Goal: Transaction & Acquisition: Purchase product/service

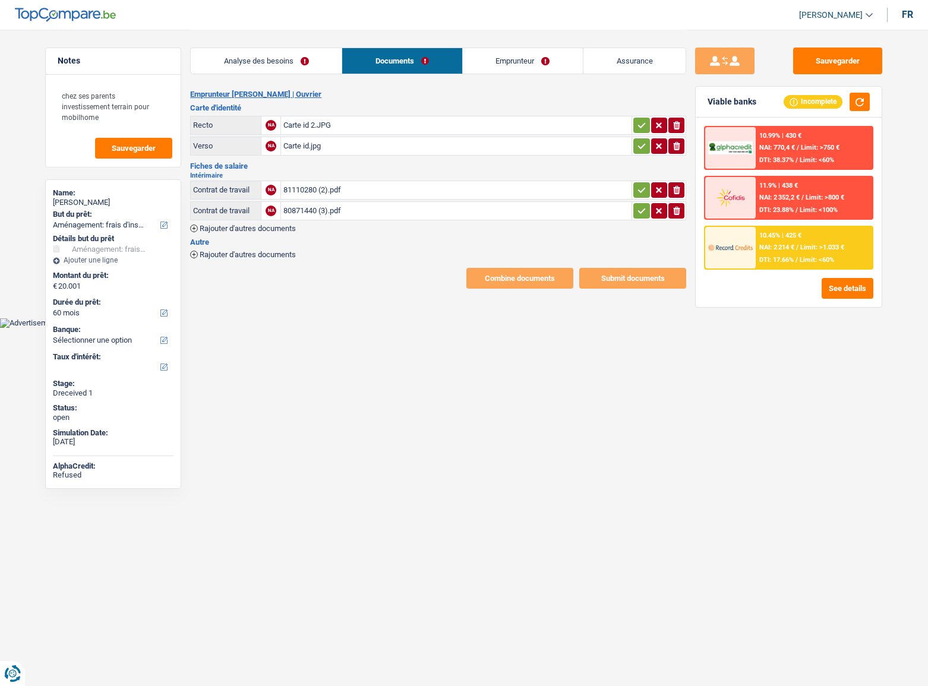
select select "movingOrInstallation"
select select "60"
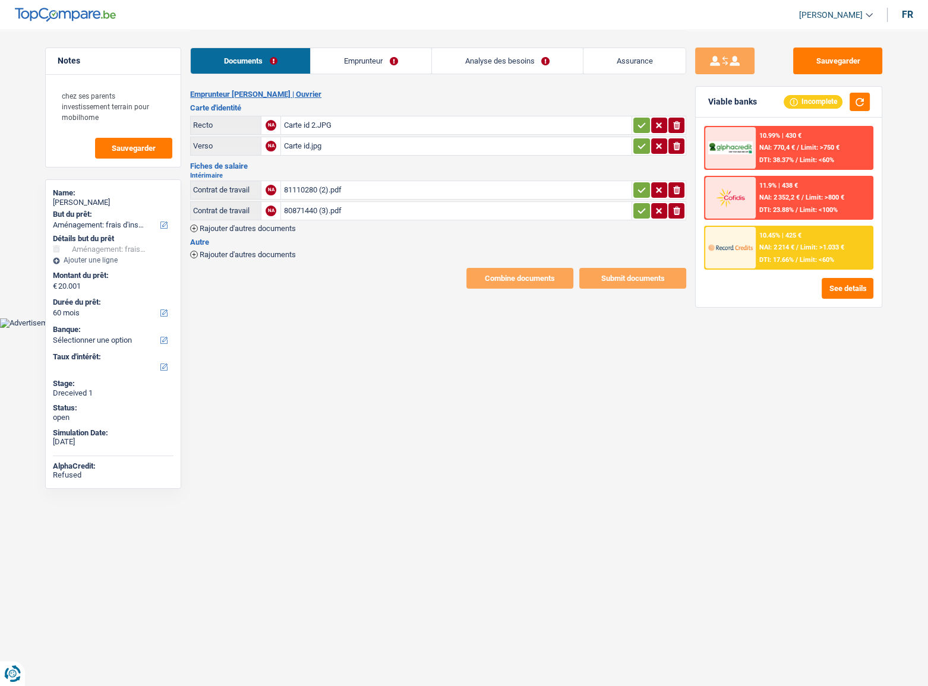
click at [338, 172] on h2 "Intérimaire" at bounding box center [438, 175] width 496 height 7
click at [338, 184] on div "81110280 (2).pdf" at bounding box center [456, 190] width 346 height 18
click at [830, 257] on span "Limit: <60%" at bounding box center [816, 260] width 34 height 8
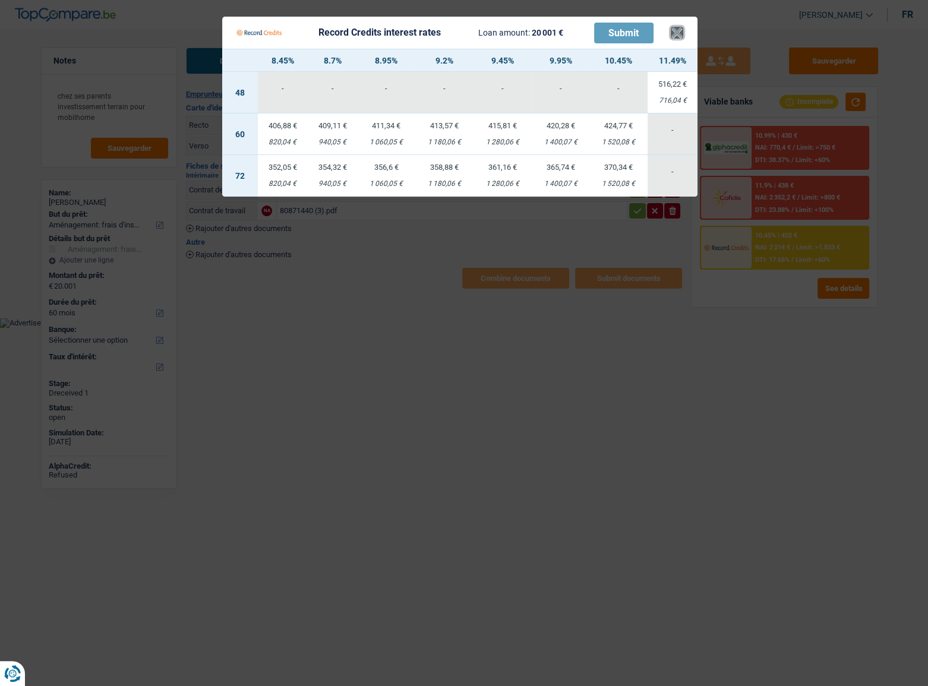
click at [682, 35] on button "×" at bounding box center [677, 33] width 12 height 12
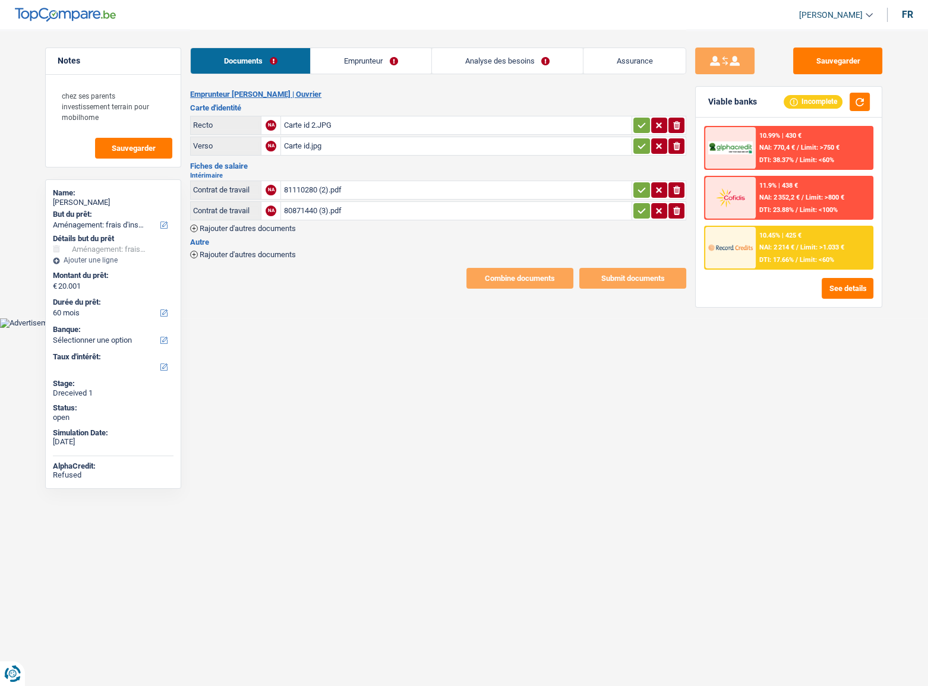
click at [801, 262] on span "Limit: <60%" at bounding box center [816, 260] width 34 height 8
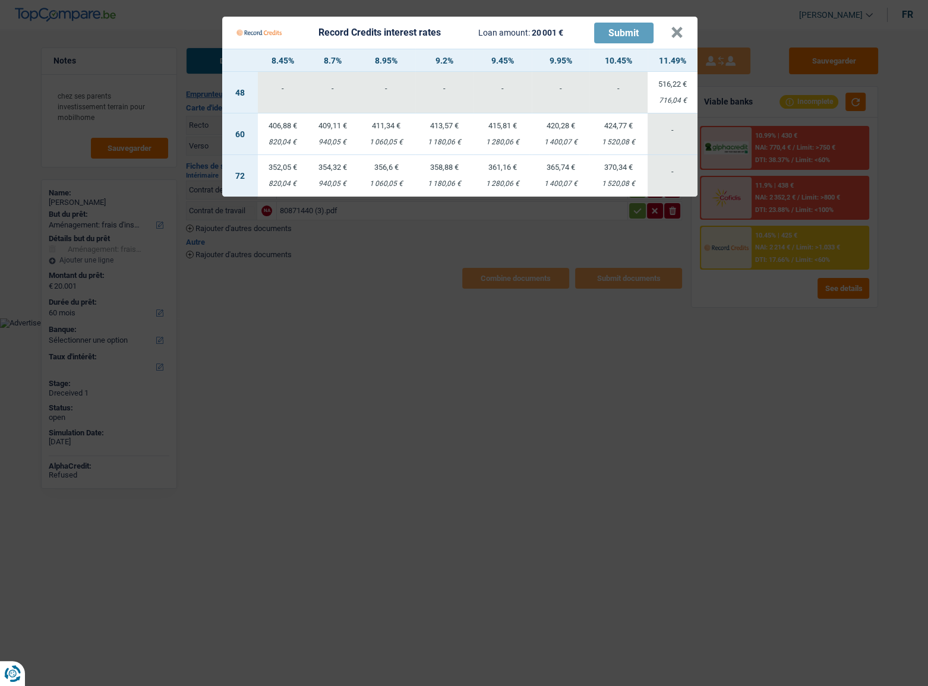
click at [846, 252] on Credits "Record Credits interest rates Loan amount: 20 001 € Submit × 8.45% 8.7% 8.95% 9…" at bounding box center [464, 343] width 928 height 686
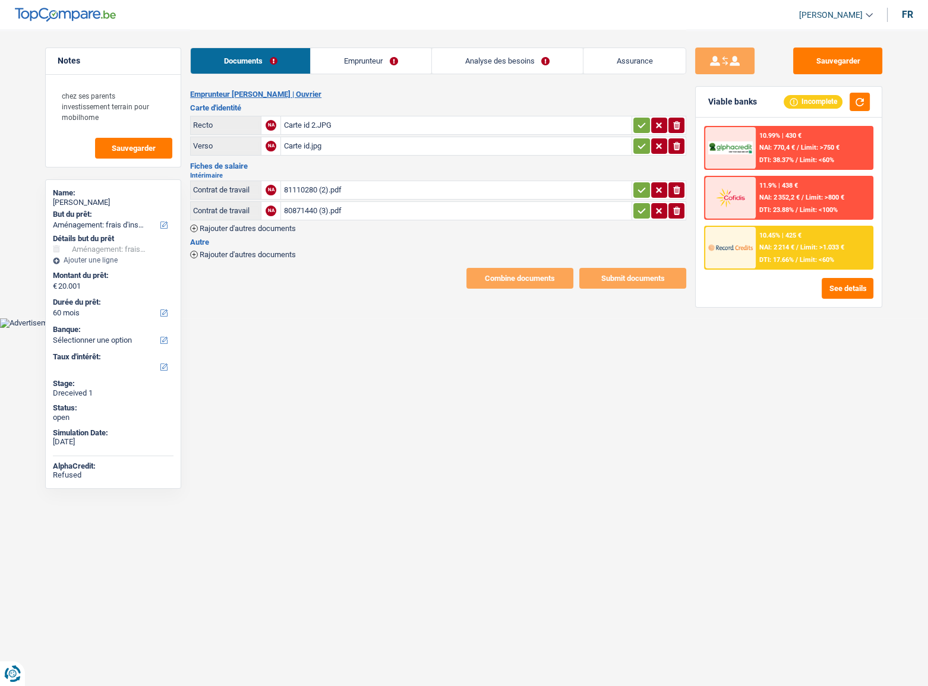
drag, startPoint x: 641, startPoint y: 125, endPoint x: 639, endPoint y: 137, distance: 12.7
click at [641, 125] on icon "button" at bounding box center [642, 124] width 8 height 5
click at [640, 140] on icon "button" at bounding box center [642, 146] width 10 height 12
drag, startPoint x: 640, startPoint y: 184, endPoint x: 635, endPoint y: 222, distance: 38.4
click at [640, 188] on icon "button" at bounding box center [642, 190] width 10 height 12
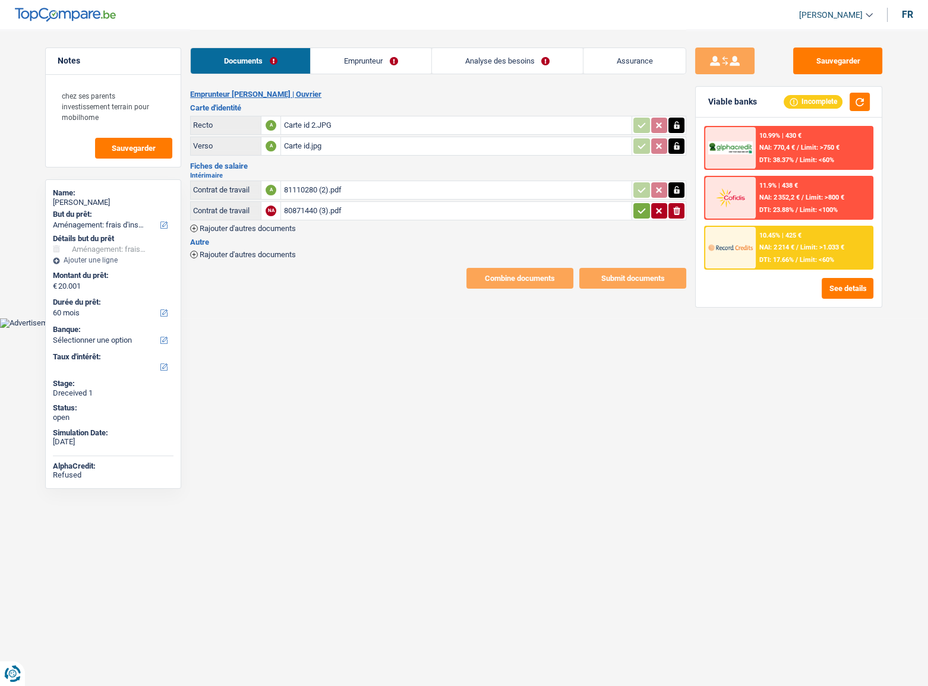
click at [635, 222] on div "Intérimaire Contrat de travail A 81110280 (2).pdf Contrat de travail NA 8087144…" at bounding box center [438, 202] width 496 height 60
click at [635, 217] on button "button" at bounding box center [641, 210] width 16 height 15
click at [327, 215] on div "80871440 (3).pdf" at bounding box center [456, 211] width 346 height 18
click at [347, 74] on div "Documents Emprunteur Analyse des besoins Assurance" at bounding box center [438, 55] width 496 height 50
click at [348, 66] on link "Emprunteur" at bounding box center [371, 61] width 120 height 26
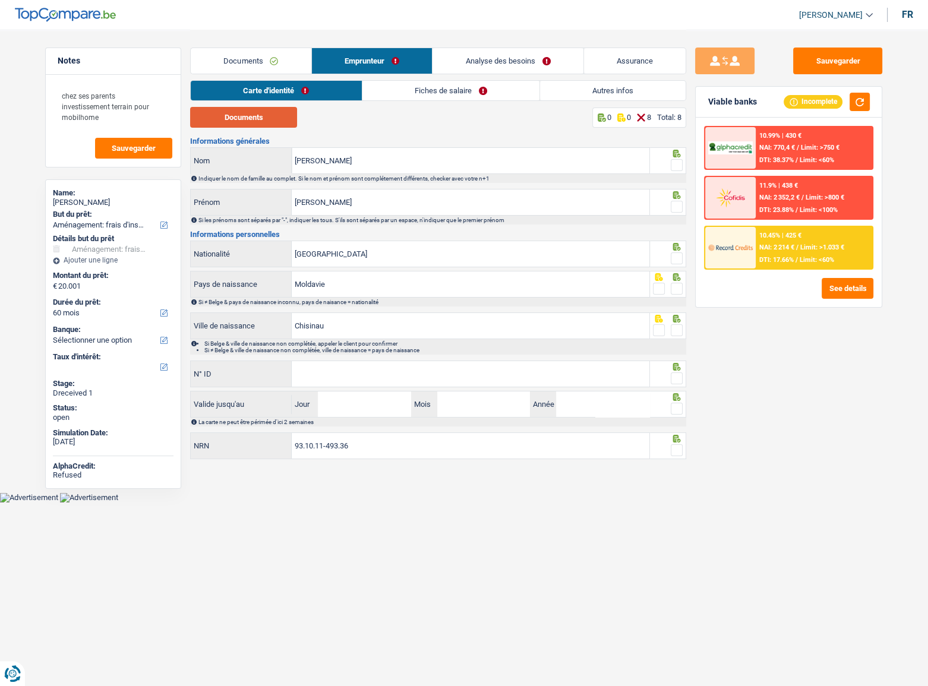
click at [253, 119] on button "Documents" at bounding box center [243, 117] width 107 height 21
click at [679, 166] on span at bounding box center [677, 165] width 12 height 12
click at [0, 0] on input "radio" at bounding box center [0, 0] width 0 height 0
click at [677, 203] on span at bounding box center [677, 207] width 12 height 12
click at [0, 0] on input "radio" at bounding box center [0, 0] width 0 height 0
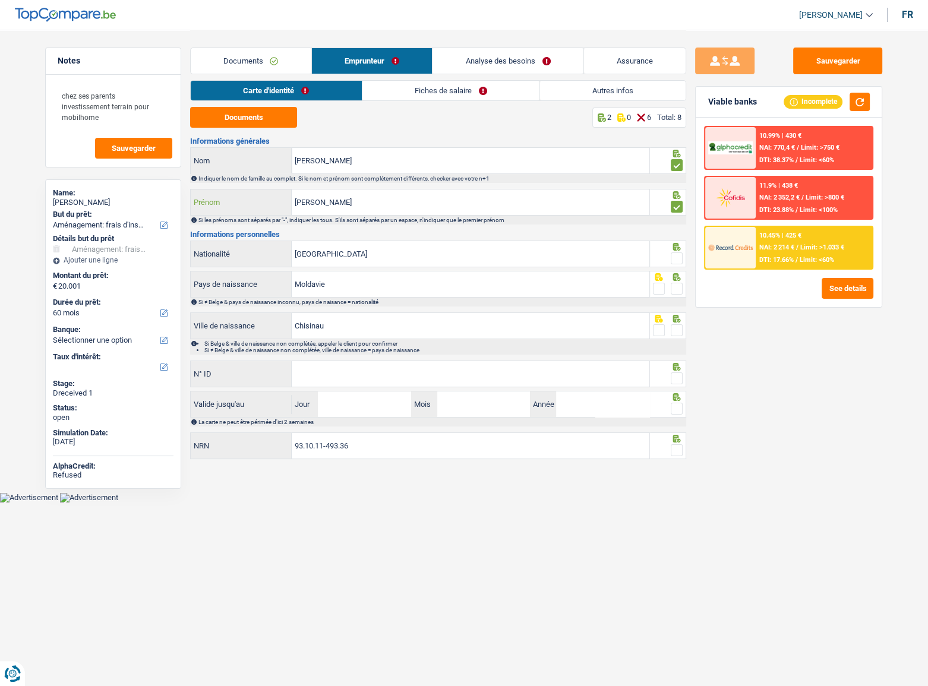
drag, startPoint x: 303, startPoint y: 200, endPoint x: 375, endPoint y: 209, distance: 73.0
click at [375, 209] on input "Mihai" at bounding box center [471, 202] width 358 height 26
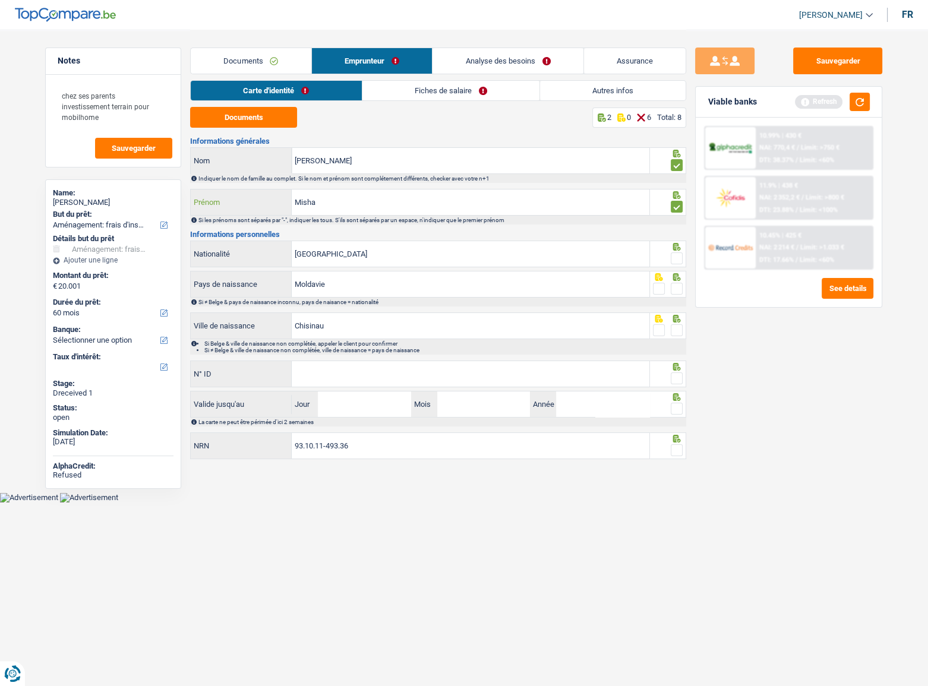
type input "Misha"
click at [681, 252] on div at bounding box center [668, 254] width 37 height 27
click at [679, 255] on span at bounding box center [677, 258] width 12 height 12
click at [0, 0] on input "radio" at bounding box center [0, 0] width 0 height 0
click at [671, 289] on span at bounding box center [677, 289] width 12 height 12
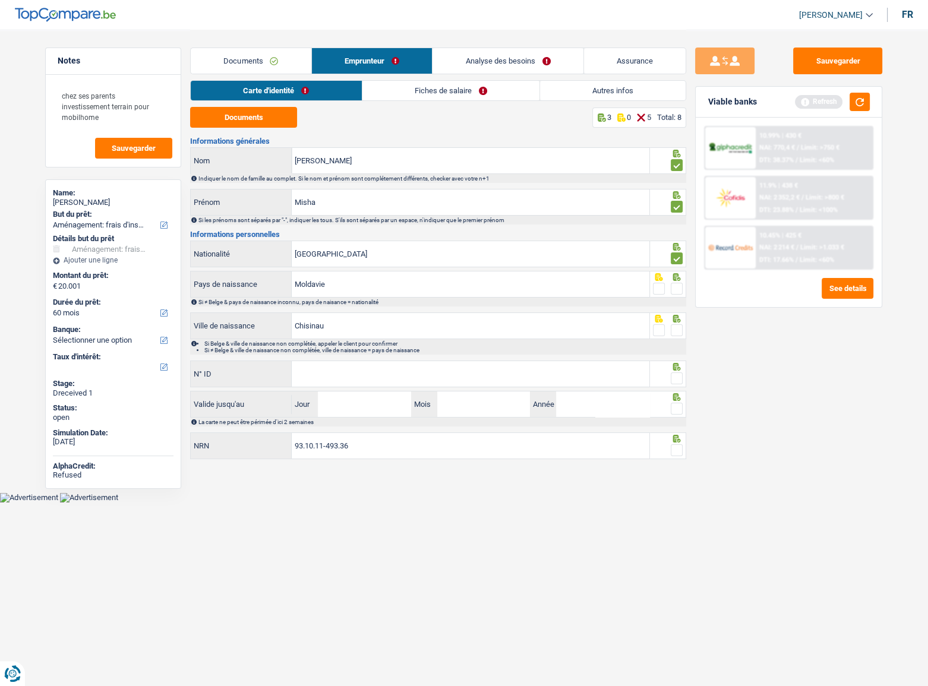
click at [0, 0] on input "radio" at bounding box center [0, 0] width 0 height 0
click at [677, 326] on span at bounding box center [677, 330] width 12 height 12
click at [0, 0] on input "radio" at bounding box center [0, 0] width 0 height 0
click at [445, 394] on input "Mois" at bounding box center [483, 404] width 93 height 26
drag, startPoint x: 449, startPoint y: 377, endPoint x: 906, endPoint y: 368, distance: 457.4
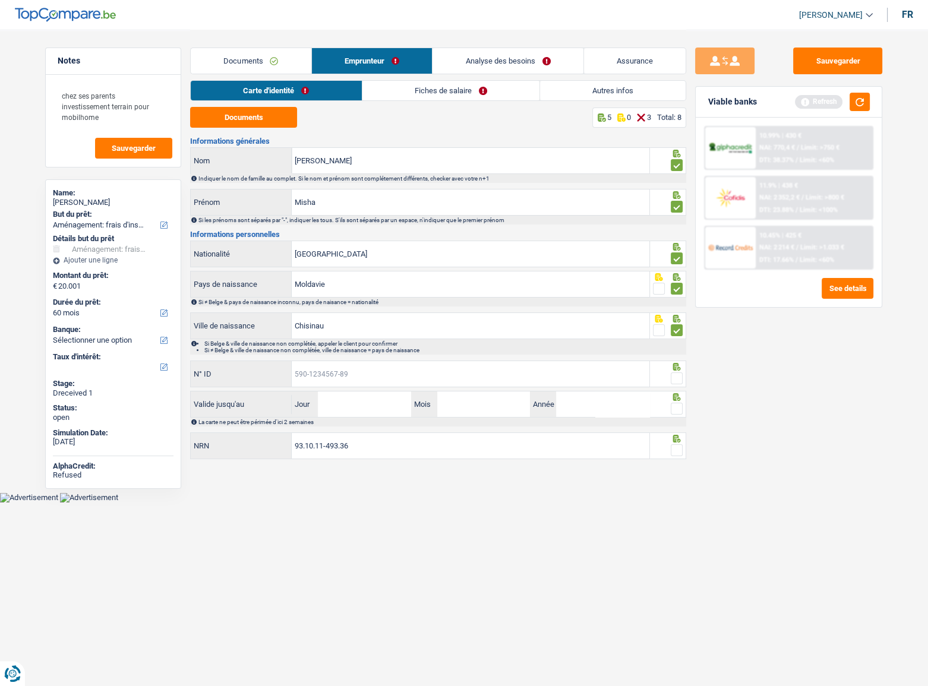
click at [450, 377] on input "N° ID" at bounding box center [471, 374] width 358 height 26
click at [337, 356] on div "Informations générales Lazar Nom Indiquer le nom de famille au complet. Si le n…" at bounding box center [438, 299] width 496 height 324
click at [315, 386] on div "N° ID Tous les champs sont obligatoires. Veuillez fournir une réponse plus long…" at bounding box center [420, 374] width 460 height 29
click at [315, 375] on input "N° ID" at bounding box center [471, 374] width 358 height 26
paste input "[PHONE_NUMBER]"
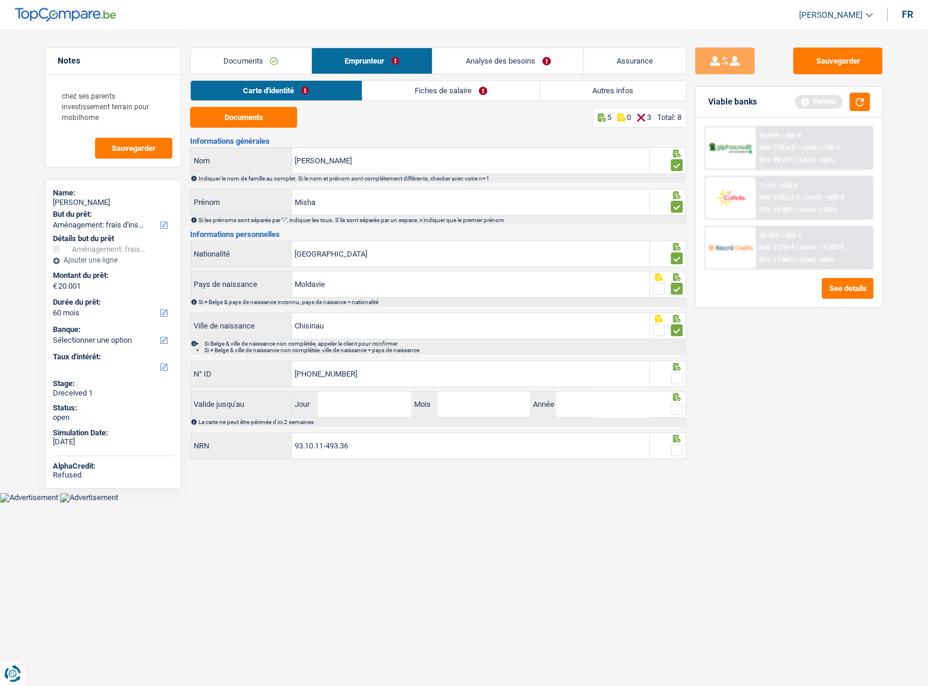
type input "[PHONE_NUMBER]"
click at [672, 377] on span at bounding box center [677, 378] width 12 height 12
click at [0, 0] on input "radio" at bounding box center [0, 0] width 0 height 0
click at [679, 410] on span at bounding box center [677, 409] width 12 height 12
click at [0, 0] on input "radio" at bounding box center [0, 0] width 0 height 0
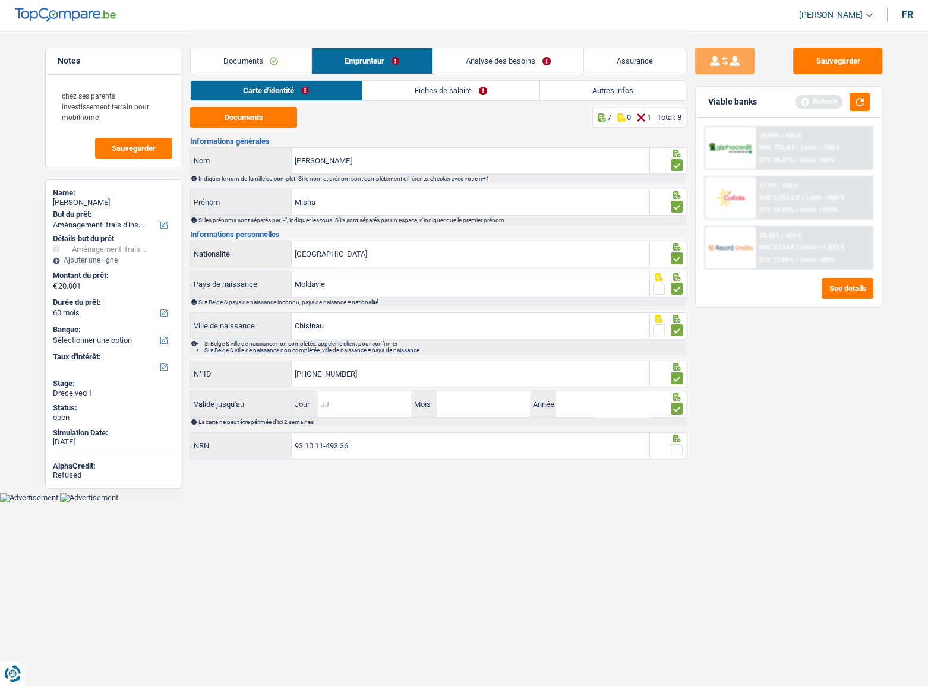
click at [362, 400] on input "Jour" at bounding box center [364, 404] width 93 height 26
type input "22"
type input "09"
type input "2026"
click at [680, 447] on span at bounding box center [677, 450] width 12 height 12
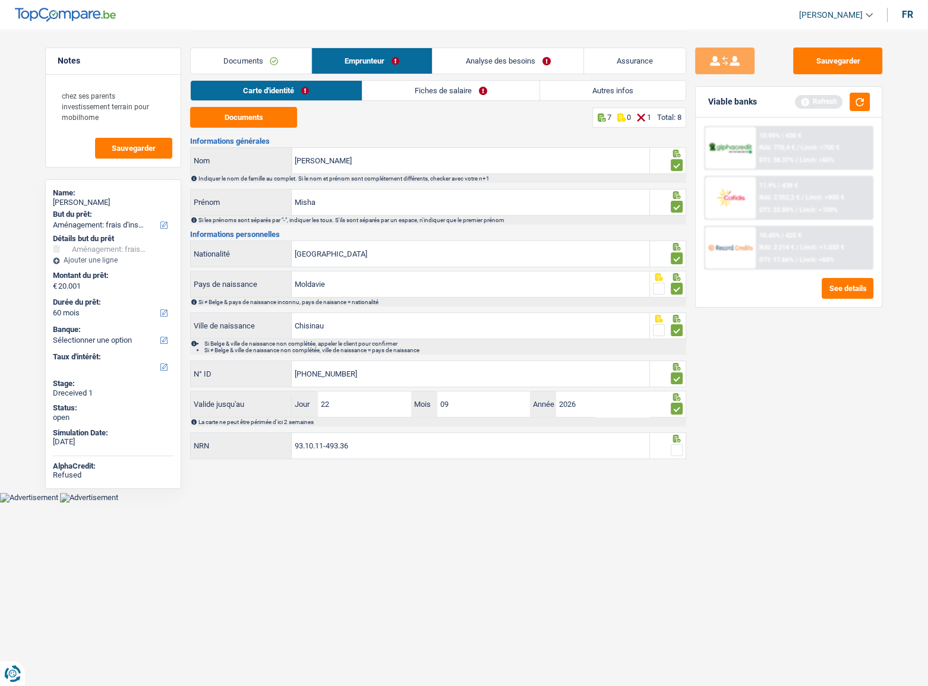
click at [0, 0] on input "radio" at bounding box center [0, 0] width 0 height 0
click at [381, 82] on link "Fiches de salaire" at bounding box center [450, 91] width 177 height 20
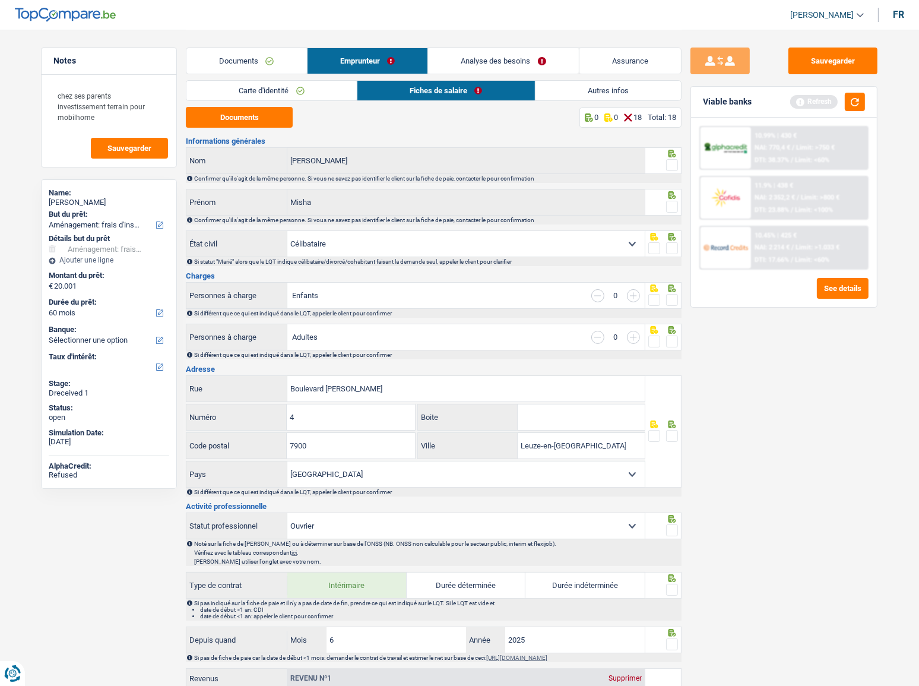
drag, startPoint x: 382, startPoint y: 85, endPoint x: 370, endPoint y: 91, distance: 13.3
click at [381, 85] on link "Fiches de salaire" at bounding box center [447, 91] width 178 height 20
click at [282, 121] on button "Documents" at bounding box center [239, 117] width 107 height 21
click at [850, 100] on button "button" at bounding box center [855, 102] width 20 height 18
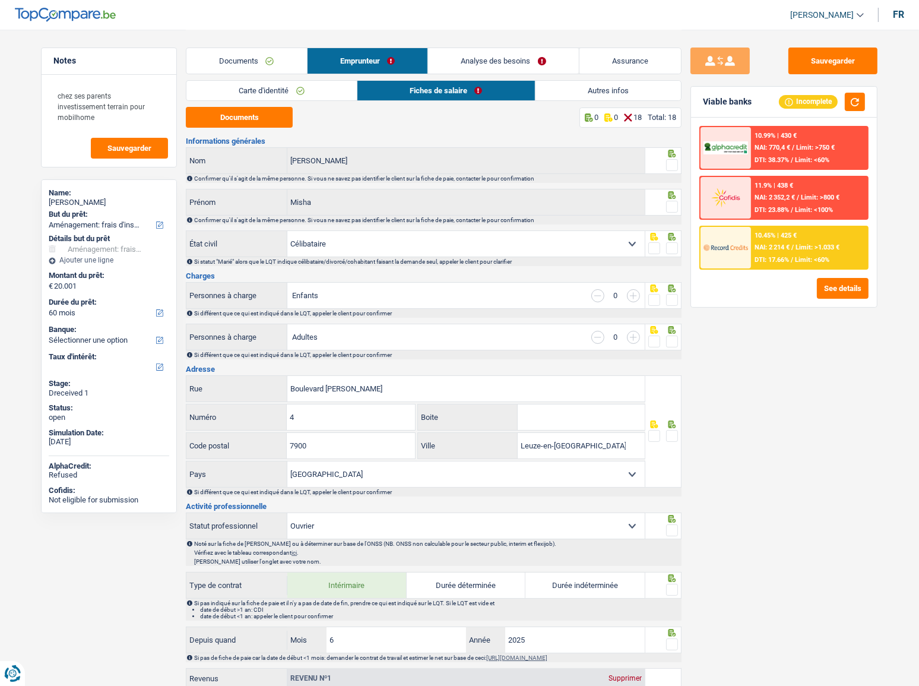
click at [675, 164] on span at bounding box center [672, 165] width 12 height 12
click at [0, 0] on input "radio" at bounding box center [0, 0] width 0 height 0
click at [677, 203] on span at bounding box center [672, 207] width 12 height 12
click at [0, 0] on input "radio" at bounding box center [0, 0] width 0 height 0
click at [673, 248] on span at bounding box center [672, 248] width 12 height 12
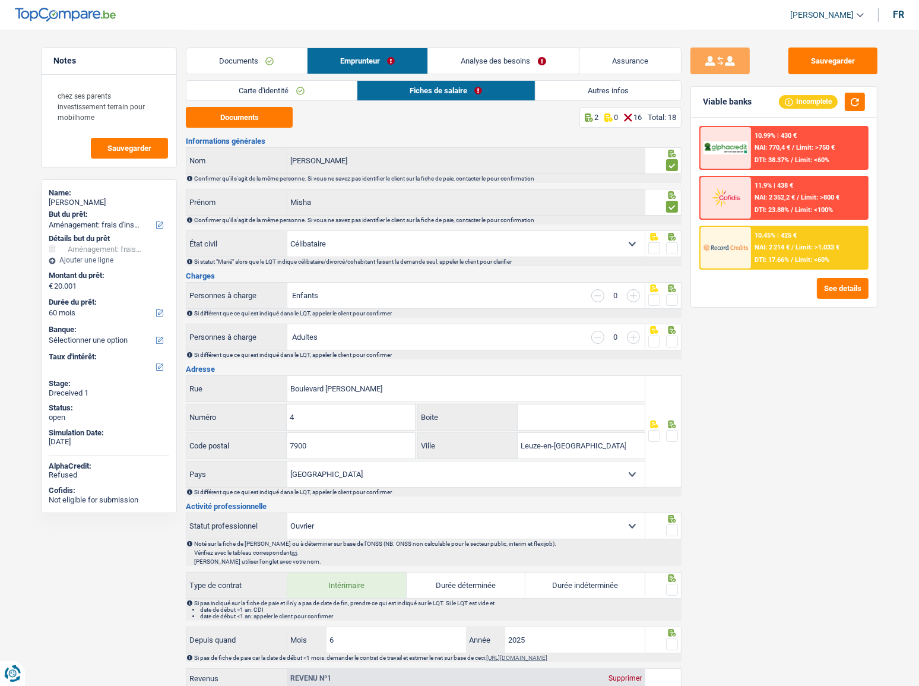
click at [0, 0] on input "radio" at bounding box center [0, 0] width 0 height 0
click at [666, 302] on span at bounding box center [672, 300] width 12 height 12
click at [0, 0] on input "radio" at bounding box center [0, 0] width 0 height 0
drag, startPoint x: 667, startPoint y: 332, endPoint x: 670, endPoint y: 343, distance: 11.7
click at [667, 333] on div at bounding box center [664, 337] width 37 height 27
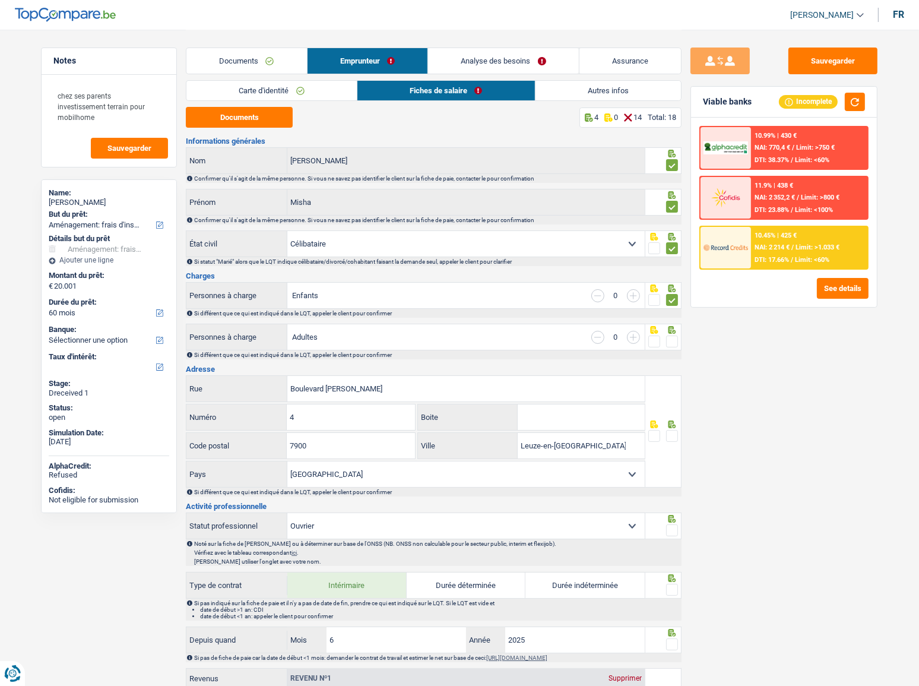
click at [671, 344] on span at bounding box center [672, 342] width 12 height 12
click at [0, 0] on input "radio" at bounding box center [0, 0] width 0 height 0
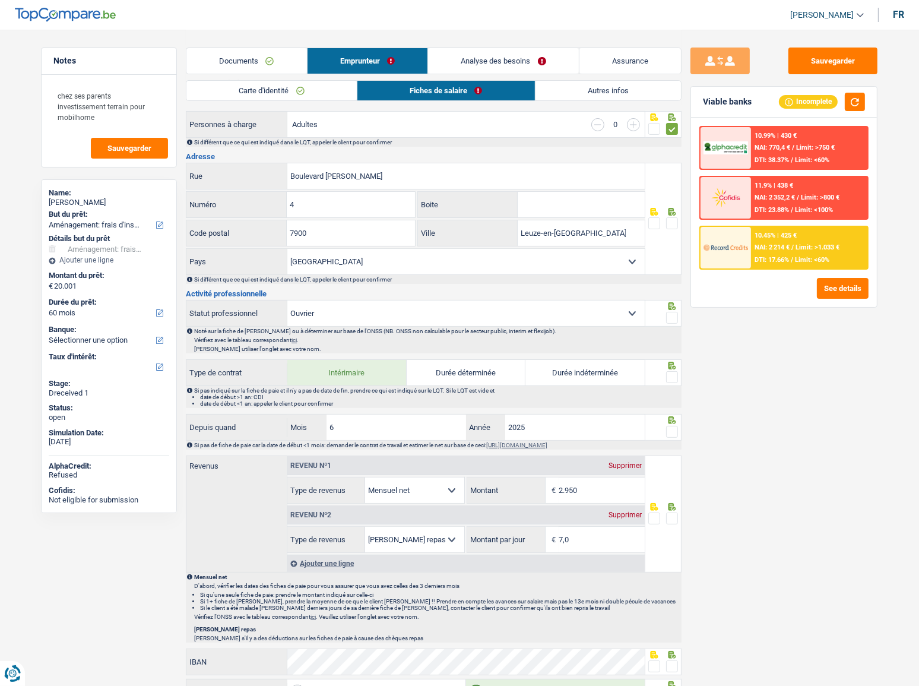
scroll to position [216, 0]
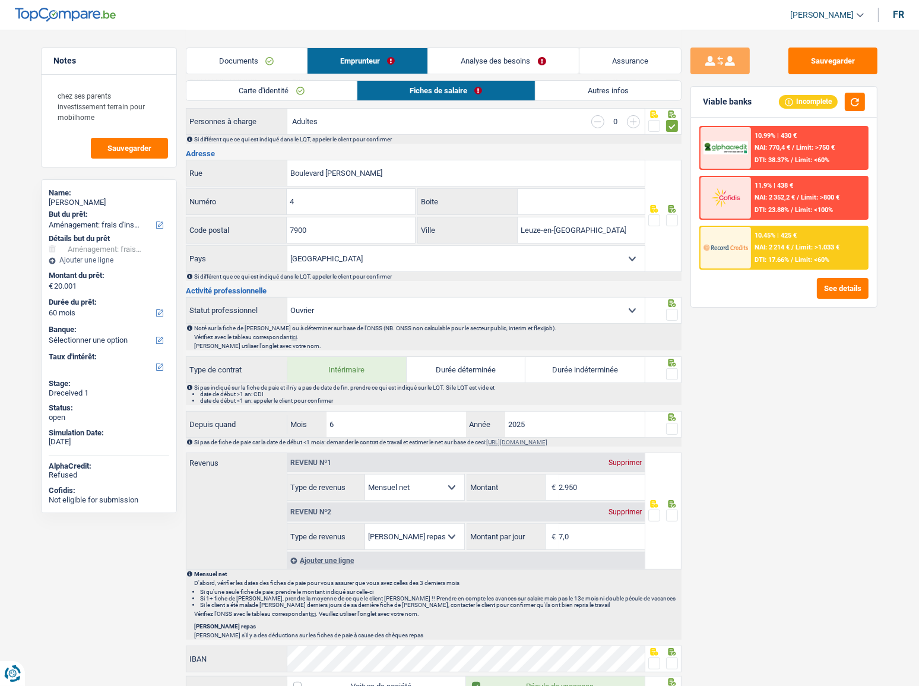
click at [671, 214] on span at bounding box center [672, 220] width 12 height 12
click at [0, 0] on input "radio" at bounding box center [0, 0] width 0 height 0
click at [392, 172] on input "Boulevard Paul-Henri Spaak" at bounding box center [466, 173] width 358 height 26
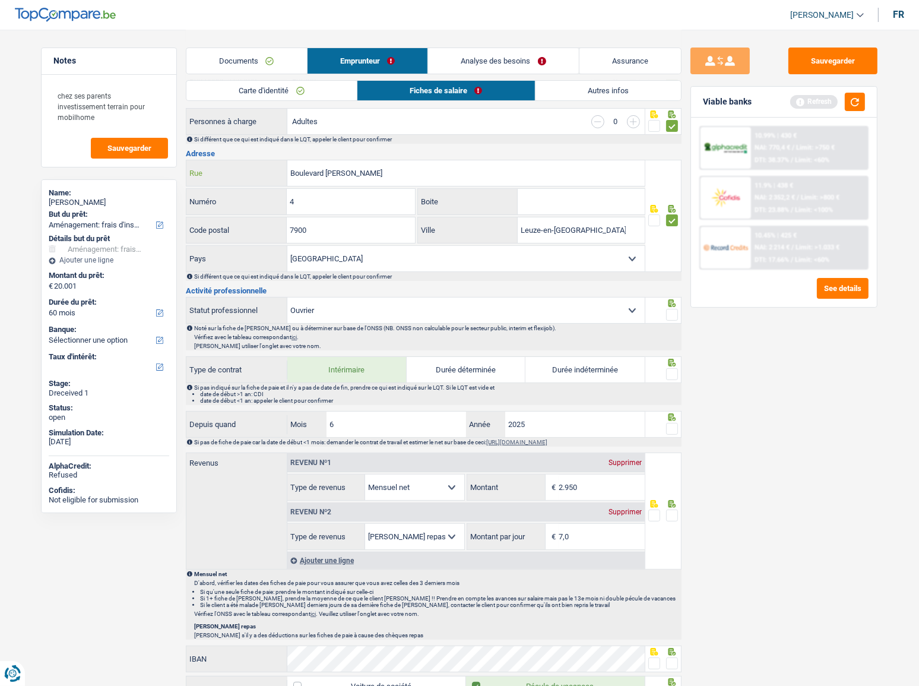
type input "Boulevard [PERSON_NAME]"
click at [667, 309] on span at bounding box center [672, 315] width 12 height 12
click at [0, 0] on input "radio" at bounding box center [0, 0] width 0 height 0
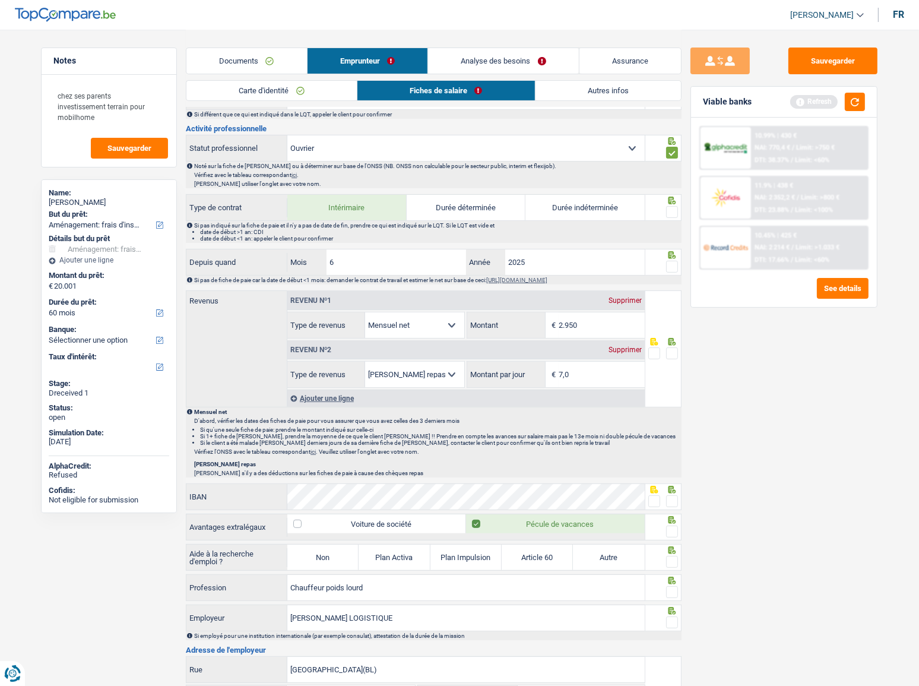
click at [667, 261] on span at bounding box center [672, 267] width 12 height 12
click at [0, 0] on input "radio" at bounding box center [0, 0] width 0 height 0
click at [675, 201] on icon at bounding box center [673, 201] width 8 height 8
click at [673, 206] on span at bounding box center [672, 212] width 12 height 12
click at [0, 0] on input "radio" at bounding box center [0, 0] width 0 height 0
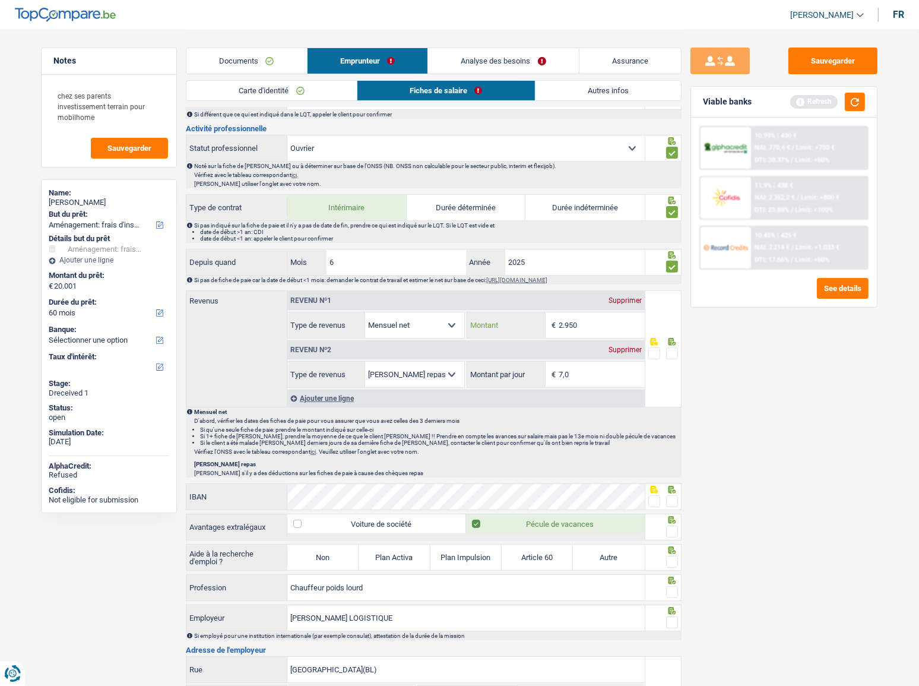
drag, startPoint x: 583, startPoint y: 326, endPoint x: 503, endPoint y: 316, distance: 80.8
click at [510, 320] on div "2.950 € Montant" at bounding box center [555, 325] width 177 height 26
type input "2.961"
click at [671, 350] on span at bounding box center [672, 353] width 12 height 12
click at [0, 0] on input "radio" at bounding box center [0, 0] width 0 height 0
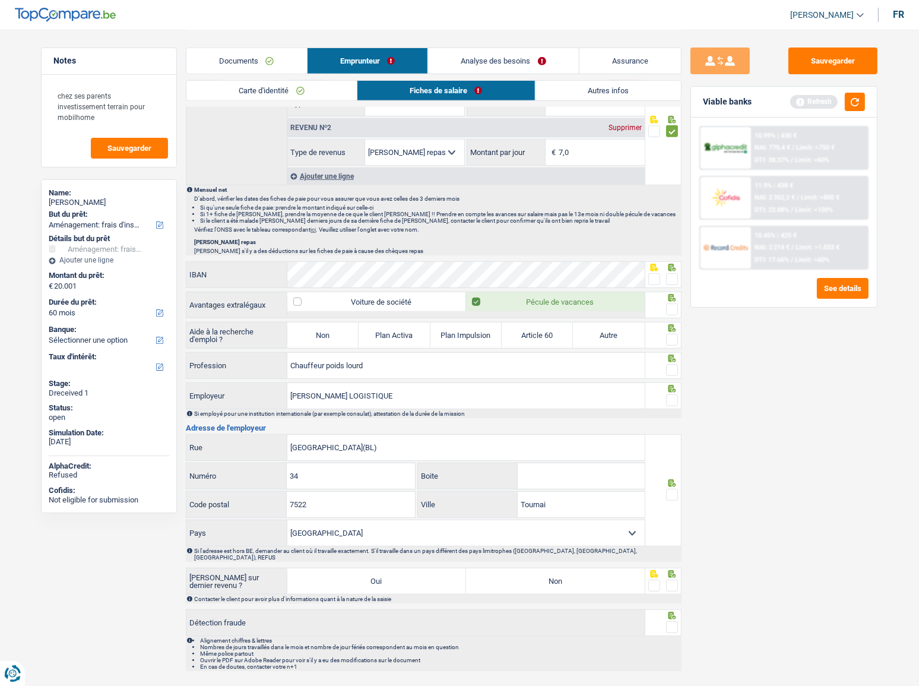
scroll to position [621, 0]
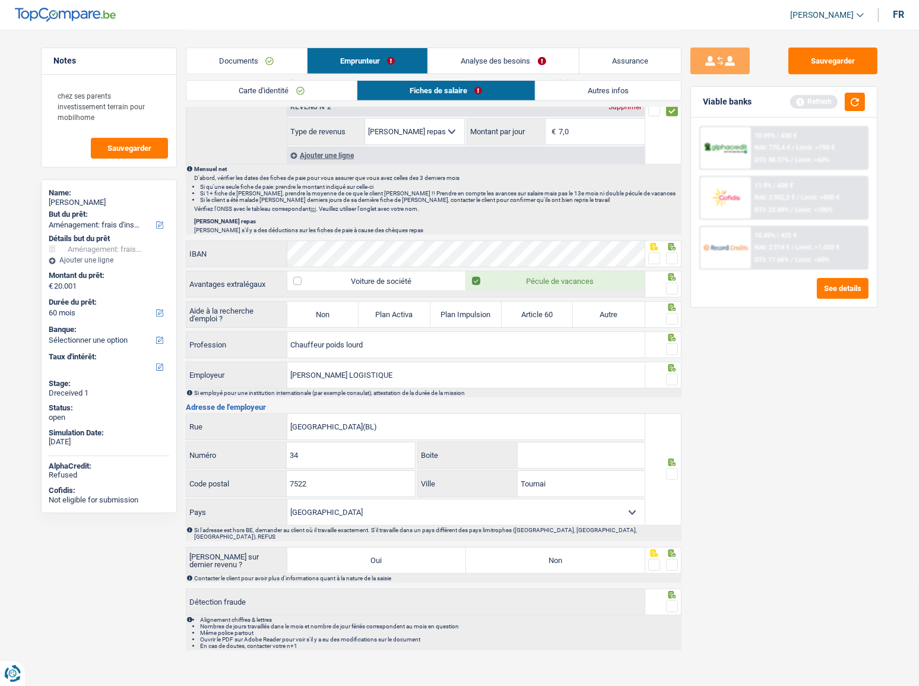
drag, startPoint x: 651, startPoint y: 249, endPoint x: 657, endPoint y: 254, distance: 7.7
click at [651, 252] on span at bounding box center [655, 258] width 12 height 12
click at [0, 0] on input "radio" at bounding box center [0, 0] width 0 height 0
click at [675, 255] on span at bounding box center [672, 258] width 12 height 12
click at [0, 0] on input "radio" at bounding box center [0, 0] width 0 height 0
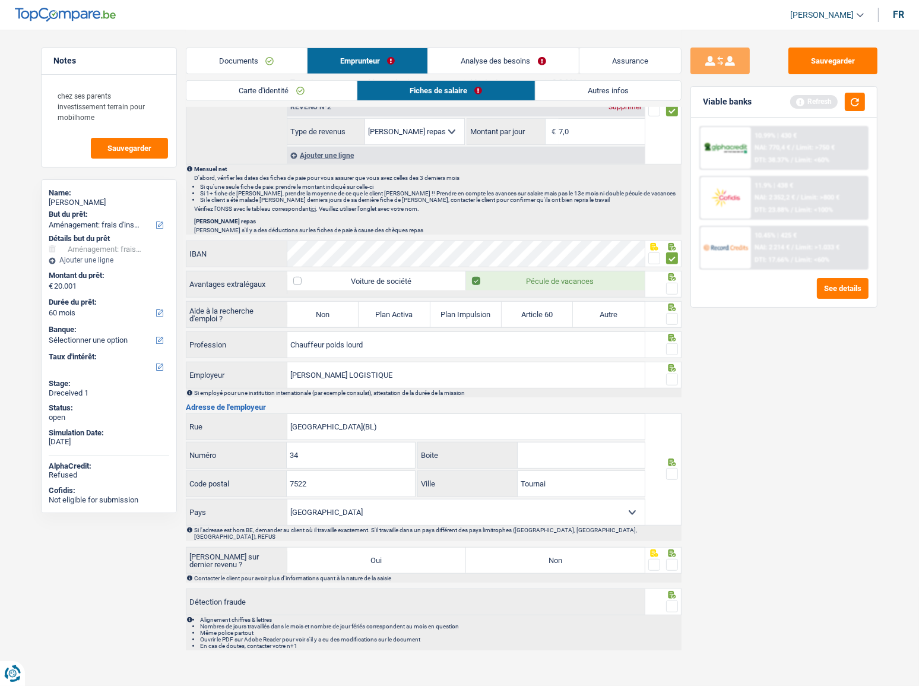
click at [673, 283] on span at bounding box center [672, 289] width 12 height 12
click at [0, 0] on input "radio" at bounding box center [0, 0] width 0 height 0
drag, startPoint x: 674, startPoint y: 306, endPoint x: 677, endPoint y: 331, distance: 25.1
click at [674, 307] on icon at bounding box center [673, 307] width 8 height 8
click at [676, 334] on icon at bounding box center [672, 338] width 12 height 8
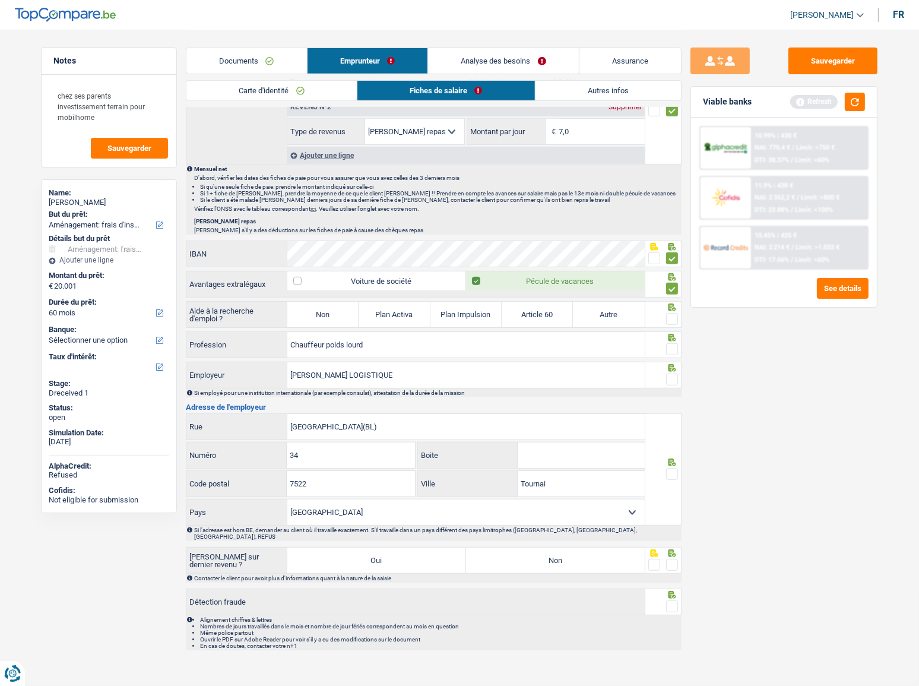
click at [673, 313] on span at bounding box center [672, 319] width 12 height 12
click at [0, 0] on input "radio" at bounding box center [0, 0] width 0 height 0
click at [677, 342] on div at bounding box center [672, 349] width 12 height 15
click at [678, 365] on div at bounding box center [664, 375] width 37 height 27
click at [671, 375] on span at bounding box center [672, 380] width 12 height 12
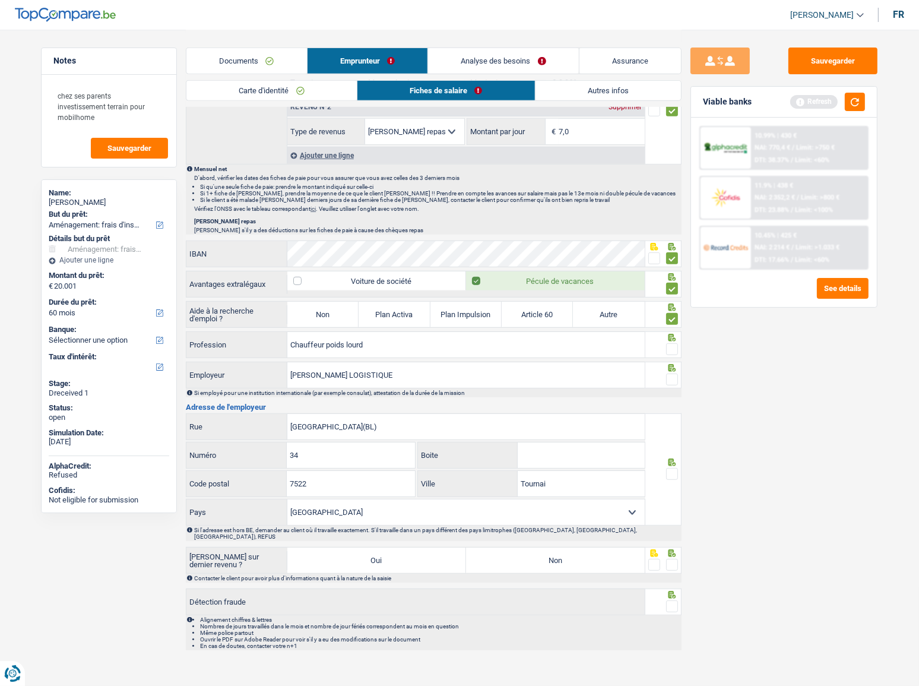
click at [0, 0] on input "radio" at bounding box center [0, 0] width 0 height 0
click at [673, 344] on span at bounding box center [672, 349] width 12 height 12
click at [0, 0] on input "radio" at bounding box center [0, 0] width 0 height 0
drag, startPoint x: 394, startPoint y: 347, endPoint x: 352, endPoint y: 347, distance: 41.6
click at [350, 347] on input "Chauffeur poids lourd" at bounding box center [466, 345] width 358 height 26
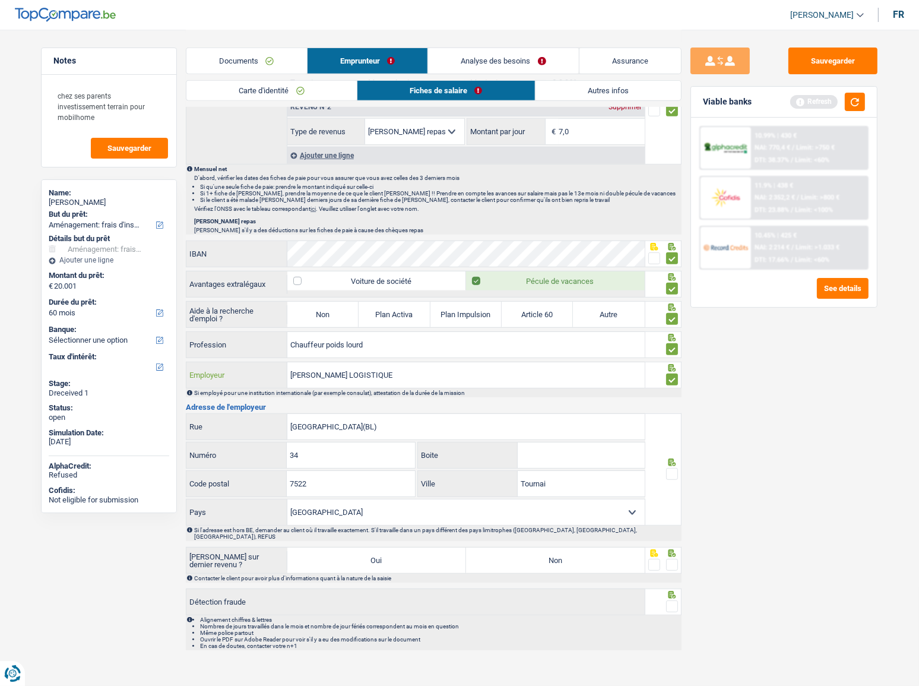
drag, startPoint x: 399, startPoint y: 370, endPoint x: 213, endPoint y: 371, distance: 185.9
click at [213, 371] on div "CARDON LOGISTIQUE Employeur" at bounding box center [415, 375] width 458 height 26
type input "adecco"
click at [805, 419] on div "Sauvegarder Viable banks Refresh 10.99% | 430 € NAI: 770,4 € / Limit: >750 € DT…" at bounding box center [784, 357] width 205 height 619
drag, startPoint x: 663, startPoint y: 473, endPoint x: 673, endPoint y: 466, distance: 12.4
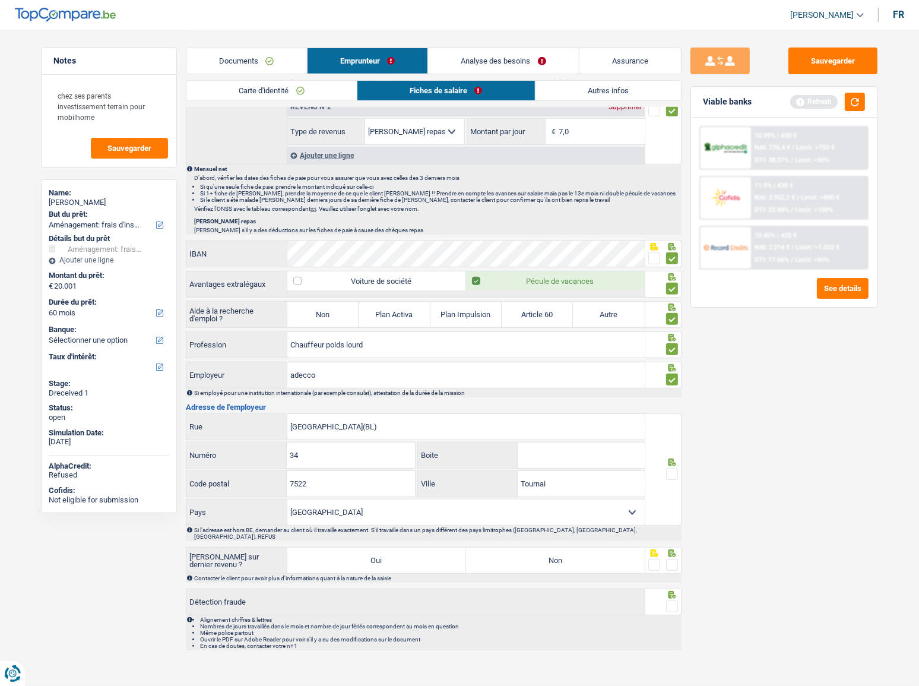
click at [668, 469] on fieldset at bounding box center [664, 474] width 30 height 15
drag, startPoint x: 673, startPoint y: 466, endPoint x: 686, endPoint y: 461, distance: 13.3
click at [674, 468] on span at bounding box center [672, 474] width 12 height 12
click at [0, 0] on input "radio" at bounding box center [0, 0] width 0 height 0
drag, startPoint x: 407, startPoint y: 420, endPoint x: 381, endPoint y: 418, distance: 26.8
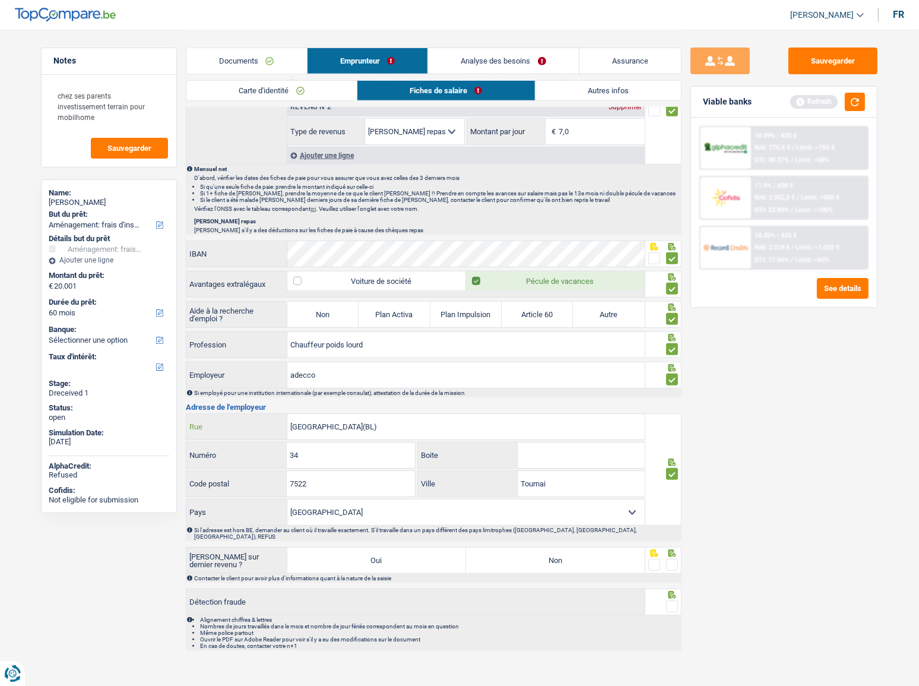
click at [200, 418] on div "Rue du Mont des Carliers(BL) Rue" at bounding box center [415, 427] width 458 height 26
paste input "Grand Place 50 - 7500 Tournai"
click at [357, 424] on input "Grand Place 50 - 7500 Tournai" at bounding box center [466, 427] width 358 height 26
type input "Grand Place 50 - Tournai"
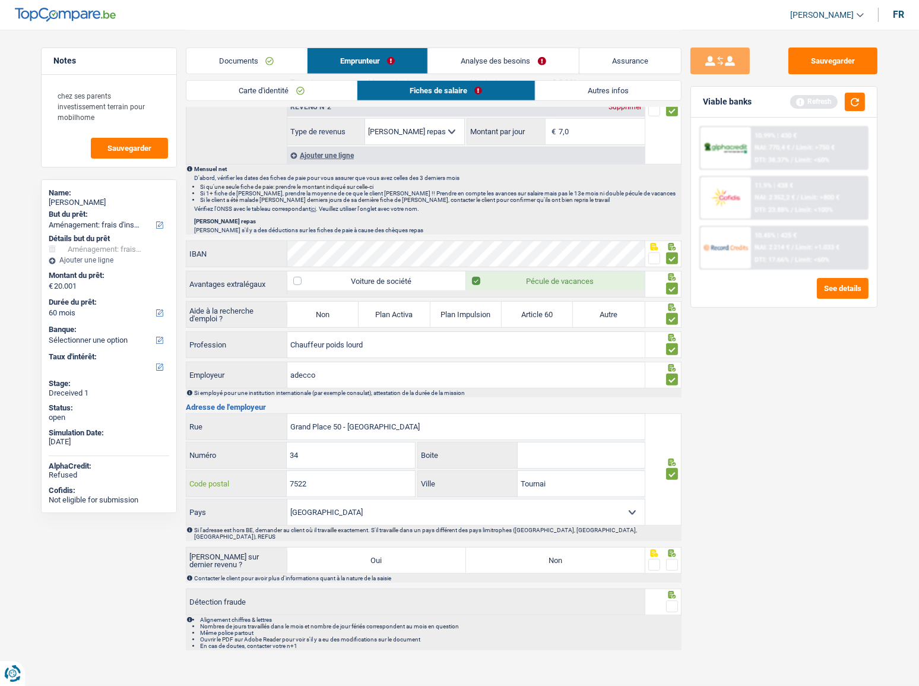
drag, startPoint x: 333, startPoint y: 480, endPoint x: 390, endPoint y: 435, distance: 73.1
click at [258, 481] on div "7522 Code postal" at bounding box center [300, 484] width 229 height 26
paste input "00"
type input "7500"
click at [360, 420] on input "Grand Place 50 - Tournai" at bounding box center [466, 427] width 358 height 26
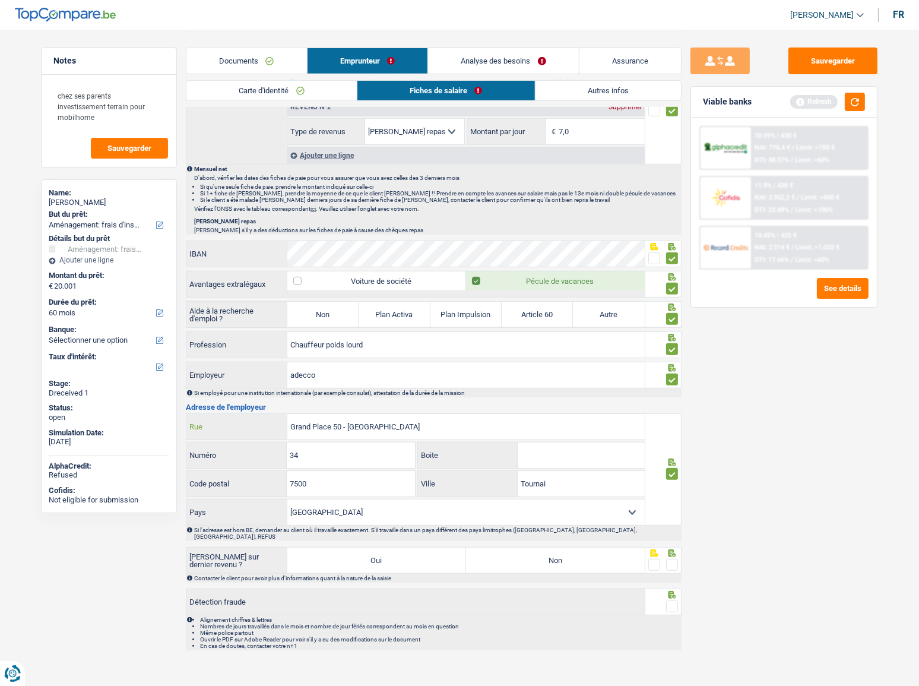
click at [360, 420] on input "Grand Place 50 - Tournai" at bounding box center [466, 427] width 358 height 26
type input "Grand Place 50"
drag, startPoint x: 331, startPoint y: 453, endPoint x: 248, endPoint y: 442, distance: 83.8
click at [279, 445] on div "34 Numéro" at bounding box center [300, 455] width 229 height 26
type input "50"
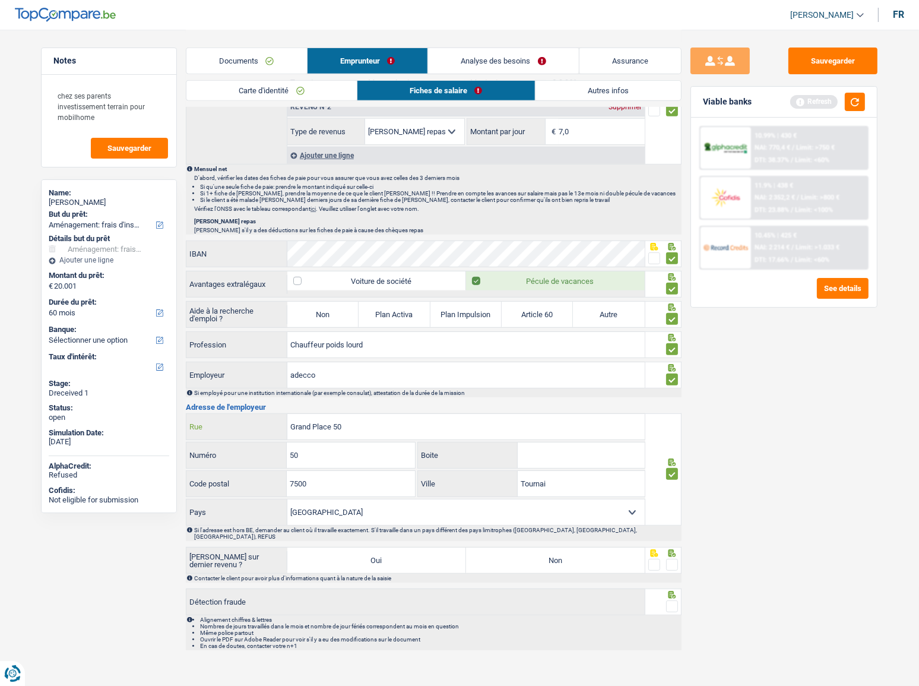
click at [420, 427] on input "Grand Place 50" at bounding box center [466, 427] width 358 height 26
type input "Grand Place"
click at [671, 559] on span at bounding box center [672, 565] width 12 height 12
click at [0, 0] on input "radio" at bounding box center [0, 0] width 0 height 0
click at [668, 600] on span at bounding box center [672, 606] width 12 height 12
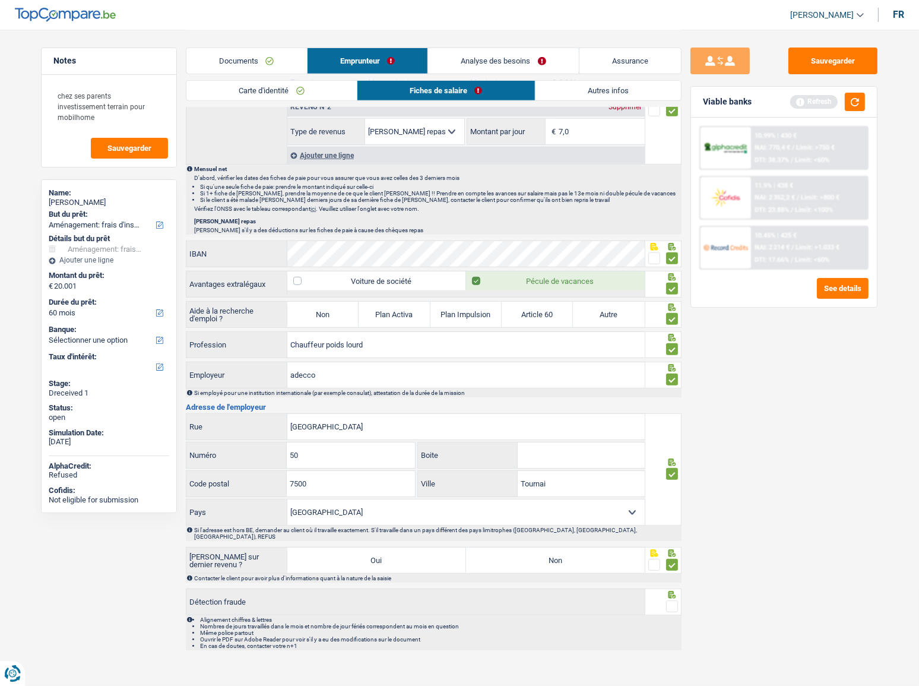
click at [0, 0] on input "radio" at bounding box center [0, 0] width 0 height 0
click at [668, 600] on span at bounding box center [672, 606] width 12 height 12
click at [0, 0] on input "radio" at bounding box center [0, 0] width 0 height 0
click at [559, 549] on label "Non" at bounding box center [555, 561] width 179 height 26
click at [559, 549] on input "Non" at bounding box center [555, 561] width 179 height 26
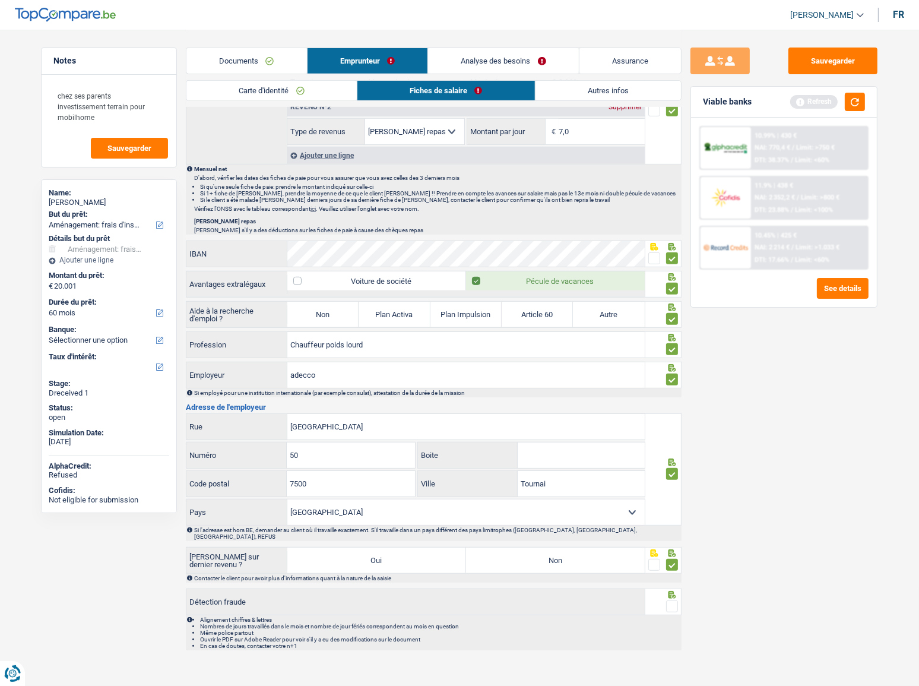
radio input "true"
drag, startPoint x: 672, startPoint y: 596, endPoint x: 679, endPoint y: 593, distance: 7.7
click at [672, 600] on span at bounding box center [672, 606] width 12 height 12
click at [0, 0] on input "radio" at bounding box center [0, 0] width 0 height 0
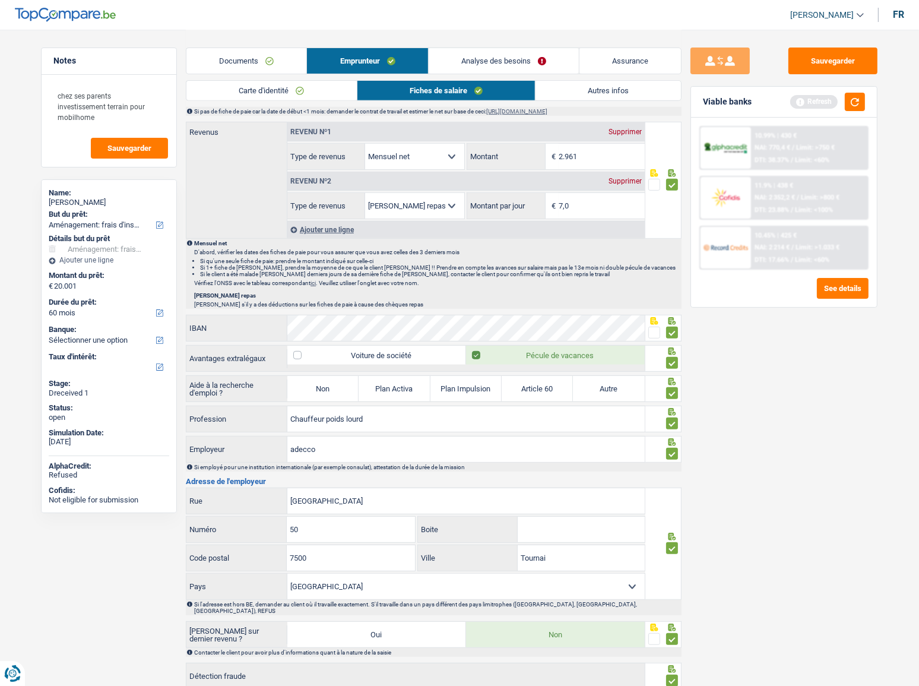
scroll to position [458, 0]
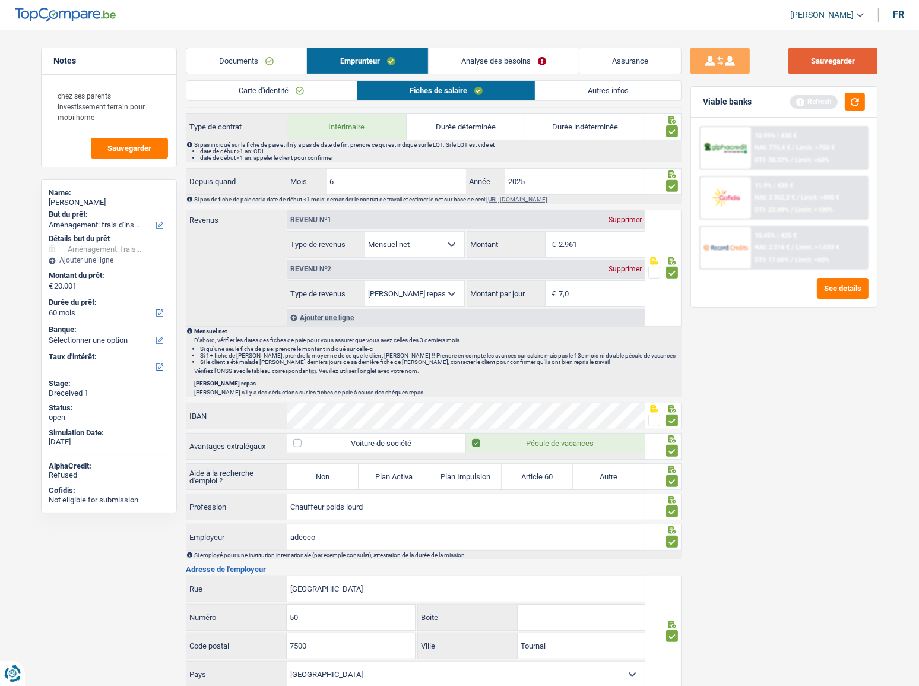
click at [807, 61] on button "Sauvegarder" at bounding box center [833, 61] width 89 height 27
click at [594, 86] on link "Autres infos" at bounding box center [609, 91] width 146 height 20
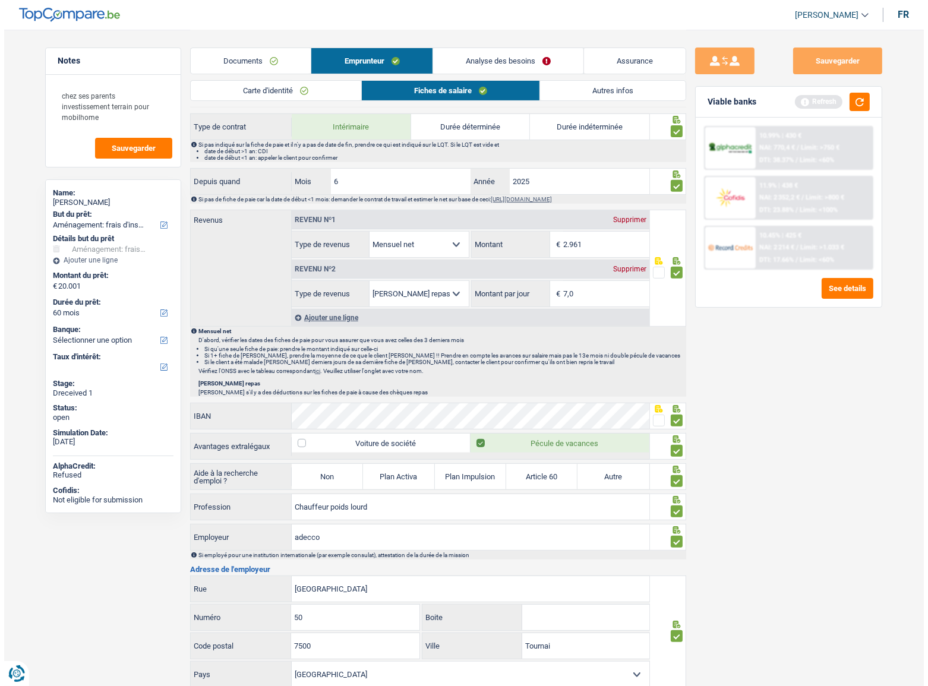
scroll to position [0, 0]
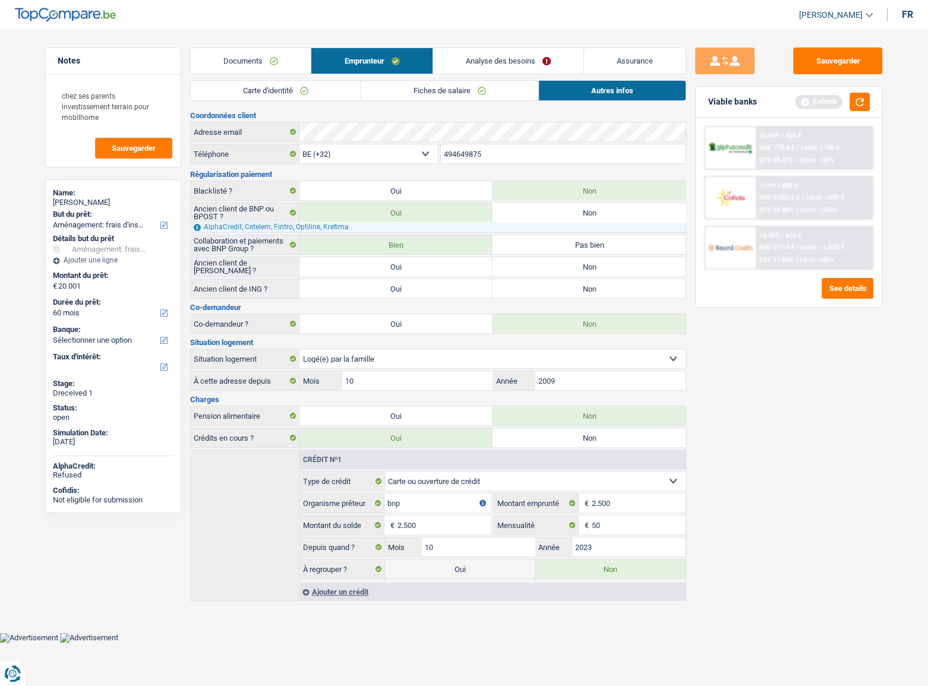
click at [536, 279] on label "Non" at bounding box center [588, 288] width 193 height 19
click at [536, 279] on input "Non" at bounding box center [588, 288] width 193 height 19
radio input "true"
click at [533, 289] on label "Non" at bounding box center [588, 288] width 193 height 19
click at [533, 289] on input "Non" at bounding box center [588, 288] width 193 height 19
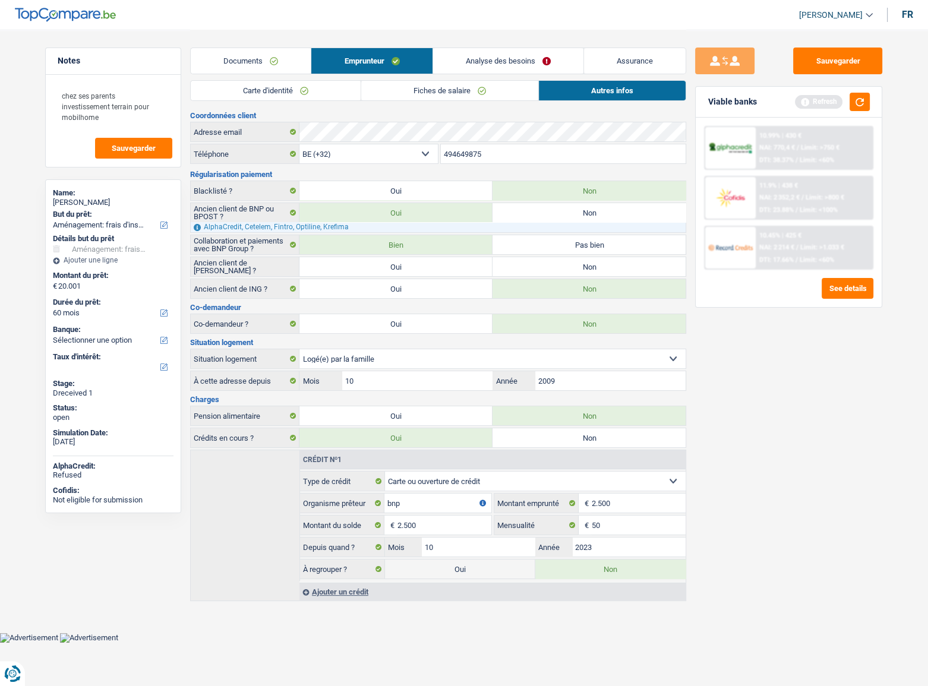
click at [520, 262] on label "Non" at bounding box center [588, 266] width 193 height 19
click at [520, 262] on input "Non" at bounding box center [588, 266] width 193 height 19
radio input "true"
click at [858, 68] on button "Sauvegarder" at bounding box center [837, 61] width 89 height 27
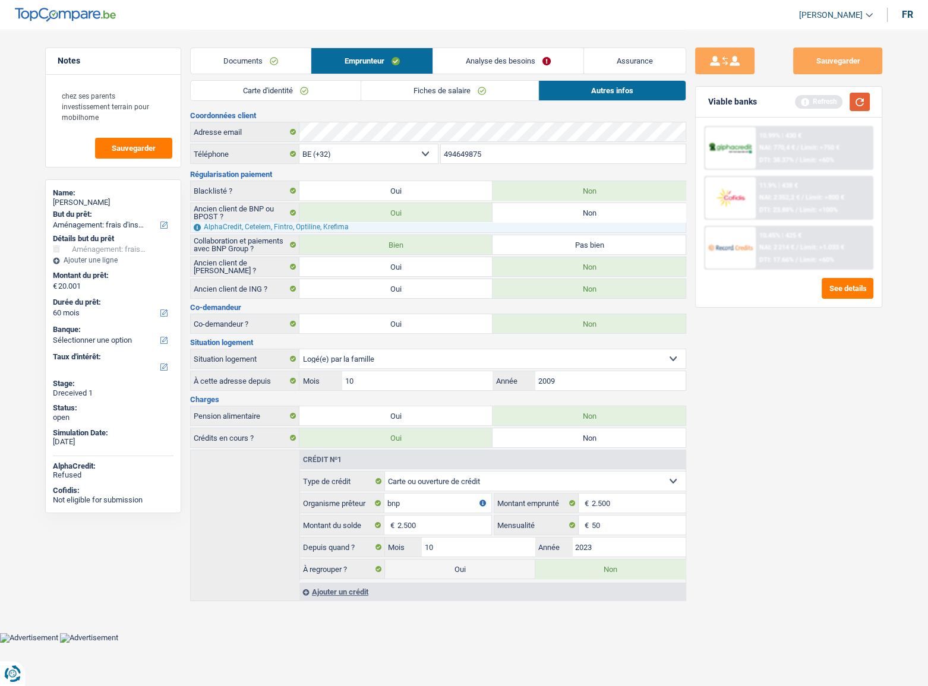
click at [858, 101] on button "button" at bounding box center [859, 102] width 20 height 18
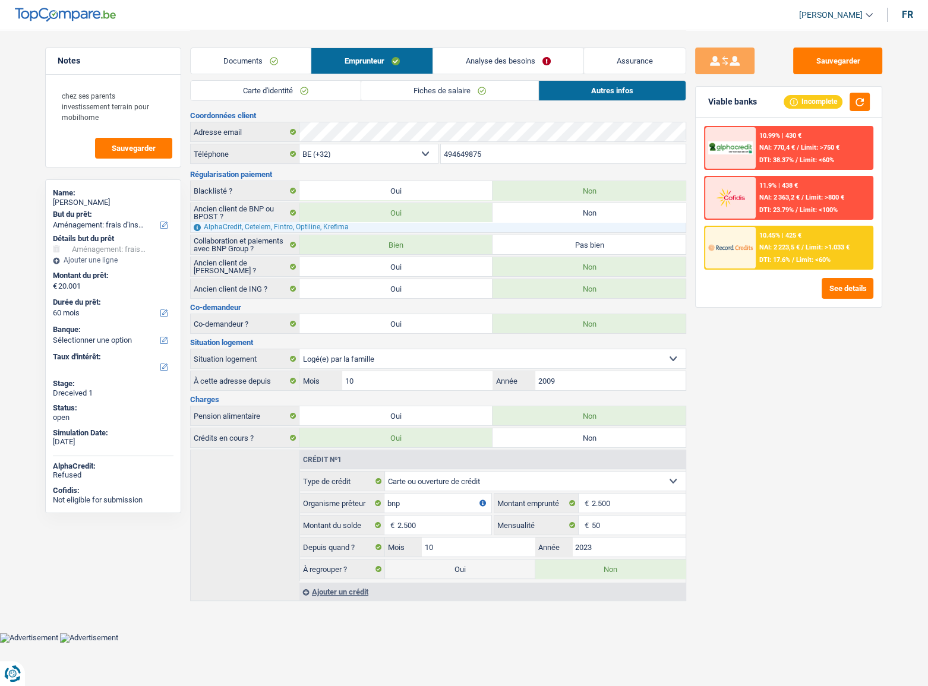
click at [802, 260] on span "Limit: <60%" at bounding box center [813, 260] width 34 height 8
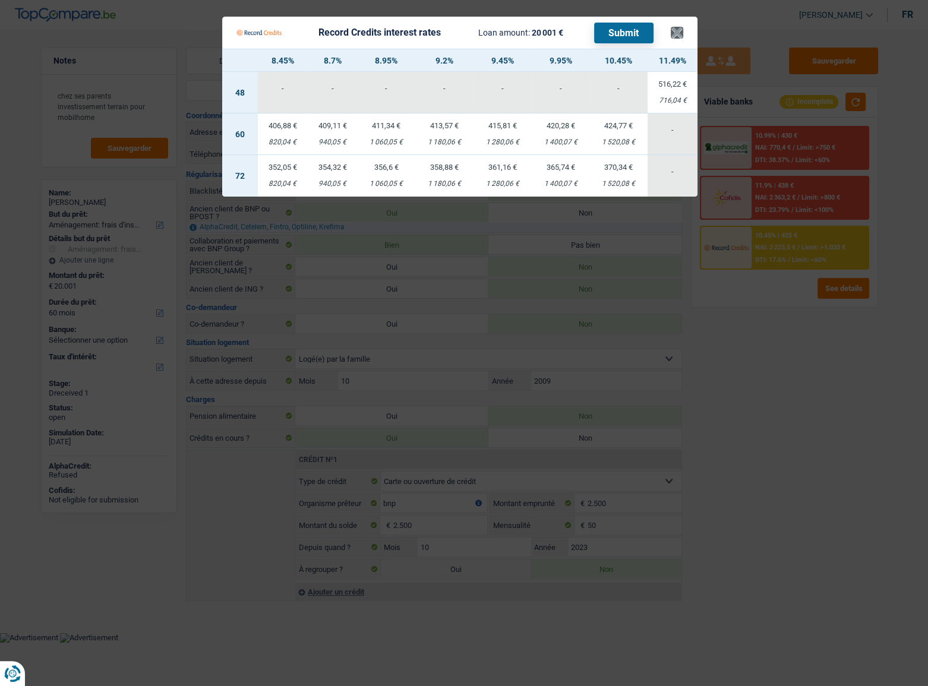
click at [670, 33] on Credits___BV_modal_header_ "Record Credits interest rates Loan amount: 20 001 € Submit ×" at bounding box center [459, 33] width 475 height 32
click at [672, 33] on button "×" at bounding box center [677, 33] width 12 height 12
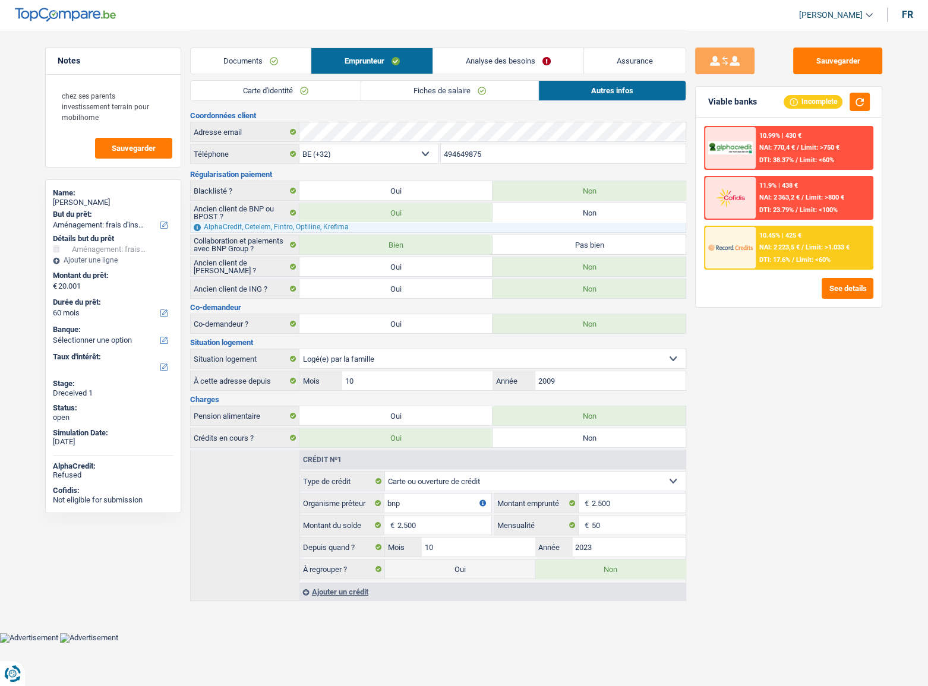
click at [499, 57] on link "Analyse des besoins" at bounding box center [508, 61] width 150 height 26
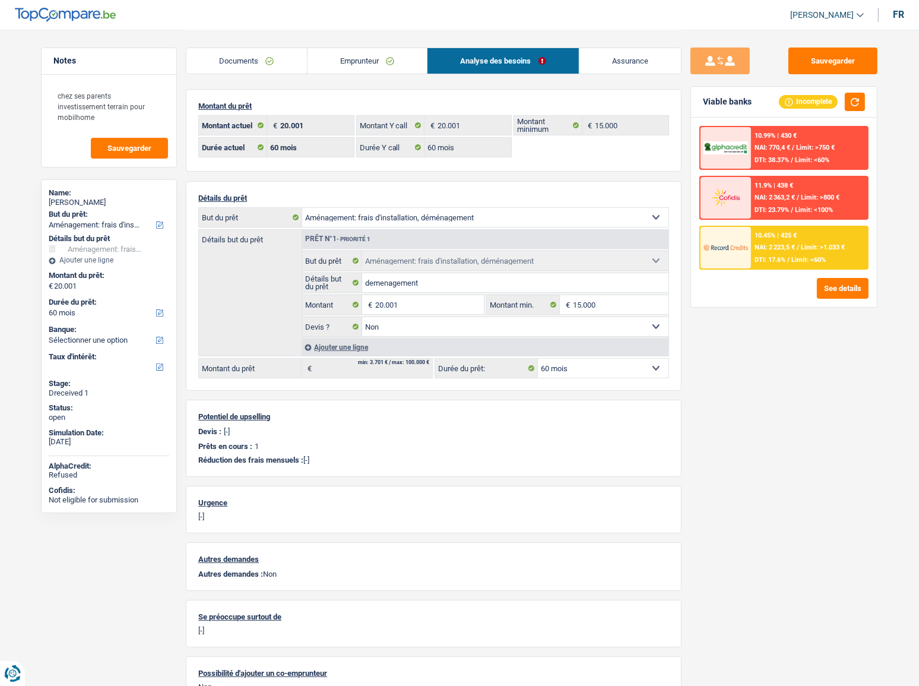
click at [815, 259] on span "Limit: <60%" at bounding box center [809, 260] width 34 height 8
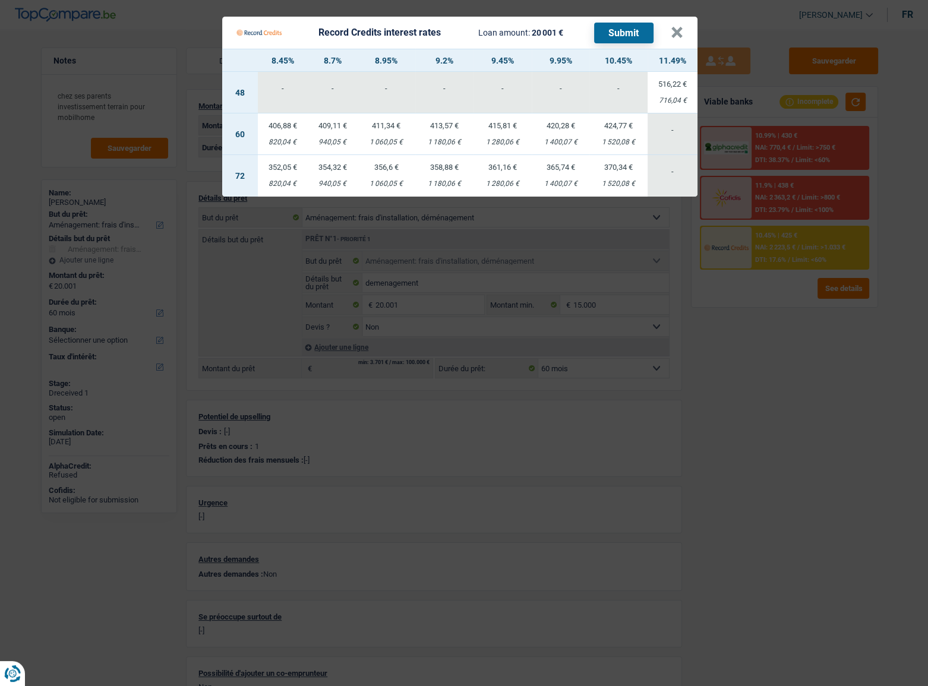
click at [684, 28] on Credits___BV_modal_header_ "Record Credits interest rates Loan amount: 20 001 € Submit ×" at bounding box center [459, 33] width 475 height 32
click at [673, 31] on button "×" at bounding box center [677, 33] width 12 height 12
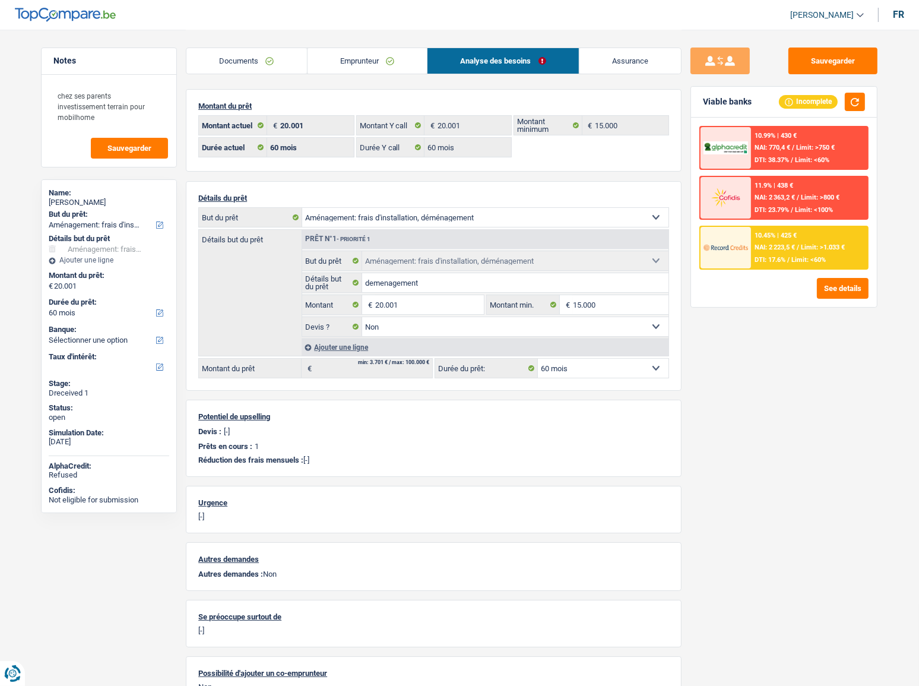
click at [846, 241] on div "10.45% | 425 € NAI: 2 223,5 € / Limit: >1.033 € DTI: 17.6% / Limit: <60%" at bounding box center [809, 248] width 117 height 42
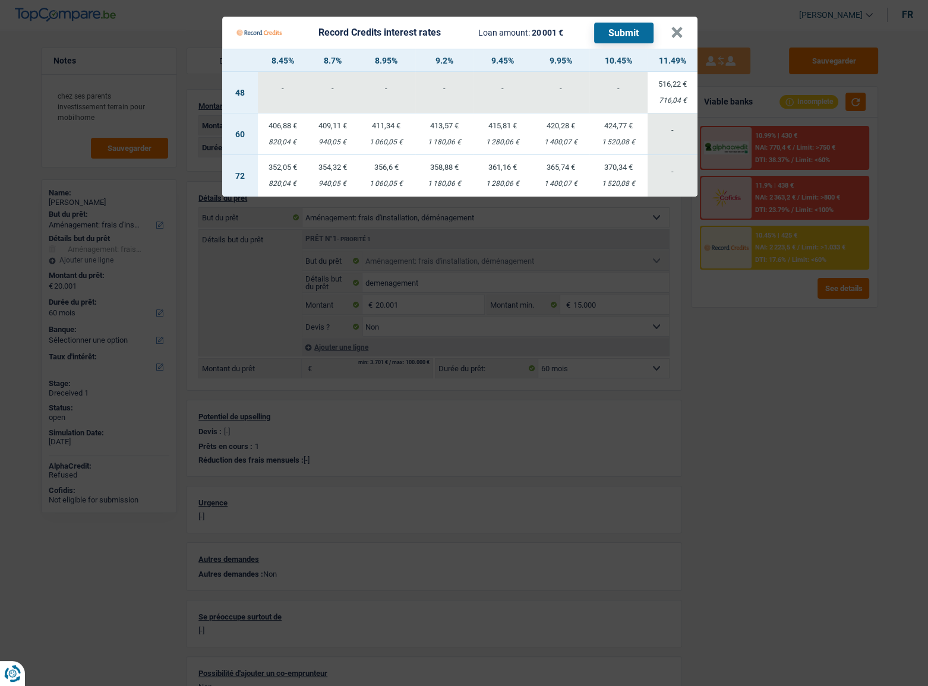
click at [564, 136] on td "420,28 € 1 400,07 €" at bounding box center [561, 134] width 58 height 42
select select "record credits"
type input "9,95"
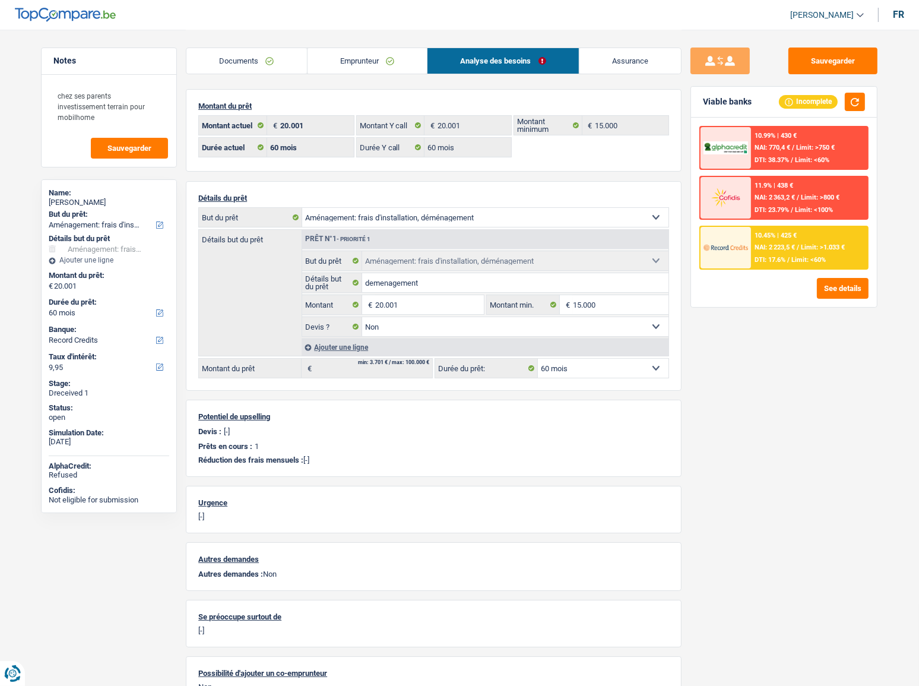
click at [821, 251] on div "10.45% | 425 € NAI: 2 223,5 € / Limit: >1.033 € DTI: 17.6% / Limit: <60%" at bounding box center [809, 248] width 117 height 42
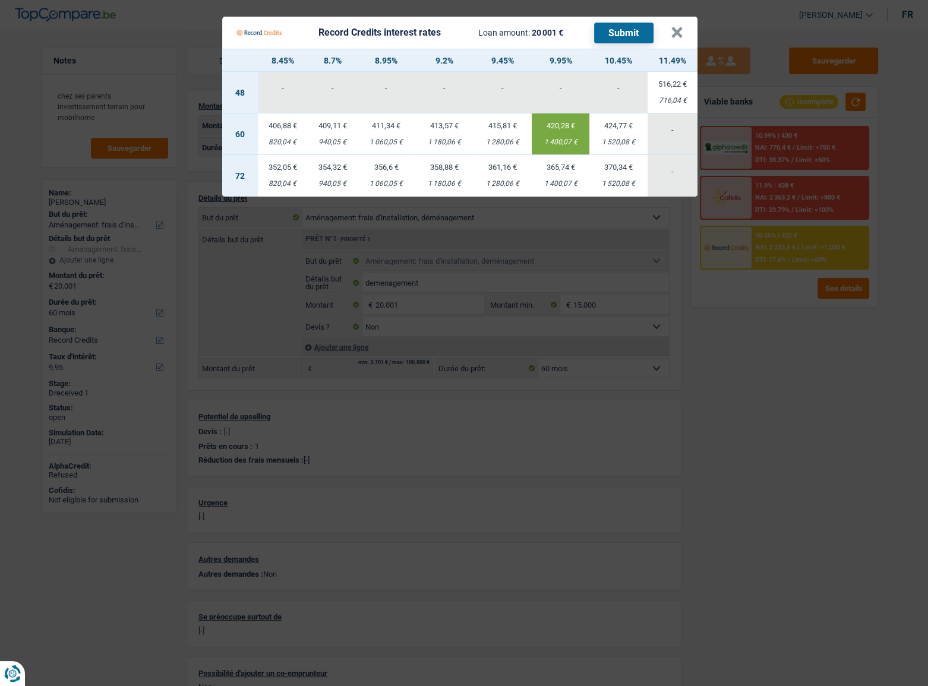
click at [619, 28] on button "Submit" at bounding box center [623, 33] width 59 height 21
click at [666, 35] on div "Record Credits interest rates Loan amount: 20 001 € Submit" at bounding box center [453, 32] width 434 height 23
drag, startPoint x: 676, startPoint y: 32, endPoint x: 577, endPoint y: 40, distance: 99.5
click at [676, 32] on button "×" at bounding box center [677, 33] width 12 height 12
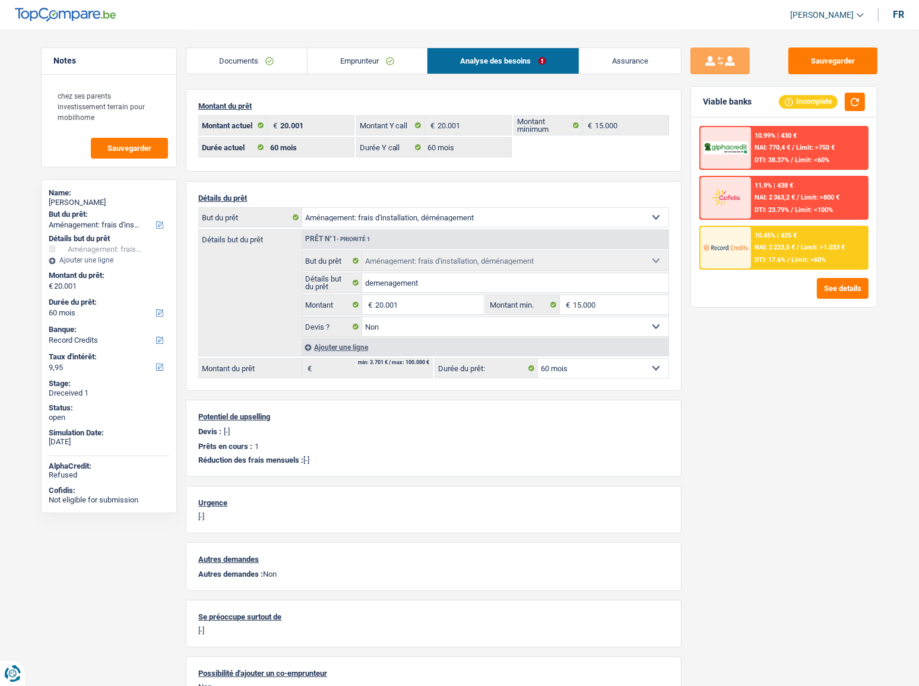
click at [89, 200] on div "Misha Lazar" at bounding box center [109, 203] width 121 height 10
click at [87, 201] on div "Misha Lazar" at bounding box center [109, 203] width 121 height 10
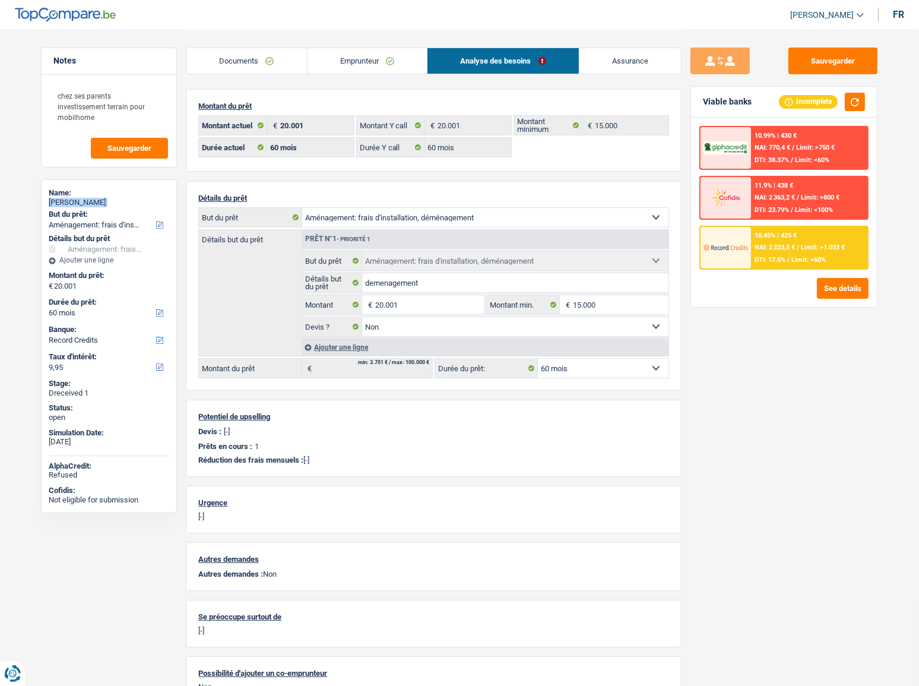
click at [87, 201] on div "Misha Lazar" at bounding box center [109, 203] width 121 height 10
click at [80, 202] on div "Misha Lazar" at bounding box center [109, 203] width 121 height 10
click at [810, 232] on div "10.45% | 425 € NAI: 2 223,5 € / Limit: >1.033 € DTI: 17.6% / Limit: <60%" at bounding box center [809, 248] width 117 height 42
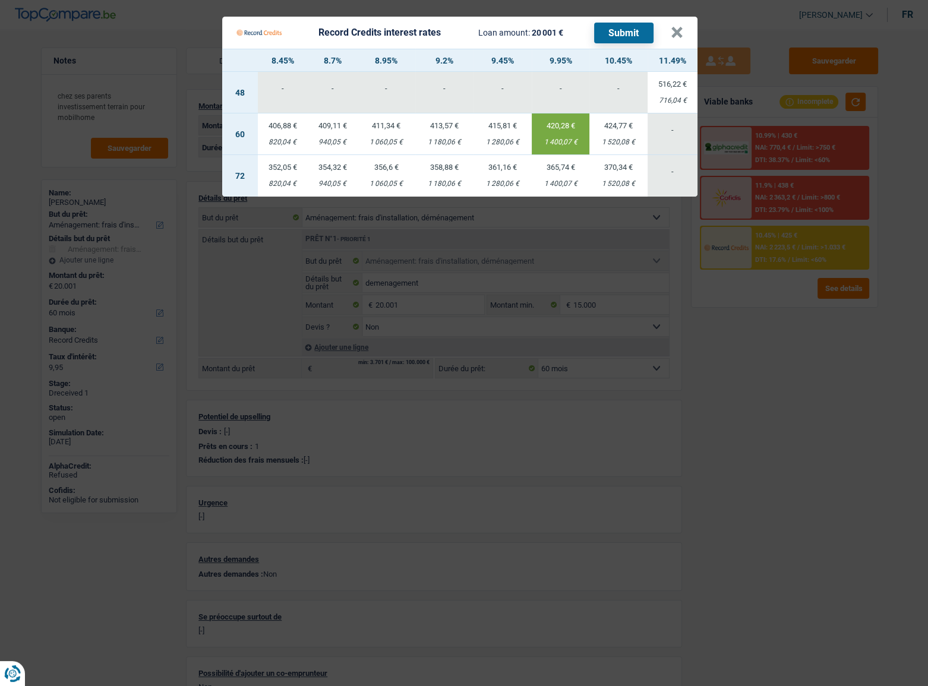
click at [774, 406] on Credits "Record Credits interest rates Loan amount: 20 001 € Submit × 8.45% 8.7% 8.95% 9…" at bounding box center [464, 343] width 928 height 686
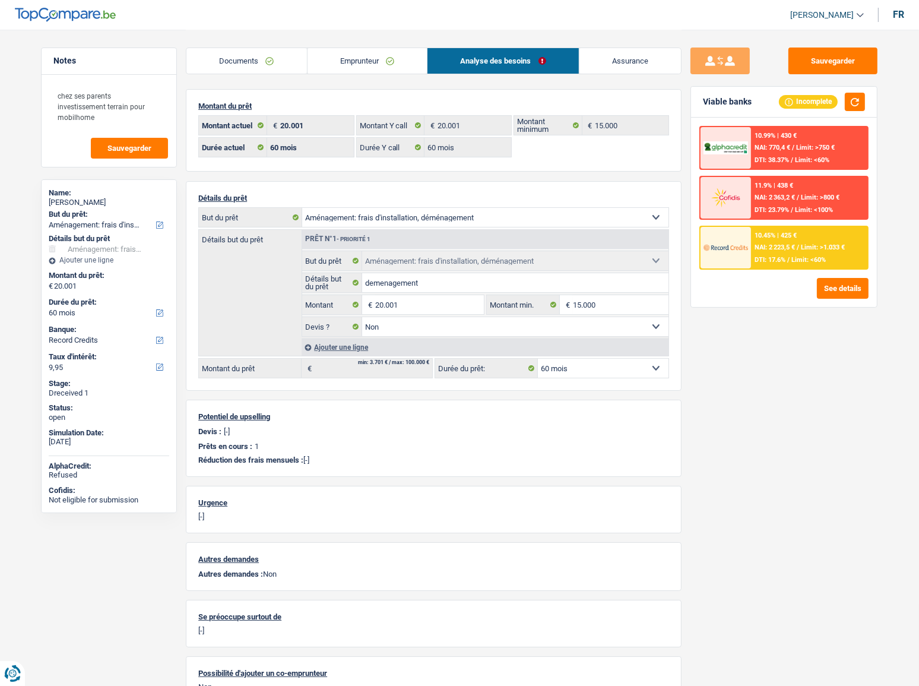
click at [267, 72] on link "Documents" at bounding box center [246, 61] width 121 height 26
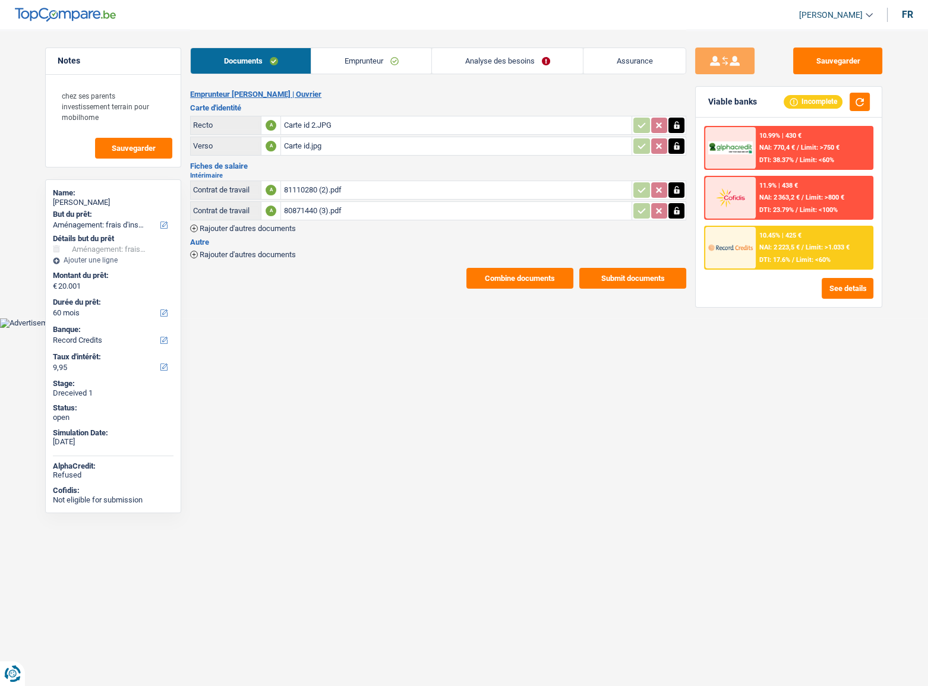
click at [320, 132] on div "Carte id 2.JPG" at bounding box center [456, 125] width 346 height 18
select select "movingOrInstallation"
select select "60"
select select "record credits"
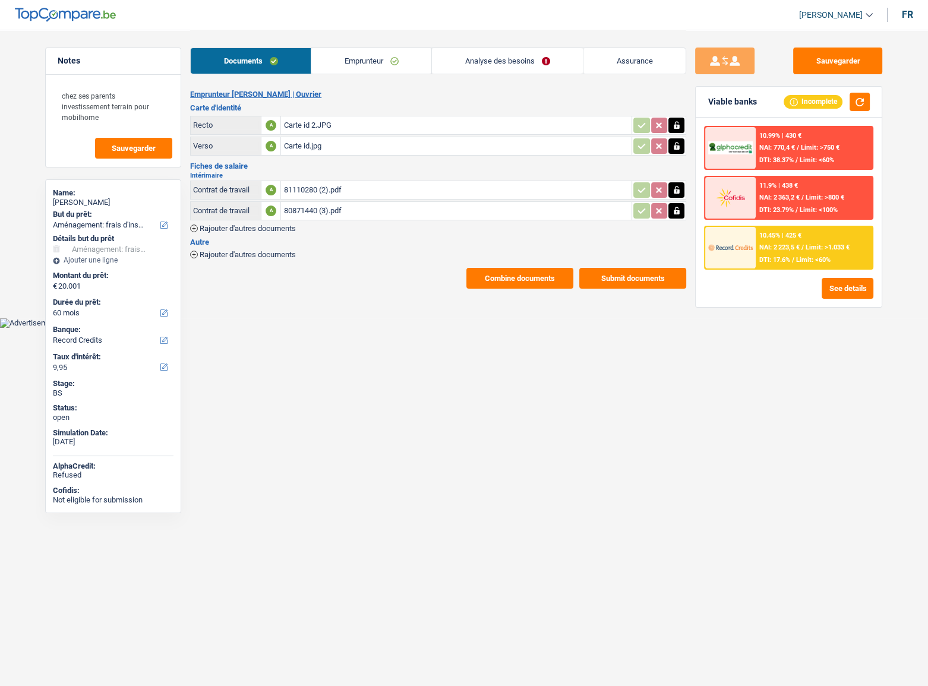
click at [347, 65] on link "Emprunteur" at bounding box center [371, 61] width 120 height 26
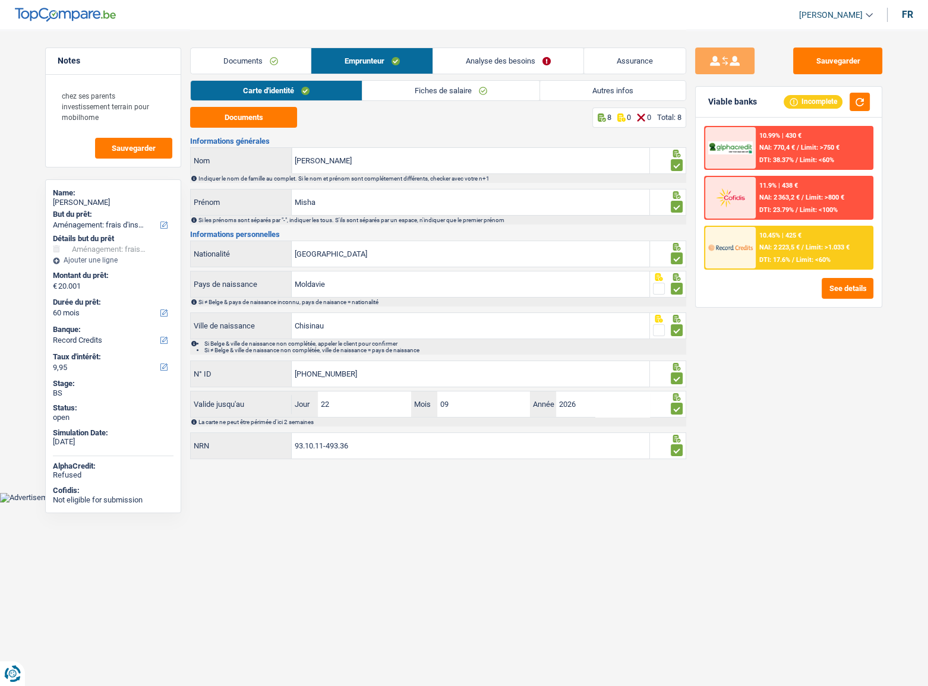
click at [390, 93] on link "Fiches de salaire" at bounding box center [450, 91] width 177 height 20
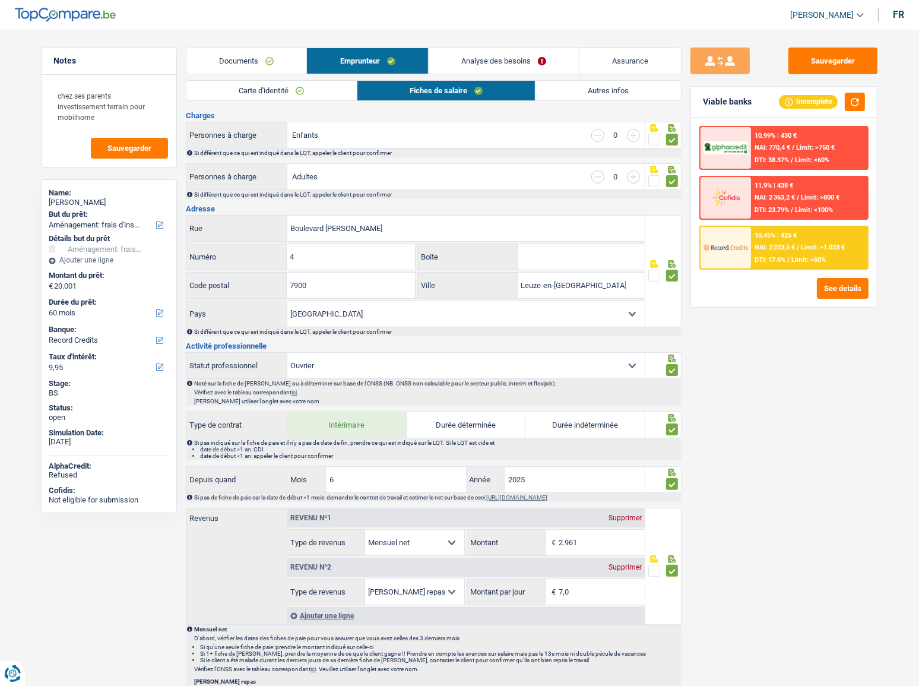
scroll to position [107, 0]
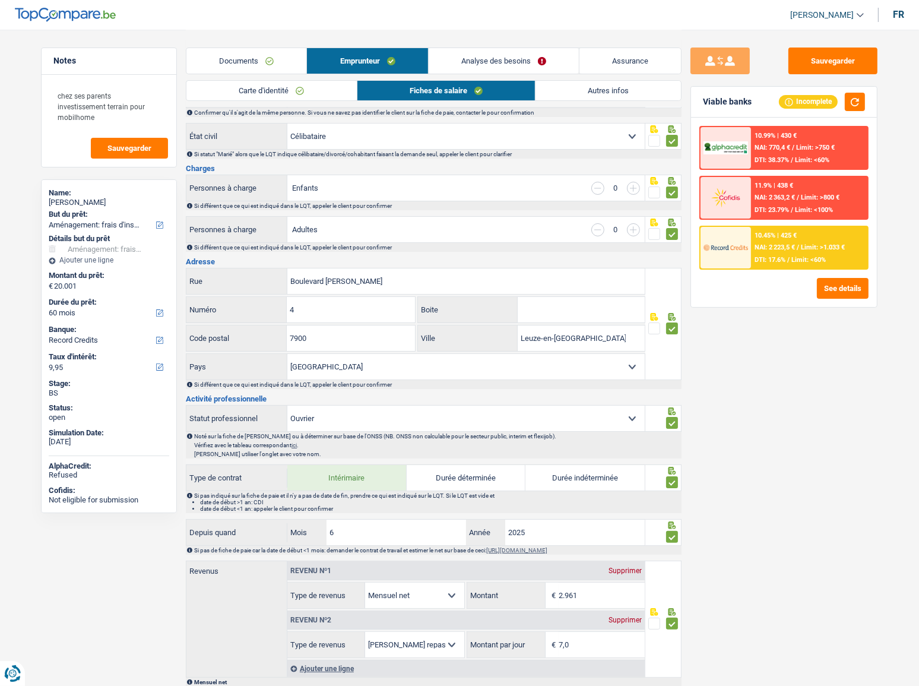
click at [242, 53] on link "Documents" at bounding box center [246, 61] width 120 height 26
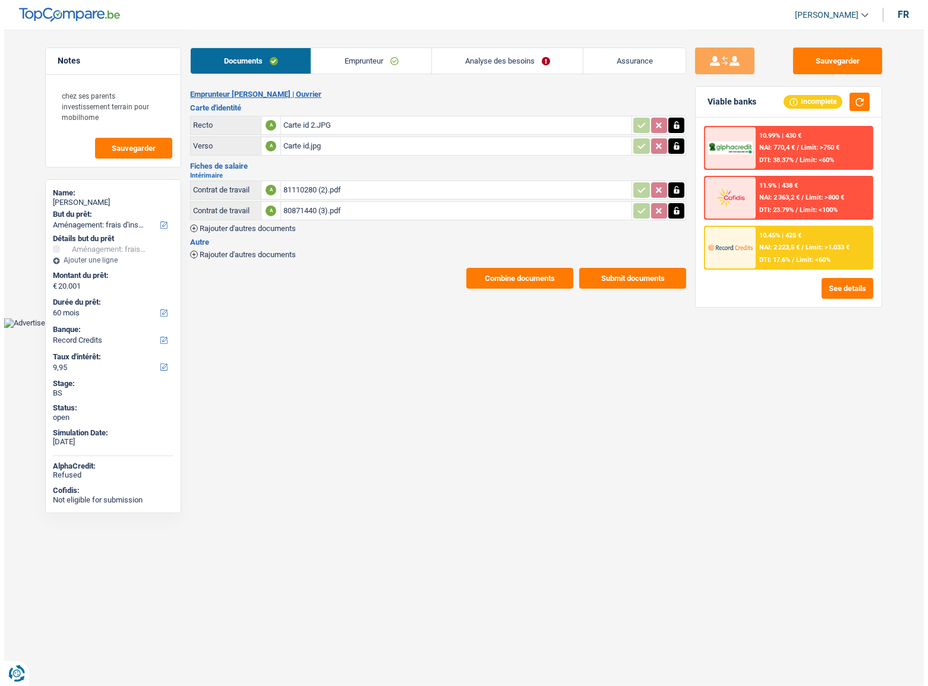
scroll to position [0, 0]
click at [346, 207] on div "80871440 (3).pdf" at bounding box center [456, 211] width 346 height 18
click at [368, 214] on div "80871440 (3).pdf" at bounding box center [456, 211] width 346 height 18
click at [353, 186] on div "81110280 (2).pdf" at bounding box center [456, 190] width 346 height 18
click at [839, 61] on button "Sauvegarder" at bounding box center [837, 61] width 89 height 27
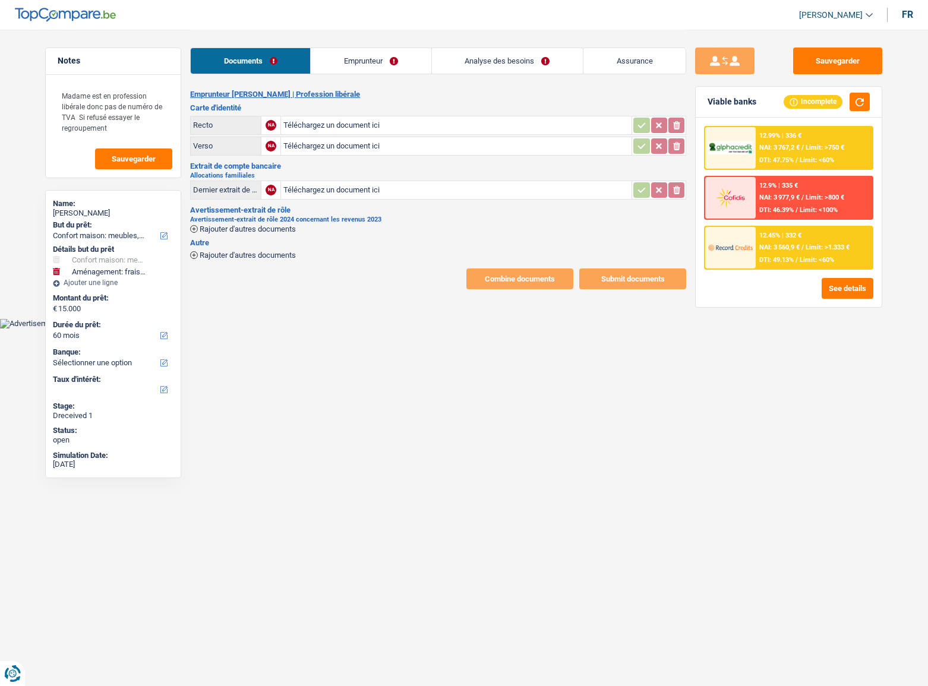
select select "household"
select select "movingOrInstallation"
select select "60"
click at [332, 53] on link "Emprunteur" at bounding box center [371, 61] width 120 height 26
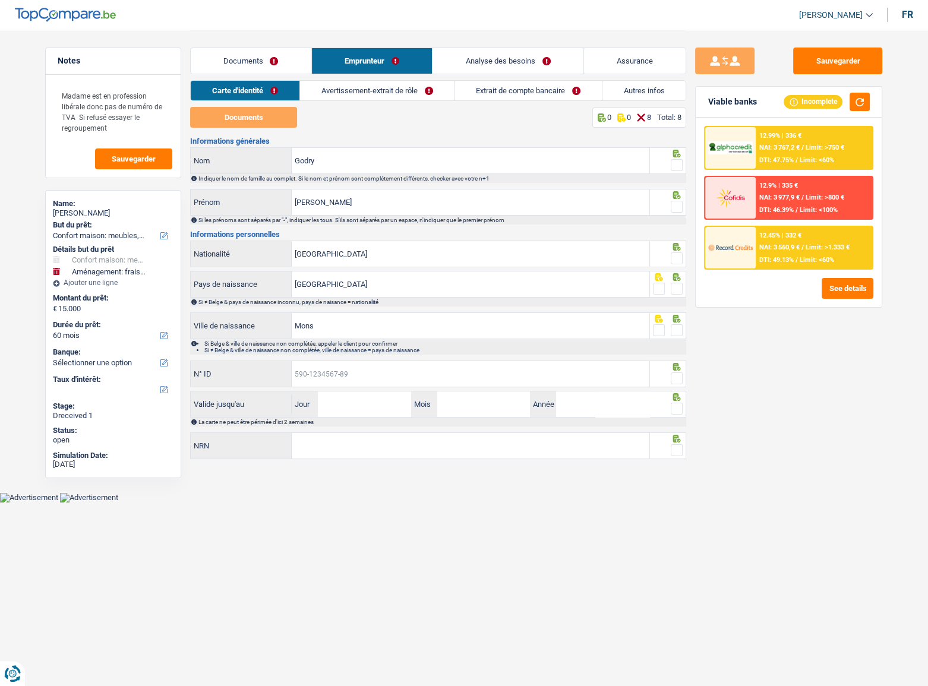
click at [453, 380] on input "N° ID" at bounding box center [471, 374] width 358 height 26
click at [389, 95] on link "Avertissement-extrait de rôle" at bounding box center [377, 91] width 154 height 20
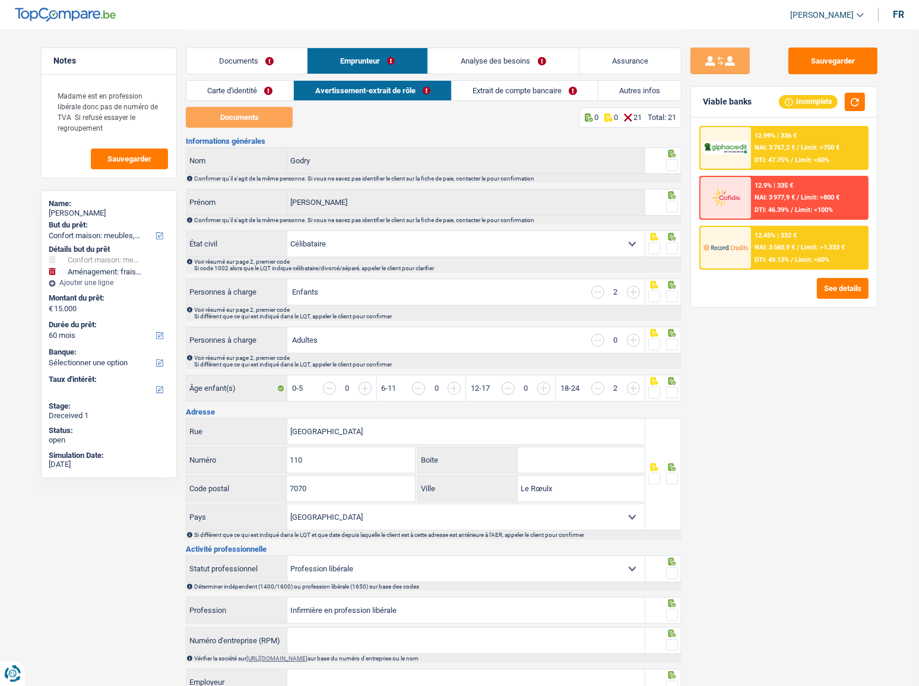
click at [677, 166] on span at bounding box center [672, 165] width 12 height 12
click at [0, 0] on input "radio" at bounding box center [0, 0] width 0 height 0
click at [662, 216] on div "Confirmer qu'il s'agit de la même personne. Si vous ne savez pas identifier le …" at bounding box center [434, 220] width 496 height 9
drag, startPoint x: 670, startPoint y: 208, endPoint x: 677, endPoint y: 250, distance: 42.8
click at [671, 208] on span at bounding box center [672, 207] width 12 height 12
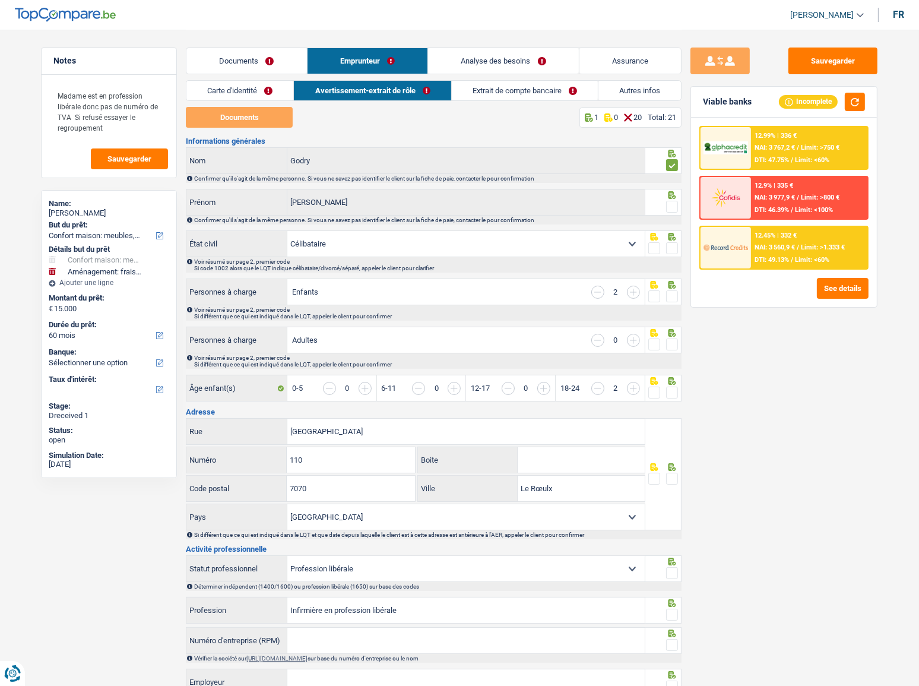
click at [0, 0] on input "radio" at bounding box center [0, 0] width 0 height 0
click at [677, 252] on span at bounding box center [672, 248] width 12 height 12
click at [0, 0] on input "radio" at bounding box center [0, 0] width 0 height 0
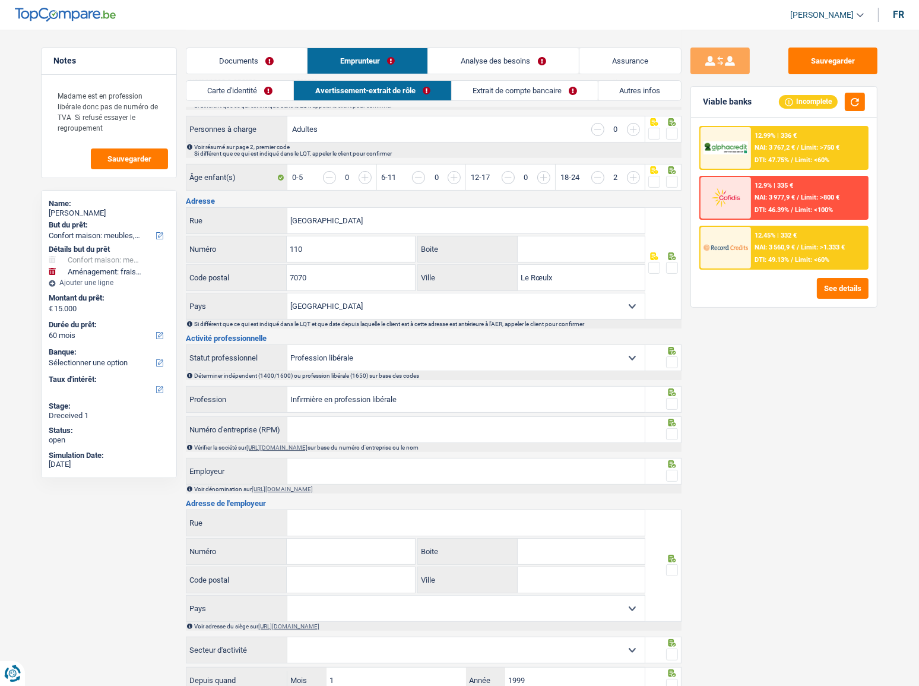
scroll to position [270, 0]
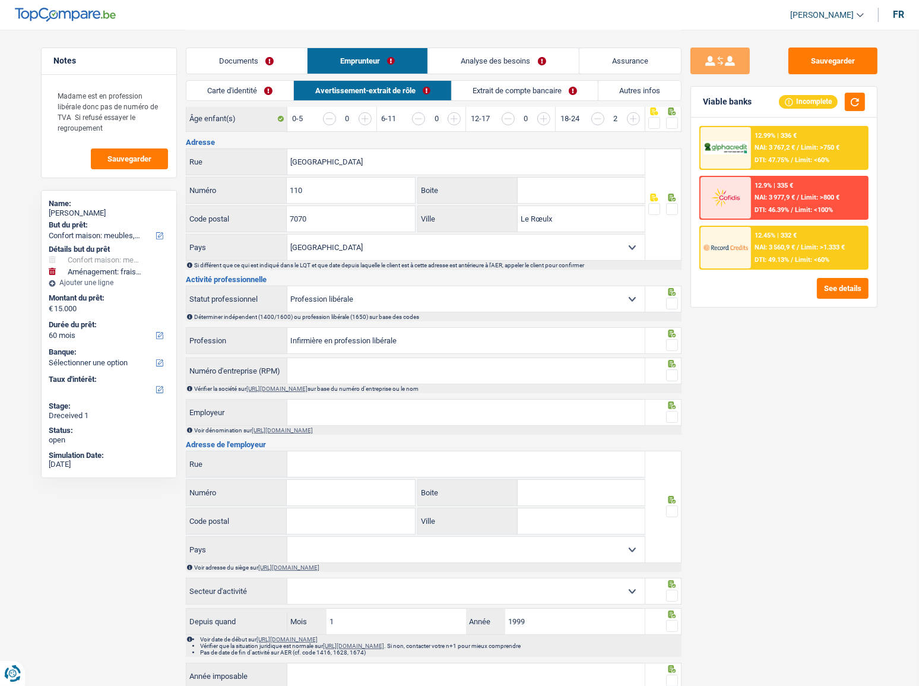
click at [353, 366] on input "Numéro d'entreprise (RPM)" at bounding box center [466, 371] width 358 height 26
click at [363, 369] on input "Numéro d'entreprise (RPM)" at bounding box center [466, 371] width 358 height 26
paste input "28.571,2"
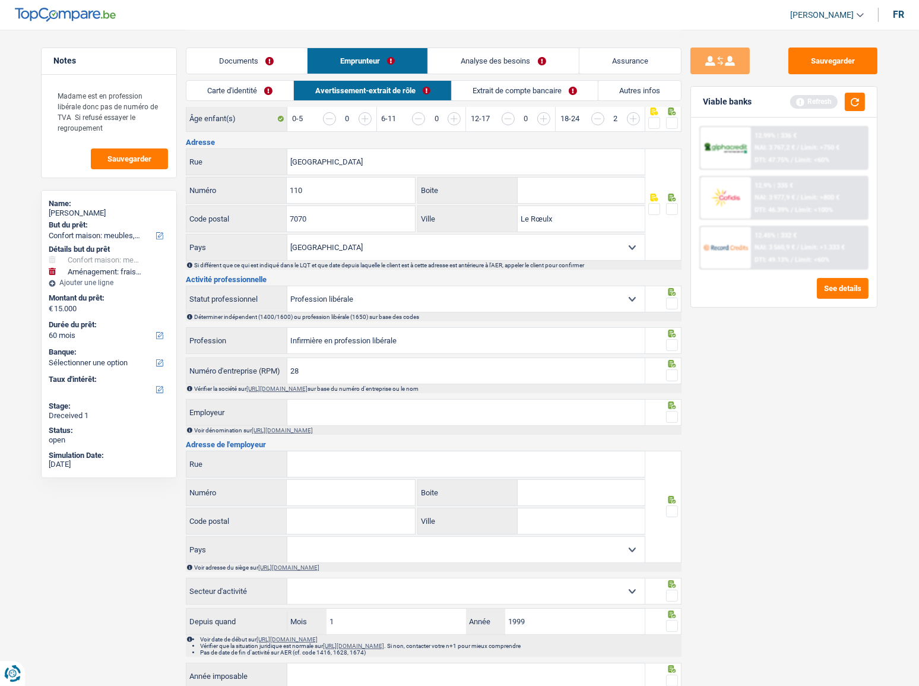
type input "2"
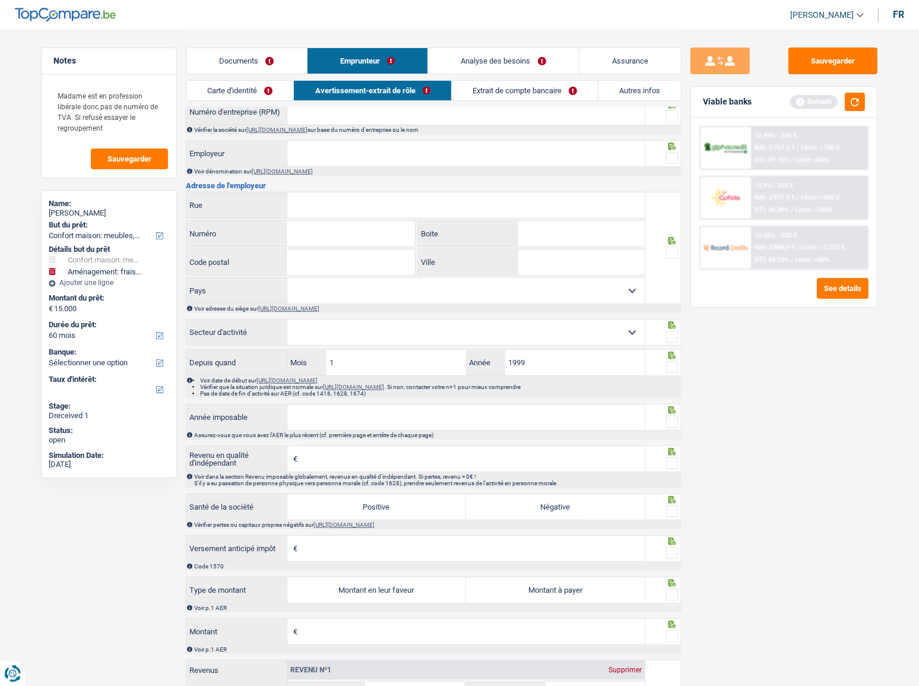
scroll to position [540, 0]
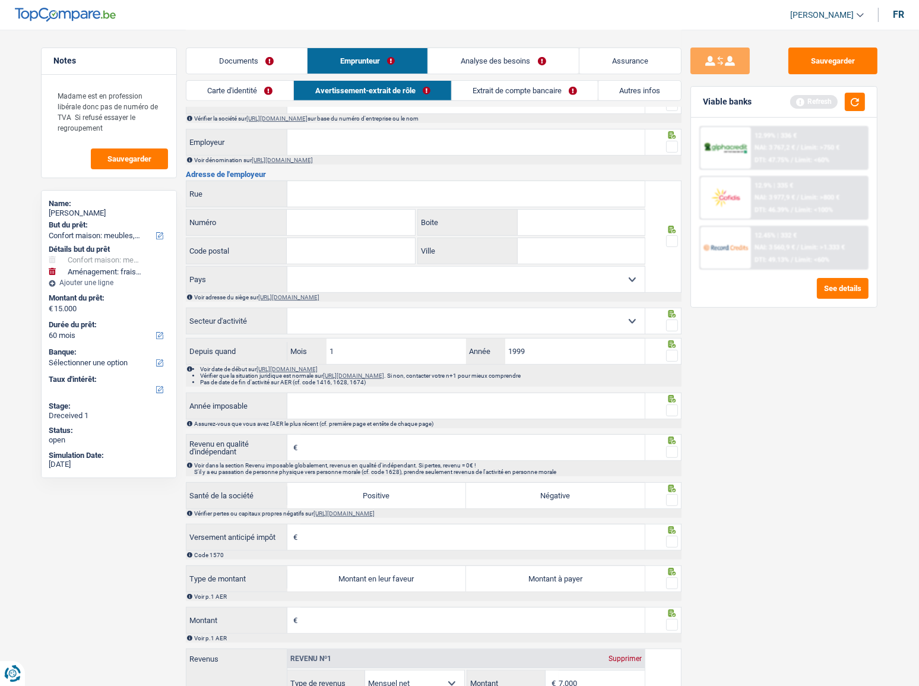
click at [341, 445] on input "Revenu en qualité d'indépendant" at bounding box center [473, 448] width 344 height 26
paste input
click at [464, 448] on input "Revenu en qualité d'indépendant" at bounding box center [473, 448] width 344 height 26
paste input
type input "28.571"
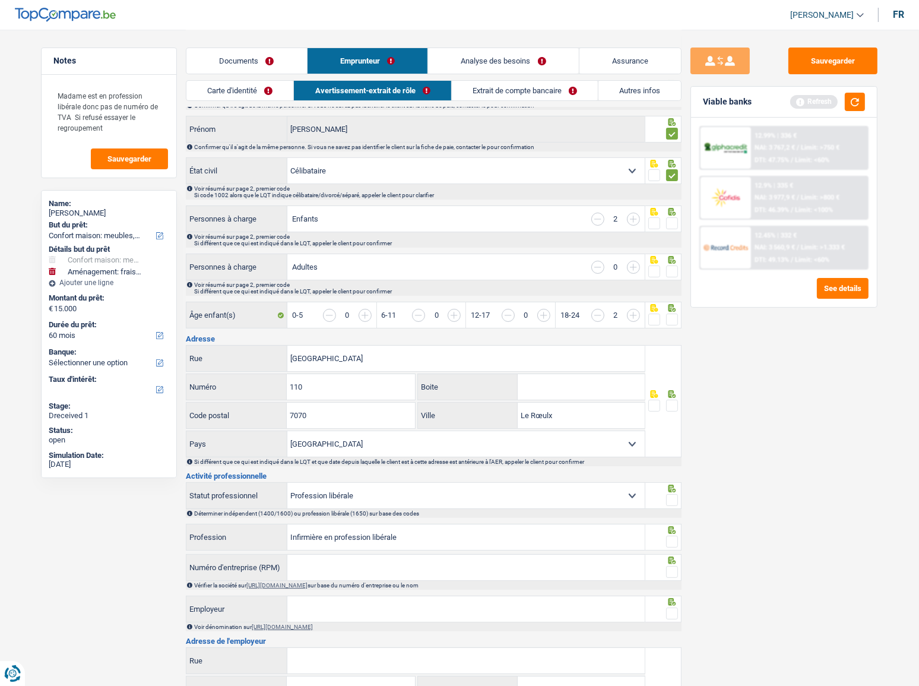
scroll to position [162, 0]
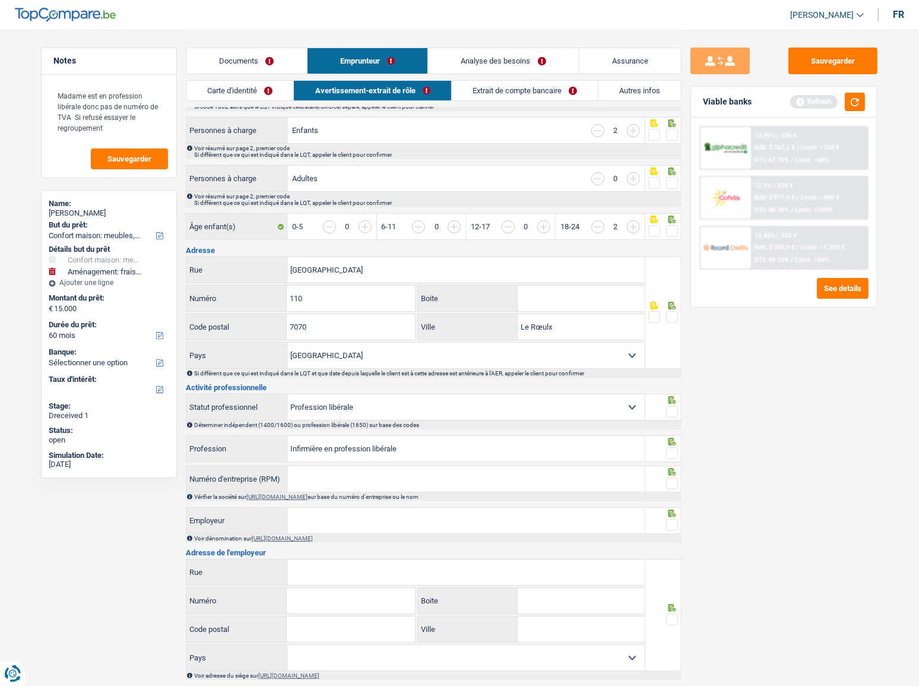
click at [681, 312] on div at bounding box center [664, 313] width 37 height 112
click at [677, 312] on span at bounding box center [672, 317] width 12 height 12
click at [0, 0] on input "radio" at bounding box center [0, 0] width 0 height 0
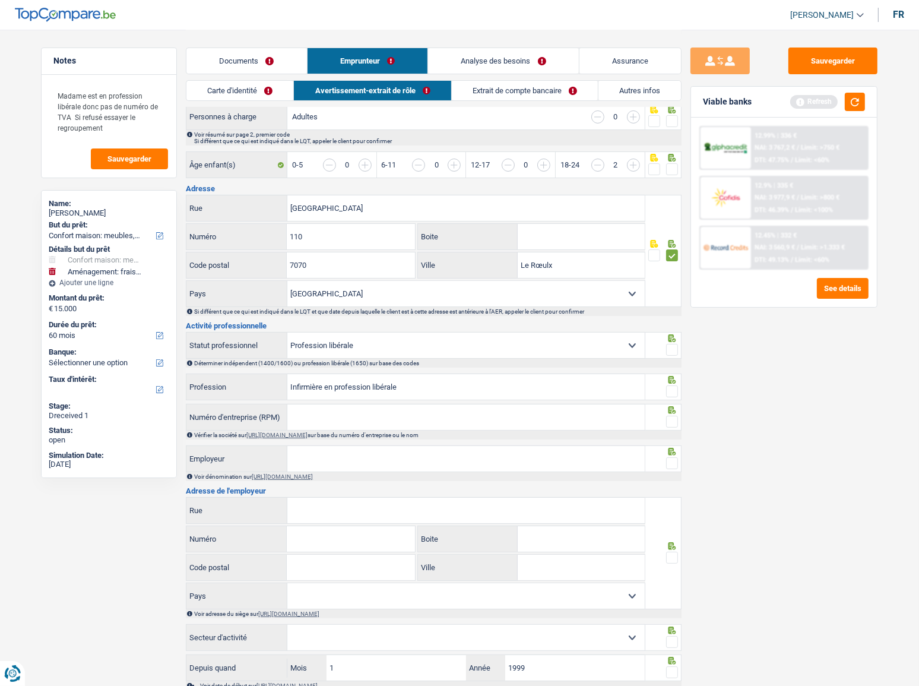
scroll to position [270, 0]
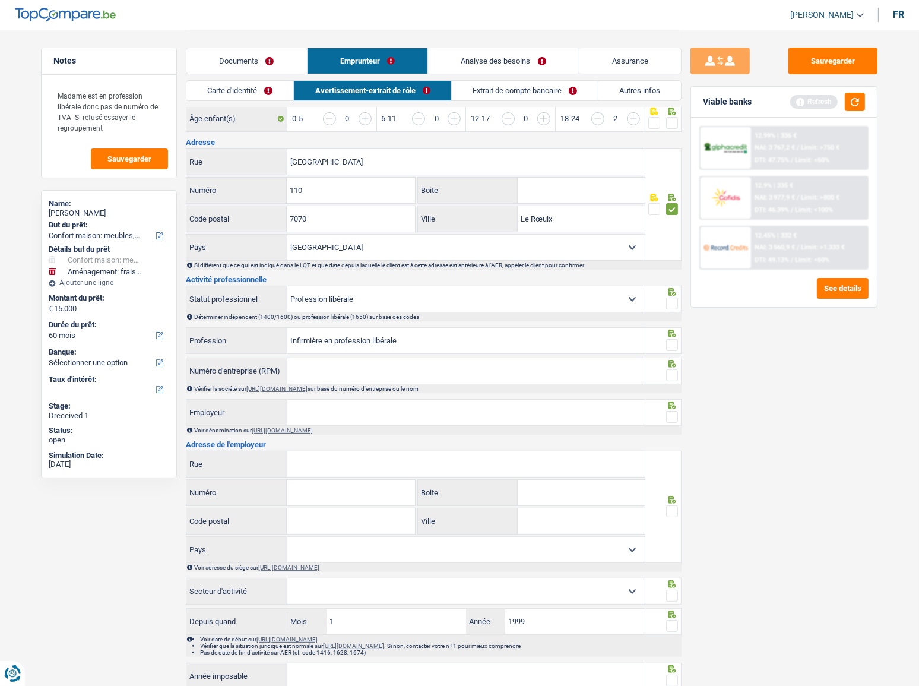
click at [673, 299] on span at bounding box center [672, 304] width 12 height 12
click at [0, 0] on input "radio" at bounding box center [0, 0] width 0 height 0
click at [672, 343] on span at bounding box center [672, 345] width 12 height 12
click at [0, 0] on input "radio" at bounding box center [0, 0] width 0 height 0
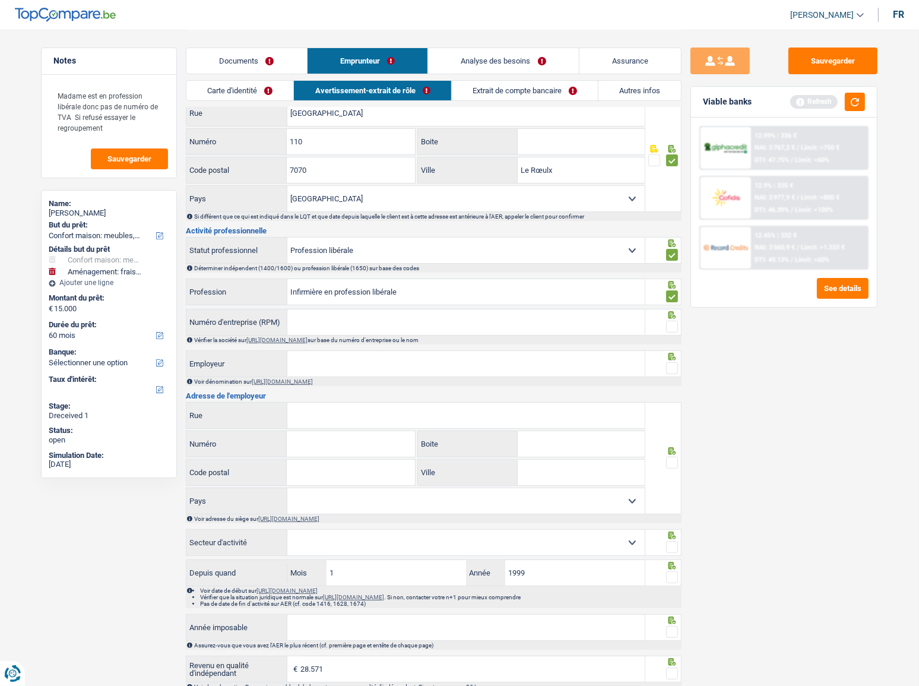
scroll to position [432, 0]
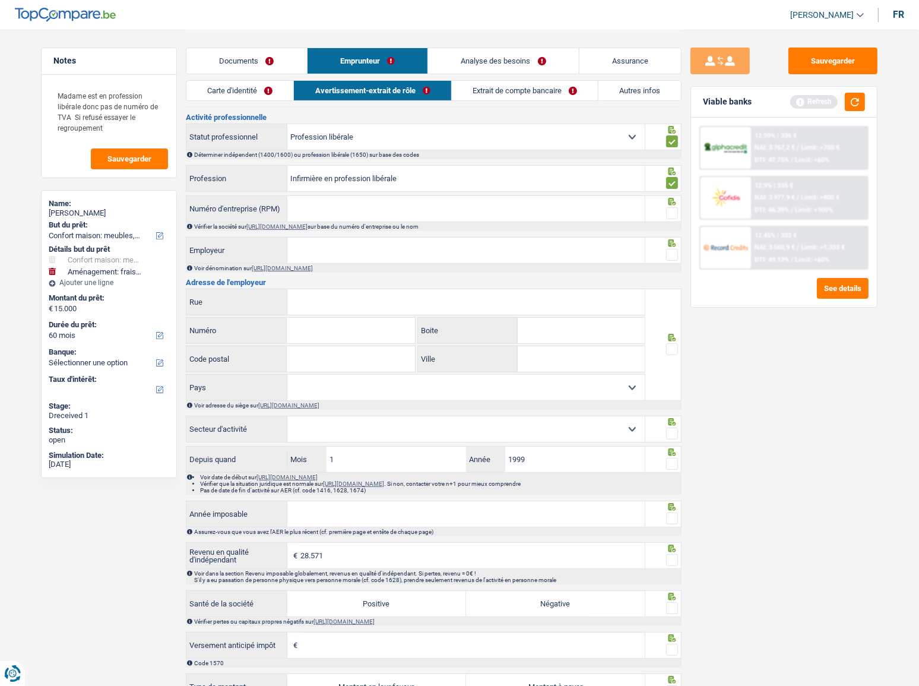
click at [609, 245] on input "Employeur" at bounding box center [466, 251] width 358 height 26
click at [323, 300] on input "Rue" at bounding box center [466, 302] width 358 height 26
click at [324, 251] on input "Employeur" at bounding box center [466, 251] width 358 height 26
paste input "Godry, Karen"
type input "Godry, Karen"
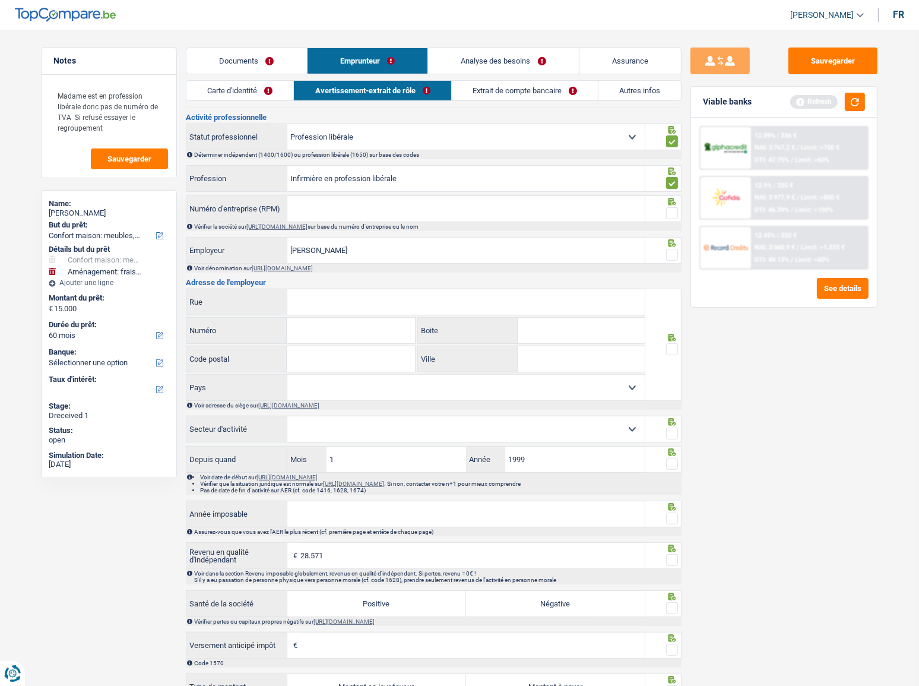
click at [673, 251] on span at bounding box center [672, 255] width 12 height 12
click at [0, 0] on input "radio" at bounding box center [0, 0] width 0 height 0
click at [673, 211] on span at bounding box center [672, 213] width 12 height 12
click at [0, 0] on input "radio" at bounding box center [0, 0] width 0 height 0
drag, startPoint x: 516, startPoint y: 214, endPoint x: 629, endPoint y: 214, distance: 112.8
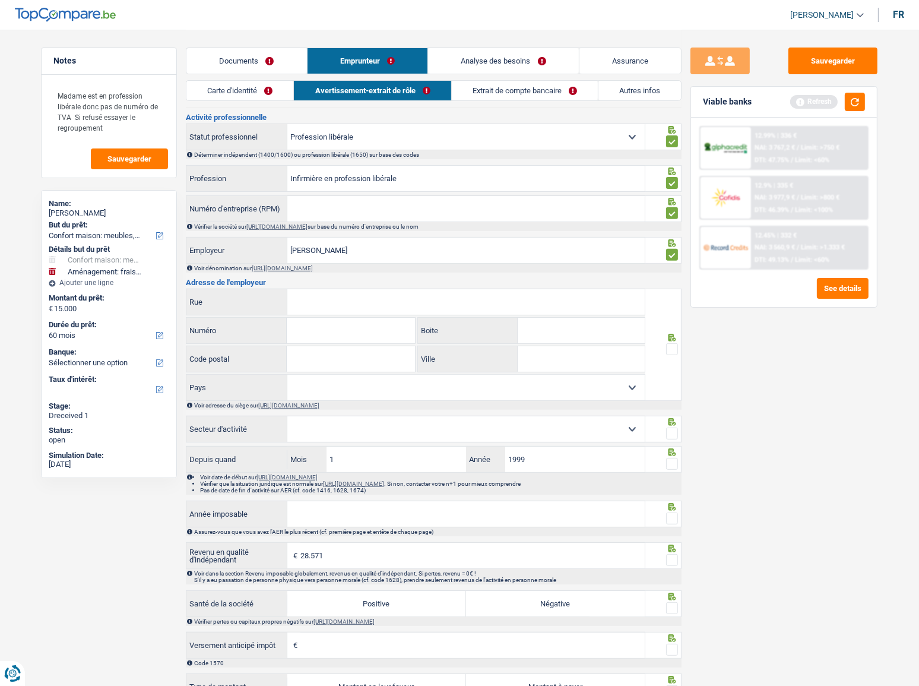
click at [516, 214] on input "Numéro d'entreprise (RPM)" at bounding box center [466, 209] width 358 height 26
click at [325, 203] on input "Numéro d'entreprise (RPM)" at bounding box center [466, 209] width 358 height 26
paste input "0816.237.5"
click at [324, 207] on input "0816.237.5" at bounding box center [466, 209] width 358 height 26
click at [310, 204] on input "0816.2375" at bounding box center [466, 209] width 358 height 26
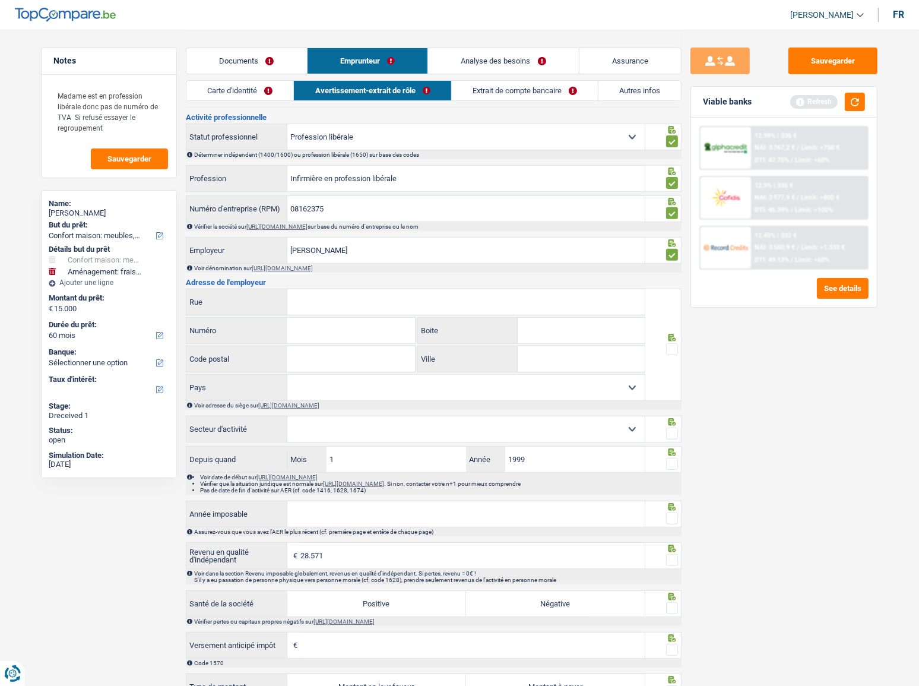
click at [362, 207] on input "08162375" at bounding box center [466, 209] width 358 height 26
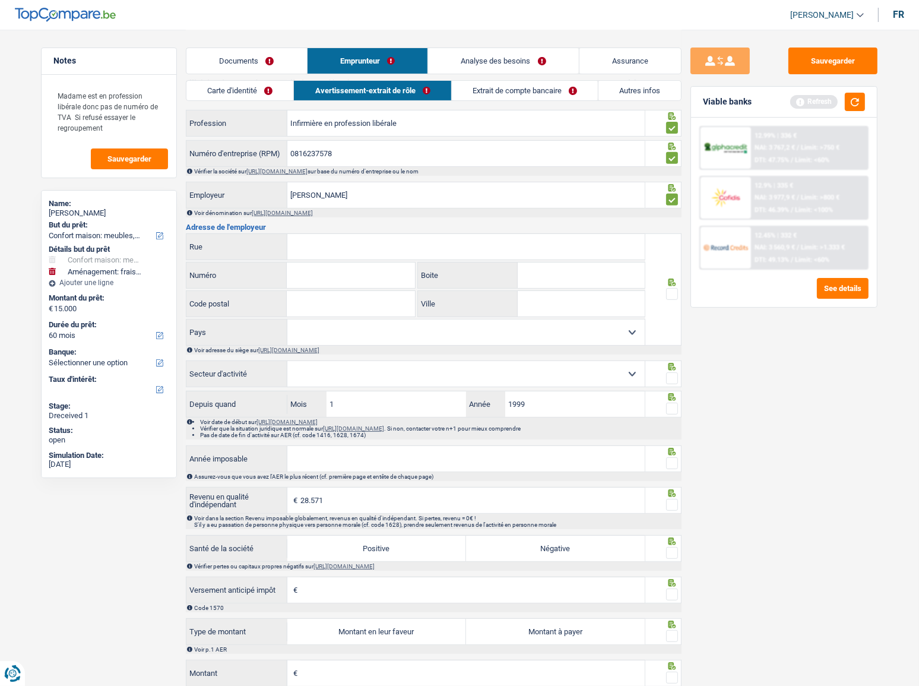
scroll to position [540, 0]
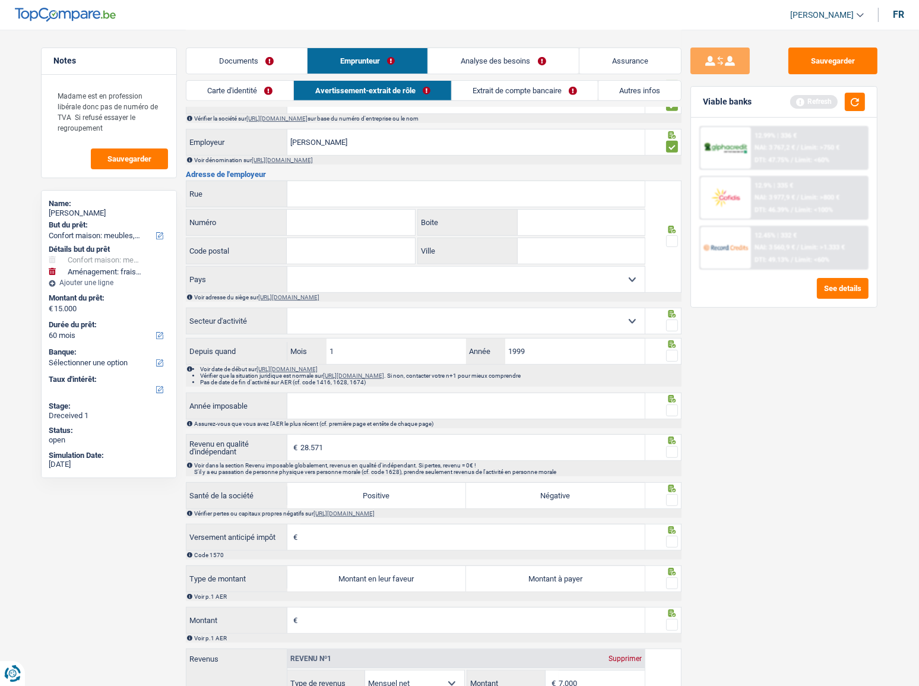
type input "0816237578"
click at [674, 243] on span at bounding box center [672, 241] width 12 height 12
click at [0, 0] on input "radio" at bounding box center [0, 0] width 0 height 0
paste input "Rue des Victoria Cross 6"
drag, startPoint x: 367, startPoint y: 198, endPoint x: 394, endPoint y: 197, distance: 26.7
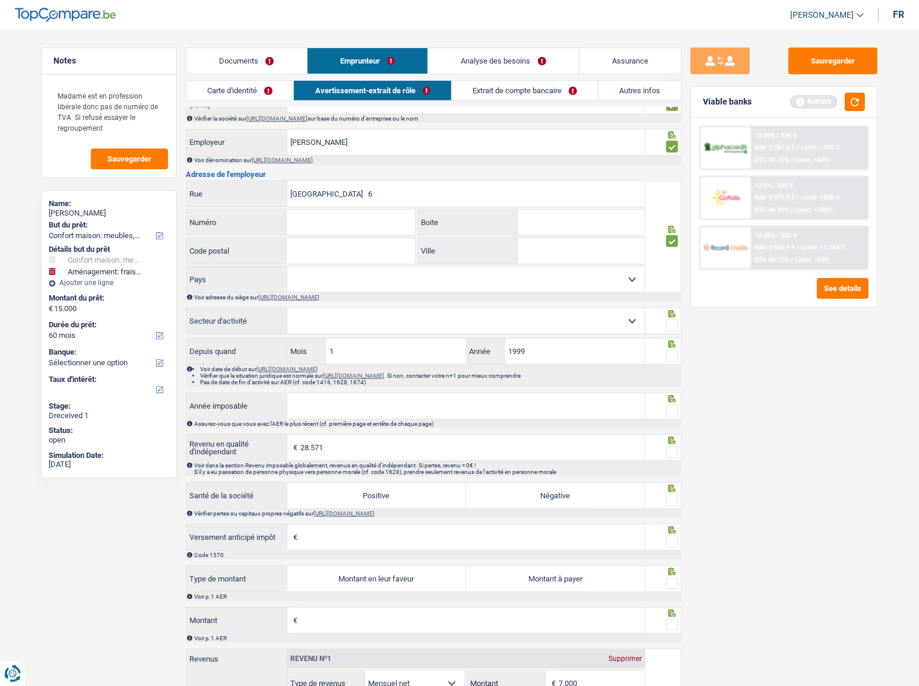
click at [394, 197] on input "Rue des Victoria Cross 6" at bounding box center [466, 194] width 358 height 26
type input "Rue des Victoria Cross"
click at [350, 222] on input "Numéro" at bounding box center [351, 223] width 128 height 26
type input "6"
click at [336, 238] on input "Code postal" at bounding box center [351, 251] width 128 height 26
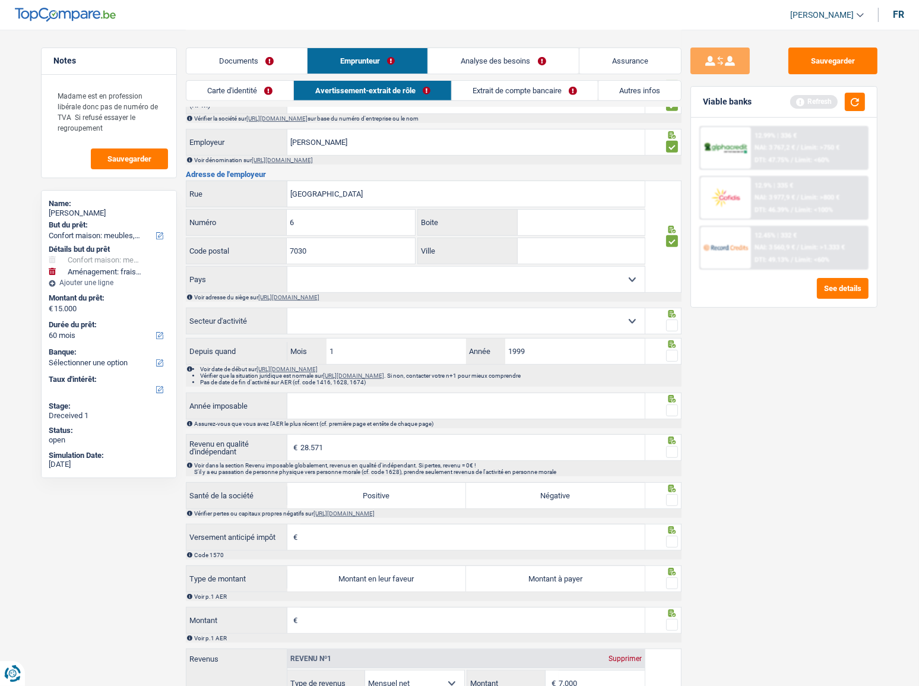
type input "7030"
click at [346, 273] on select "Belgique Luxembourg Sélectionner une option" at bounding box center [466, 280] width 358 height 26
select select "BE"
click at [287, 267] on select "Belgique Luxembourg Sélectionner une option" at bounding box center [466, 280] width 358 height 26
drag, startPoint x: 515, startPoint y: 258, endPoint x: 537, endPoint y: 252, distance: 22.6
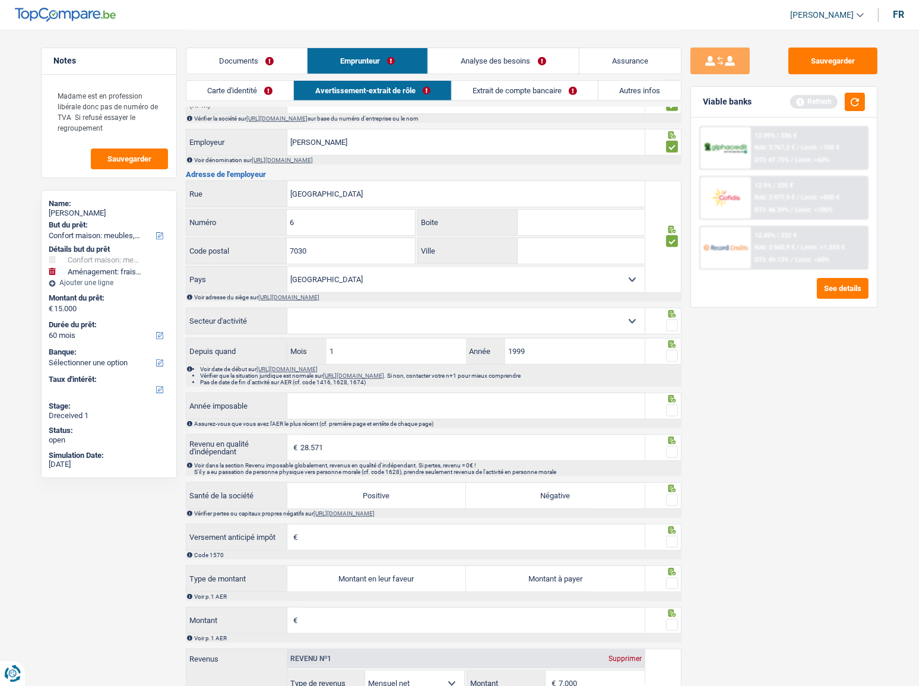
click at [516, 256] on label "Ville" at bounding box center [468, 251] width 100 height 26
click at [518, 256] on input "Ville" at bounding box center [581, 251] width 127 height 26
click at [537, 252] on input "Ville" at bounding box center [581, 251] width 127 height 26
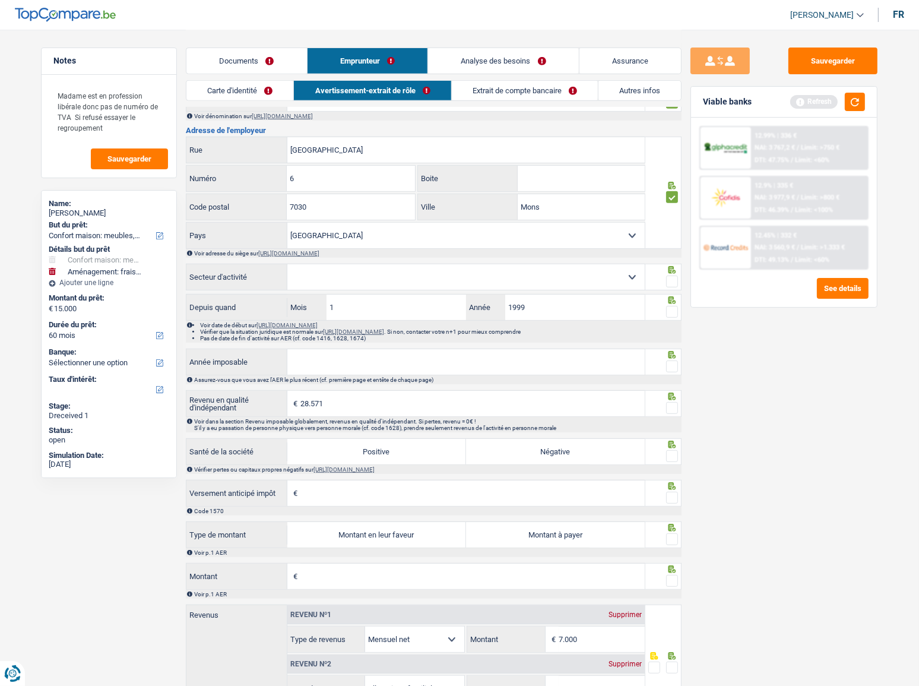
scroll to position [671, 0]
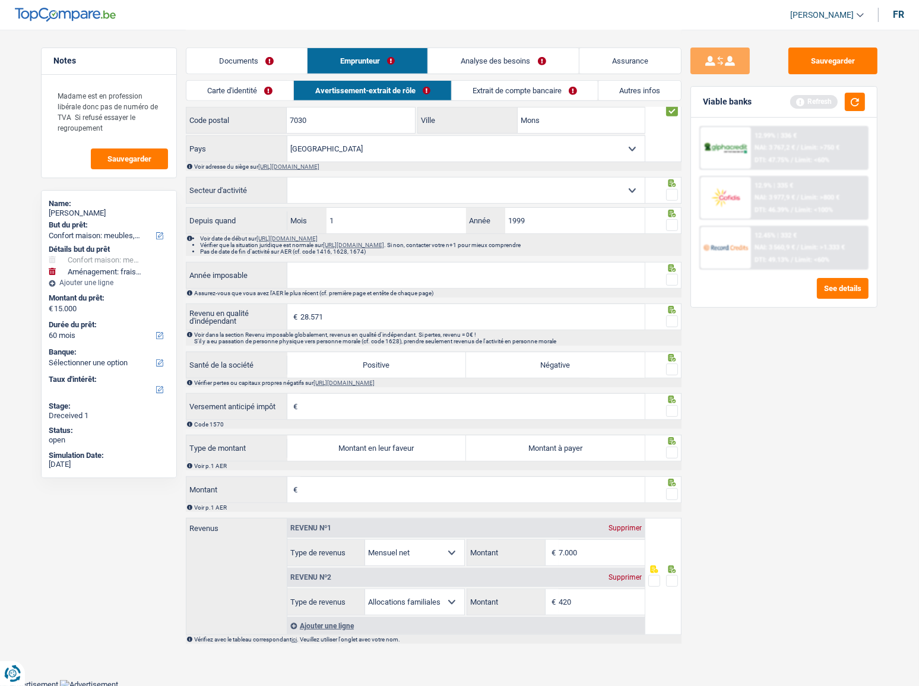
type input "Mons"
drag, startPoint x: 677, startPoint y: 191, endPoint x: 676, endPoint y: 201, distance: 10.1
click at [676, 194] on span at bounding box center [672, 195] width 12 height 12
click at [0, 0] on input "radio" at bounding box center [0, 0] width 0 height 0
click at [675, 225] on span at bounding box center [672, 225] width 12 height 12
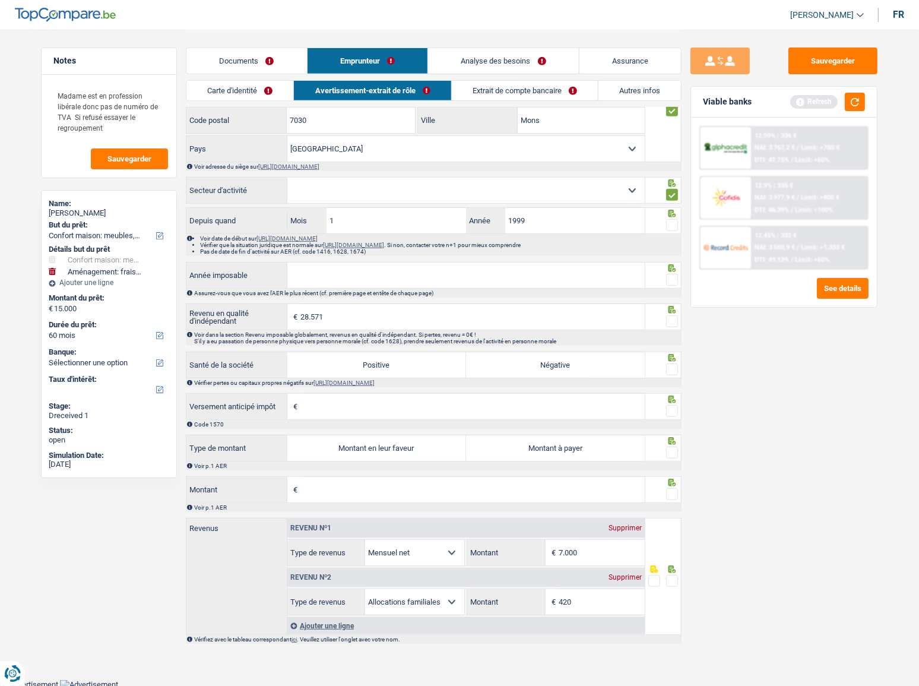
click at [0, 0] on input "radio" at bounding box center [0, 0] width 0 height 0
click at [631, 181] on select "Agriculture/Pêche Industrie Horeca Courier/Fitness/Taxi Construction Banques/As…" at bounding box center [466, 191] width 358 height 26
select select "smallCompanies"
click at [287, 178] on select "Agriculture/Pêche Industrie Horeca Courier/Fitness/Taxi Construction Banques/As…" at bounding box center [466, 191] width 358 height 26
click at [677, 274] on span at bounding box center [672, 280] width 12 height 12
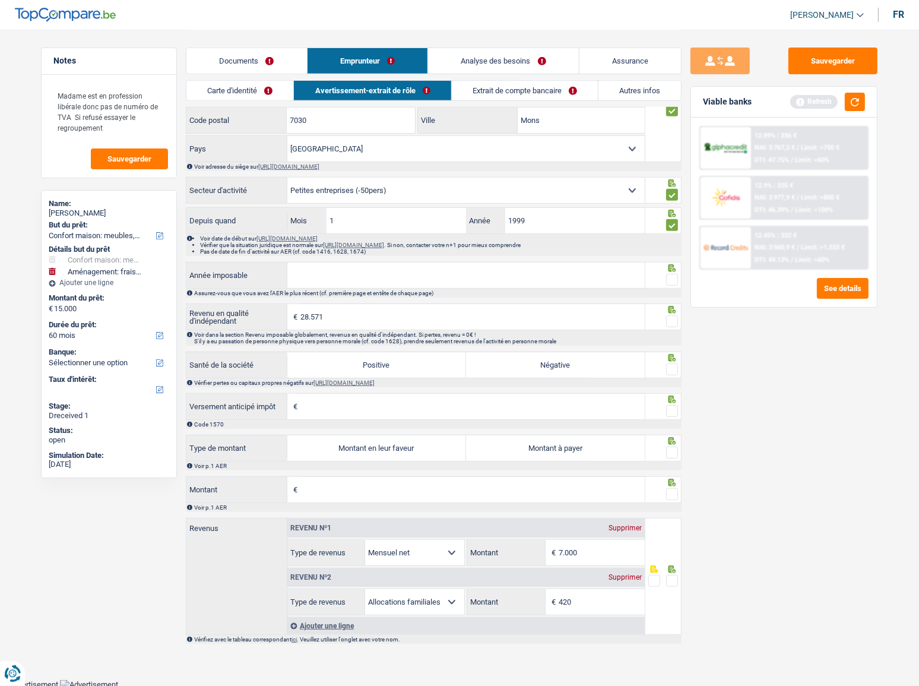
click at [0, 0] on input "radio" at bounding box center [0, 0] width 0 height 0
click at [669, 306] on icon at bounding box center [672, 310] width 12 height 8
click at [669, 311] on div at bounding box center [664, 316] width 37 height 27
click at [671, 316] on span at bounding box center [672, 321] width 12 height 12
click at [0, 0] on input "radio" at bounding box center [0, 0] width 0 height 0
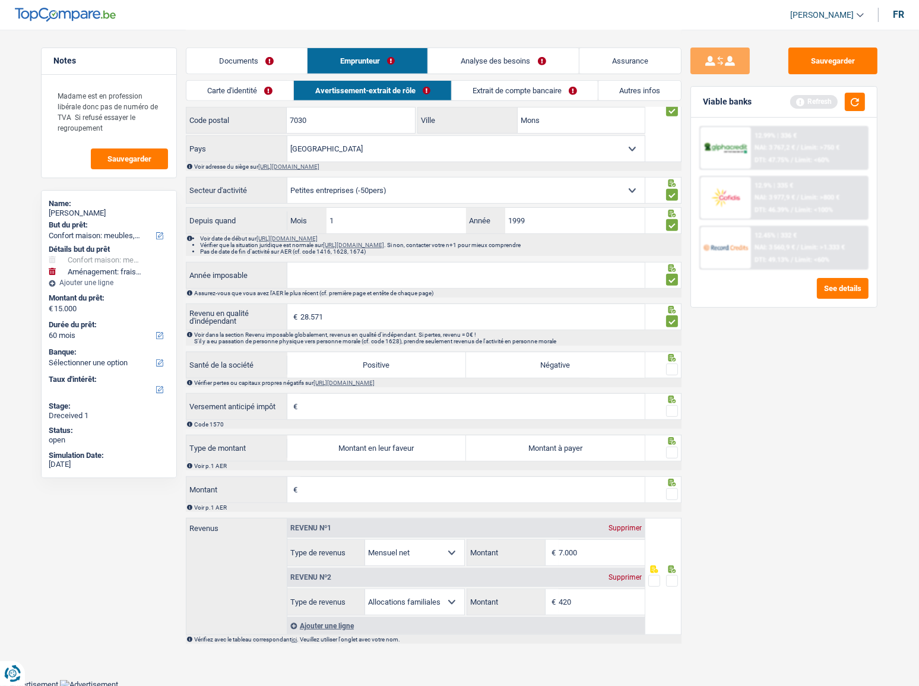
click at [546, 280] on input "Année imposable" at bounding box center [466, 275] width 358 height 26
type input "2023"
click at [676, 371] on span at bounding box center [672, 369] width 12 height 12
click at [0, 0] on input "radio" at bounding box center [0, 0] width 0 height 0
click at [673, 406] on span at bounding box center [672, 411] width 12 height 12
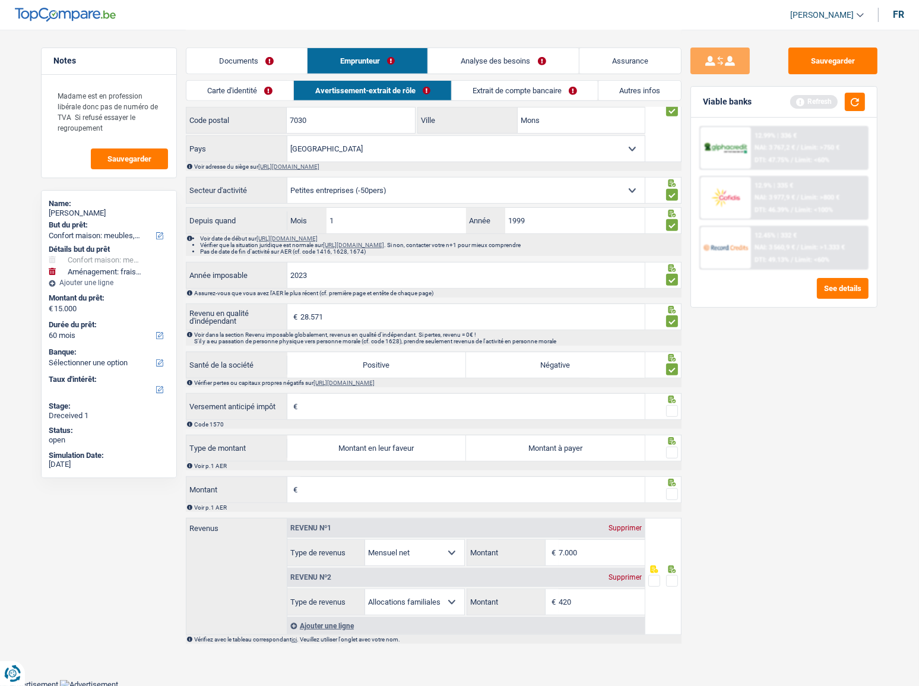
click at [0, 0] on input "radio" at bounding box center [0, 0] width 0 height 0
click at [669, 445] on div at bounding box center [672, 452] width 12 height 15
click at [543, 447] on label "Montant à payer" at bounding box center [555, 448] width 179 height 26
click at [543, 447] on input "Montant à payer" at bounding box center [555, 448] width 179 height 26
radio input "true"
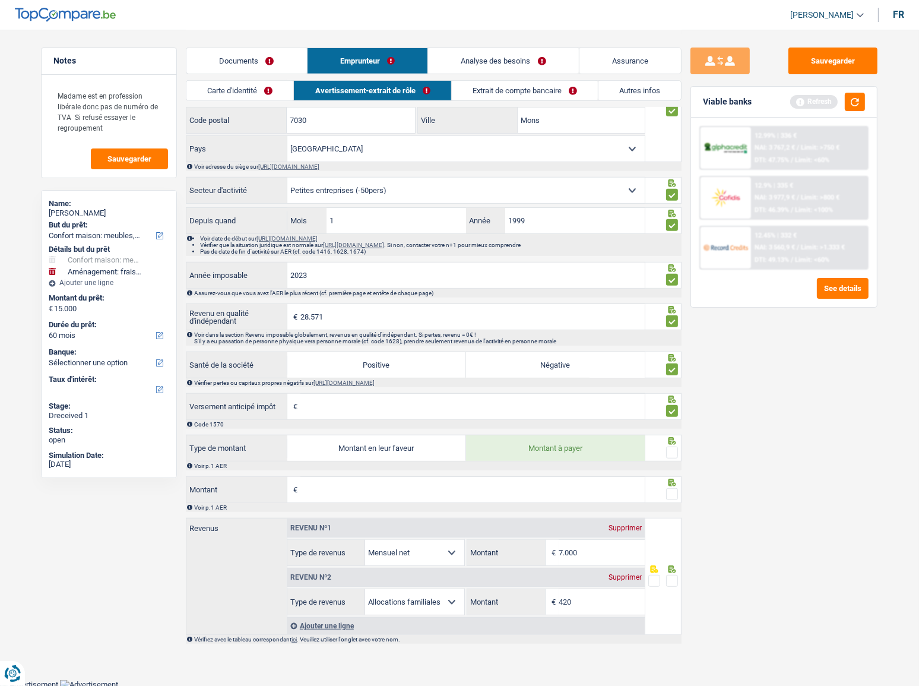
type input "2.381"
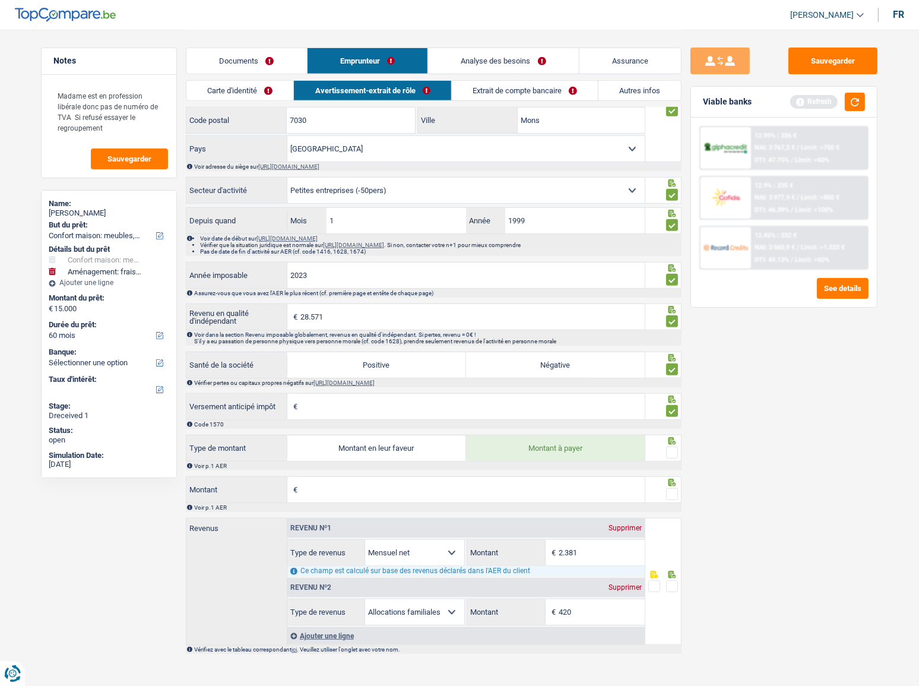
click at [527, 477] on input "Montant" at bounding box center [473, 490] width 344 height 26
click at [668, 447] on span at bounding box center [672, 453] width 12 height 12
click at [0, 0] on input "radio" at bounding box center [0, 0] width 0 height 0
click at [565, 480] on input "Montant" at bounding box center [473, 490] width 344 height 26
type input "278"
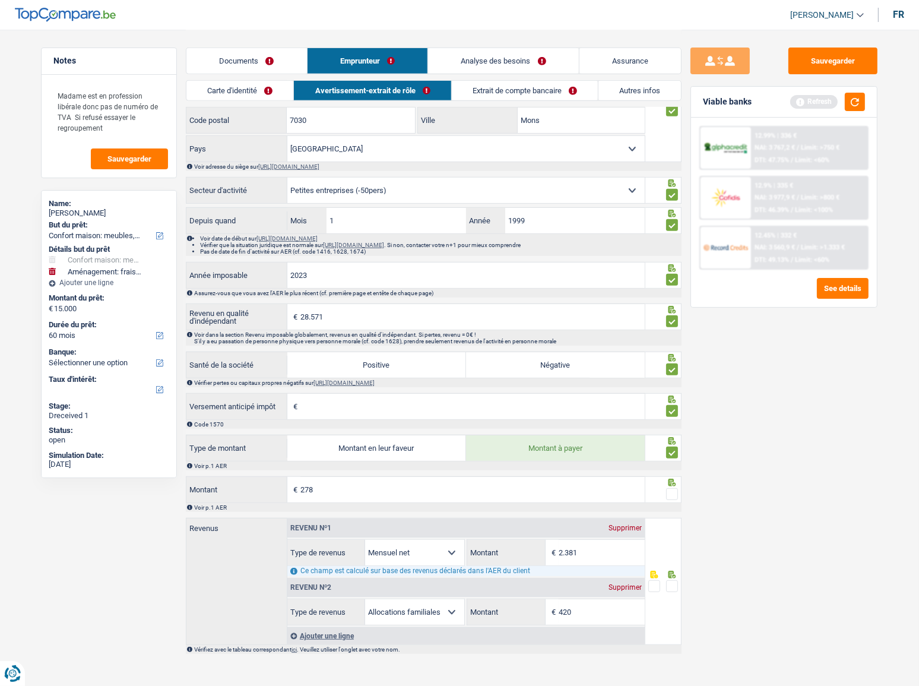
type input "2.358"
click at [673, 487] on div at bounding box center [672, 494] width 12 height 15
click at [669, 491] on span at bounding box center [672, 494] width 12 height 12
click at [0, 0] on input "radio" at bounding box center [0, 0] width 0 height 0
drag, startPoint x: 305, startPoint y: 484, endPoint x: 363, endPoint y: 494, distance: 58.4
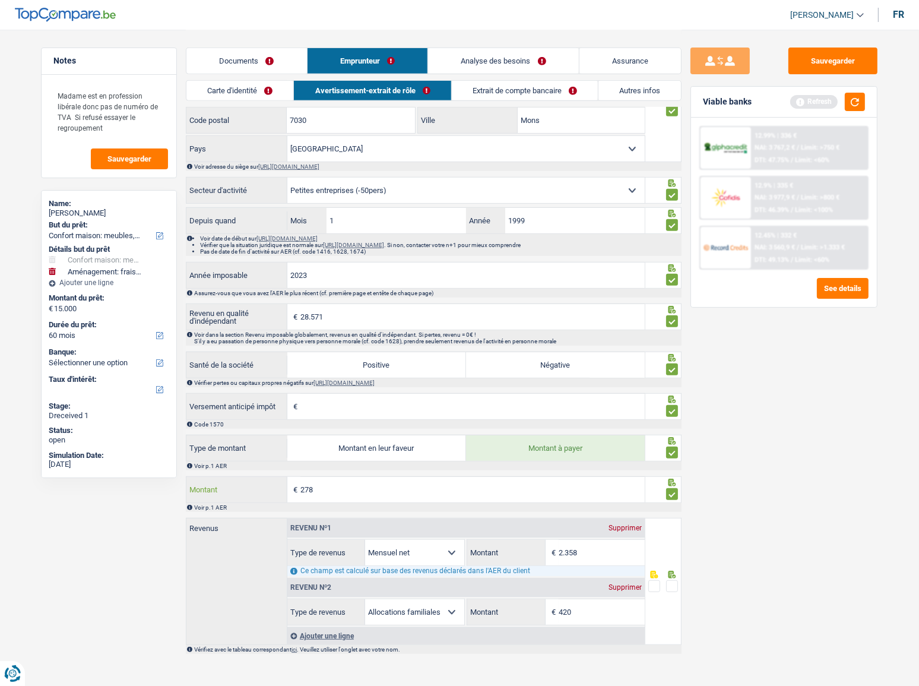
click at [363, 494] on input "278" at bounding box center [473, 490] width 344 height 26
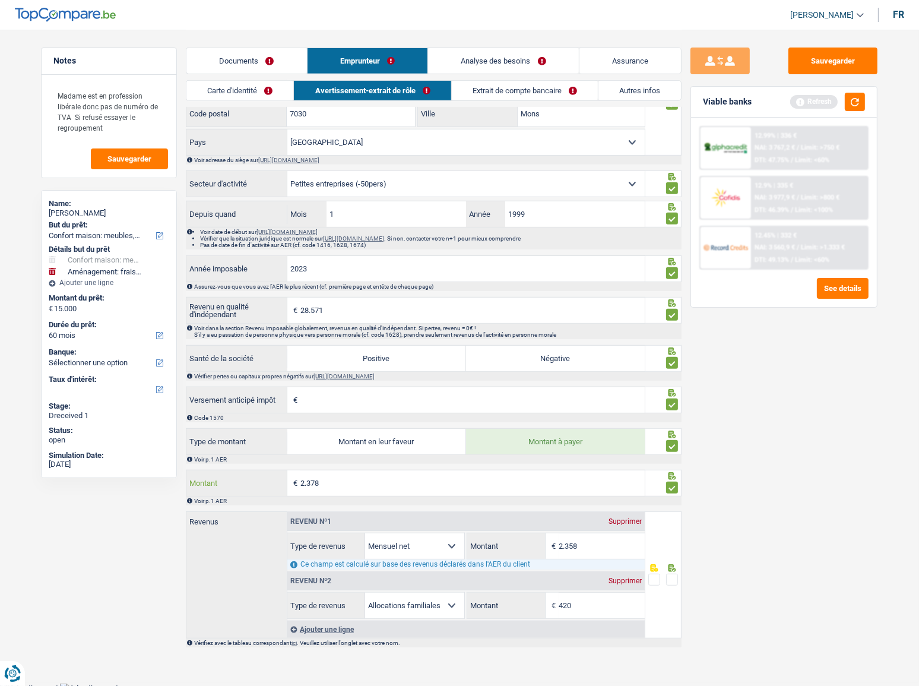
scroll to position [680, 0]
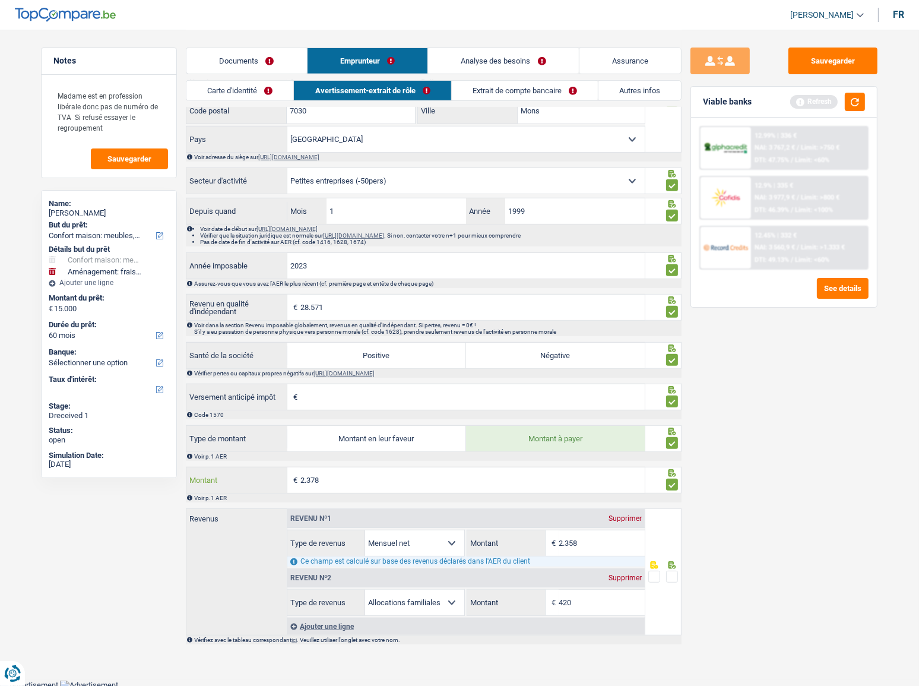
type input "2.378"
type input "2.183"
click at [675, 575] on span at bounding box center [672, 577] width 12 height 12
click at [0, 0] on input "radio" at bounding box center [0, 0] width 0 height 0
click at [742, 556] on div "Sauvegarder Viable banks Refresh 12.99% | 336 € NAI: 3 767,2 € / Limit: >750 € …" at bounding box center [784, 357] width 205 height 619
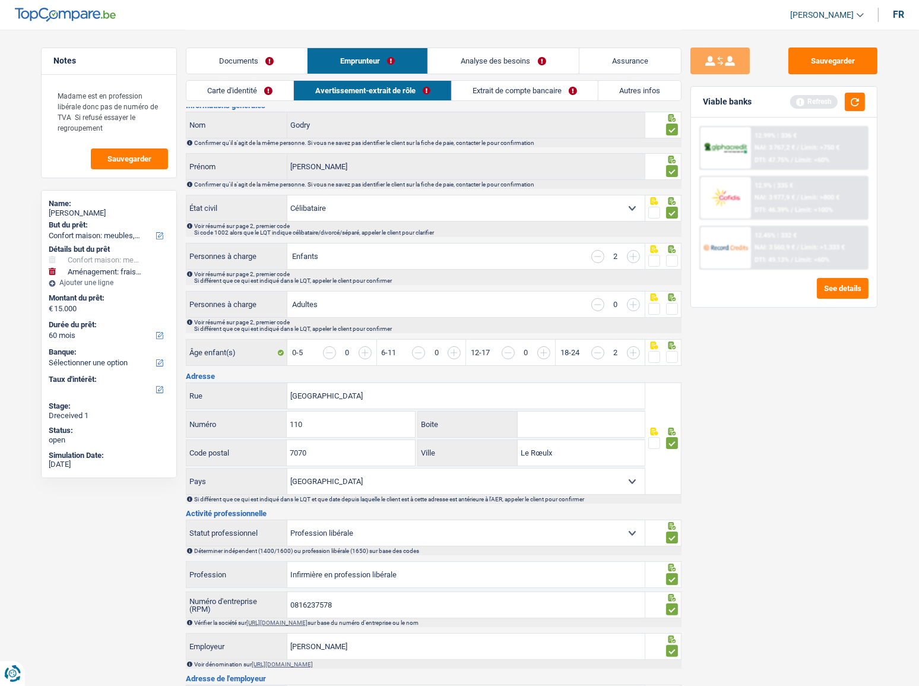
scroll to position [0, 0]
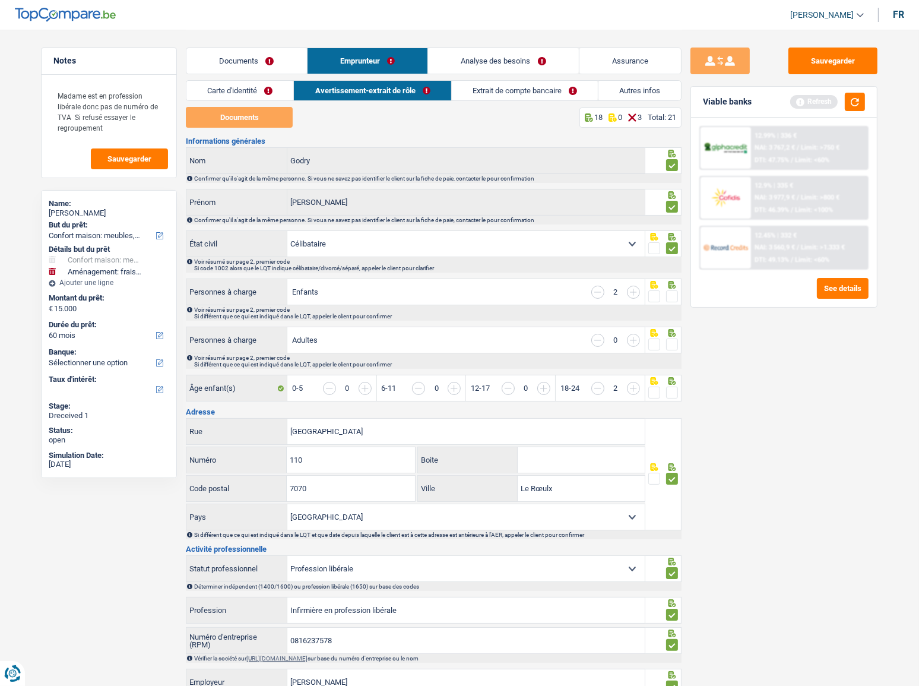
click at [669, 344] on span at bounding box center [672, 345] width 12 height 12
click at [0, 0] on input "radio" at bounding box center [0, 0] width 0 height 0
drag, startPoint x: 671, startPoint y: 382, endPoint x: 681, endPoint y: 406, distance: 25.3
click at [671, 387] on div "Âge enfant(s) 0-5 0 6-11 0 12-17 0 18-24 2" at bounding box center [434, 389] width 496 height 29
click at [634, 293] on input "button" at bounding box center [633, 292] width 13 height 13
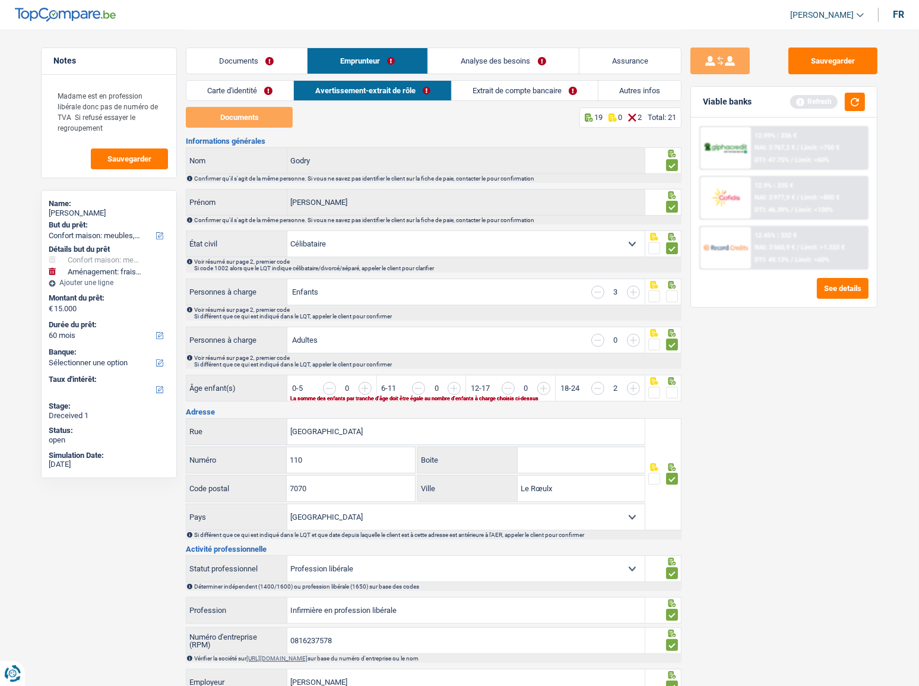
click at [456, 385] on input "button" at bounding box center [677, 395] width 458 height 26
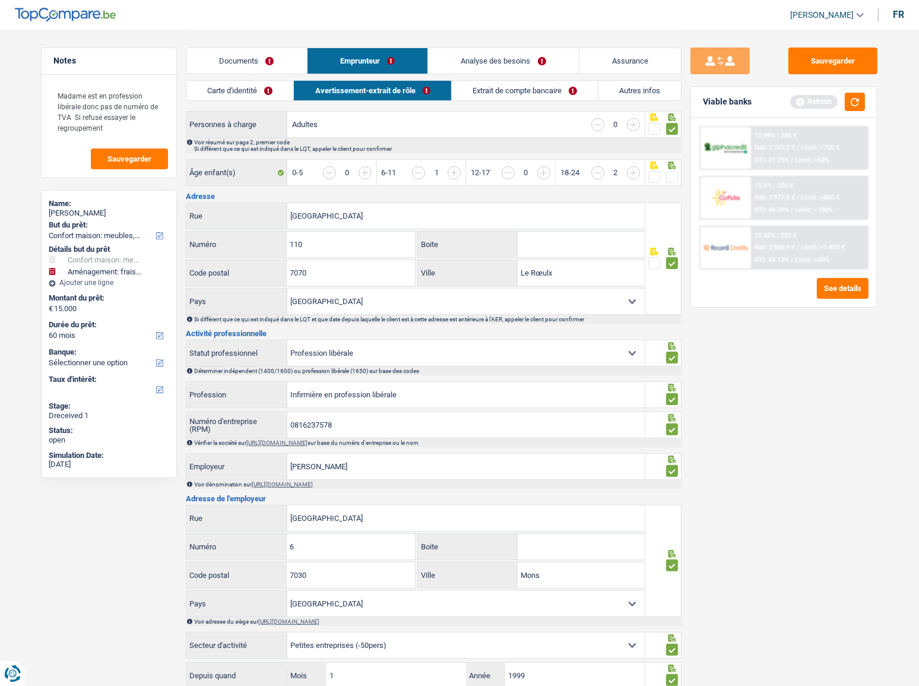
click at [671, 175] on span at bounding box center [672, 177] width 12 height 12
click at [0, 0] on input "radio" at bounding box center [0, 0] width 0 height 0
click at [649, 171] on span at bounding box center [655, 177] width 12 height 12
click at [0, 0] on input "radio" at bounding box center [0, 0] width 0 height 0
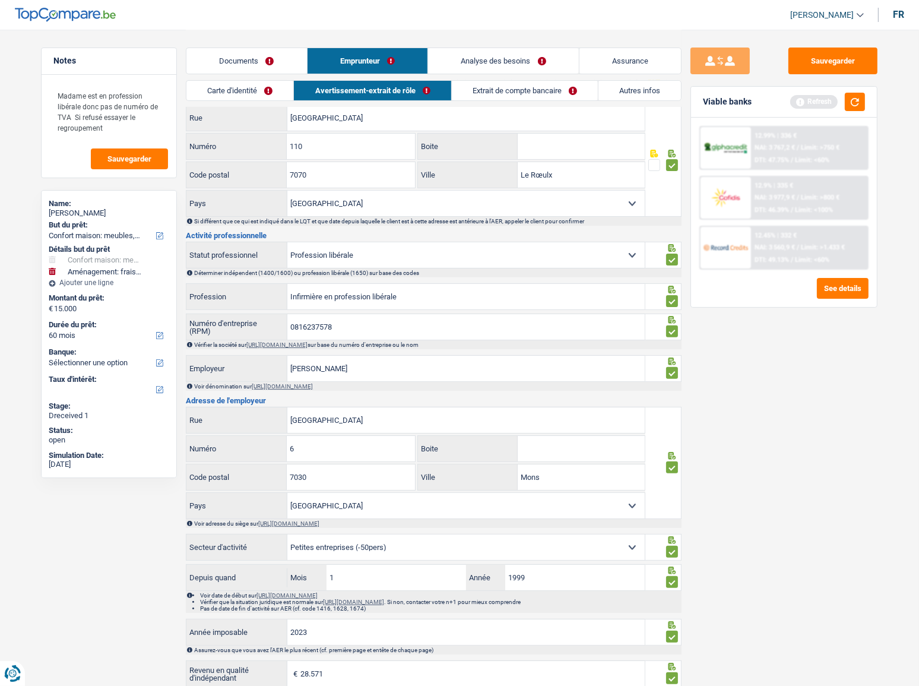
scroll to position [162, 0]
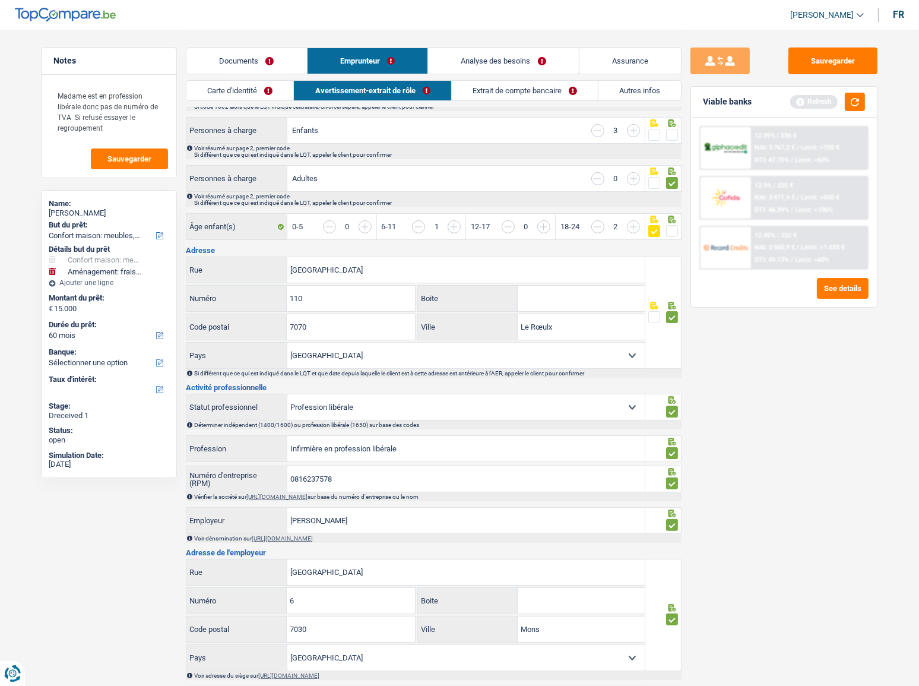
click at [417, 224] on input "button" at bounding box center [418, 226] width 13 height 13
click at [368, 224] on input "button" at bounding box center [588, 233] width 458 height 26
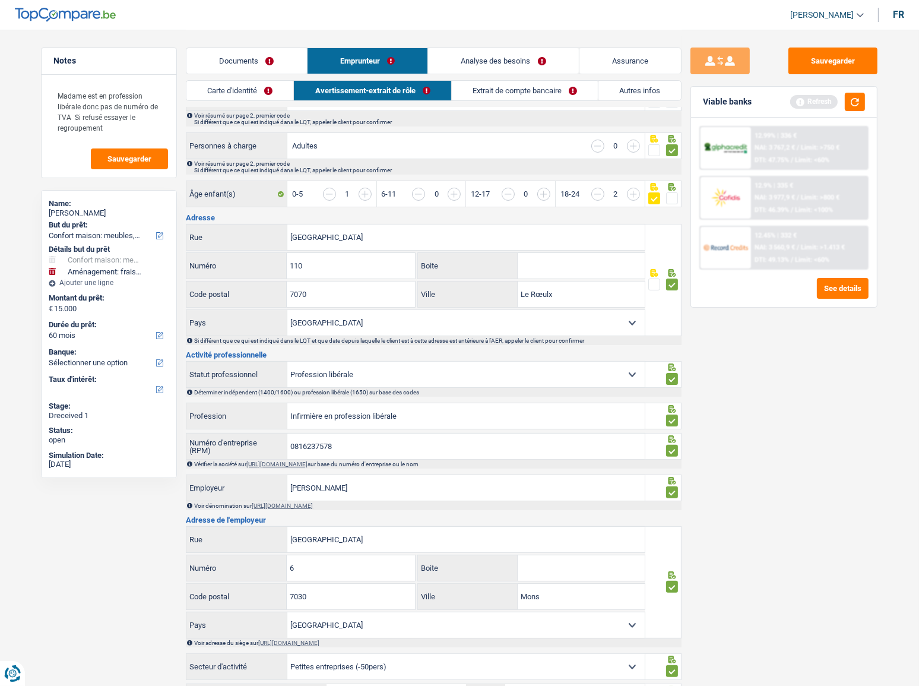
scroll to position [0, 0]
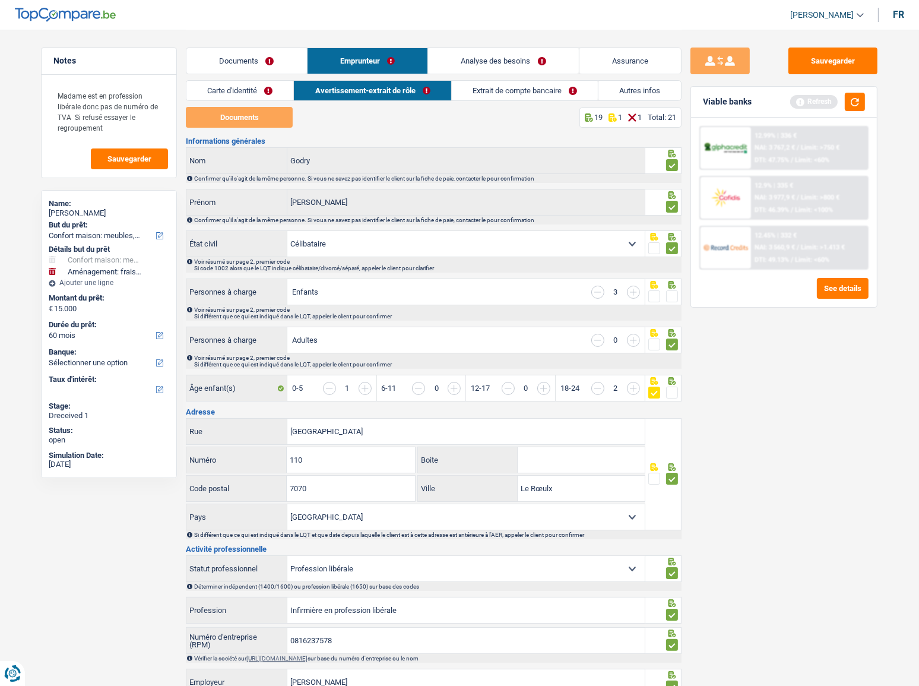
click at [487, 83] on link "Extrait de compte bancaire" at bounding box center [525, 91] width 146 height 20
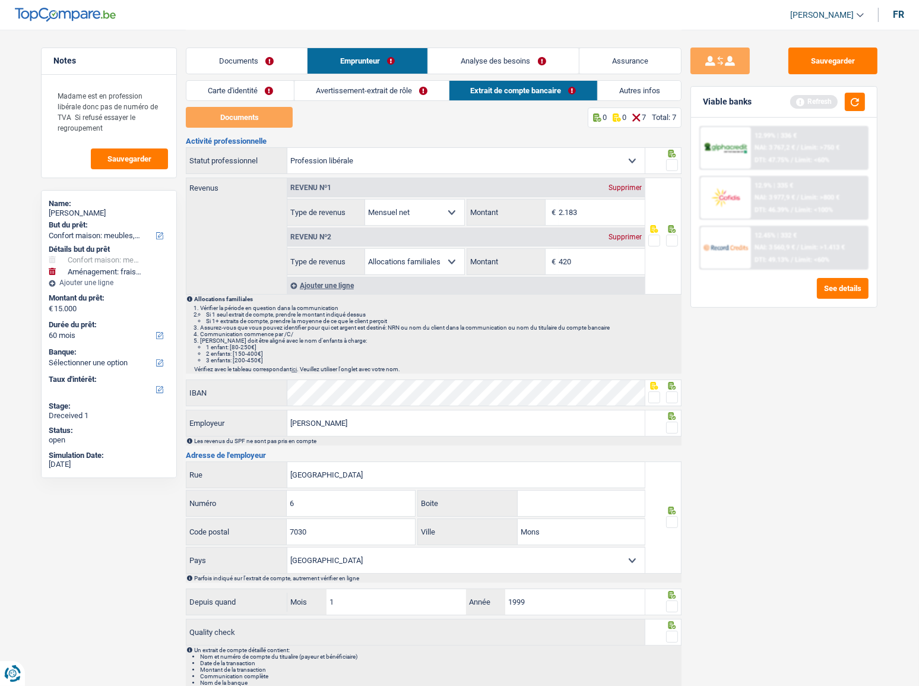
click at [270, 53] on link "Documents" at bounding box center [246, 61] width 121 height 26
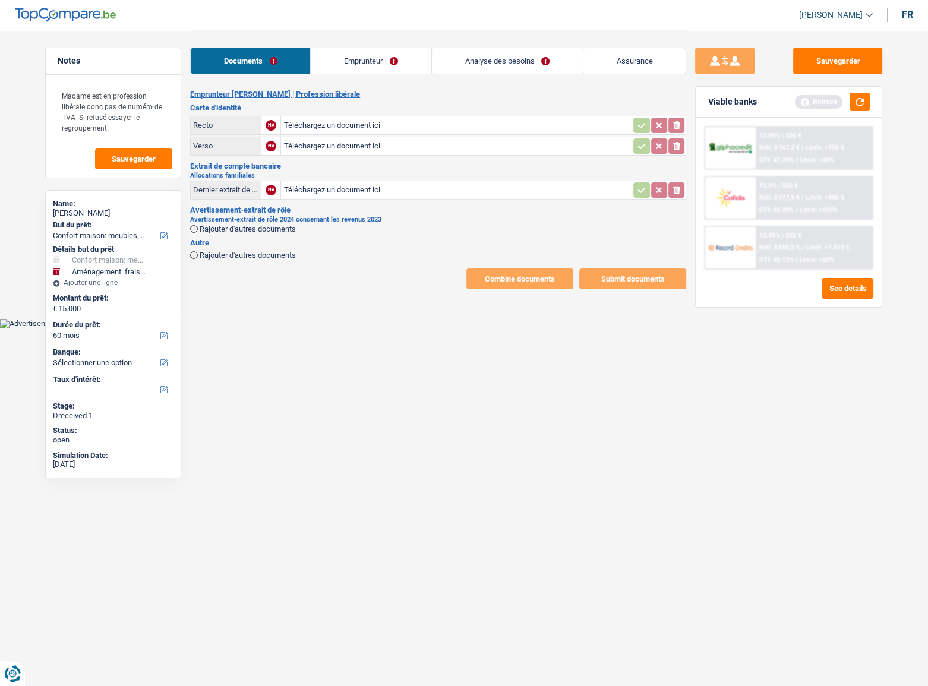
click at [287, 230] on span "Rajouter d'autres documents" at bounding box center [248, 229] width 96 height 8
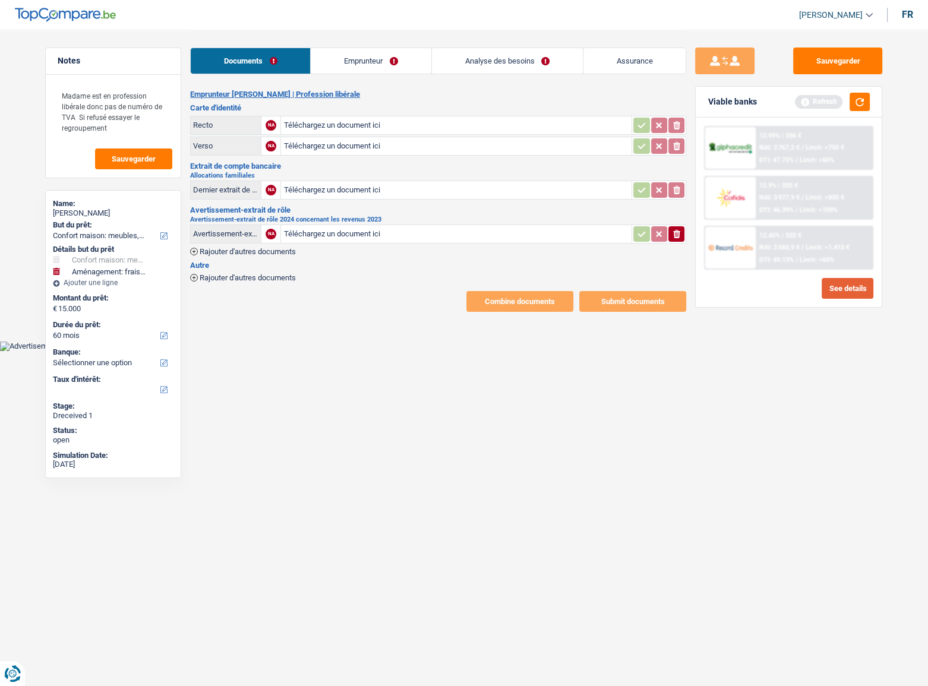
type input "C:\fakepath\Avertissement_extrait_de_role_2024 (rev 2023).pdf"
click at [411, 72] on link "Emprunteur" at bounding box center [371, 61] width 120 height 26
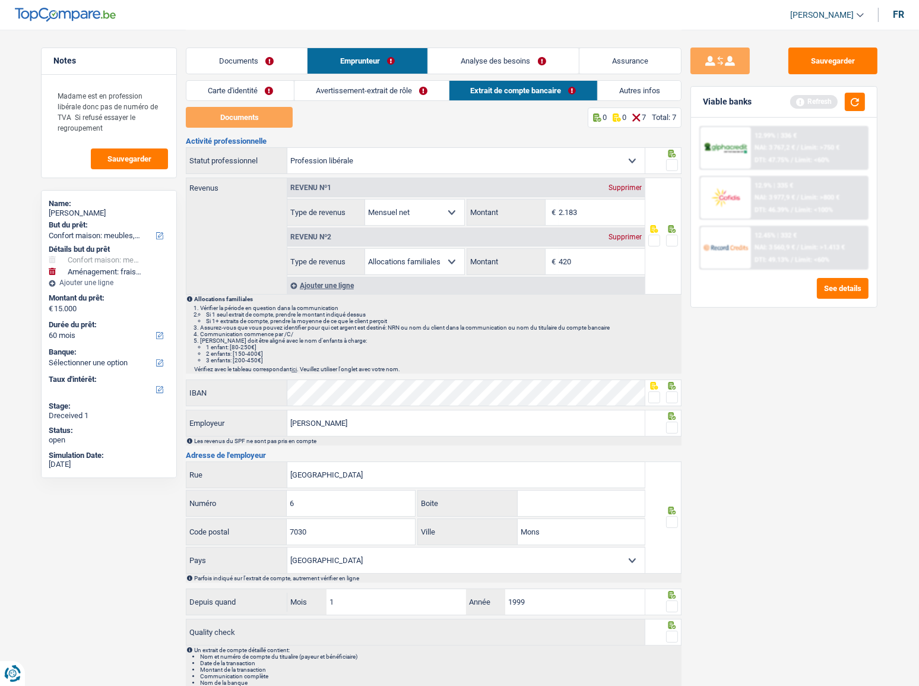
drag, startPoint x: 609, startPoint y: 208, endPoint x: 454, endPoint y: 208, distance: 155.0
click at [454, 208] on div "Allocation d'handicap Allocations chômage Allocations familiales Chèques repas …" at bounding box center [466, 212] width 358 height 27
click at [593, 267] on input "420" at bounding box center [602, 262] width 86 height 26
drag, startPoint x: 593, startPoint y: 267, endPoint x: 461, endPoint y: 248, distance: 132.5
click at [466, 249] on div "Allocation d'handicap Allocations chômage Allocations familiales Chèques repas …" at bounding box center [466, 261] width 358 height 27
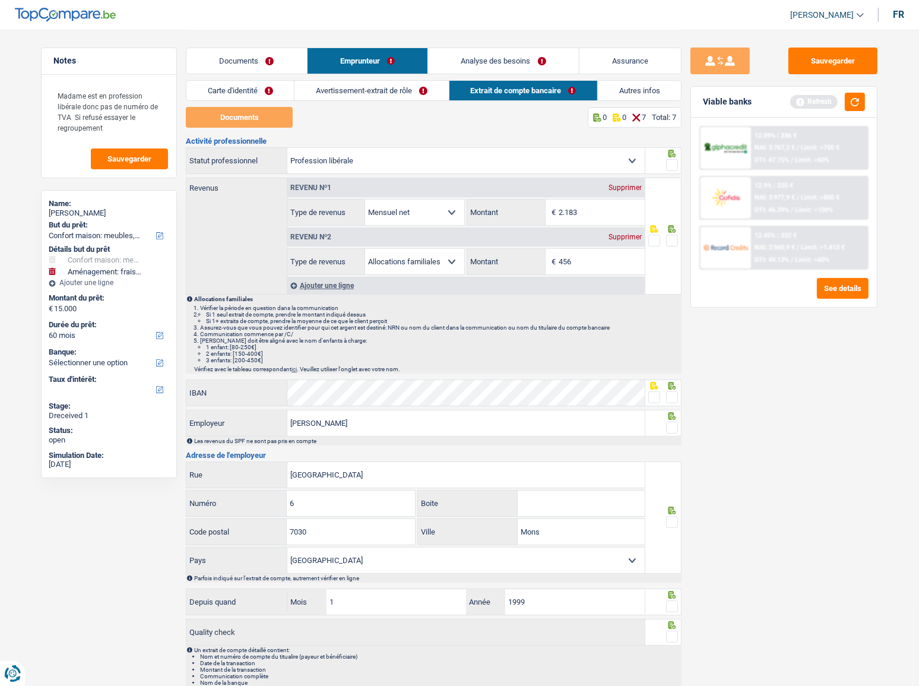
type input "456"
click at [673, 242] on span at bounding box center [672, 241] width 12 height 12
click at [0, 0] on input "radio" at bounding box center [0, 0] width 0 height 0
click at [676, 163] on span at bounding box center [672, 165] width 12 height 12
click at [0, 0] on input "radio" at bounding box center [0, 0] width 0 height 0
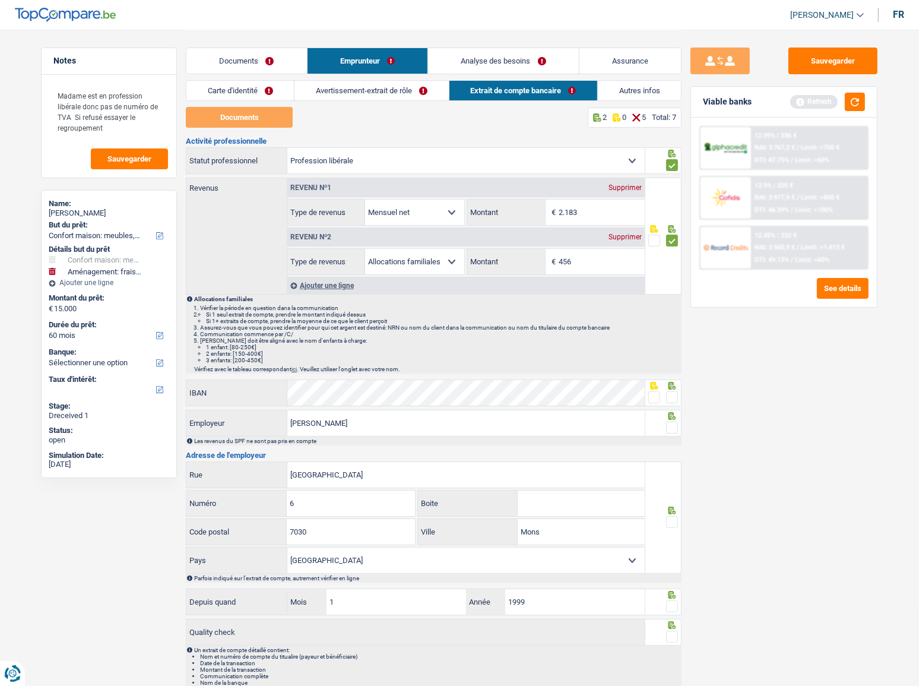
drag, startPoint x: 672, startPoint y: 390, endPoint x: 673, endPoint y: 397, distance: 7.7
click at [673, 390] on div at bounding box center [672, 397] width 12 height 15
click at [671, 434] on div at bounding box center [672, 427] width 12 height 15
click at [671, 396] on span at bounding box center [672, 397] width 12 height 12
click at [0, 0] on input "radio" at bounding box center [0, 0] width 0 height 0
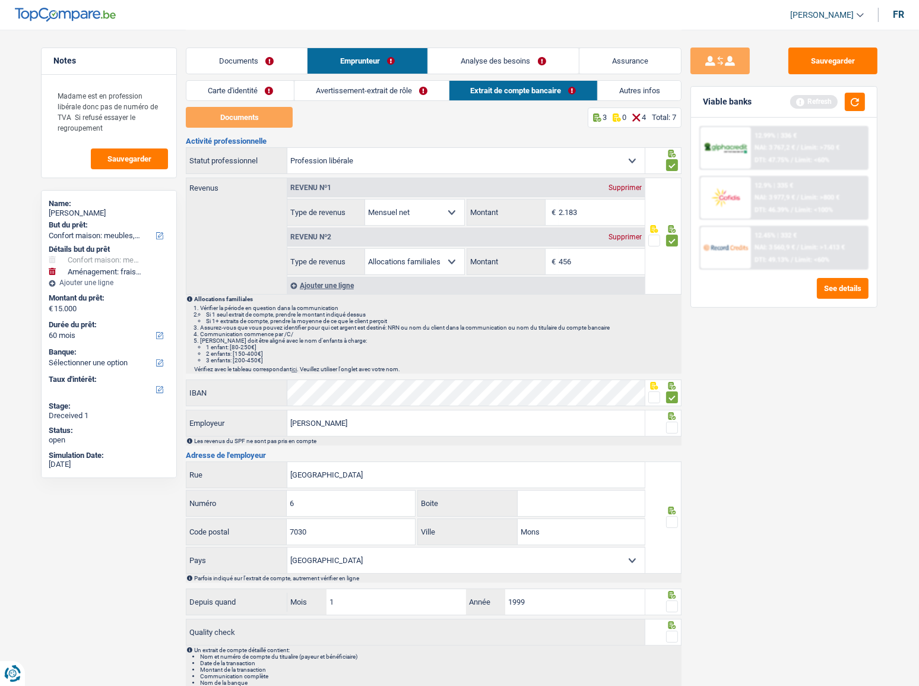
drag, startPoint x: 658, startPoint y: 398, endPoint x: 672, endPoint y: 421, distance: 26.9
click at [658, 399] on span at bounding box center [655, 397] width 12 height 12
click at [0, 0] on input "radio" at bounding box center [0, 0] width 0 height 0
click at [678, 435] on div at bounding box center [664, 423] width 37 height 27
click at [675, 428] on span at bounding box center [672, 428] width 12 height 12
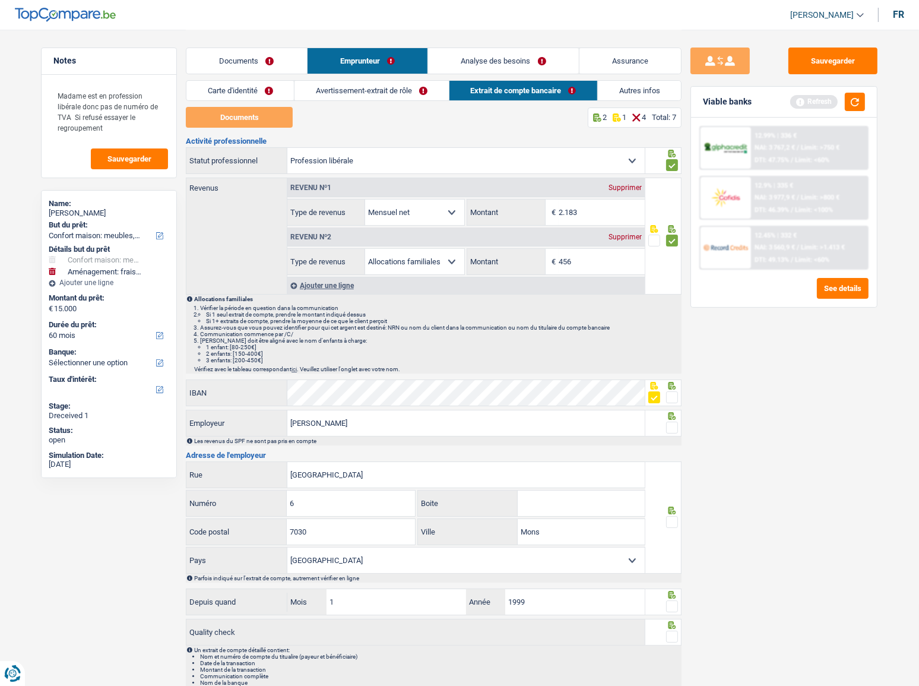
click at [0, 0] on input "radio" at bounding box center [0, 0] width 0 height 0
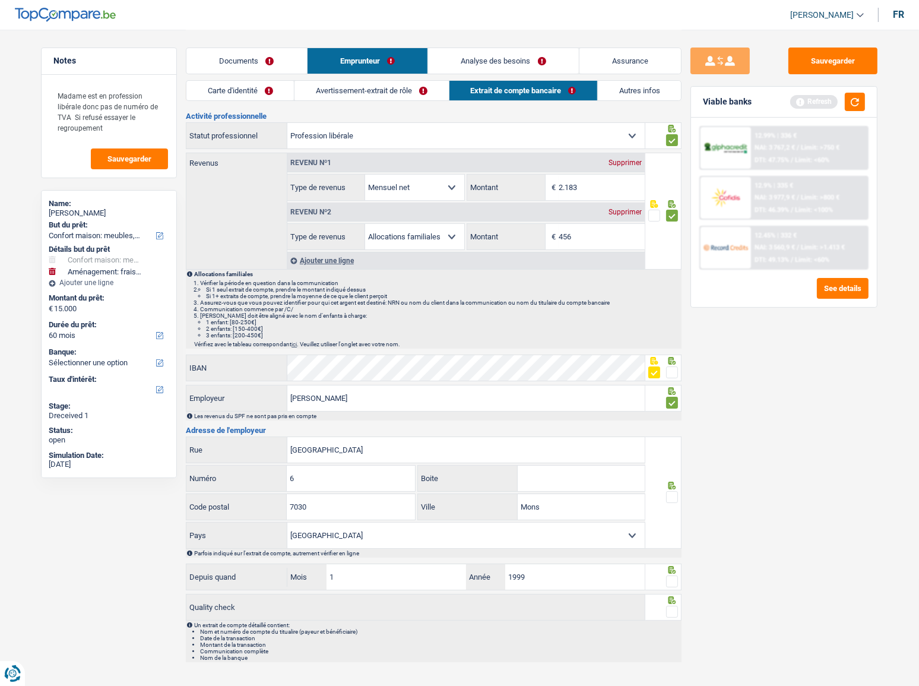
scroll to position [45, 0]
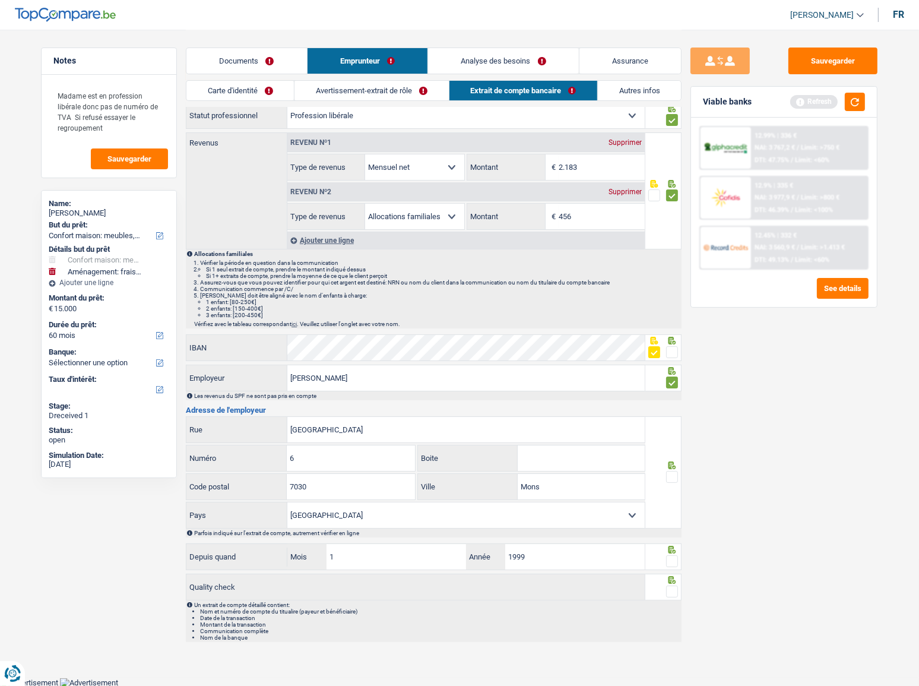
click at [673, 467] on icon at bounding box center [673, 465] width 8 height 8
click at [668, 555] on span at bounding box center [672, 561] width 12 height 12
click at [0, 0] on input "radio" at bounding box center [0, 0] width 0 height 0
click at [671, 592] on span at bounding box center [672, 592] width 12 height 12
click at [0, 0] on input "radio" at bounding box center [0, 0] width 0 height 0
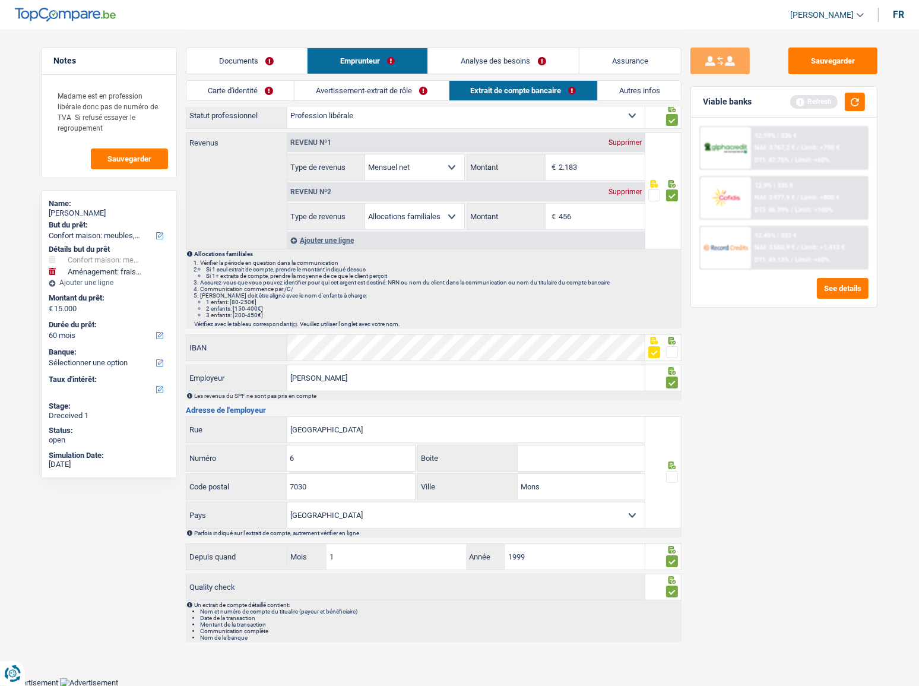
click at [667, 474] on fieldset at bounding box center [664, 477] width 30 height 15
click at [668, 475] on span at bounding box center [672, 477] width 12 height 12
click at [0, 0] on input "radio" at bounding box center [0, 0] width 0 height 0
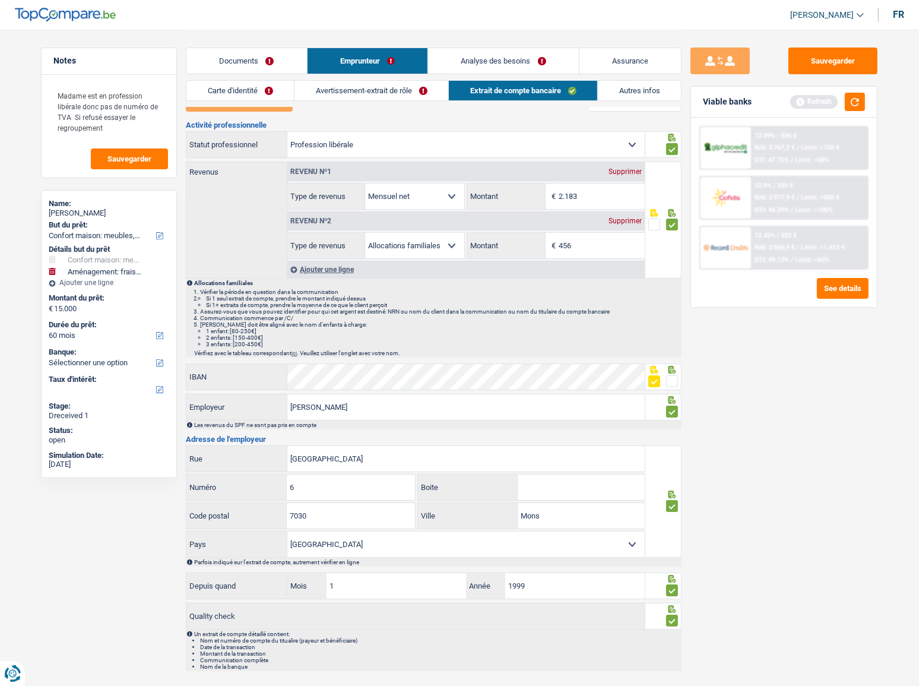
scroll to position [0, 0]
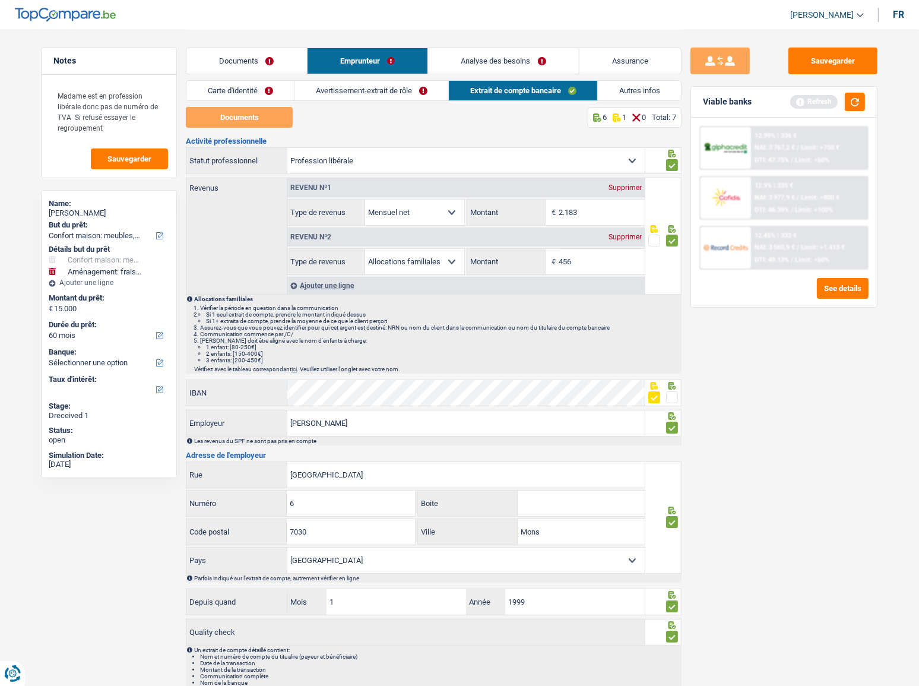
click at [625, 90] on link "Autres infos" at bounding box center [639, 91] width 83 height 20
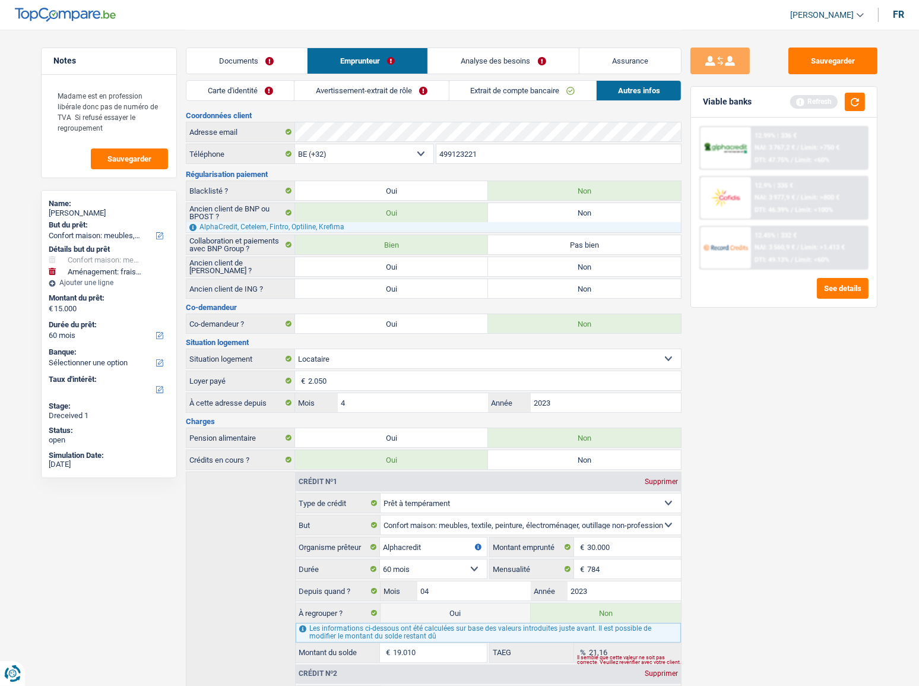
click at [572, 288] on label "Non" at bounding box center [584, 288] width 193 height 19
click at [572, 288] on input "Non" at bounding box center [584, 288] width 193 height 19
radio input "true"
click at [565, 268] on label "Non" at bounding box center [584, 266] width 193 height 19
click at [565, 268] on input "Non" at bounding box center [584, 266] width 193 height 19
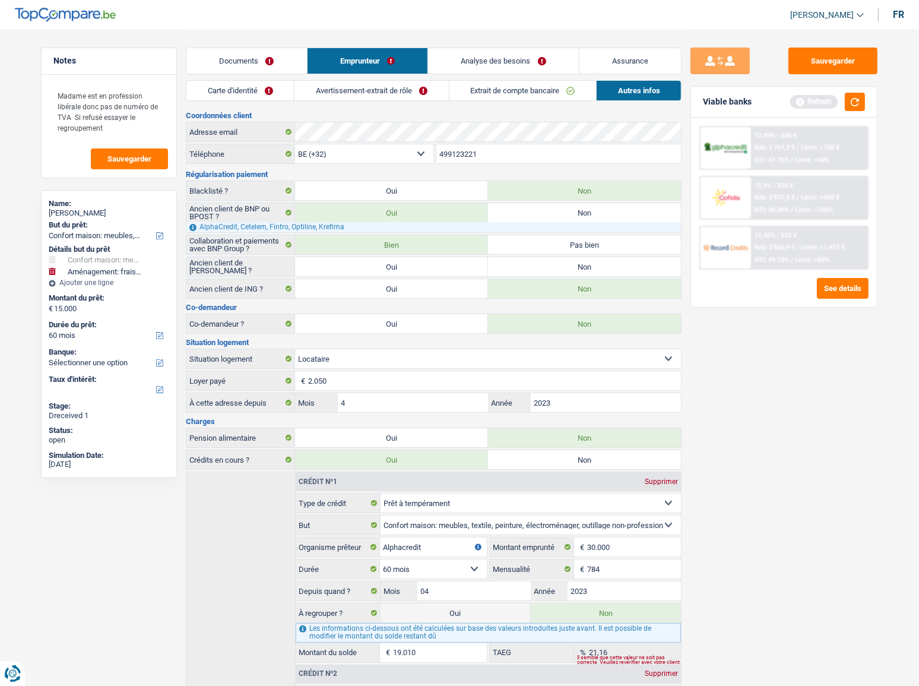
radio input "true"
drag, startPoint x: 826, startPoint y: 50, endPoint x: 867, endPoint y: 94, distance: 60.5
click at [828, 55] on button "Sauvegarder" at bounding box center [833, 61] width 89 height 27
drag, startPoint x: 864, startPoint y: 96, endPoint x: 858, endPoint y: 100, distance: 7.7
click at [861, 97] on button "button" at bounding box center [855, 102] width 20 height 18
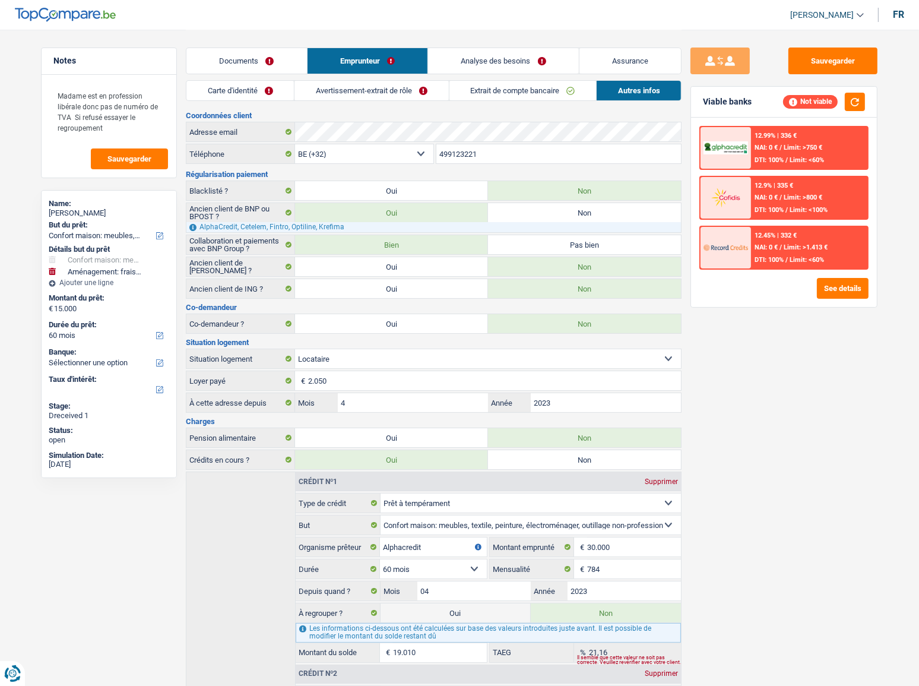
click at [583, 93] on link "Extrait de compte bancaire" at bounding box center [523, 91] width 147 height 20
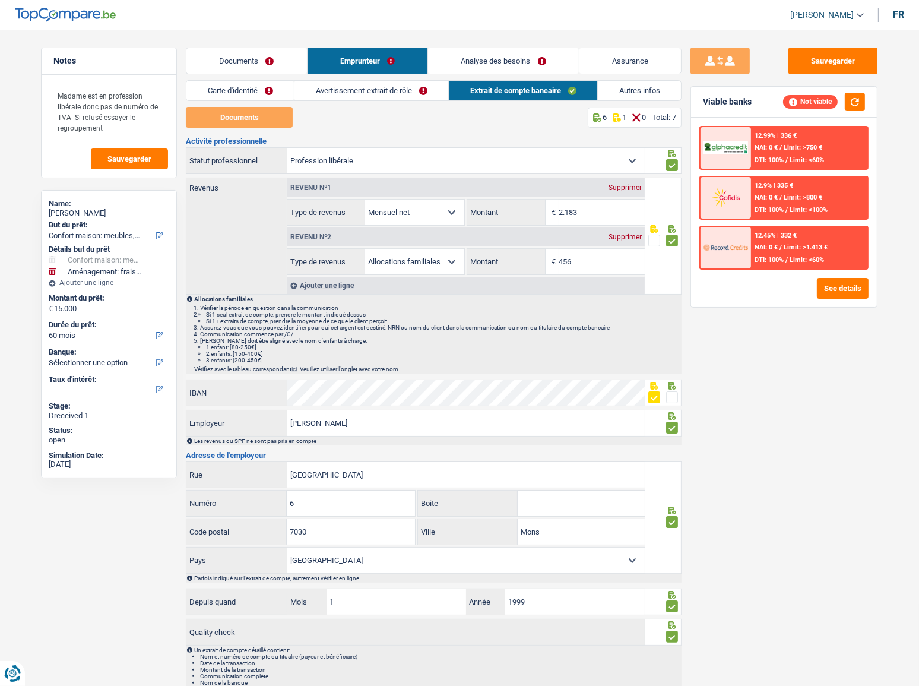
click at [654, 88] on link "Autres infos" at bounding box center [639, 91] width 83 height 20
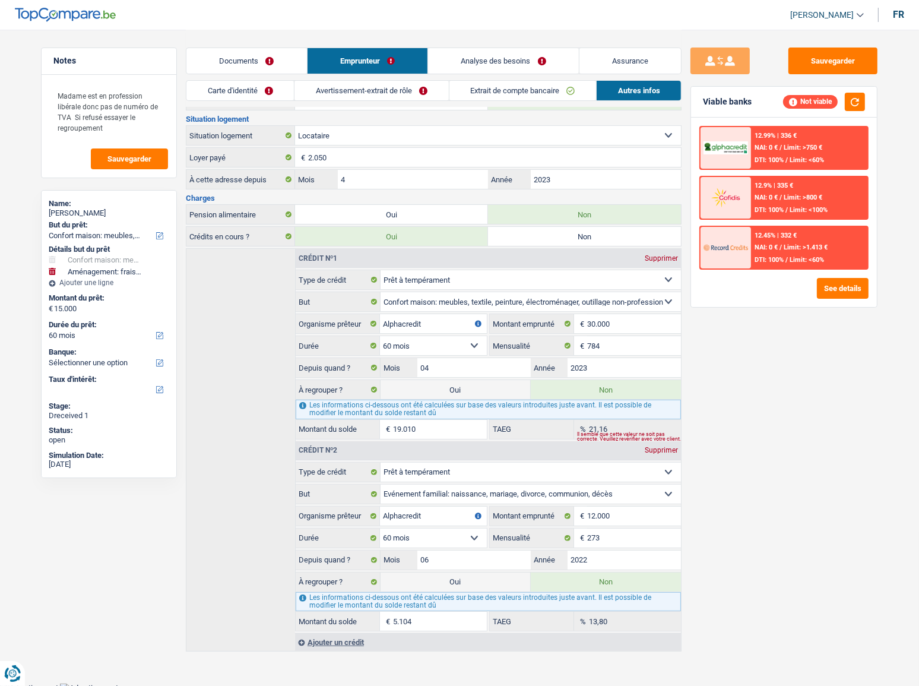
scroll to position [119, 0]
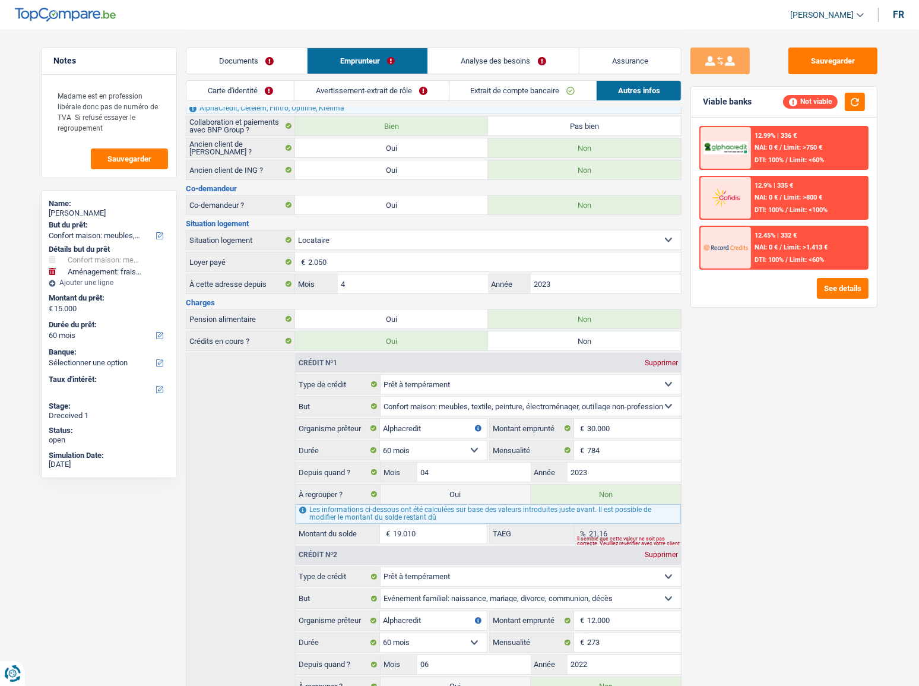
click at [460, 486] on label "Oui" at bounding box center [456, 494] width 150 height 19
click at [460, 486] on input "Oui" at bounding box center [456, 494] width 150 height 19
radio input "true"
type input "34.010"
radio input "false"
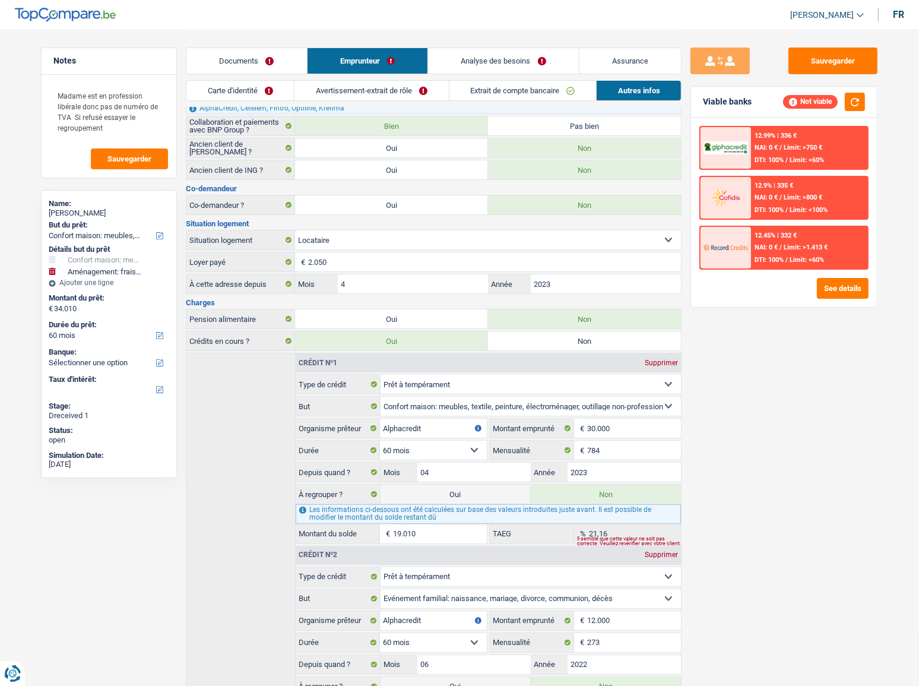
select select "refinancing"
select select "household"
select select "120"
select select "movingOrInstallation"
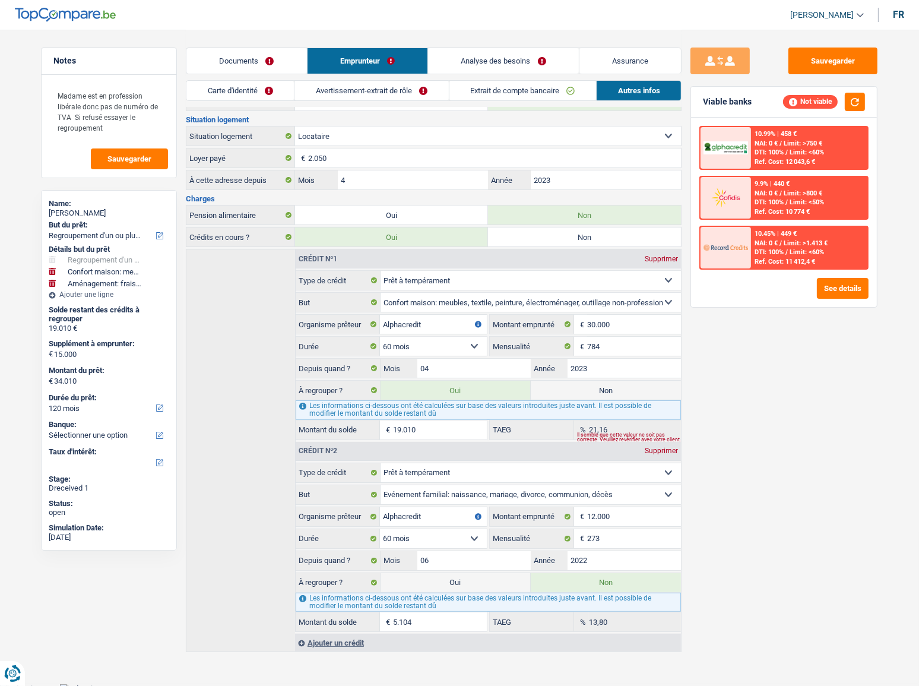
scroll to position [226, 0]
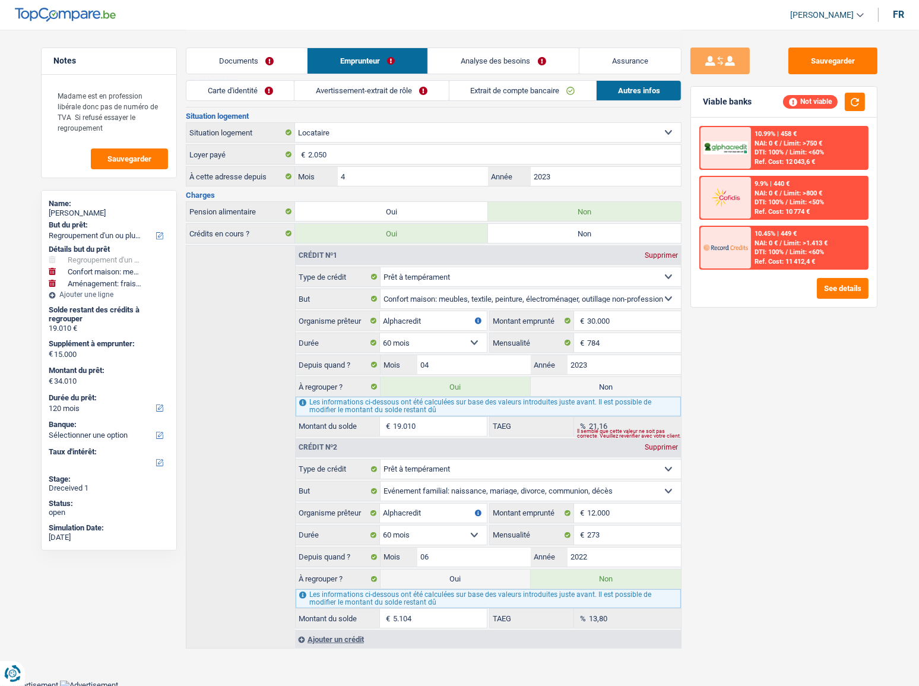
click at [487, 570] on label "Oui" at bounding box center [456, 579] width 150 height 19
click at [487, 570] on input "Oui" at bounding box center [456, 579] width 150 height 19
radio input "true"
radio input "false"
type input "39.114"
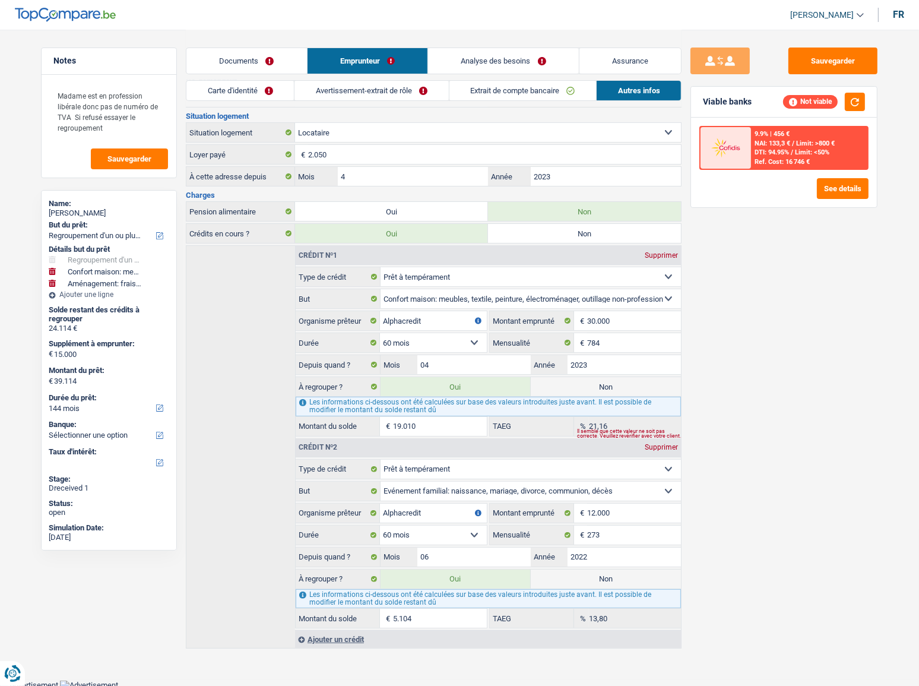
drag, startPoint x: 70, startPoint y: 391, endPoint x: 67, endPoint y: 383, distance: 8.8
click at [69, 392] on div "Durée du prêt: 12 mois 18 mois 24 mois 30 mois 36 mois 42 mois 48 mois 60 mois …" at bounding box center [109, 403] width 121 height 27
click at [72, 410] on select "12 mois 18 mois 24 mois 30 mois 36 mois 42 mois 48 mois 60 mois 72 mois 84 mois…" at bounding box center [109, 408] width 121 height 12
select select "120"
click at [49, 402] on select "12 mois 18 mois 24 mois 30 mois 36 mois 42 mois 48 mois 60 mois 72 mois 84 mois…" at bounding box center [109, 408] width 121 height 12
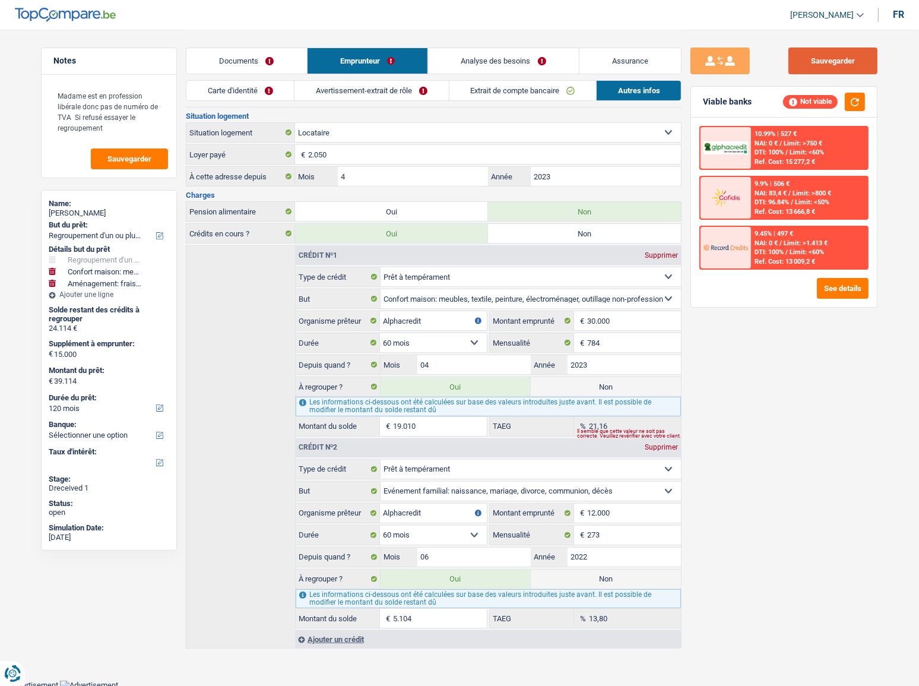
click at [831, 73] on button "Sauvegarder" at bounding box center [833, 61] width 89 height 27
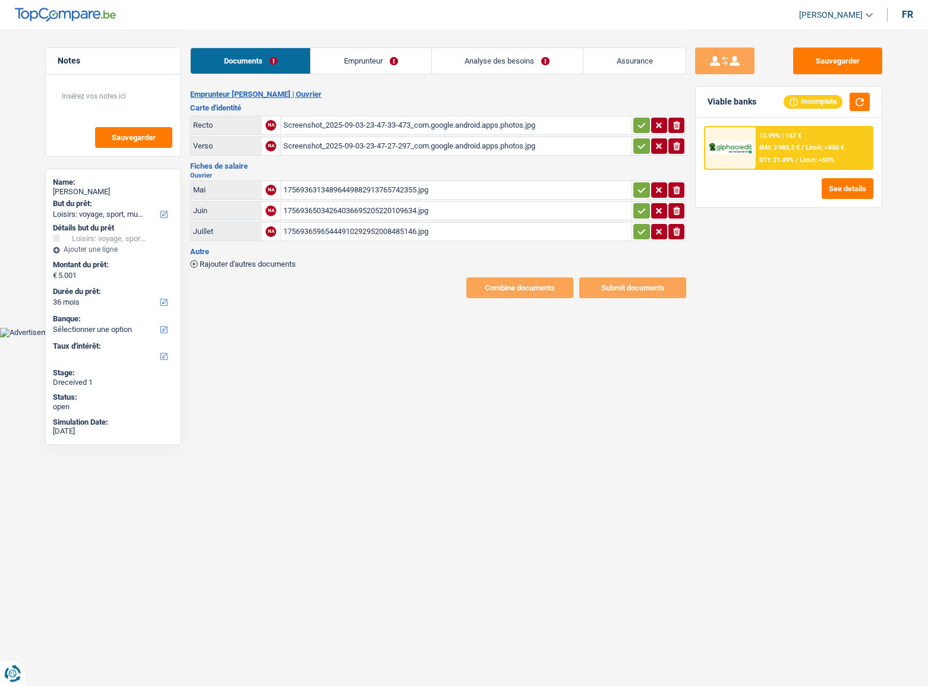
select select "hobbies"
select select "36"
click at [479, 124] on div "Screenshot_2025-09-03-23-47-33-473_com.google.android.apps.photos.jpg" at bounding box center [456, 125] width 346 height 18
click at [469, 146] on div "Screenshot_2025-09-03-23-47-27-297_com.google.android.apps.photos.jpg" at bounding box center [456, 146] width 346 height 18
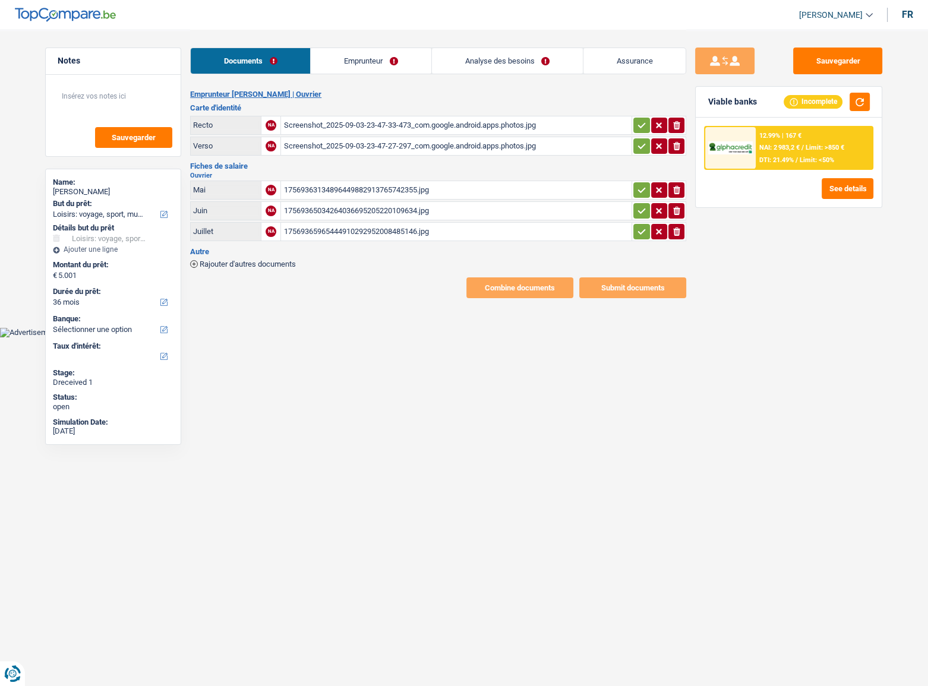
click at [634, 148] on button "button" at bounding box center [641, 145] width 16 height 15
click at [641, 126] on icon "button" at bounding box center [642, 125] width 10 height 12
click at [463, 189] on div "17569363134896449882913765742355.jpg" at bounding box center [456, 190] width 346 height 18
click at [381, 205] on div "17569365034264036695205220109634.jpg" at bounding box center [456, 211] width 346 height 18
click at [379, 230] on div "17569365965444910292952008485146.jpg" at bounding box center [456, 232] width 346 height 18
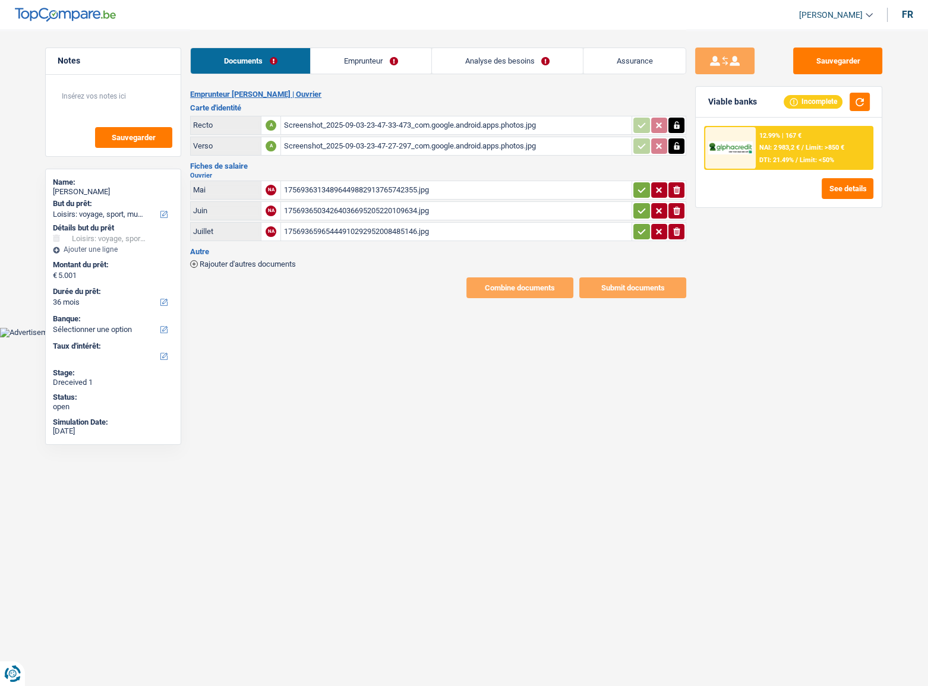
click at [638, 226] on icon "button" at bounding box center [642, 232] width 10 height 12
click at [638, 201] on td "ionicons-v5-e" at bounding box center [658, 210] width 55 height 19
click at [639, 184] on icon "button" at bounding box center [642, 190] width 10 height 12
click at [639, 208] on icon "button" at bounding box center [642, 211] width 10 height 12
click at [387, 69] on link "Emprunteur" at bounding box center [371, 61] width 120 height 26
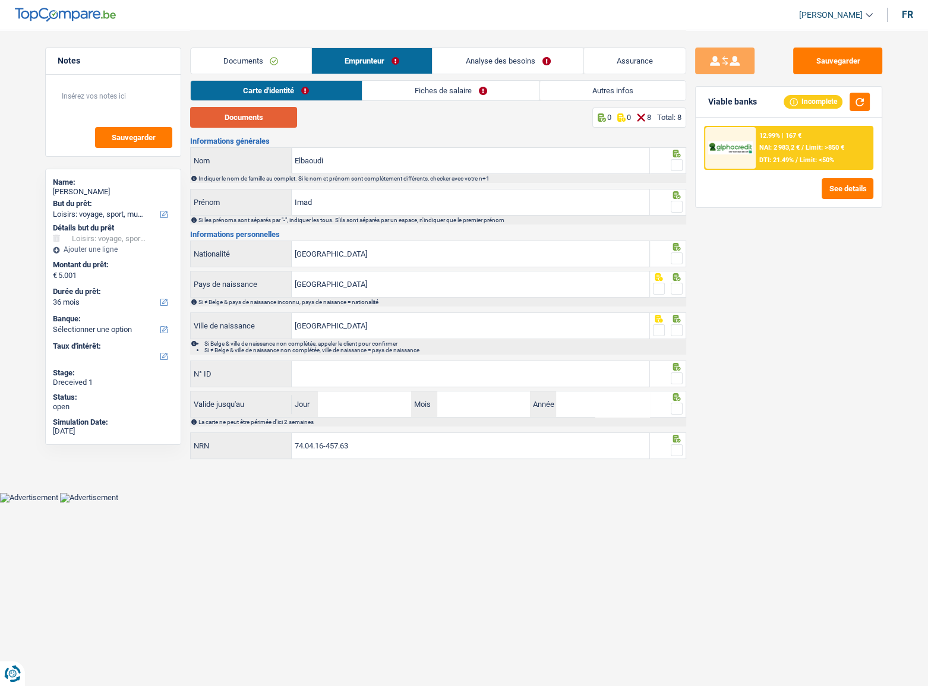
click at [265, 121] on button "Documents" at bounding box center [243, 117] width 107 height 21
click at [677, 159] on span at bounding box center [677, 165] width 12 height 12
click at [0, 0] on input "radio" at bounding box center [0, 0] width 0 height 0
click at [303, 160] on input "Elbaoudi" at bounding box center [471, 161] width 358 height 26
click at [302, 159] on input "Elbaoudi" at bounding box center [471, 161] width 358 height 26
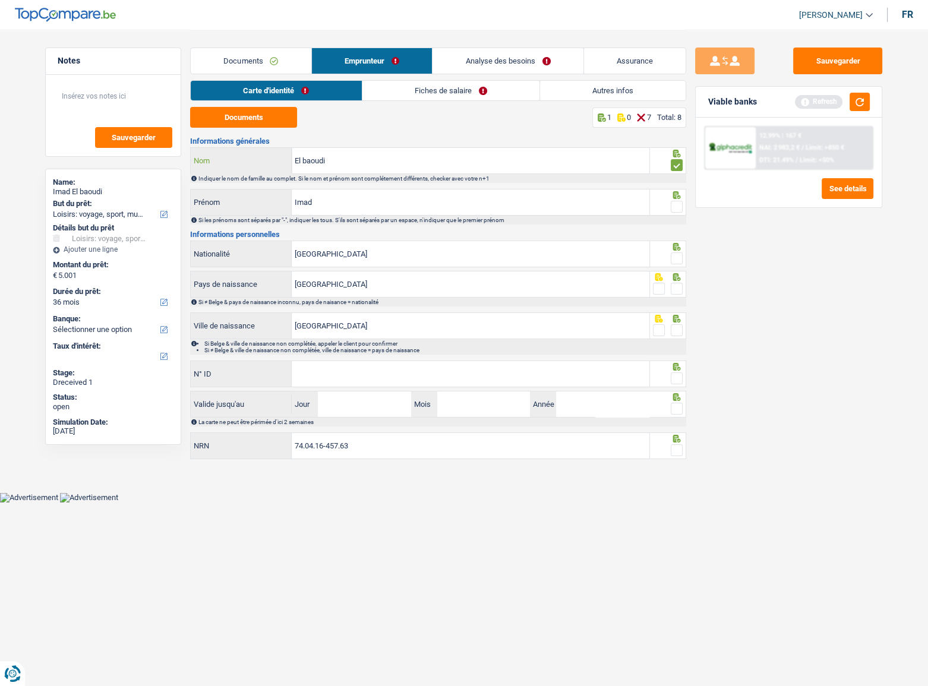
type input "El baoudi"
click at [674, 205] on span at bounding box center [677, 207] width 12 height 12
click at [0, 0] on input "radio" at bounding box center [0, 0] width 0 height 0
click at [668, 255] on fieldset at bounding box center [668, 258] width 30 height 15
drag, startPoint x: 668, startPoint y: 303, endPoint x: 680, endPoint y: 290, distance: 17.6
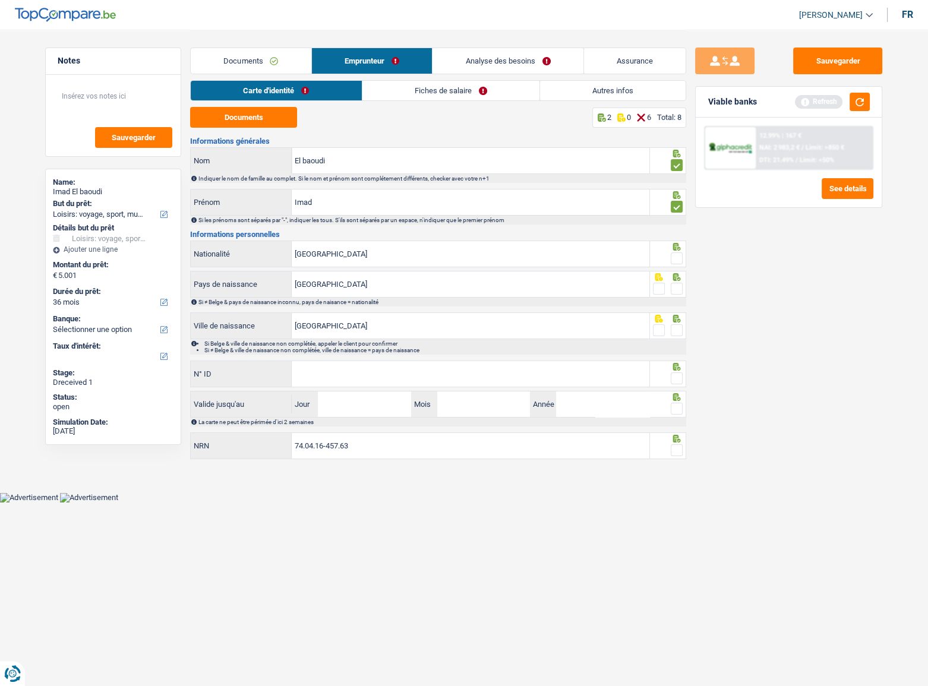
click at [668, 303] on div "Si ≠ Belge & pays de naissance inconnu, pays de naisance = nationalité" at bounding box center [441, 302] width 486 height 7
click at [681, 289] on span at bounding box center [677, 289] width 12 height 12
click at [0, 0] on input "radio" at bounding box center [0, 0] width 0 height 0
drag, startPoint x: 674, startPoint y: 255, endPoint x: 672, endPoint y: 302, distance: 47.0
click at [674, 255] on span at bounding box center [677, 258] width 12 height 12
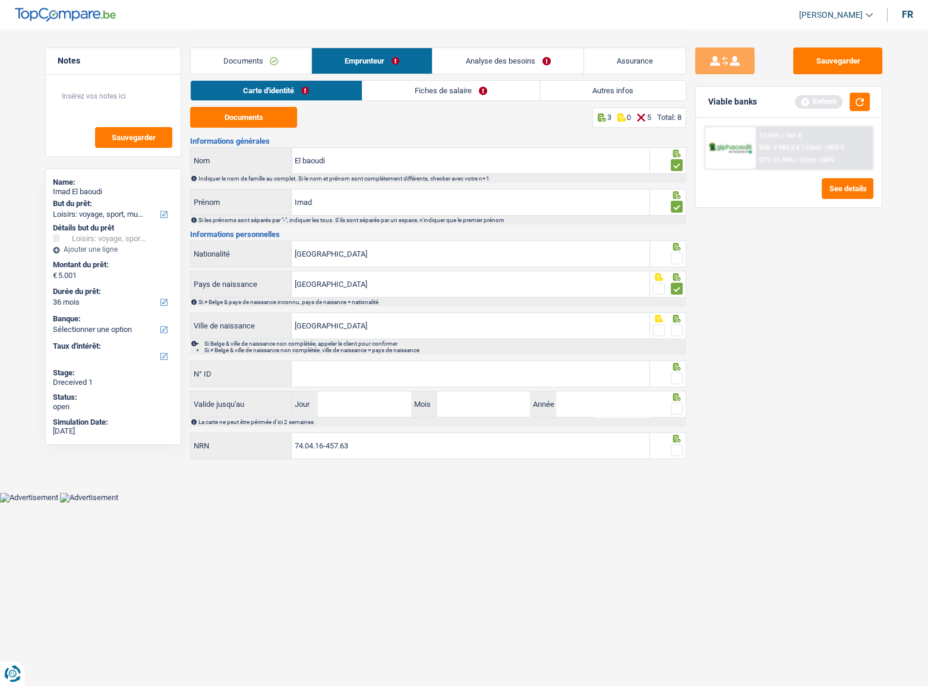
click at [0, 0] on input "radio" at bounding box center [0, 0] width 0 height 0
click at [674, 329] on span at bounding box center [677, 330] width 12 height 12
click at [0, 0] on input "radio" at bounding box center [0, 0] width 0 height 0
click at [585, 362] on input "N° ID" at bounding box center [471, 374] width 358 height 26
type input "595-3244041-88"
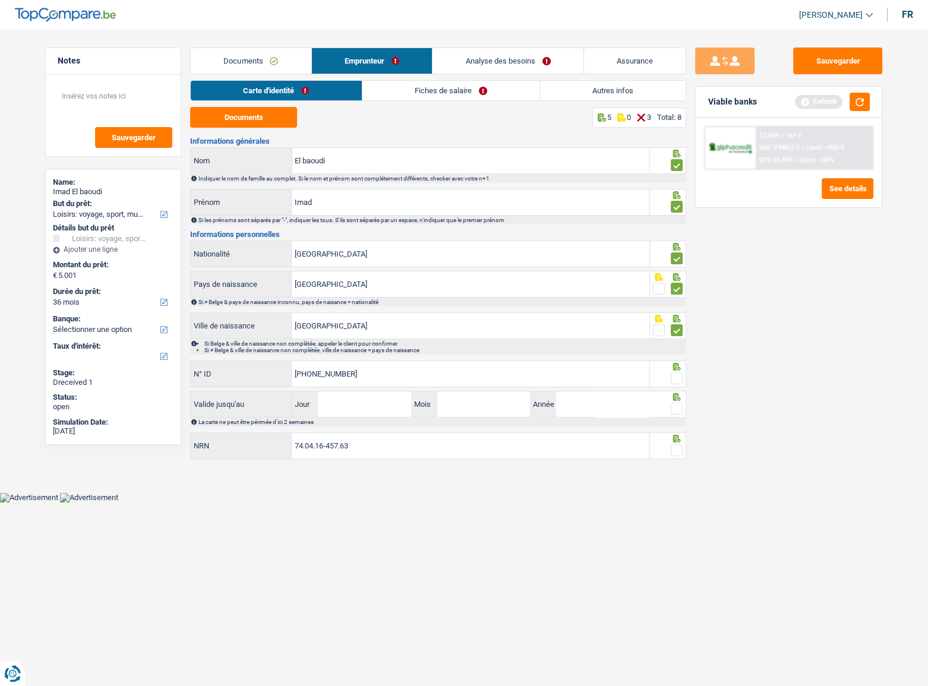
click at [676, 376] on span at bounding box center [677, 378] width 12 height 12
click at [0, 0] on input "radio" at bounding box center [0, 0] width 0 height 0
click at [676, 413] on span at bounding box center [677, 409] width 12 height 12
click at [0, 0] on input "radio" at bounding box center [0, 0] width 0 height 0
click at [678, 454] on span at bounding box center [677, 450] width 12 height 12
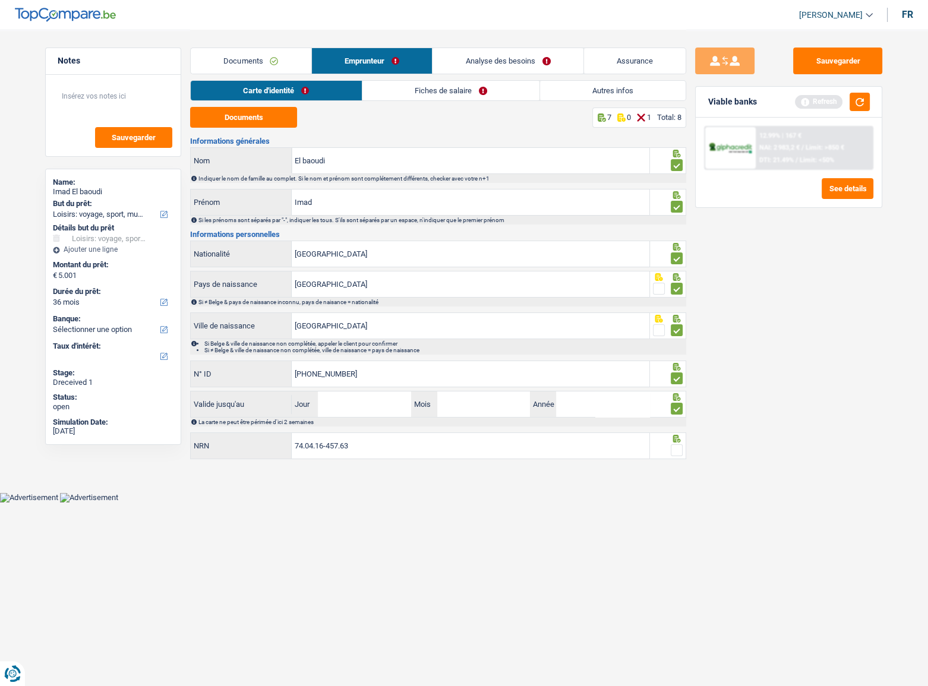
click at [0, 0] on input "radio" at bounding box center [0, 0] width 0 height 0
click at [368, 392] on input "Jour" at bounding box center [364, 404] width 93 height 26
type input "03"
type input "01"
type input "2035"
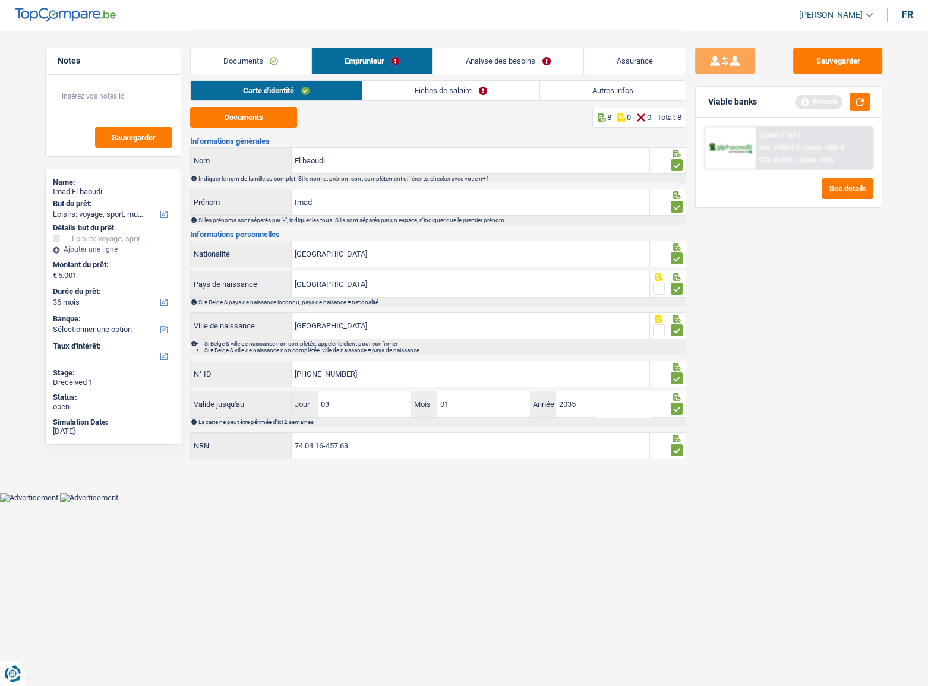
click at [398, 92] on link "Fiches de salaire" at bounding box center [450, 91] width 177 height 20
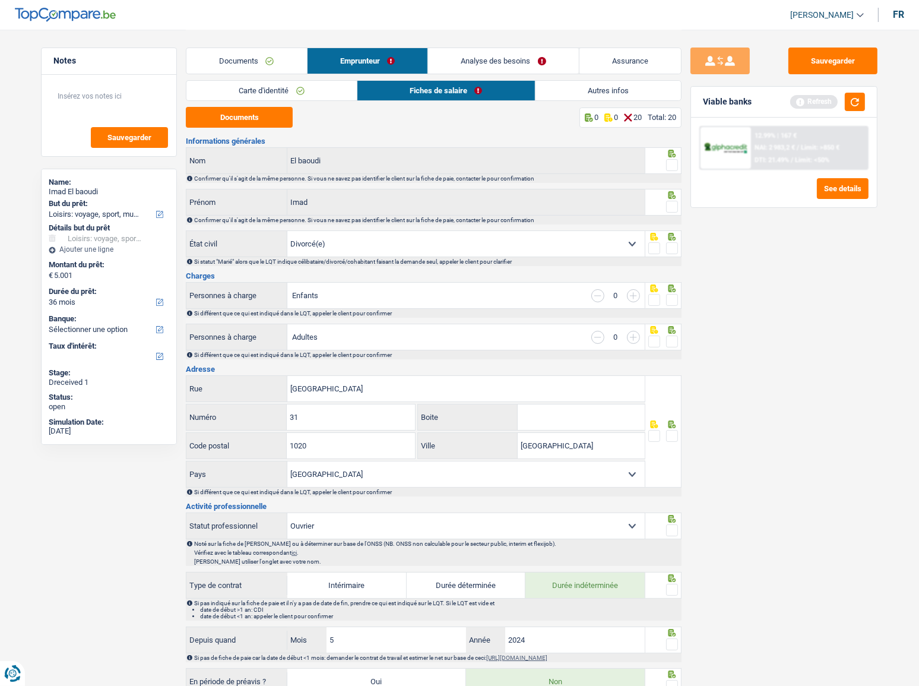
drag, startPoint x: 671, startPoint y: 157, endPoint x: 668, endPoint y: 192, distance: 35.2
click at [670, 160] on div at bounding box center [664, 160] width 37 height 27
click at [667, 208] on span at bounding box center [672, 207] width 12 height 12
click at [0, 0] on input "radio" at bounding box center [0, 0] width 0 height 0
click at [671, 166] on span at bounding box center [672, 165] width 12 height 12
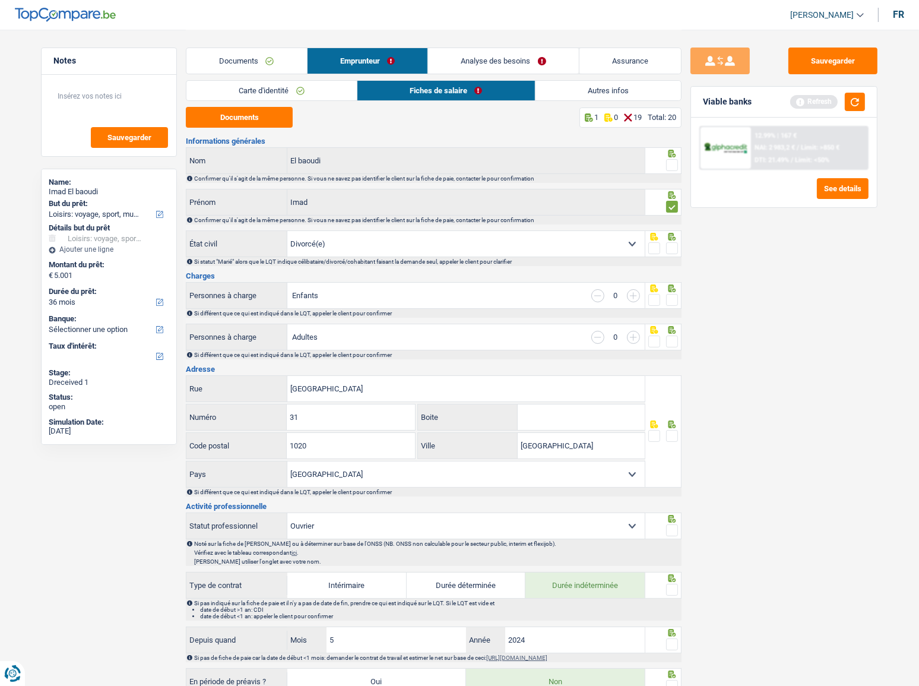
click at [0, 0] on input "radio" at bounding box center [0, 0] width 0 height 0
click at [257, 111] on button "Documents" at bounding box center [239, 117] width 107 height 21
click at [672, 251] on span at bounding box center [672, 248] width 12 height 12
click at [0, 0] on input "radio" at bounding box center [0, 0] width 0 height 0
click at [671, 296] on span at bounding box center [672, 300] width 12 height 12
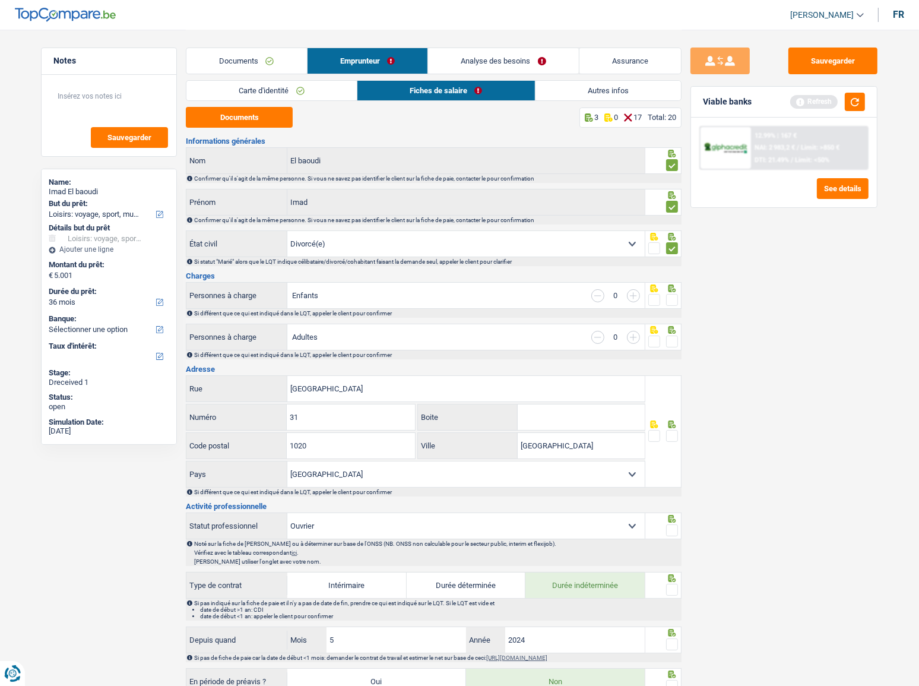
click at [0, 0] on input "radio" at bounding box center [0, 0] width 0 height 0
click at [669, 336] on span at bounding box center [672, 342] width 12 height 12
click at [0, 0] on input "radio" at bounding box center [0, 0] width 0 height 0
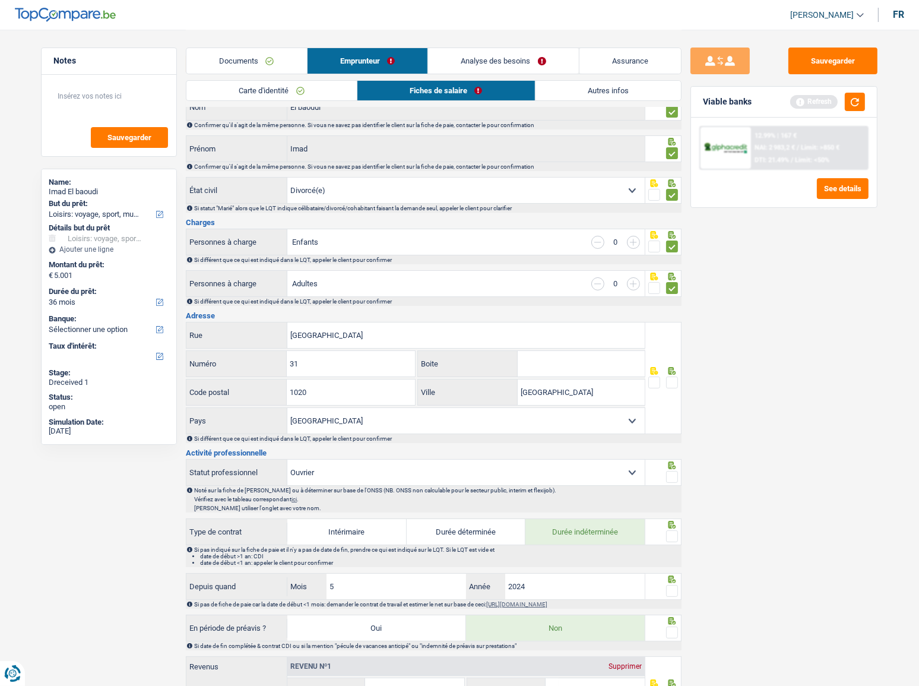
click at [672, 377] on span at bounding box center [672, 383] width 12 height 12
click at [0, 0] on input "radio" at bounding box center [0, 0] width 0 height 0
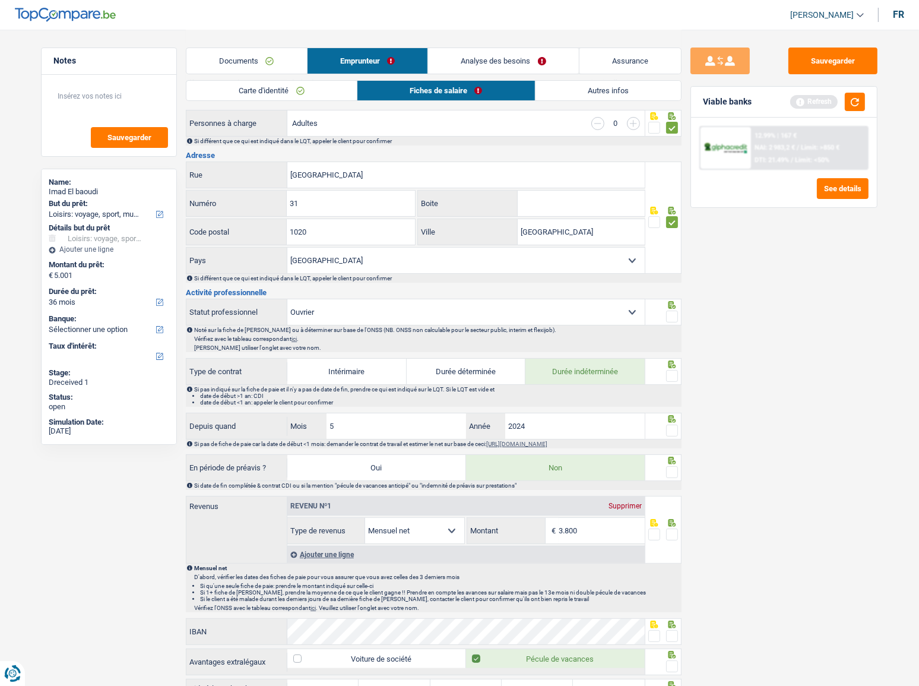
scroll to position [216, 0]
drag, startPoint x: 558, startPoint y: 228, endPoint x: 479, endPoint y: 224, distance: 78.5
click at [476, 222] on div "Bruxelles Ville" at bounding box center [531, 230] width 227 height 26
paste input "Laken"
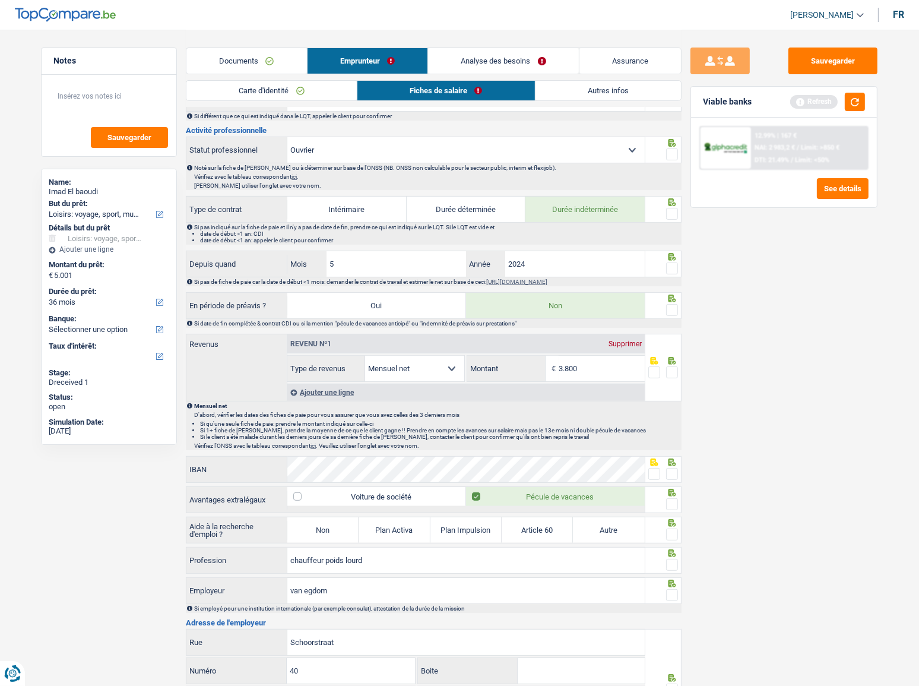
scroll to position [378, 0]
type input "Laken"
click at [677, 153] on span at bounding box center [672, 153] width 12 height 12
click at [0, 0] on input "radio" at bounding box center [0, 0] width 0 height 0
click at [670, 208] on span at bounding box center [672, 212] width 12 height 12
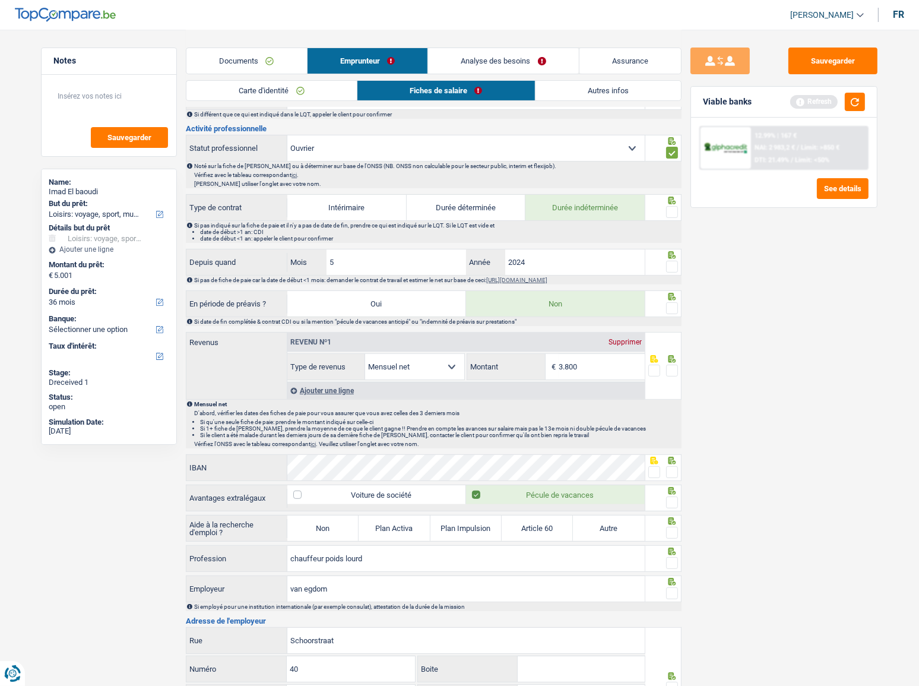
click at [0, 0] on input "radio" at bounding box center [0, 0] width 0 height 0
drag, startPoint x: 415, startPoint y: 257, endPoint x: 222, endPoint y: 254, distance: 193.0
click at [222, 254] on div "Depuis quand 5 Mois / 2024 Année" at bounding box center [415, 262] width 458 height 26
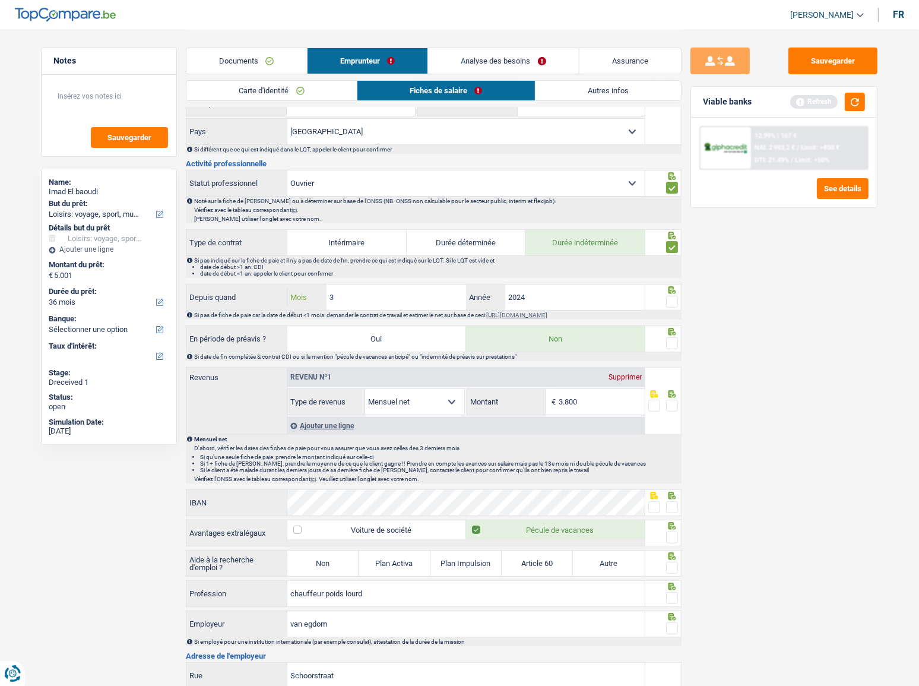
scroll to position [324, 0]
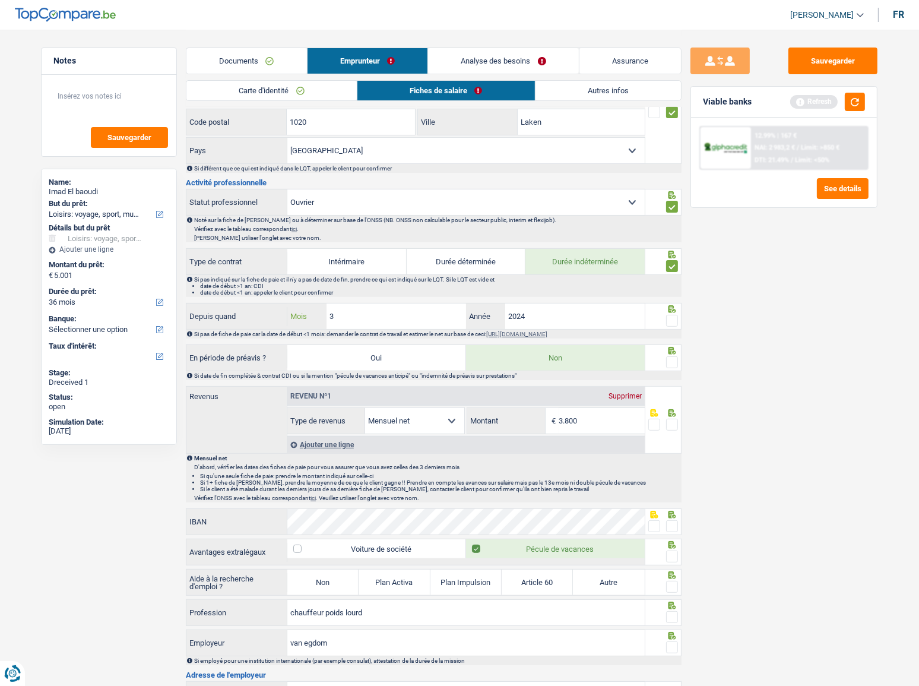
type input "3"
click at [592, 318] on input "2024" at bounding box center [575, 316] width 140 height 26
type input "2025"
click at [681, 314] on div "Notes Sauvegarder Name: Imad El baoudi But du prêt: Confort maison: meubles, te…" at bounding box center [459, 330] width 855 height 1248
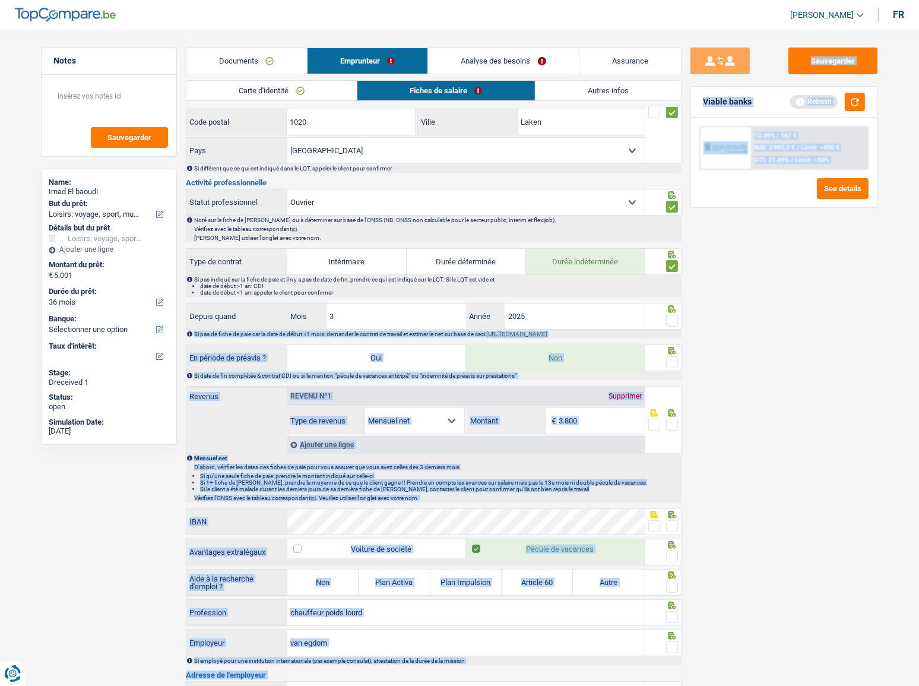
drag, startPoint x: 672, startPoint y: 315, endPoint x: 669, endPoint y: 338, distance: 22.8
click at [672, 316] on span at bounding box center [672, 321] width 12 height 12
click at [0, 0] on input "radio" at bounding box center [0, 0] width 0 height 0
click at [665, 360] on fieldset at bounding box center [664, 362] width 30 height 15
click at [668, 362] on span at bounding box center [672, 362] width 12 height 12
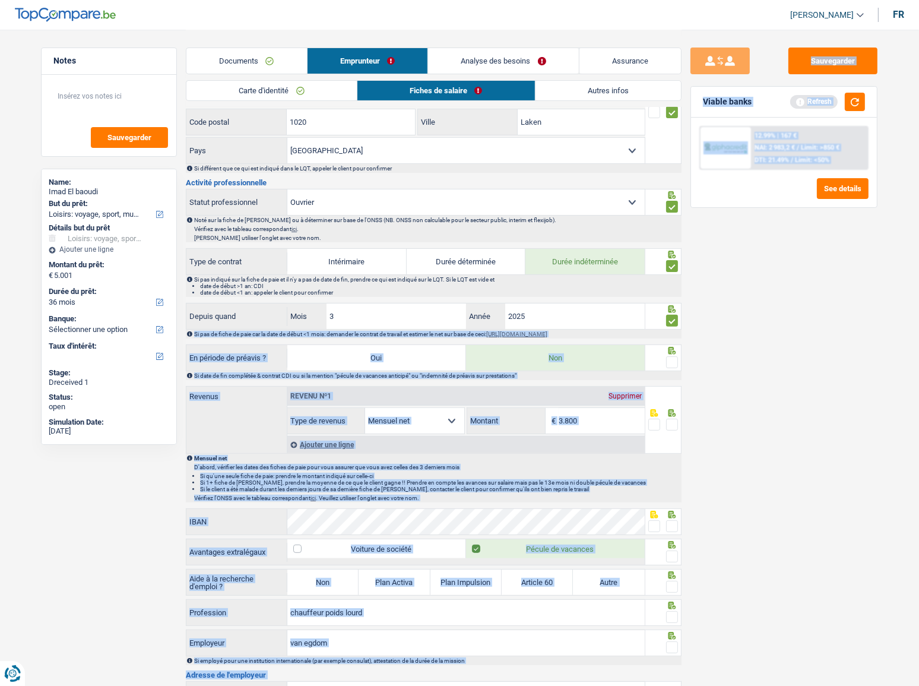
click at [0, 0] on input "radio" at bounding box center [0, 0] width 0 height 0
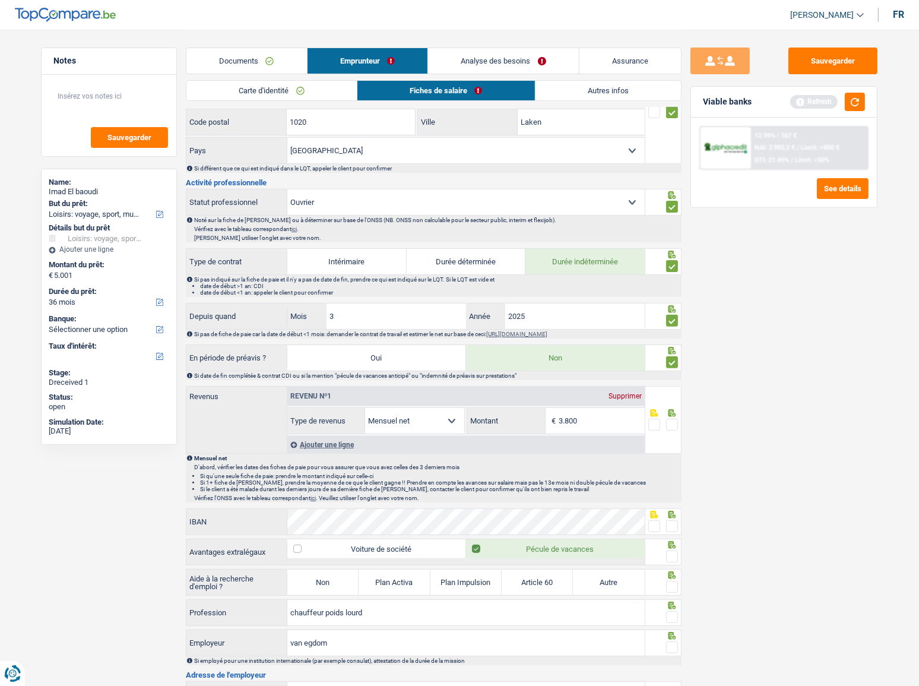
click at [747, 395] on div "Sauvegarder Viable banks Refresh 12.99% | 167 € NAI: 2 983,2 € / Limit: >850 € …" at bounding box center [784, 357] width 205 height 619
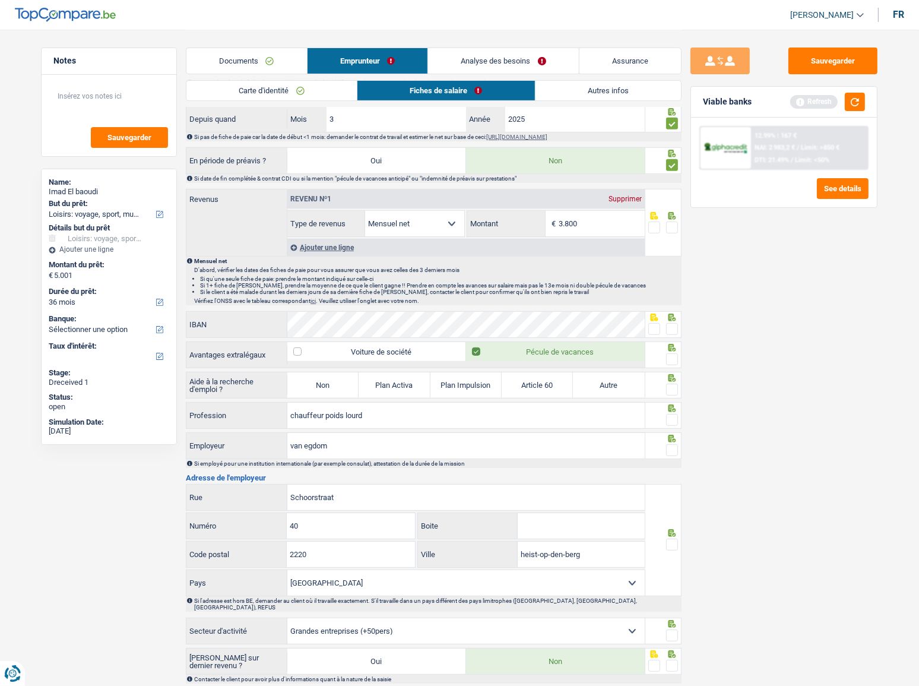
scroll to position [540, 0]
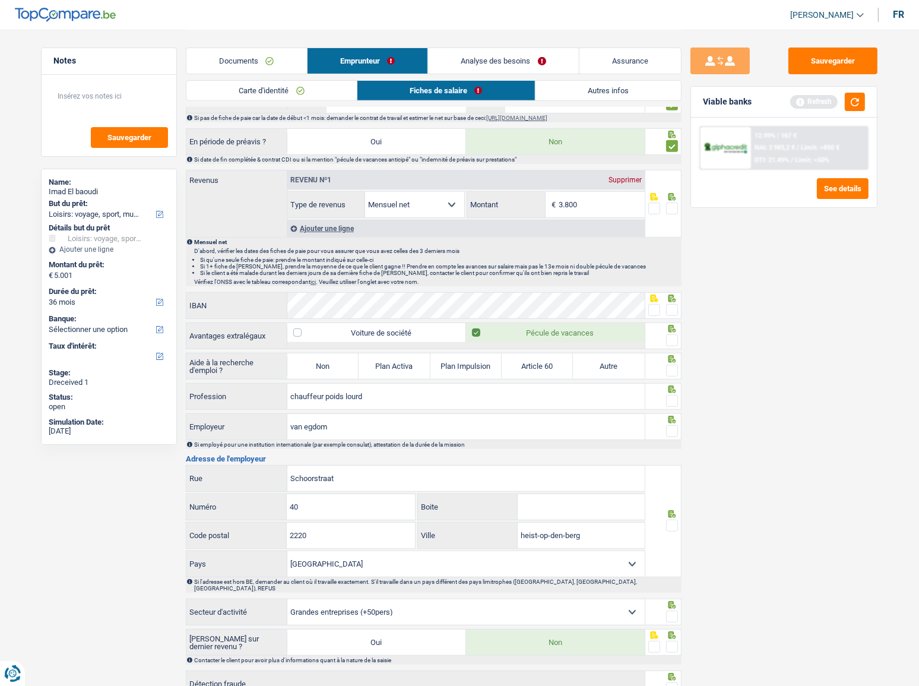
click at [680, 308] on div "Notes Sauvegarder Name: Imad El baoudi But du prêt: Confort maison: meubles, te…" at bounding box center [459, 114] width 855 height 1248
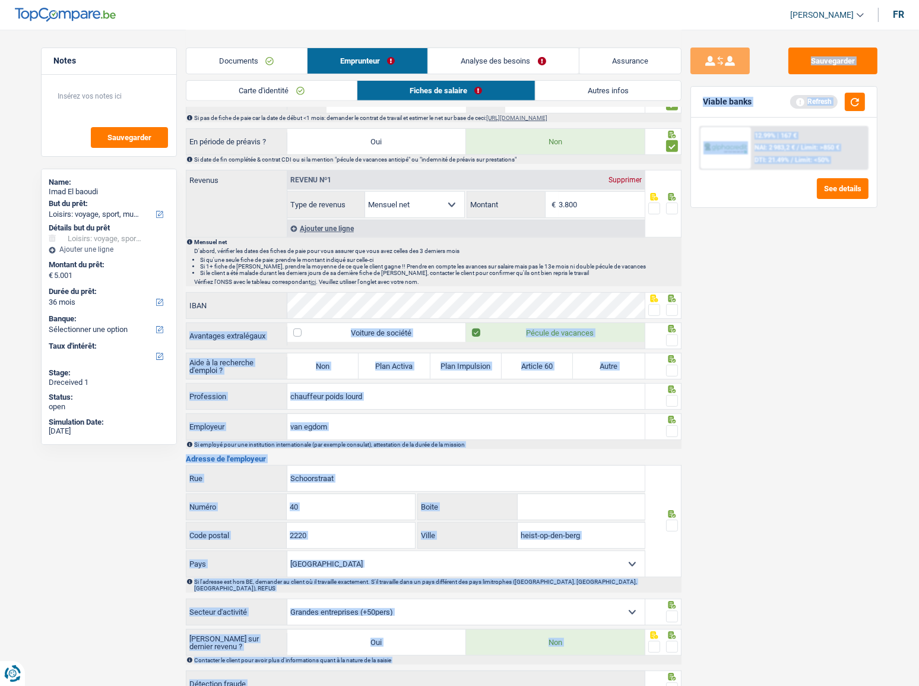
click at [675, 308] on span at bounding box center [672, 310] width 12 height 12
click at [0, 0] on input "radio" at bounding box center [0, 0] width 0 height 0
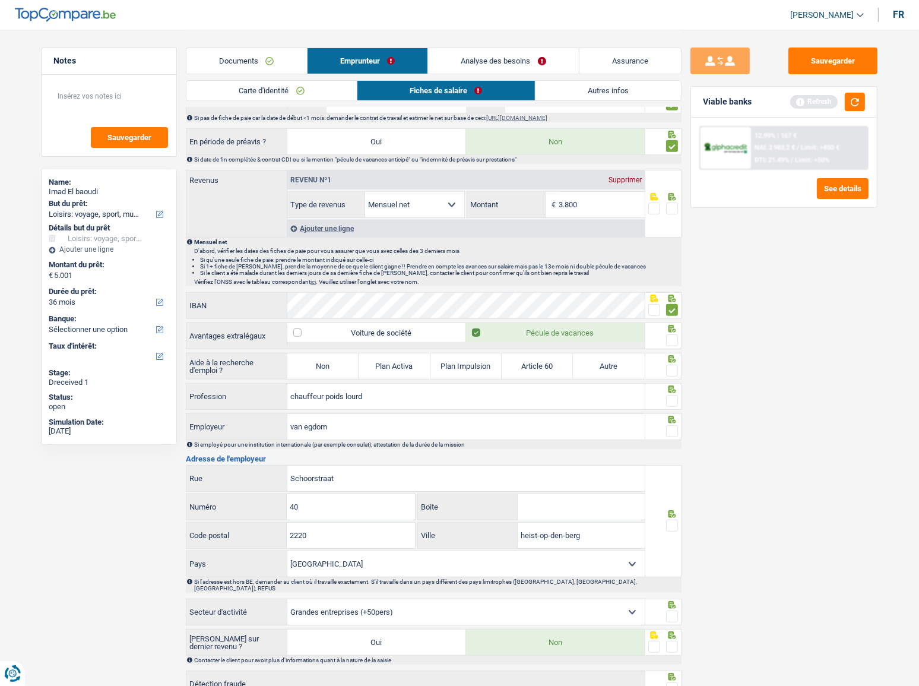
click at [673, 337] on span at bounding box center [672, 340] width 12 height 12
click at [0, 0] on input "radio" at bounding box center [0, 0] width 0 height 0
click at [677, 360] on div at bounding box center [664, 366] width 37 height 27
click at [671, 365] on span at bounding box center [672, 371] width 12 height 12
click at [0, 0] on input "radio" at bounding box center [0, 0] width 0 height 0
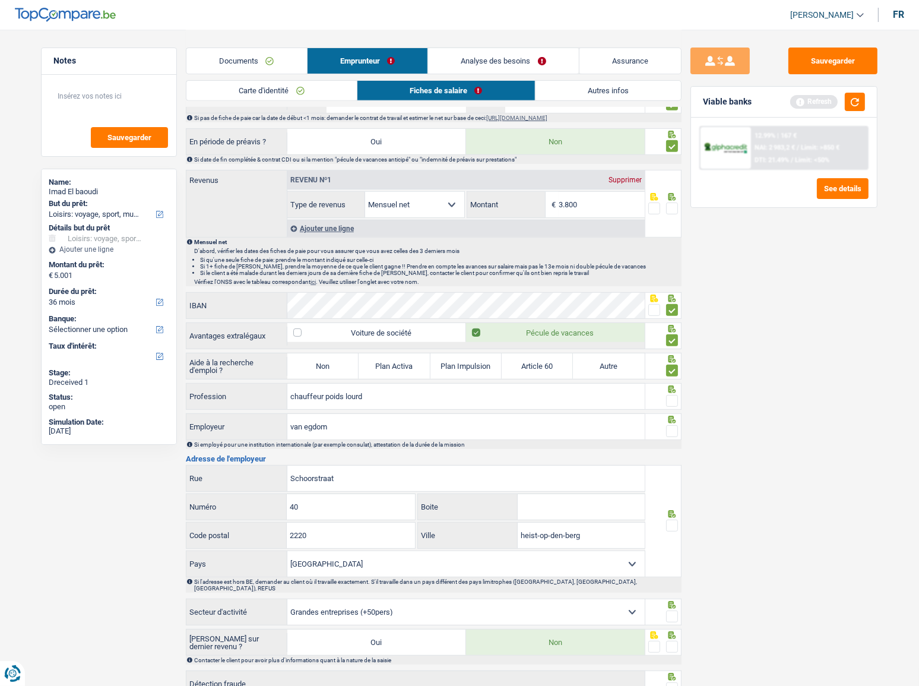
click at [329, 359] on label "Non" at bounding box center [322, 366] width 71 height 26
click at [329, 359] on input "Non" at bounding box center [322, 366] width 71 height 26
radio input "true"
click at [677, 401] on span at bounding box center [672, 401] width 12 height 12
click at [0, 0] on input "radio" at bounding box center [0, 0] width 0 height 0
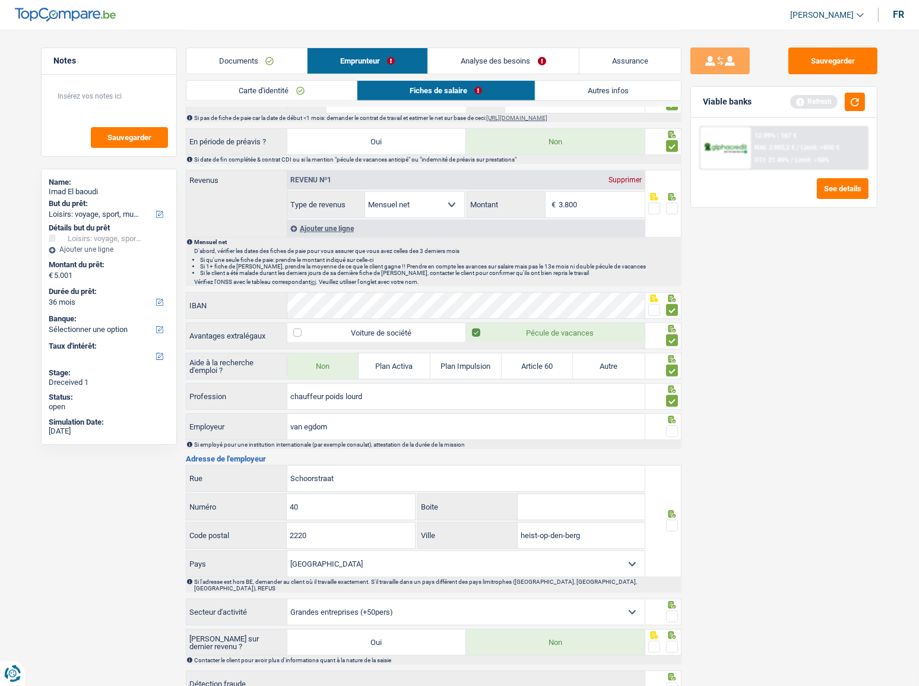
click at [679, 423] on div at bounding box center [664, 426] width 37 height 27
click at [665, 435] on fieldset at bounding box center [664, 431] width 30 height 15
click at [666, 432] on span at bounding box center [672, 431] width 12 height 12
click at [0, 0] on input "radio" at bounding box center [0, 0] width 0 height 0
drag, startPoint x: 336, startPoint y: 426, endPoint x: 192, endPoint y: 416, distance: 144.7
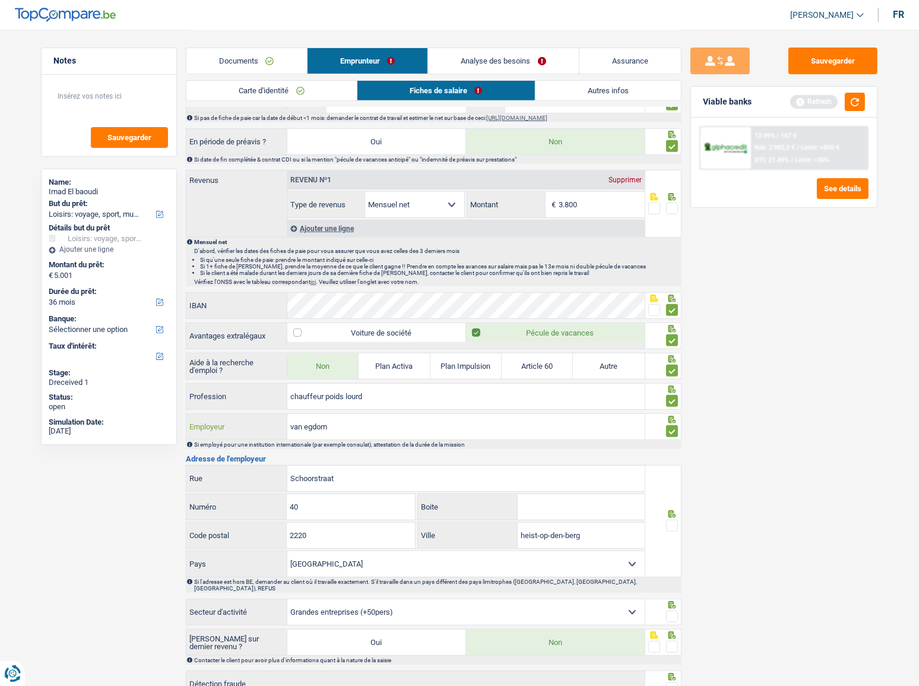
click at [185, 416] on div "Notes Sauvegarder Name: Imad El baoudi But du prêt: Confort maison: meubles, te…" at bounding box center [459, 114] width 855 height 1248
drag, startPoint x: 338, startPoint y: 409, endPoint x: 306, endPoint y: 418, distance: 33.3
click at [306, 418] on input "van egdom" at bounding box center [466, 427] width 358 height 26
drag, startPoint x: 366, startPoint y: 423, endPoint x: 264, endPoint y: 415, distance: 102.5
click at [264, 415] on div "van egdom Employeur" at bounding box center [415, 427] width 458 height 26
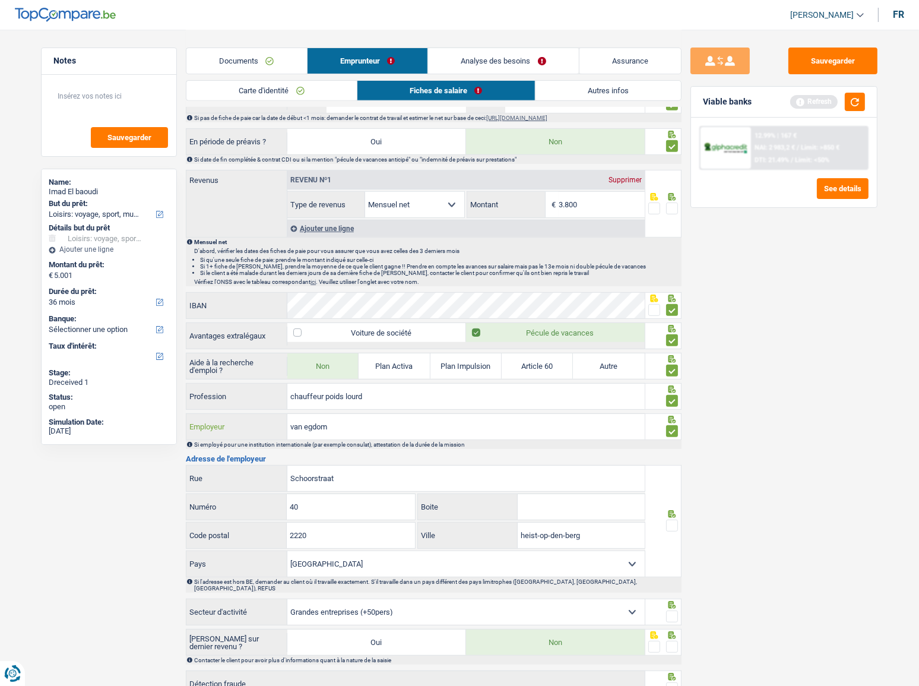
paste input "VANRECK"
type input "VANRECK"
click at [676, 520] on span at bounding box center [672, 526] width 12 height 12
click at [0, 0] on input "radio" at bounding box center [0, 0] width 0 height 0
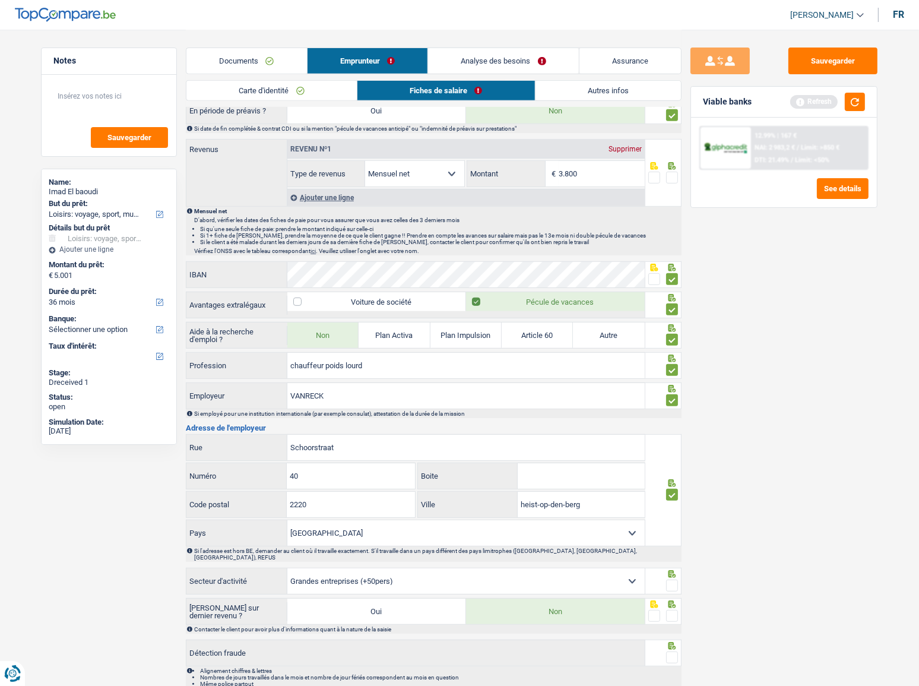
scroll to position [622, 0]
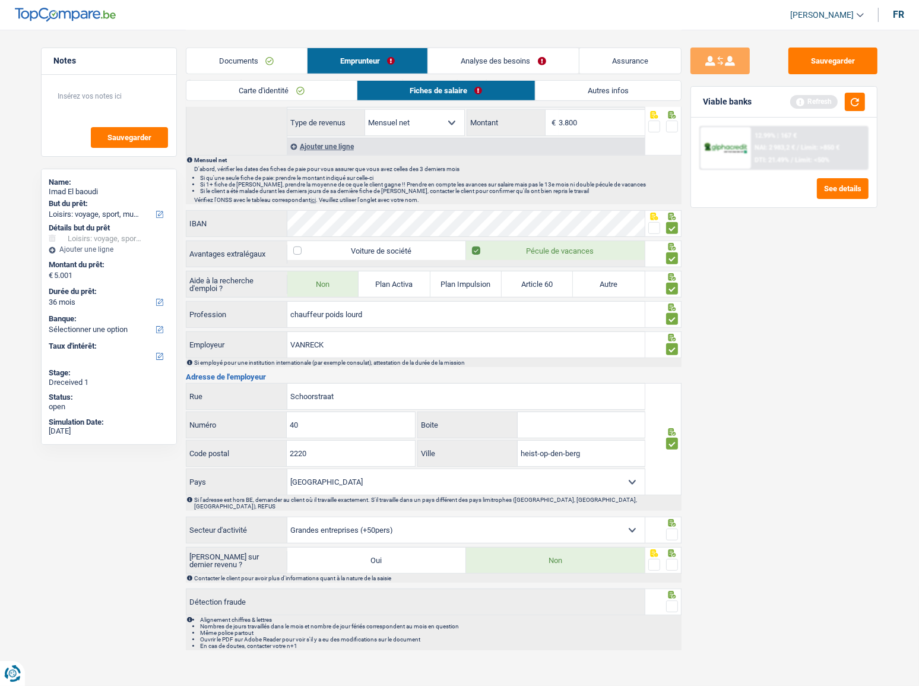
click at [667, 529] on span at bounding box center [672, 535] width 12 height 12
click at [0, 0] on input "radio" at bounding box center [0, 0] width 0 height 0
click at [669, 559] on span at bounding box center [672, 565] width 12 height 12
click at [0, 0] on input "radio" at bounding box center [0, 0] width 0 height 0
click at [675, 616] on li "Alignement chiffres & lettres" at bounding box center [440, 619] width 480 height 7
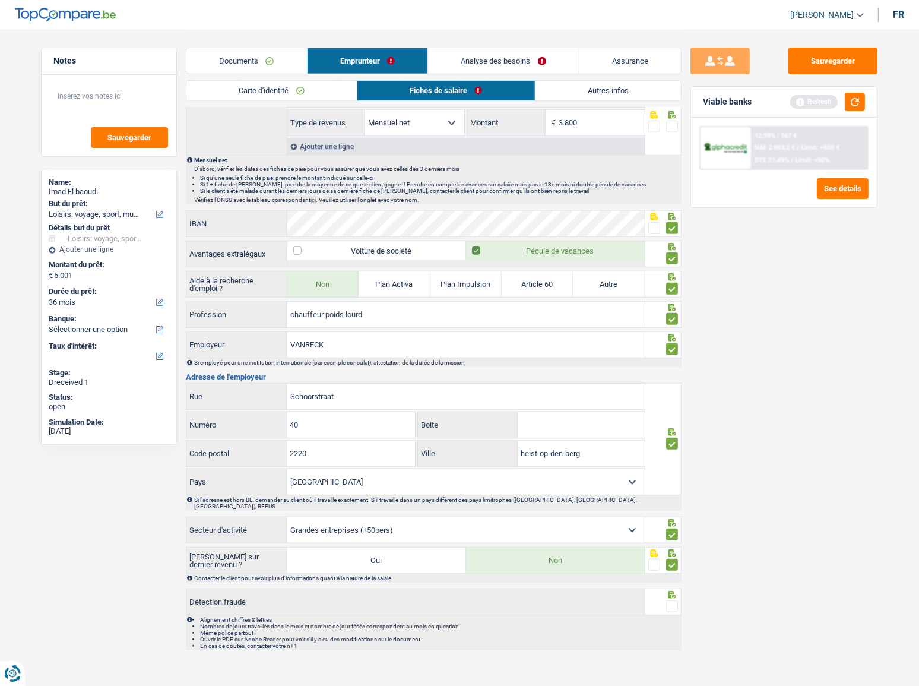
click at [674, 602] on div at bounding box center [672, 606] width 12 height 15
click at [674, 600] on span at bounding box center [672, 606] width 12 height 12
click at [0, 0] on input "radio" at bounding box center [0, 0] width 0 height 0
click at [848, 65] on button "Sauvegarder" at bounding box center [833, 61] width 89 height 27
click at [569, 87] on link "Autres infos" at bounding box center [609, 91] width 146 height 20
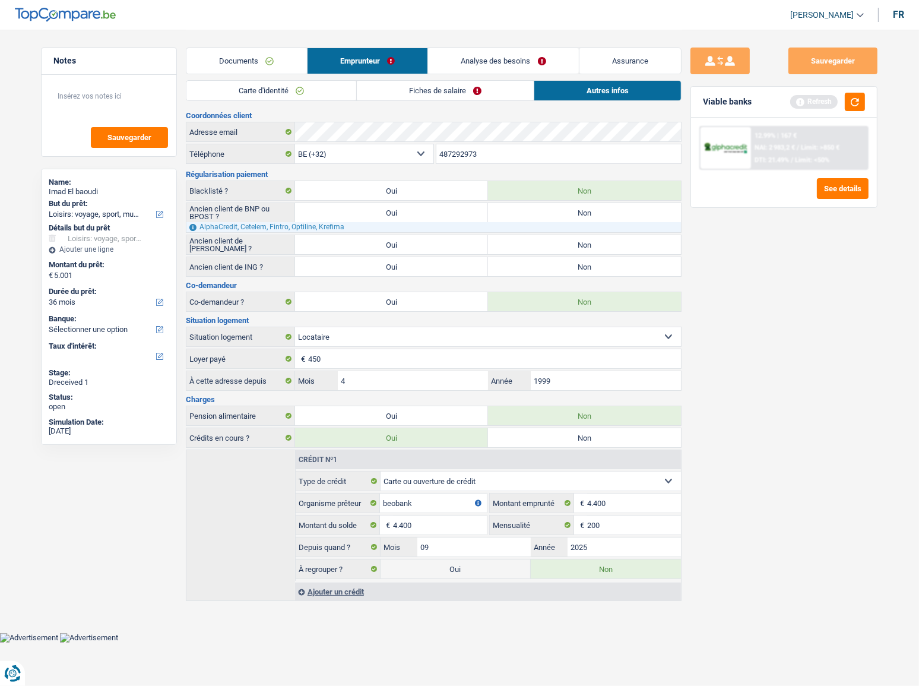
scroll to position [0, 0]
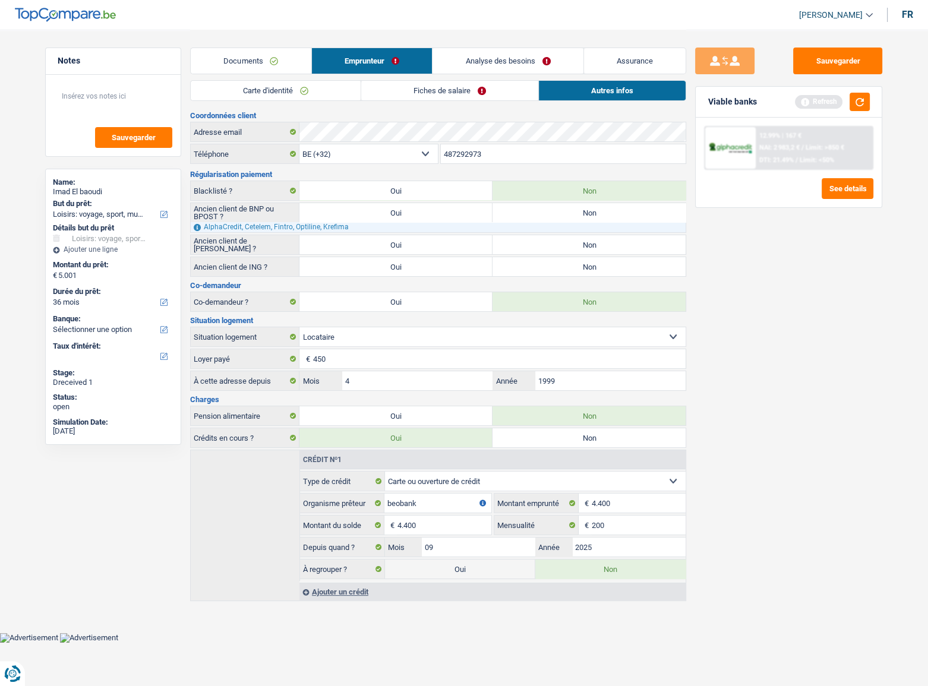
click at [482, 86] on link "Fiches de salaire" at bounding box center [449, 91] width 177 height 20
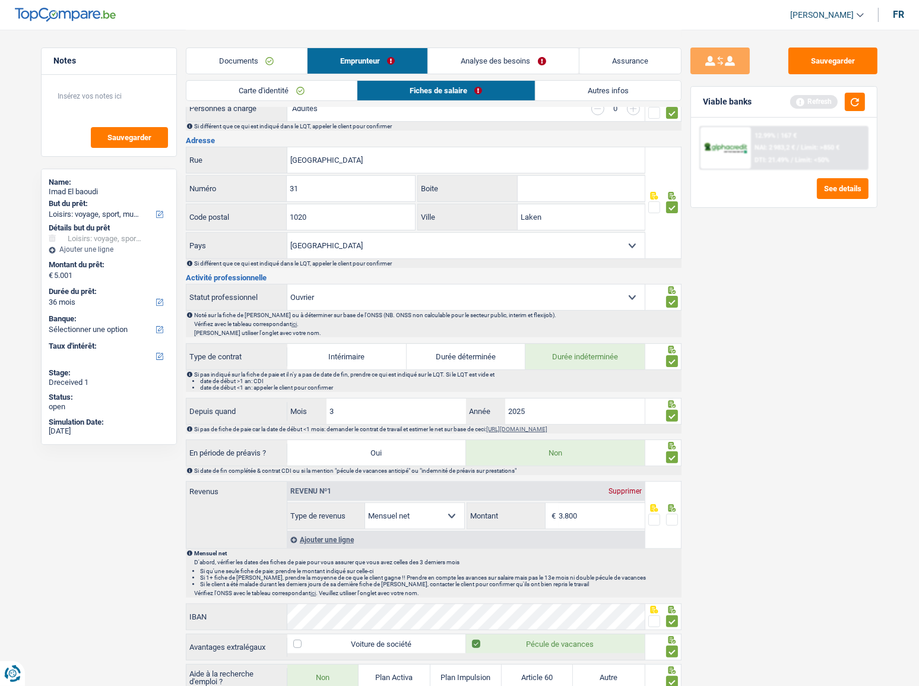
scroll to position [432, 0]
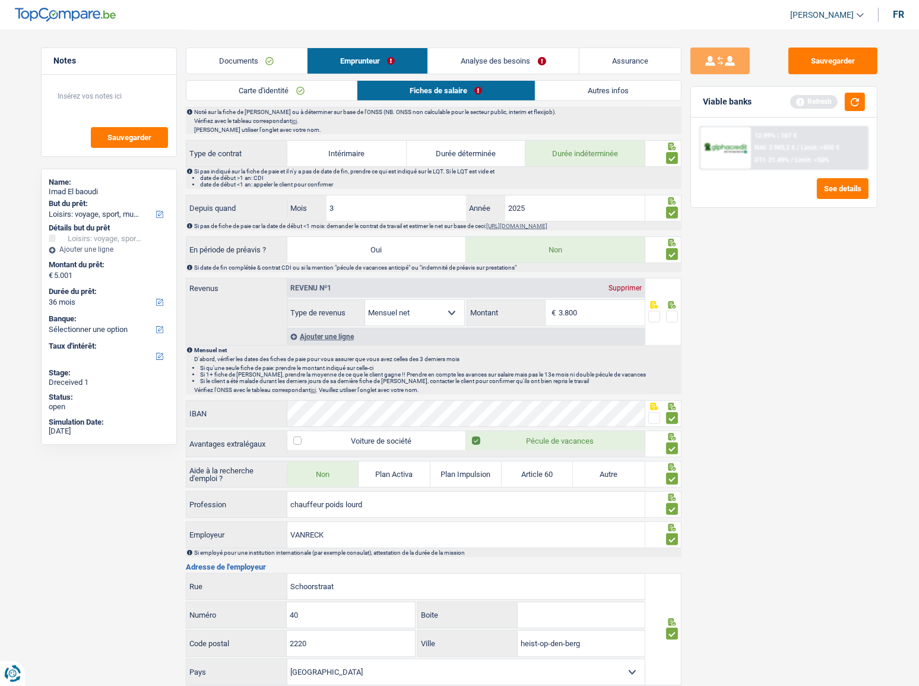
click at [656, 311] on span at bounding box center [655, 317] width 12 height 12
click at [0, 0] on input "radio" at bounding box center [0, 0] width 0 height 0
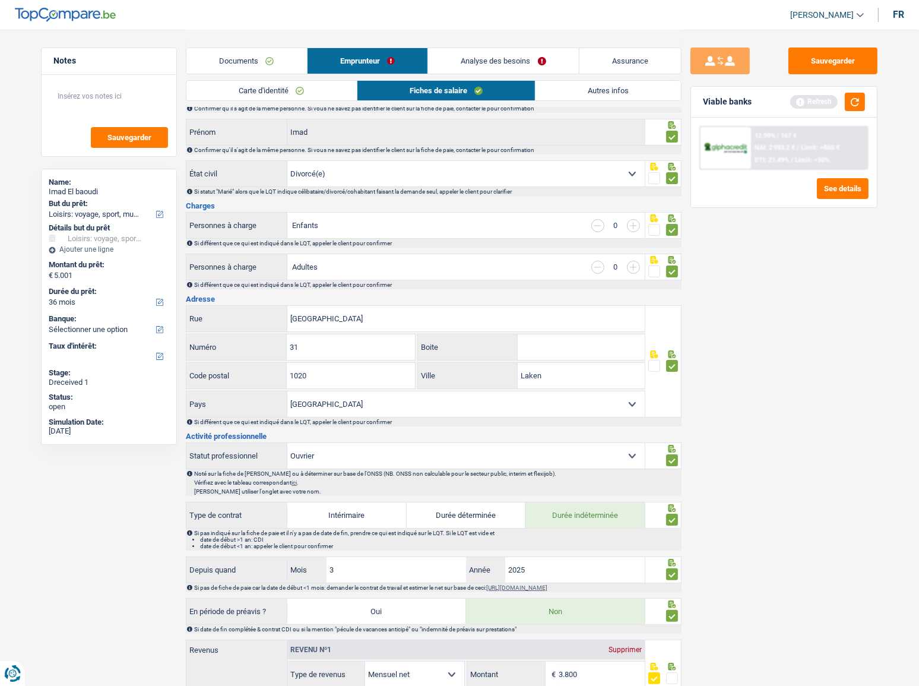
scroll to position [0, 0]
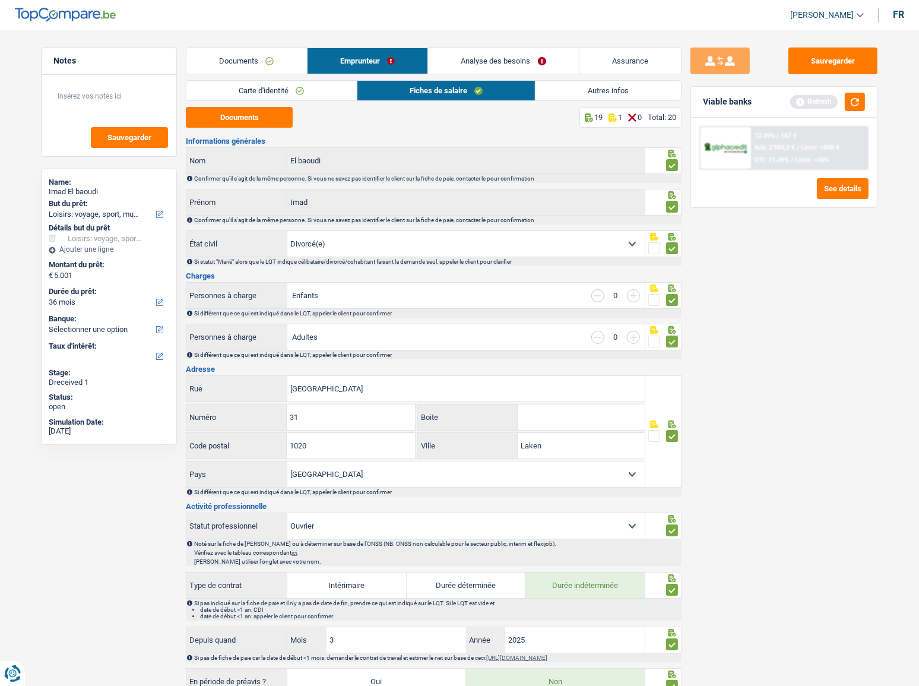
click at [583, 89] on link "Autres infos" at bounding box center [609, 91] width 146 height 20
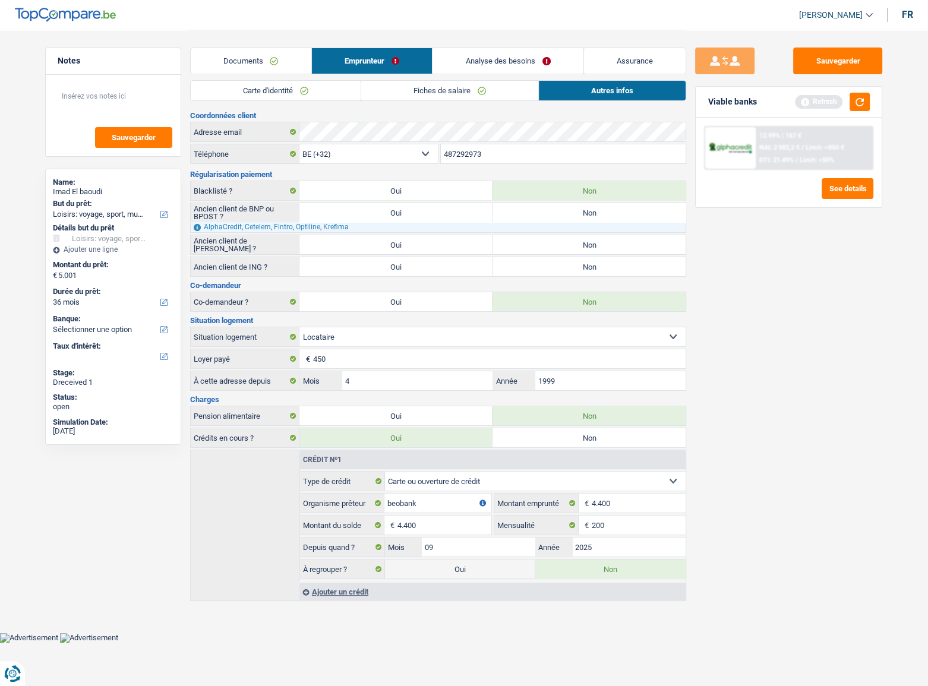
click at [630, 261] on label "Non" at bounding box center [588, 266] width 193 height 19
click at [630, 261] on input "Non" at bounding box center [588, 266] width 193 height 19
radio input "true"
click at [613, 238] on label "Non" at bounding box center [588, 244] width 193 height 19
click at [613, 238] on input "Non" at bounding box center [588, 244] width 193 height 19
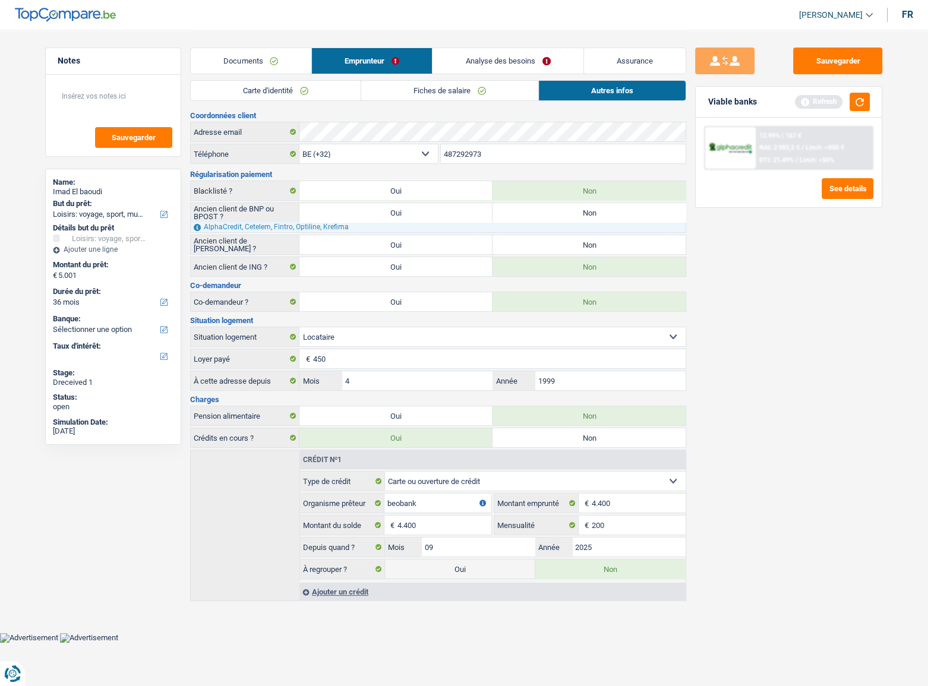
radio input "true"
click at [587, 210] on label "Non" at bounding box center [588, 212] width 193 height 19
click at [587, 210] on input "Non" at bounding box center [588, 212] width 193 height 19
radio input "true"
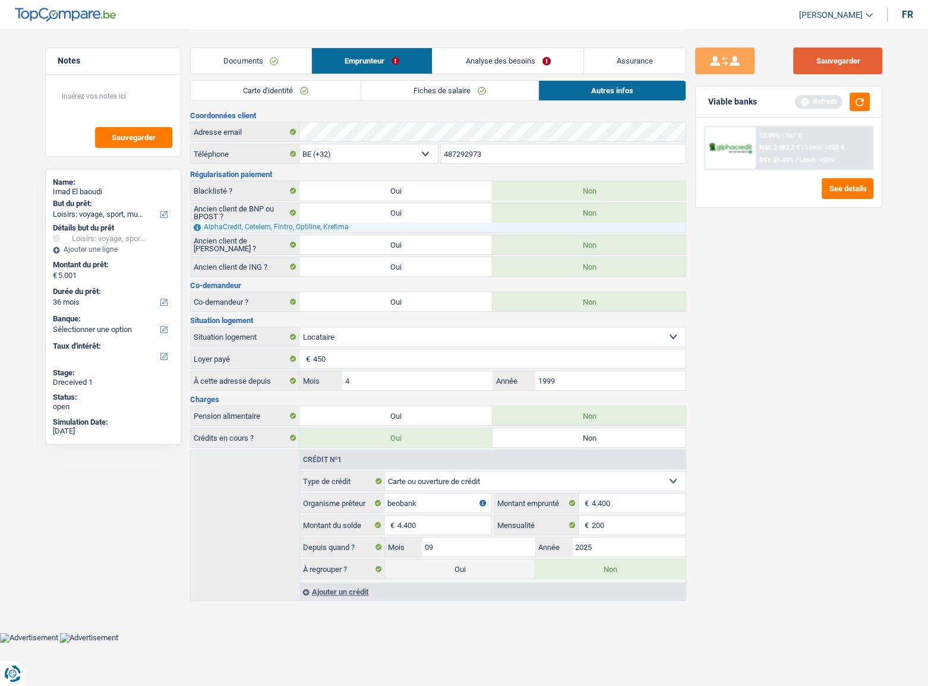
drag, startPoint x: 847, startPoint y: 63, endPoint x: 845, endPoint y: 77, distance: 13.8
click at [846, 67] on button "Sauvegarder" at bounding box center [837, 61] width 89 height 27
click at [856, 96] on button "button" at bounding box center [859, 102] width 20 height 18
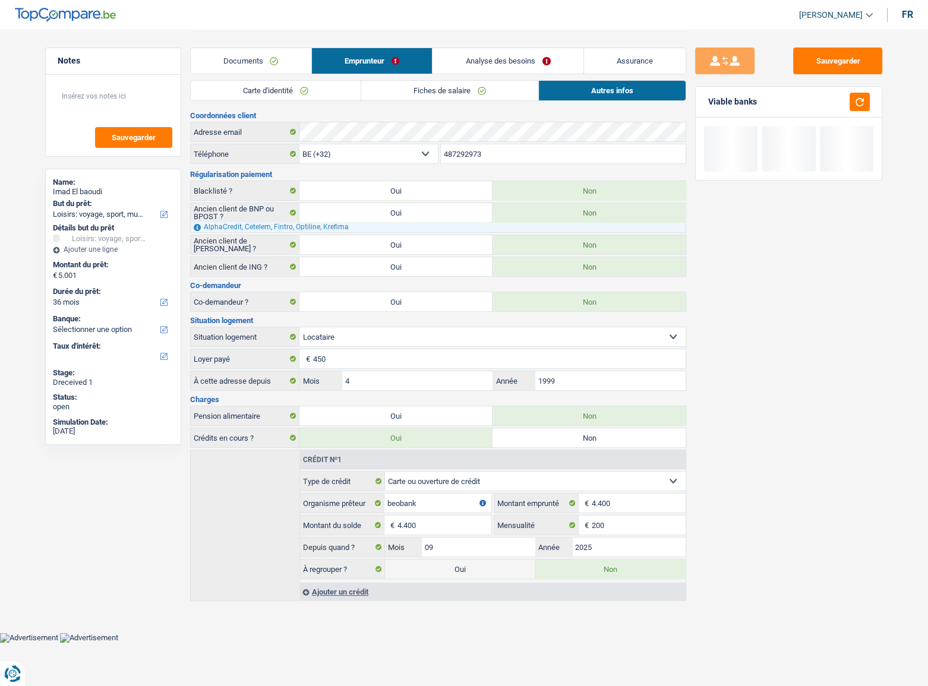
click at [268, 59] on link "Documents" at bounding box center [251, 61] width 121 height 26
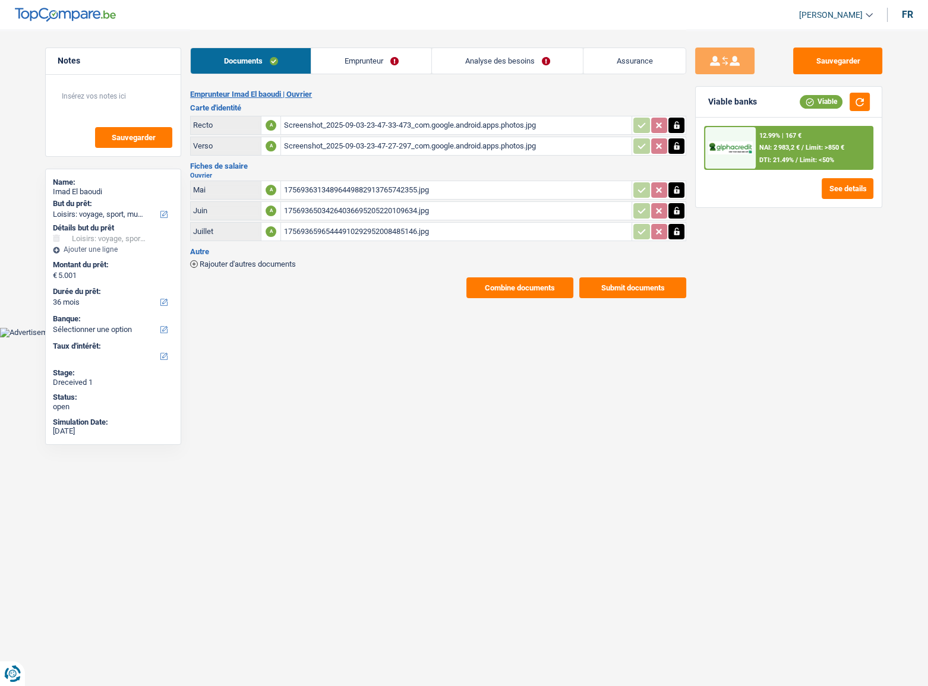
click at [548, 58] on link "Analyse des besoins" at bounding box center [507, 61] width 151 height 26
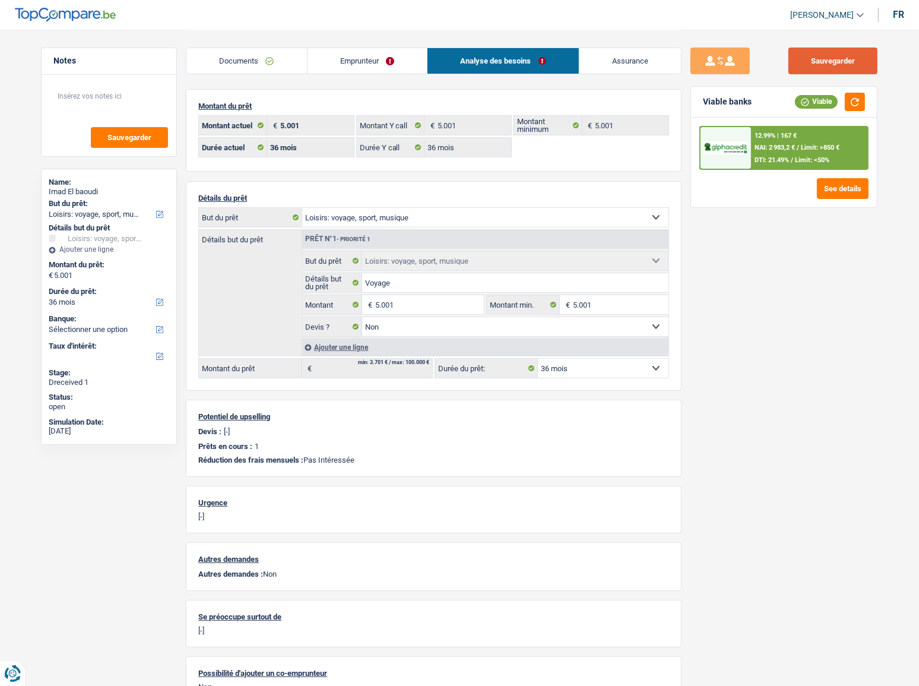
click at [841, 59] on button "Sauvegarder" at bounding box center [833, 61] width 89 height 27
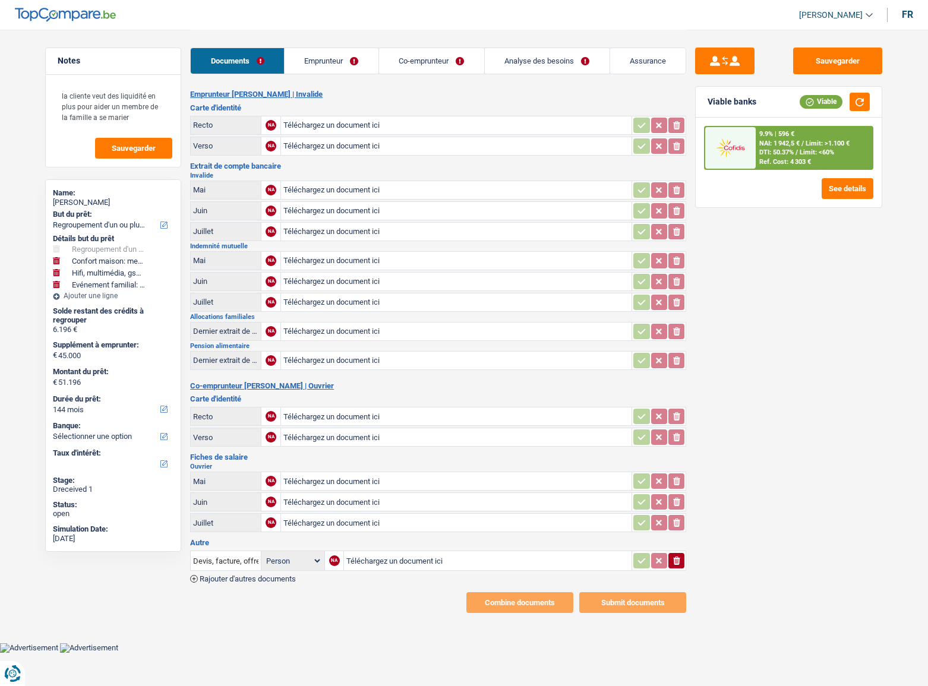
select select "refinancing"
select select "household"
select select "tech"
select select "familyEvent"
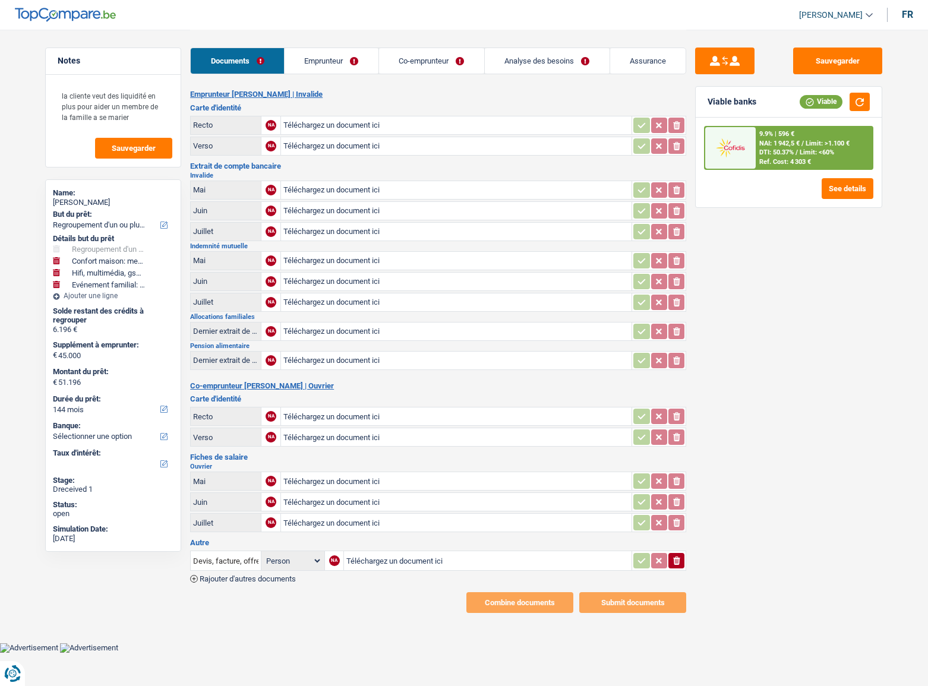
select select "144"
type input "C:\fakepath\1000042890.jpg"
type input "C:\fakepath\1000042884.jpg"
click at [353, 59] on link "Emprunteur" at bounding box center [331, 61] width 94 height 26
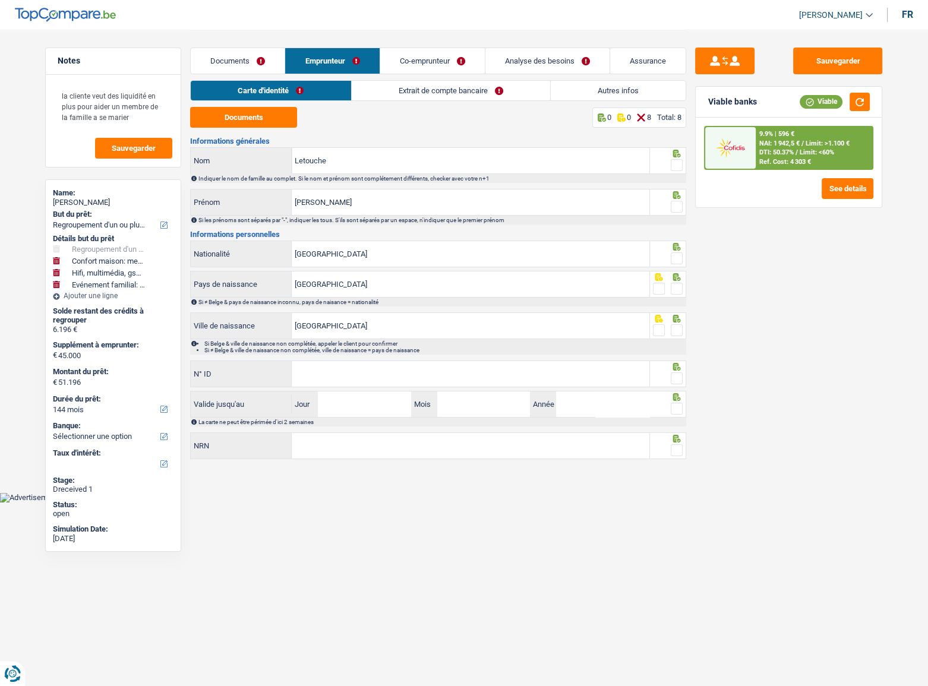
click at [390, 91] on link "Extrait de compte bancaire" at bounding box center [451, 91] width 198 height 20
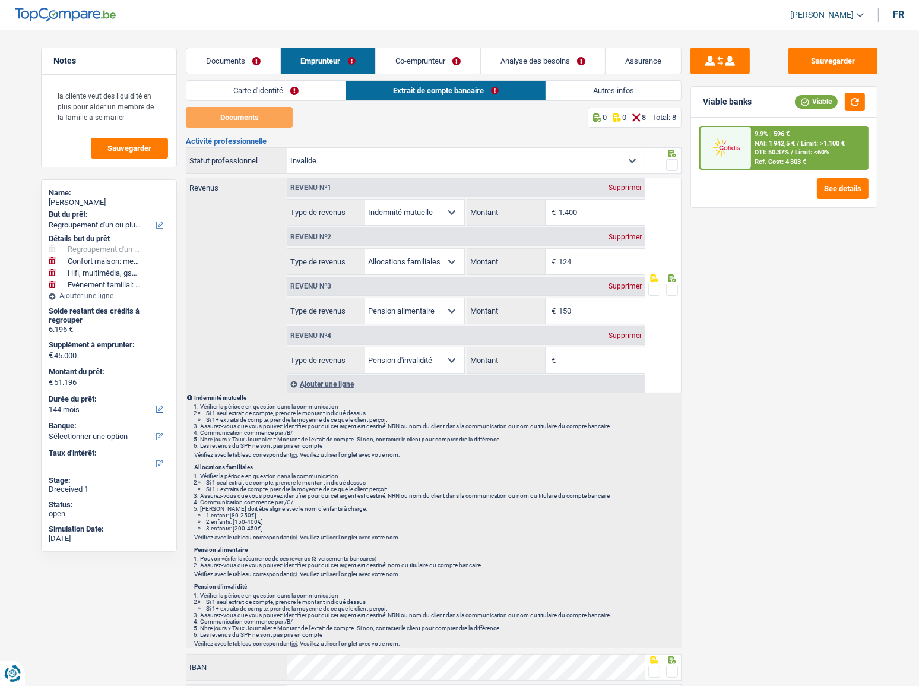
click at [227, 59] on link "Documents" at bounding box center [233, 61] width 94 height 26
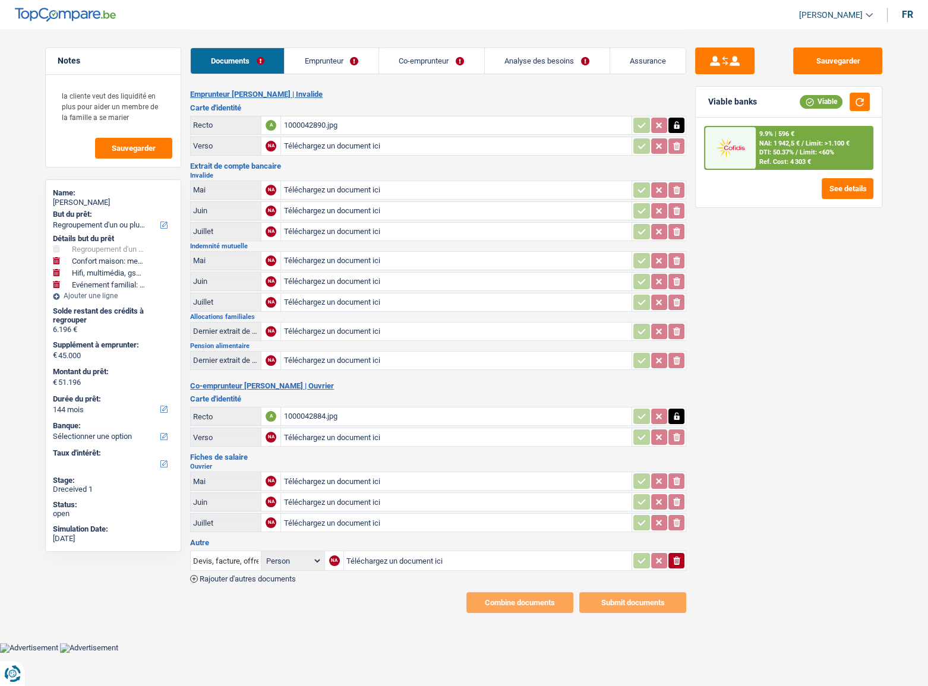
click at [400, 65] on link "Co-emprunteur" at bounding box center [431, 61] width 105 height 26
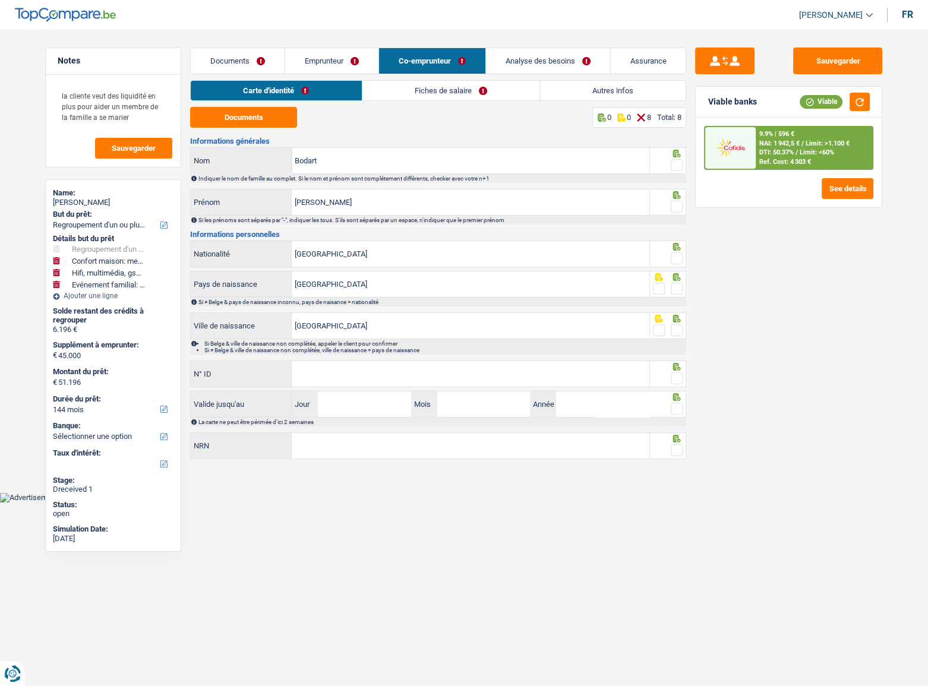
click at [410, 95] on link "Fiches de salaire" at bounding box center [450, 91] width 177 height 20
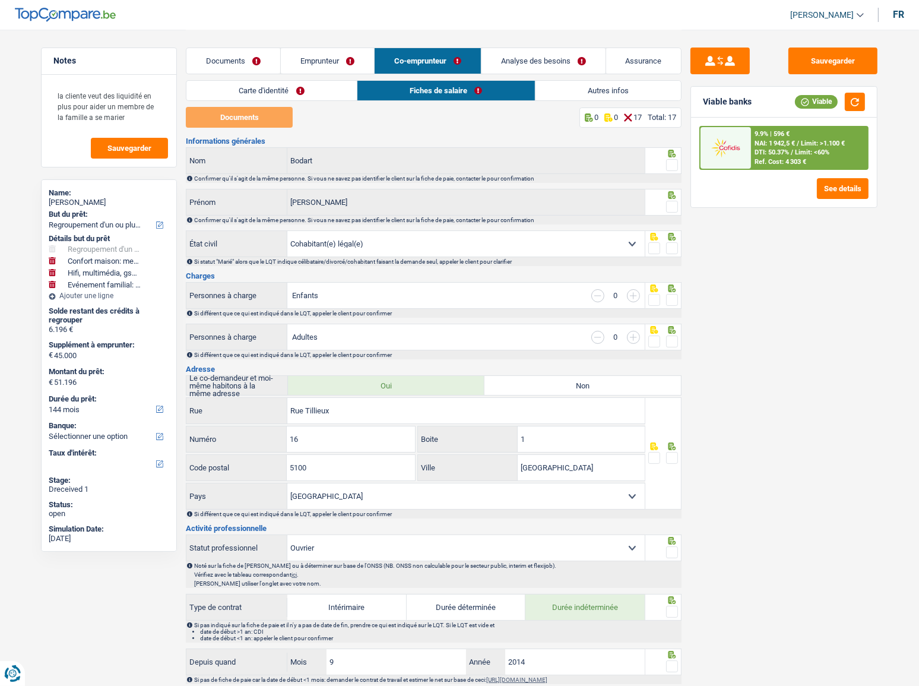
click at [601, 89] on link "Autres infos" at bounding box center [609, 91] width 146 height 20
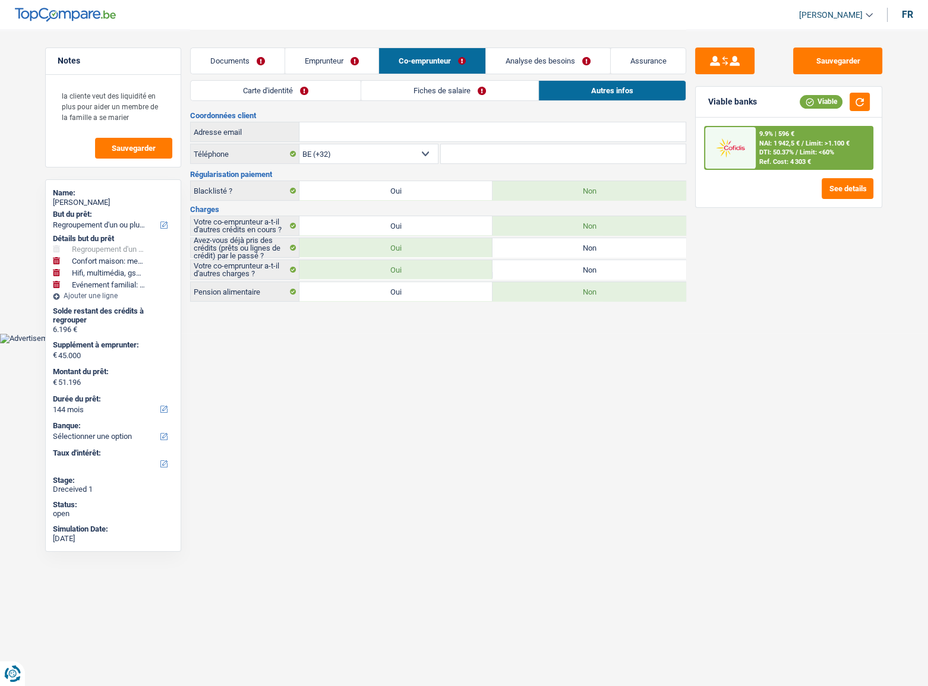
click at [496, 89] on link "Fiches de salaire" at bounding box center [449, 91] width 177 height 20
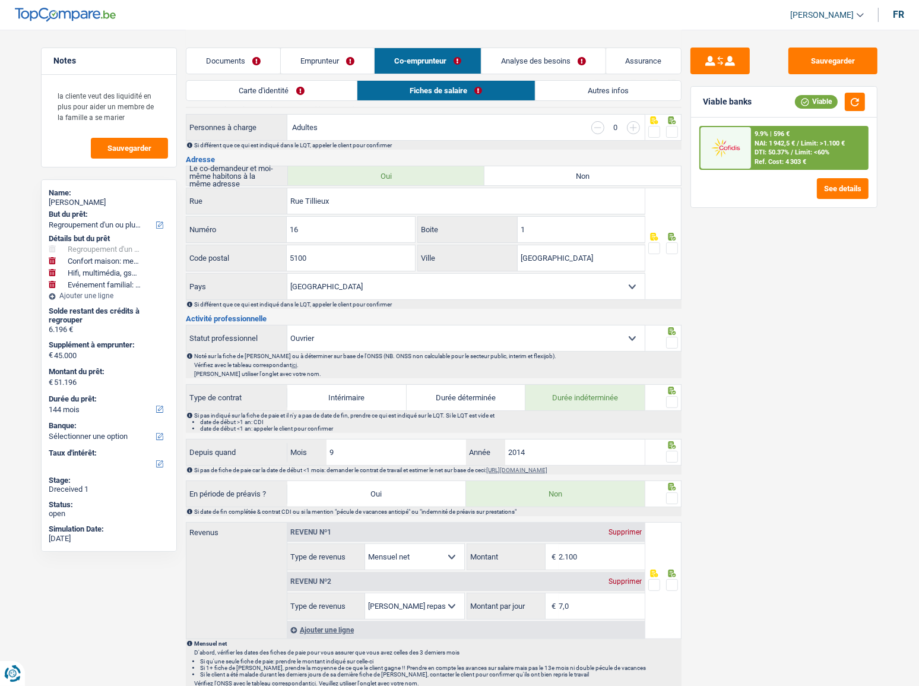
scroll to position [216, 0]
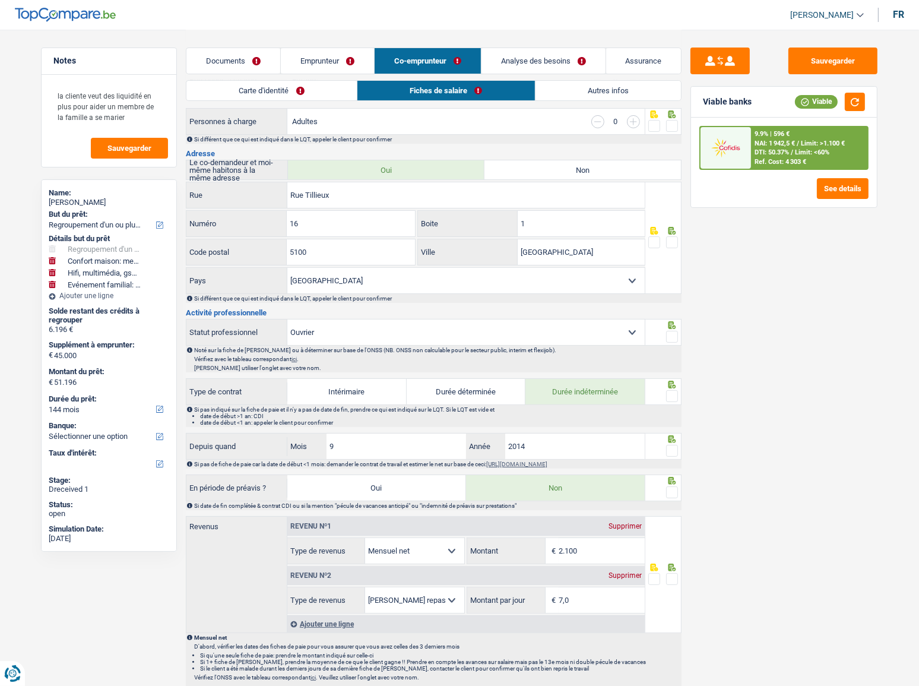
click at [245, 65] on link "Documents" at bounding box center [233, 61] width 94 height 26
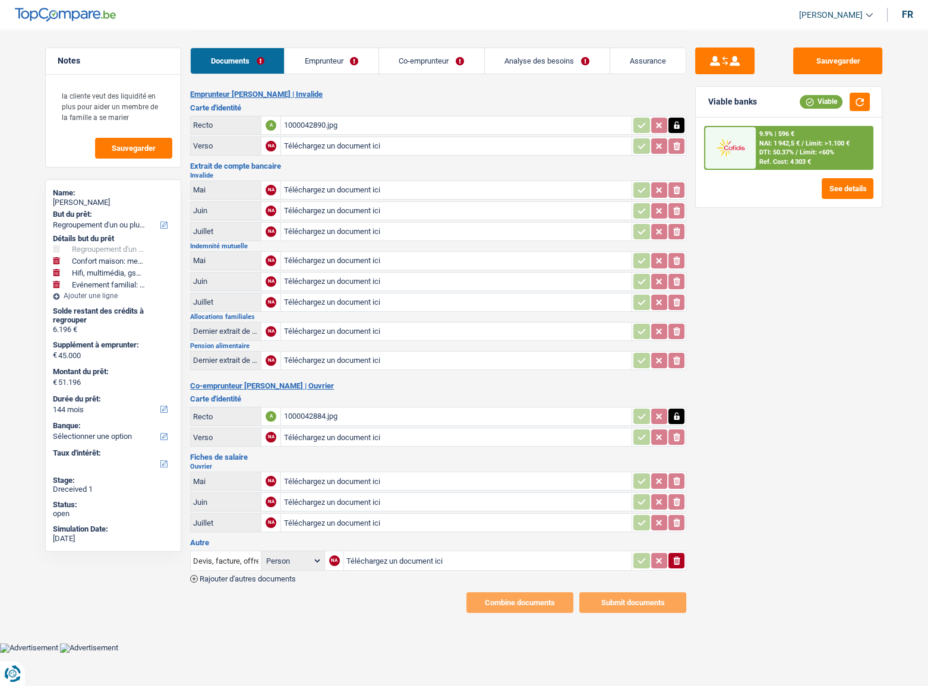
type input "C:\fakepath\1000042867.jpg"
type input "C:\fakepath\1000042869.jpg"
type input "C:\fakepath\1000042870.jpg"
click at [358, 69] on link "Emprunteur" at bounding box center [331, 61] width 94 height 26
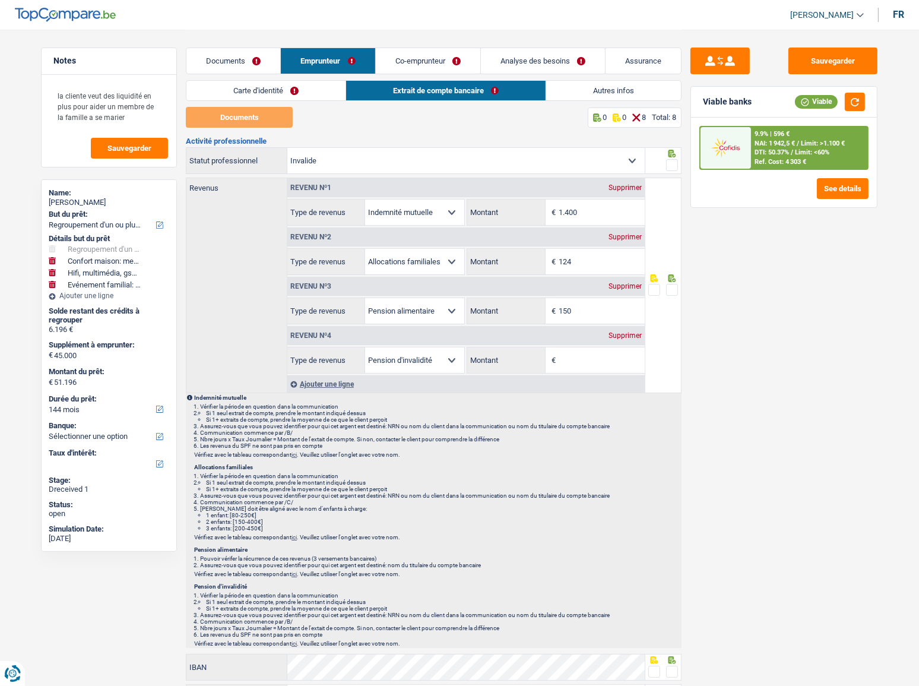
click at [458, 60] on link "Co-emprunteur" at bounding box center [428, 61] width 105 height 26
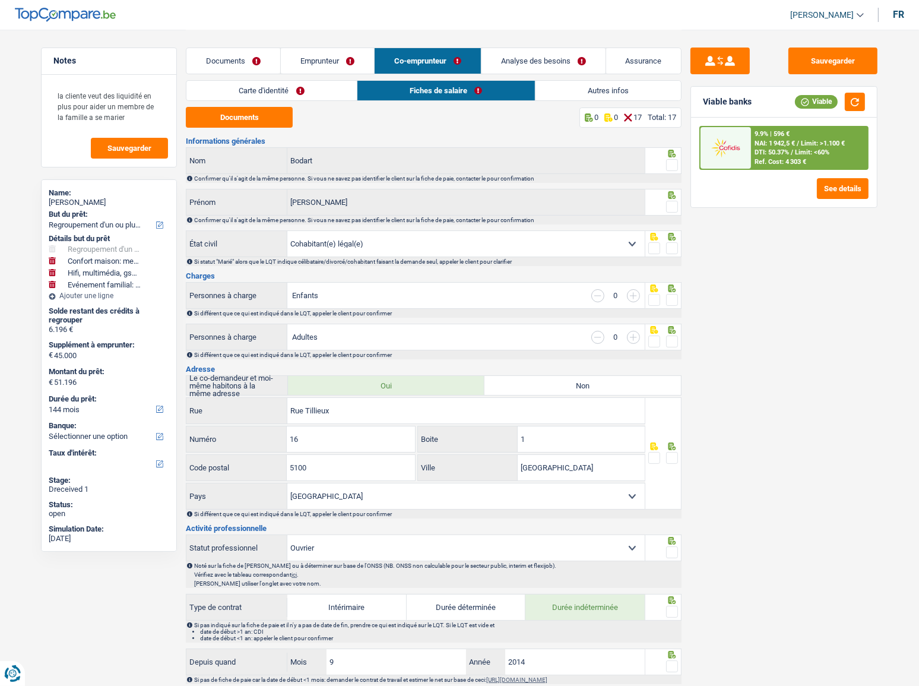
click at [251, 59] on link "Documents" at bounding box center [233, 61] width 94 height 26
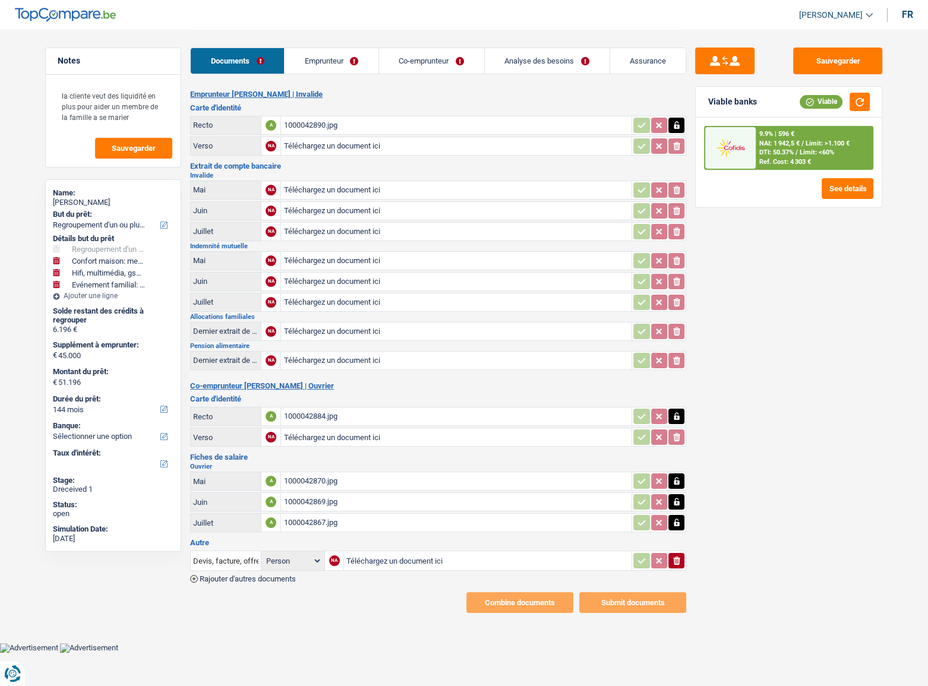
type input "C:\fakepath\1000042861.jpg"
type input "C:\fakepath\1000042862.jpg"
click at [357, 65] on link "Emprunteur" at bounding box center [331, 61] width 94 height 26
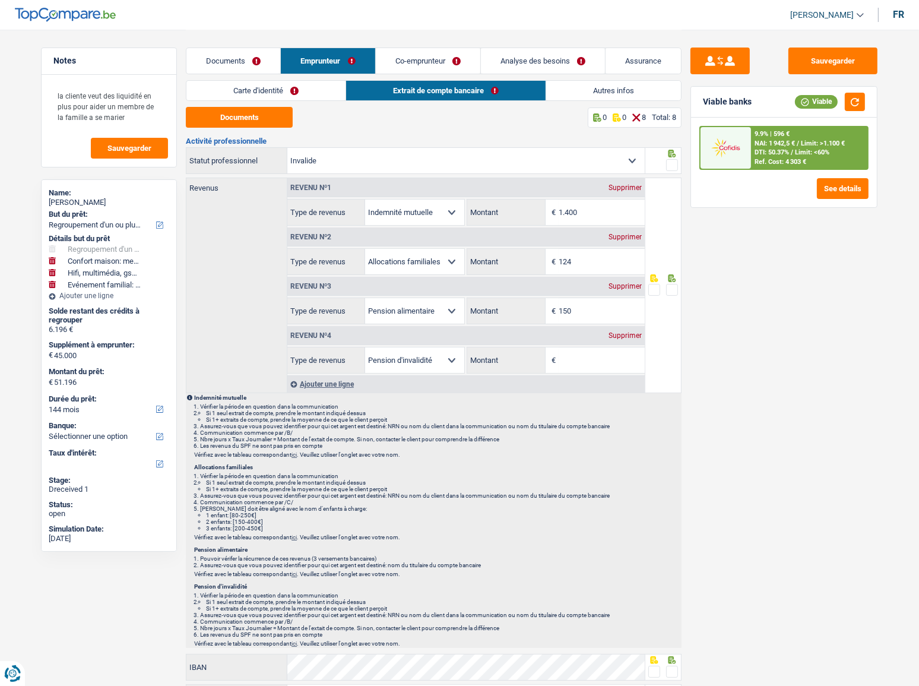
click at [241, 61] on link "Documents" at bounding box center [233, 61] width 94 height 26
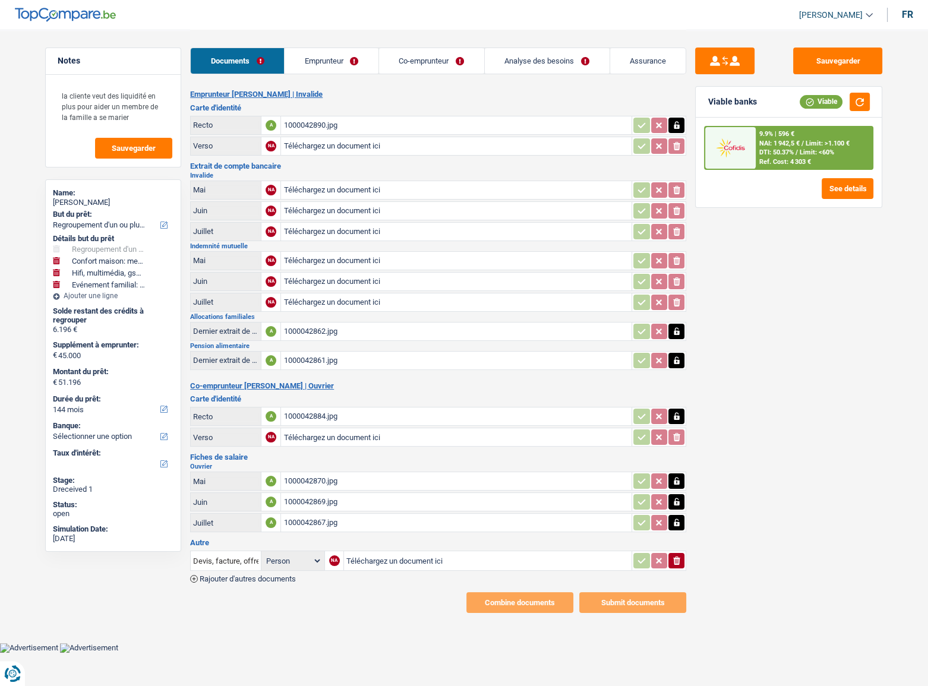
type input "C:\fakepath\1000042864.jpg"
type input "C:\fakepath\1000042865.jpg"
type input "C:\fakepath\1000042866.jpg"
click at [325, 67] on link "Emprunteur" at bounding box center [331, 61] width 94 height 26
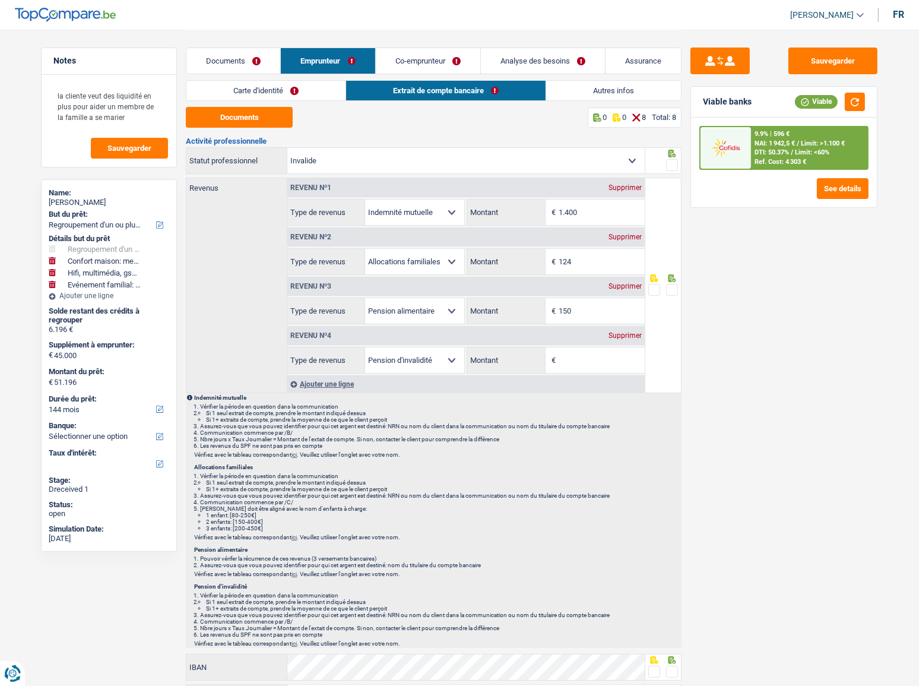
click at [243, 50] on link "Documents" at bounding box center [233, 61] width 94 height 26
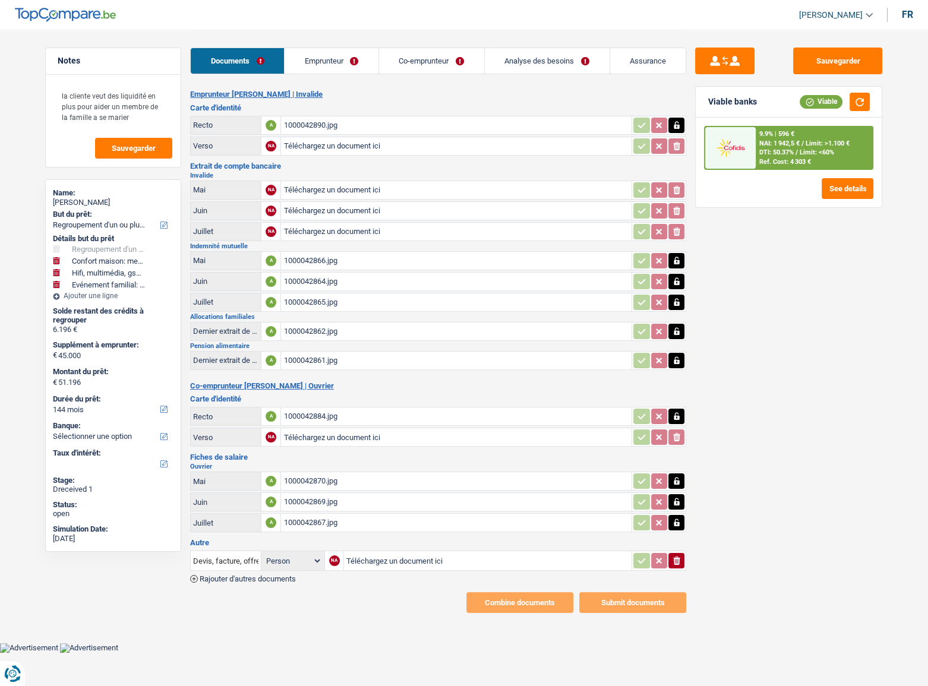
click at [335, 62] on link "Emprunteur" at bounding box center [331, 61] width 94 height 26
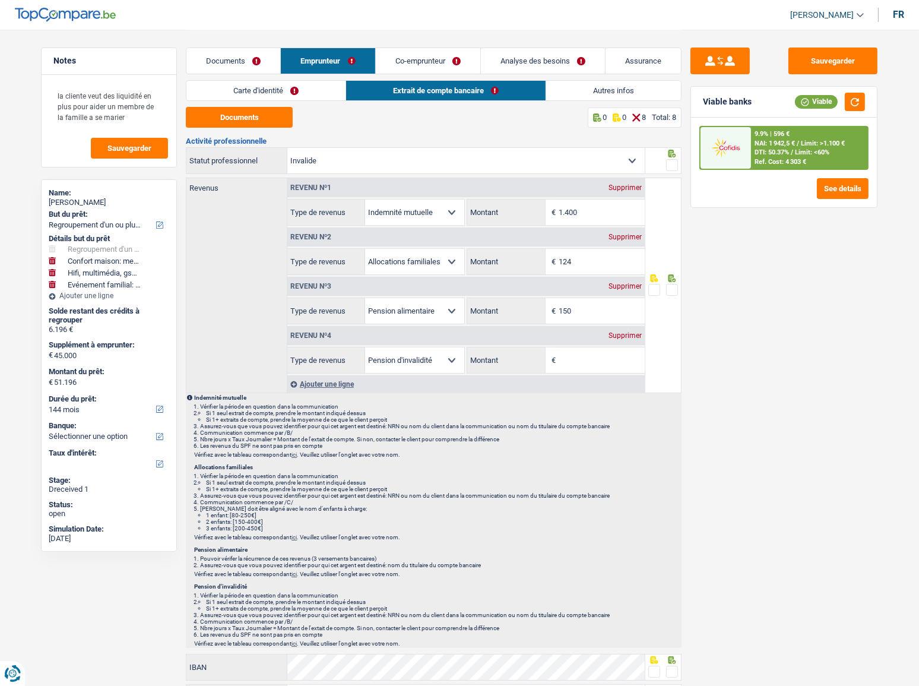
click at [625, 337] on div "Supprimer" at bounding box center [625, 335] width 39 height 7
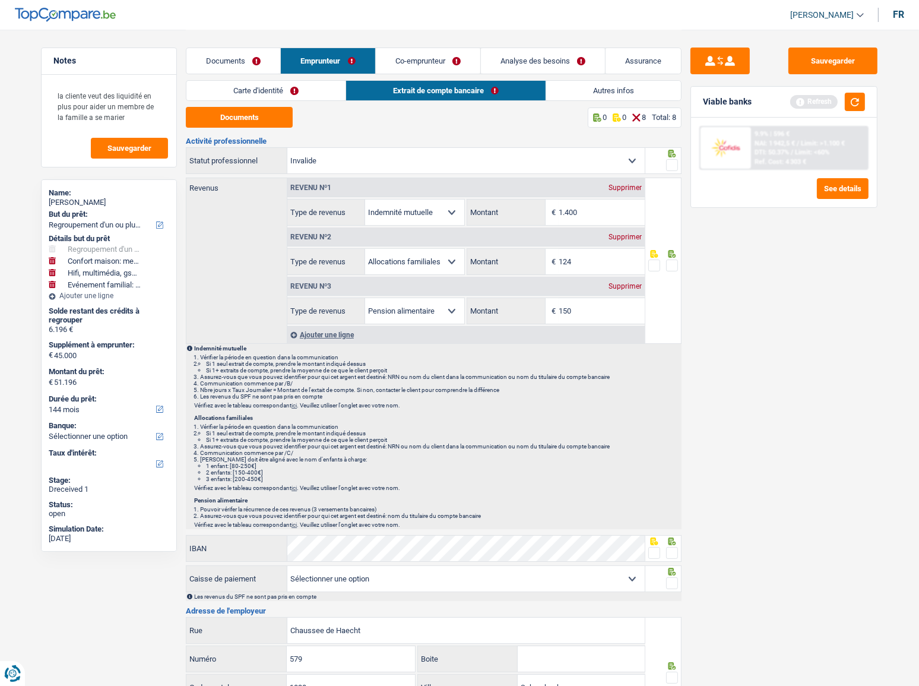
click at [407, 67] on link "Co-emprunteur" at bounding box center [428, 61] width 105 height 26
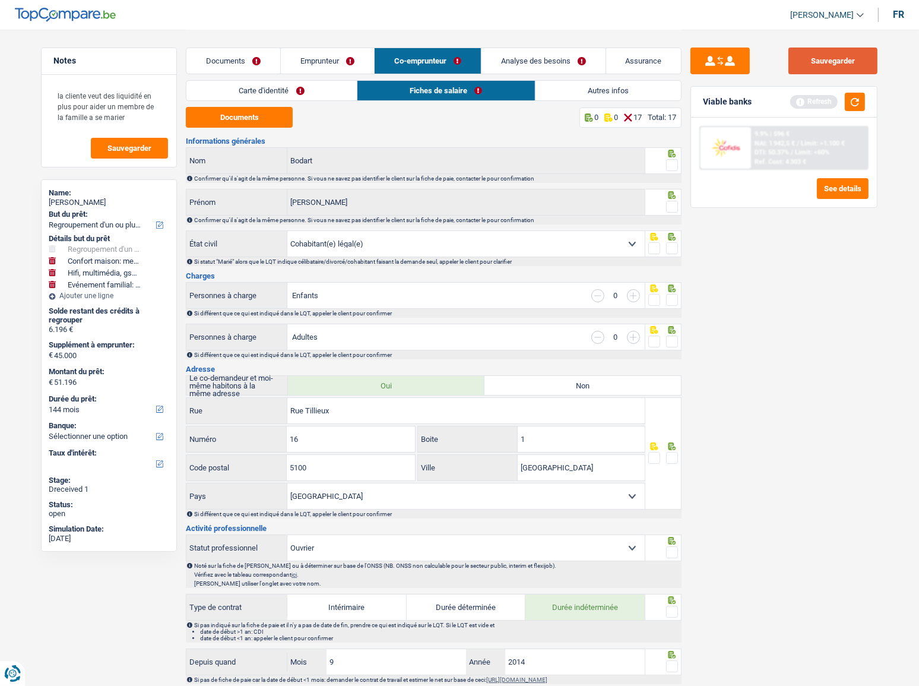
click at [810, 60] on div "Sauvegarder" at bounding box center [784, 61] width 187 height 27
click at [826, 62] on button "Sauvegarder" at bounding box center [833, 61] width 89 height 27
click at [320, 62] on link "Emprunteur" at bounding box center [327, 61] width 93 height 26
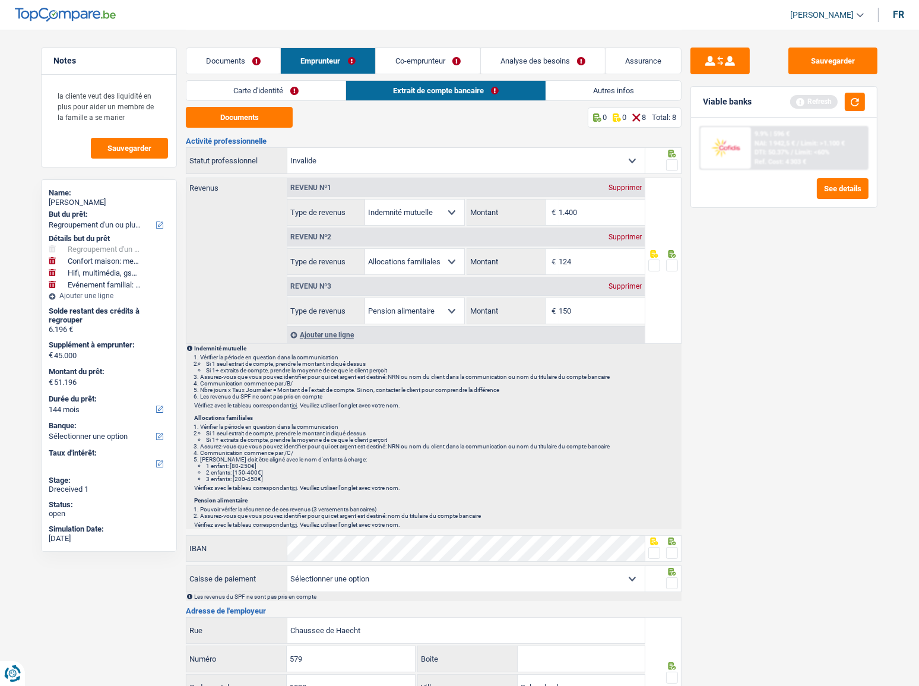
click at [292, 91] on link "Carte d'identité" at bounding box center [265, 91] width 159 height 20
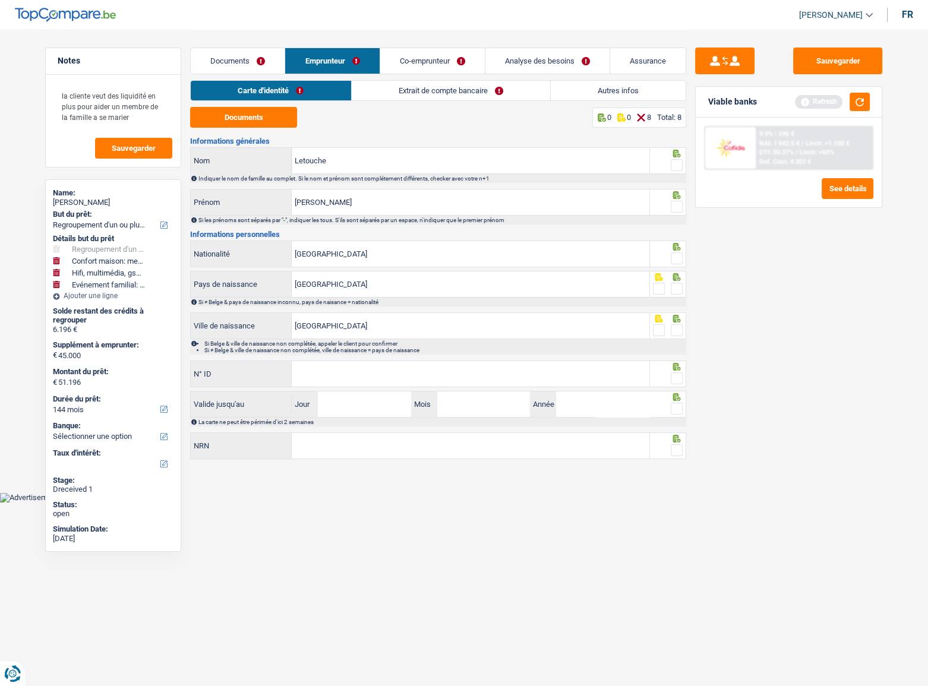
click at [257, 128] on div "Documents 0 0 8 Total: 8 Informations générales Letouche Nom Indiquer le nom de…" at bounding box center [438, 284] width 496 height 354
drag, startPoint x: 257, startPoint y: 119, endPoint x: 885, endPoint y: 116, distance: 627.7
click at [258, 118] on button "Documents" at bounding box center [243, 117] width 107 height 21
click at [271, 126] on button "Documents" at bounding box center [243, 117] width 107 height 21
drag, startPoint x: 681, startPoint y: 170, endPoint x: 681, endPoint y: 201, distance: 30.9
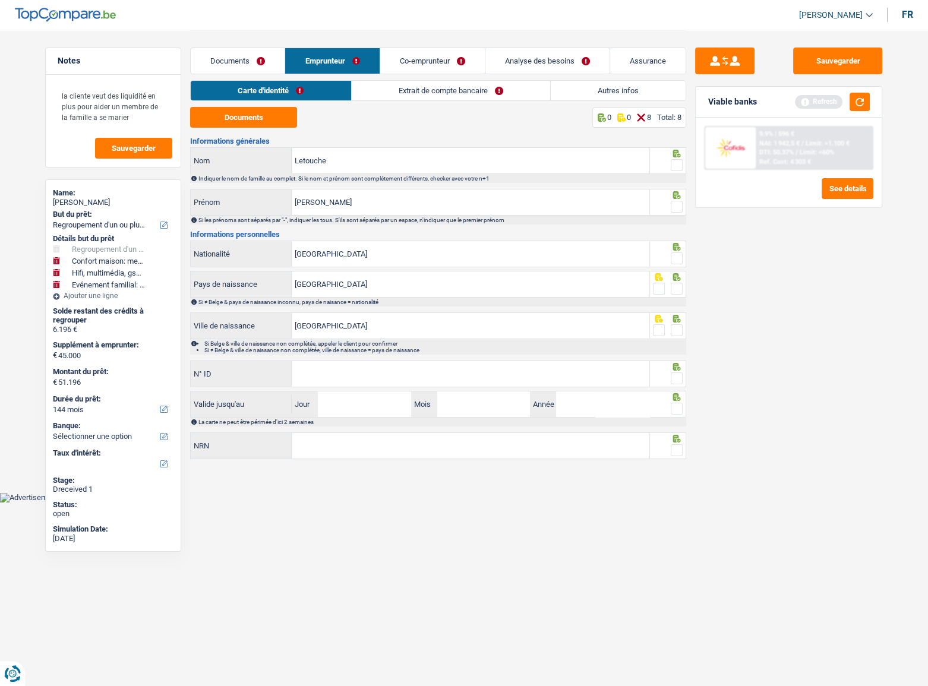
click at [681, 170] on span at bounding box center [677, 165] width 12 height 12
click at [0, 0] on input "radio" at bounding box center [0, 0] width 0 height 0
click at [679, 208] on span at bounding box center [677, 207] width 12 height 12
click at [0, 0] on input "radio" at bounding box center [0, 0] width 0 height 0
click at [676, 255] on span at bounding box center [677, 258] width 12 height 12
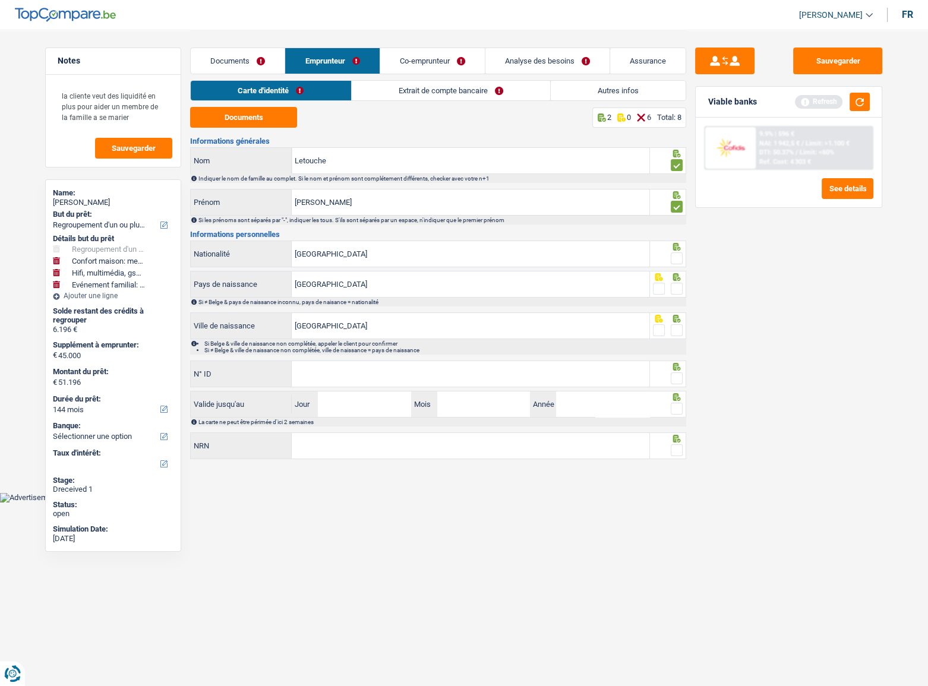
click at [0, 0] on input "radio" at bounding box center [0, 0] width 0 height 0
click at [681, 290] on span at bounding box center [677, 289] width 12 height 12
click at [0, 0] on input "radio" at bounding box center [0, 0] width 0 height 0
click at [677, 319] on icon at bounding box center [677, 319] width 12 height 8
click at [677, 329] on span at bounding box center [677, 330] width 12 height 12
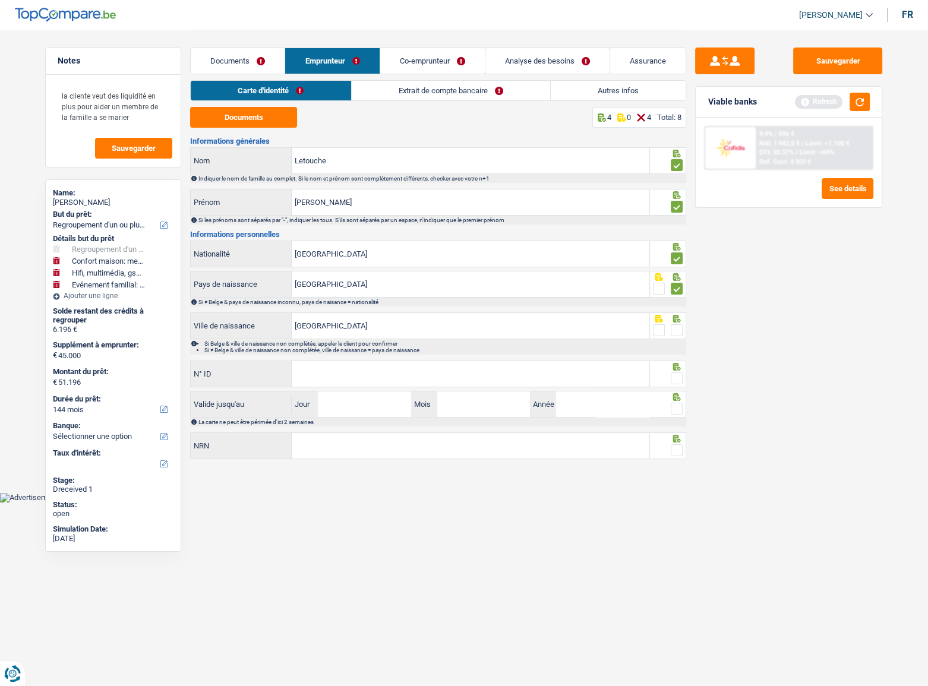
click at [0, 0] on input "radio" at bounding box center [0, 0] width 0 height 0
paste input "595-4720421-31"
type input "595-4720421-31"
click at [353, 392] on input "Jour" at bounding box center [364, 404] width 93 height 26
type input "27"
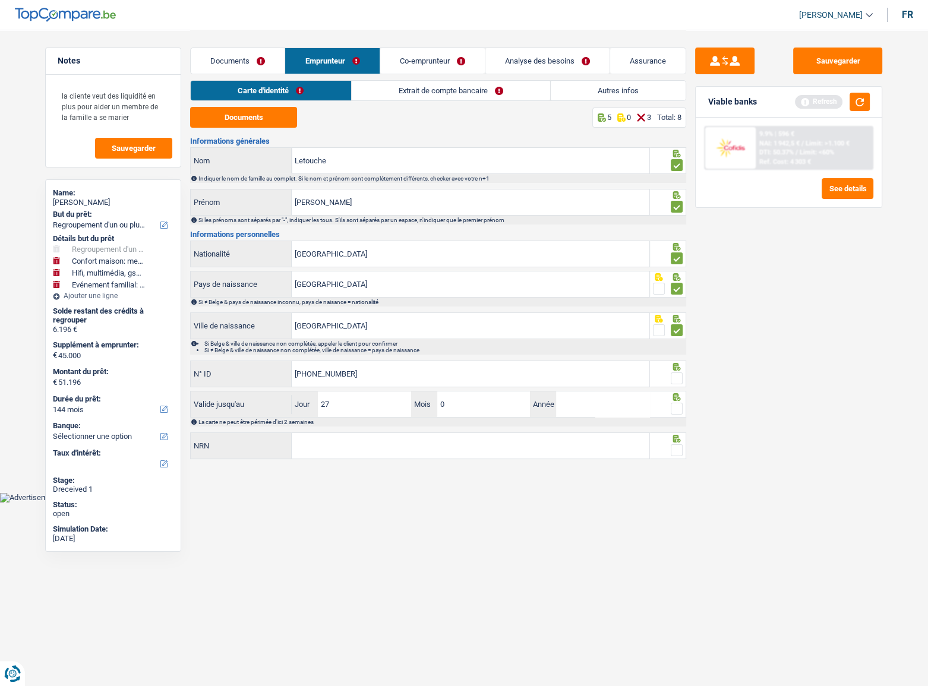
type input "08"
type input "2035"
click at [672, 409] on span at bounding box center [677, 409] width 12 height 12
click at [0, 0] on input "radio" at bounding box center [0, 0] width 0 height 0
click at [671, 379] on span at bounding box center [677, 378] width 12 height 12
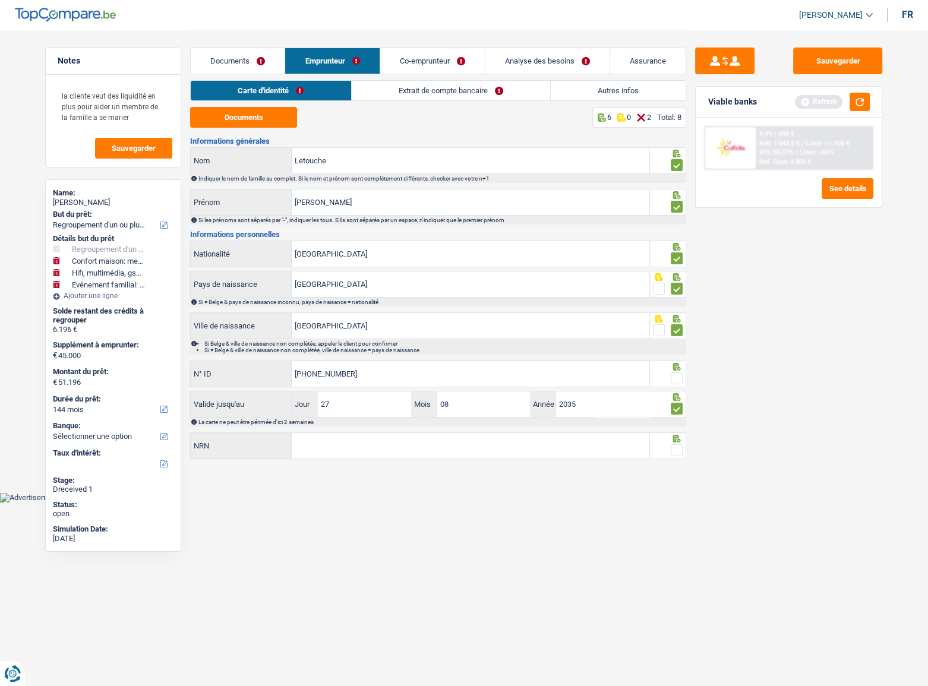
click at [0, 0] on input "radio" at bounding box center [0, 0] width 0 height 0
drag, startPoint x: 677, startPoint y: 457, endPoint x: 678, endPoint y: 449, distance: 7.8
click at [677, 457] on div at bounding box center [668, 445] width 37 height 27
click at [678, 449] on span at bounding box center [677, 450] width 12 height 12
click at [0, 0] on input "radio" at bounding box center [0, 0] width 0 height 0
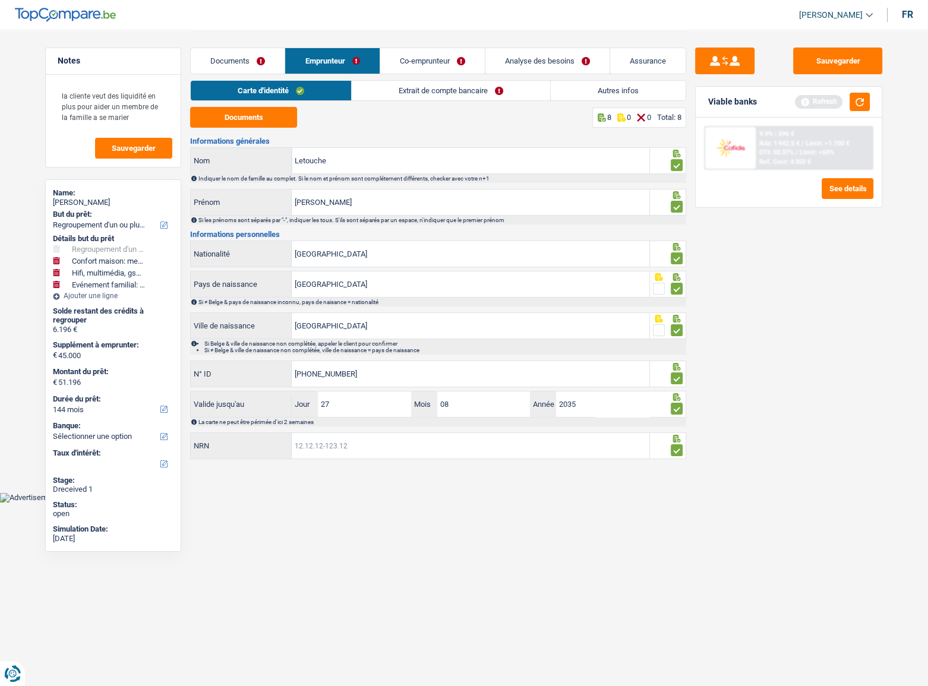
click at [432, 439] on input "NRN" at bounding box center [471, 446] width 358 height 26
type input "79.01.22-186.44"
click at [362, 93] on link "Extrait de compte bancaire" at bounding box center [451, 91] width 198 height 20
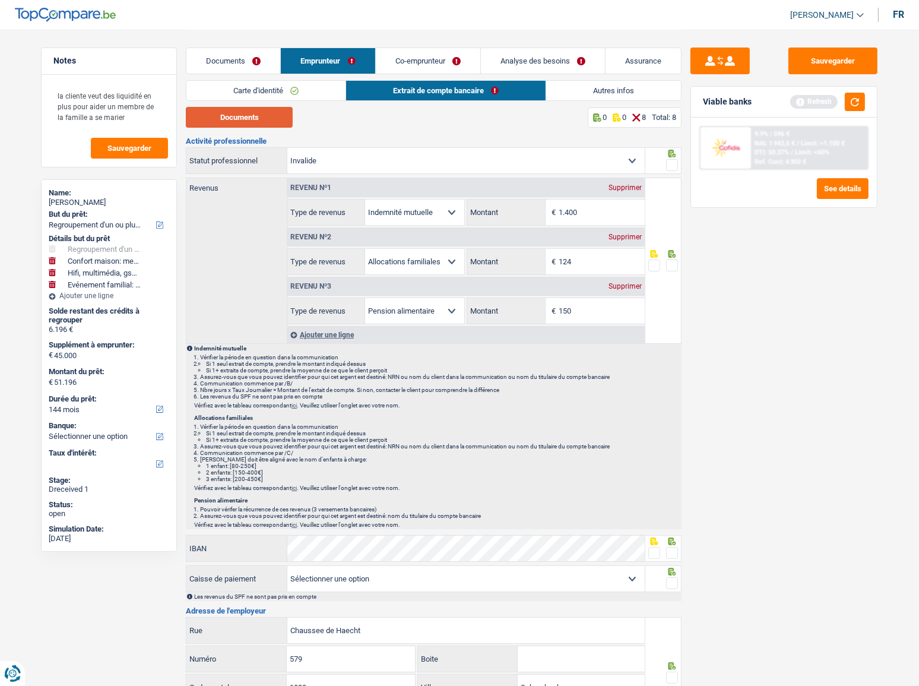
click at [261, 125] on button "Documents" at bounding box center [239, 117] width 107 height 21
click at [276, 113] on button "Documents" at bounding box center [239, 117] width 107 height 21
click at [596, 208] on input "1.400" at bounding box center [602, 213] width 86 height 26
type input "1.404"
drag, startPoint x: 621, startPoint y: 262, endPoint x: 472, endPoint y: 261, distance: 149.7
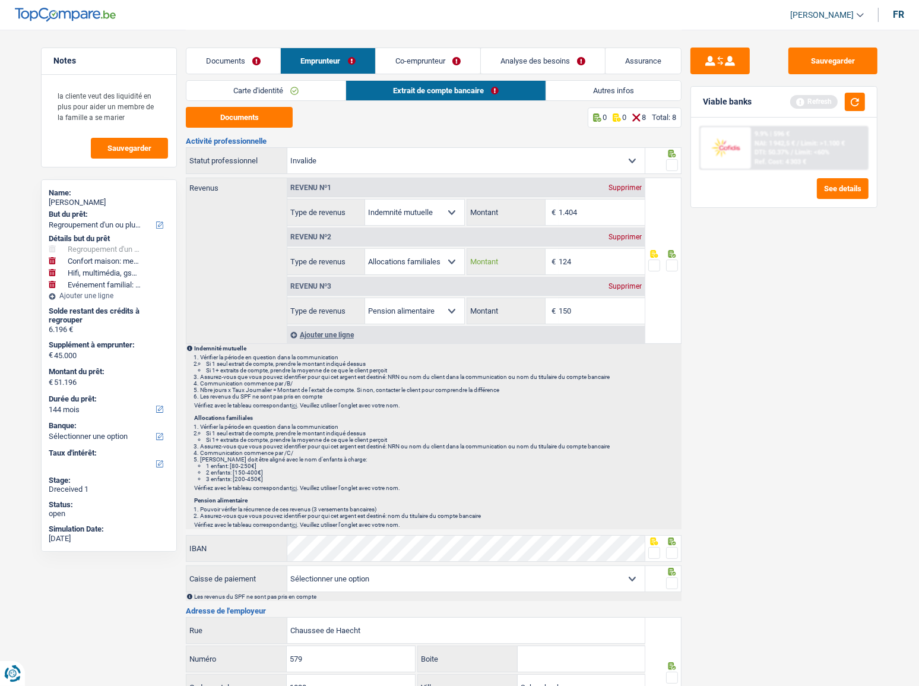
click at [472, 261] on div "124 € Montant" at bounding box center [555, 262] width 177 height 26
type input "196"
click at [672, 263] on span at bounding box center [672, 266] width 12 height 12
click at [0, 0] on input "radio" at bounding box center [0, 0] width 0 height 0
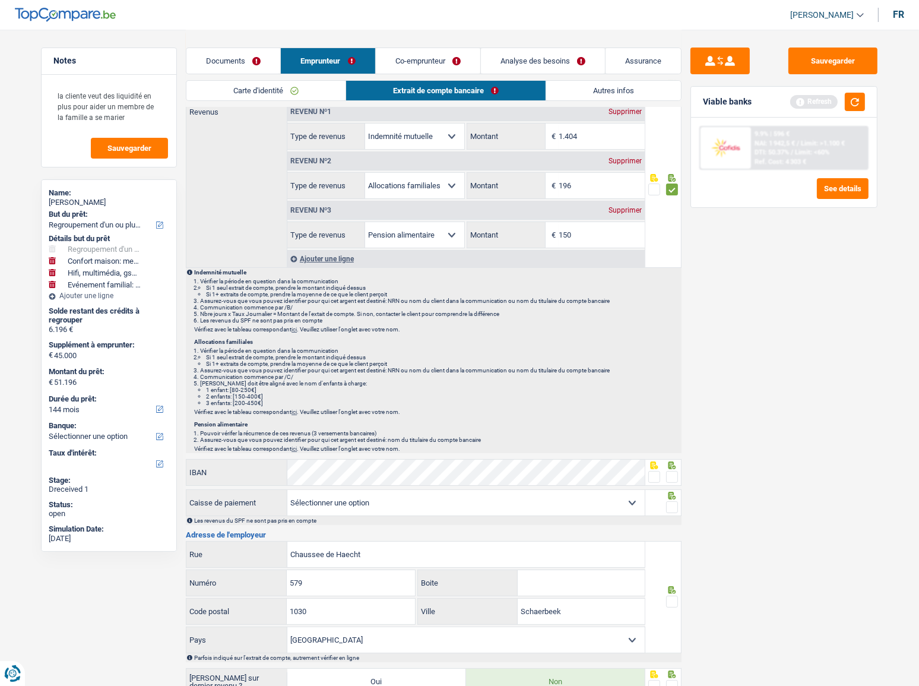
scroll to position [162, 0]
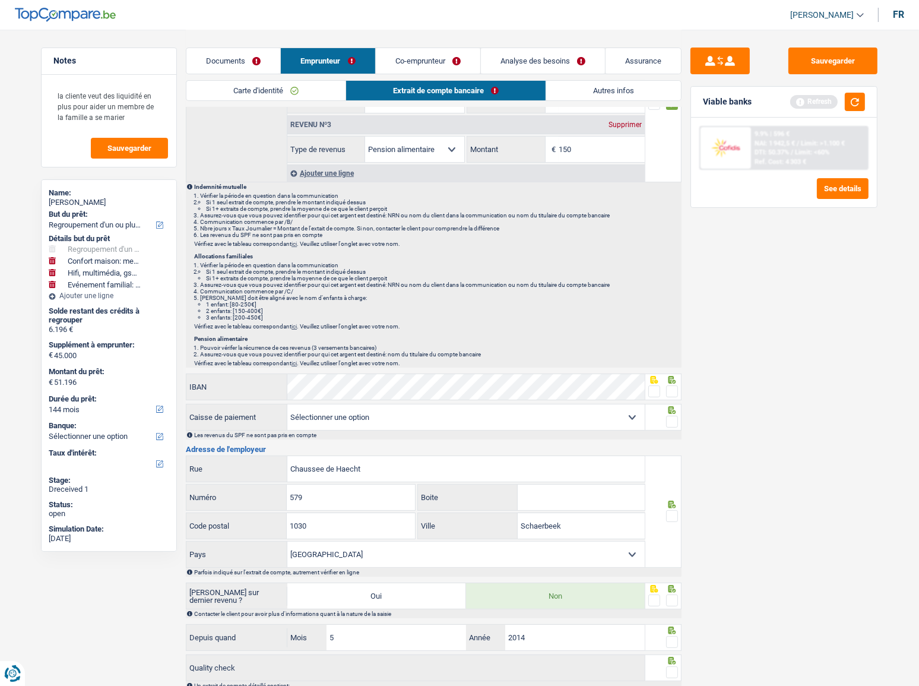
click at [653, 390] on span at bounding box center [655, 391] width 12 height 12
click at [0, 0] on input "radio" at bounding box center [0, 0] width 0 height 0
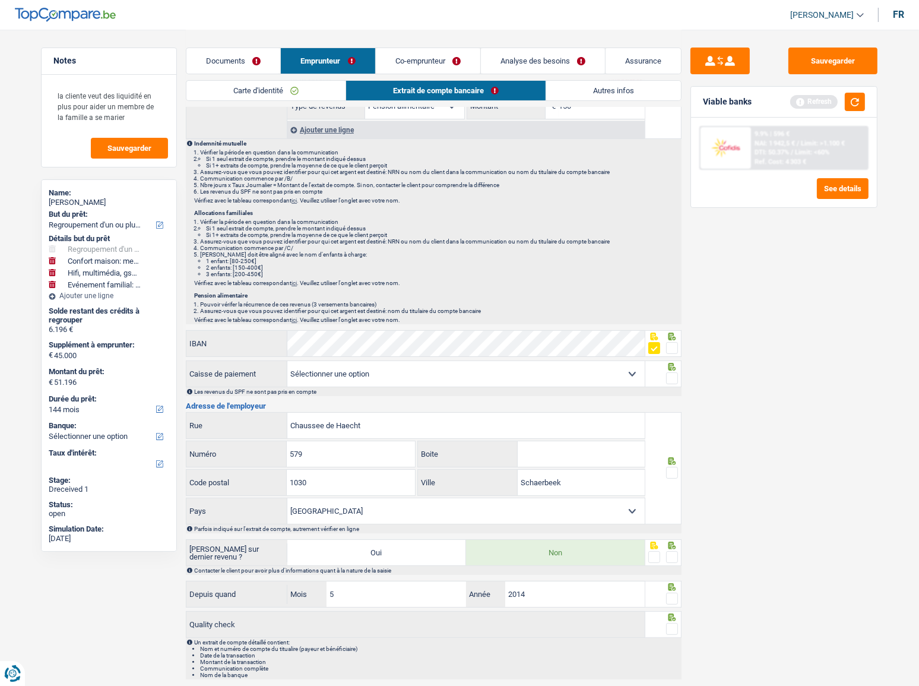
scroll to position [242, 0]
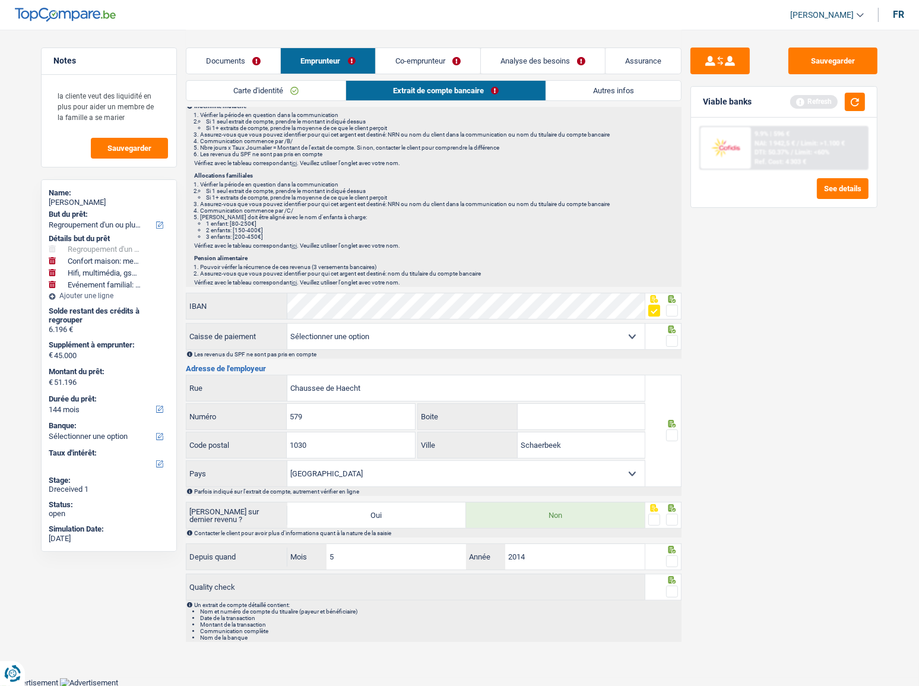
drag, startPoint x: 677, startPoint y: 335, endPoint x: 669, endPoint y: 384, distance: 49.9
click at [676, 337] on span at bounding box center [672, 341] width 12 height 12
click at [0, 0] on input "radio" at bounding box center [0, 0] width 0 height 0
click at [671, 430] on span at bounding box center [672, 435] width 12 height 12
click at [0, 0] on input "radio" at bounding box center [0, 0] width 0 height 0
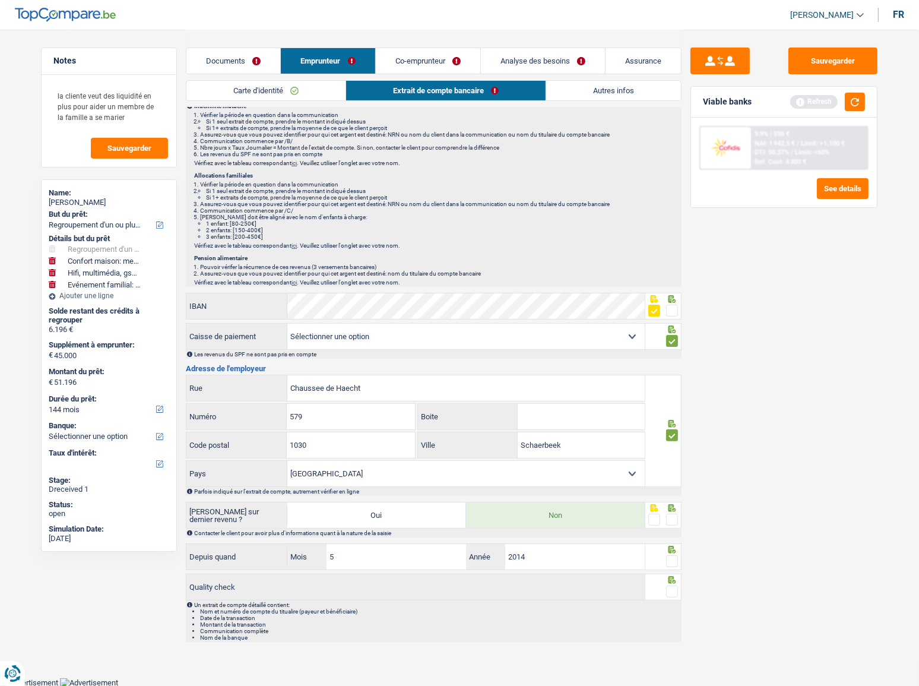
click at [673, 504] on div "Activité professionnelle Ouvrier Employé privé Employé public Invalide Indépend…" at bounding box center [434, 268] width 496 height 747
click at [672, 515] on div at bounding box center [672, 520] width 12 height 15
click at [668, 555] on span at bounding box center [672, 561] width 12 height 12
click at [0, 0] on input "radio" at bounding box center [0, 0] width 0 height 0
click at [671, 587] on span at bounding box center [672, 592] width 12 height 12
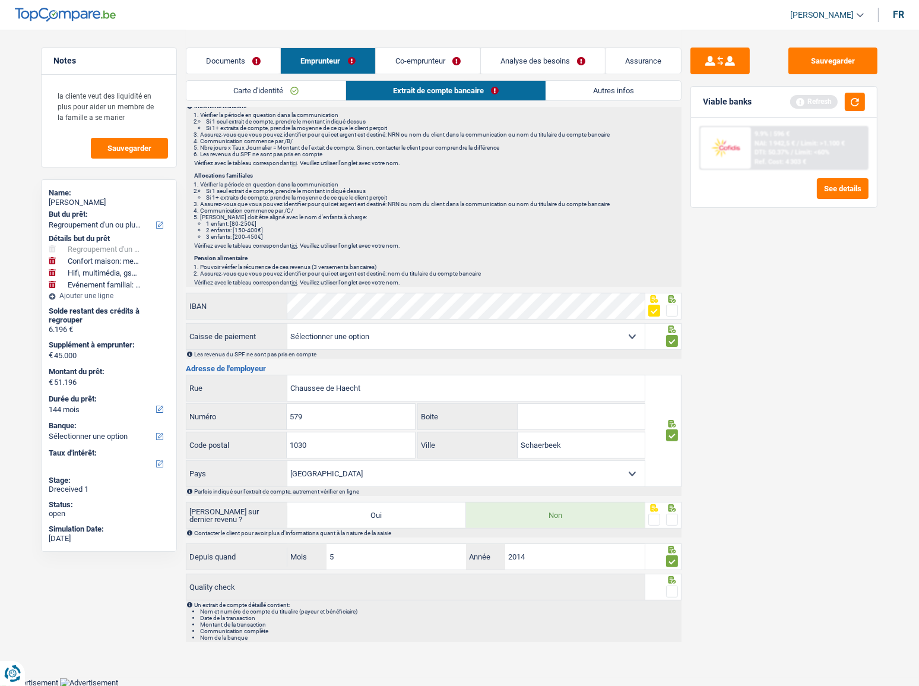
click at [0, 0] on input "radio" at bounding box center [0, 0] width 0 height 0
drag, startPoint x: 666, startPoint y: 506, endPoint x: 675, endPoint y: 513, distance: 10.6
click at [667, 507] on icon at bounding box center [672, 508] width 12 height 8
click at [675, 514] on span at bounding box center [672, 520] width 12 height 12
click at [0, 0] on input "radio" at bounding box center [0, 0] width 0 height 0
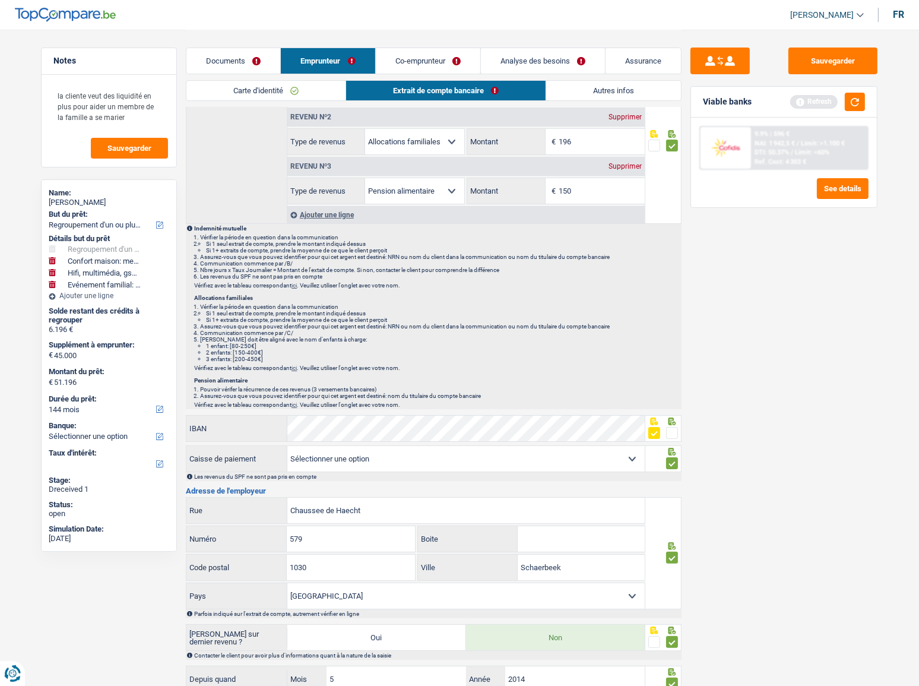
scroll to position [0, 0]
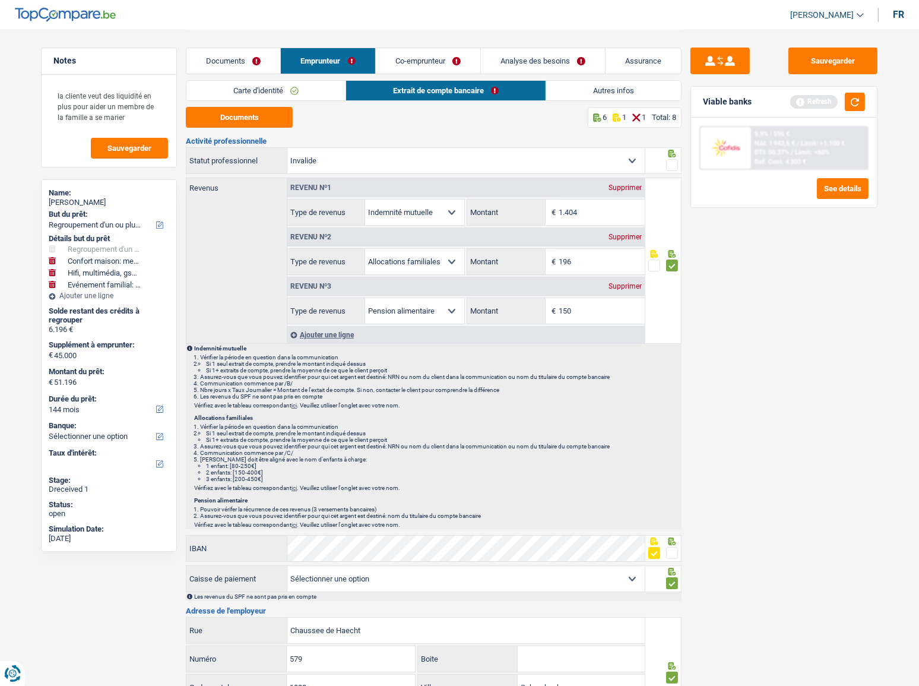
click at [677, 163] on span at bounding box center [672, 165] width 12 height 12
click at [0, 0] on input "radio" at bounding box center [0, 0] width 0 height 0
click at [578, 167] on select "Ouvrier Employé privé Employé public Invalide Indépendant Pensionné Chômeur Mut…" at bounding box center [466, 161] width 358 height 26
select select "mutuality"
click at [287, 148] on select "Ouvrier Employé privé Employé public Invalide Indépendant Pensionné Chômeur Mut…" at bounding box center [466, 161] width 358 height 26
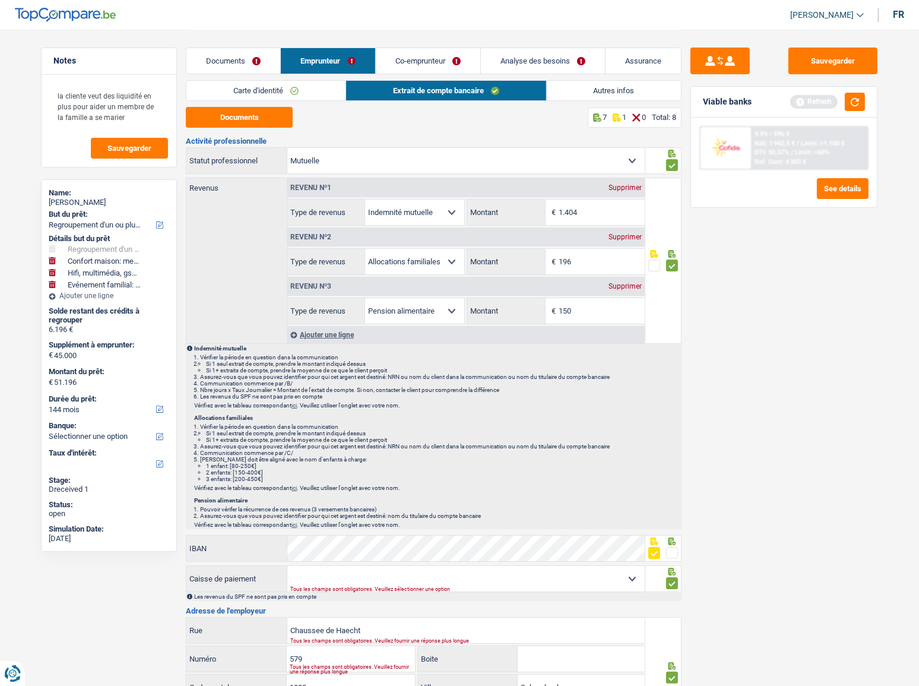
select select
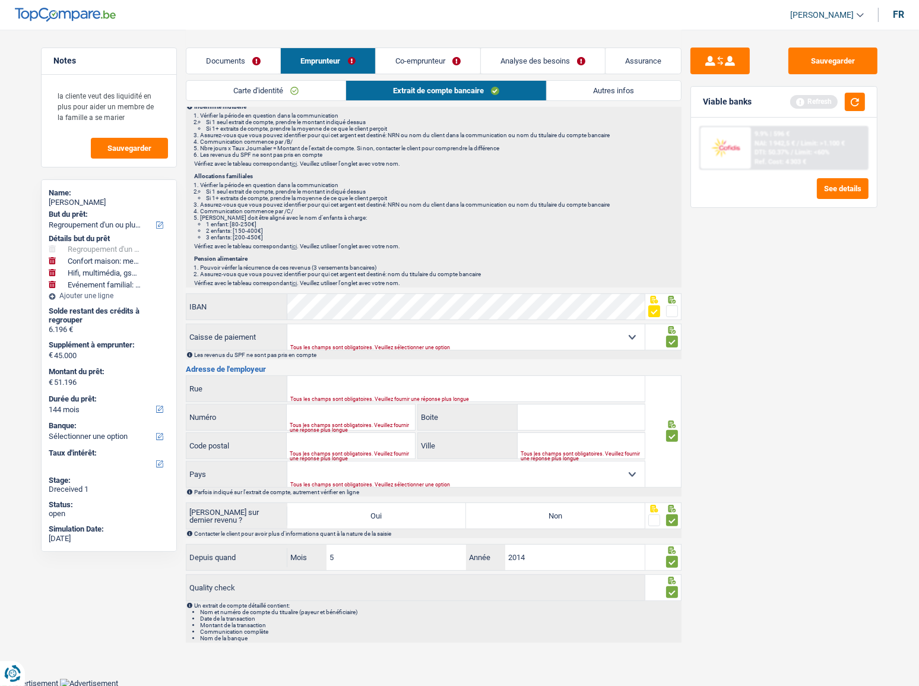
scroll to position [242, 0]
click at [380, 339] on select "Mutualité Chrétienne Mutualité Socialiste (Solidaris) SPF Sécurité Sociale Unio…" at bounding box center [466, 337] width 358 height 26
select select "chretienne"
click at [287, 324] on select "Mutualité Chrétienne Mutualité Socialiste (Solidaris) SPF Sécurité Sociale Unio…" at bounding box center [466, 337] width 358 height 26
type input "Chaussée de Haecht"
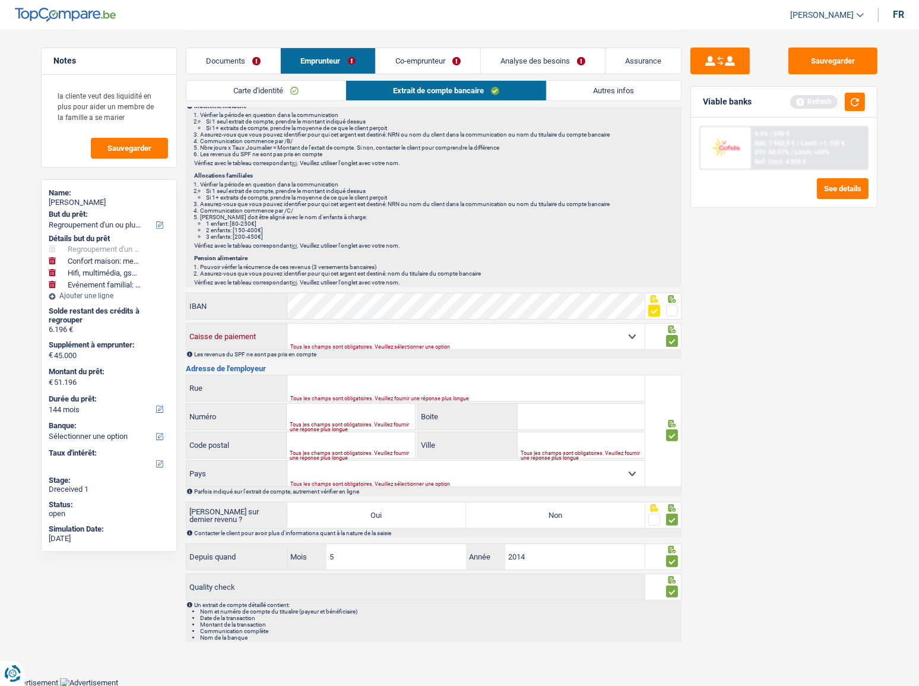
type input "579"
type input "1030"
type input "Schaerbeek"
select select "BE"
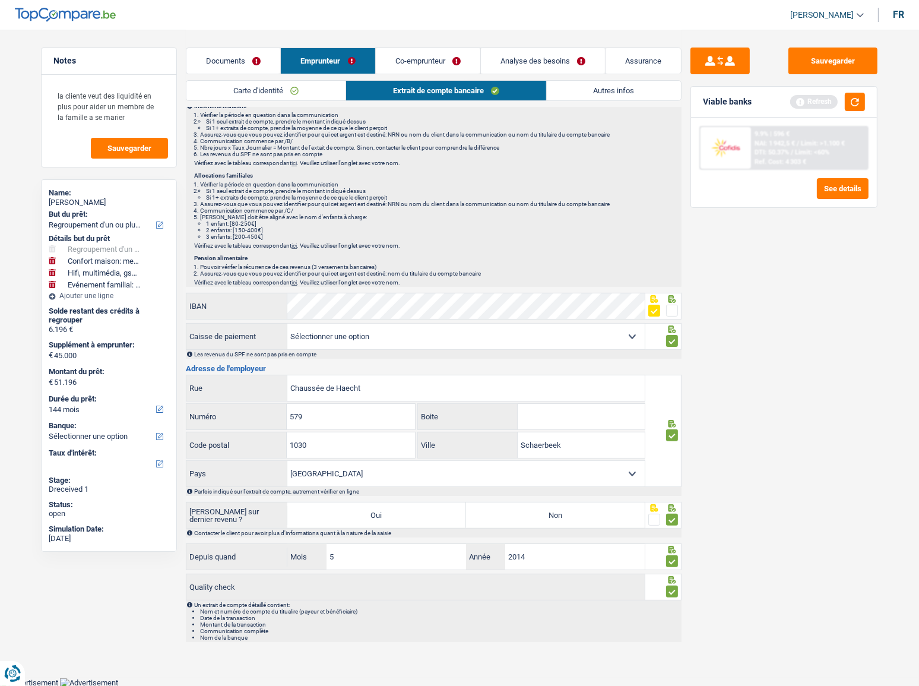
click at [590, 515] on label "Non" at bounding box center [555, 515] width 179 height 26
click at [590, 515] on input "Non" at bounding box center [555, 515] width 179 height 26
radio input "true"
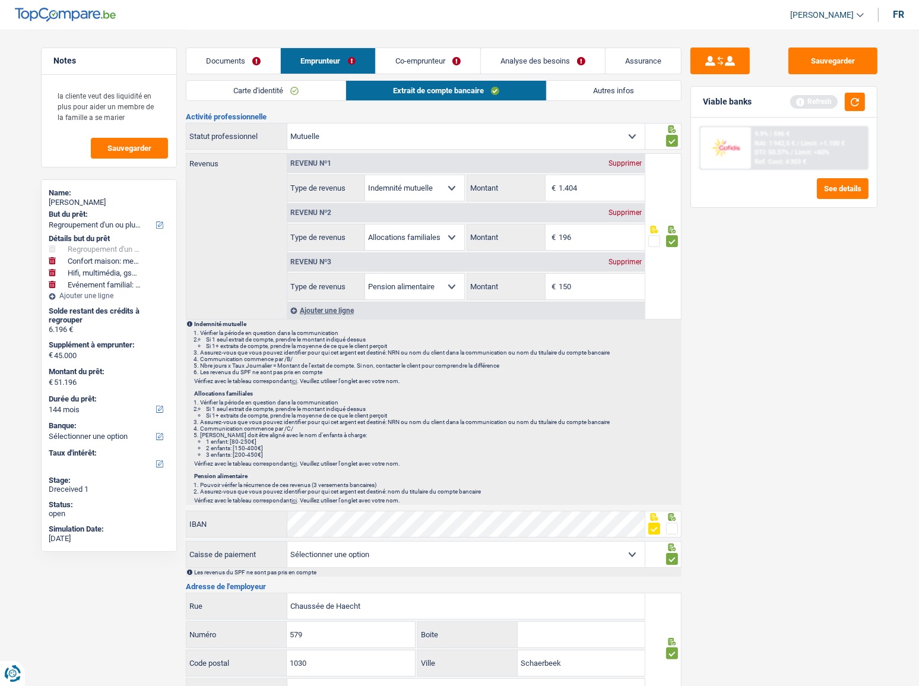
scroll to position [0, 0]
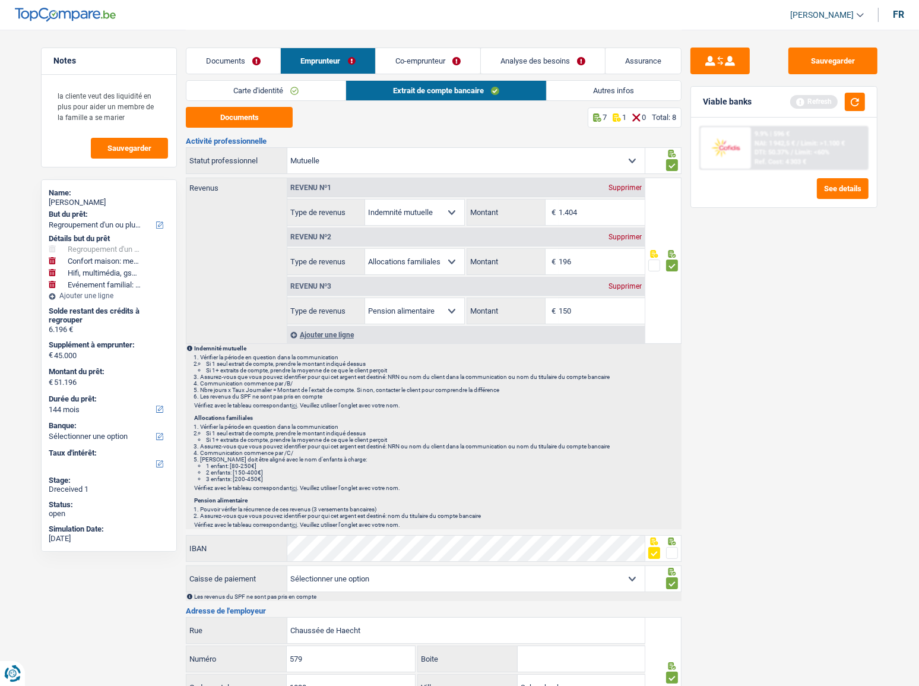
click at [596, 80] on div "Documents Emprunteur Co-emprunteur Analyse des besoins Assurance Emprunteur Van…" at bounding box center [434, 457] width 496 height 855
click at [594, 90] on link "Autres infos" at bounding box center [614, 91] width 135 height 20
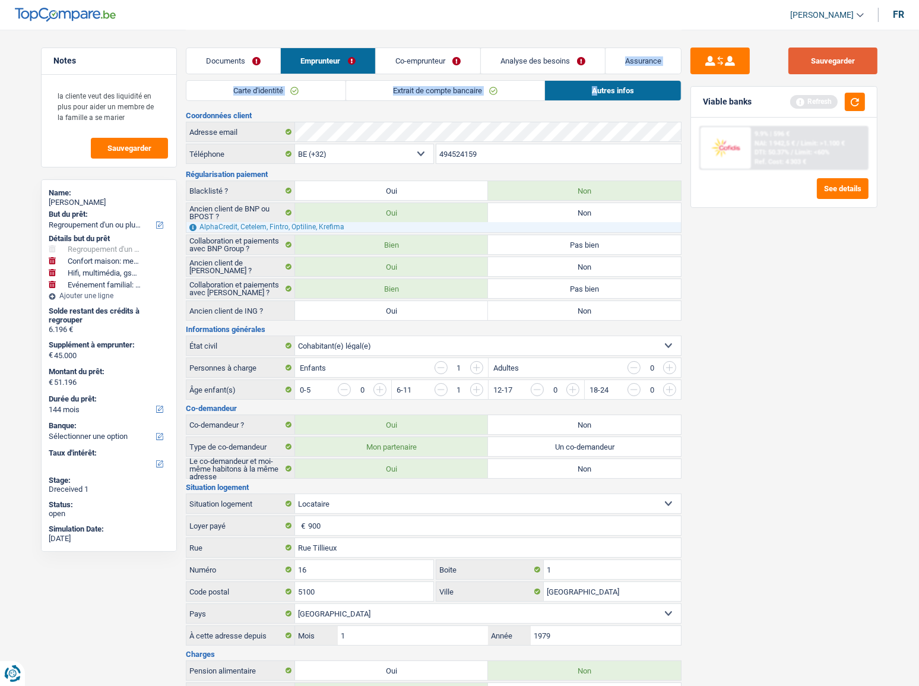
click at [819, 61] on button "Sauvegarder" at bounding box center [833, 61] width 89 height 27
click at [603, 308] on label "Non" at bounding box center [584, 310] width 193 height 19
click at [603, 308] on input "Non" at bounding box center [584, 310] width 193 height 19
radio input "true"
click at [839, 67] on button "Sauvegarder" at bounding box center [833, 61] width 89 height 27
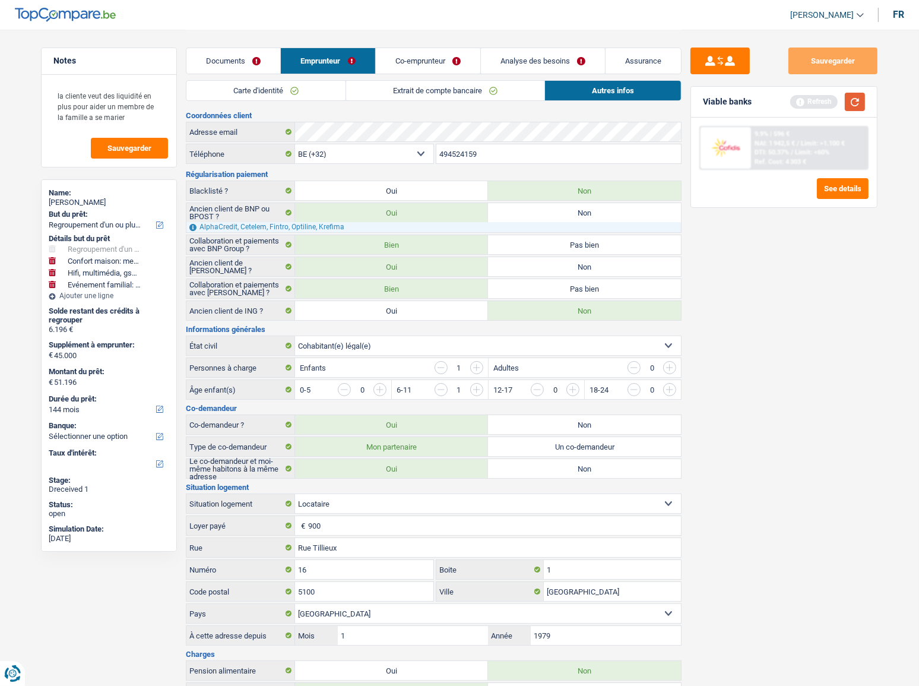
click at [861, 98] on button "button" at bounding box center [855, 102] width 20 height 18
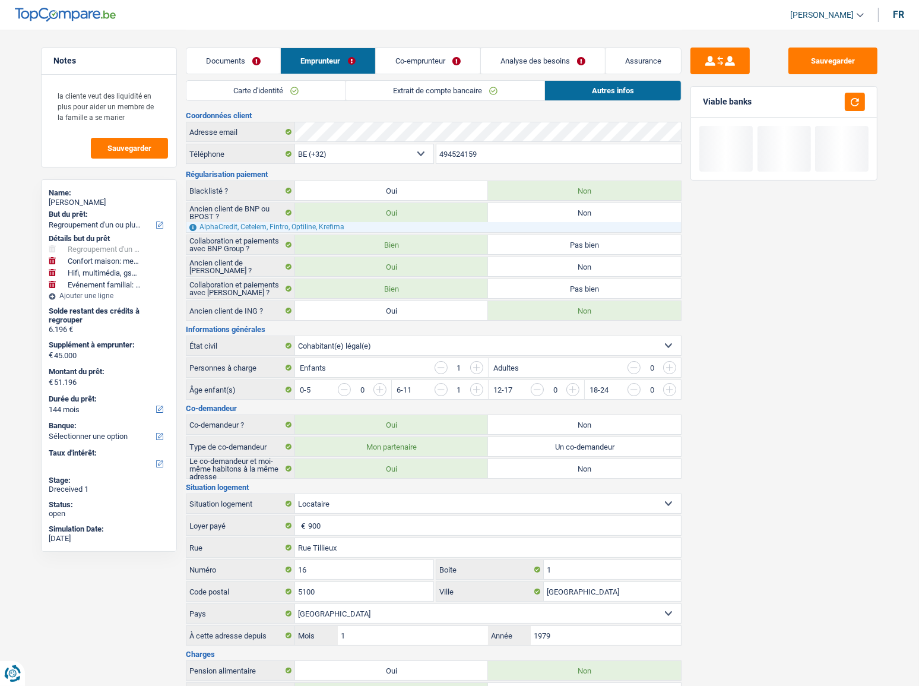
click at [376, 64] on link "Co-emprunteur" at bounding box center [428, 61] width 105 height 26
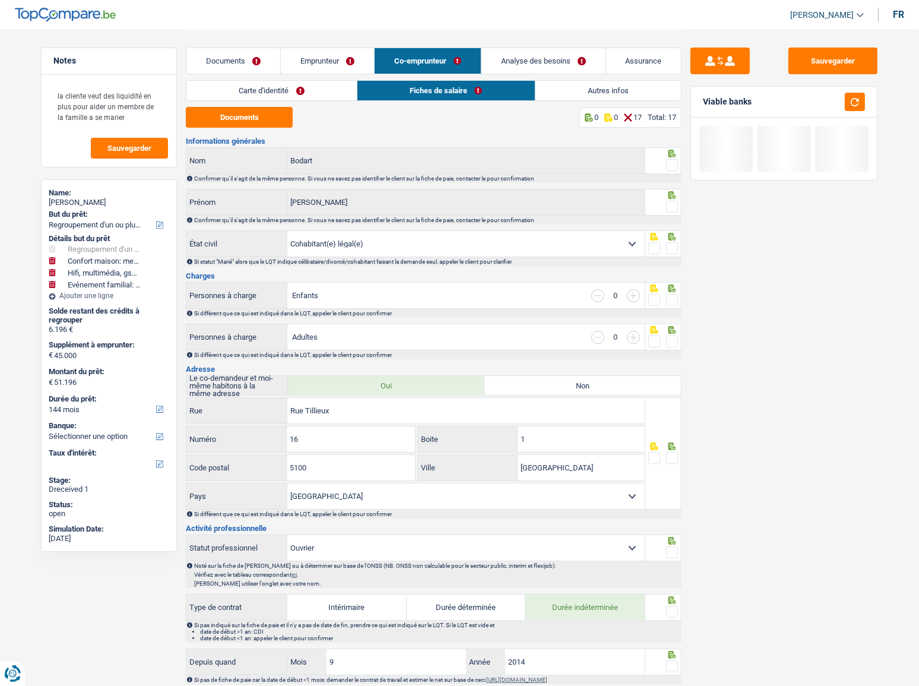
click at [308, 95] on link "Carte d'identité" at bounding box center [271, 91] width 170 height 20
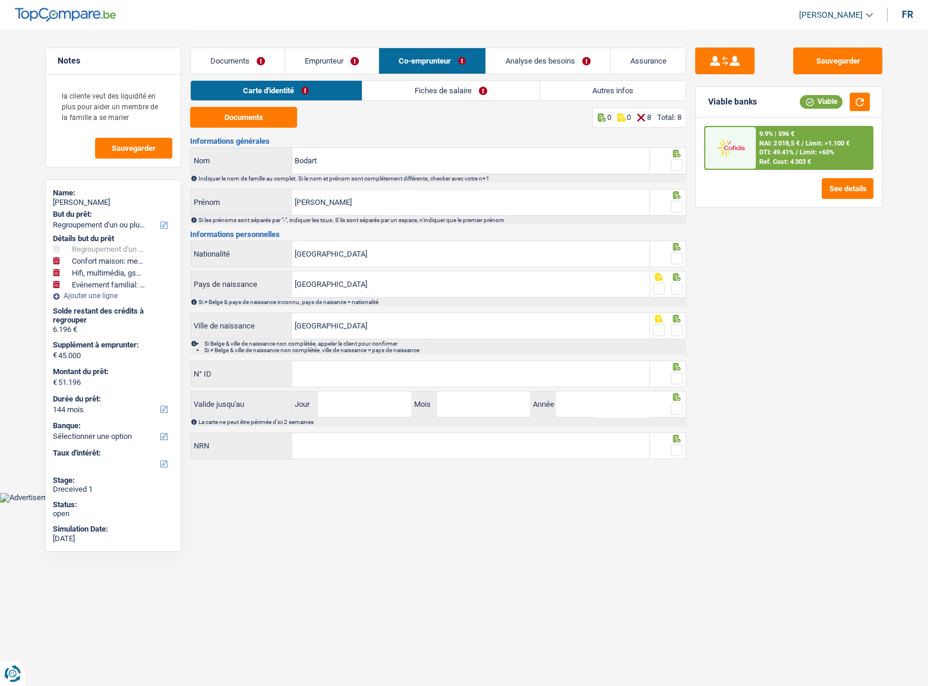
click at [680, 166] on span at bounding box center [677, 165] width 12 height 12
click at [0, 0] on input "radio" at bounding box center [0, 0] width 0 height 0
click at [673, 208] on span at bounding box center [677, 207] width 12 height 12
click at [0, 0] on input "radio" at bounding box center [0, 0] width 0 height 0
click at [267, 119] on button "Documents" at bounding box center [243, 117] width 107 height 21
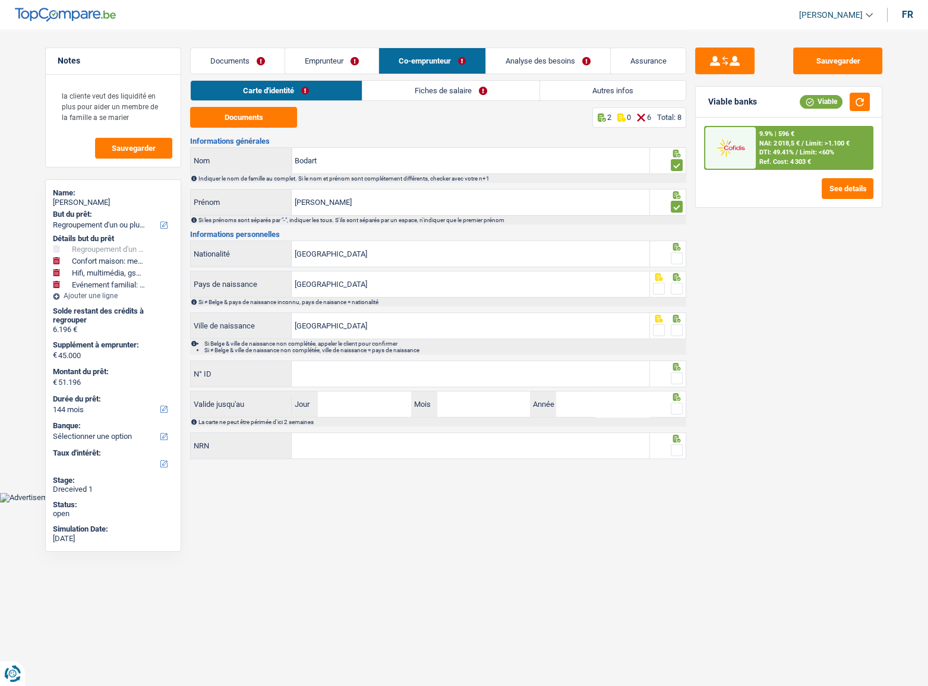
drag, startPoint x: 665, startPoint y: 284, endPoint x: 673, endPoint y: 282, distance: 8.3
click at [666, 284] on fieldset at bounding box center [668, 289] width 30 height 15
click at [673, 283] on span at bounding box center [677, 289] width 12 height 12
click at [0, 0] on input "radio" at bounding box center [0, 0] width 0 height 0
click at [673, 262] on span at bounding box center [677, 258] width 12 height 12
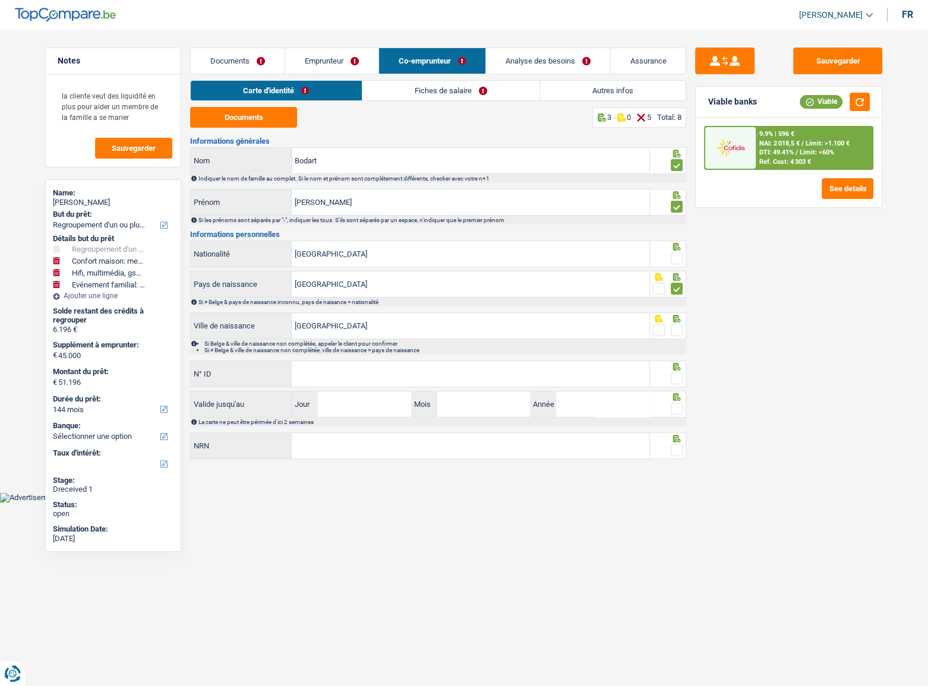
click at [0, 0] on input "radio" at bounding box center [0, 0] width 0 height 0
click at [678, 327] on span at bounding box center [677, 330] width 12 height 12
click at [0, 0] on input "radio" at bounding box center [0, 0] width 0 height 0
click at [677, 377] on span at bounding box center [677, 378] width 12 height 12
click at [0, 0] on input "radio" at bounding box center [0, 0] width 0 height 0
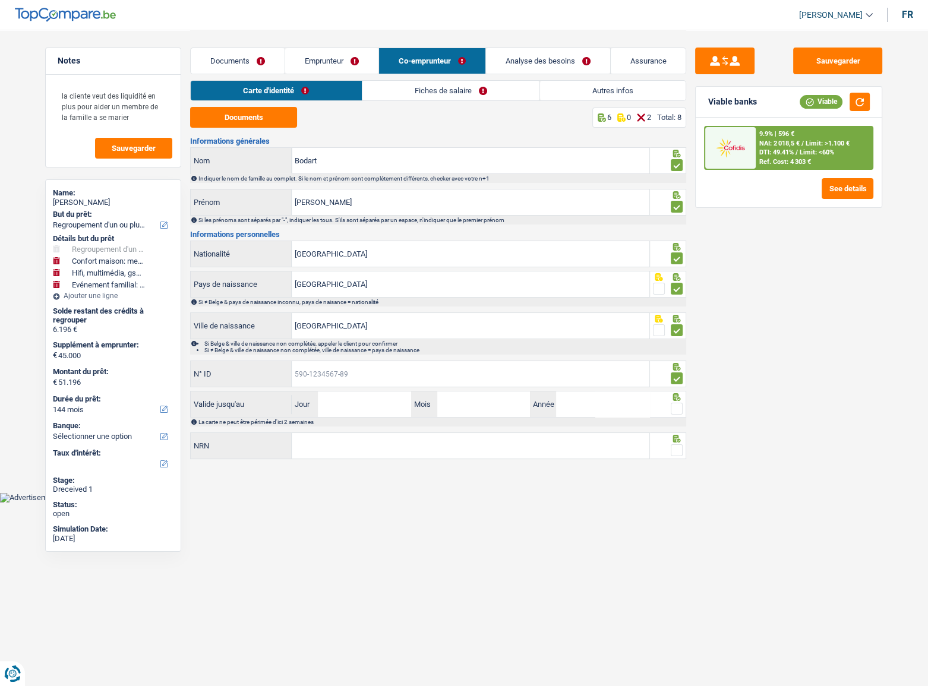
paste input "592-3439944-17"
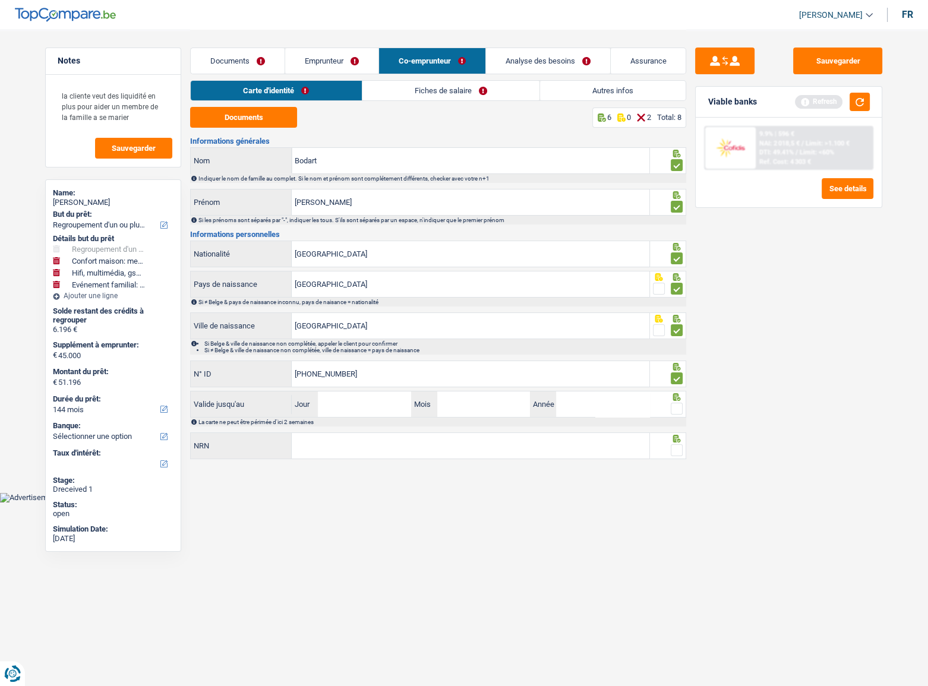
type input "592-3439944-17"
click at [358, 403] on input "Jour" at bounding box center [364, 404] width 93 height 26
type input "01"
type input "7"
type input "04"
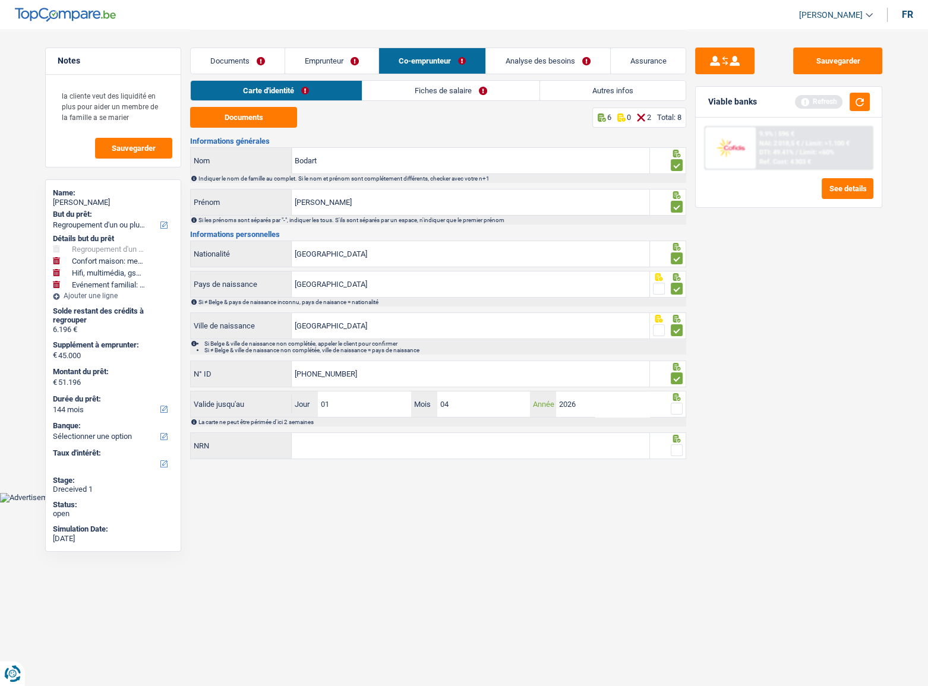
type input "2026"
click at [339, 406] on input "01" at bounding box center [364, 404] width 93 height 26
type input "07"
click at [476, 440] on input "NRN" at bounding box center [471, 446] width 358 height 26
type input "74.01.11-315.43"
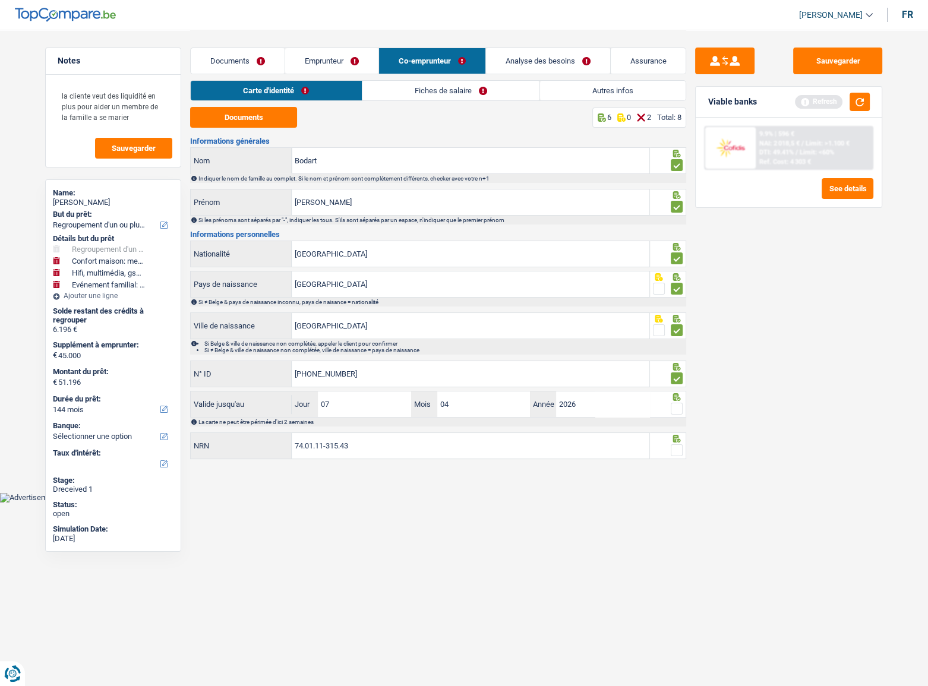
click at [682, 448] on span at bounding box center [677, 450] width 12 height 12
click at [0, 0] on input "radio" at bounding box center [0, 0] width 0 height 0
click at [682, 427] on div "Informations générales Bodart Nom Indiquer le nom de famille au complet. Si le …" at bounding box center [438, 299] width 496 height 324
click at [679, 412] on span at bounding box center [677, 409] width 12 height 12
click at [0, 0] on input "radio" at bounding box center [0, 0] width 0 height 0
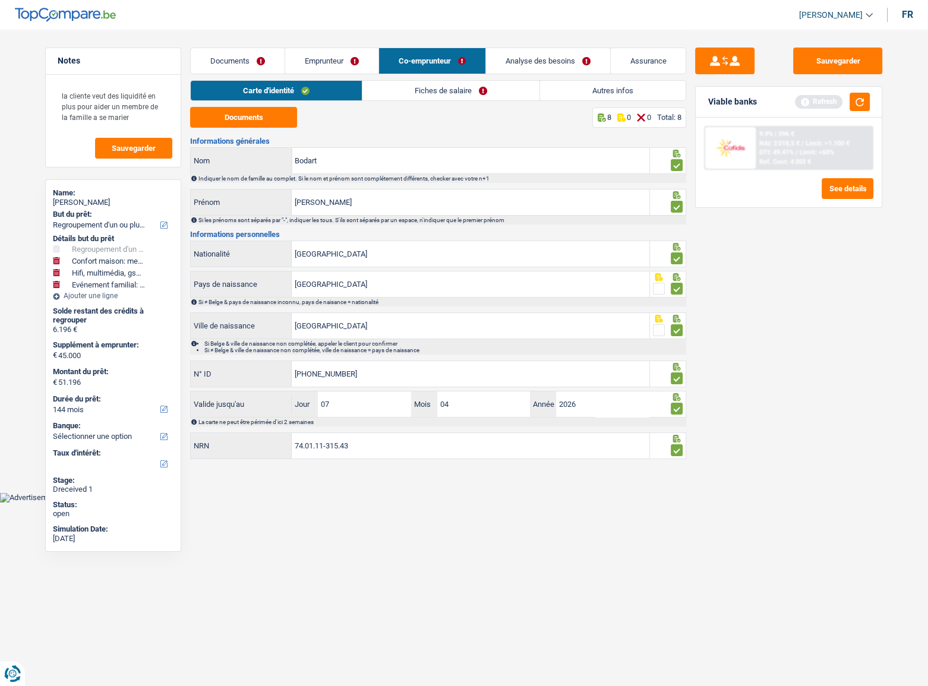
drag, startPoint x: 424, startPoint y: 84, endPoint x: 419, endPoint y: 90, distance: 7.6
click at [425, 84] on link "Fiches de salaire" at bounding box center [450, 91] width 177 height 20
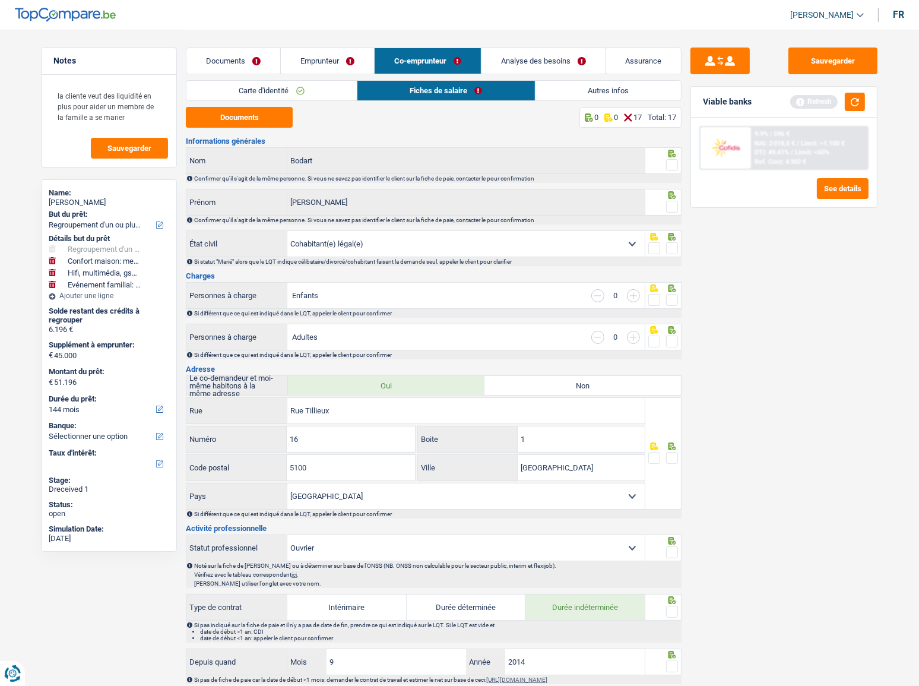
drag, startPoint x: 672, startPoint y: 163, endPoint x: 671, endPoint y: 169, distance: 6.1
click at [672, 163] on span at bounding box center [672, 165] width 12 height 12
click at [0, 0] on input "radio" at bounding box center [0, 0] width 0 height 0
click at [669, 214] on div at bounding box center [672, 207] width 12 height 15
click at [673, 202] on span at bounding box center [672, 207] width 12 height 12
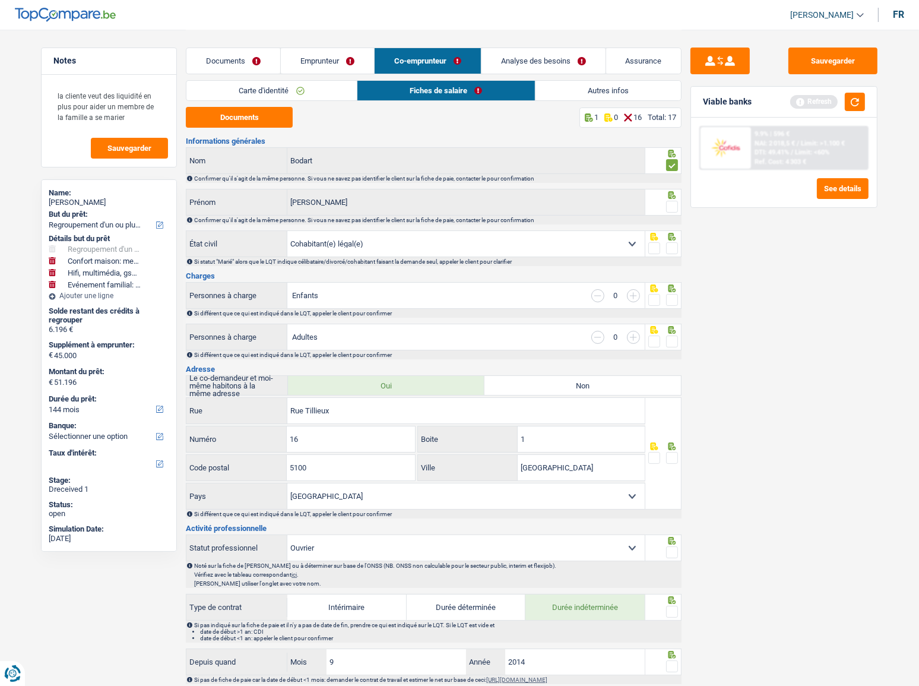
click at [0, 0] on input "radio" at bounding box center [0, 0] width 0 height 0
click at [282, 128] on div "Documents 2 0 15 Total: 17 Informations générales Bodart Nom Confirmer qu'il s'…" at bounding box center [434, 690] width 496 height 1167
click at [269, 107] on button "Documents" at bounding box center [239, 117] width 107 height 21
click at [677, 245] on span at bounding box center [672, 248] width 12 height 12
click at [0, 0] on input "radio" at bounding box center [0, 0] width 0 height 0
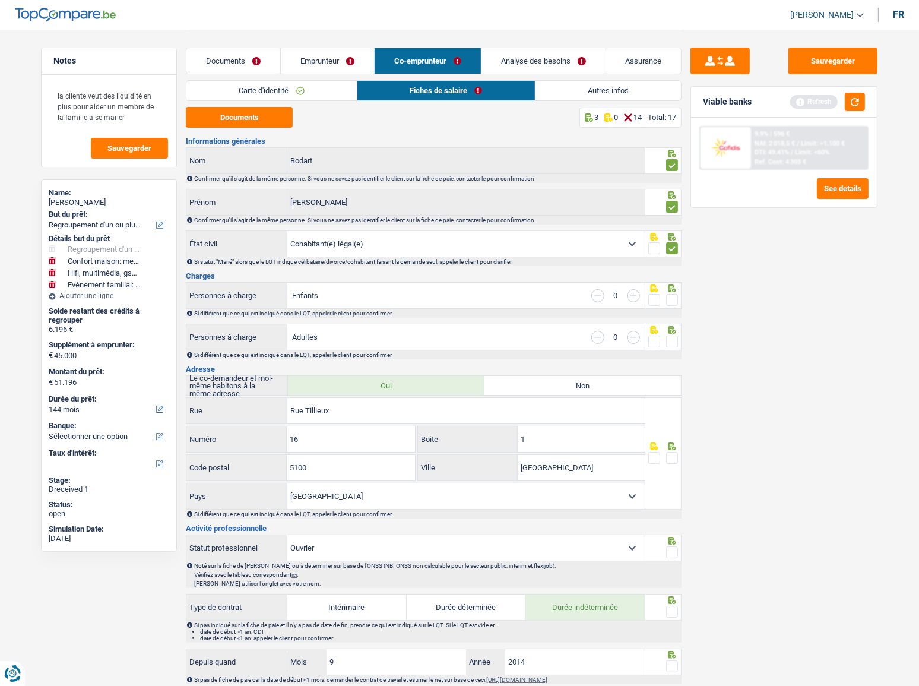
click at [669, 282] on div at bounding box center [664, 295] width 37 height 27
click at [676, 298] on span at bounding box center [672, 300] width 12 height 12
click at [0, 0] on input "radio" at bounding box center [0, 0] width 0 height 0
click at [630, 297] on input "button" at bounding box center [633, 295] width 13 height 13
select select "familyAllowances"
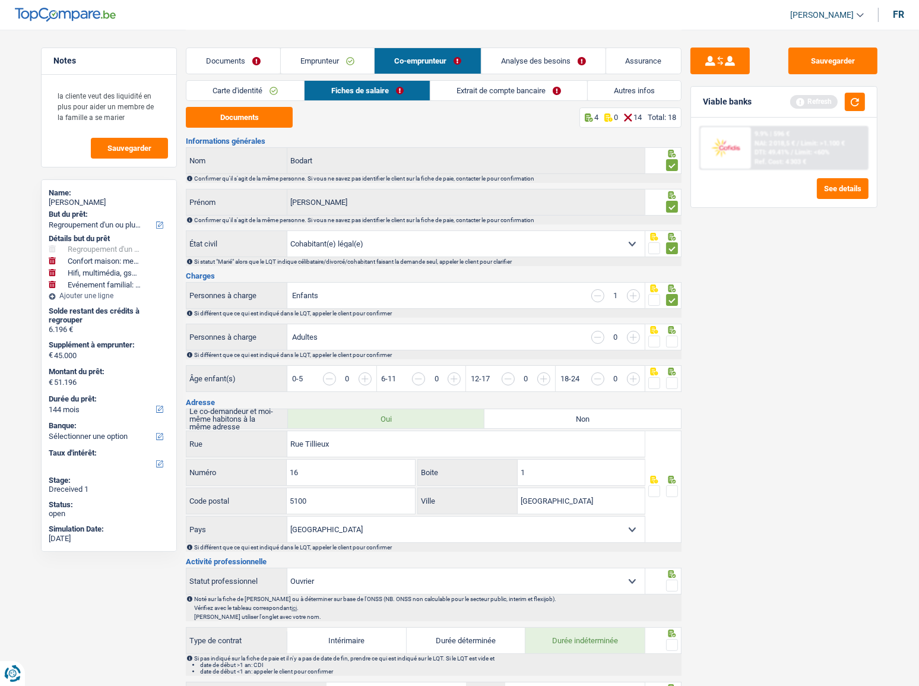
click at [676, 341] on span at bounding box center [672, 342] width 12 height 12
click at [0, 0] on input "radio" at bounding box center [0, 0] width 0 height 0
click at [457, 374] on input "button" at bounding box center [677, 385] width 458 height 26
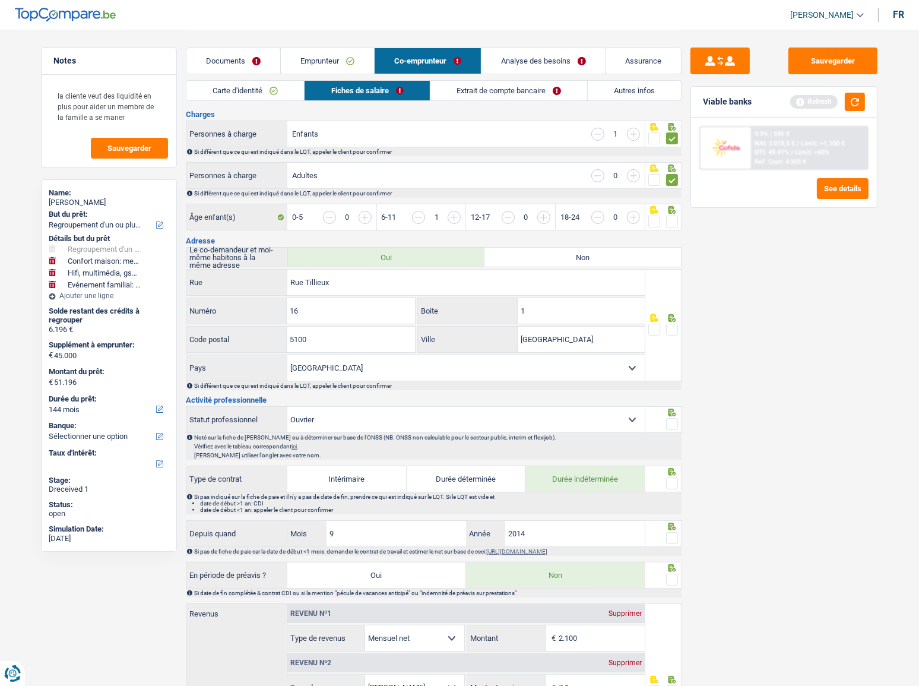
click at [678, 216] on input "button" at bounding box center [856, 224] width 458 height 26
click at [674, 324] on span at bounding box center [672, 330] width 12 height 12
click at [0, 0] on input "radio" at bounding box center [0, 0] width 0 height 0
drag, startPoint x: 573, startPoint y: 311, endPoint x: 336, endPoint y: 307, distance: 236.4
click at [336, 307] on div "16 Numéro 1 Boite" at bounding box center [416, 312] width 460 height 29
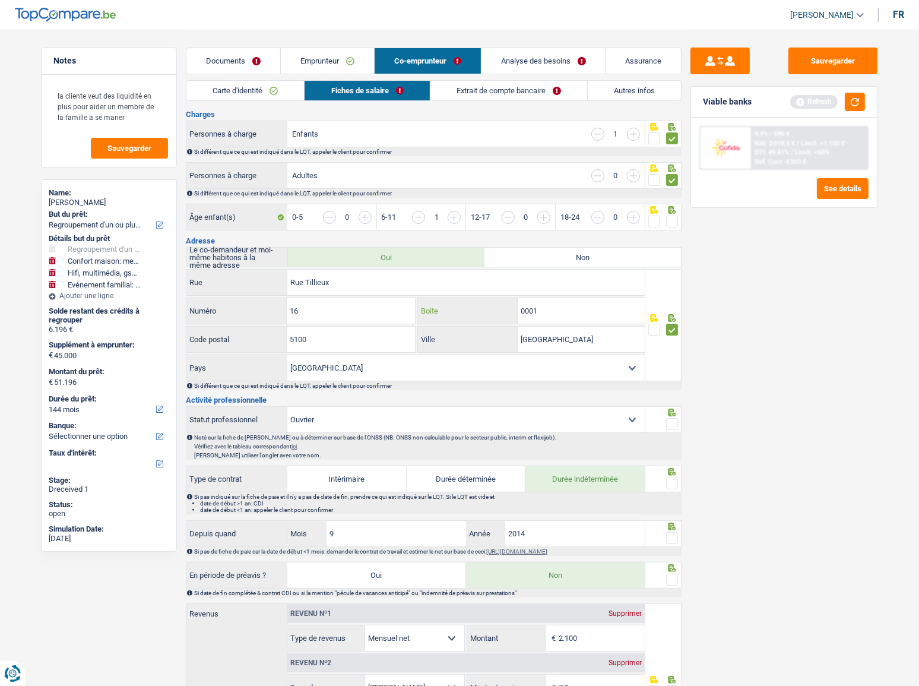
type input "0001"
drag, startPoint x: 571, startPoint y: 338, endPoint x: 454, endPoint y: 336, distance: 117.0
click at [450, 336] on div "Namur Ville" at bounding box center [531, 340] width 227 height 26
paste input "Jambes"
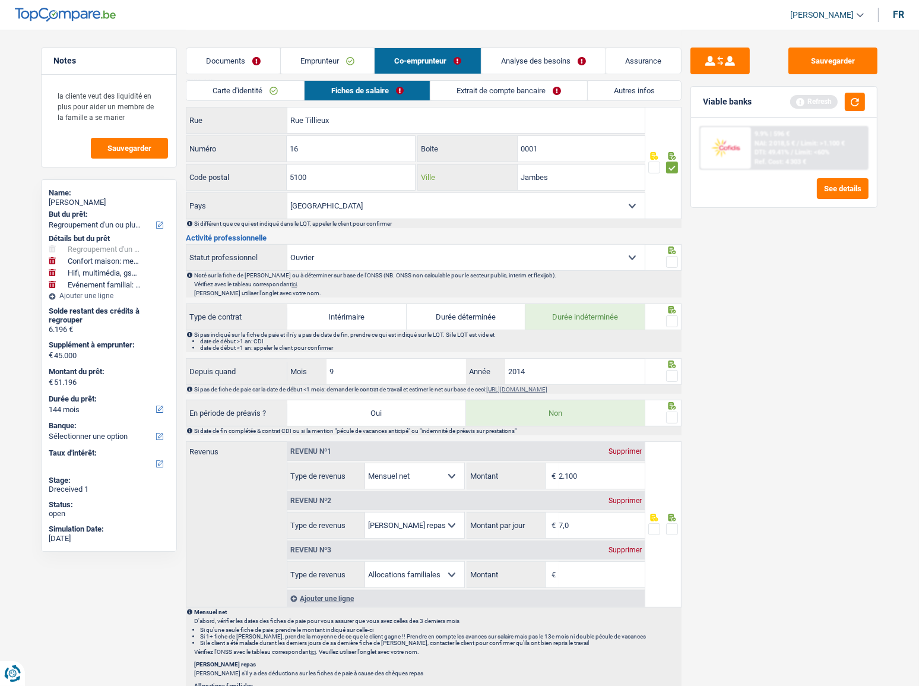
type input "Jambes"
click at [670, 256] on span at bounding box center [672, 262] width 12 height 12
click at [0, 0] on input "radio" at bounding box center [0, 0] width 0 height 0
click at [671, 322] on span at bounding box center [672, 321] width 12 height 12
click at [0, 0] on input "radio" at bounding box center [0, 0] width 0 height 0
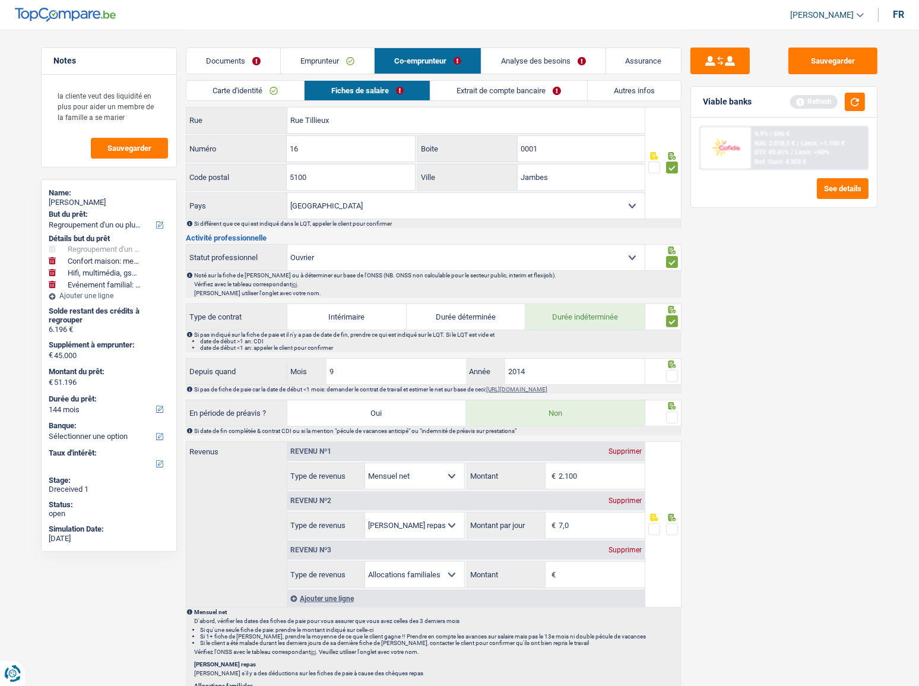
click at [675, 375] on span at bounding box center [672, 376] width 12 height 12
click at [0, 0] on input "radio" at bounding box center [0, 0] width 0 height 0
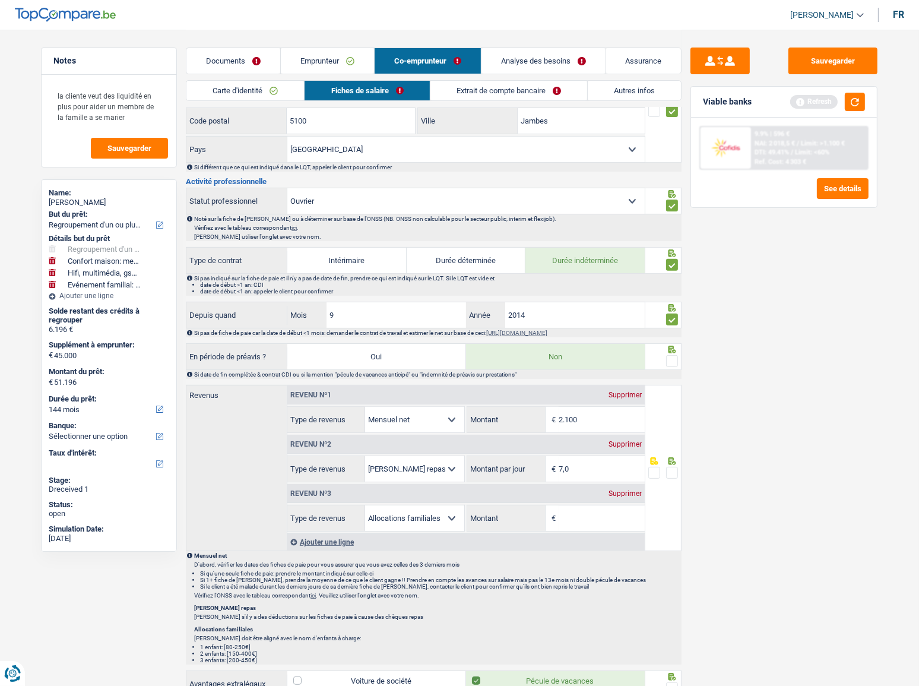
scroll to position [432, 0]
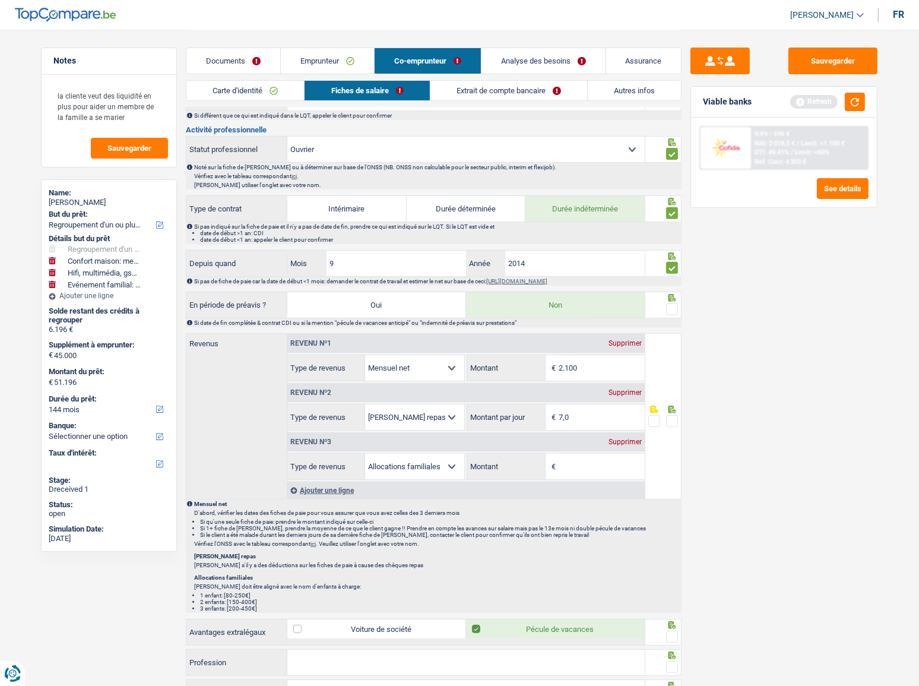
click at [672, 305] on span at bounding box center [672, 309] width 12 height 12
click at [0, 0] on input "radio" at bounding box center [0, 0] width 0 height 0
click at [596, 364] on input "2.100" at bounding box center [602, 368] width 86 height 26
drag, startPoint x: 569, startPoint y: 365, endPoint x: 615, endPoint y: 384, distance: 49.5
click at [615, 380] on div "Revenu nº1 Supprimer Allocation d'handicap Allocations chômage Allocations fami…" at bounding box center [466, 407] width 358 height 146
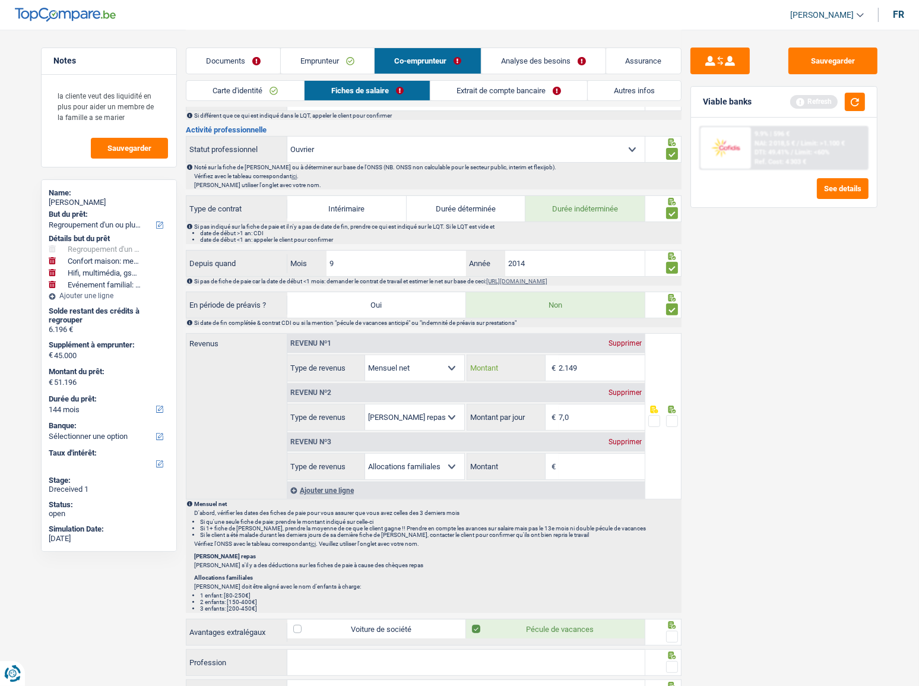
type input "2.149"
click at [635, 391] on div "Supprimer" at bounding box center [625, 392] width 39 height 7
select select "familyAllowances"
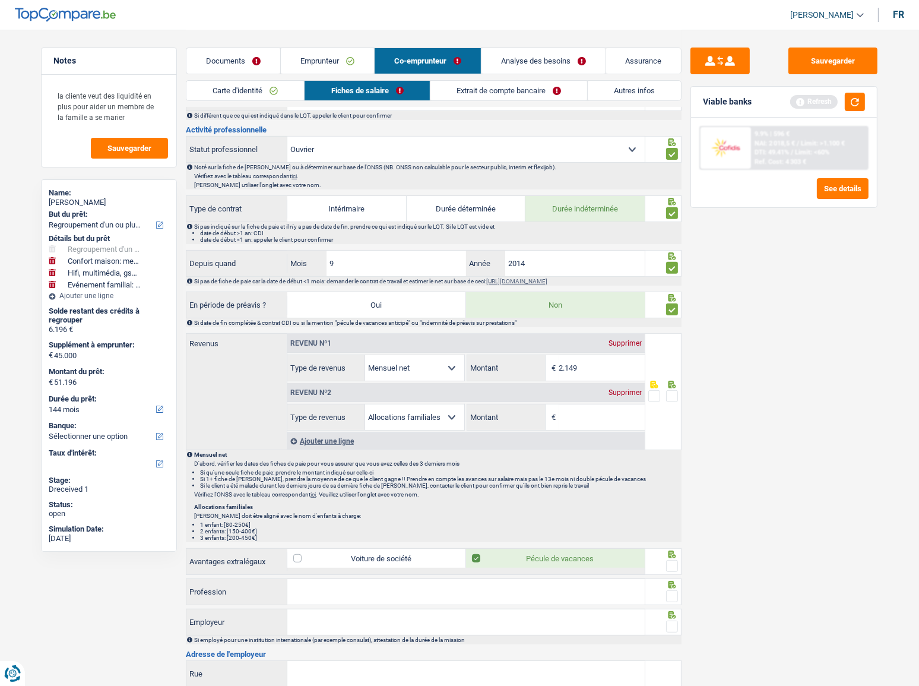
click at [635, 391] on div "Supprimer" at bounding box center [625, 392] width 39 height 7
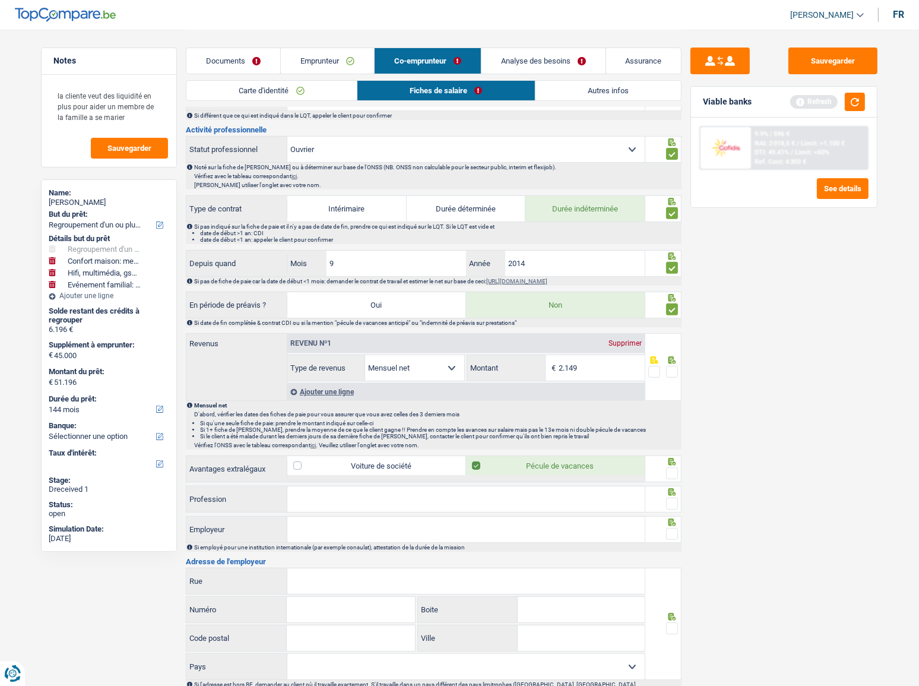
click at [677, 366] on span at bounding box center [672, 372] width 12 height 12
click at [0, 0] on input "radio" at bounding box center [0, 0] width 0 height 0
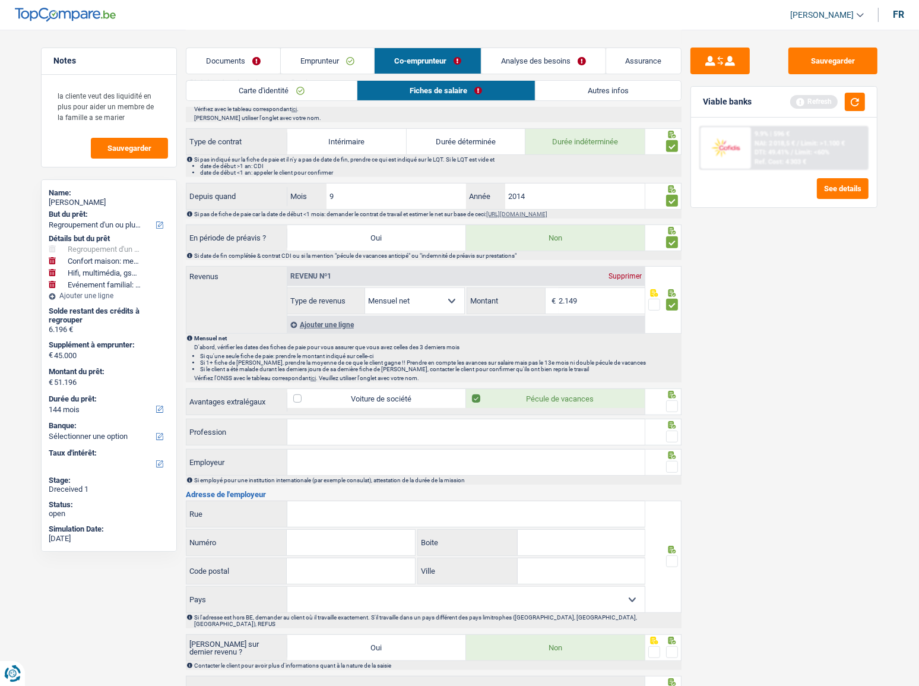
scroll to position [586, 0]
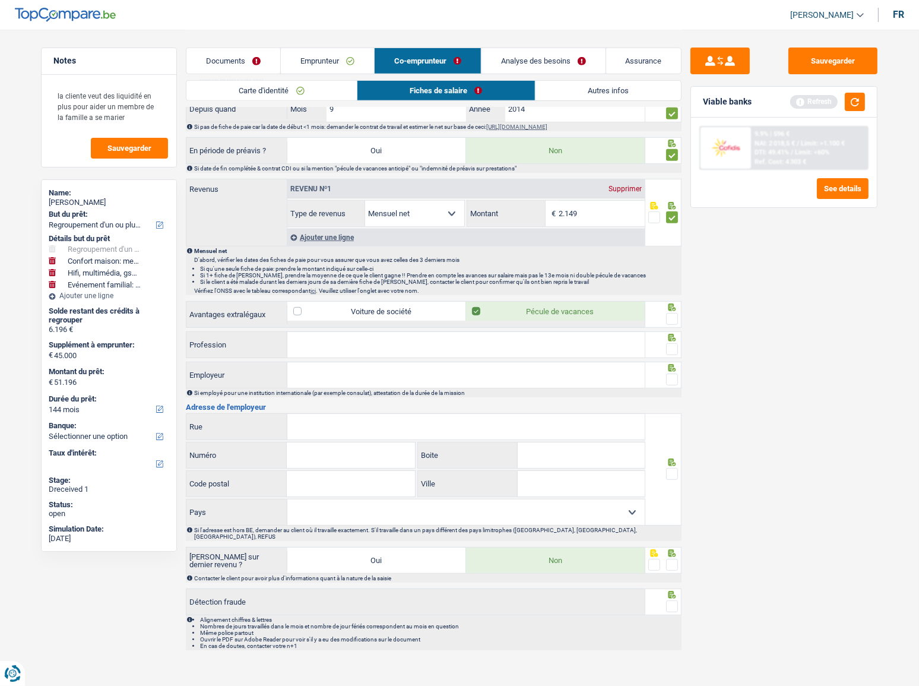
drag, startPoint x: 672, startPoint y: 309, endPoint x: 673, endPoint y: 318, distance: 8.4
click at [673, 313] on span at bounding box center [672, 319] width 12 height 12
click at [0, 0] on input "radio" at bounding box center [0, 0] width 0 height 0
click at [673, 342] on div at bounding box center [672, 349] width 12 height 15
paste input "Rue Henri Blès,"
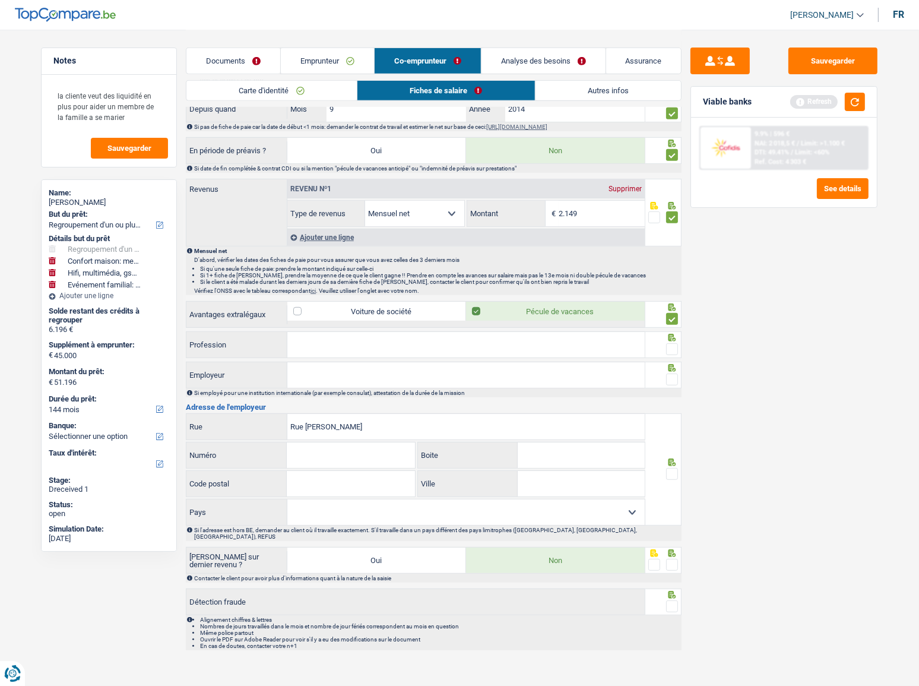
type input "Rue Henri Blès"
click at [327, 458] on input "Numéro" at bounding box center [351, 455] width 128 height 26
type input "190"
click at [599, 447] on input "Boite" at bounding box center [581, 455] width 127 height 26
type input "c"
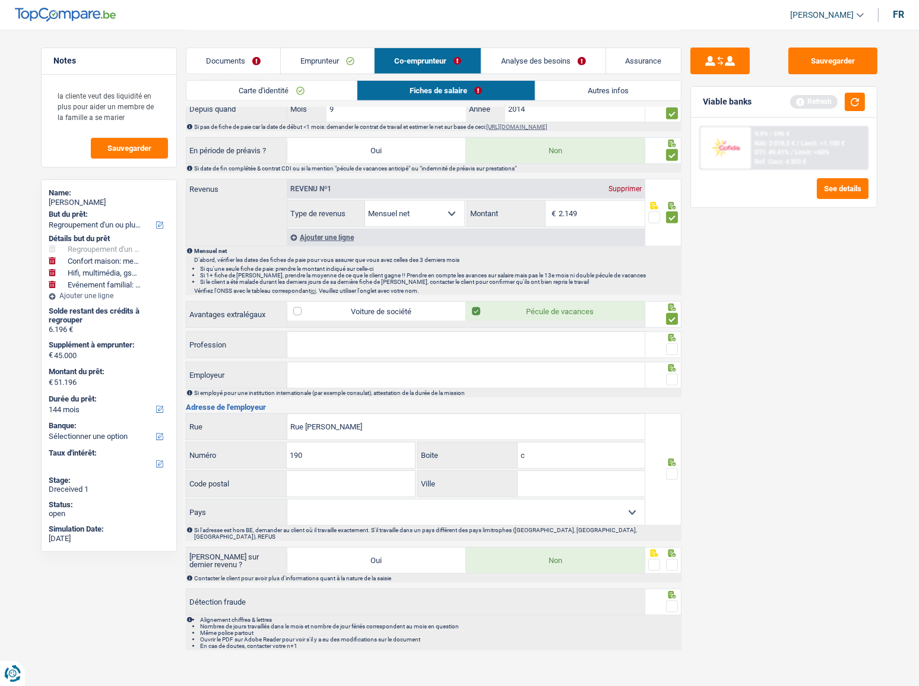
paste input "5000"
type input "5000"
paste input "NAMUR"
type input "NAMUR"
click at [578, 504] on select "[GEOGRAPHIC_DATA] [GEOGRAPHIC_DATA] [GEOGRAPHIC_DATA] [GEOGRAPHIC_DATA] [GEOGRA…" at bounding box center [466, 512] width 358 height 26
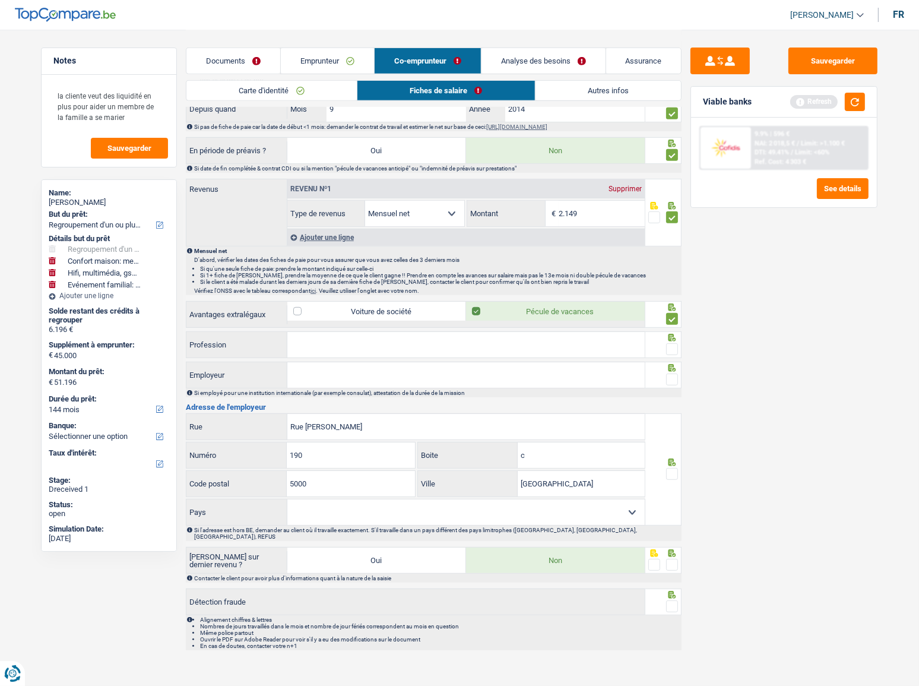
select select "BE"
click at [287, 499] on select "[GEOGRAPHIC_DATA] [GEOGRAPHIC_DATA] [GEOGRAPHIC_DATA] [GEOGRAPHIC_DATA] [GEOGRA…" at bounding box center [466, 512] width 358 height 26
click at [672, 468] on span at bounding box center [672, 474] width 12 height 12
click at [0, 0] on input "radio" at bounding box center [0, 0] width 0 height 0
drag, startPoint x: 671, startPoint y: 551, endPoint x: 673, endPoint y: 570, distance: 19.2
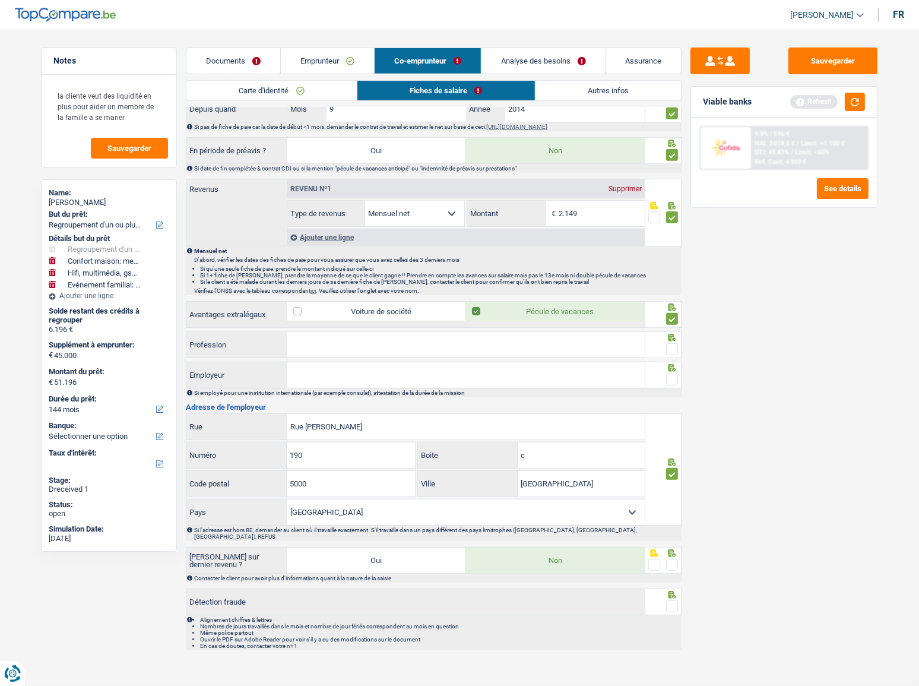
click at [672, 559] on span at bounding box center [672, 565] width 12 height 12
click at [0, 0] on input "radio" at bounding box center [0, 0] width 0 height 0
drag, startPoint x: 679, startPoint y: 609, endPoint x: 676, endPoint y: 600, distance: 9.0
click at [679, 616] on li "Alignement chiffres & lettres" at bounding box center [440, 619] width 480 height 7
click at [672, 600] on span at bounding box center [672, 606] width 12 height 12
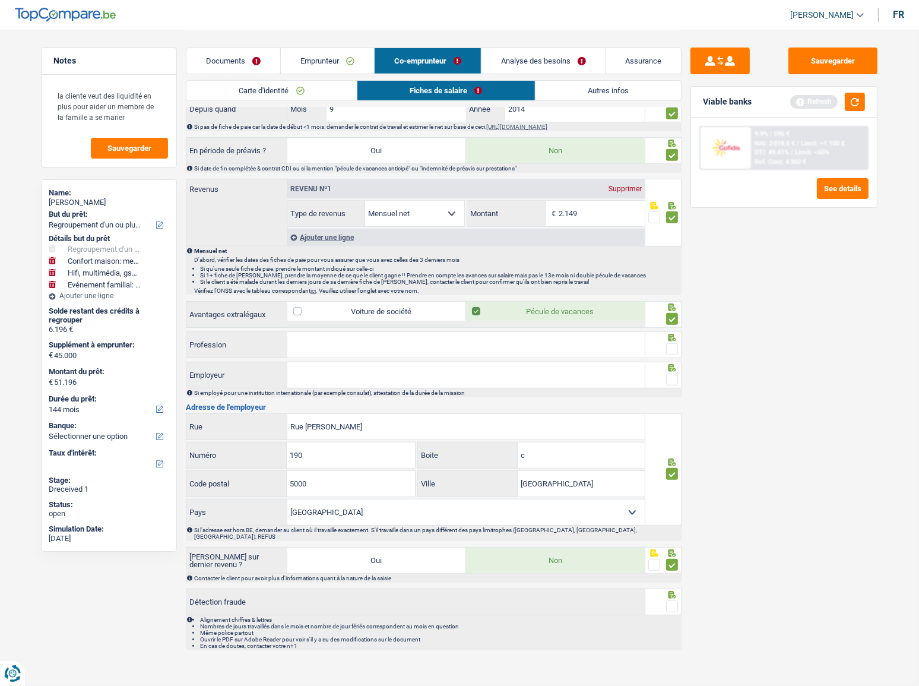
click at [0, 0] on input "radio" at bounding box center [0, 0] width 0 height 0
click at [674, 376] on span at bounding box center [672, 380] width 12 height 12
click at [0, 0] on input "radio" at bounding box center [0, 0] width 0 height 0
click at [678, 351] on span at bounding box center [672, 349] width 12 height 12
click at [0, 0] on input "radio" at bounding box center [0, 0] width 0 height 0
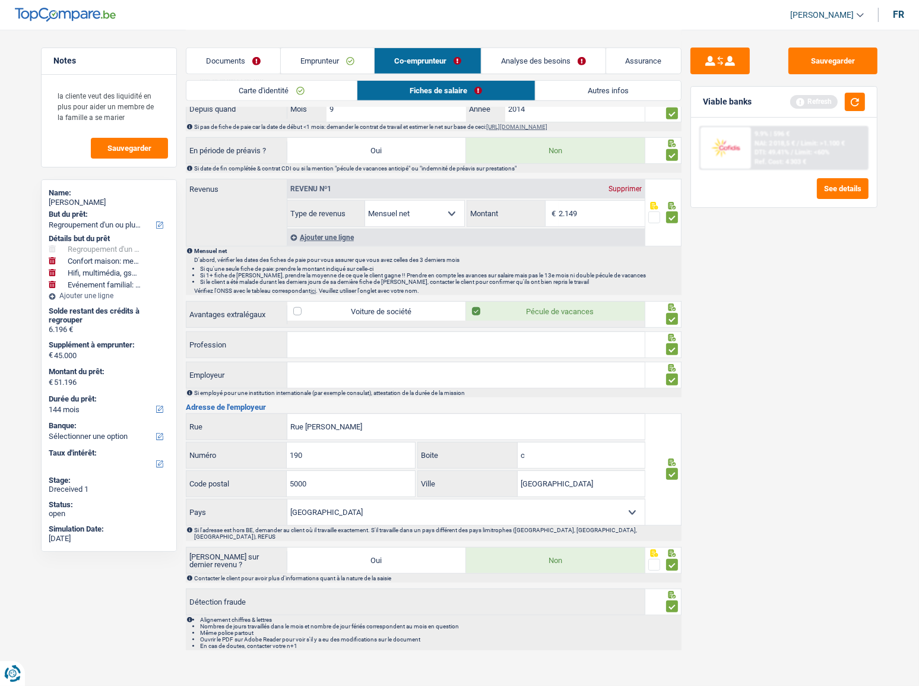
paste input "OUVRIER"
type input "OUVRIER"
paste input "PROVINCE DE NAMUR"
type input "PROVINCE DE NAMUR"
click at [819, 72] on button "Sauvegarder" at bounding box center [833, 61] width 89 height 27
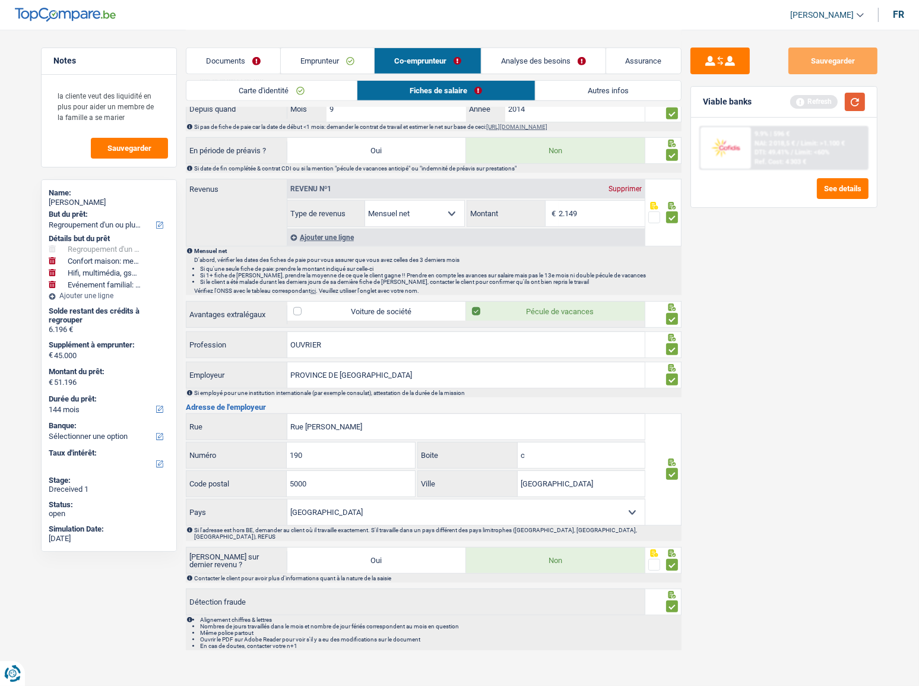
click at [849, 105] on button "button" at bounding box center [855, 102] width 20 height 18
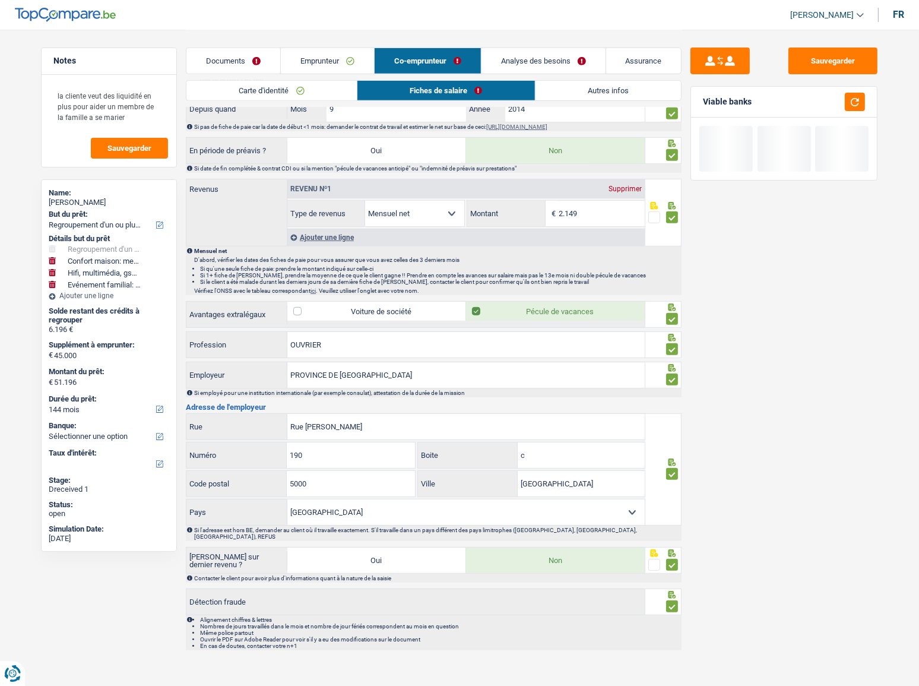
click at [601, 89] on link "Autres infos" at bounding box center [609, 91] width 146 height 20
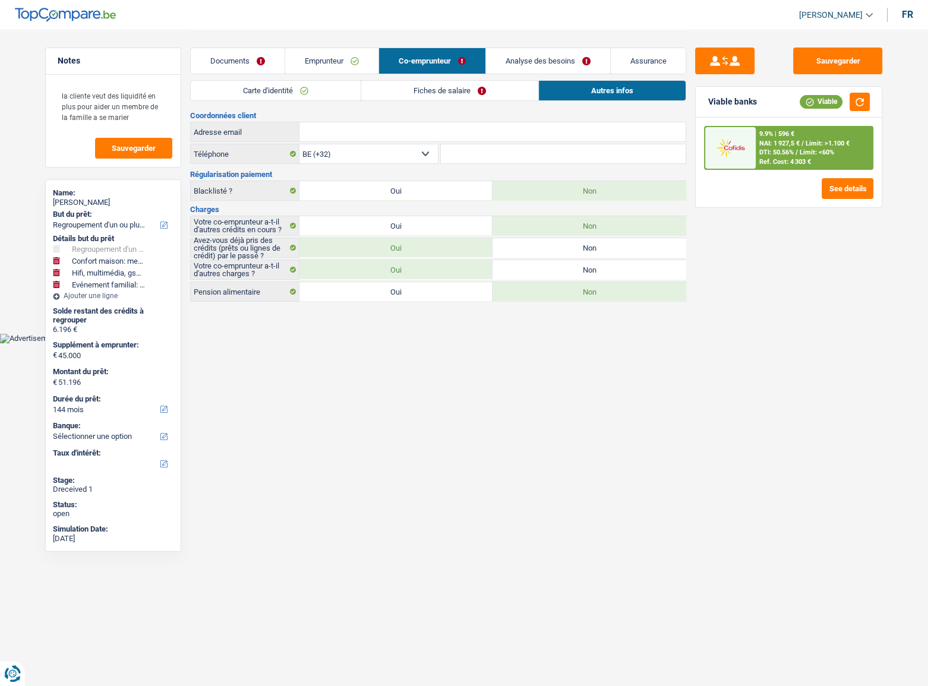
click at [331, 61] on link "Emprunteur" at bounding box center [331, 61] width 93 height 26
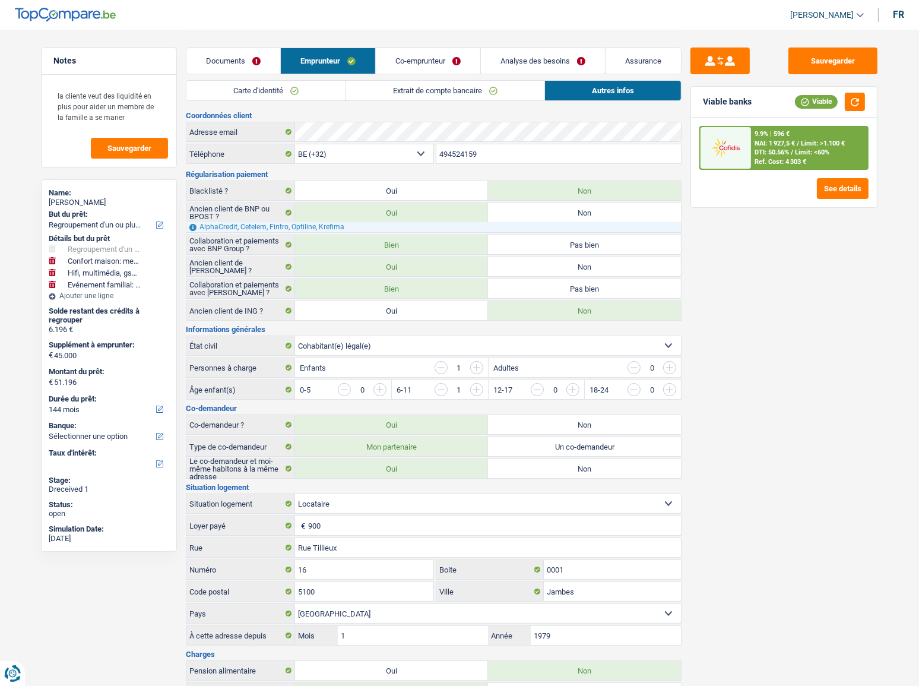
click at [529, 60] on link "Analyse des besoins" at bounding box center [543, 61] width 124 height 26
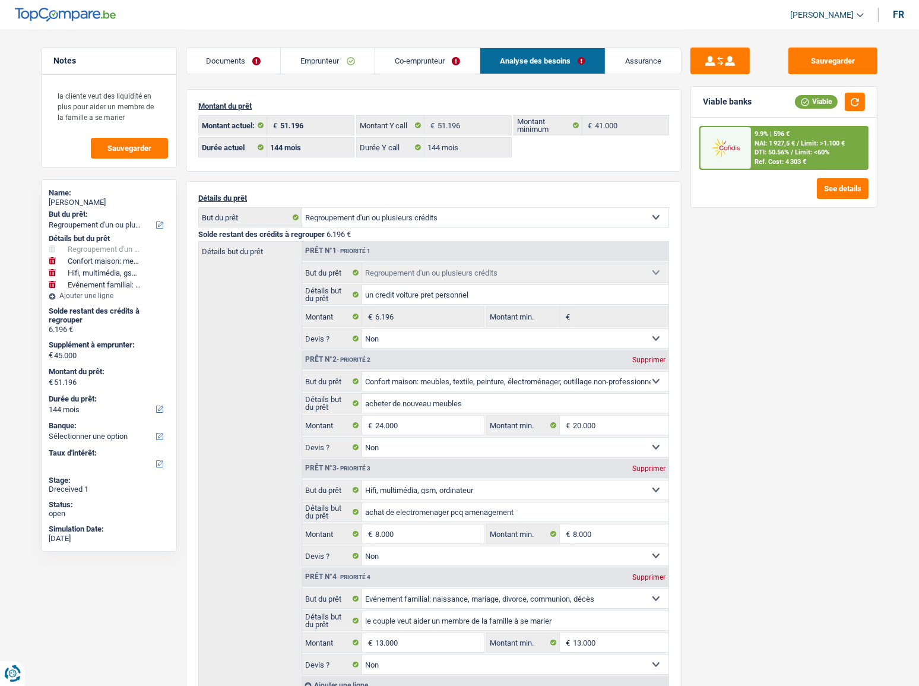
click at [793, 141] on span "NAI: 1 927,5 €" at bounding box center [775, 144] width 40 height 8
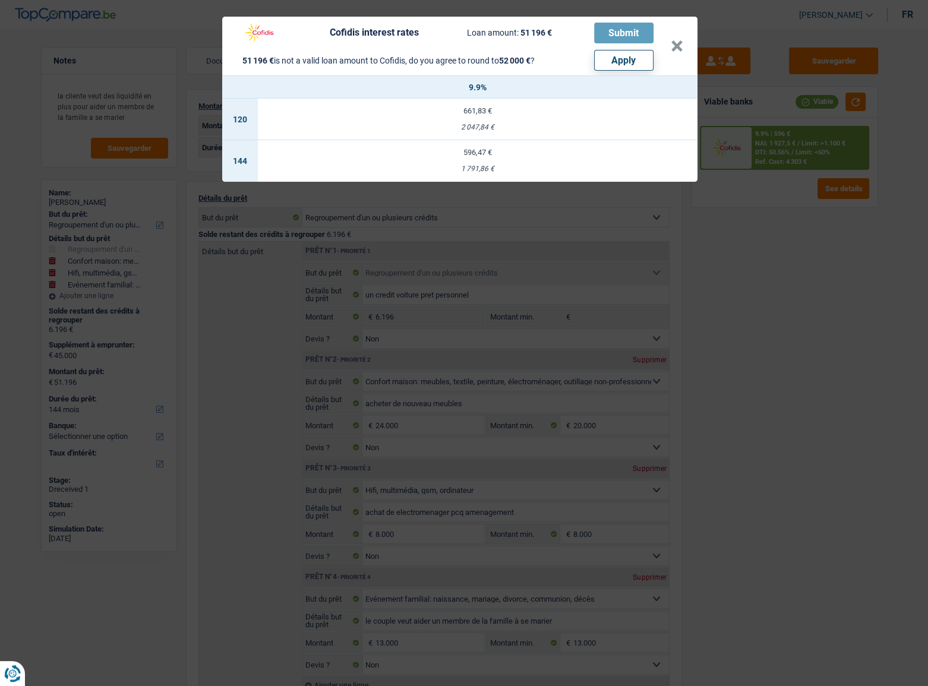
click at [609, 63] on button "Apply" at bounding box center [623, 60] width 59 height 21
type input "45.804"
type input "52.000"
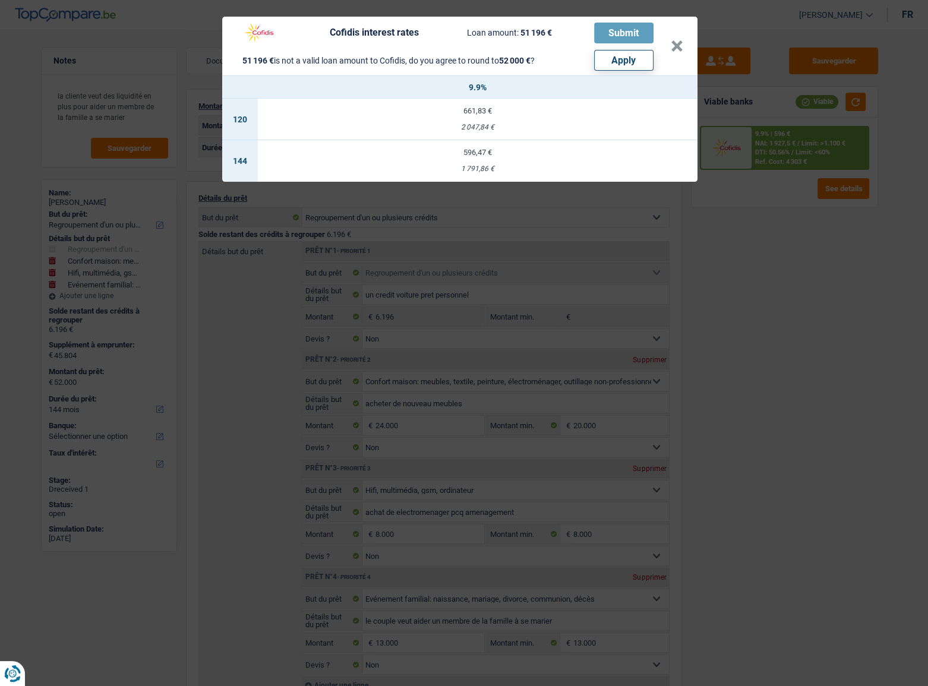
select select "other"
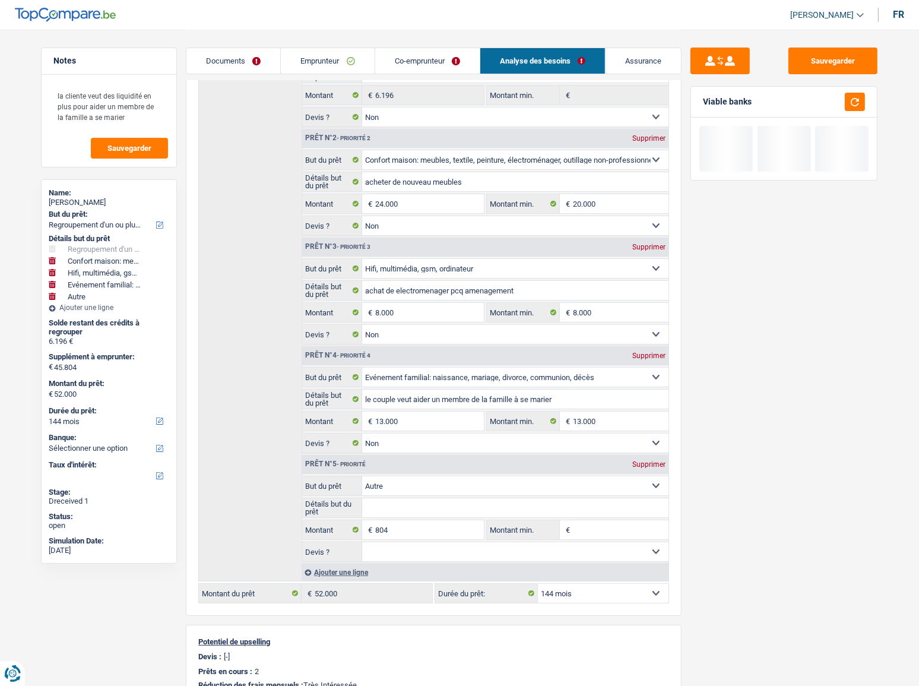
scroll to position [324, 0]
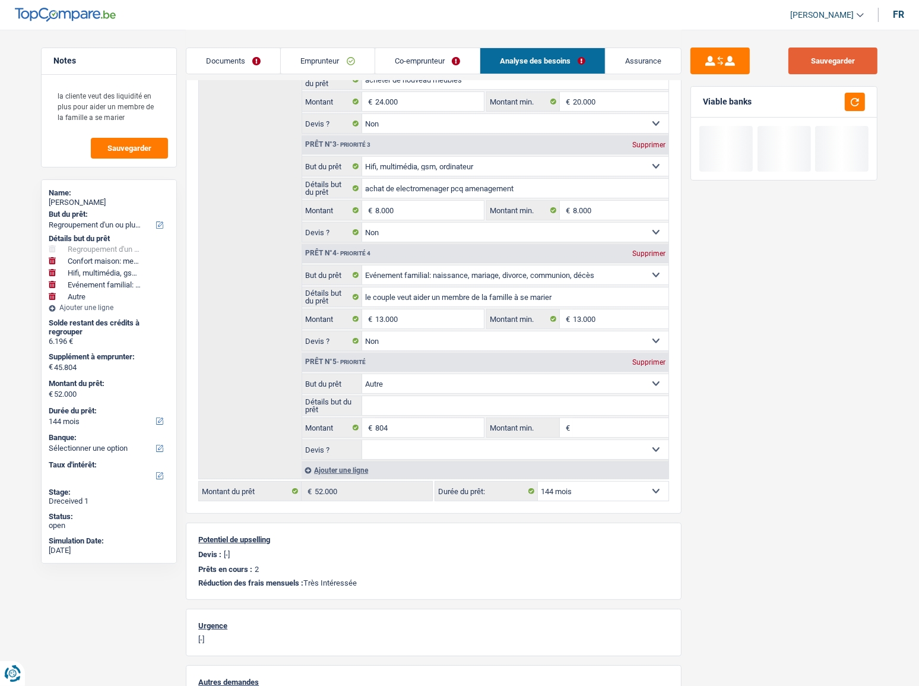
click at [864, 66] on button "Sauvegarder" at bounding box center [833, 61] width 89 height 27
click at [862, 97] on button "button" at bounding box center [855, 102] width 20 height 18
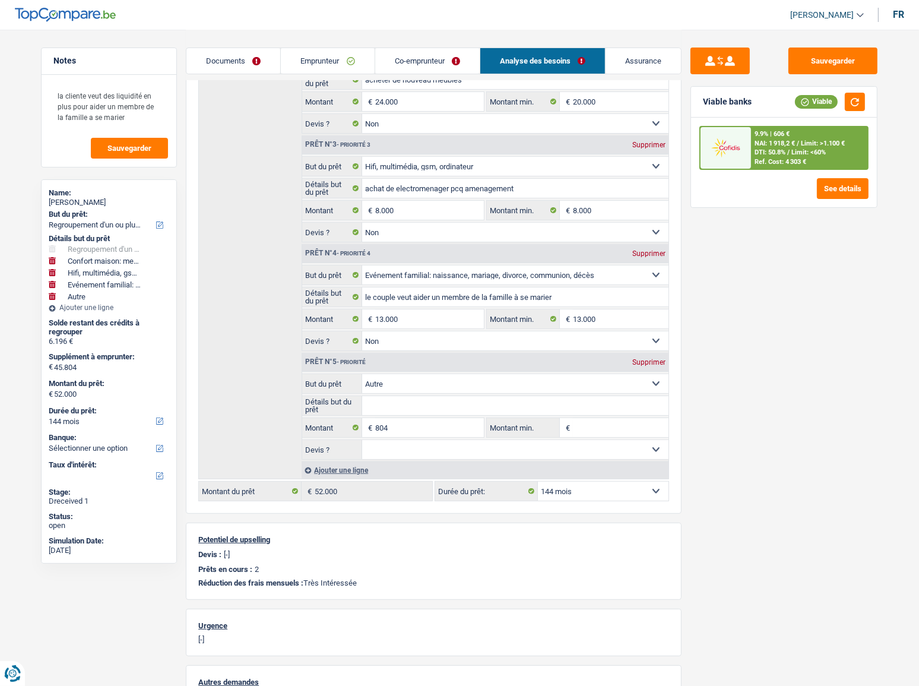
click at [804, 148] on span "Limit: <60%" at bounding box center [809, 152] width 34 height 8
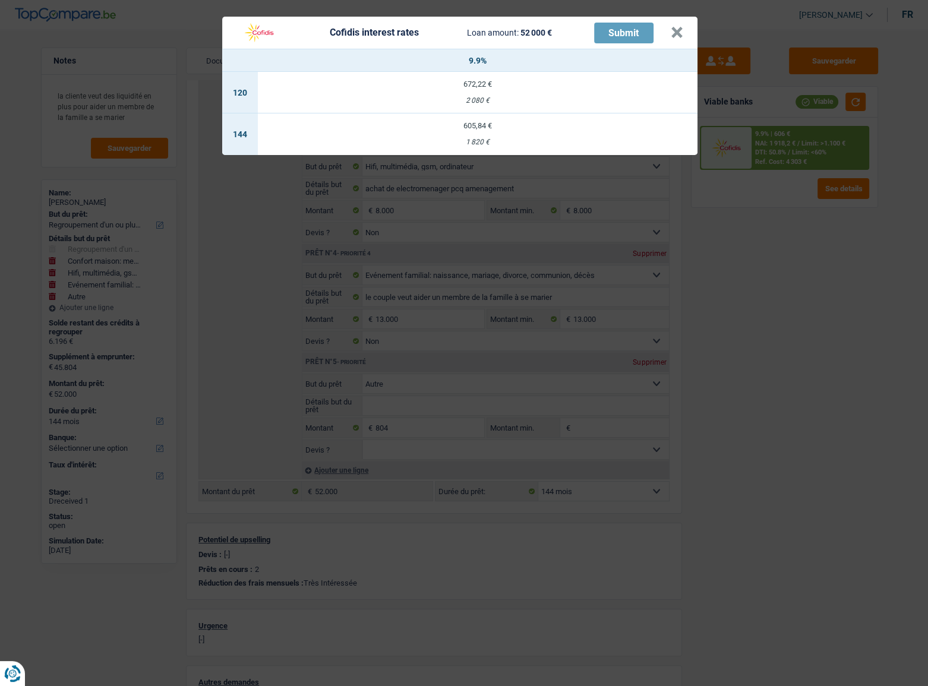
click at [534, 124] on div "605,84 €" at bounding box center [477, 126] width 439 height 8
select select "cofidis"
type input "9,90"
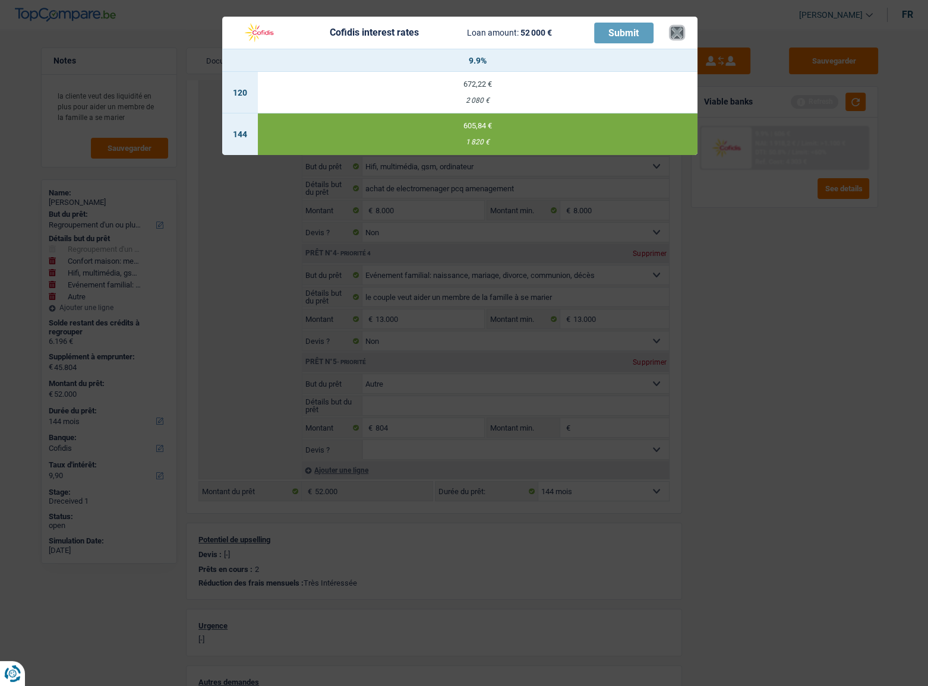
click at [675, 39] on button "×" at bounding box center [677, 33] width 12 height 12
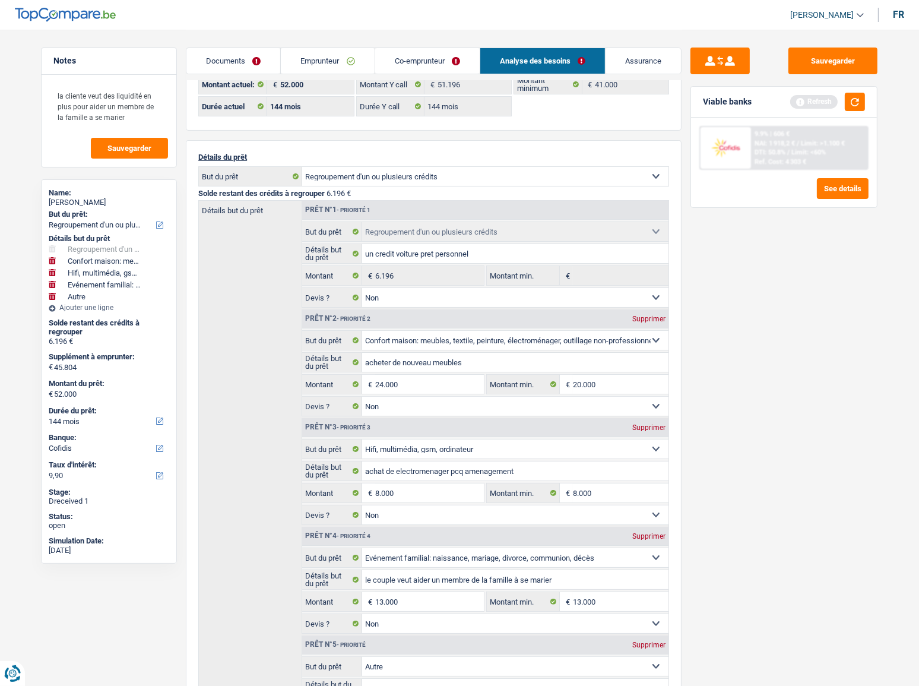
scroll to position [0, 0]
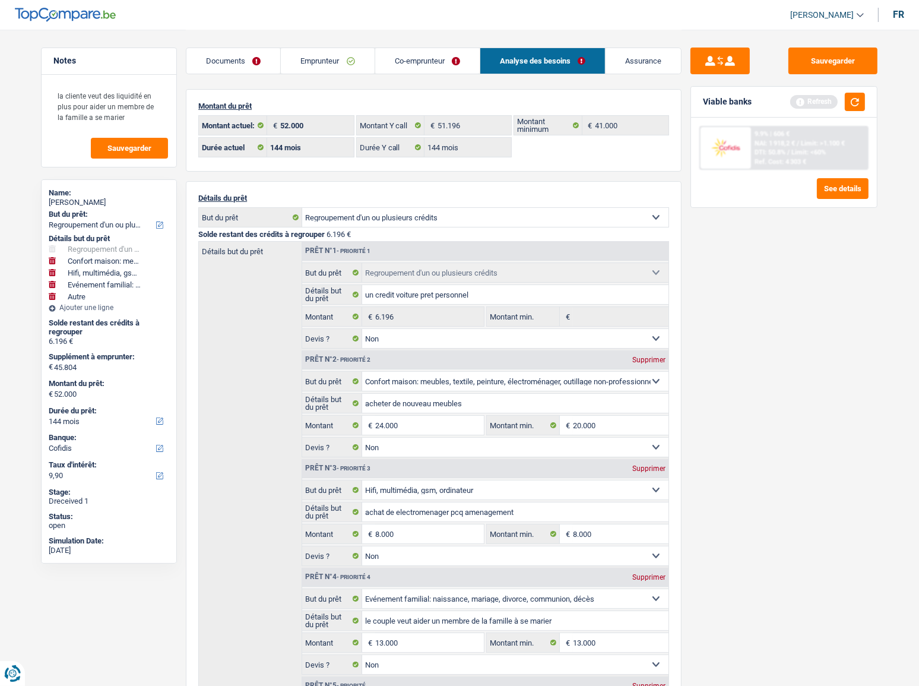
click at [278, 63] on link "Documents" at bounding box center [233, 61] width 94 height 26
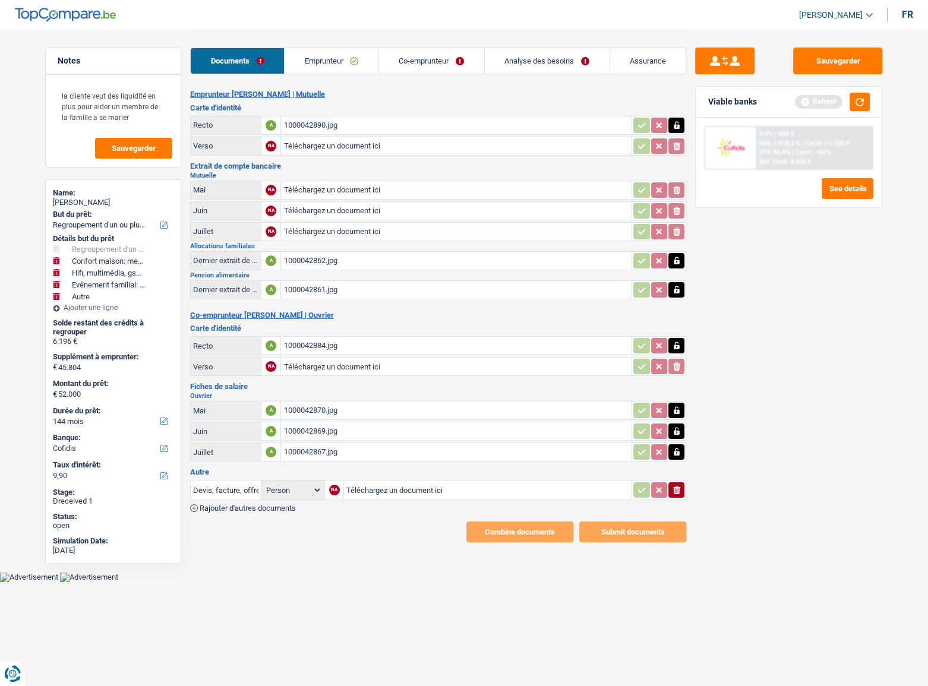
click at [328, 67] on link "Emprunteur" at bounding box center [331, 61] width 94 height 26
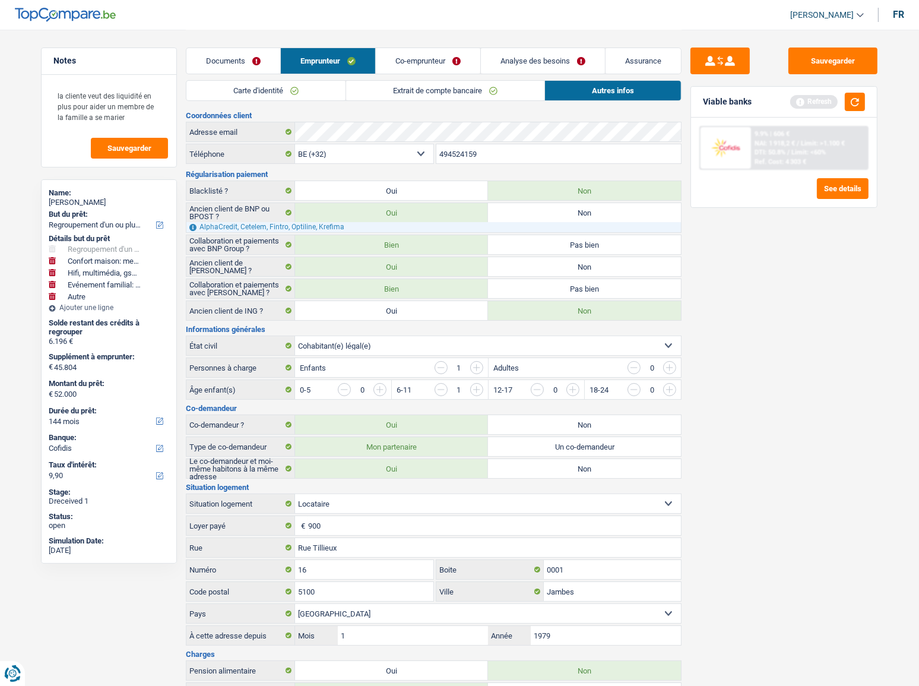
drag, startPoint x: 280, startPoint y: 91, endPoint x: 387, endPoint y: 91, distance: 106.9
click at [281, 91] on link "Carte d'identité" at bounding box center [265, 91] width 159 height 20
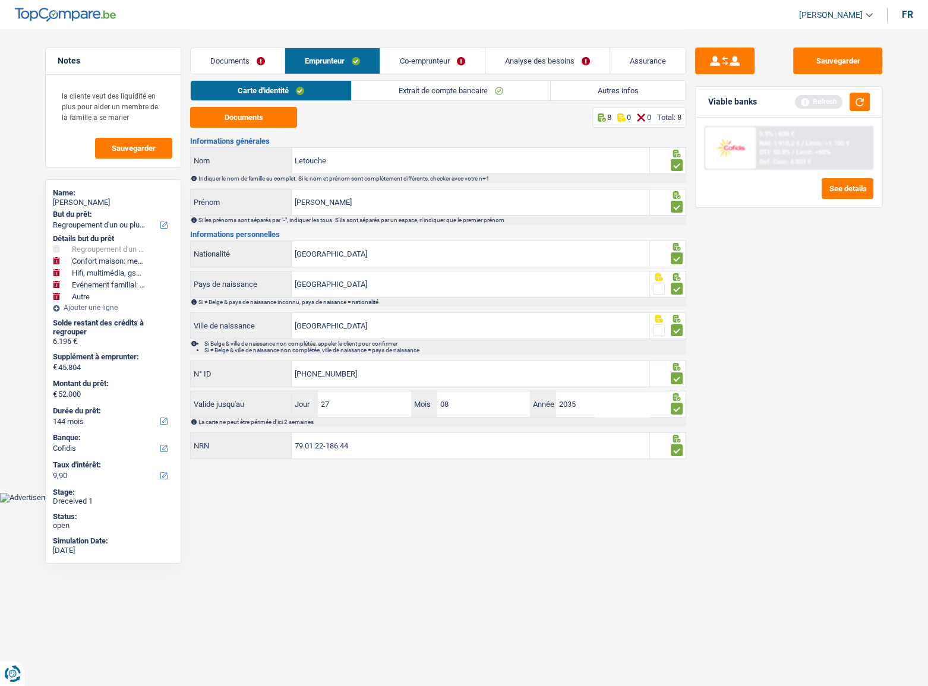
click at [413, 89] on link "Extrait de compte bancaire" at bounding box center [451, 91] width 198 height 20
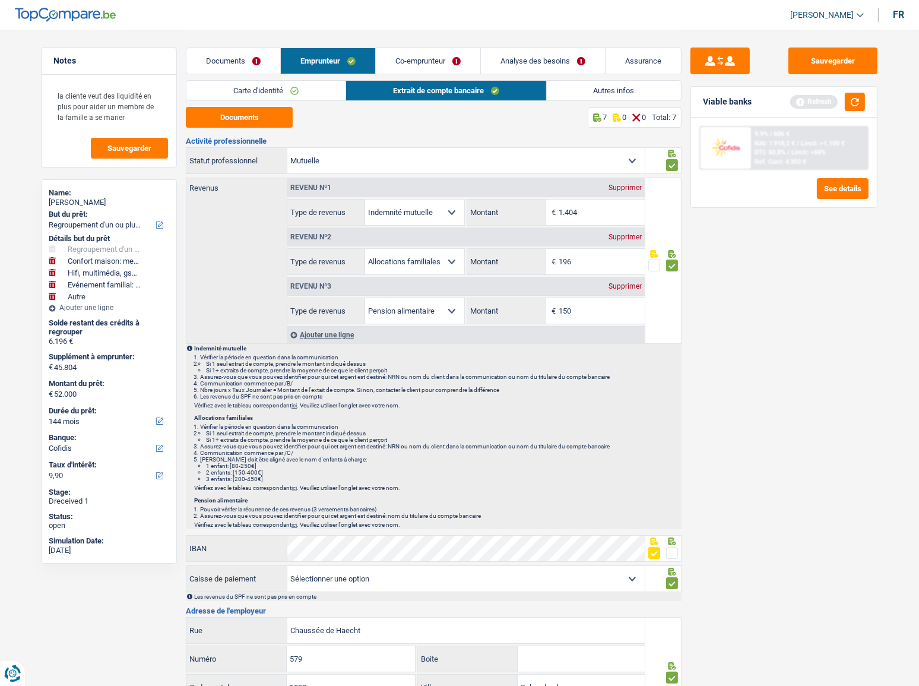
click at [589, 88] on link "Autres infos" at bounding box center [614, 91] width 135 height 20
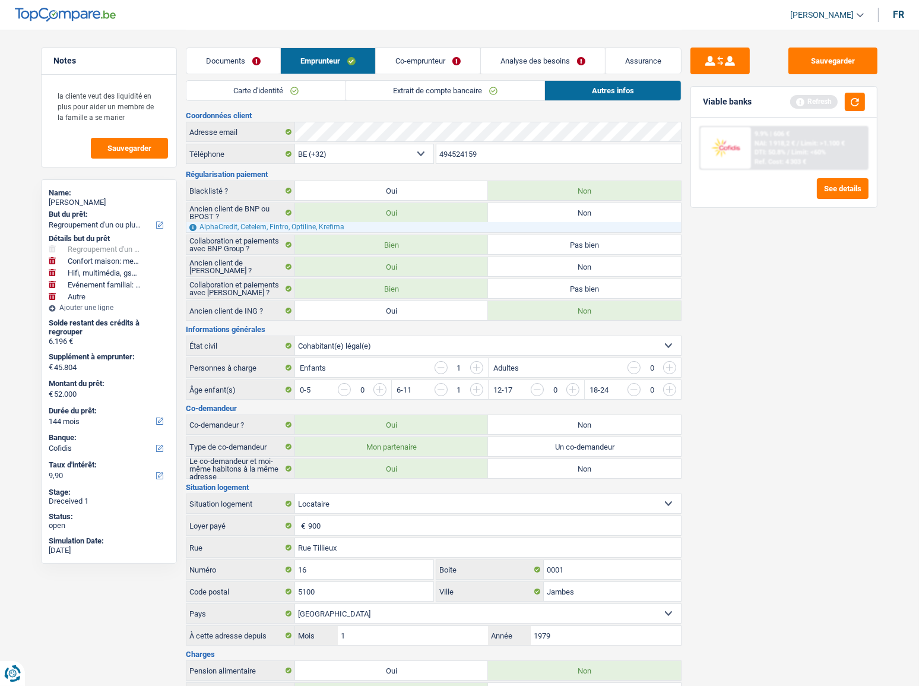
click at [523, 88] on link "Extrait de compte bancaire" at bounding box center [445, 91] width 198 height 20
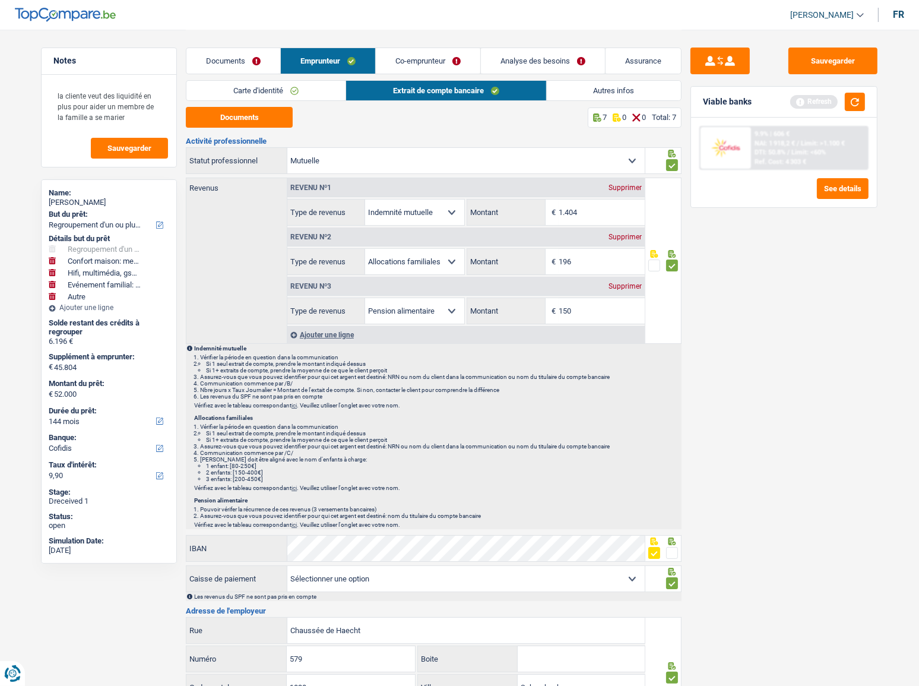
click at [422, 64] on link "Co-emprunteur" at bounding box center [428, 61] width 105 height 26
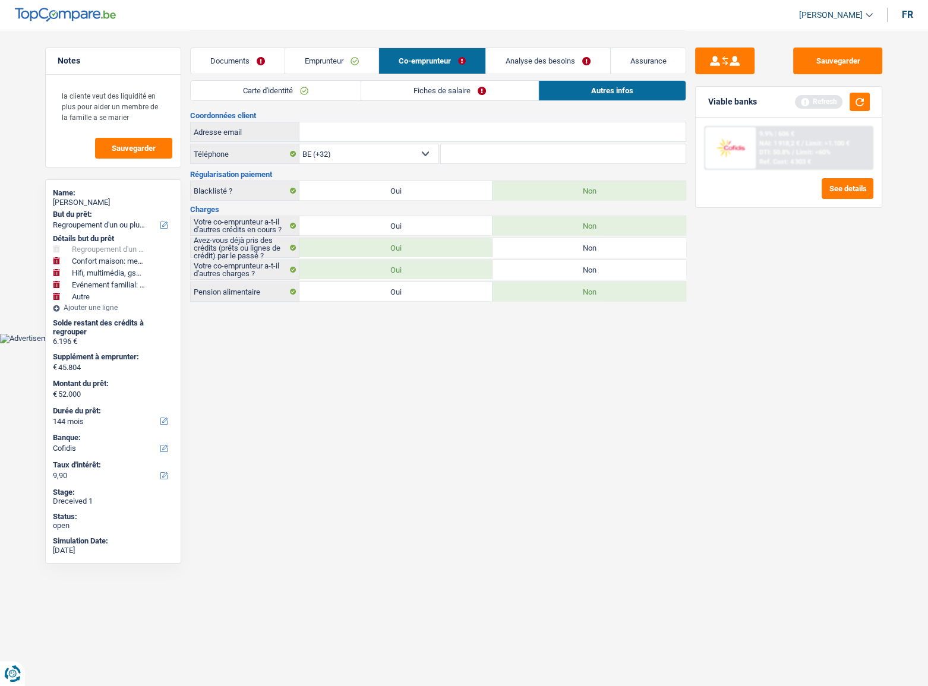
click at [339, 81] on link "Carte d'identité" at bounding box center [276, 91] width 170 height 20
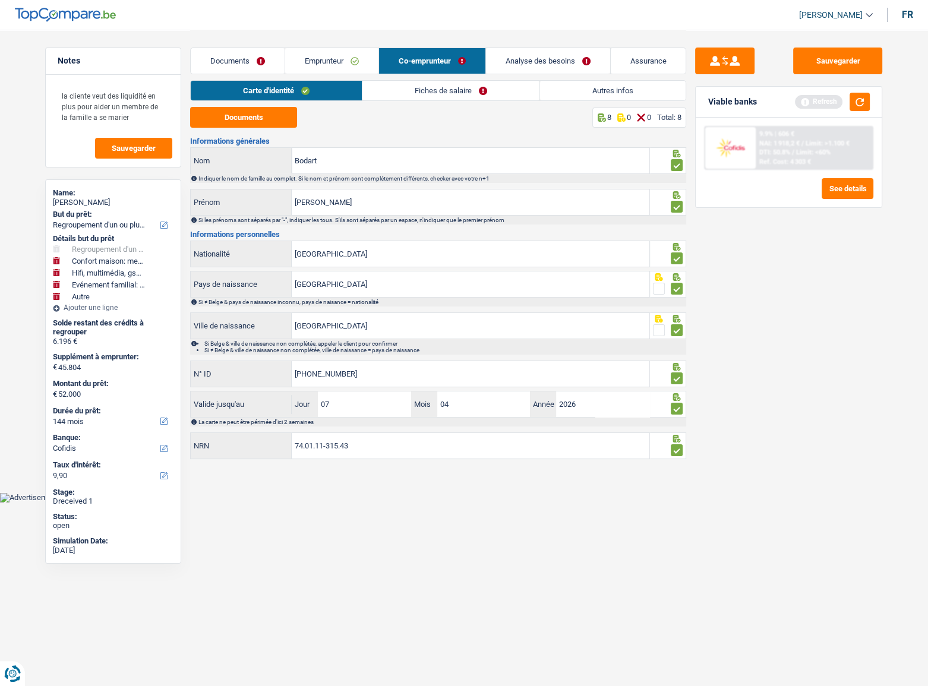
click at [434, 83] on link "Fiches de salaire" at bounding box center [450, 91] width 177 height 20
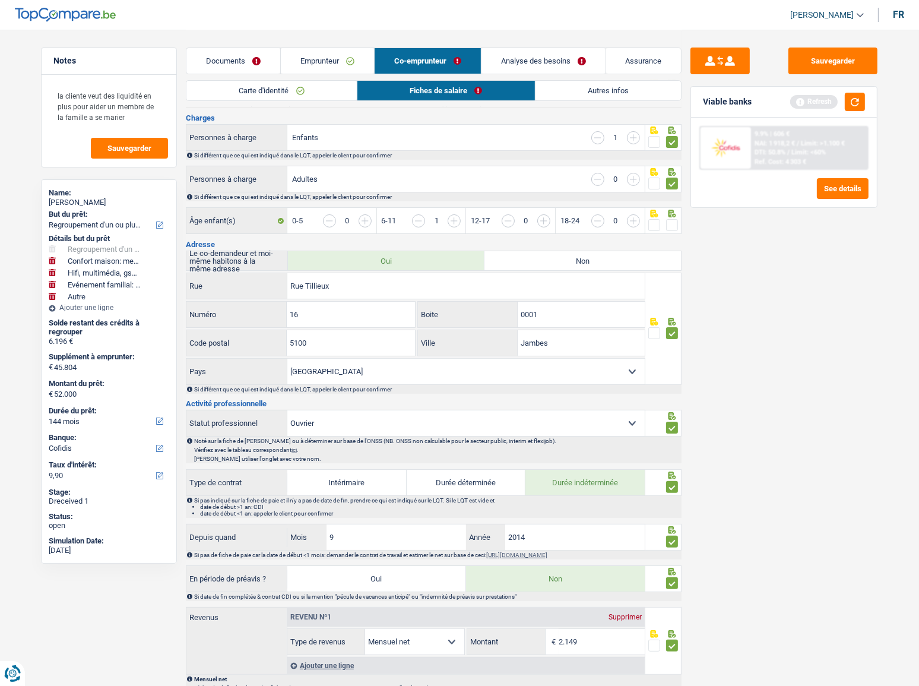
scroll to position [162, 0]
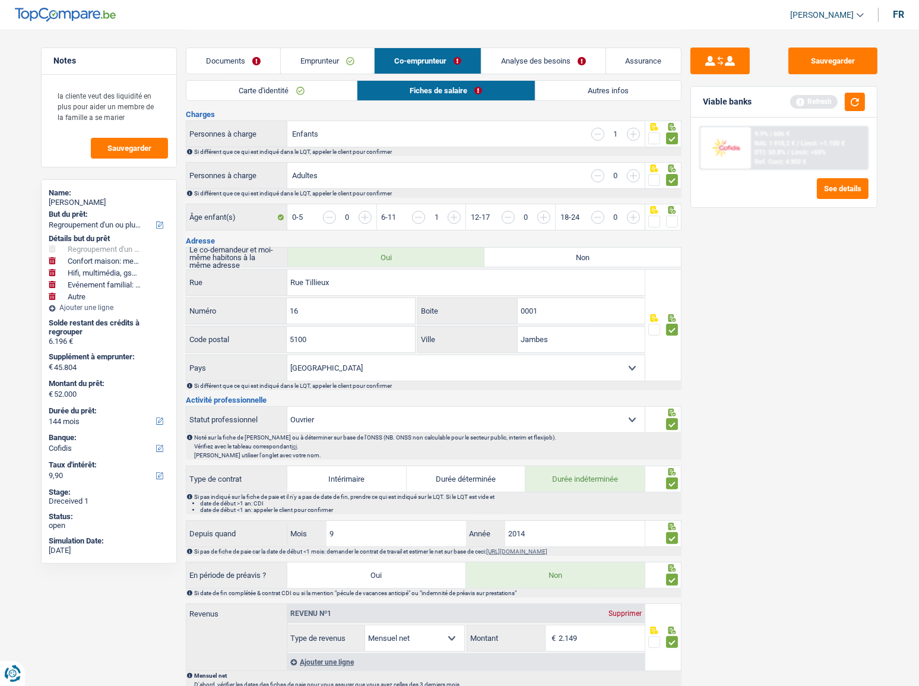
click at [671, 225] on span at bounding box center [672, 222] width 12 height 12
click at [0, 0] on input "radio" at bounding box center [0, 0] width 0 height 0
click at [657, 220] on span at bounding box center [655, 222] width 12 height 12
click at [0, 0] on input "radio" at bounding box center [0, 0] width 0 height 0
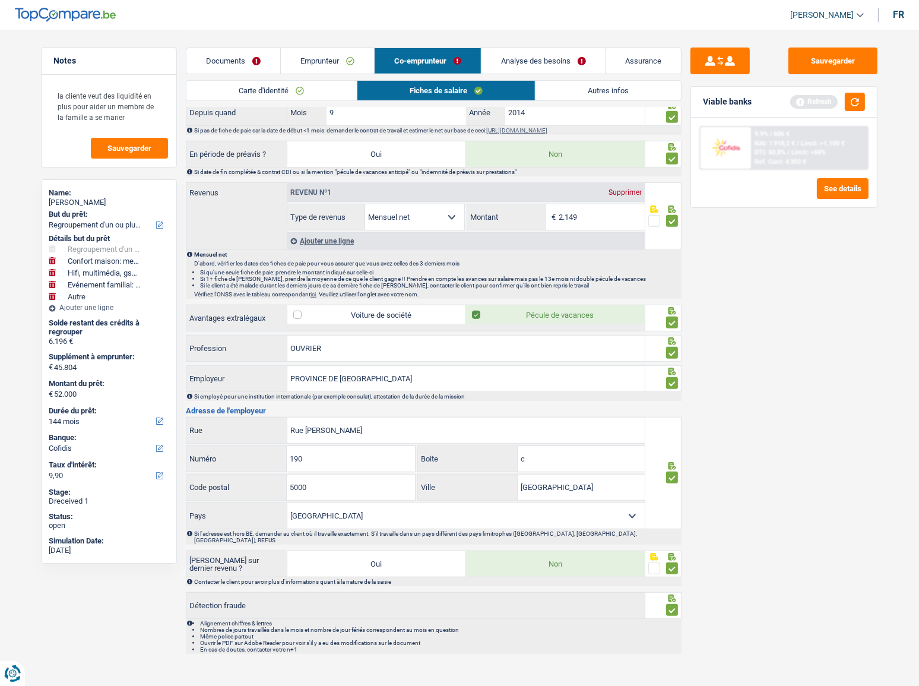
scroll to position [586, 0]
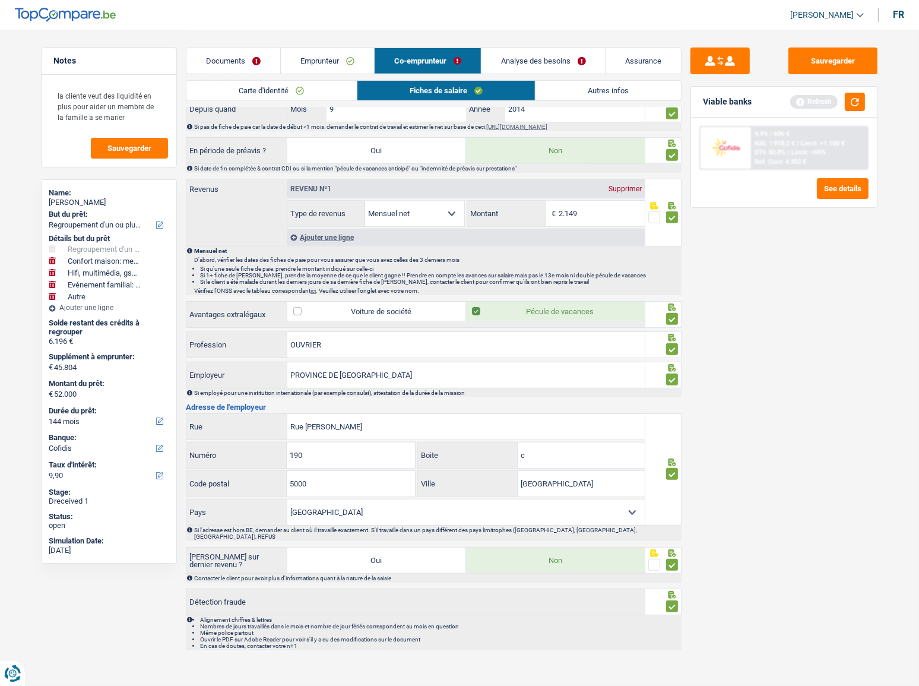
click at [808, 140] on span "Limit: >1.100 €" at bounding box center [823, 144] width 44 height 8
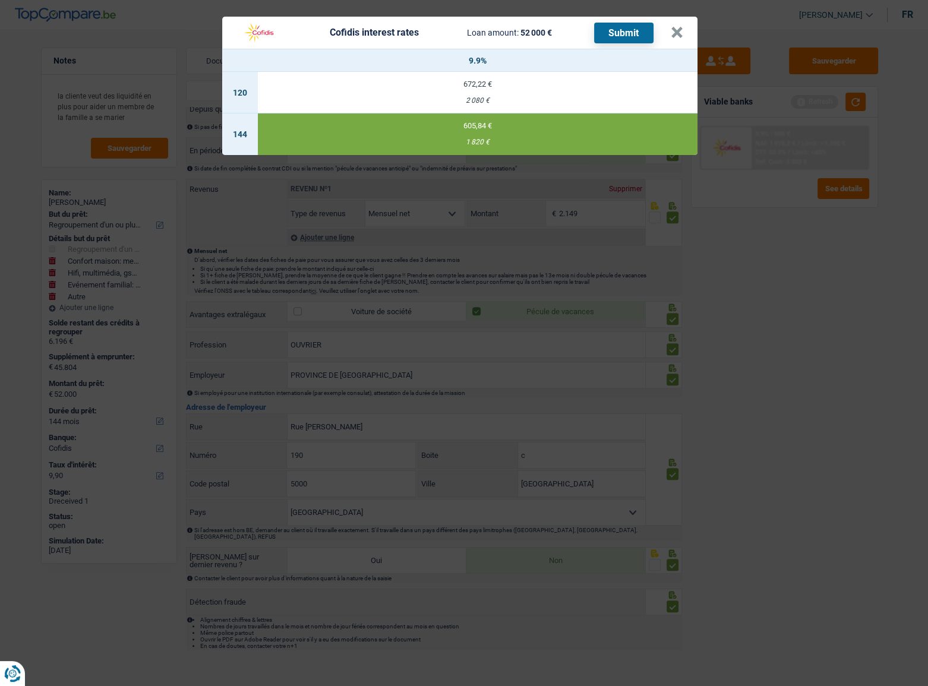
click at [615, 33] on button "Submit" at bounding box center [623, 33] width 59 height 21
click at [681, 31] on button "×" at bounding box center [677, 33] width 12 height 12
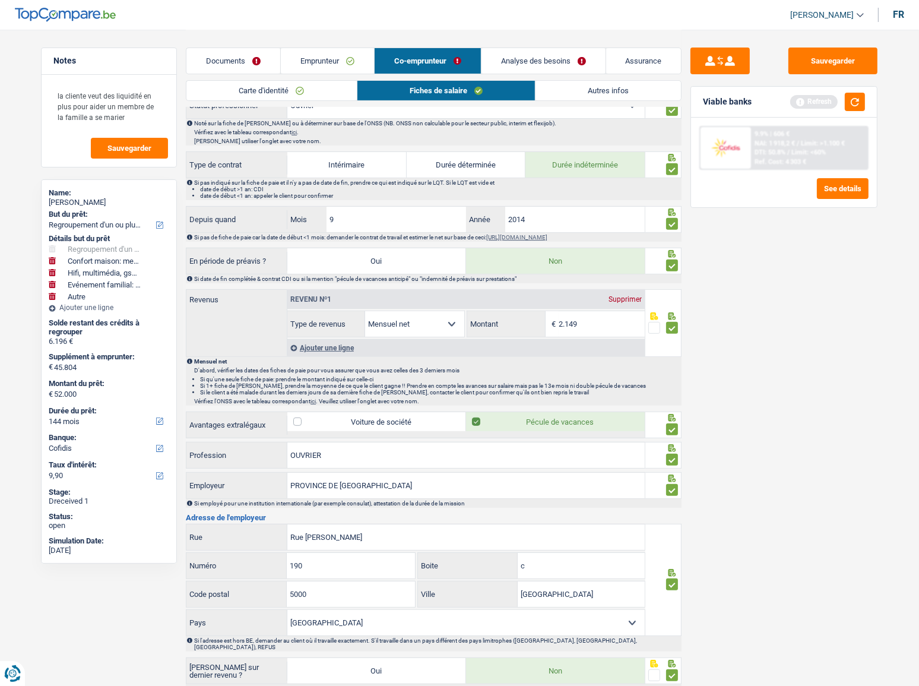
scroll to position [370, 0]
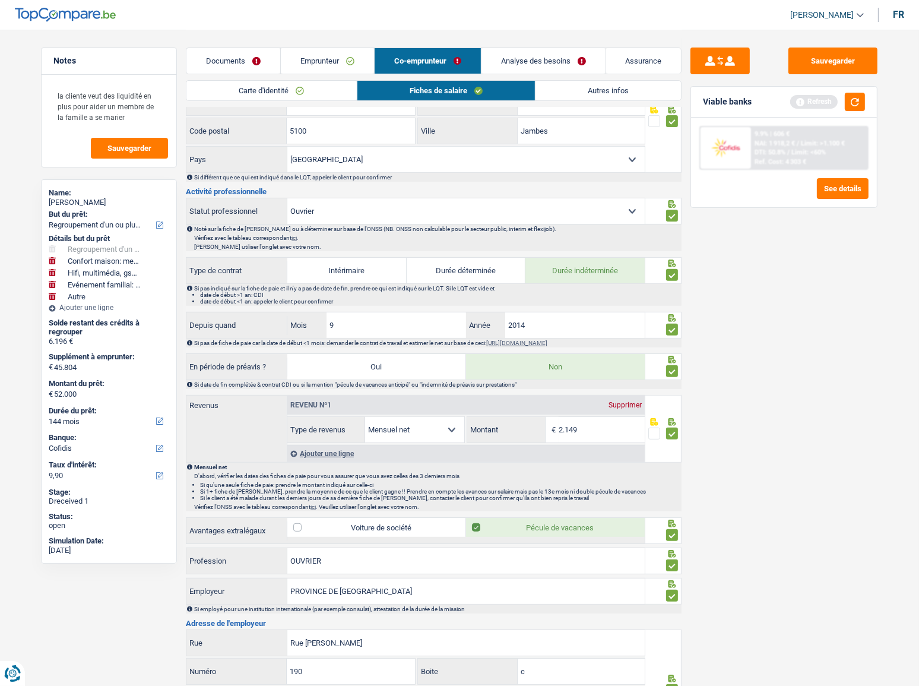
click at [243, 62] on link "Documents" at bounding box center [233, 61] width 94 height 26
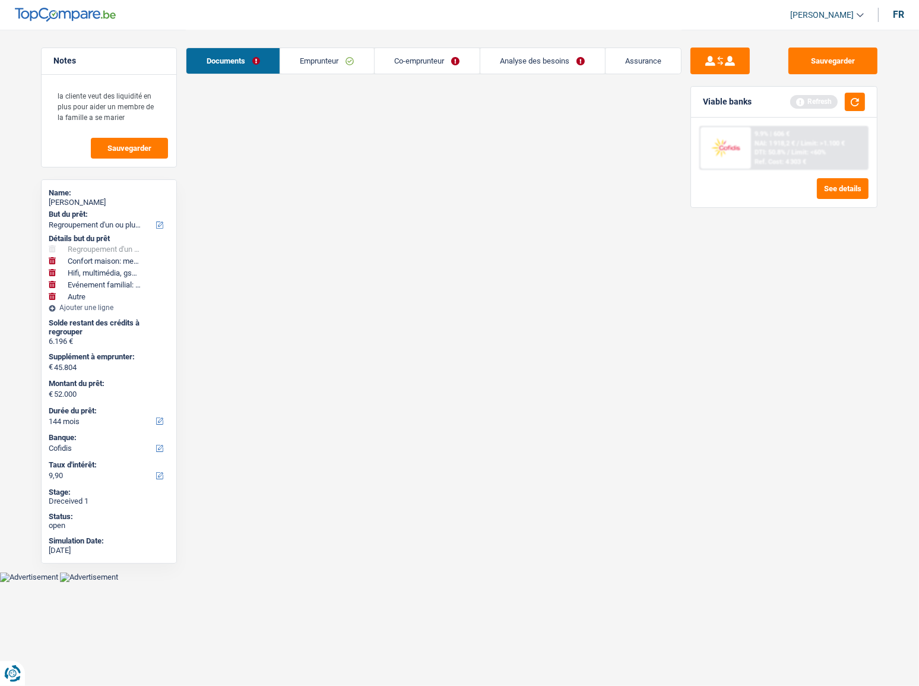
scroll to position [0, 0]
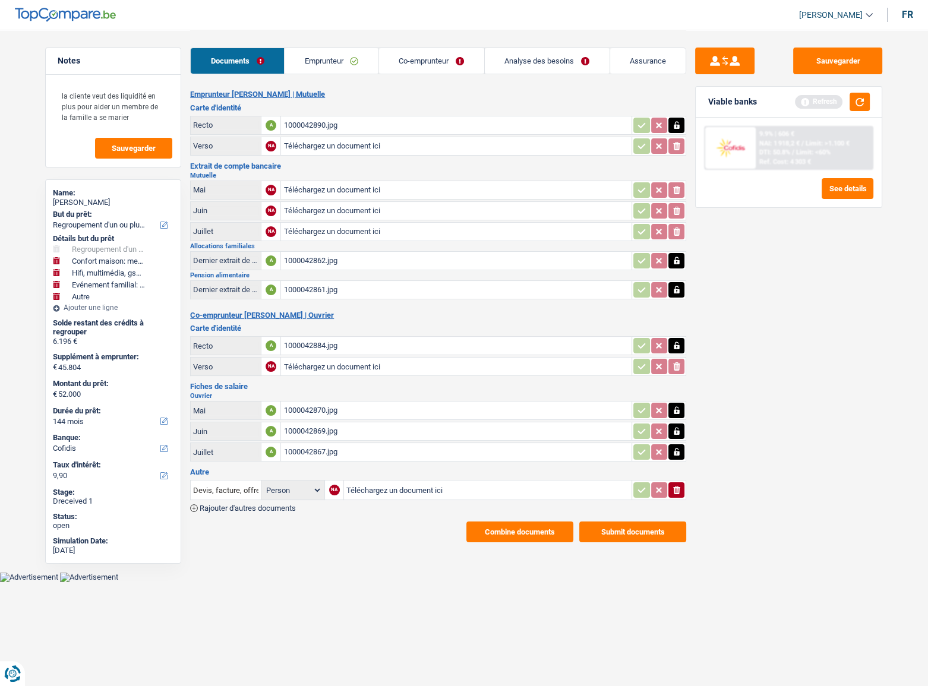
click at [635, 521] on button "Submit documents" at bounding box center [632, 531] width 107 height 21
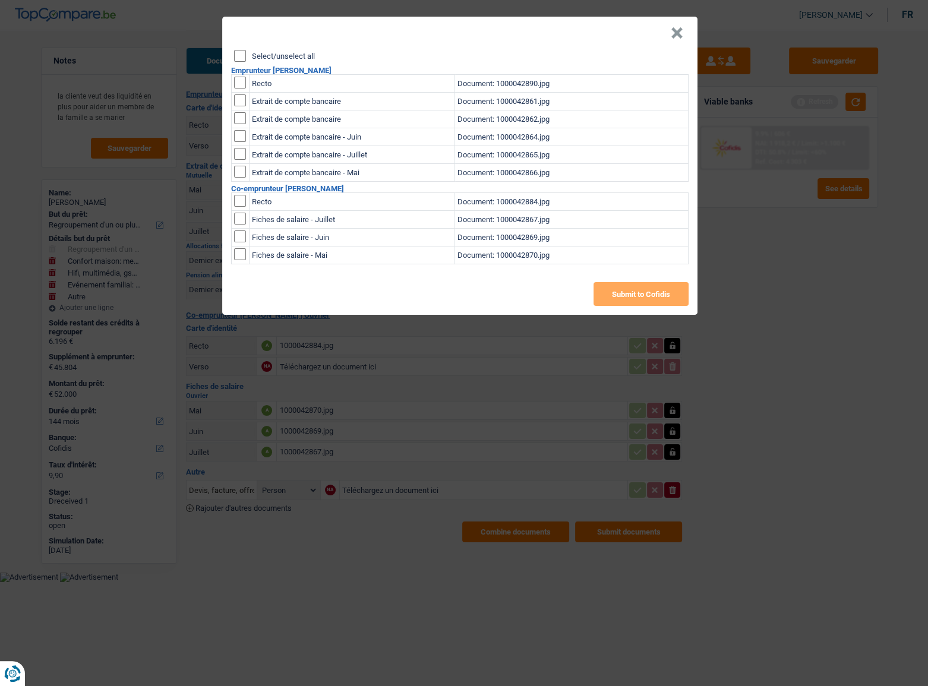
click at [242, 58] on input "Select/unselect all" at bounding box center [240, 56] width 12 height 12
checkbox input "true"
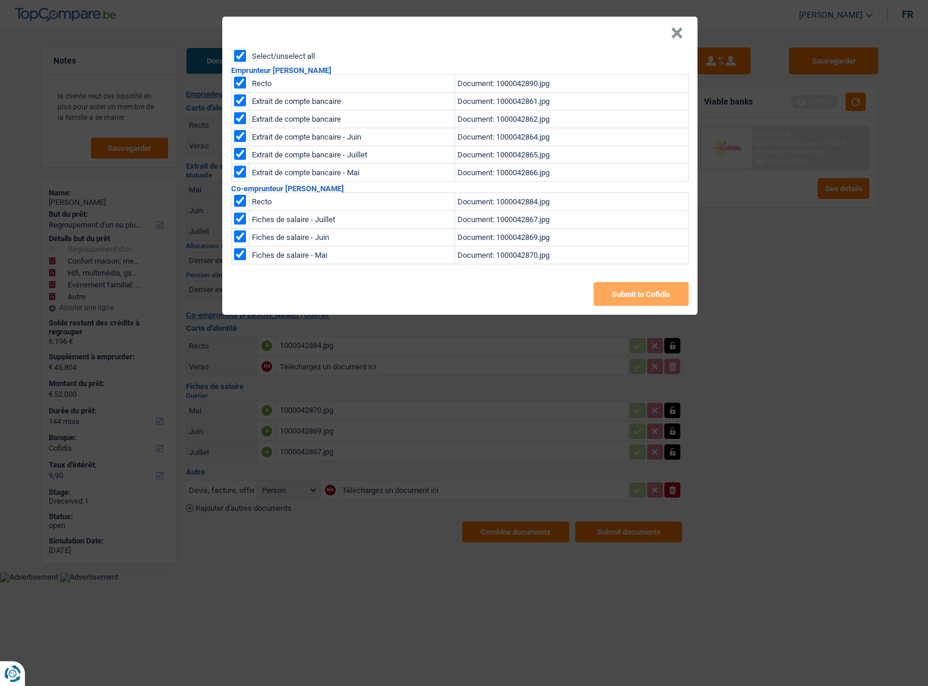
checkbox input "true"
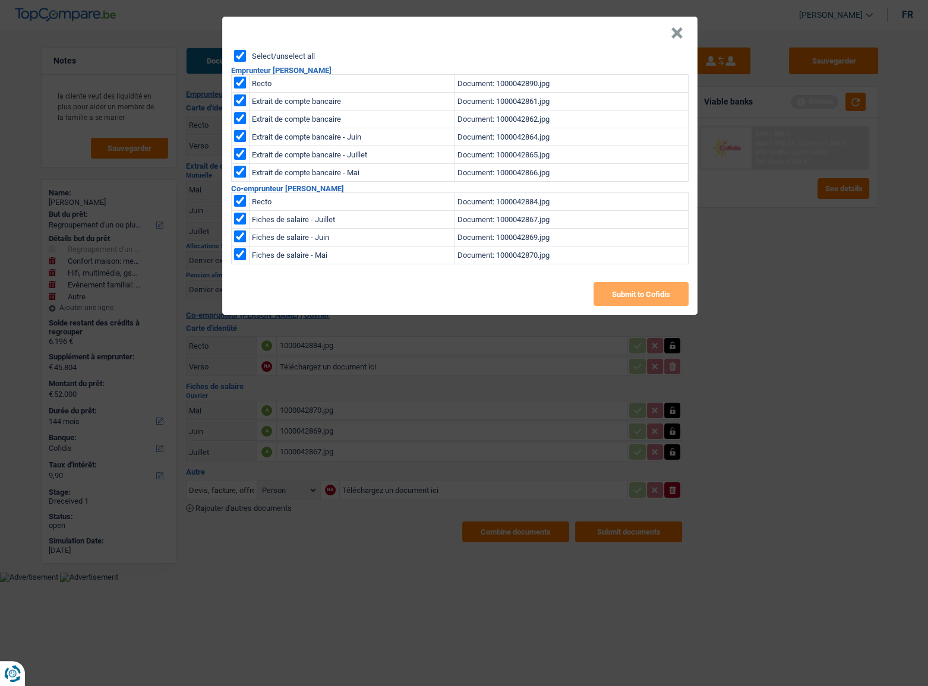
checkbox input "true"
click at [649, 293] on button "Submit to Cofidis" at bounding box center [640, 294] width 95 height 24
click at [672, 34] on button "×" at bounding box center [677, 33] width 12 height 12
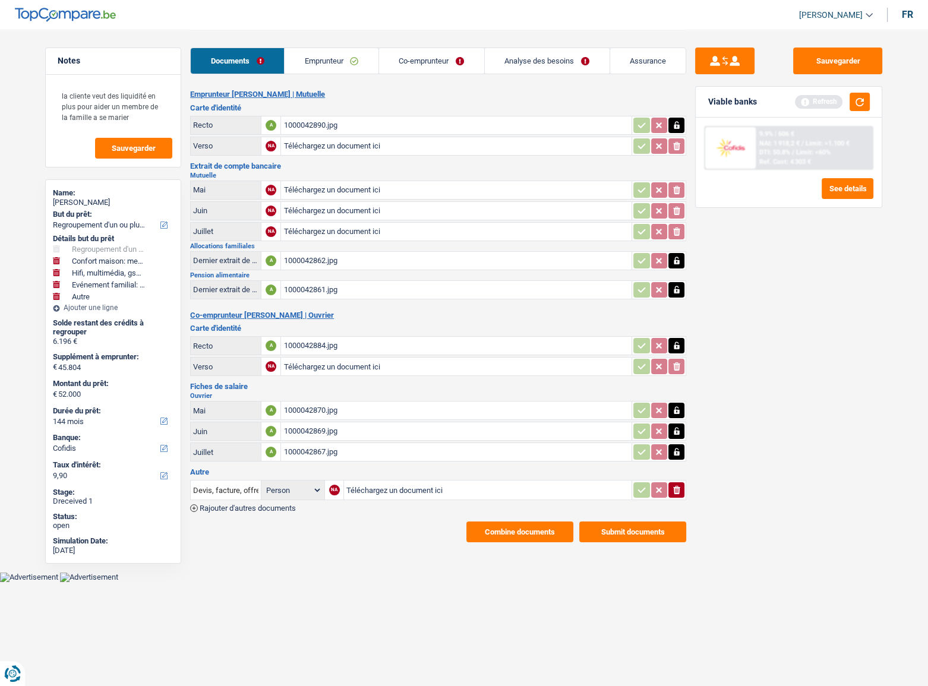
click at [430, 53] on link "Co-emprunteur" at bounding box center [431, 61] width 105 height 26
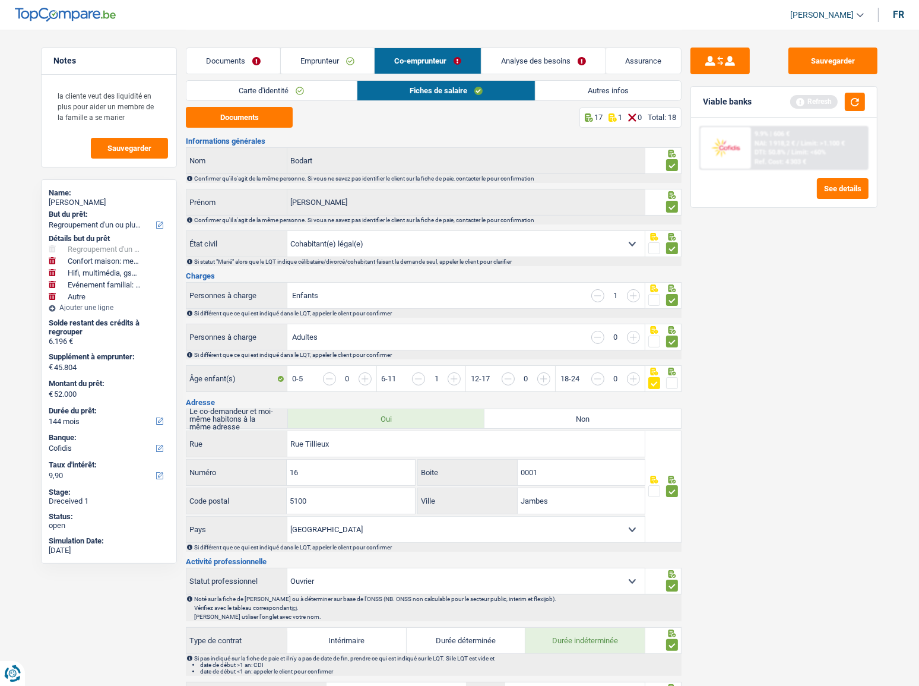
click at [340, 54] on link "Emprunteur" at bounding box center [327, 61] width 93 height 26
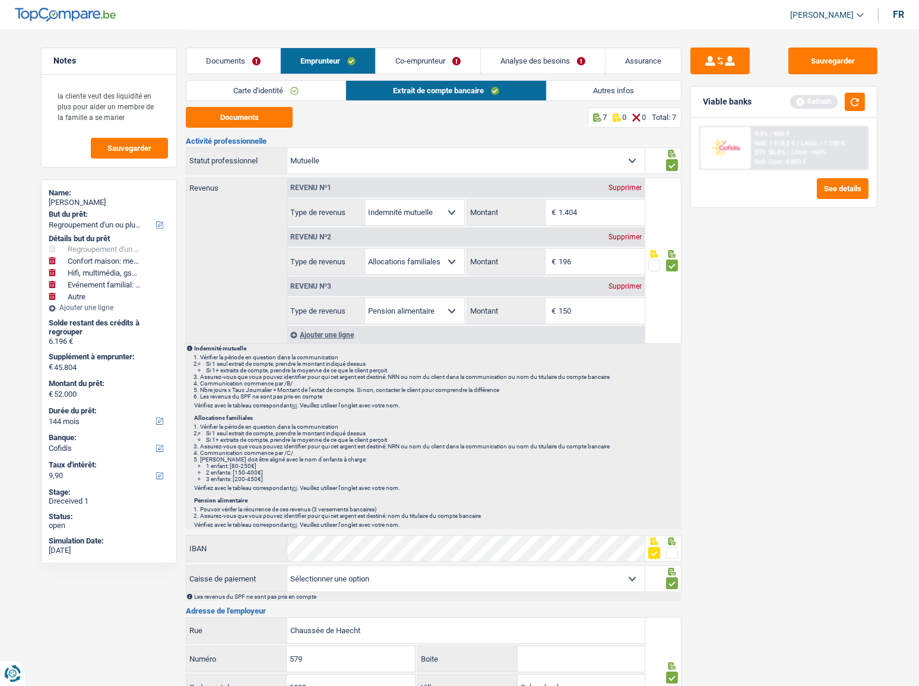
click at [536, 53] on link "Analyse des besoins" at bounding box center [543, 61] width 124 height 26
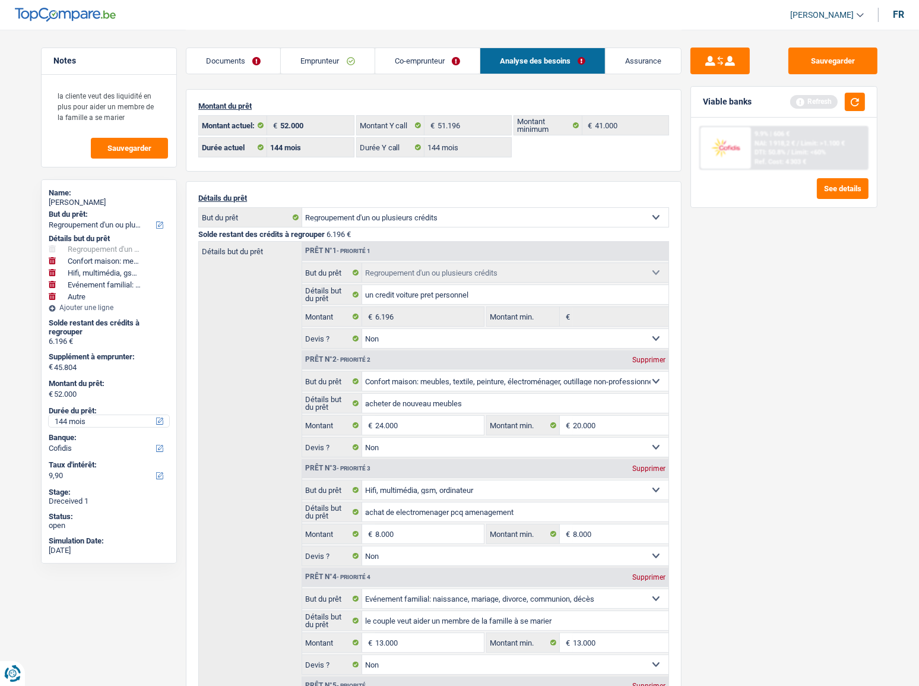
click at [105, 416] on div "Durée du prêt: 12 mois 18 mois 24 mois 30 mois 36 mois 42 mois 48 mois 60 mois …" at bounding box center [109, 416] width 121 height 21
click at [110, 417] on select "12 mois 18 mois 24 mois 30 mois 36 mois 42 mois 48 mois 60 mois 72 mois 84 mois…" at bounding box center [109, 421] width 121 height 12
select select "120"
click at [49, 415] on select "12 mois 18 mois 24 mois 30 mois 36 mois 42 mois 48 mois 60 mois 72 mois 84 mois…" at bounding box center [109, 421] width 121 height 12
select select "120"
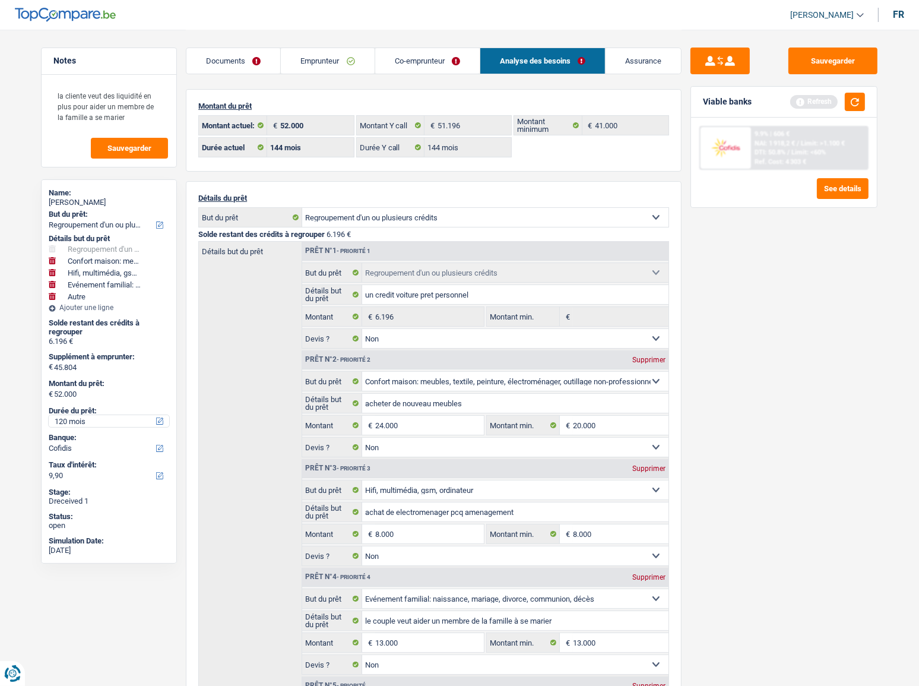
select select "120"
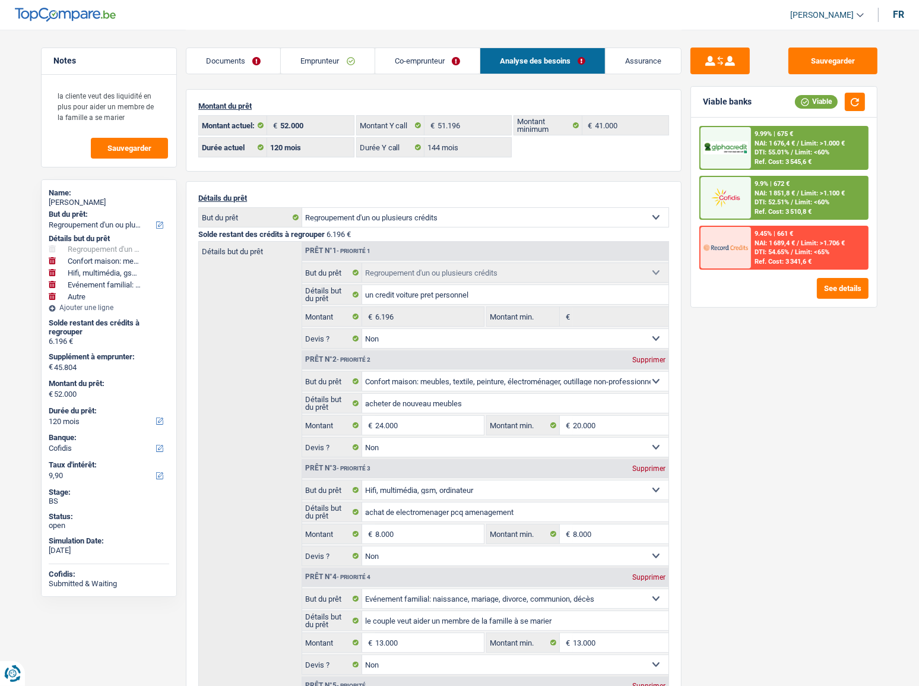
click at [839, 151] on div "9.99% | 675 € NAI: 1 676,4 € / Limit: >1.000 € DTI: 55.01% / Limit: <60% Ref. C…" at bounding box center [809, 148] width 117 height 42
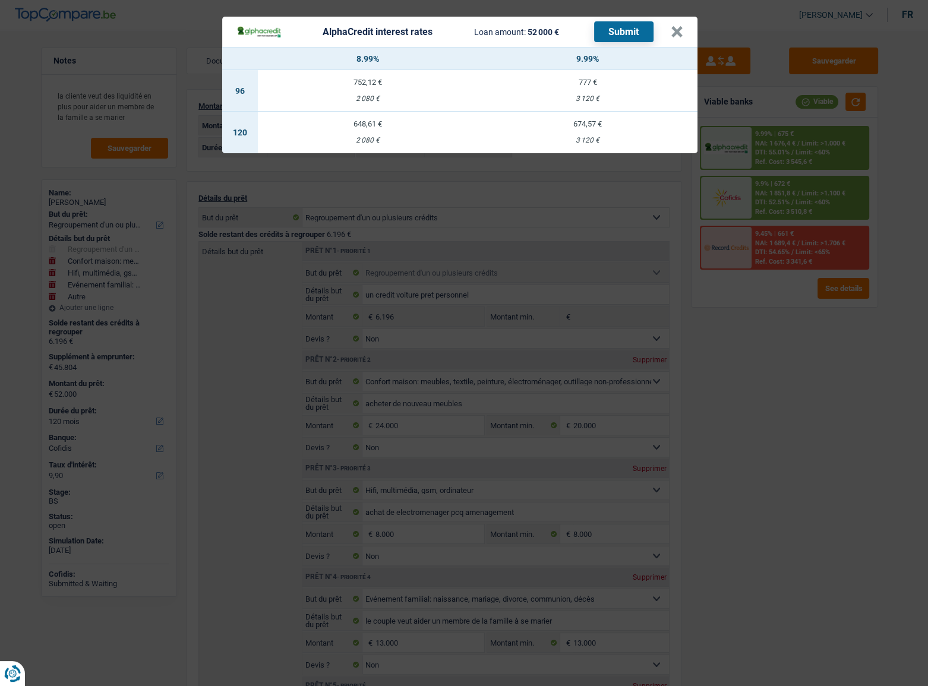
drag, startPoint x: 830, startPoint y: 345, endPoint x: 801, endPoint y: 284, distance: 67.5
click at [829, 342] on div "AlphaCredit interest rates Loan amount: 52 000 € Submit × 8.99% 9.99% 96 752,12…" at bounding box center [464, 343] width 928 height 686
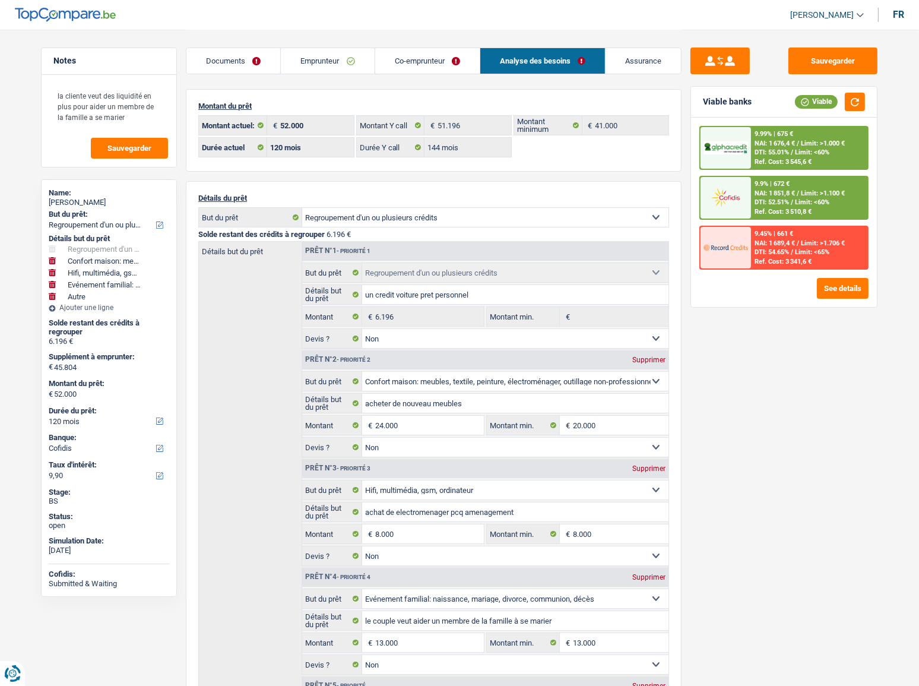
click at [796, 198] on span "Limit: <60%" at bounding box center [812, 202] width 34 height 8
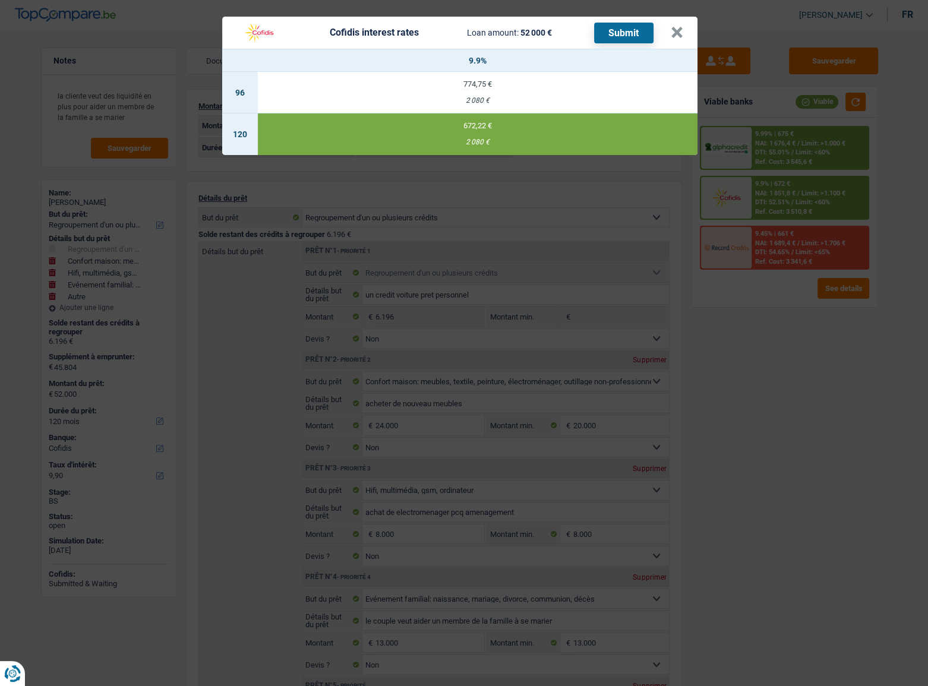
click at [788, 310] on div "Cofidis interest rates Loan amount: 52 000 € Submit × 9.9% 96 774,75 € 2 080 € …" at bounding box center [464, 343] width 928 height 686
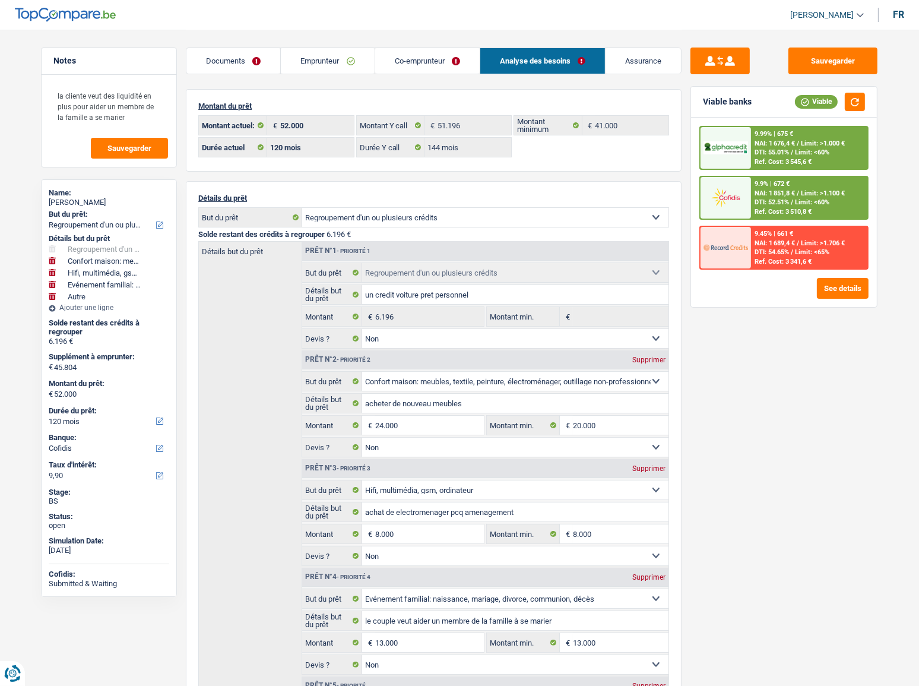
click at [811, 148] on span "Limit: <60%" at bounding box center [812, 152] width 34 height 8
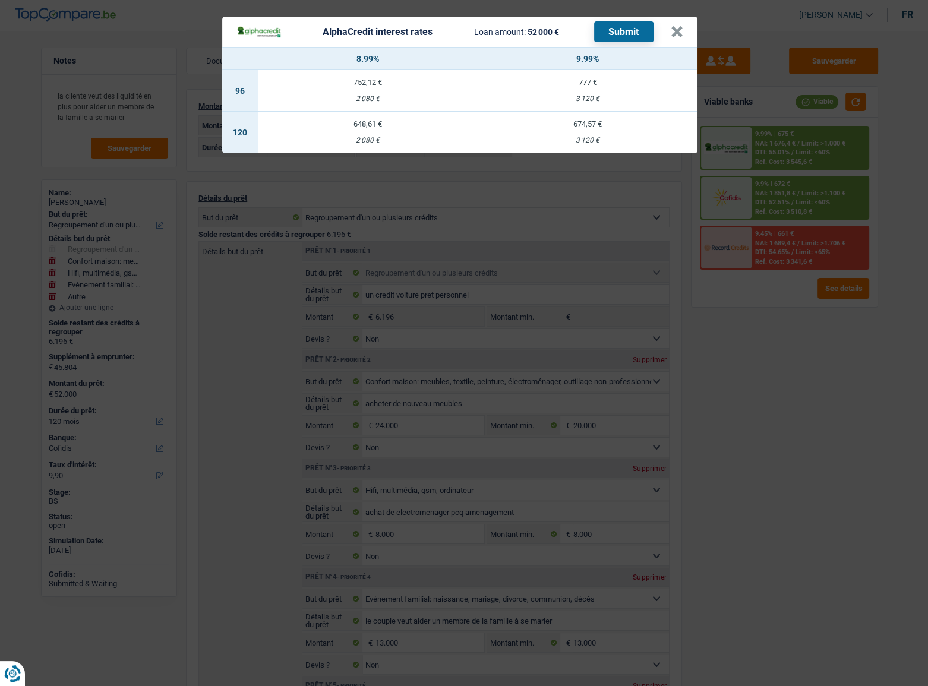
click at [382, 123] on div "648,61 €" at bounding box center [368, 124] width 220 height 8
select select "alphacredit"
type input "8,99"
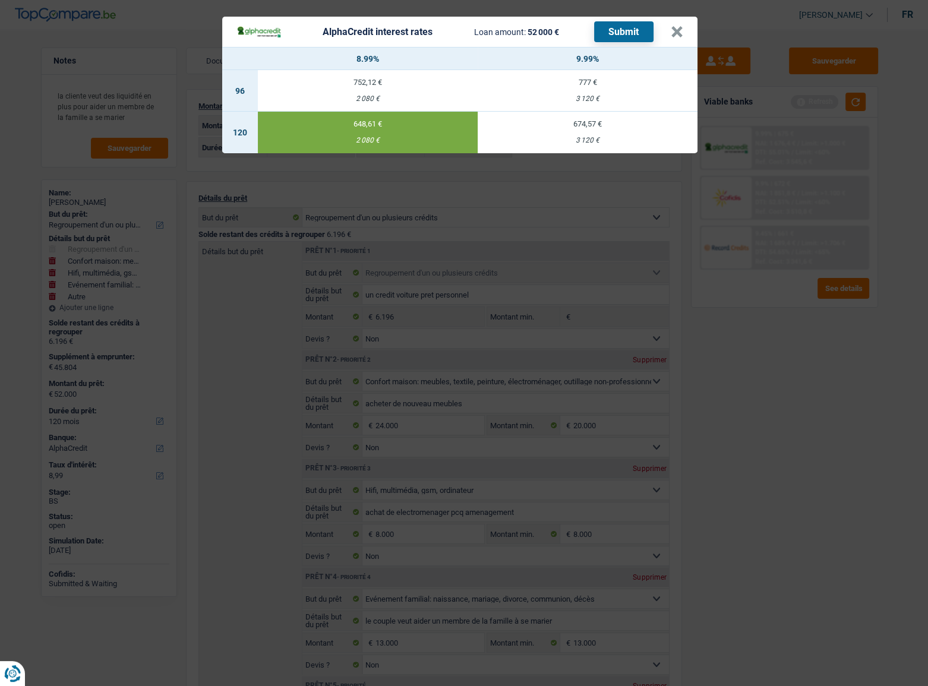
click at [618, 30] on button "Submit" at bounding box center [623, 31] width 59 height 21
click at [675, 38] on button "×" at bounding box center [677, 32] width 12 height 12
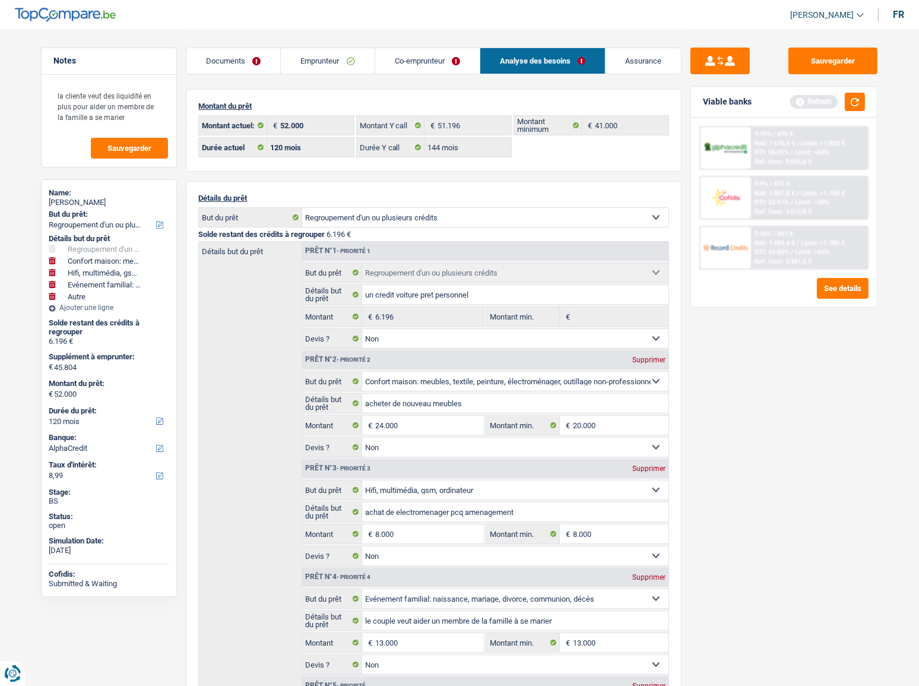
click at [793, 242] on span "NAI: 1 689,4 €" at bounding box center [775, 243] width 40 height 8
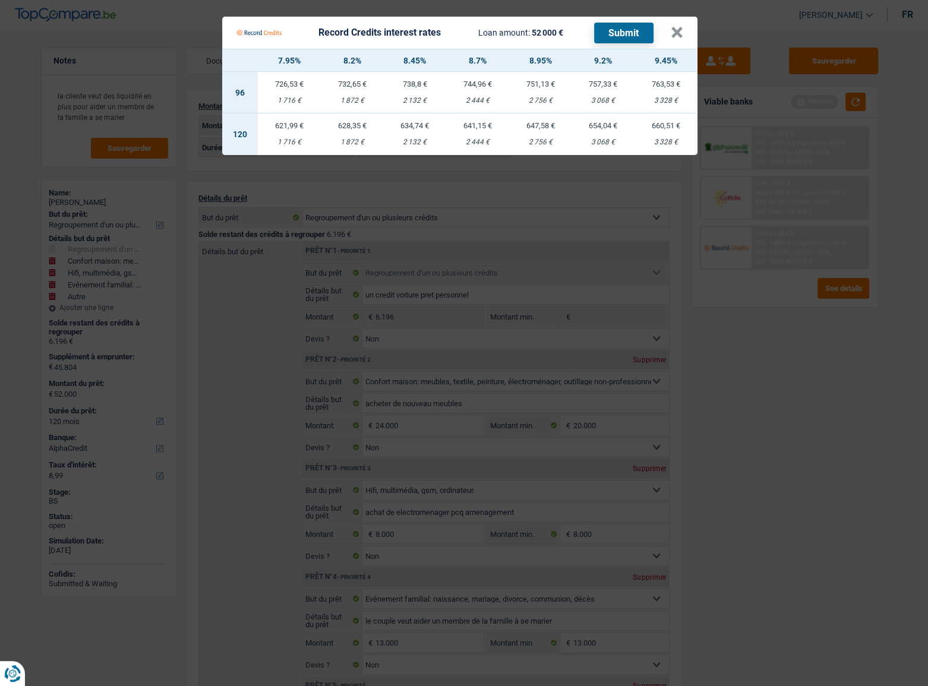
click at [552, 134] on td "647,58 € 2 756 €" at bounding box center [540, 134] width 63 height 42
select select "record credits"
type input "8,95"
click at [622, 28] on button "Submit" at bounding box center [623, 33] width 59 height 21
click at [677, 33] on button "×" at bounding box center [677, 33] width 12 height 12
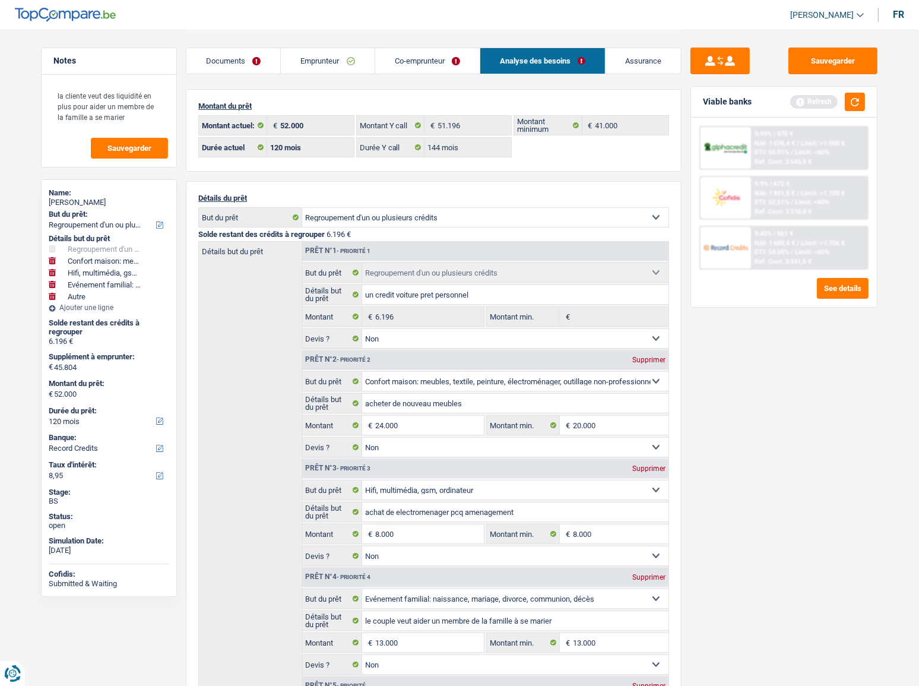
click at [95, 203] on div "Vanessa Letouche" at bounding box center [109, 203] width 121 height 10
copy div "Letouche"
click at [783, 219] on div "9.9% | 672 € NAI: 1 851,8 € / Limit: >1.100 € DTI: 52.51% / Limit: <60% Ref. Co…" at bounding box center [784, 198] width 169 height 44
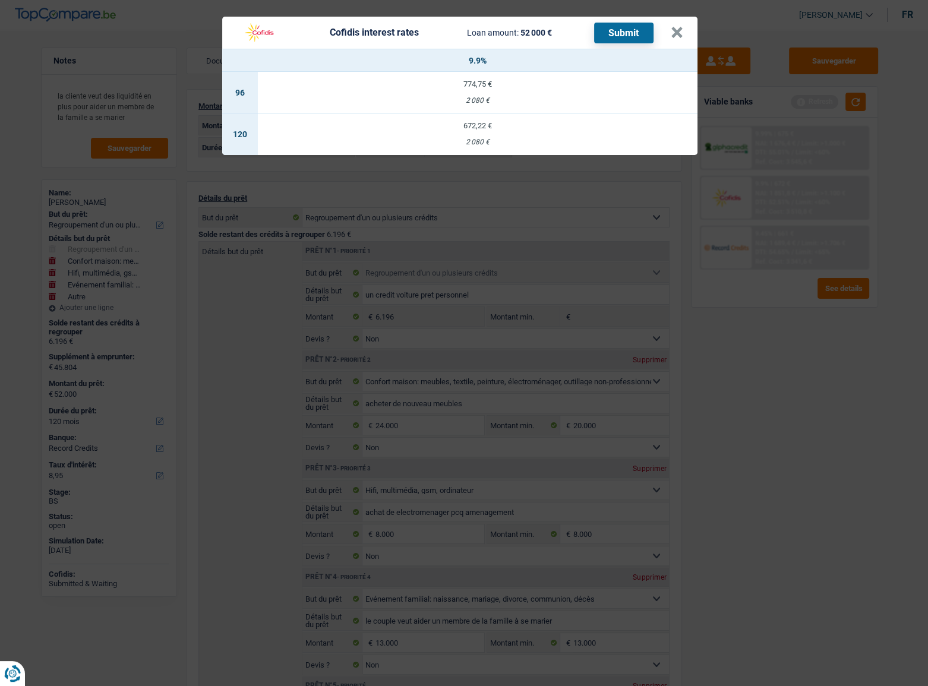
click at [769, 369] on div "Cofidis interest rates Loan amount: 52 000 € Submit × 9.9% 96 774,75 € 2 080 € …" at bounding box center [464, 343] width 928 height 686
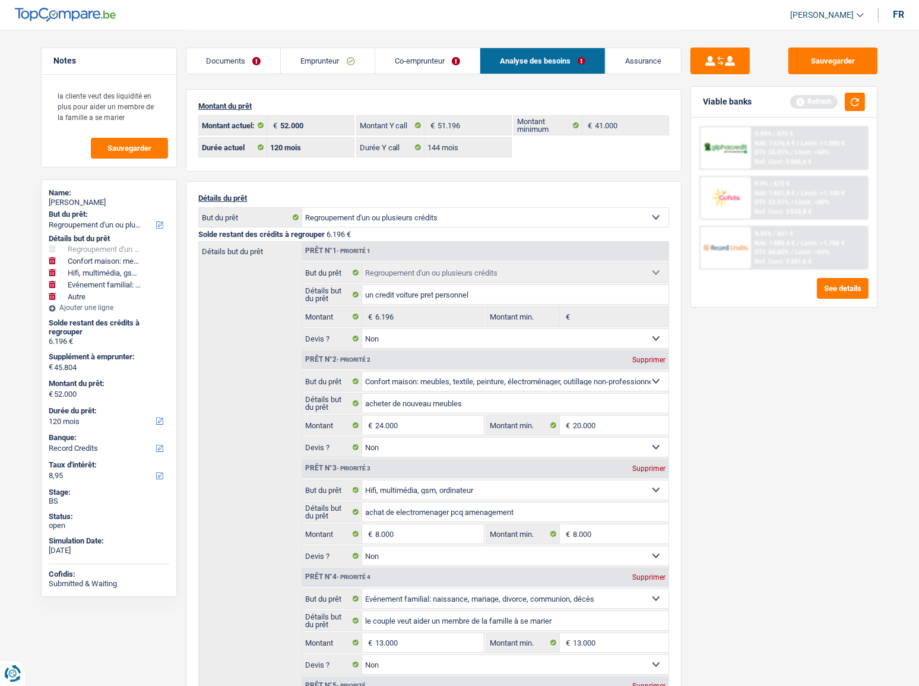
click at [792, 245] on span "NAI: 1 689,4 €" at bounding box center [775, 243] width 40 height 8
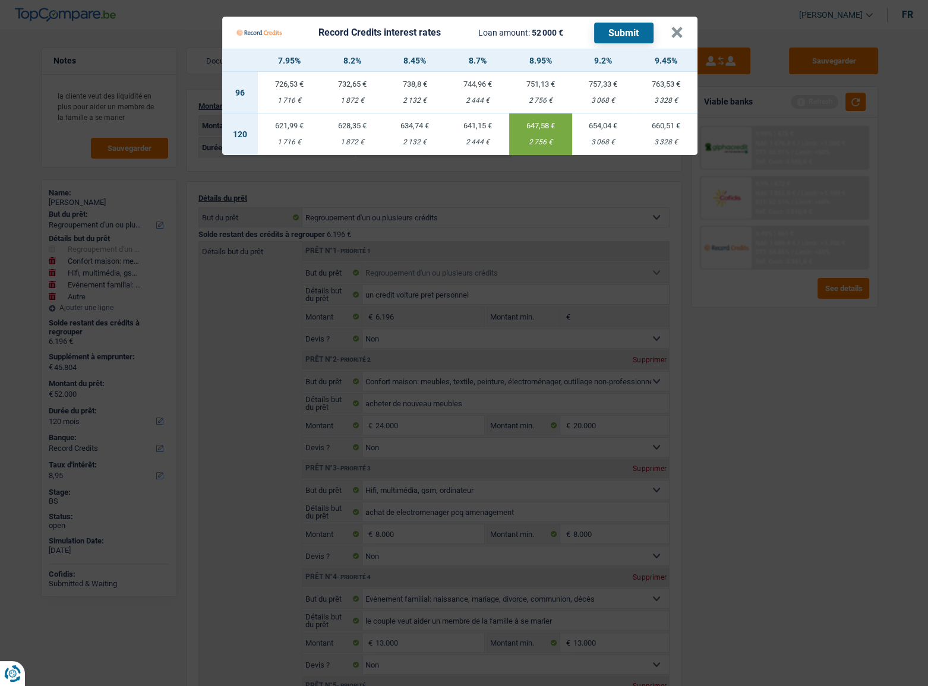
drag, startPoint x: 787, startPoint y: 349, endPoint x: 890, endPoint y: 349, distance: 103.3
click at [791, 350] on Credits "Record Credits interest rates Loan amount: 52 000 € Submit × 7.95% 8.2% 8.45% 8…" at bounding box center [464, 343] width 928 height 686
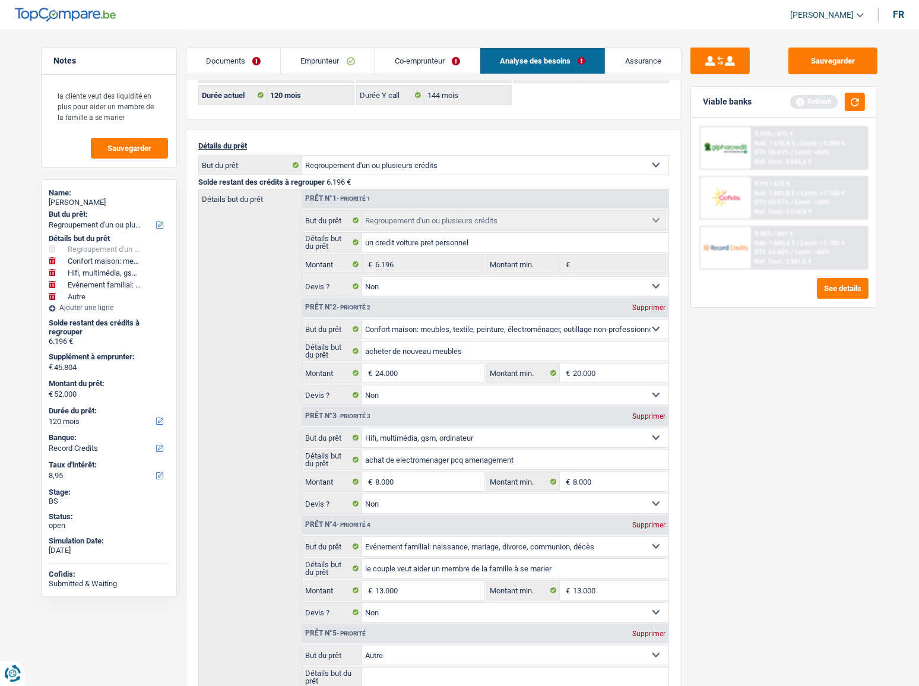
scroll to position [162, 0]
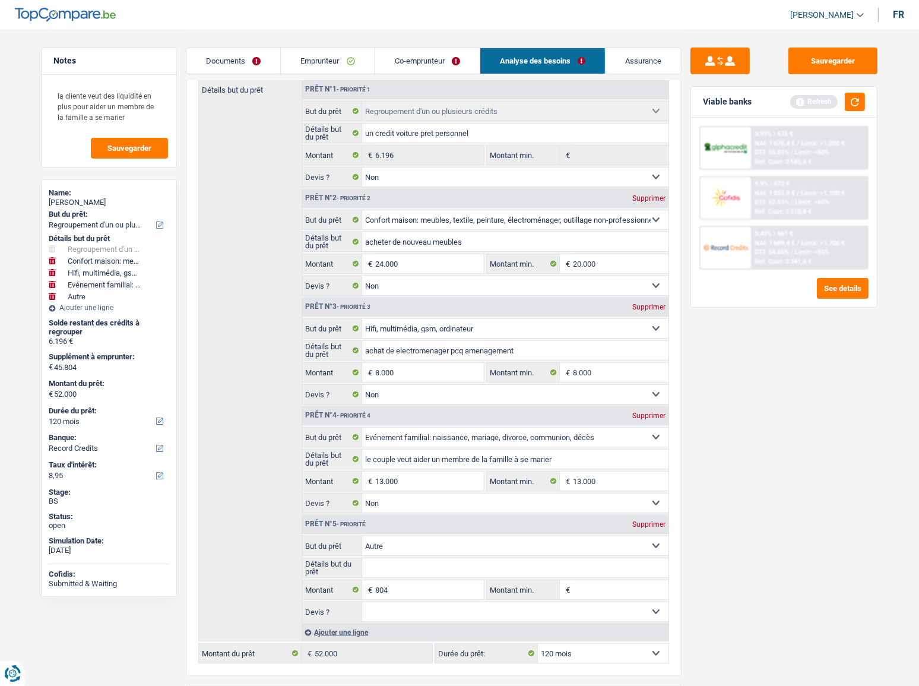
drag, startPoint x: 291, startPoint y: 64, endPoint x: 275, endPoint y: 73, distance: 18.6
click at [291, 64] on link "Emprunteur" at bounding box center [327, 61] width 93 height 26
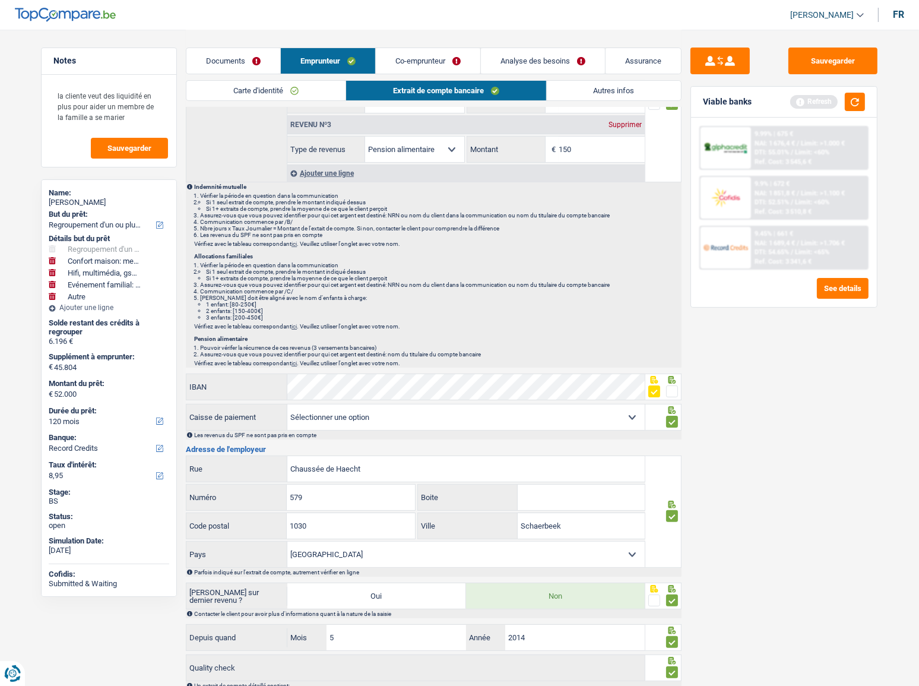
click at [230, 68] on link "Documents" at bounding box center [233, 61] width 94 height 26
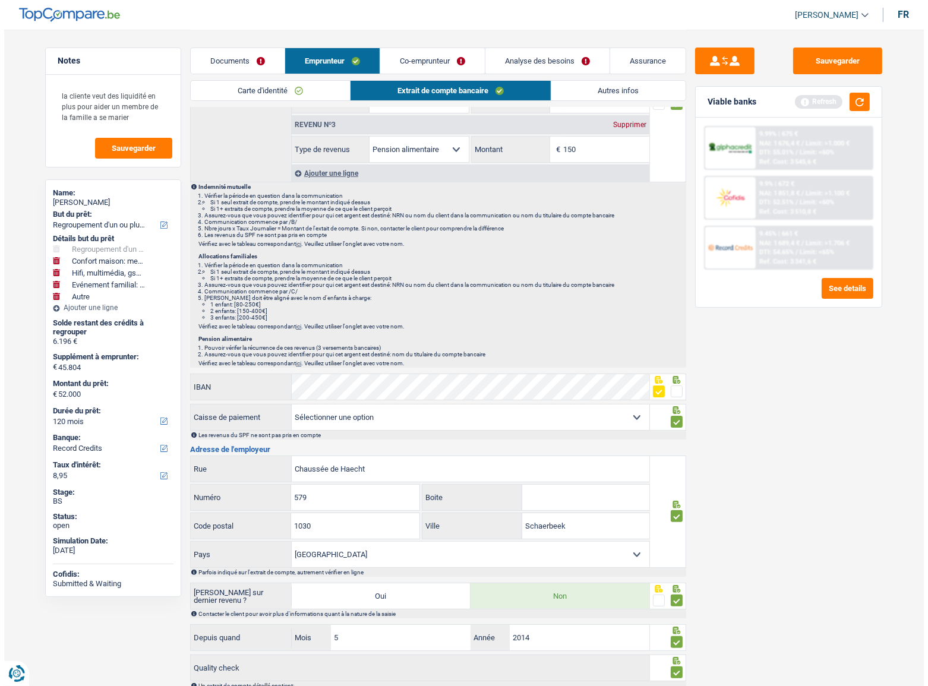
scroll to position [0, 0]
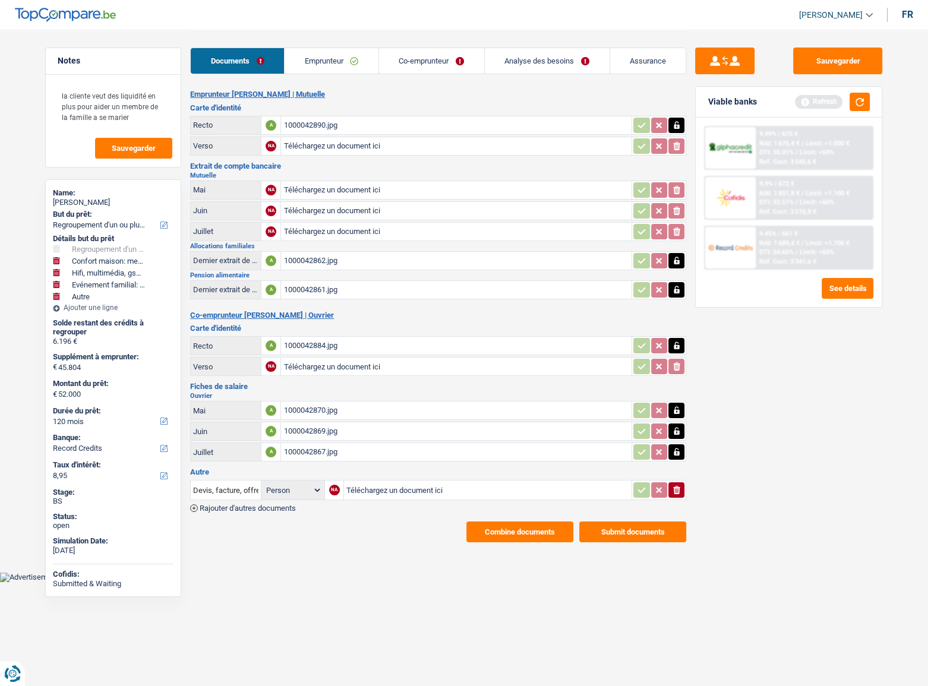
click at [331, 125] on div "1000042890.jpg" at bounding box center [456, 125] width 346 height 18
click at [323, 349] on div "1000042884.jpg" at bounding box center [456, 346] width 346 height 18
click at [328, 257] on div "1000042862.jpg" at bounding box center [456, 261] width 346 height 18
click at [323, 415] on div "1000042870.jpg" at bounding box center [456, 410] width 346 height 18
click at [527, 531] on button "Combine documents" at bounding box center [519, 531] width 107 height 21
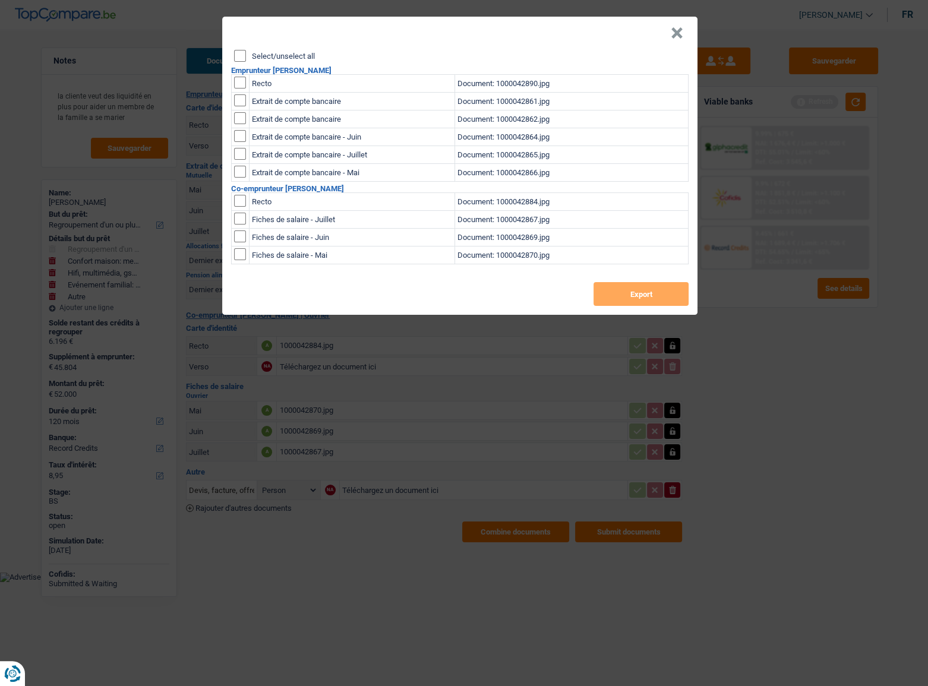
click at [242, 57] on input "Select/unselect all" at bounding box center [240, 56] width 12 height 12
checkbox input "true"
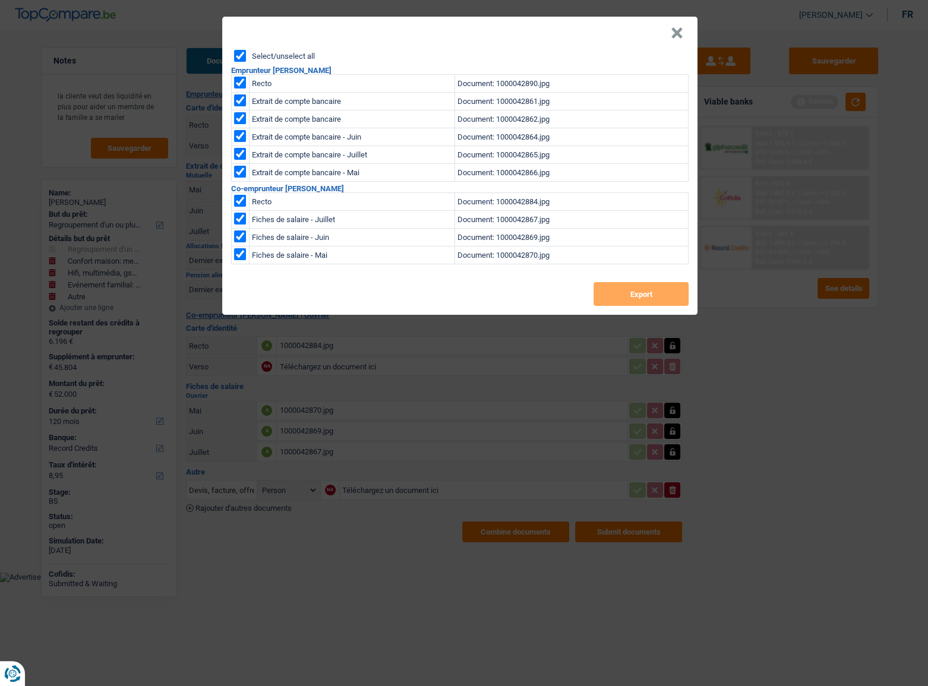
checkbox input "true"
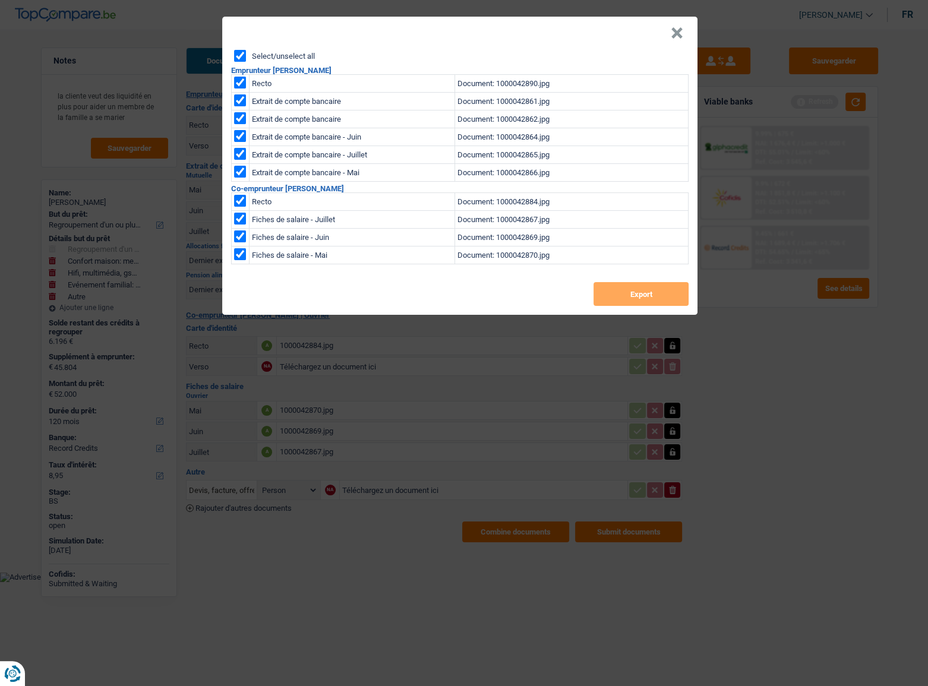
checkbox input "true"
click at [630, 282] on button "Export" at bounding box center [640, 294] width 95 height 24
click at [678, 35] on button "×" at bounding box center [677, 33] width 12 height 12
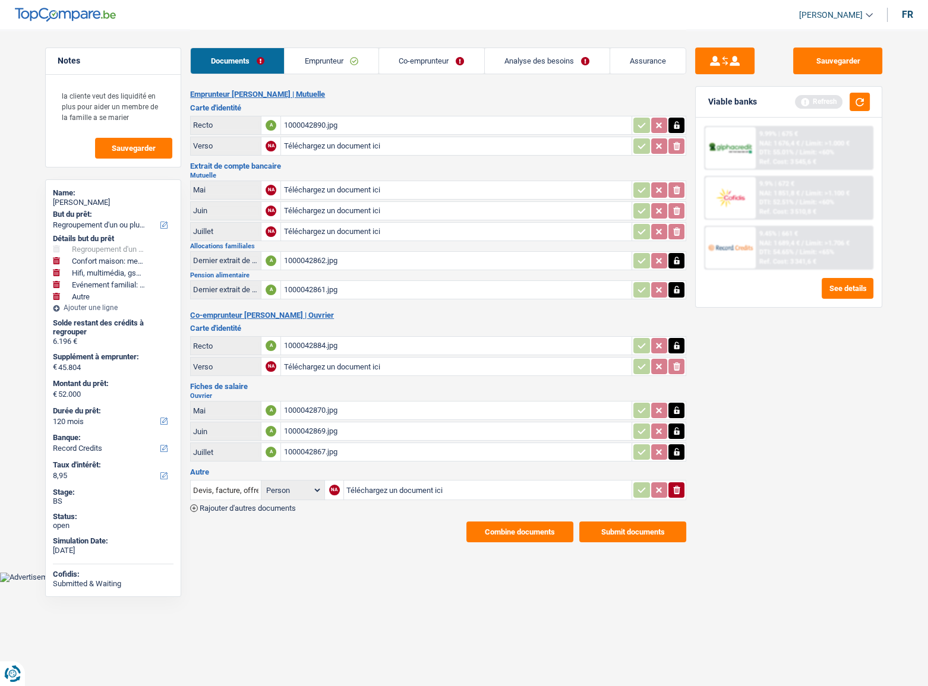
click at [309, 56] on link "Emprunteur" at bounding box center [331, 61] width 94 height 26
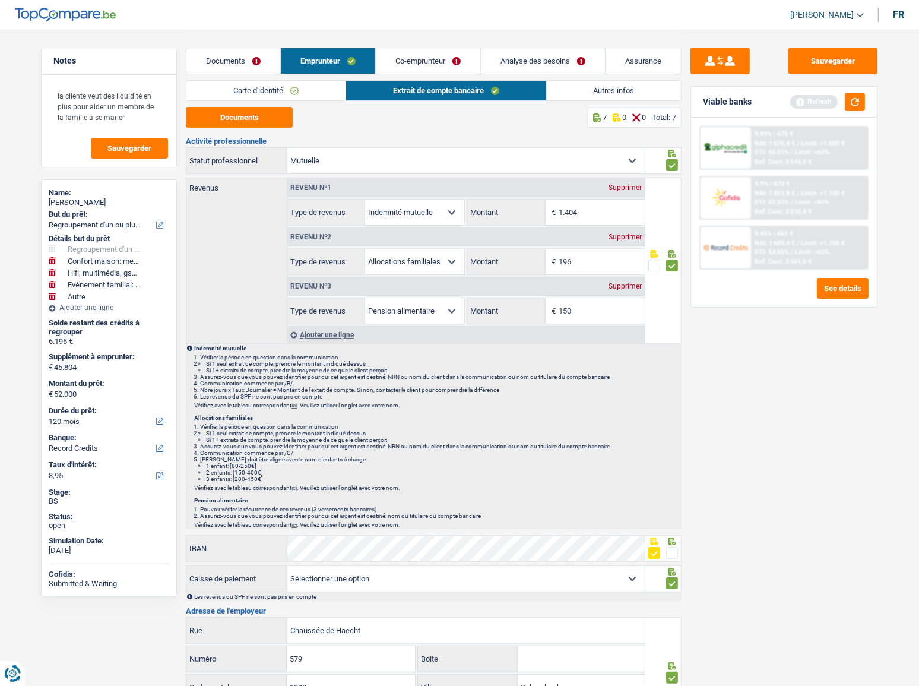
click at [293, 83] on link "Carte d'identité" at bounding box center [265, 91] width 159 height 20
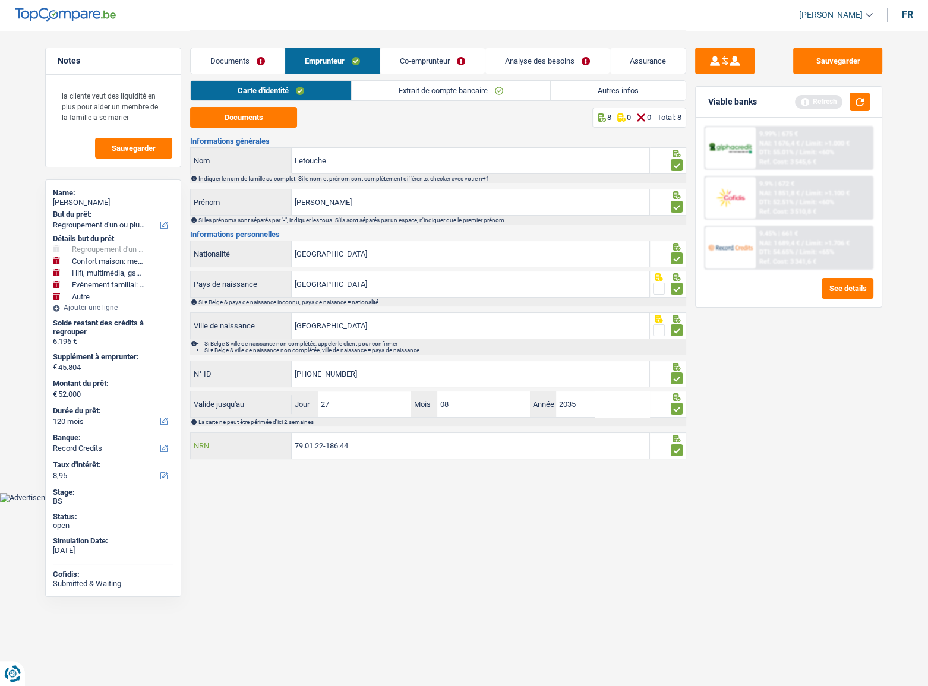
drag, startPoint x: 250, startPoint y: 443, endPoint x: 243, endPoint y: 442, distance: 6.6
click at [243, 442] on div "79.01.22-186.44 NRN" at bounding box center [420, 446] width 458 height 26
drag, startPoint x: 832, startPoint y: 61, endPoint x: 790, endPoint y: 61, distance: 41.6
click at [831, 62] on button "Sauvegarder" at bounding box center [837, 61] width 89 height 27
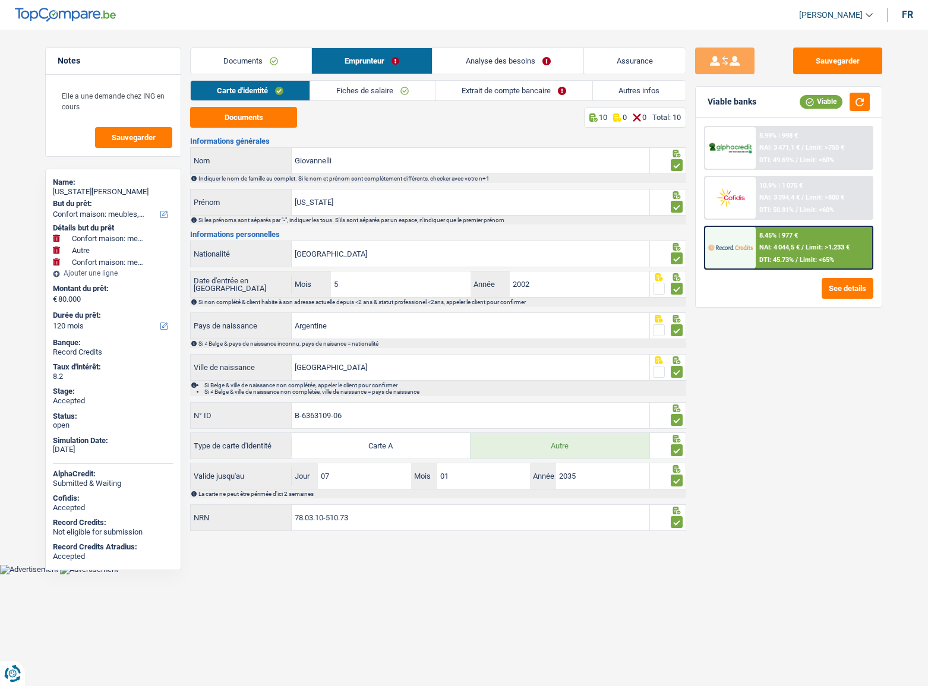
select select "household"
select select "other"
select select "household"
select select "120"
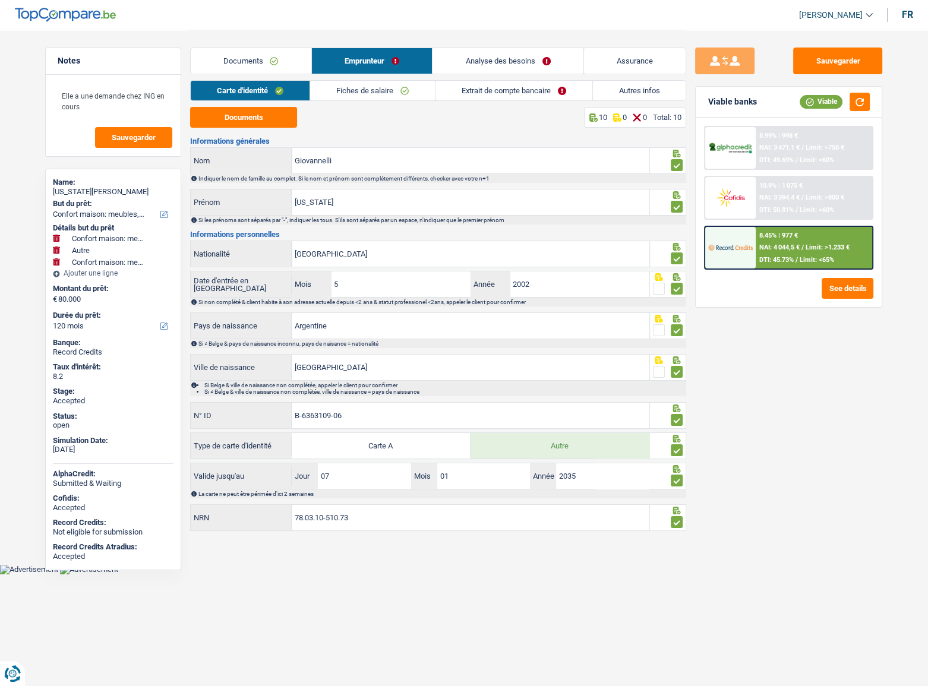
click at [238, 67] on link "Documents" at bounding box center [251, 61] width 121 height 26
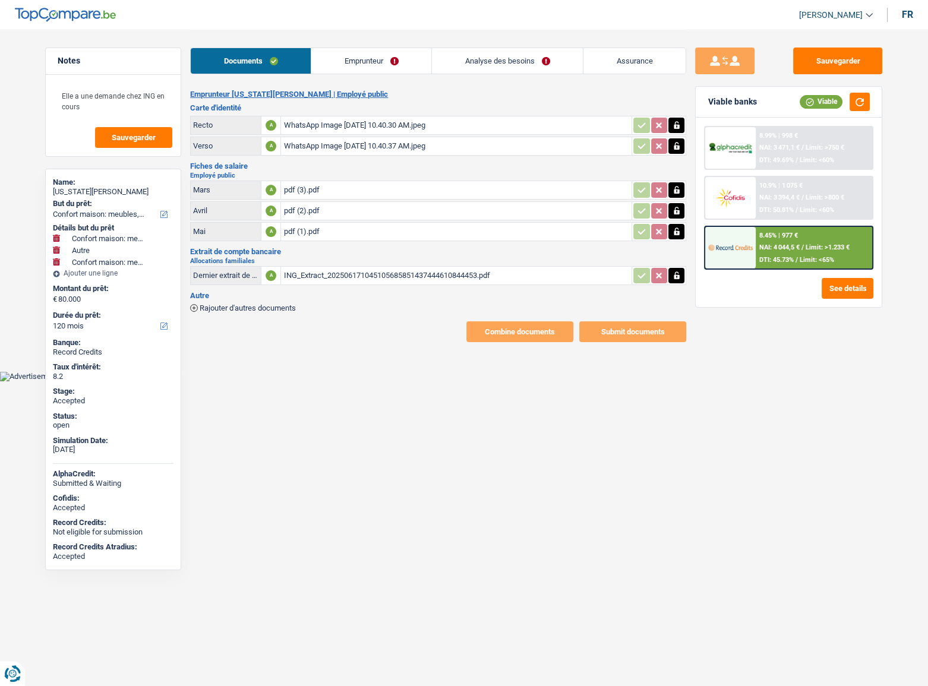
click at [252, 309] on span "Rajouter d'autres documents" at bounding box center [248, 308] width 96 height 8
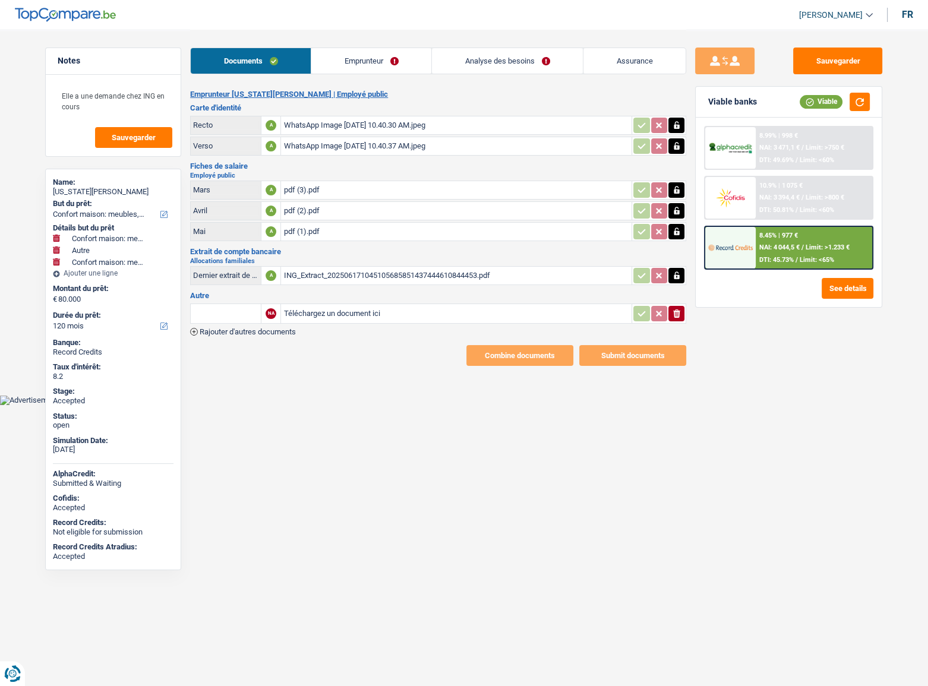
click at [349, 315] on input "Téléchargez un document ici" at bounding box center [456, 314] width 346 height 18
type input "C:\fakepath\combinepdf.pdf"
click at [209, 304] on input "text" at bounding box center [225, 313] width 65 height 19
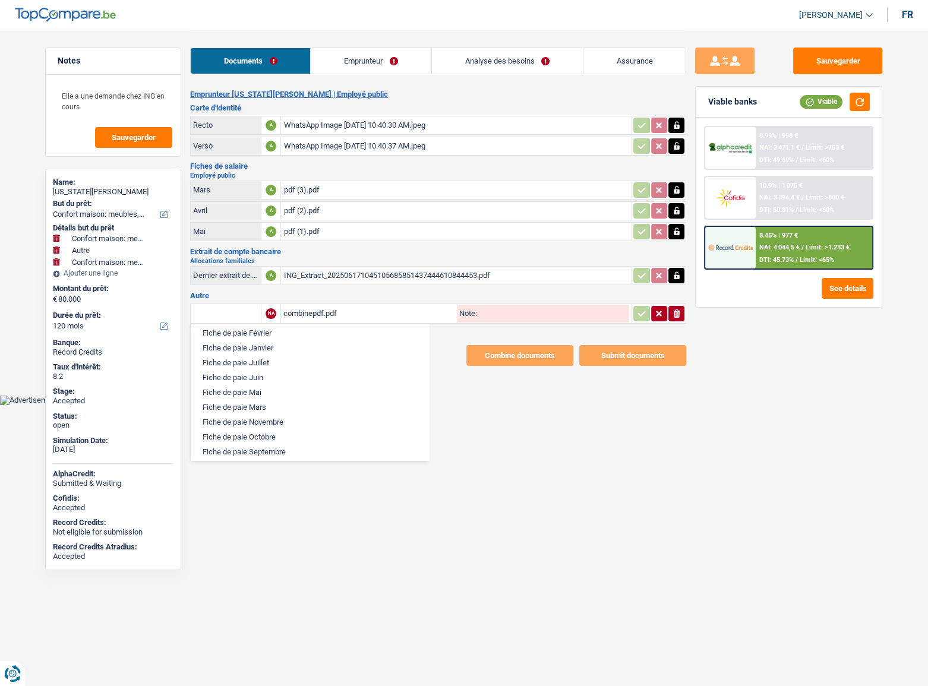
scroll to position [594, 0]
click at [258, 344] on li "Fiche de paie Juillet" at bounding box center [310, 337] width 226 height 15
type input "Fiche de paie Juillet"
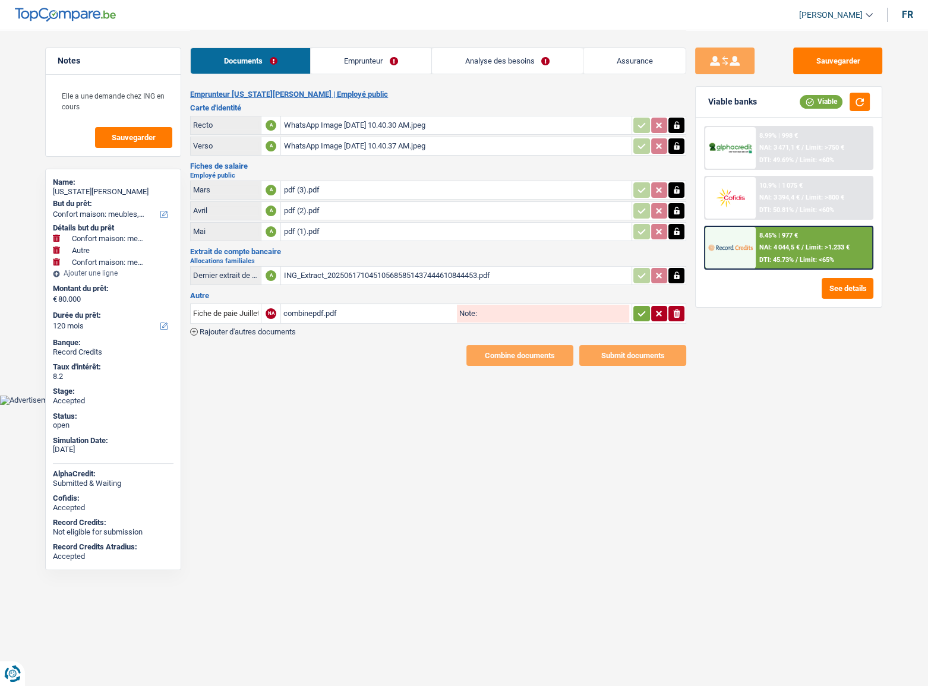
click at [645, 314] on icon "button" at bounding box center [642, 314] width 10 height 12
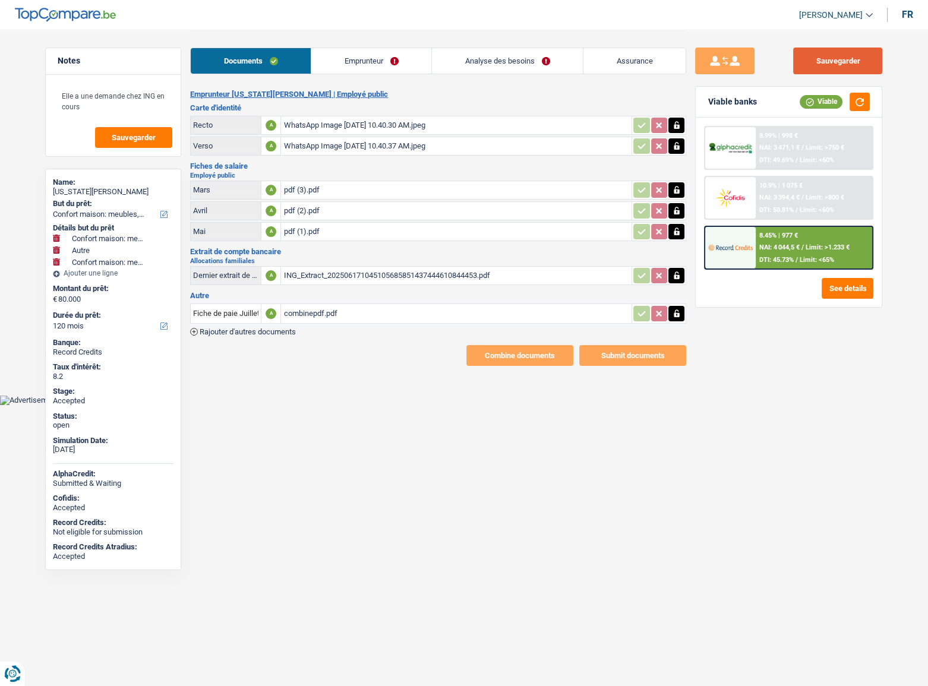
click at [827, 61] on button "Sauvegarder" at bounding box center [837, 61] width 89 height 27
click at [848, 47] on div "Sauvegarder Viable banks Viable 8.99% | 998 € NAI: 3 471,1 € / Limit: >750 € DT…" at bounding box center [788, 198] width 205 height 336
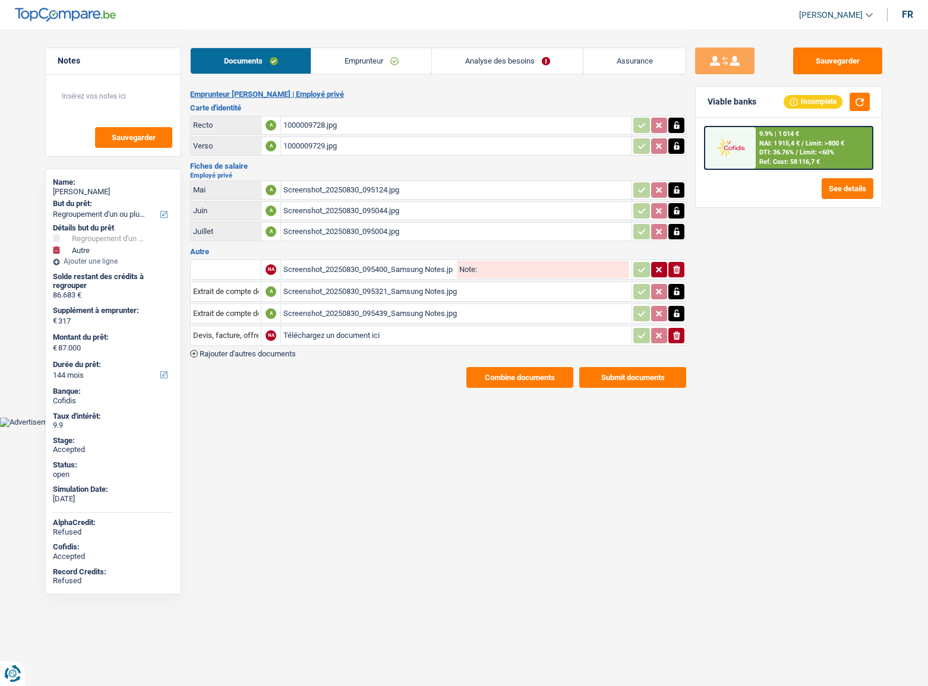
select select "refinancing"
select select "other"
select select "144"
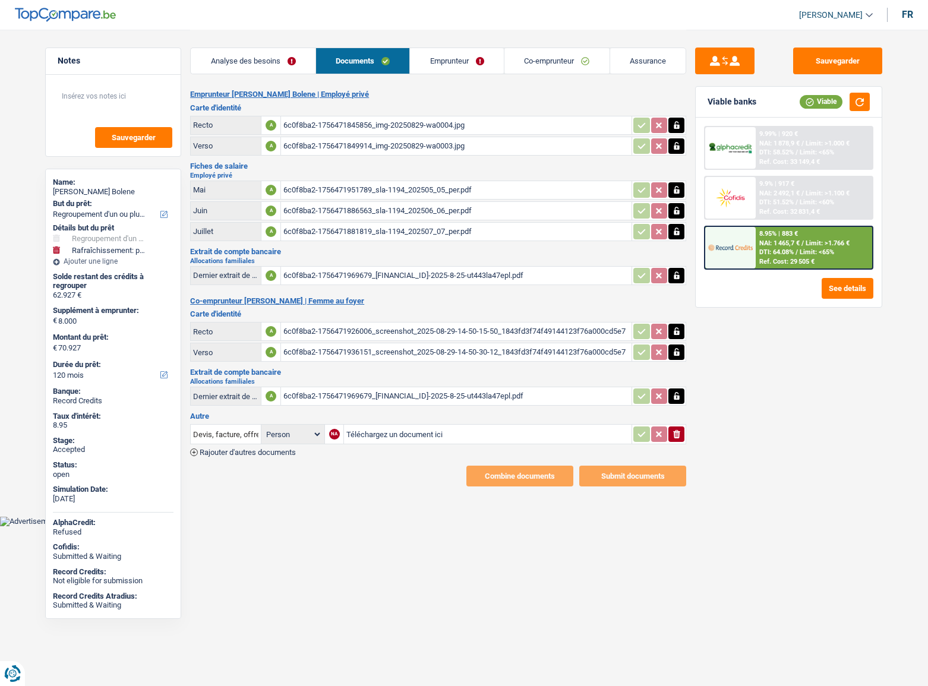
select select "refinancing"
select select "houseOrGarden"
select select "120"
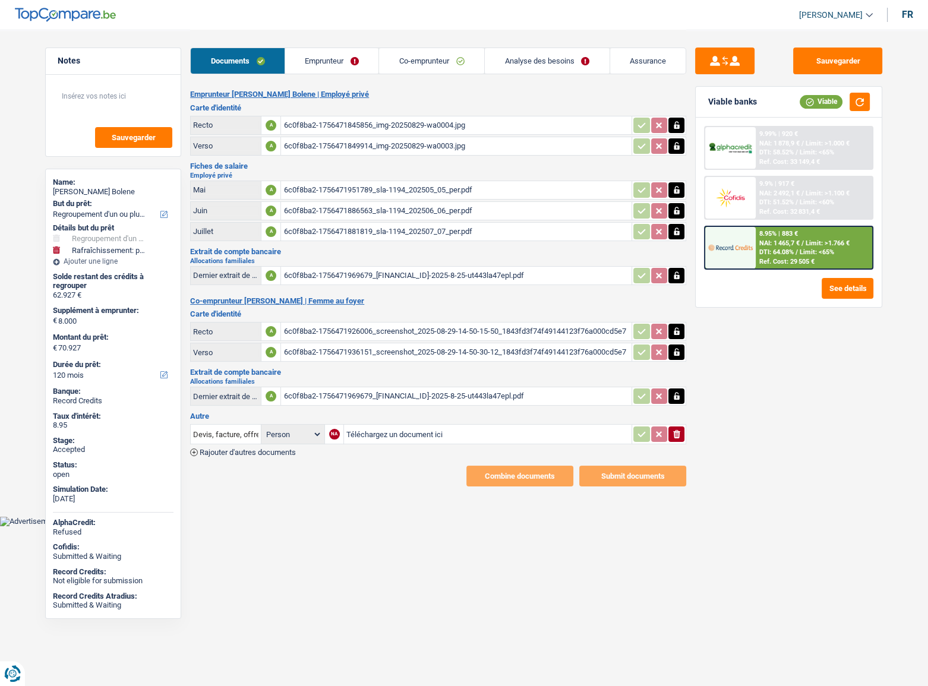
click at [323, 36] on div "Documents Emprunteur Co-emprunteur Analyse des besoins Assurance" at bounding box center [438, 55] width 496 height 50
click at [327, 51] on link "Emprunteur" at bounding box center [332, 61] width 94 height 26
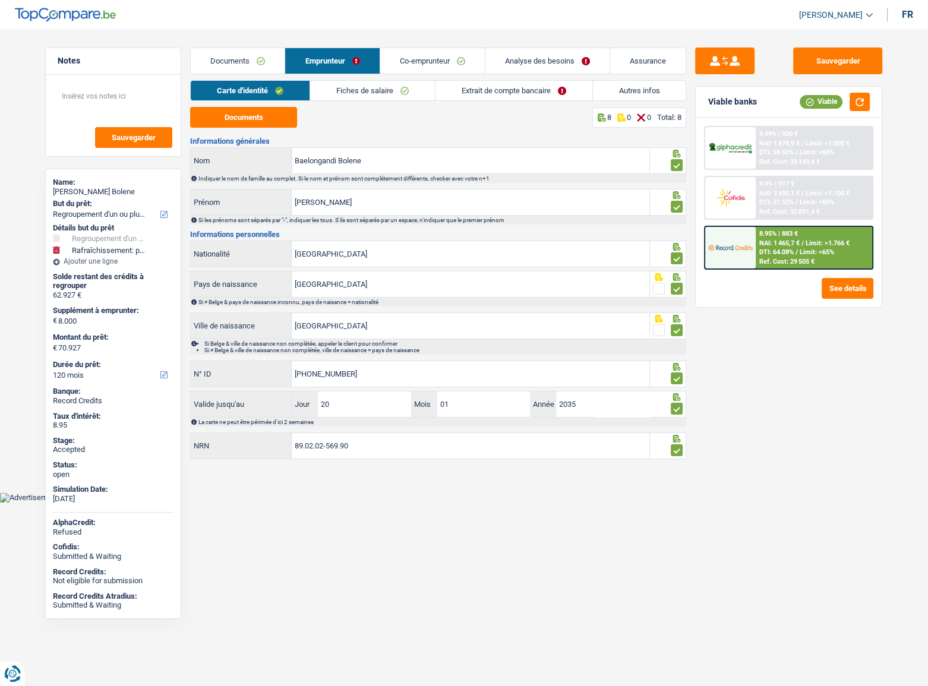
click at [326, 64] on link "Emprunteur" at bounding box center [332, 61] width 94 height 26
click at [559, 54] on link "Analyse des besoins" at bounding box center [547, 61] width 124 height 26
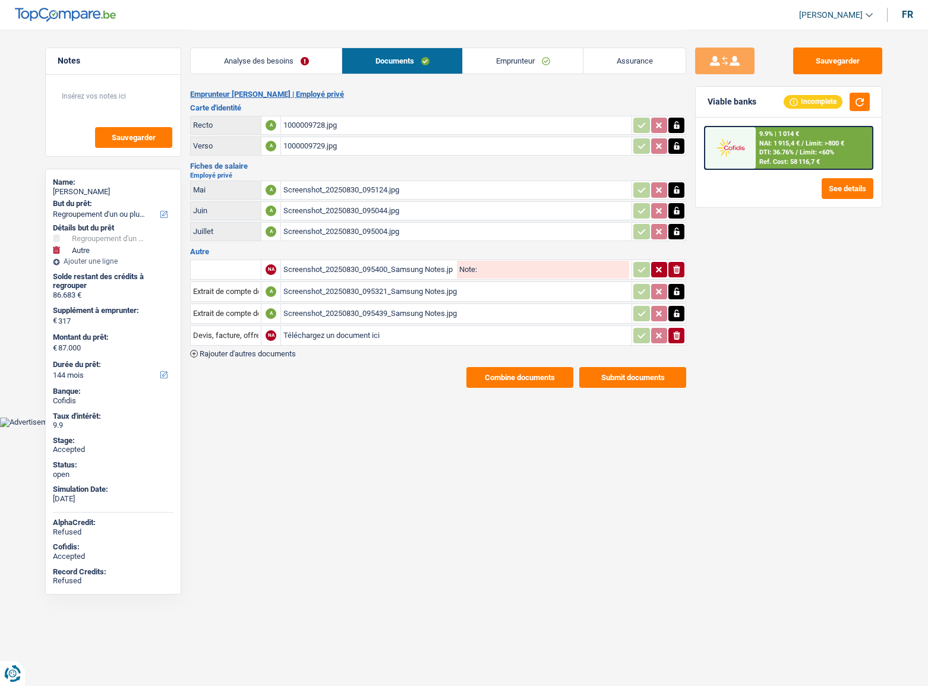
select select "refinancing"
select select "other"
select select "144"
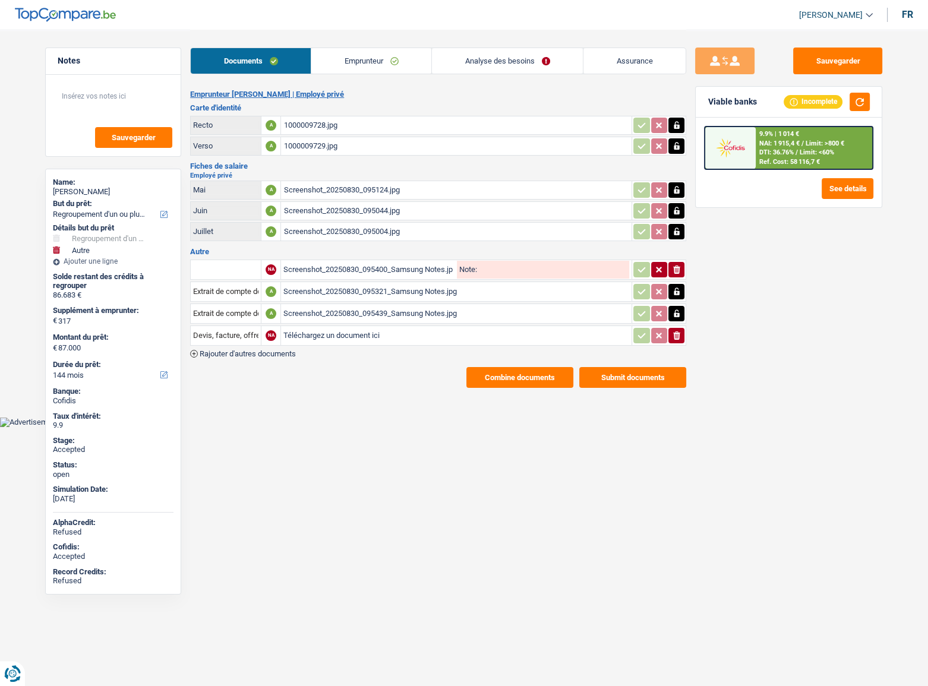
click at [362, 61] on link "Emprunteur" at bounding box center [371, 61] width 120 height 26
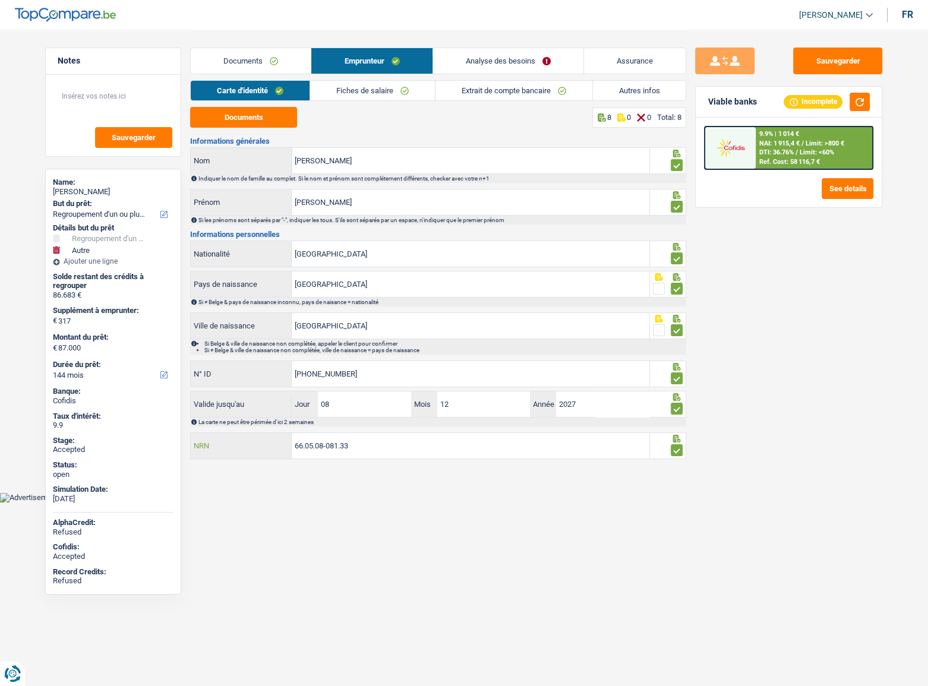
click at [309, 447] on input "66.05.08-081.33" at bounding box center [471, 446] width 358 height 26
click at [321, 444] on input "66.05.08-081.33" at bounding box center [471, 446] width 358 height 26
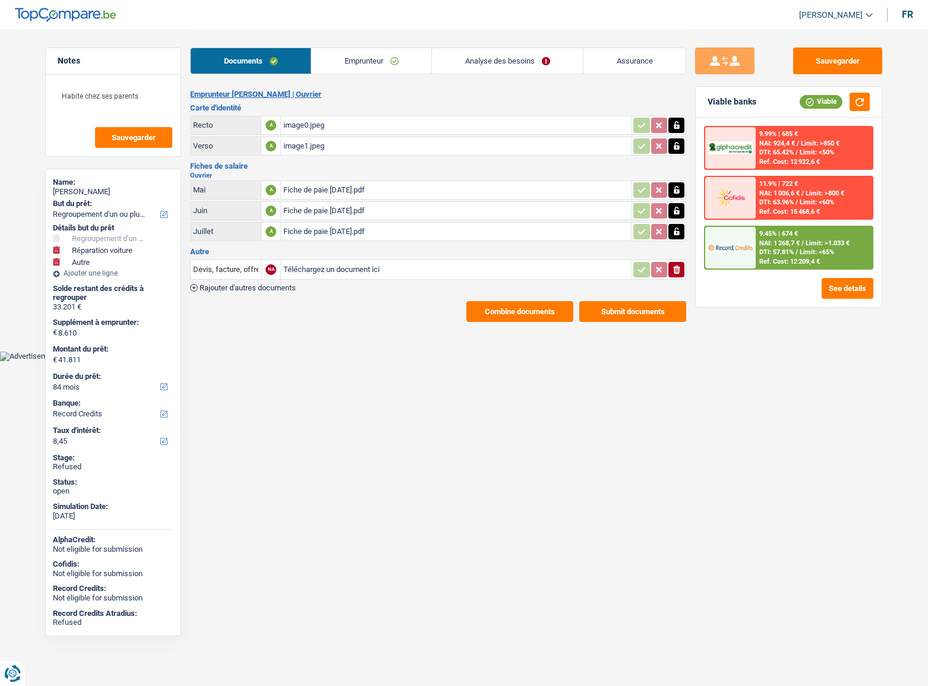
select select "refinancing"
select select "carRepair"
select select "other"
select select "84"
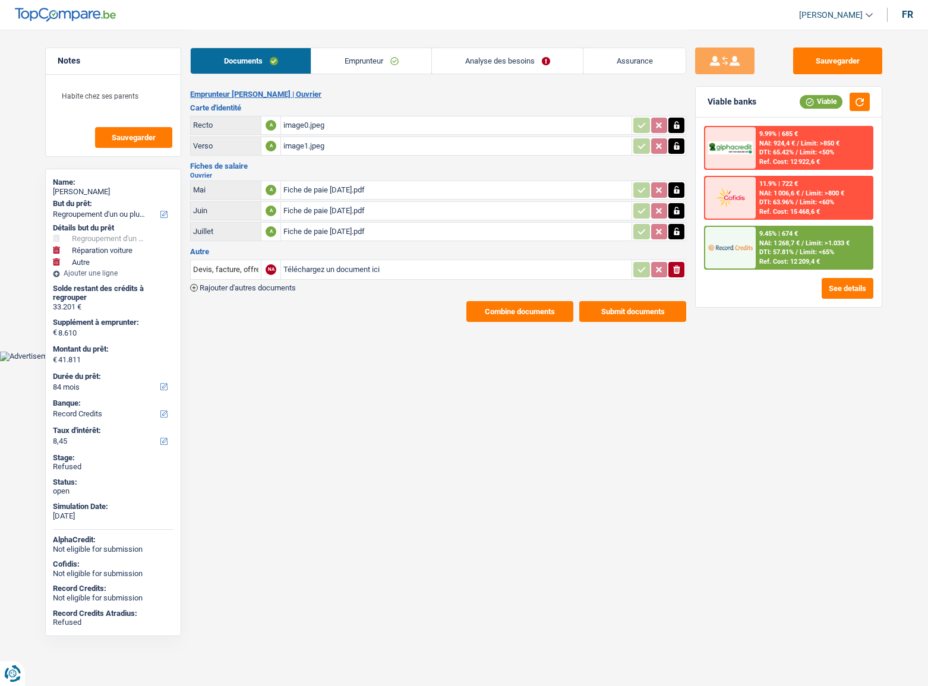
select select "record credits"
select select "84"
select select "144"
select select "refinancing"
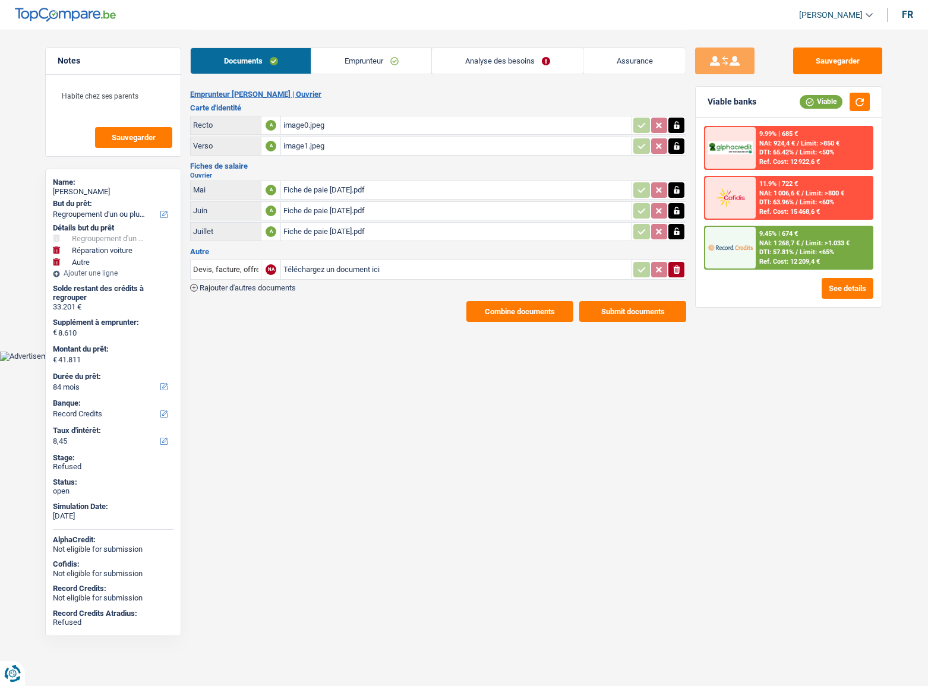
select select "carRepair"
select select "other"
select select "84"
click at [382, 53] on link "Emprunteur" at bounding box center [371, 61] width 120 height 26
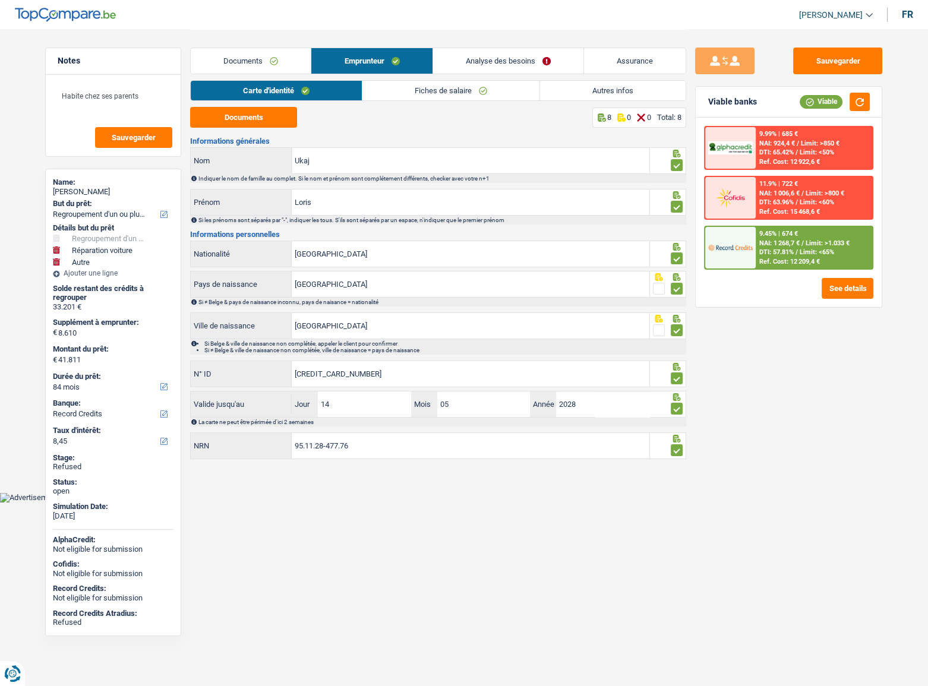
click at [471, 65] on link "Analyse des besoins" at bounding box center [508, 61] width 150 height 26
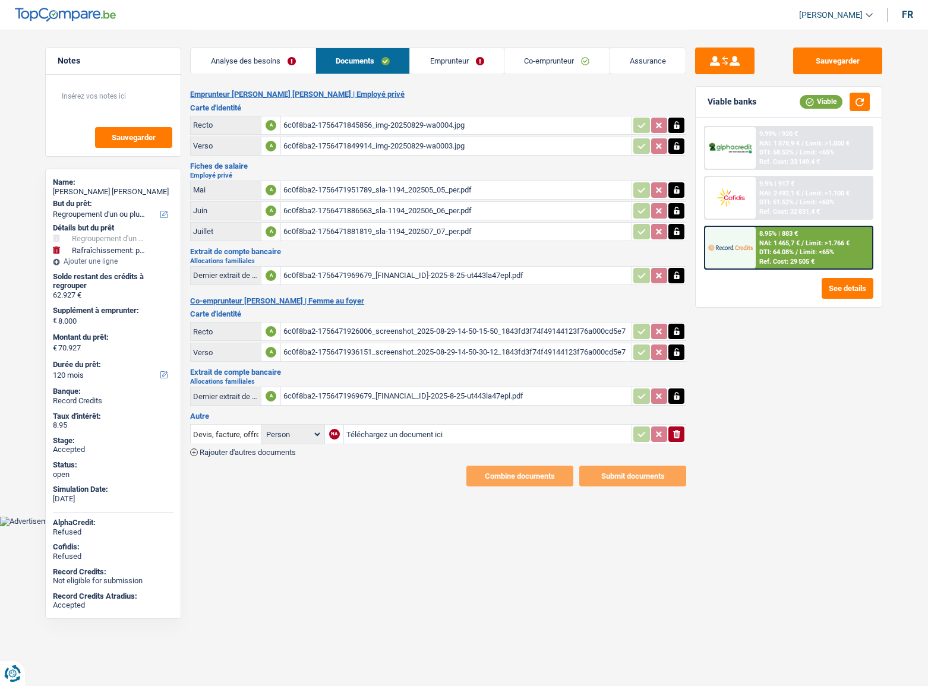
select select "refinancing"
select select "houseOrGarden"
select select "120"
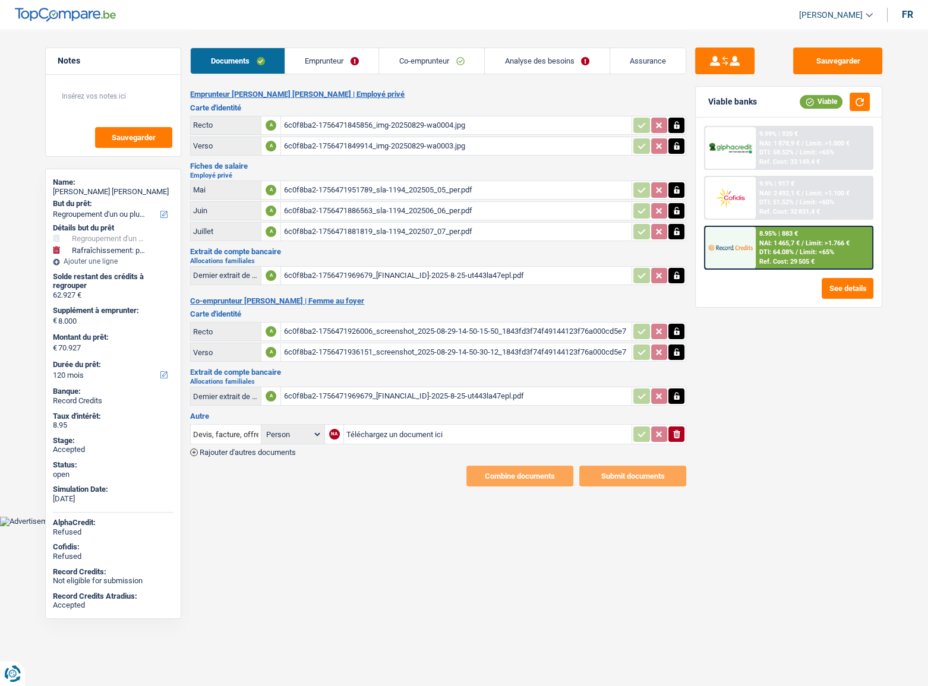
click at [326, 58] on link "Emprunteur" at bounding box center [332, 61] width 94 height 26
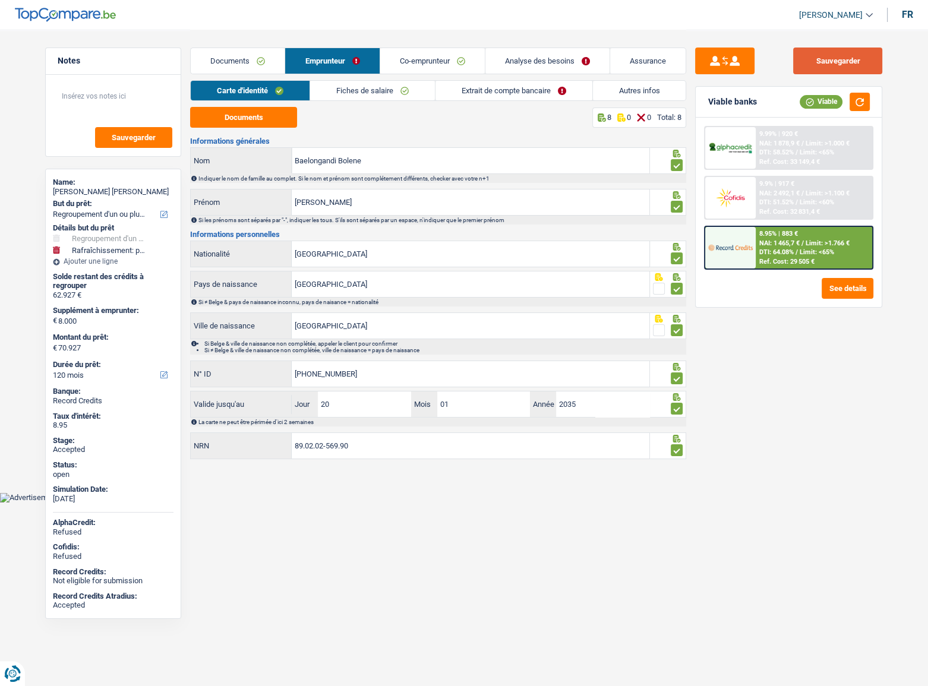
drag, startPoint x: 828, startPoint y: 48, endPoint x: 828, endPoint y: 53, distance: 6.0
click at [828, 50] on button "Sauvegarder" at bounding box center [837, 61] width 89 height 27
click at [287, 56] on link "Emprunteur" at bounding box center [332, 61] width 94 height 26
click at [255, 56] on link "Documents" at bounding box center [238, 61] width 94 height 26
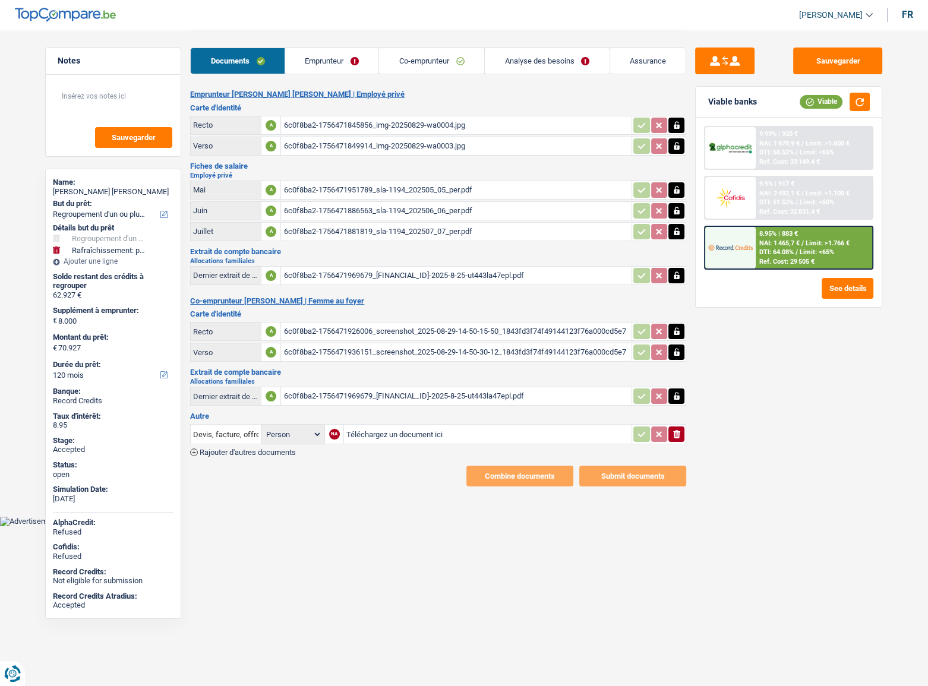
click at [330, 59] on link "Emprunteur" at bounding box center [332, 61] width 94 height 26
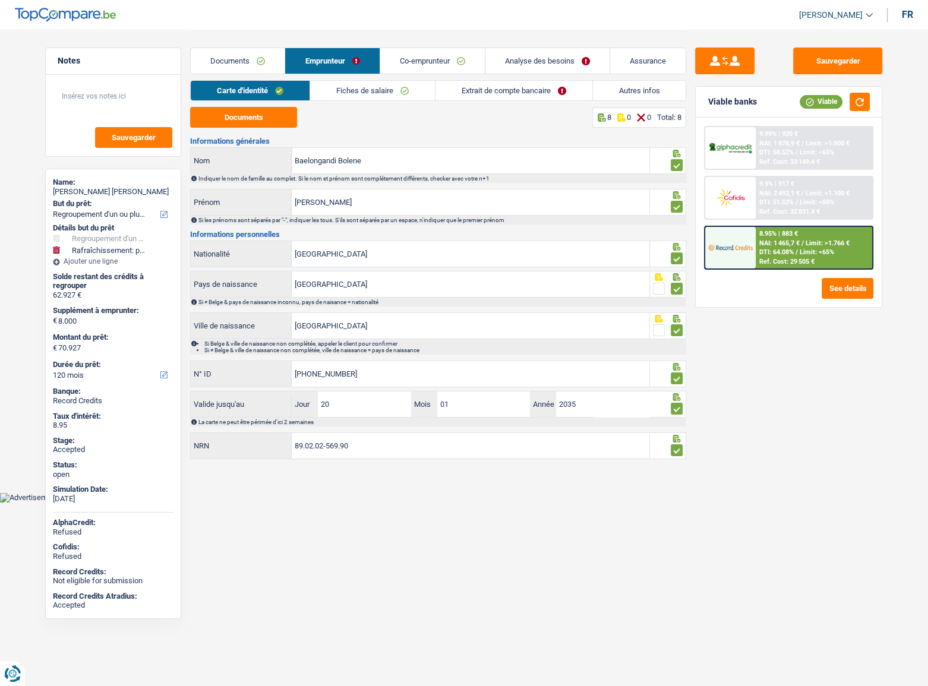
click at [627, 89] on link "Autres infos" at bounding box center [639, 91] width 93 height 20
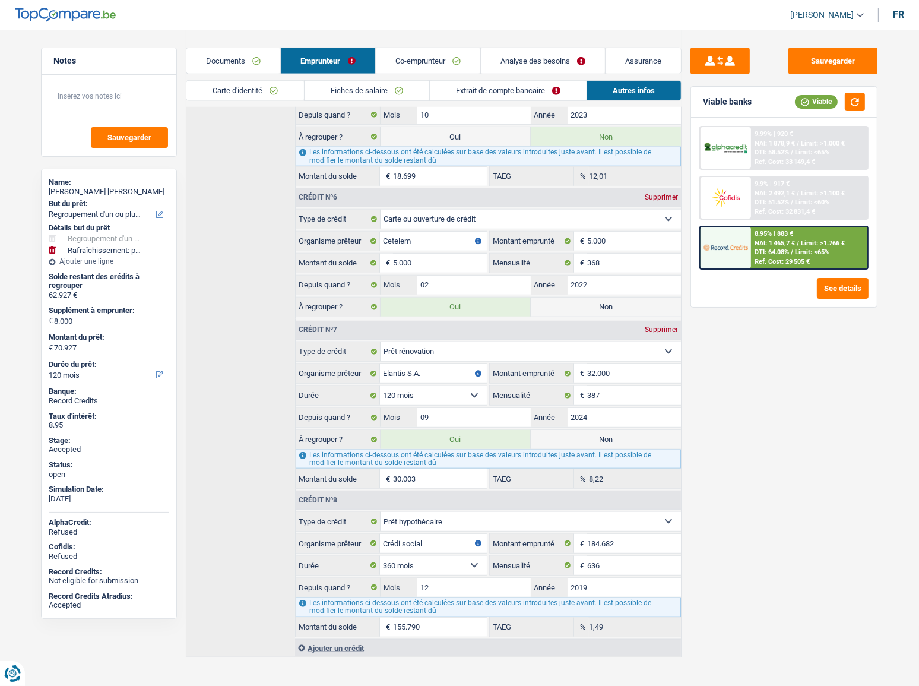
scroll to position [1189, 0]
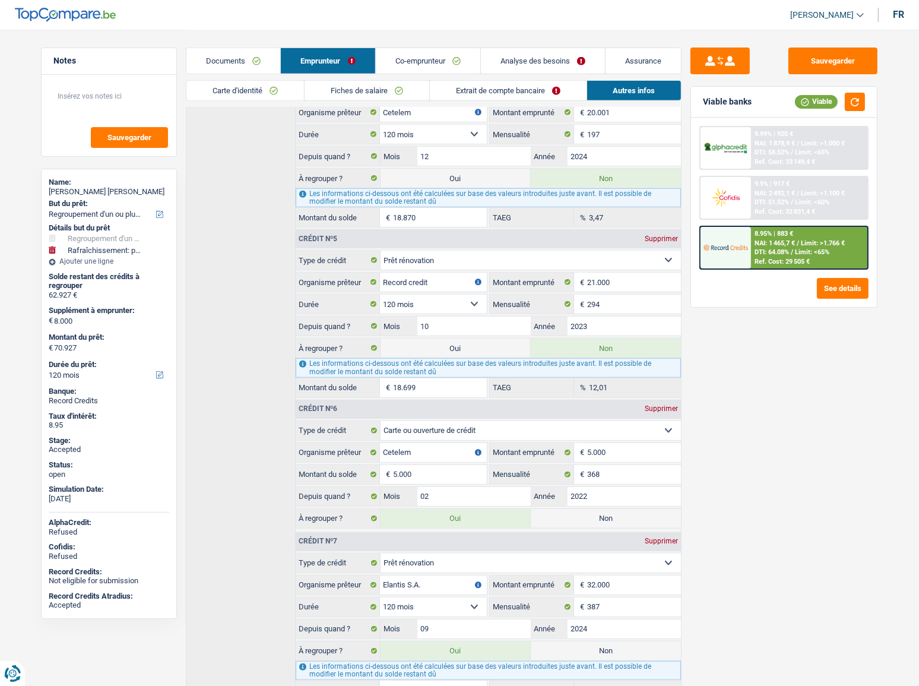
click at [372, 90] on link "Fiches de salaire" at bounding box center [367, 91] width 125 height 20
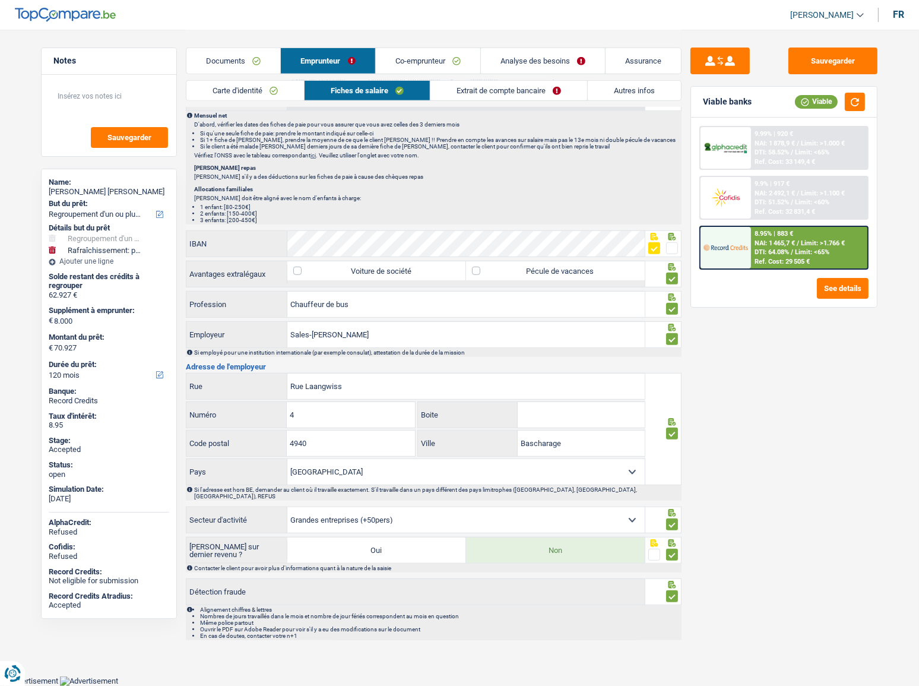
scroll to position [843, 0]
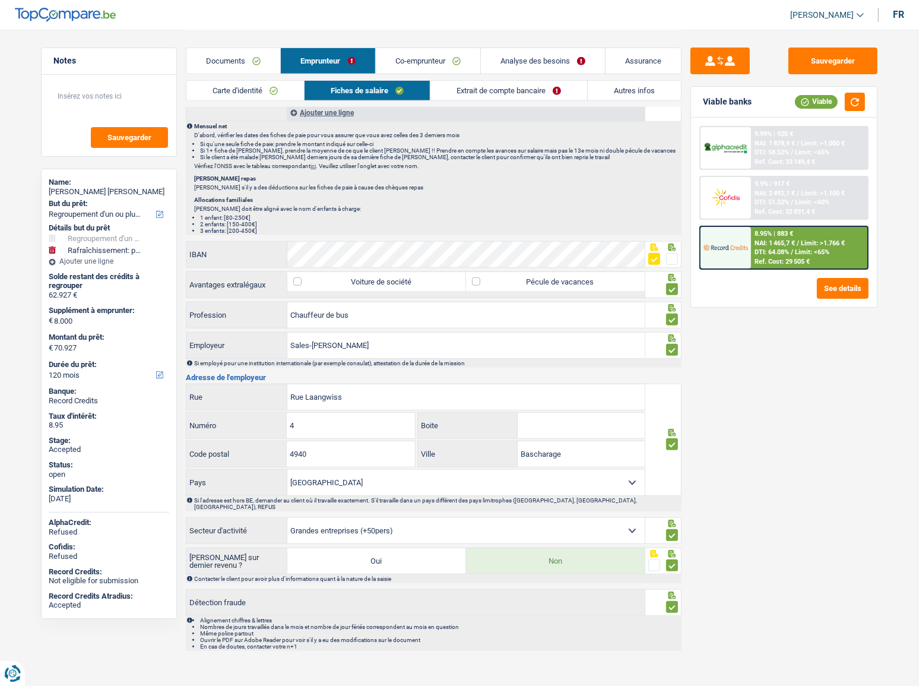
click at [494, 97] on link "Extrait de compte bancaire" at bounding box center [509, 91] width 157 height 20
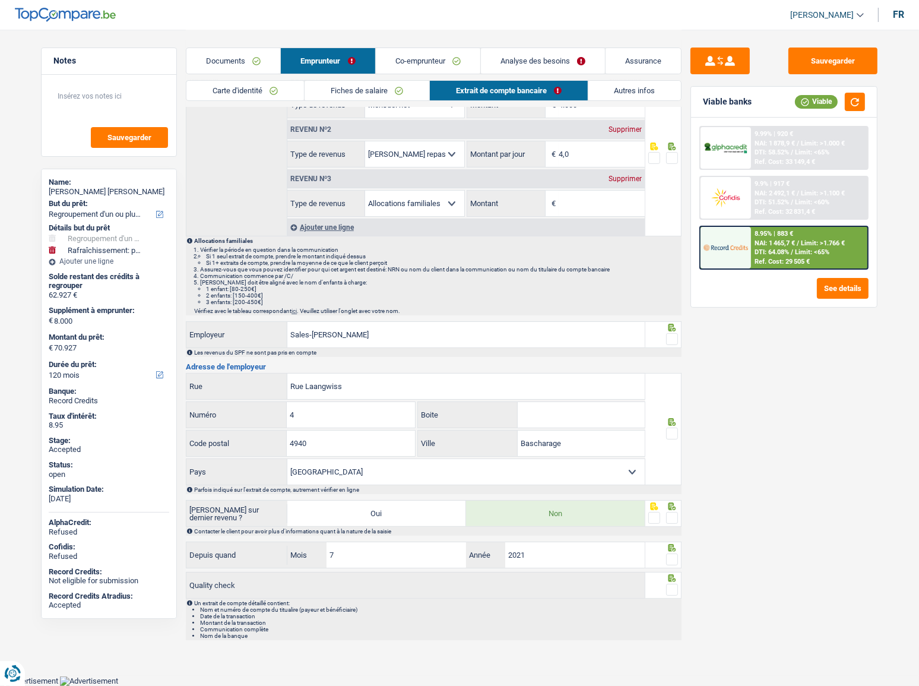
scroll to position [106, 0]
click at [621, 178] on div "Supprimer" at bounding box center [625, 180] width 39 height 7
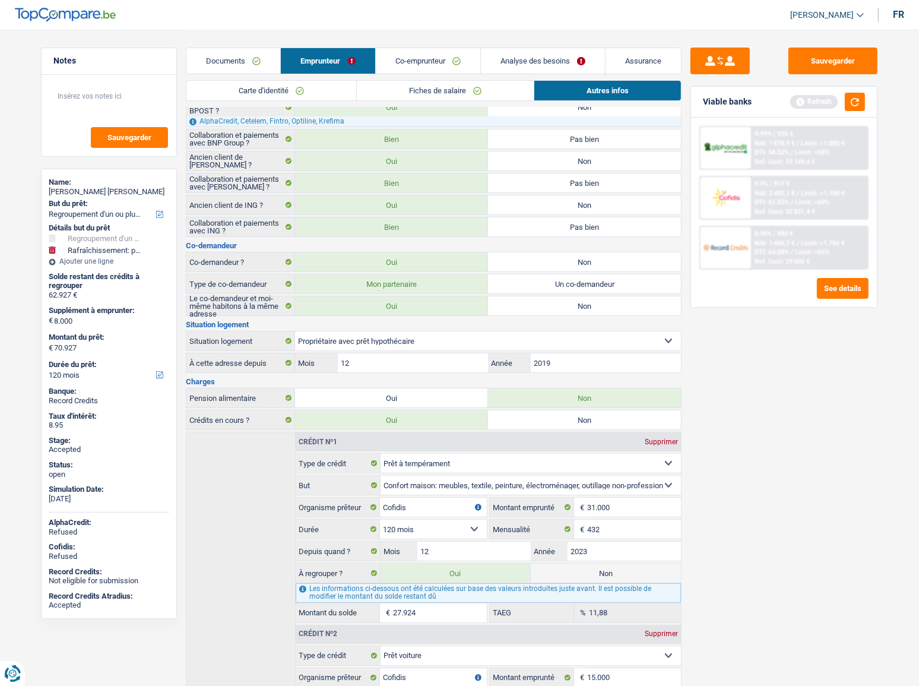
scroll to position [0, 0]
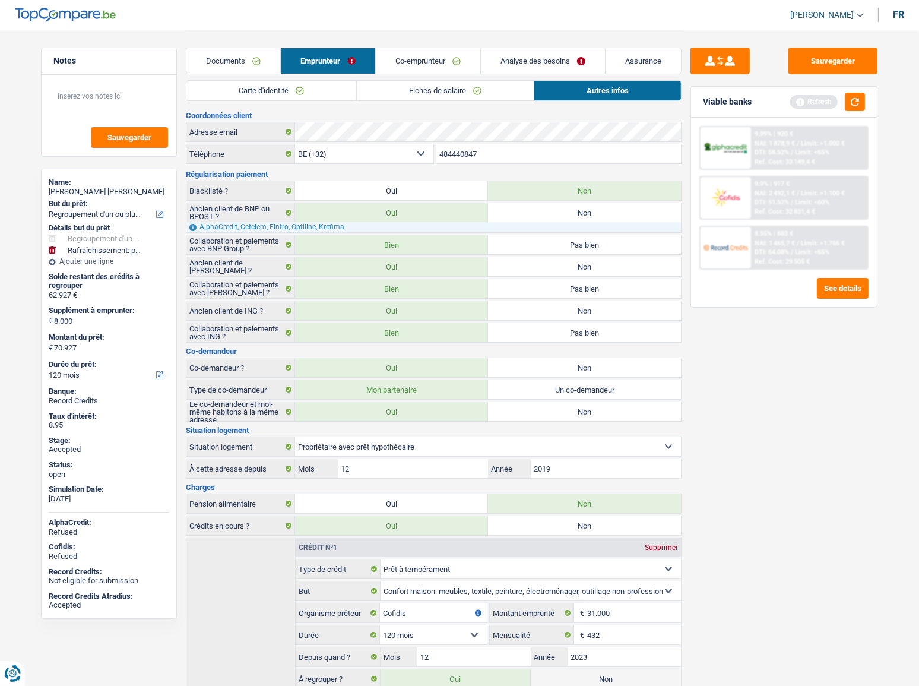
click at [362, 95] on link "Fiches de salaire" at bounding box center [445, 91] width 177 height 20
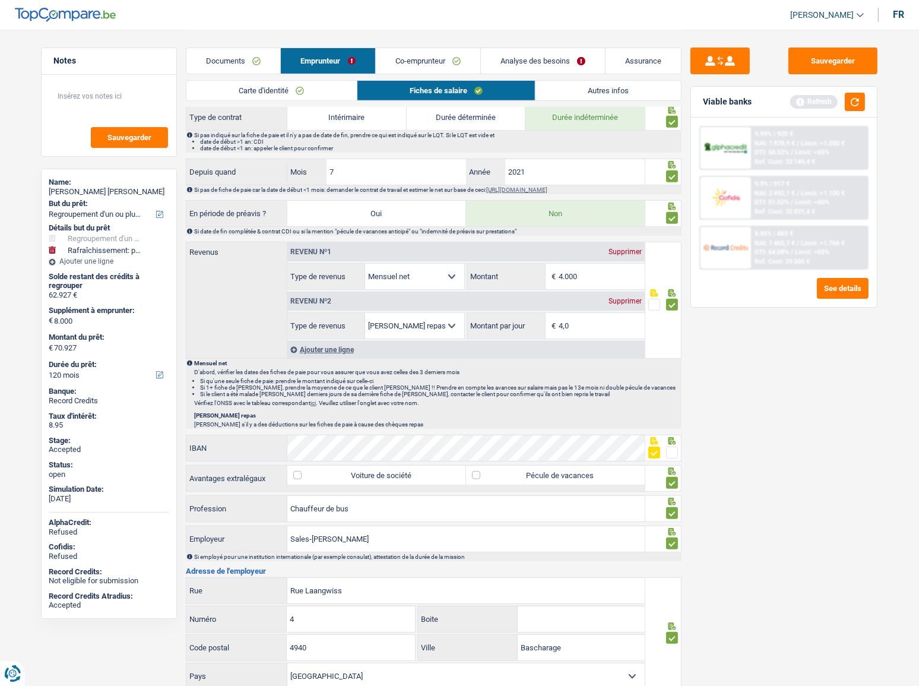
scroll to position [486, 0]
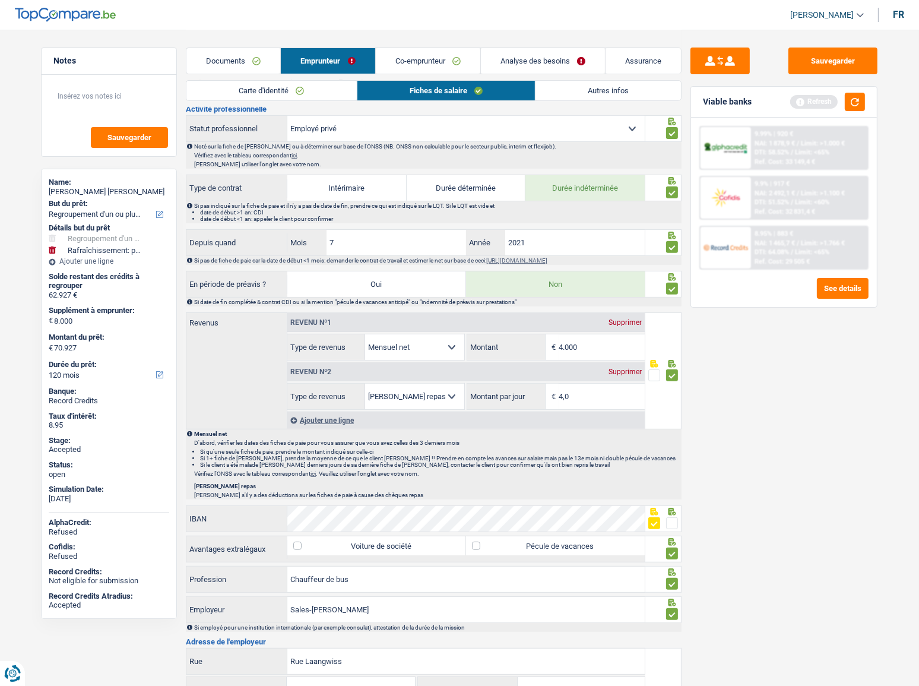
click at [237, 53] on link "Documents" at bounding box center [233, 61] width 94 height 26
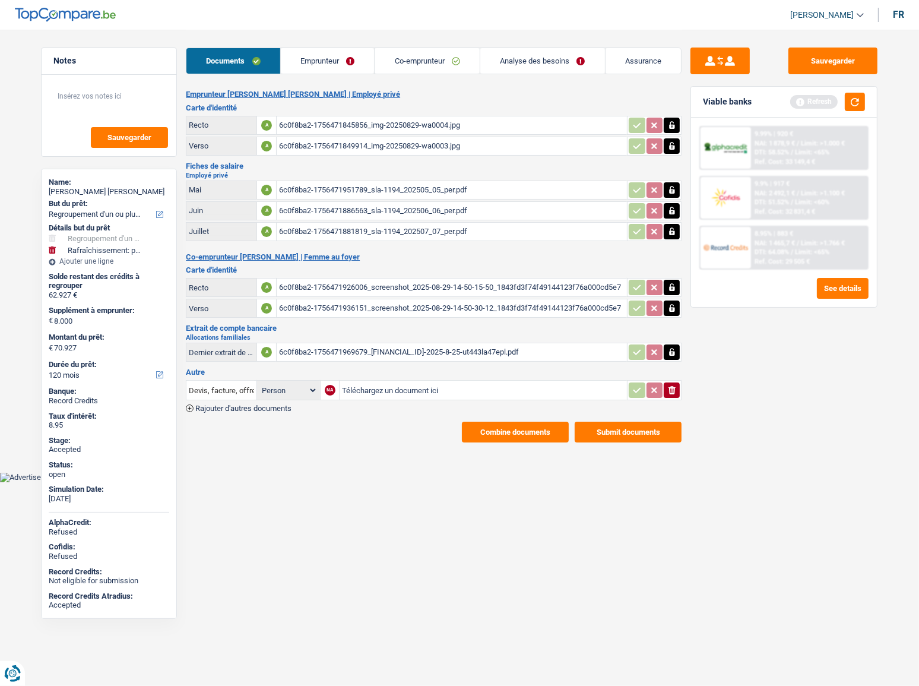
scroll to position [0, 0]
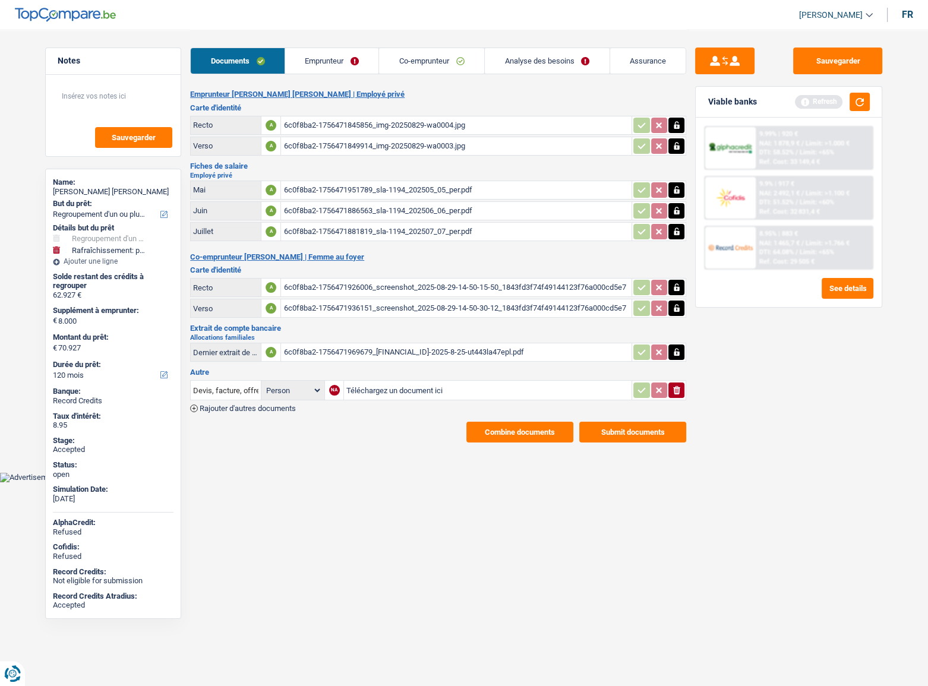
click at [508, 422] on button "Combine documents" at bounding box center [519, 432] width 107 height 21
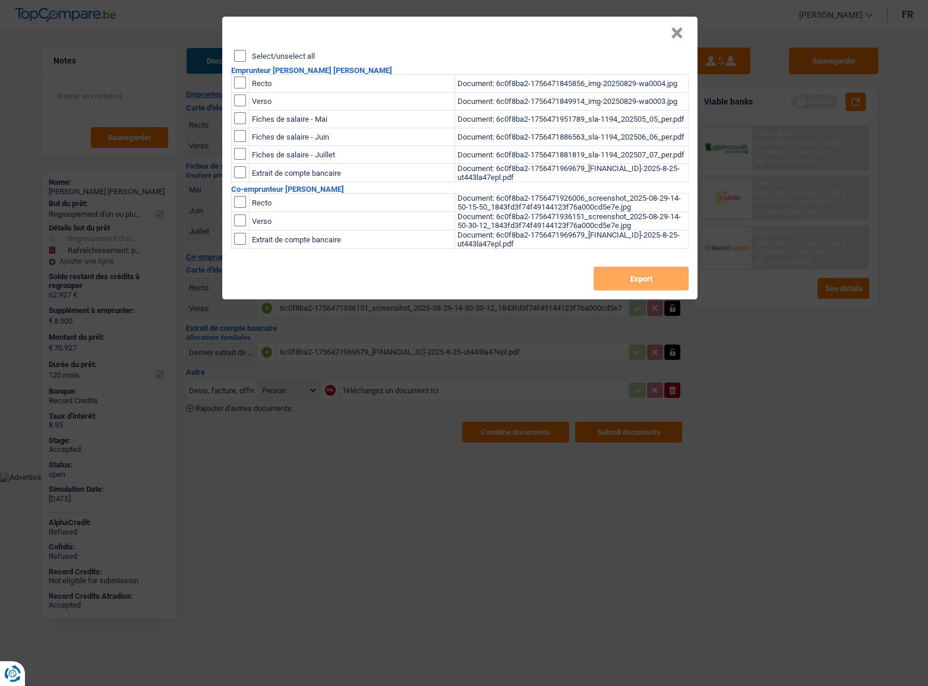
click at [243, 56] on input "Select/unselect all" at bounding box center [240, 56] width 12 height 12
checkbox input "true"
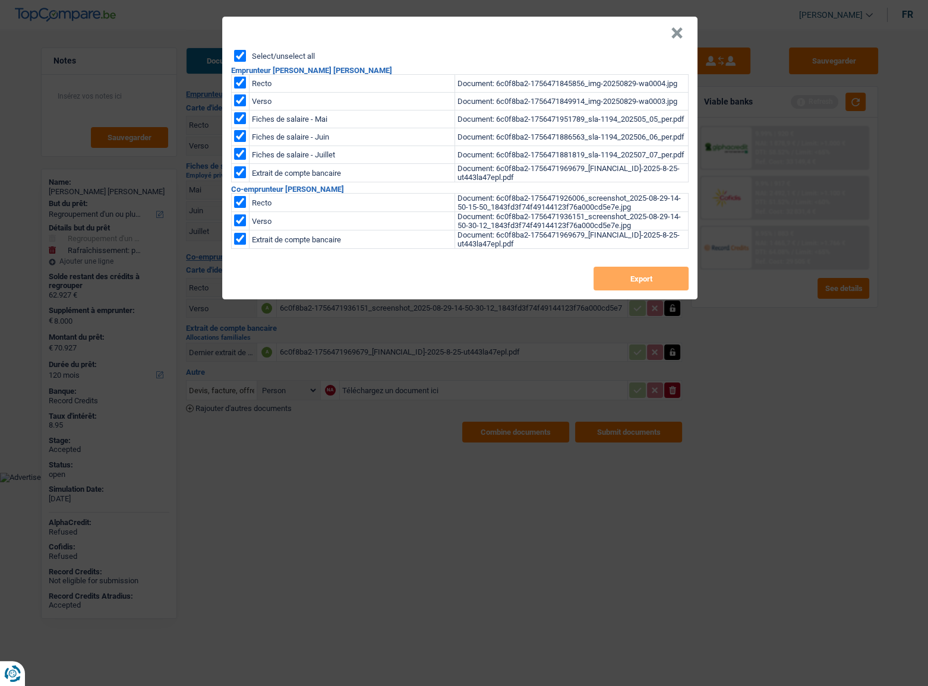
checkbox input "true"
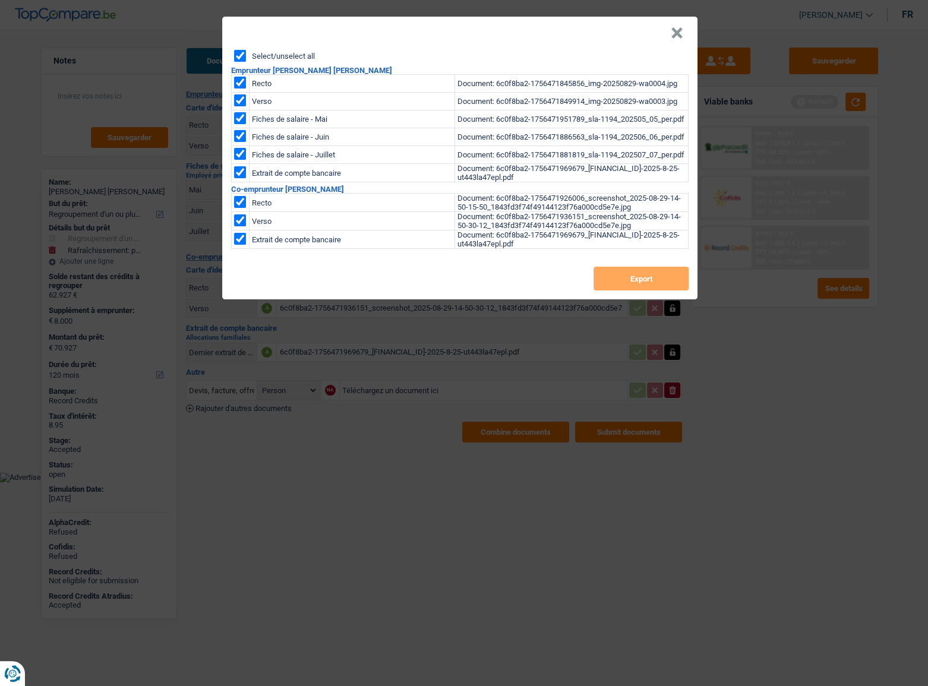
checkbox input "true"
drag, startPoint x: 615, startPoint y: 296, endPoint x: 545, endPoint y: 160, distance: 152.2
click at [615, 290] on button "Export" at bounding box center [640, 279] width 95 height 24
drag, startPoint x: 678, startPoint y: 37, endPoint x: 552, endPoint y: 125, distance: 154.4
click at [678, 37] on button "×" at bounding box center [677, 33] width 12 height 12
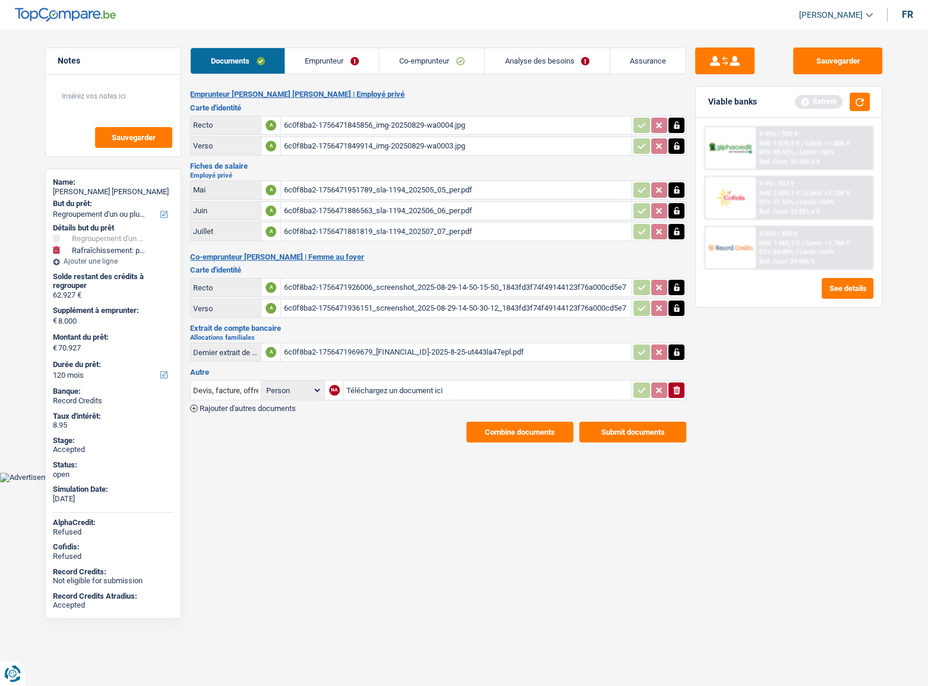
click at [768, 246] on span "NAI: 1 465,7 €" at bounding box center [779, 243] width 40 height 8
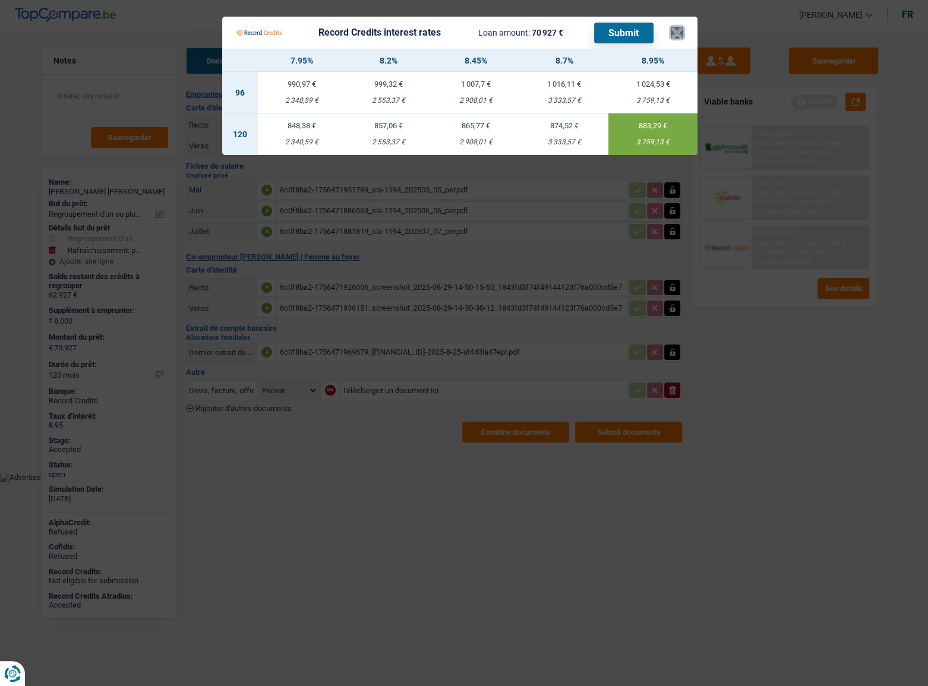
drag, startPoint x: 681, startPoint y: 27, endPoint x: 653, endPoint y: 37, distance: 29.1
click at [679, 29] on button "×" at bounding box center [677, 33] width 12 height 12
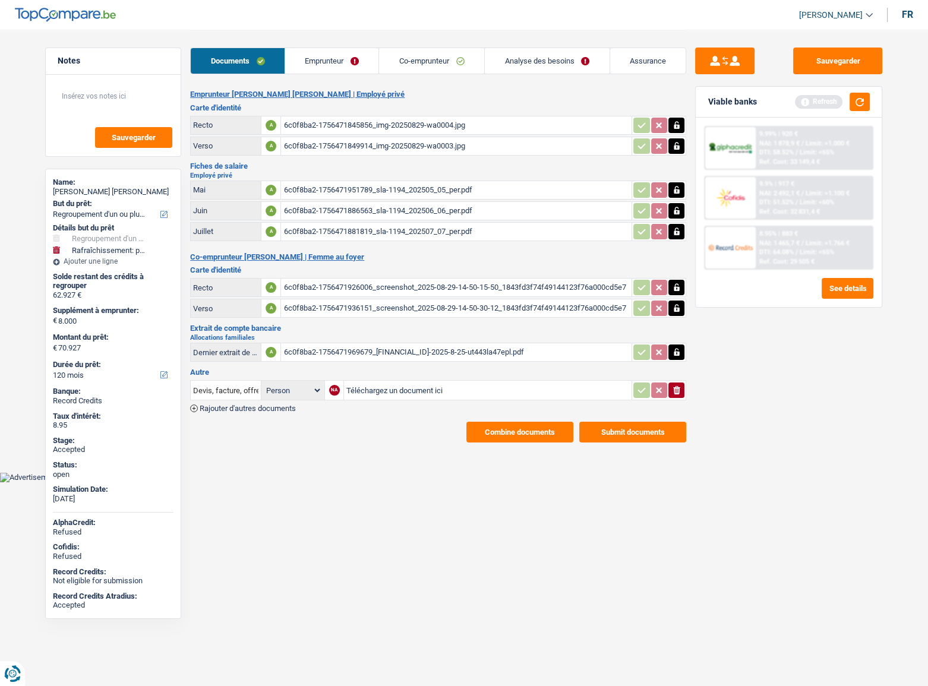
click at [361, 69] on link "Emprunteur" at bounding box center [332, 61] width 94 height 26
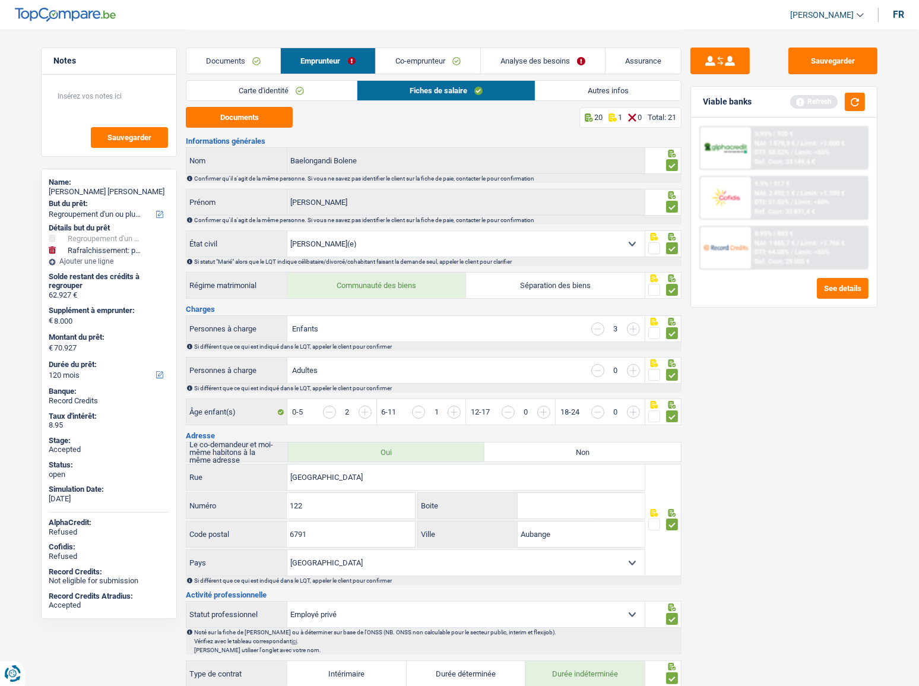
click at [286, 87] on link "Carte d'identité" at bounding box center [271, 91] width 170 height 20
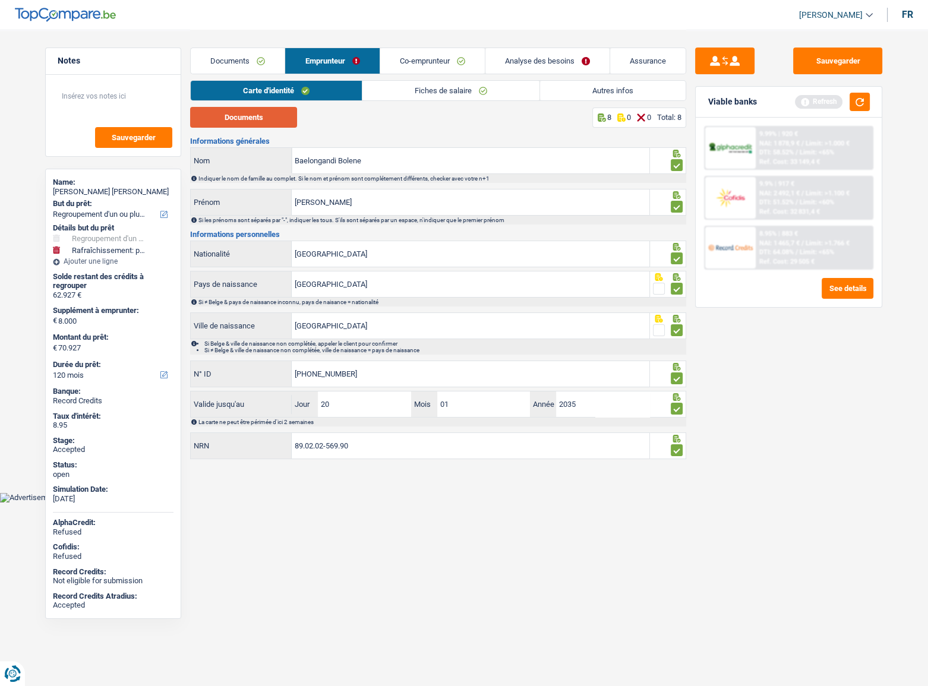
click at [255, 115] on button "Documents" at bounding box center [243, 117] width 107 height 21
click at [393, 95] on link "Fiches de salaire" at bounding box center [450, 91] width 177 height 20
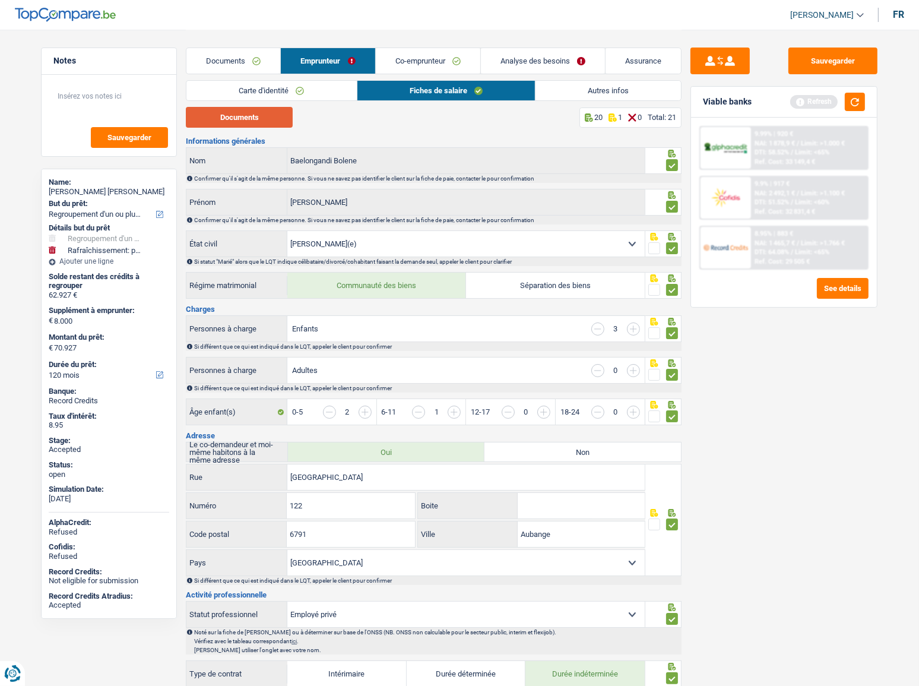
click at [227, 117] on button "Documents" at bounding box center [239, 117] width 107 height 21
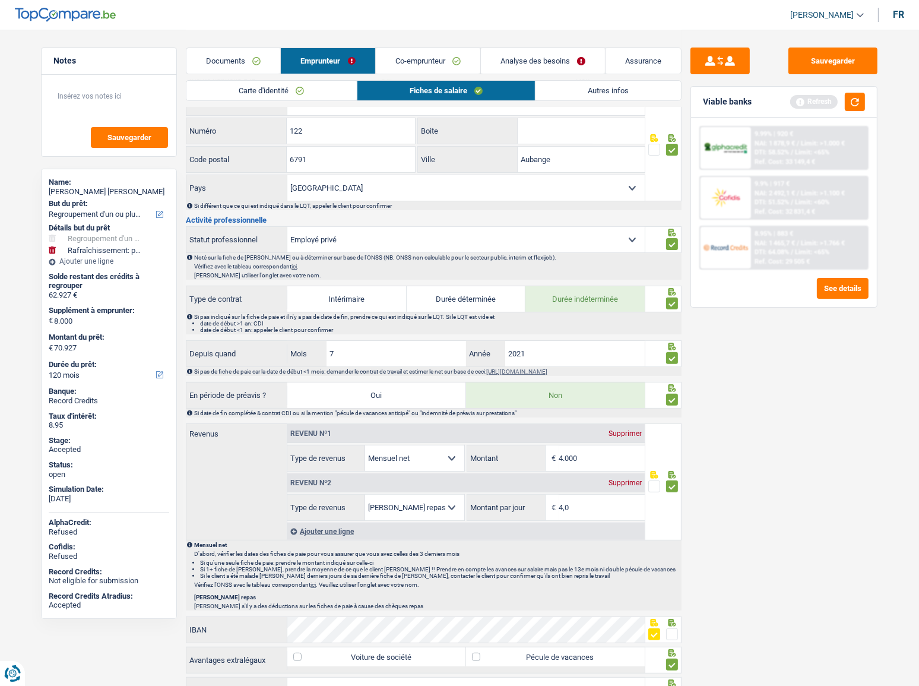
scroll to position [216, 0]
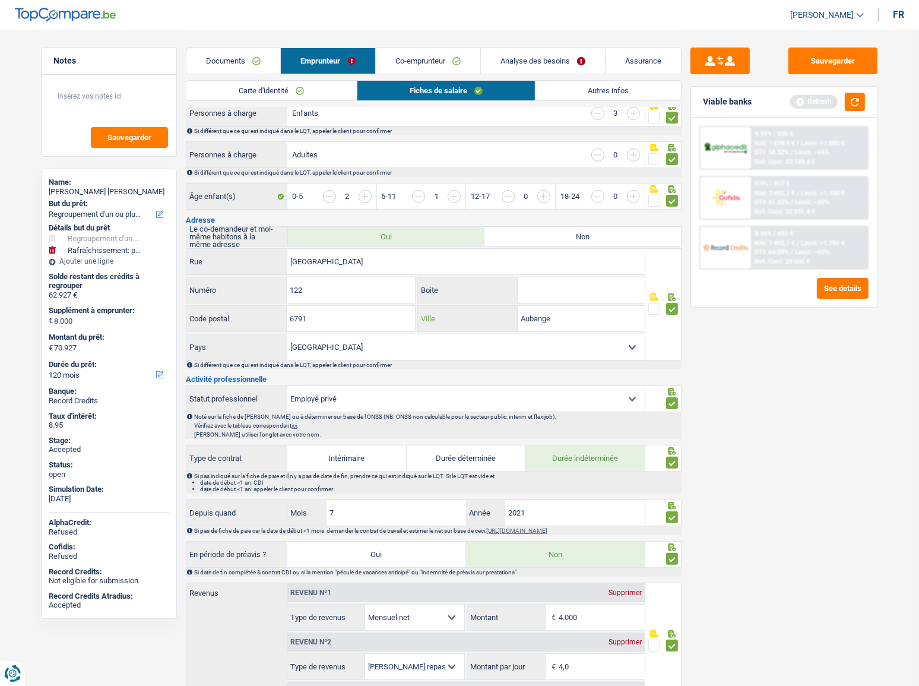
drag, startPoint x: 535, startPoint y: 321, endPoint x: 391, endPoint y: 302, distance: 144.9
click at [394, 308] on div "6791 Code postal Aubange Ville" at bounding box center [416, 319] width 460 height 29
type input "Athus"
drag, startPoint x: 811, startPoint y: 64, endPoint x: 832, endPoint y: 80, distance: 25.9
click at [812, 64] on button "Sauvegarder" at bounding box center [833, 61] width 89 height 27
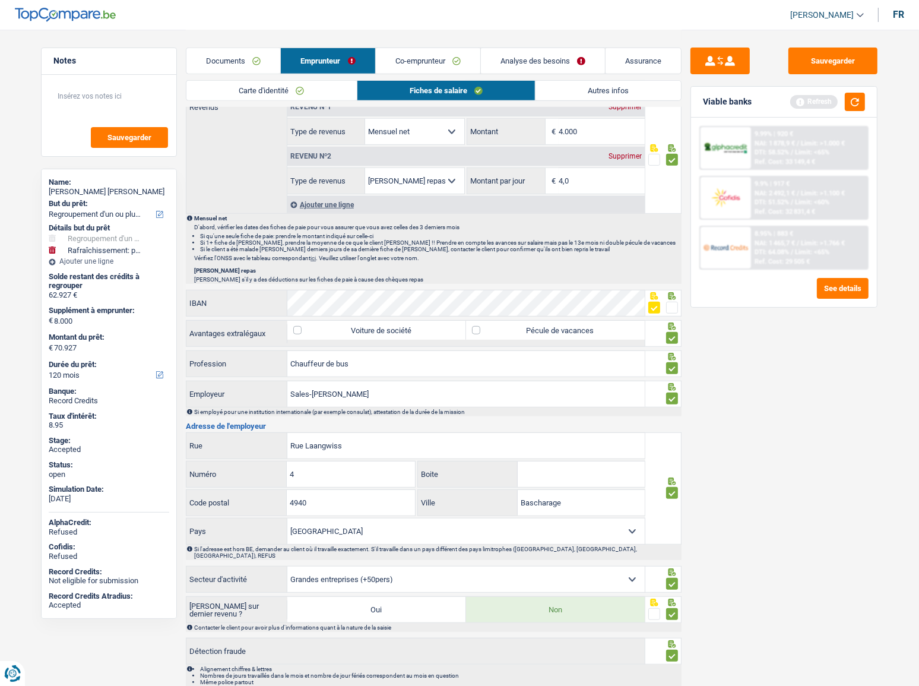
scroll to position [750, 0]
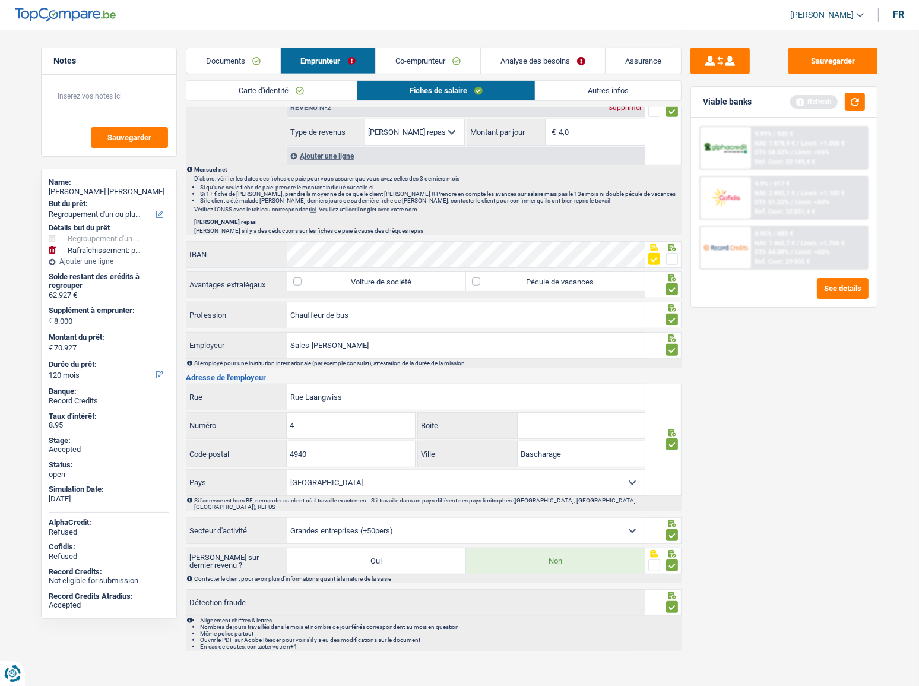
click at [584, 104] on div "Carte d'identité Fiches de salaire Autres infos" at bounding box center [434, 93] width 496 height 27
click at [584, 97] on link "Autres infos" at bounding box center [609, 91] width 146 height 20
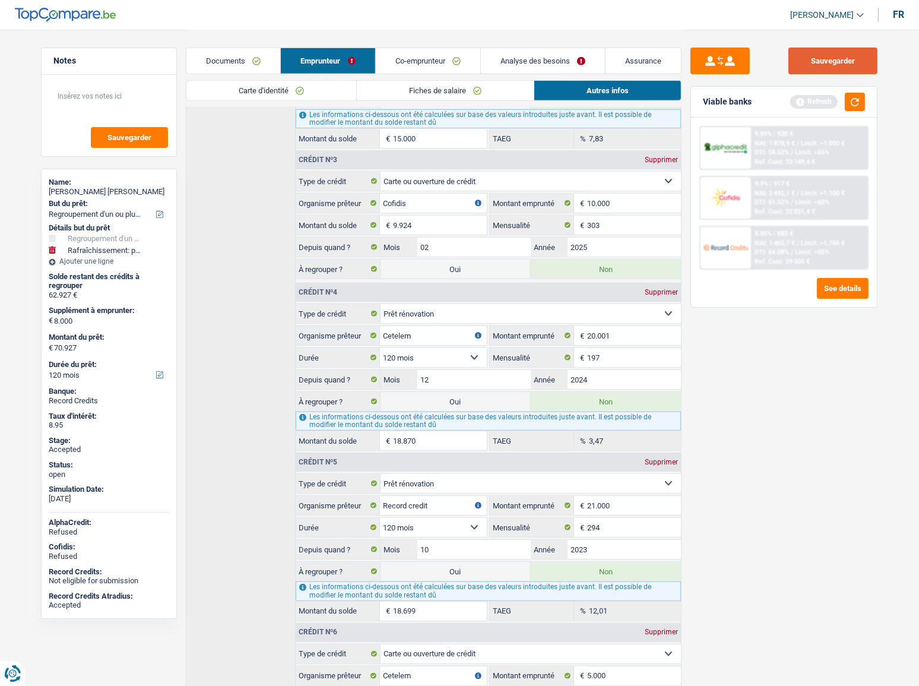
click at [808, 65] on button "Sauvegarder" at bounding box center [833, 61] width 89 height 27
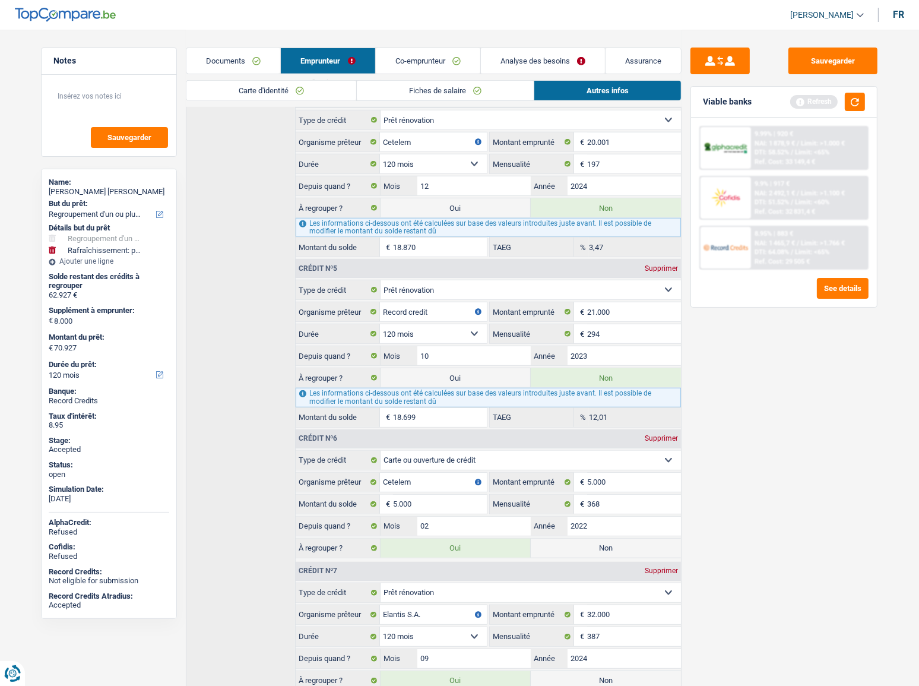
scroll to position [1128, 0]
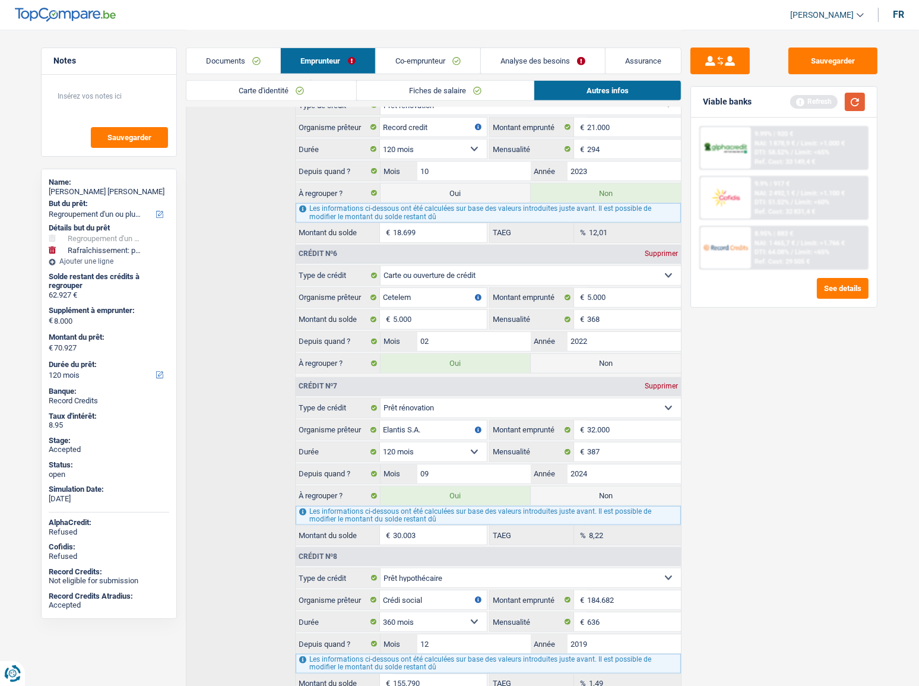
click at [856, 101] on button "button" at bounding box center [855, 102] width 20 height 18
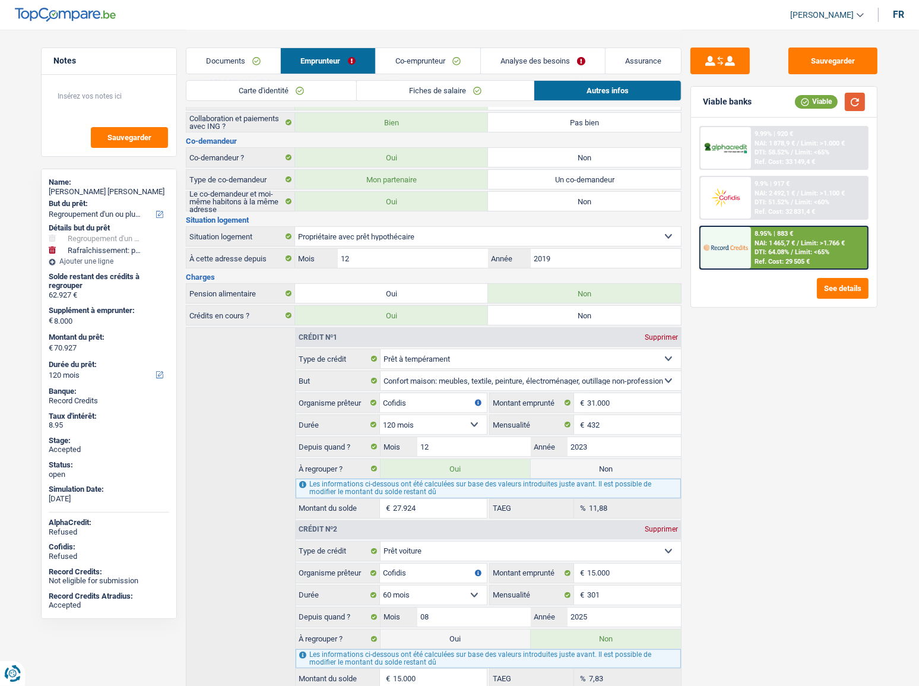
scroll to position [0, 0]
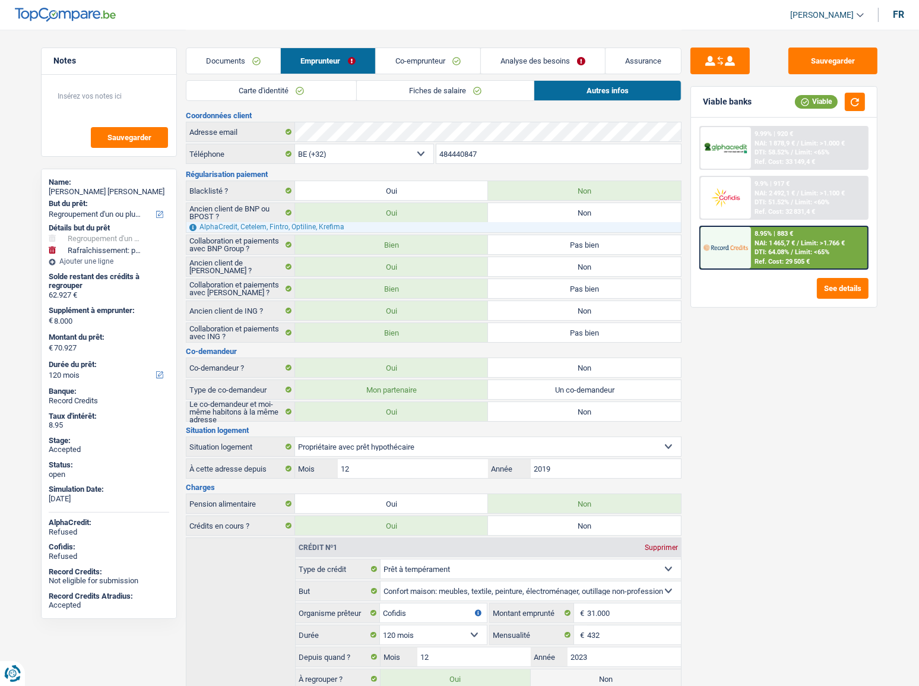
click at [284, 88] on link "Carte d'identité" at bounding box center [271, 91] width 170 height 20
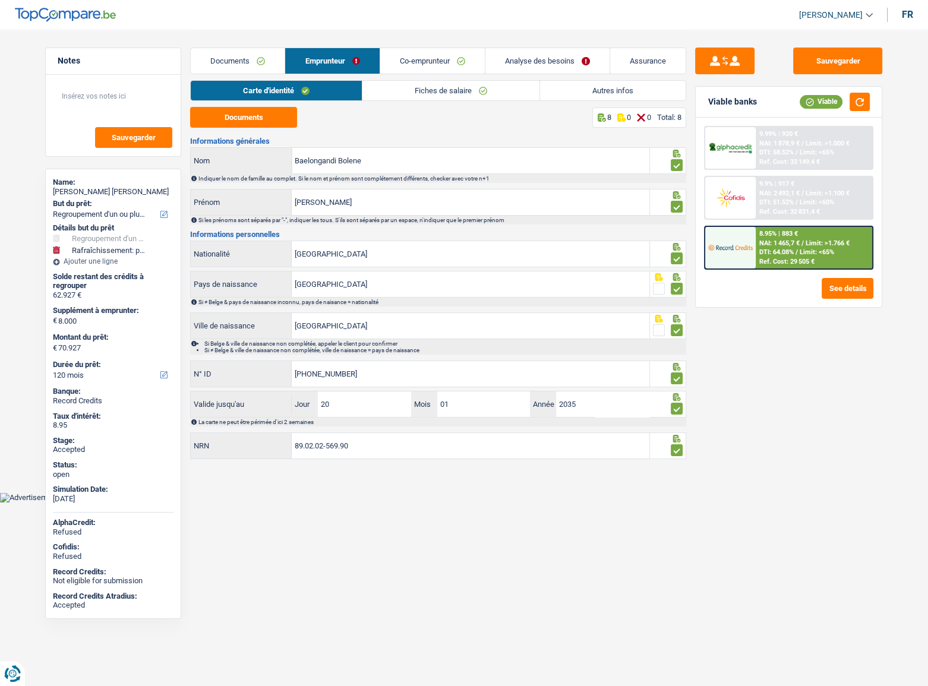
click at [442, 93] on link "Fiches de salaire" at bounding box center [450, 91] width 177 height 20
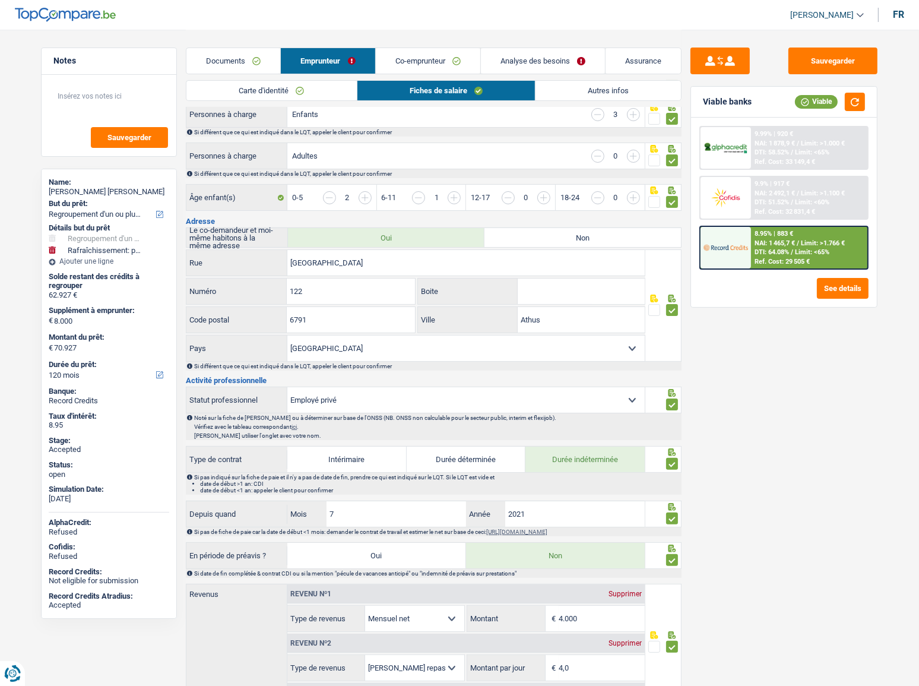
scroll to position [216, 0]
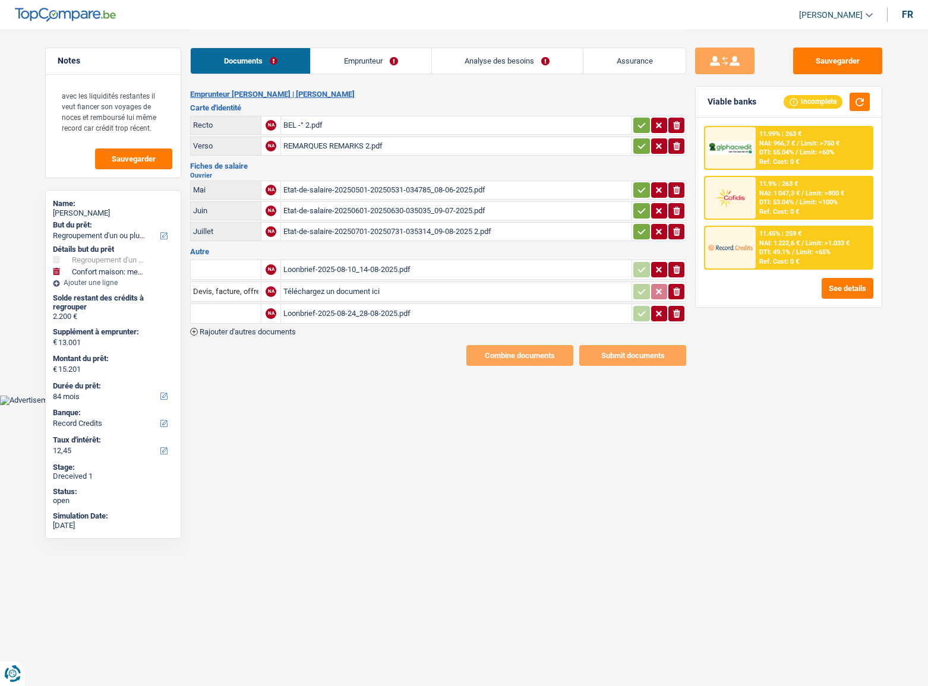
select select "refinancing"
select select "household"
select select "84"
select select "record credits"
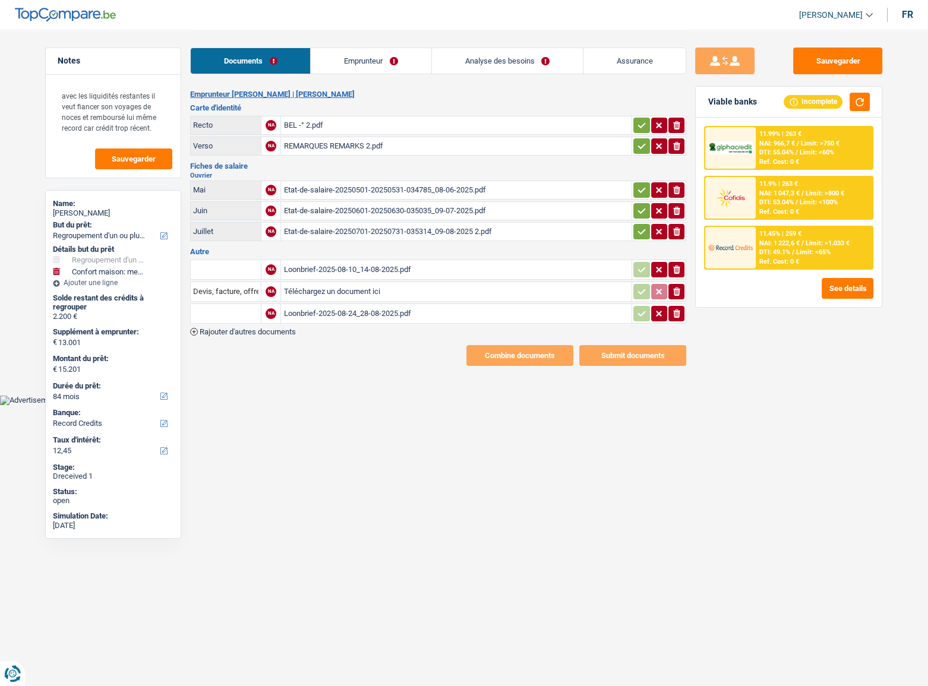
click at [340, 131] on div "BEL -° 2.pdf" at bounding box center [456, 125] width 346 height 18
select select "refinancing"
select select "household"
select select "84"
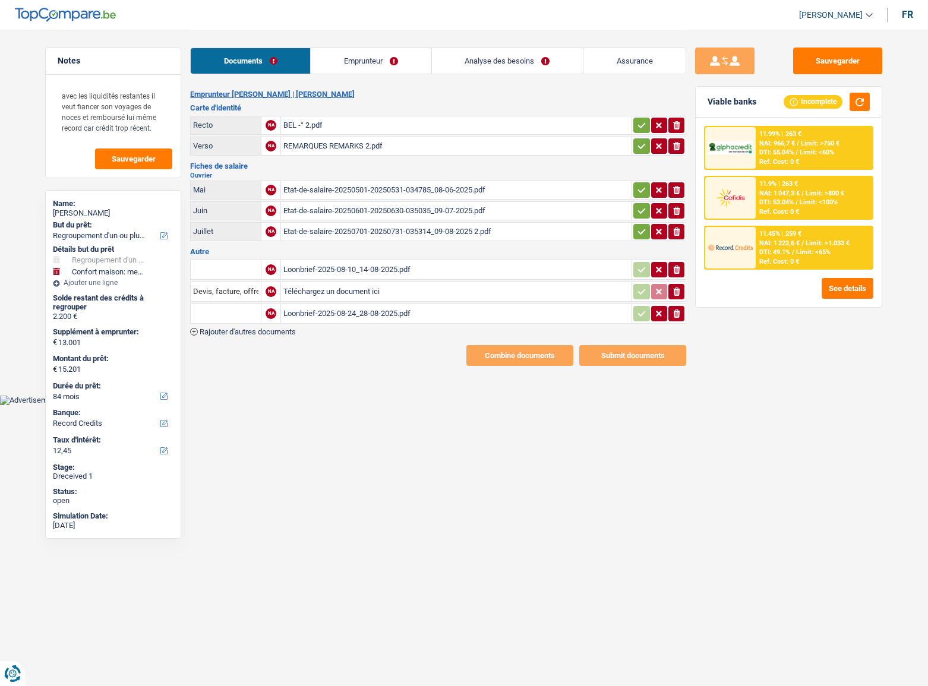
select select "record credits"
click at [315, 121] on div "BEL -° 2.pdf" at bounding box center [456, 125] width 346 height 18
click at [344, 68] on link "Emprunteur" at bounding box center [371, 61] width 120 height 26
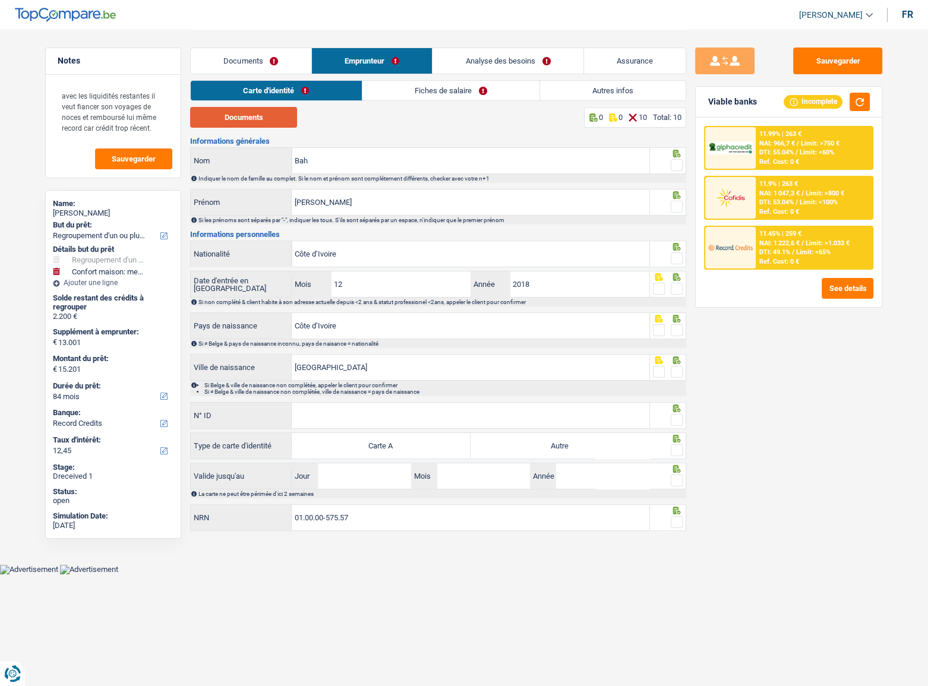
click at [243, 119] on button "Documents" at bounding box center [243, 117] width 107 height 21
click at [671, 166] on fieldset at bounding box center [668, 165] width 30 height 15
click at [677, 201] on div at bounding box center [677, 207] width 12 height 15
click at [673, 158] on div at bounding box center [677, 165] width 12 height 15
click at [679, 205] on span at bounding box center [677, 207] width 12 height 12
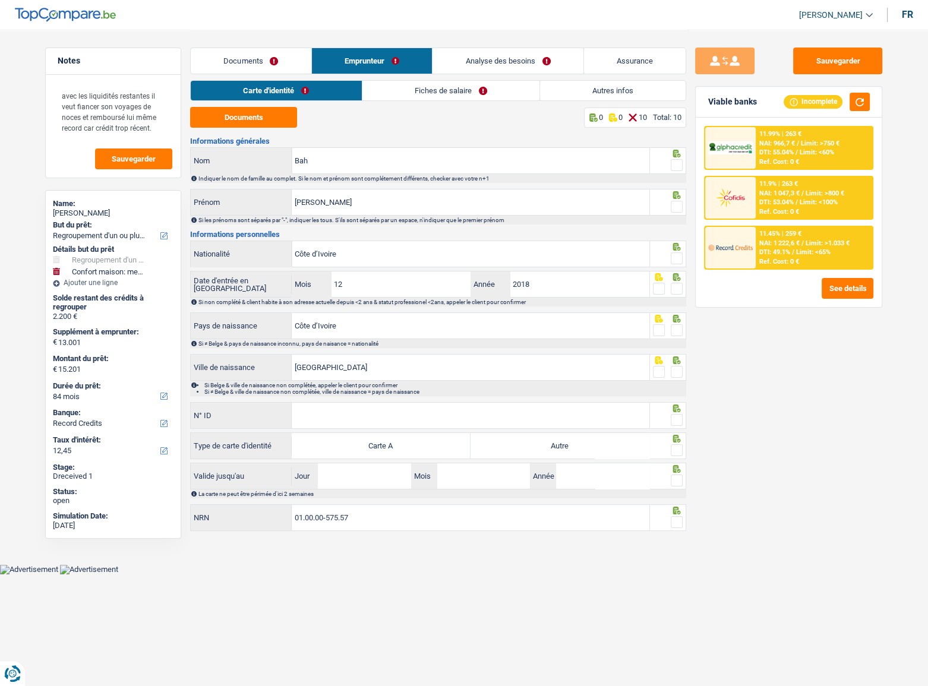
click at [0, 0] on input "radio" at bounding box center [0, 0] width 0 height 0
click at [673, 163] on span at bounding box center [677, 165] width 12 height 12
click at [0, 0] on input "radio" at bounding box center [0, 0] width 0 height 0
drag, startPoint x: 676, startPoint y: 256, endPoint x: 676, endPoint y: 279, distance: 22.6
click at [676, 257] on span at bounding box center [677, 258] width 12 height 12
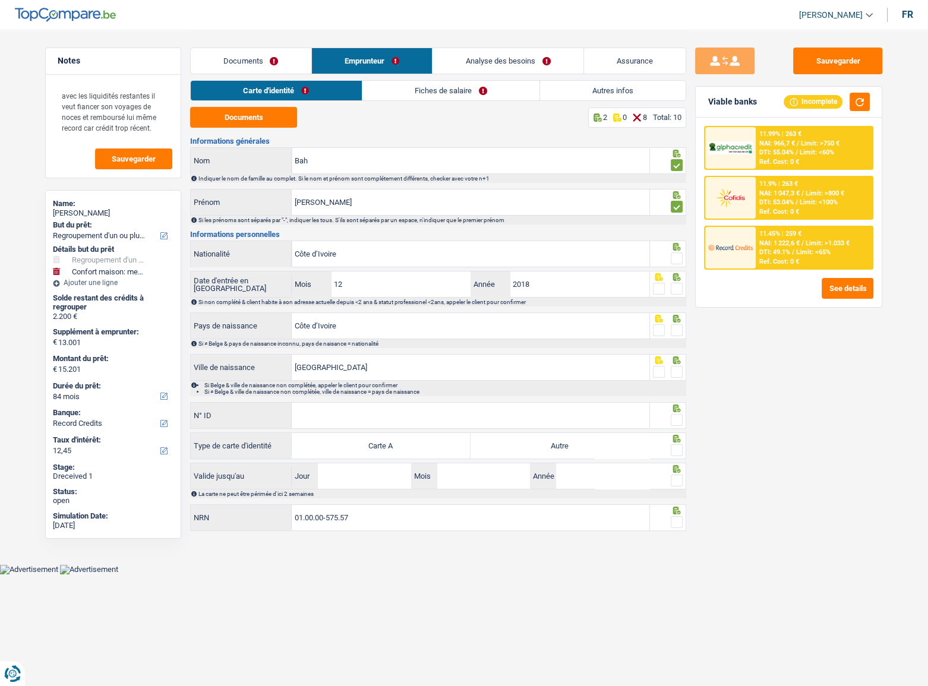
click at [0, 0] on input "radio" at bounding box center [0, 0] width 0 height 0
click at [675, 289] on span at bounding box center [677, 289] width 12 height 12
click at [0, 0] on input "radio" at bounding box center [0, 0] width 0 height 0
drag, startPoint x: 675, startPoint y: 329, endPoint x: 673, endPoint y: 341, distance: 12.0
click at [675, 332] on span at bounding box center [677, 330] width 12 height 12
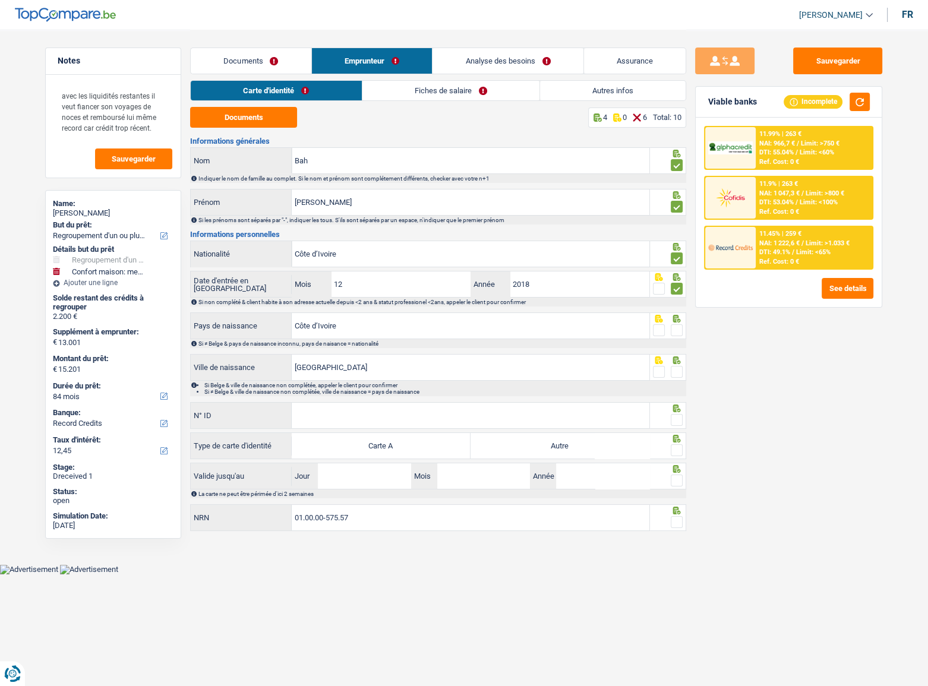
click at [0, 0] on input "radio" at bounding box center [0, 0] width 0 height 0
click at [672, 368] on span at bounding box center [677, 372] width 12 height 12
click at [0, 0] on input "radio" at bounding box center [0, 0] width 0 height 0
click at [676, 416] on span at bounding box center [677, 420] width 12 height 12
click at [0, 0] on input "radio" at bounding box center [0, 0] width 0 height 0
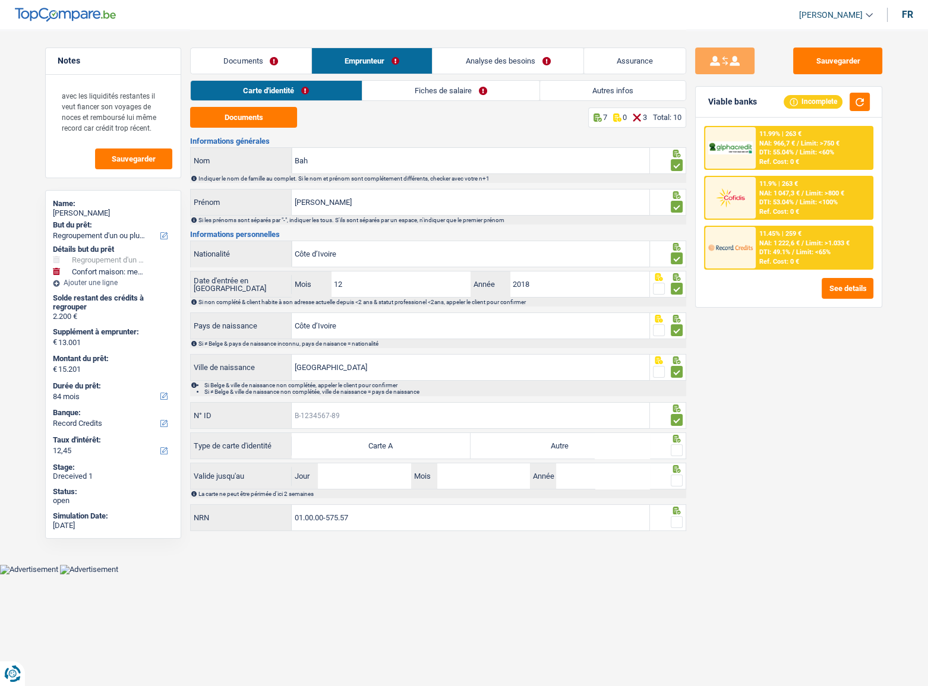
paste input "B-5896377-38"
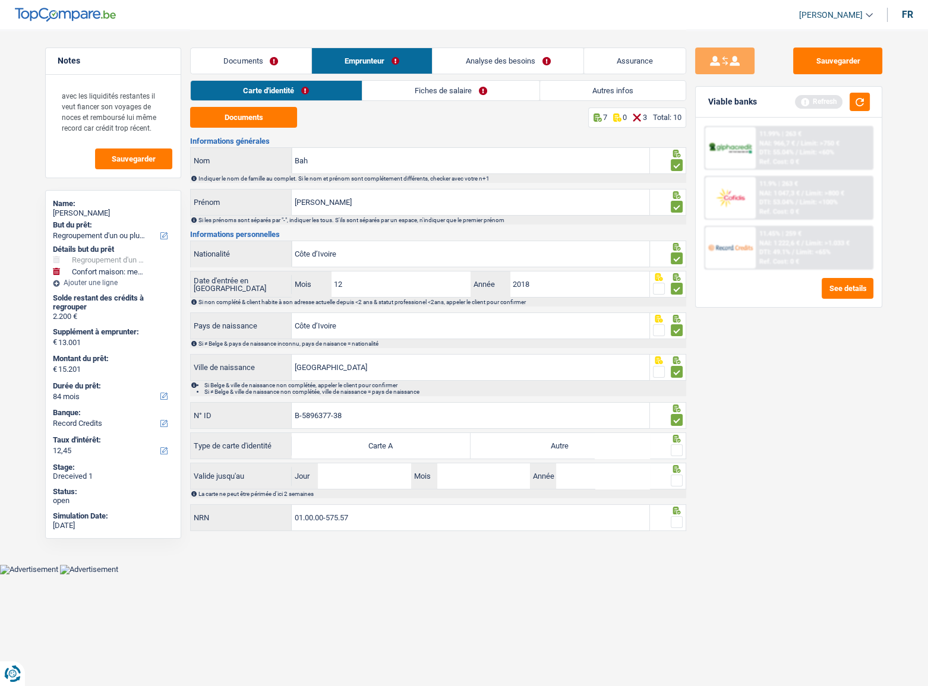
type input "B-5896377-38"
drag, startPoint x: 574, startPoint y: 445, endPoint x: 703, endPoint y: 460, distance: 129.1
click at [575, 445] on label "Autre" at bounding box center [559, 446] width 179 height 26
click at [575, 445] on input "Autre" at bounding box center [559, 446] width 179 height 26
radio input "true"
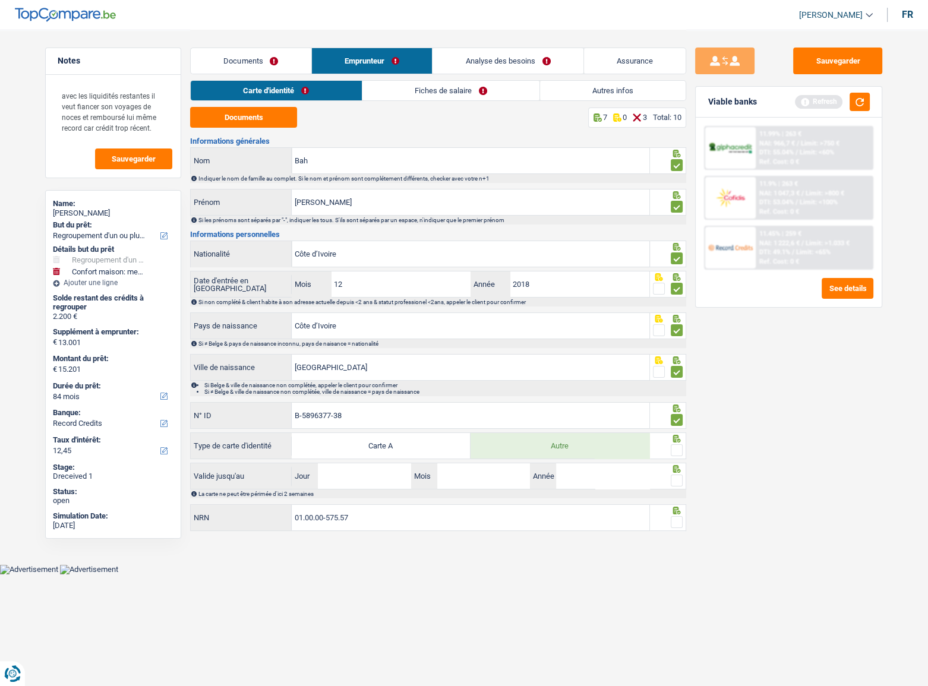
drag, startPoint x: 675, startPoint y: 447, endPoint x: 680, endPoint y: 476, distance: 29.0
click at [675, 449] on span at bounding box center [677, 450] width 12 height 12
click at [0, 0] on input "radio" at bounding box center [0, 0] width 0 height 0
click at [680, 481] on span at bounding box center [677, 481] width 12 height 12
click at [0, 0] on input "radio" at bounding box center [0, 0] width 0 height 0
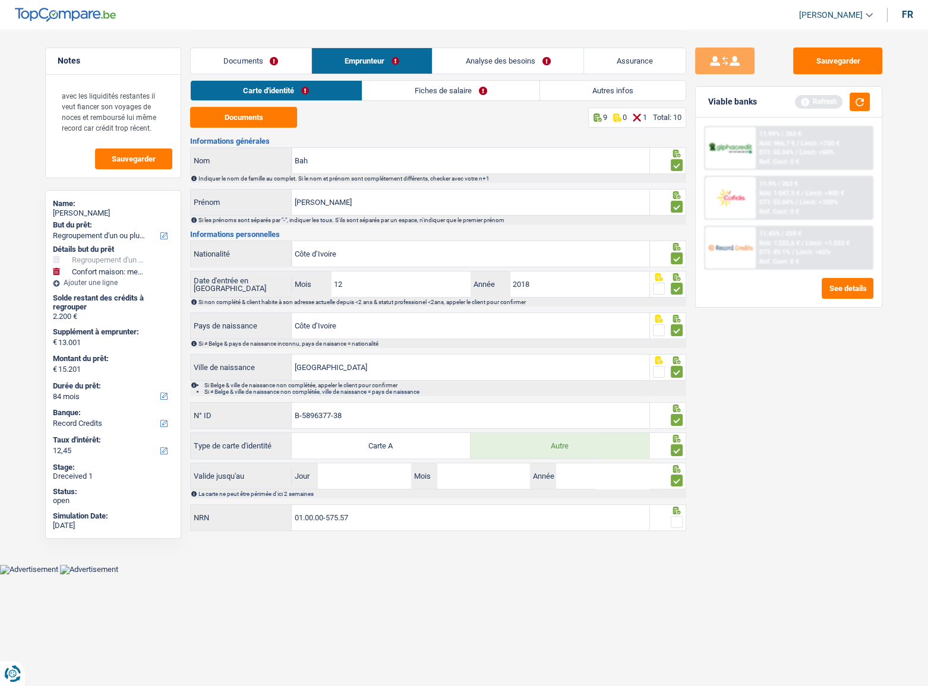
click at [675, 517] on span at bounding box center [677, 522] width 12 height 12
click at [0, 0] on input "radio" at bounding box center [0, 0] width 0 height 0
drag, startPoint x: 382, startPoint y: 480, endPoint x: 441, endPoint y: 303, distance: 186.3
click at [382, 480] on input "Jour" at bounding box center [364, 476] width 93 height 26
click at [354, 477] on input "Jour" at bounding box center [364, 476] width 93 height 26
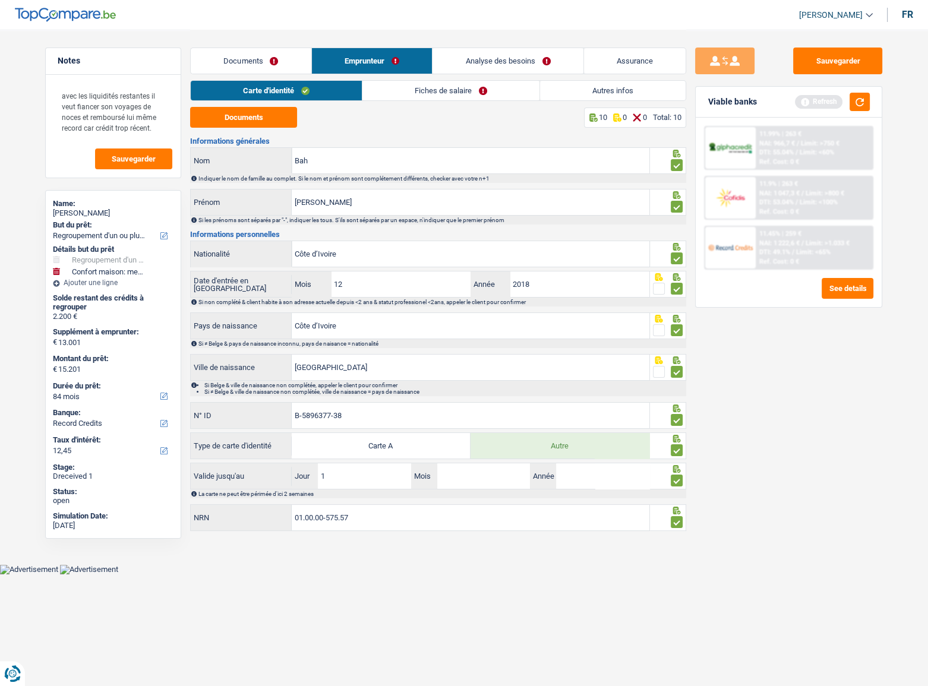
type input "18"
type input "03"
type input "2029"
click at [815, 332] on div "Sauvegarder Viable banks Refresh 11.99% | 263 € NAI: 966,7 € / Limit: >750 € DT…" at bounding box center [788, 357] width 205 height 619
click at [859, 53] on button "Sauvegarder" at bounding box center [837, 61] width 89 height 27
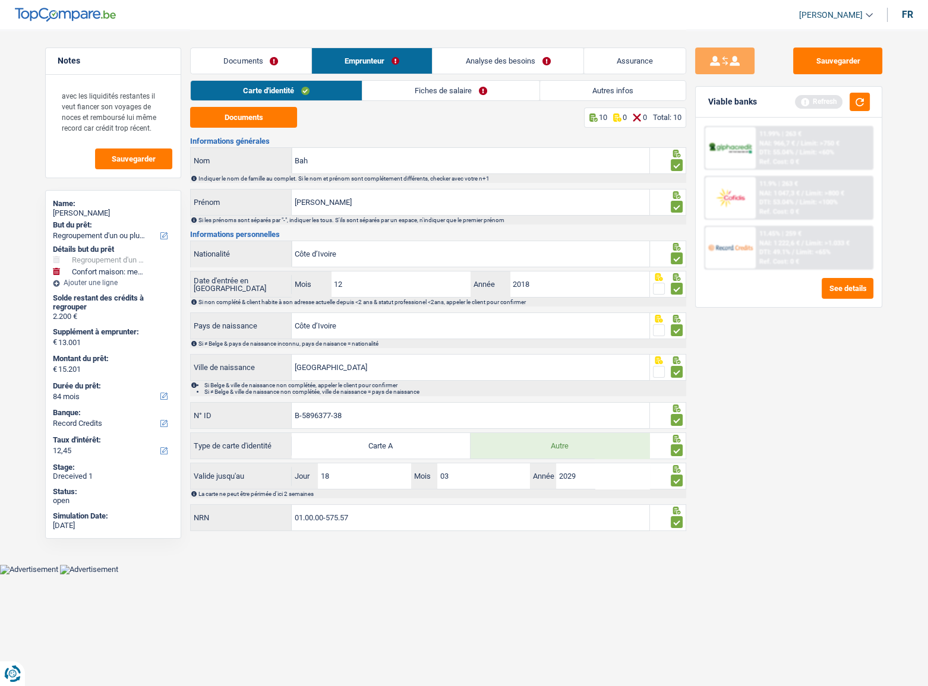
click at [398, 92] on link "Fiches de salaire" at bounding box center [450, 91] width 177 height 20
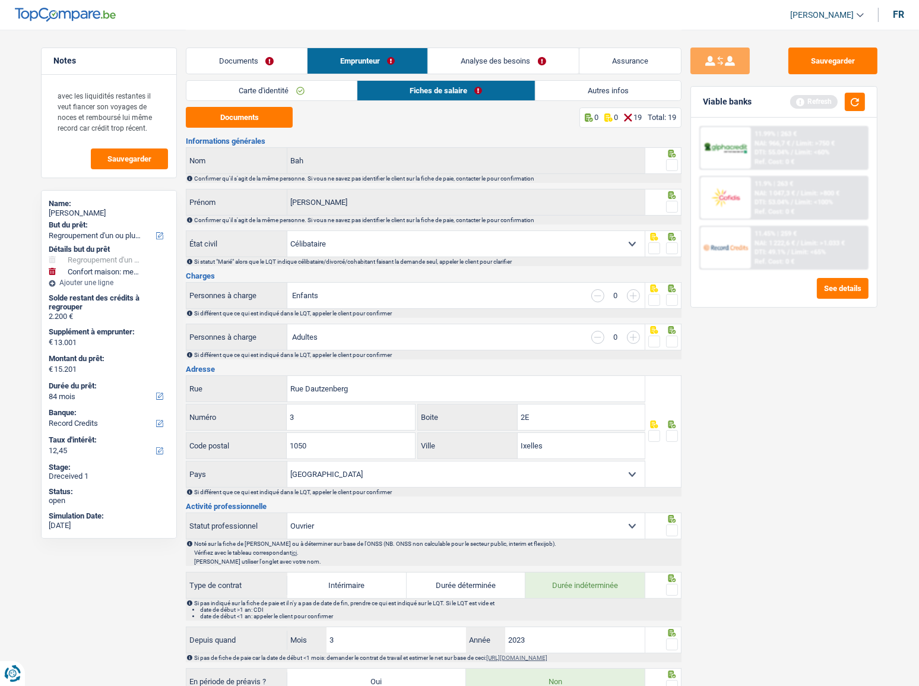
click at [669, 166] on span at bounding box center [672, 165] width 12 height 12
click at [0, 0] on input "radio" at bounding box center [0, 0] width 0 height 0
click at [669, 203] on span at bounding box center [672, 207] width 12 height 12
click at [0, 0] on input "radio" at bounding box center [0, 0] width 0 height 0
click at [681, 255] on div at bounding box center [664, 243] width 37 height 27
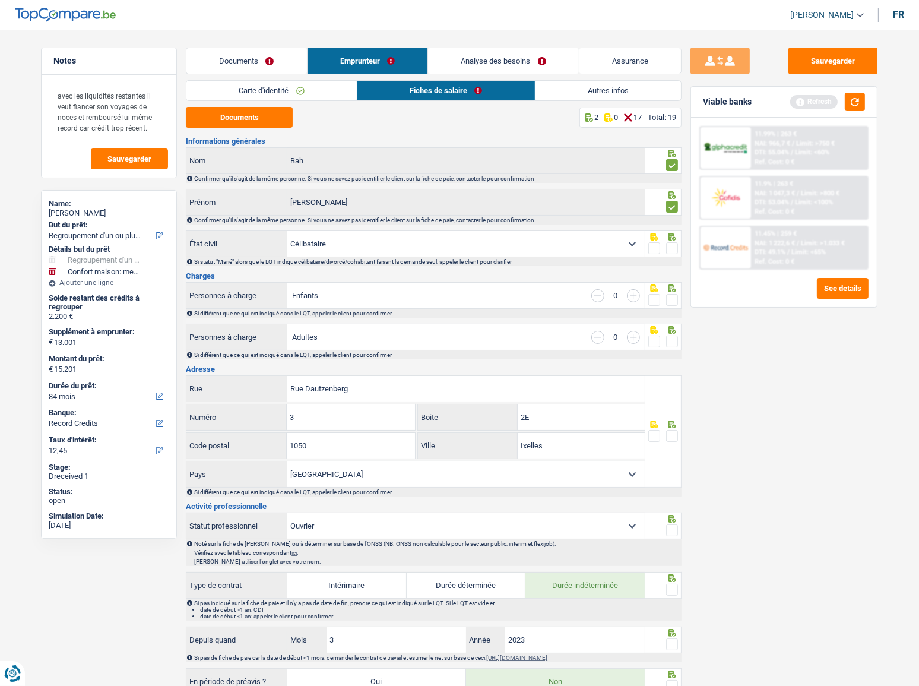
click at [673, 252] on span at bounding box center [672, 248] width 12 height 12
click at [0, 0] on input "radio" at bounding box center [0, 0] width 0 height 0
click at [667, 302] on span at bounding box center [672, 300] width 12 height 12
click at [0, 0] on input "radio" at bounding box center [0, 0] width 0 height 0
click at [671, 355] on div "Si différent que ce qui est indiqué dans le LQT, appeler le client pour confirm…" at bounding box center [437, 355] width 486 height 7
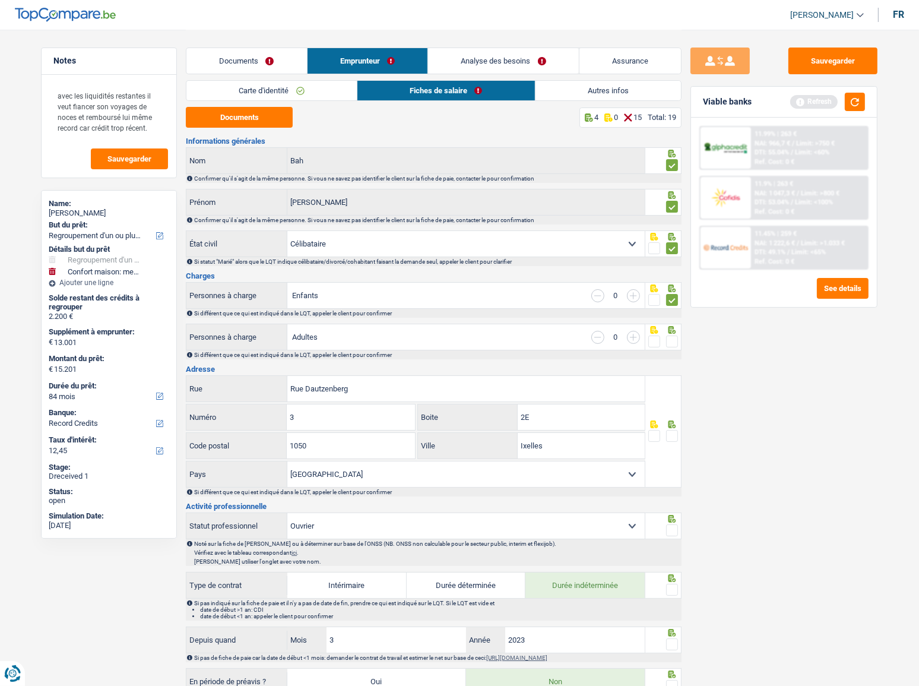
click at [672, 350] on div "Si différent que ce qui est indiqué dans le LQT, appeler le client pour confirm…" at bounding box center [434, 354] width 496 height 9
click at [271, 115] on button "Documents" at bounding box center [239, 117] width 107 height 21
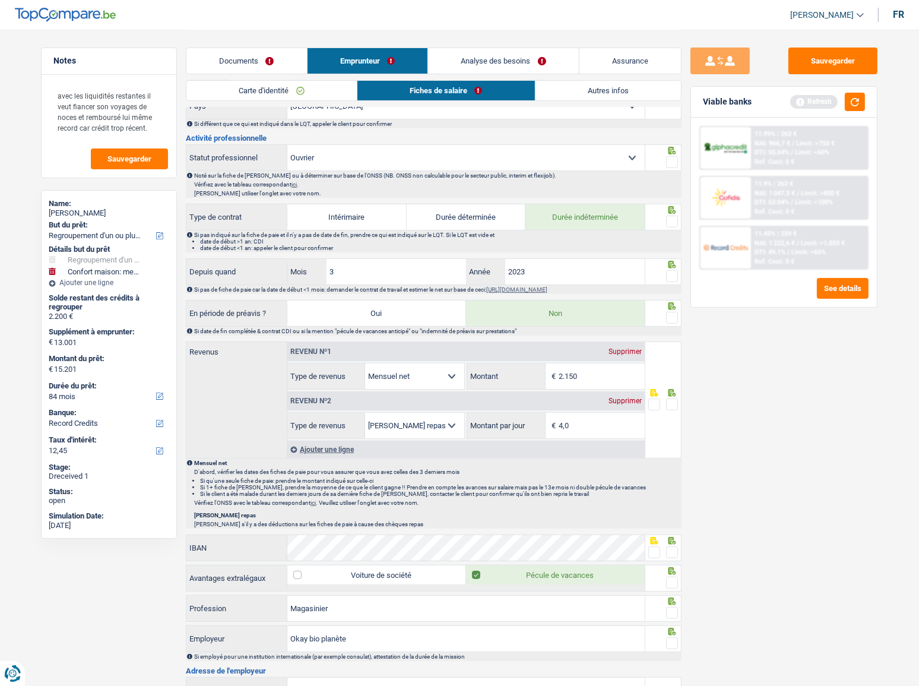
scroll to position [432, 0]
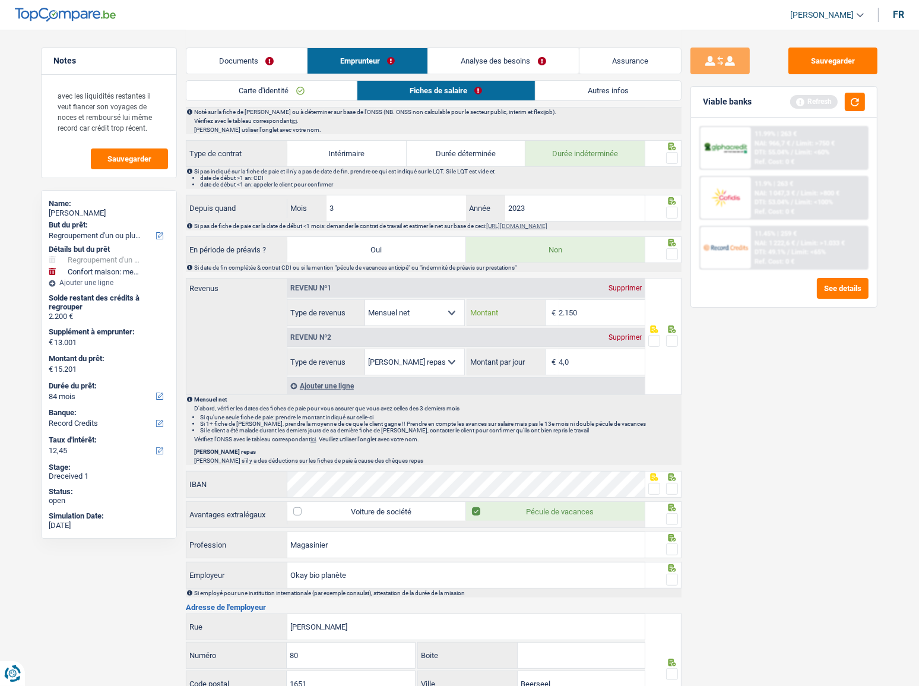
drag, startPoint x: 606, startPoint y: 306, endPoint x: 439, endPoint y: 294, distance: 167.3
click at [439, 294] on div "Revenu nº1 Supprimer Allocation d'handicap Allocations chômage Allocations fami…" at bounding box center [466, 303] width 358 height 48
type input "1.838"
click at [677, 335] on span at bounding box center [672, 341] width 12 height 12
click at [0, 0] on input "radio" at bounding box center [0, 0] width 0 height 0
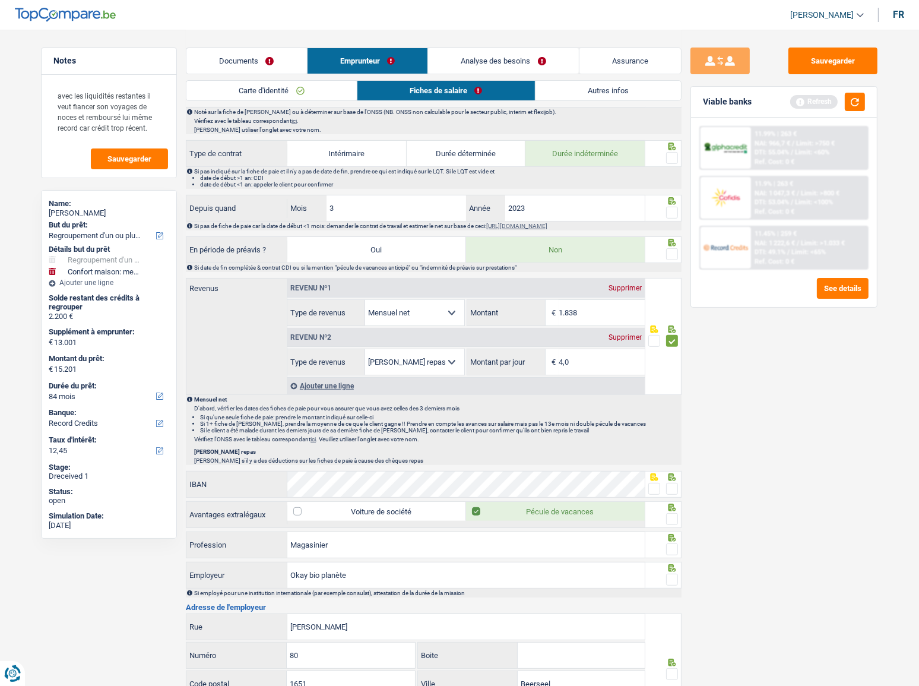
click at [676, 248] on span at bounding box center [672, 254] width 12 height 12
click at [0, 0] on input "radio" at bounding box center [0, 0] width 0 height 0
click at [673, 207] on span at bounding box center [672, 213] width 12 height 12
click at [0, 0] on input "radio" at bounding box center [0, 0] width 0 height 0
drag, startPoint x: 680, startPoint y: 150, endPoint x: 673, endPoint y: 155, distance: 8.4
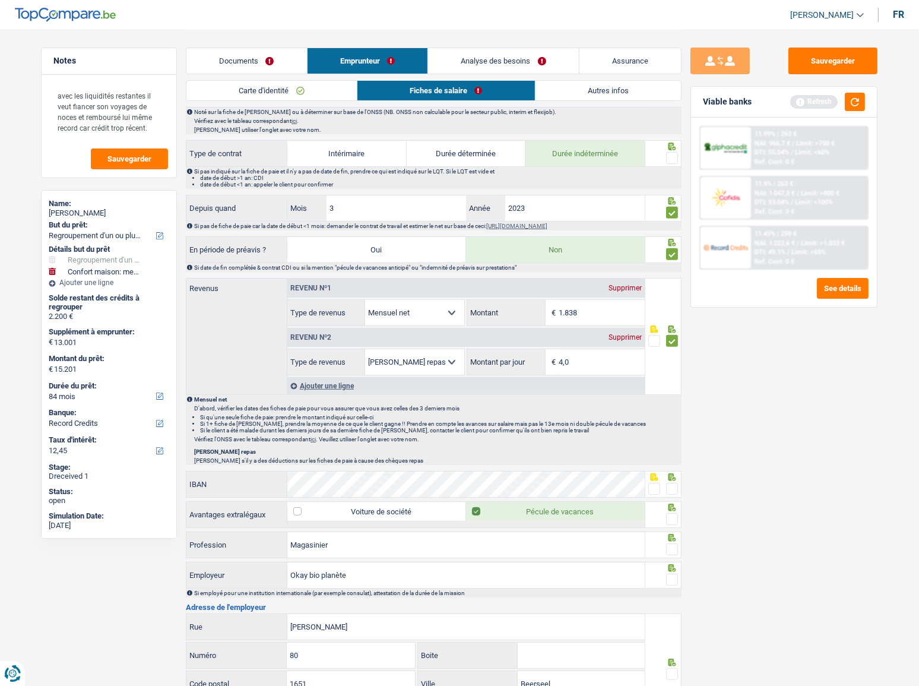
click at [679, 150] on div at bounding box center [664, 153] width 37 height 27
click at [672, 156] on span at bounding box center [672, 158] width 12 height 12
click at [0, 0] on input "radio" at bounding box center [0, 0] width 0 height 0
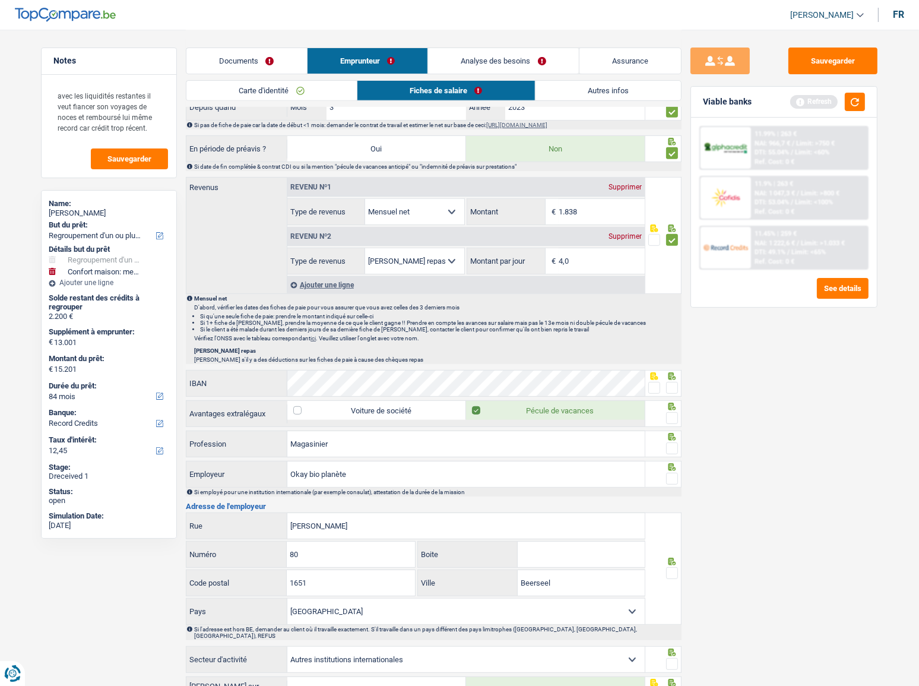
scroll to position [662, 0]
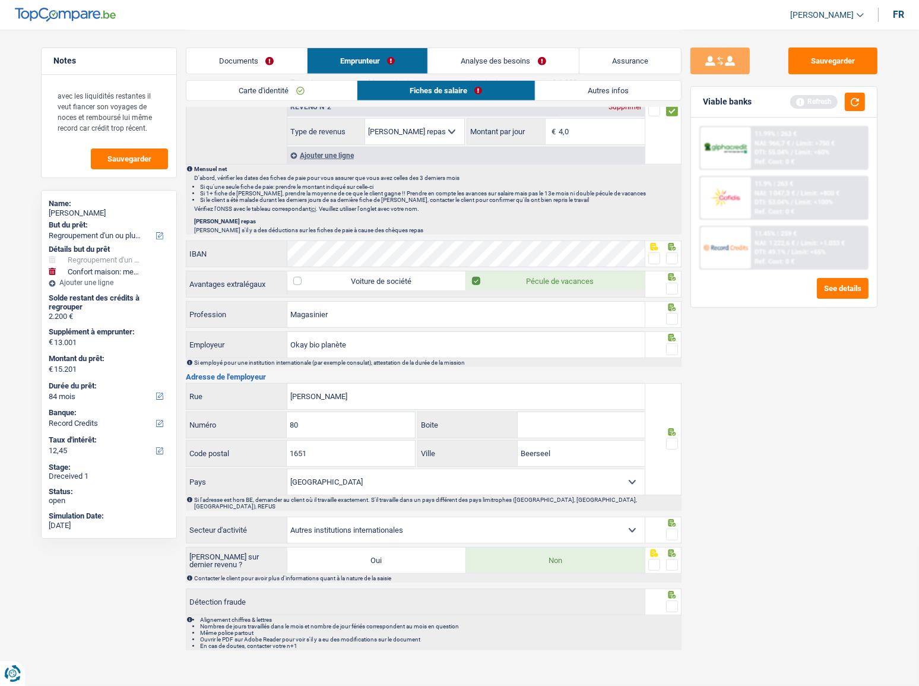
click at [655, 254] on span at bounding box center [655, 258] width 12 height 12
click at [0, 0] on input "radio" at bounding box center [0, 0] width 0 height 0
click at [673, 292] on div at bounding box center [672, 289] width 12 height 15
click at [677, 322] on div at bounding box center [672, 319] width 12 height 15
click at [671, 349] on span at bounding box center [672, 349] width 12 height 12
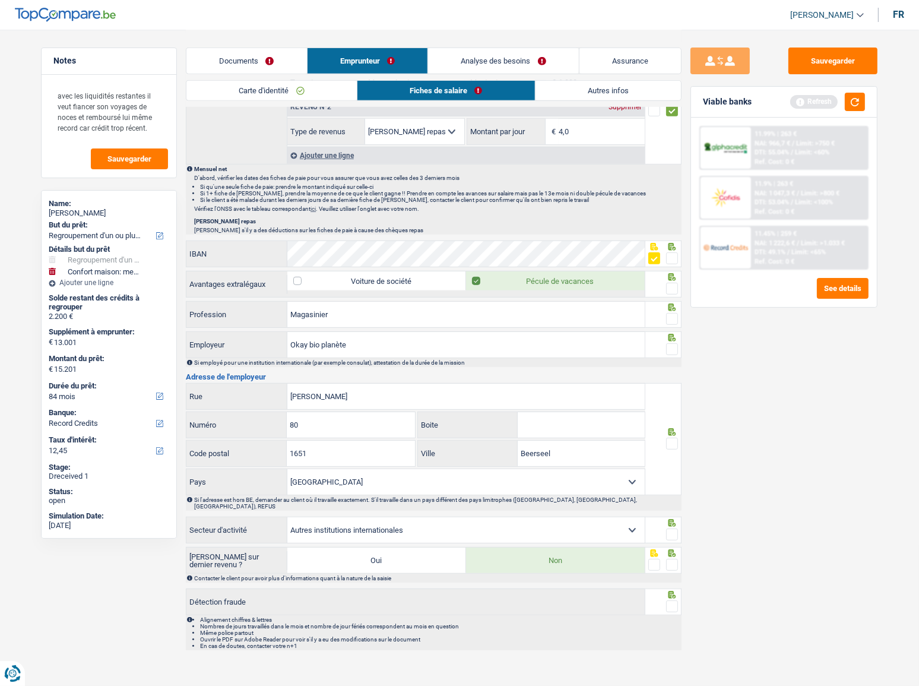
click at [0, 0] on input "radio" at bounding box center [0, 0] width 0 height 0
click at [673, 313] on span at bounding box center [672, 319] width 12 height 12
click at [0, 0] on input "radio" at bounding box center [0, 0] width 0 height 0
click at [668, 441] on span at bounding box center [672, 444] width 12 height 12
click at [0, 0] on input "radio" at bounding box center [0, 0] width 0 height 0
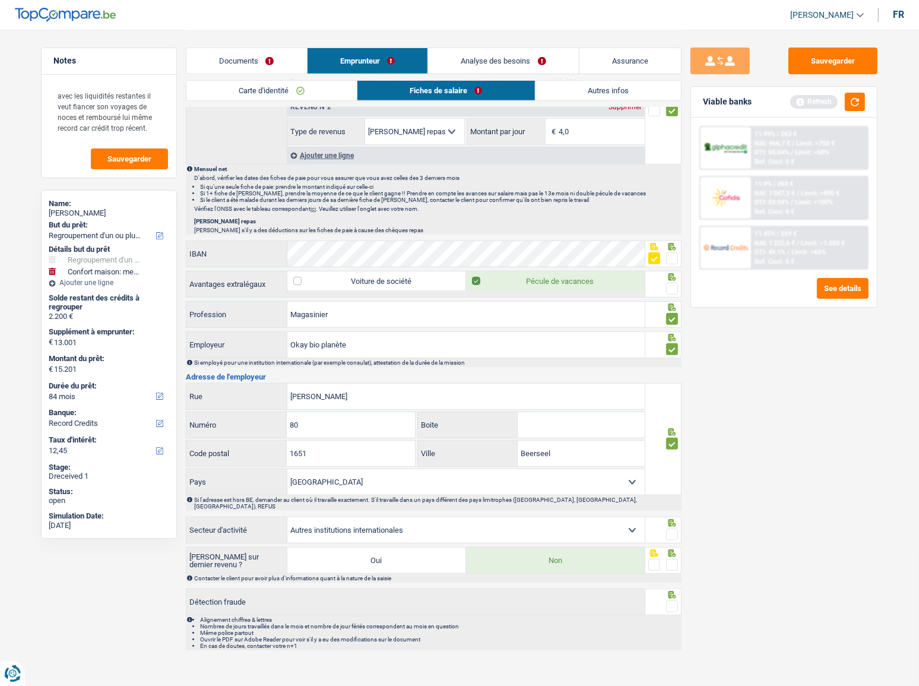
drag, startPoint x: 426, startPoint y: 272, endPoint x: 505, endPoint y: 364, distance: 121.7
click at [735, 407] on div "Sauvegarder Viable banks Refresh 11.99% | 263 € NAI: 966,7 € / Limit: >750 € DT…" at bounding box center [784, 357] width 205 height 619
drag, startPoint x: 268, startPoint y: 342, endPoint x: 345, endPoint y: 345, distance: 76.7
click at [231, 344] on div "Okay bio planète Employeur" at bounding box center [415, 345] width 458 height 26
paste input "Buurtwinkels OKay"
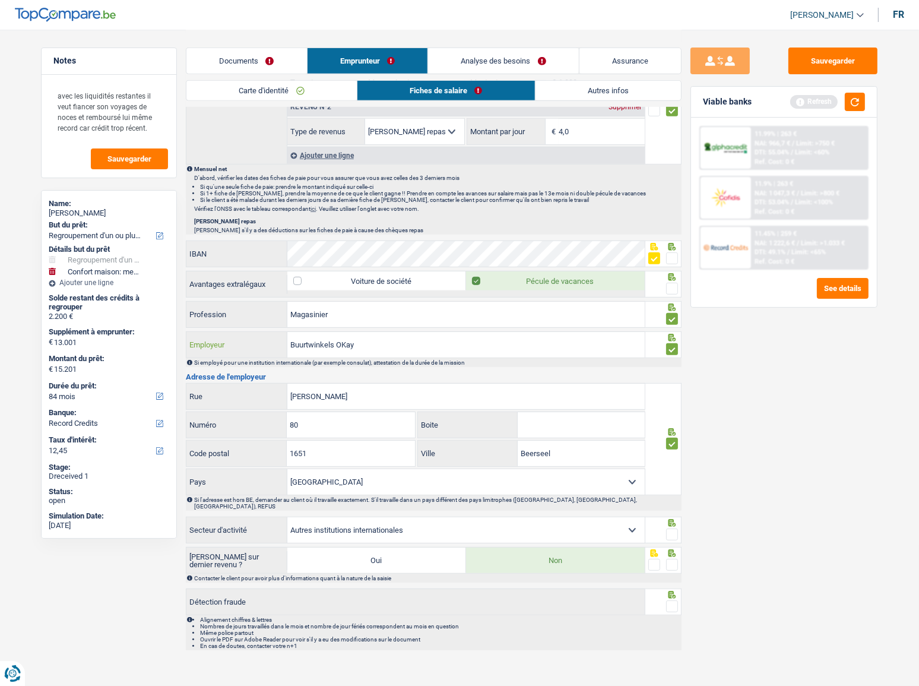
type input "Buurtwinkels OKay"
click at [677, 284] on span at bounding box center [672, 289] width 12 height 12
click at [0, 0] on input "radio" at bounding box center [0, 0] width 0 height 0
drag, startPoint x: 365, startPoint y: 394, endPoint x: 279, endPoint y: 392, distance: 86.1
click at [279, 392] on div "Jozef huysmanslaand Rue" at bounding box center [415, 397] width 458 height 26
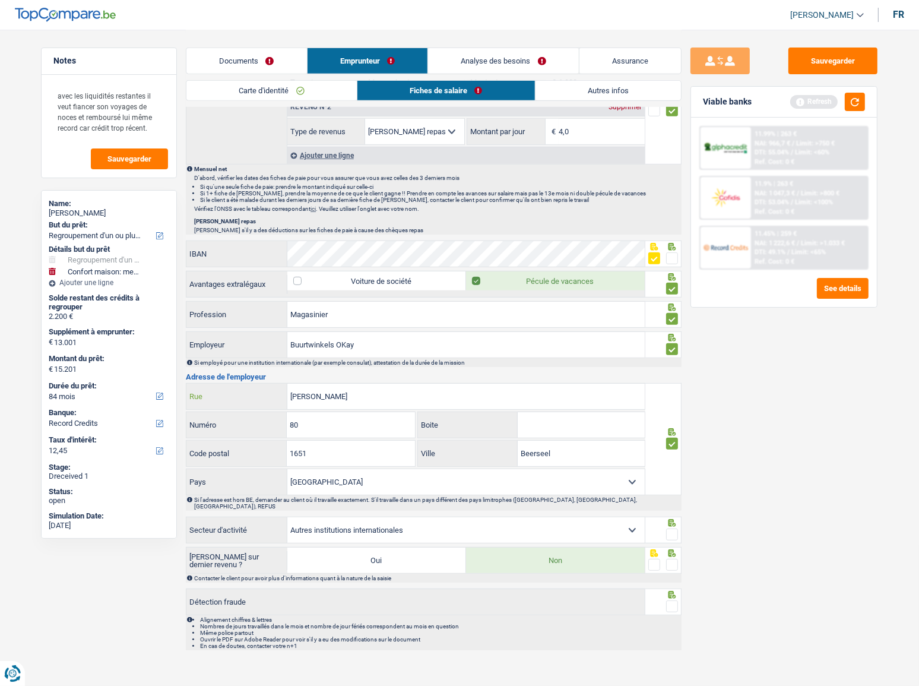
paste input "Victor Demesmaekerstraat"
type input "Victor Demesmaekerstraat"
drag, startPoint x: 309, startPoint y: 421, endPoint x: 163, endPoint y: 398, distance: 147.8
click at [262, 412] on div "80 Numéro" at bounding box center [300, 425] width 229 height 26
drag, startPoint x: 339, startPoint y: 420, endPoint x: 211, endPoint y: 410, distance: 128.0
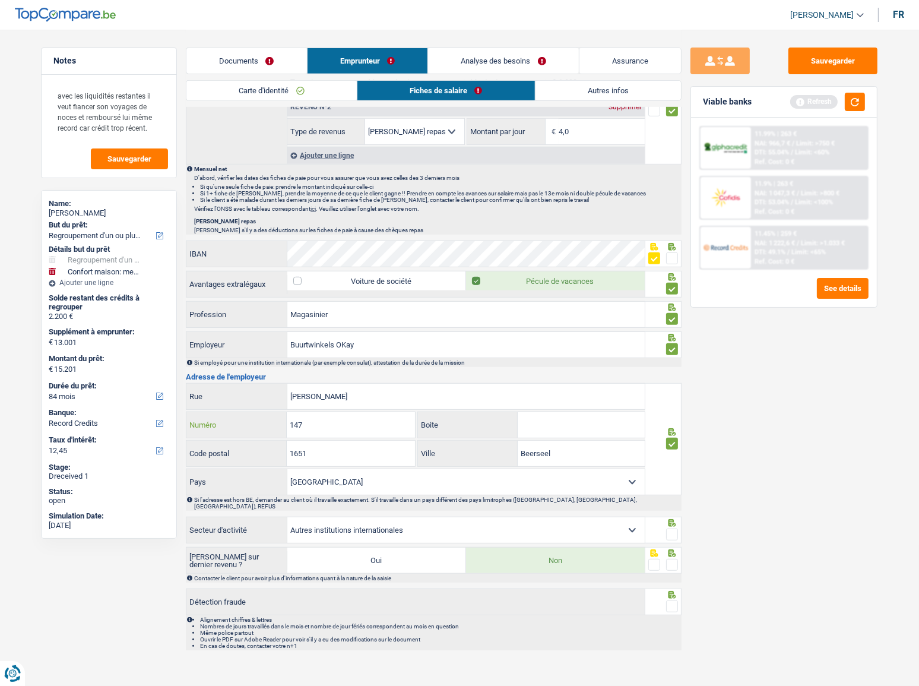
click at [226, 422] on div "147 Numéro" at bounding box center [300, 425] width 229 height 26
type input "167"
drag, startPoint x: 372, startPoint y: 450, endPoint x: 247, endPoint y: 436, distance: 125.5
click at [282, 441] on div "1651 Code postal" at bounding box center [300, 454] width 229 height 26
paste input "500"
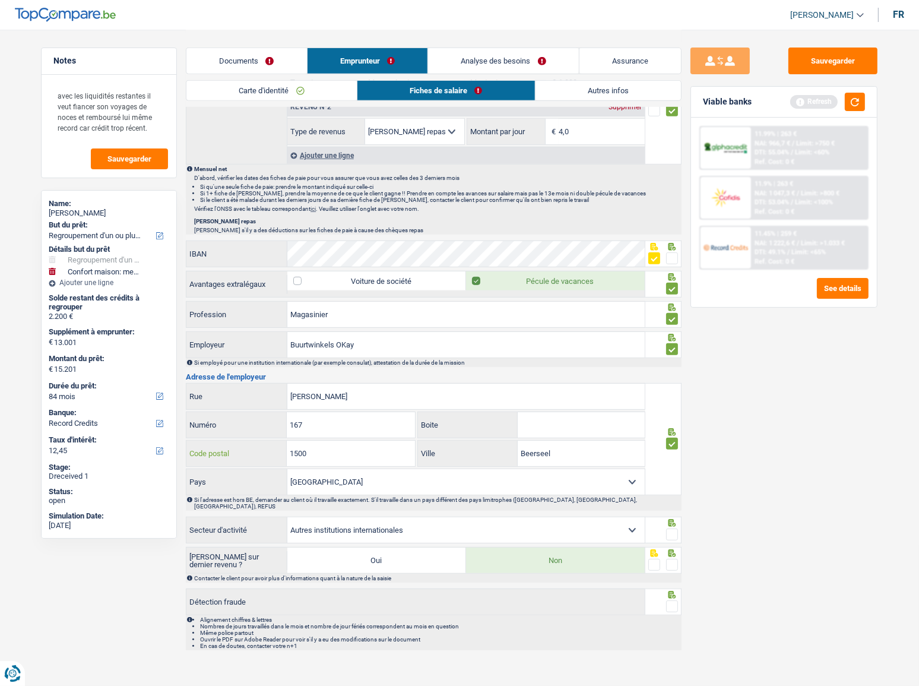
type input "1500"
drag, startPoint x: 344, startPoint y: 446, endPoint x: 352, endPoint y: 447, distance: 7.8
click at [340, 447] on input "1500" at bounding box center [351, 454] width 128 height 26
drag, startPoint x: 564, startPoint y: 452, endPoint x: 460, endPoint y: 444, distance: 104.3
click at [454, 442] on div "Beerseel Ville" at bounding box center [531, 454] width 227 height 26
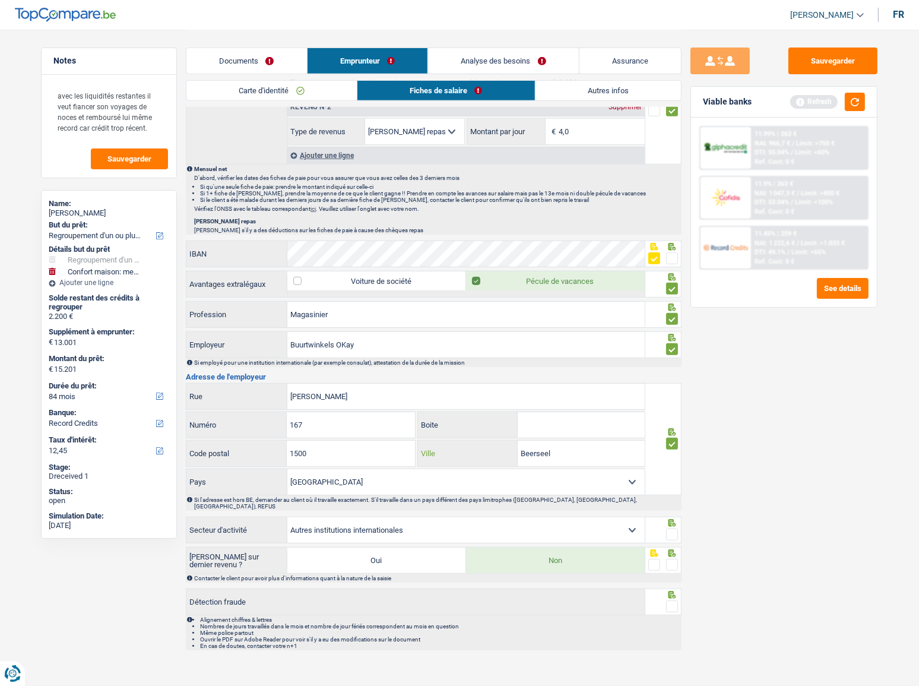
paste input "Halle"
type input "Halle"
drag, startPoint x: 454, startPoint y: 526, endPoint x: 452, endPoint y: 520, distance: 6.4
click at [454, 526] on select "Agriculture/Pêche Industrie Horeca Courier/Fitness/Taxi Construction Banques/As…" at bounding box center [466, 530] width 358 height 26
select select "smallCompanies"
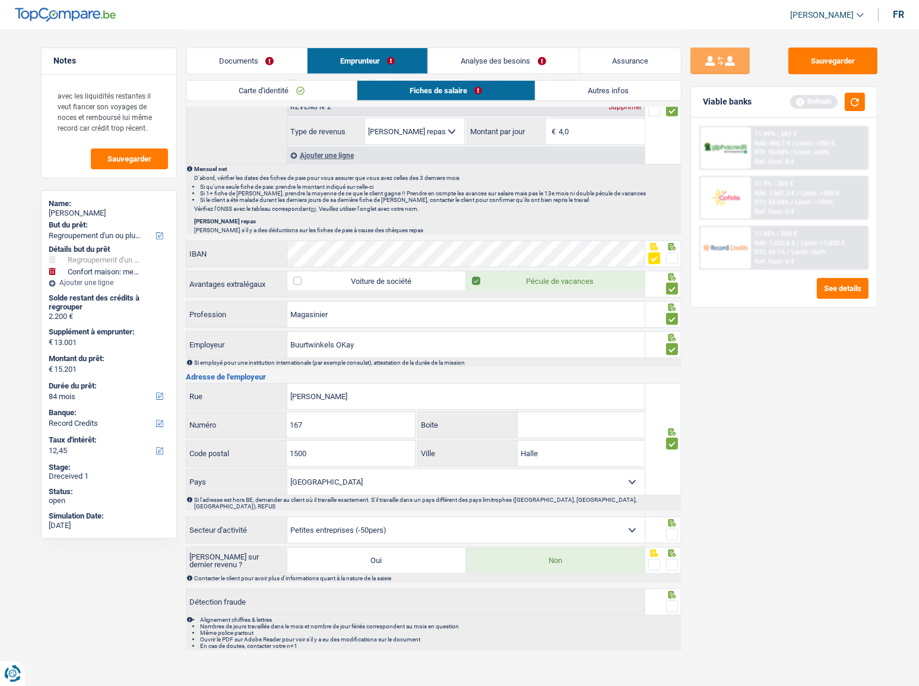
click at [287, 517] on select "Agriculture/Pêche Industrie Horeca Courier/Fitness/Taxi Construction Banques/As…" at bounding box center [466, 530] width 358 height 26
click at [671, 559] on span at bounding box center [672, 565] width 12 height 12
click at [0, 0] on input "radio" at bounding box center [0, 0] width 0 height 0
click at [673, 533] on div at bounding box center [664, 530] width 37 height 27
click at [672, 529] on span at bounding box center [672, 535] width 12 height 12
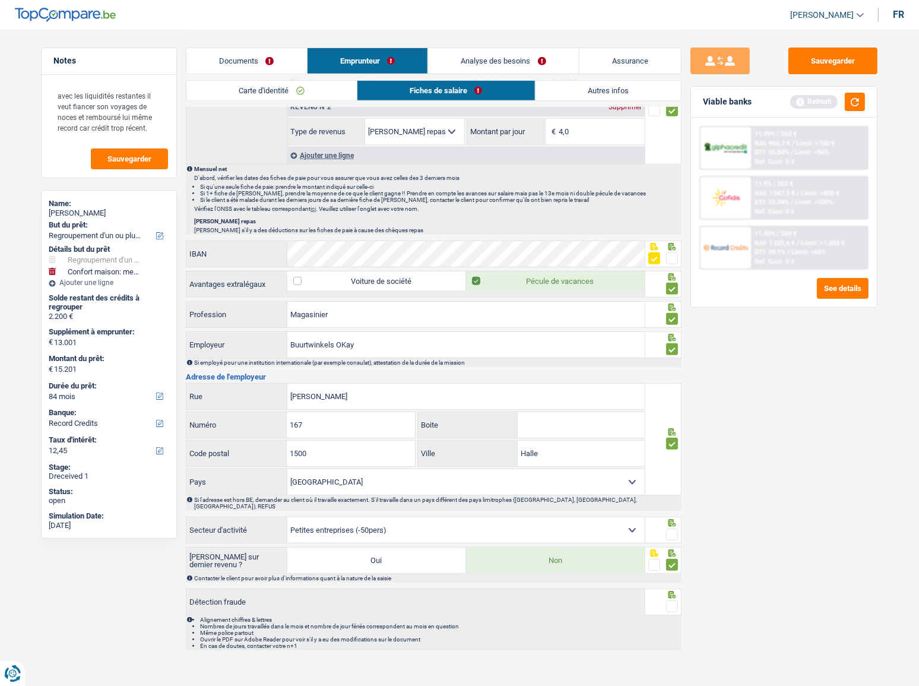
click at [0, 0] on input "radio" at bounding box center [0, 0] width 0 height 0
click at [671, 600] on span at bounding box center [672, 606] width 12 height 12
click at [0, 0] on input "radio" at bounding box center [0, 0] width 0 height 0
click at [820, 57] on button "Sauvegarder" at bounding box center [833, 61] width 89 height 27
drag, startPoint x: 682, startPoint y: 246, endPoint x: 673, endPoint y: 252, distance: 9.9
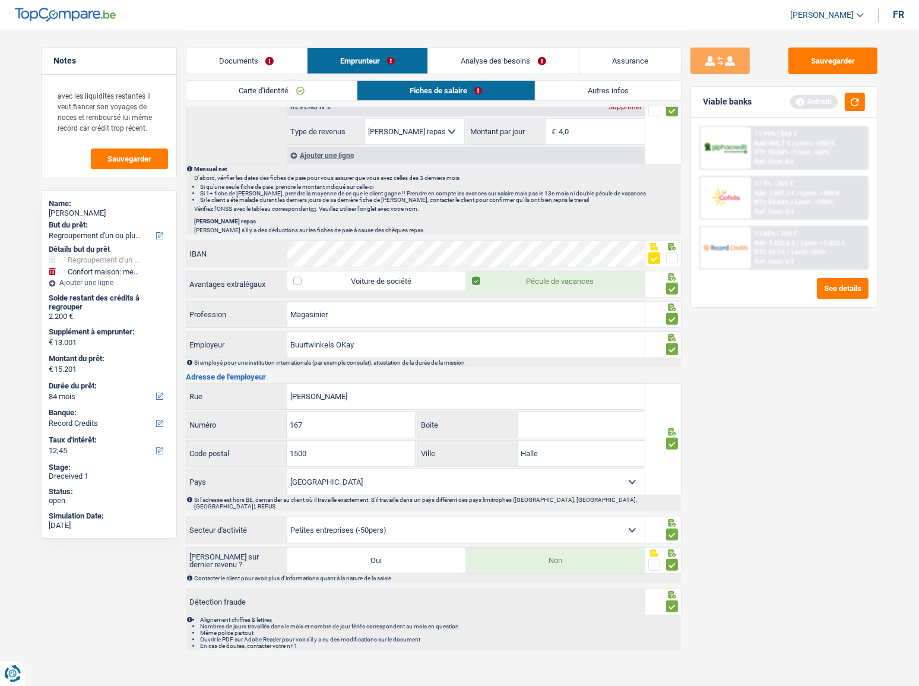
click at [677, 249] on div "Notes avec les liquidités restantes il veut fiancer son voyages de noces et rem…" at bounding box center [459, 12] width 855 height 1289
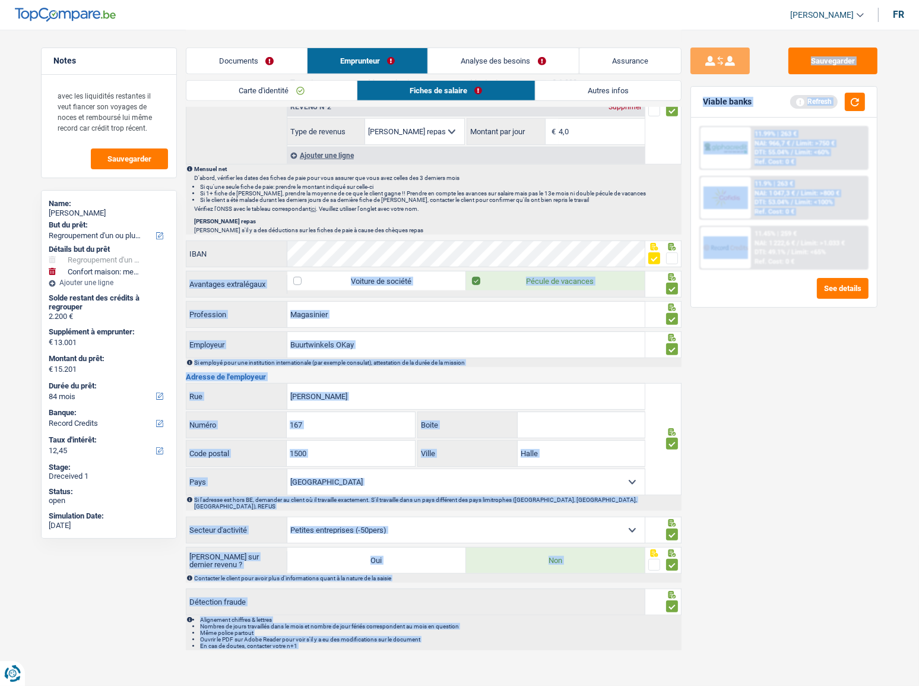
click at [671, 255] on span at bounding box center [672, 258] width 12 height 12
click at [0, 0] on input "radio" at bounding box center [0, 0] width 0 height 0
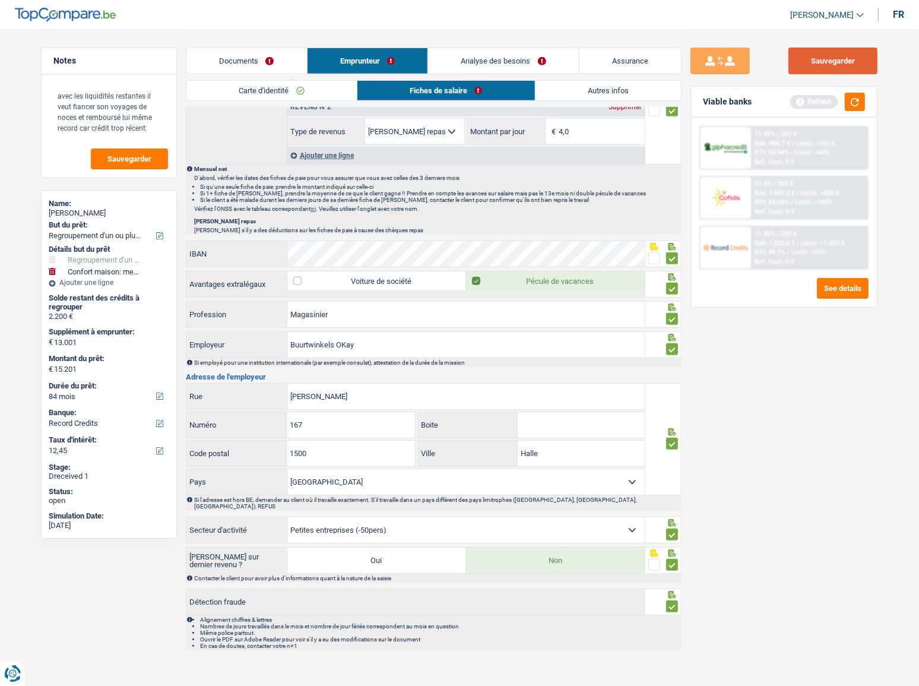
click at [828, 60] on button "Sauvegarder" at bounding box center [833, 61] width 89 height 27
click at [863, 103] on button "button" at bounding box center [855, 102] width 20 height 18
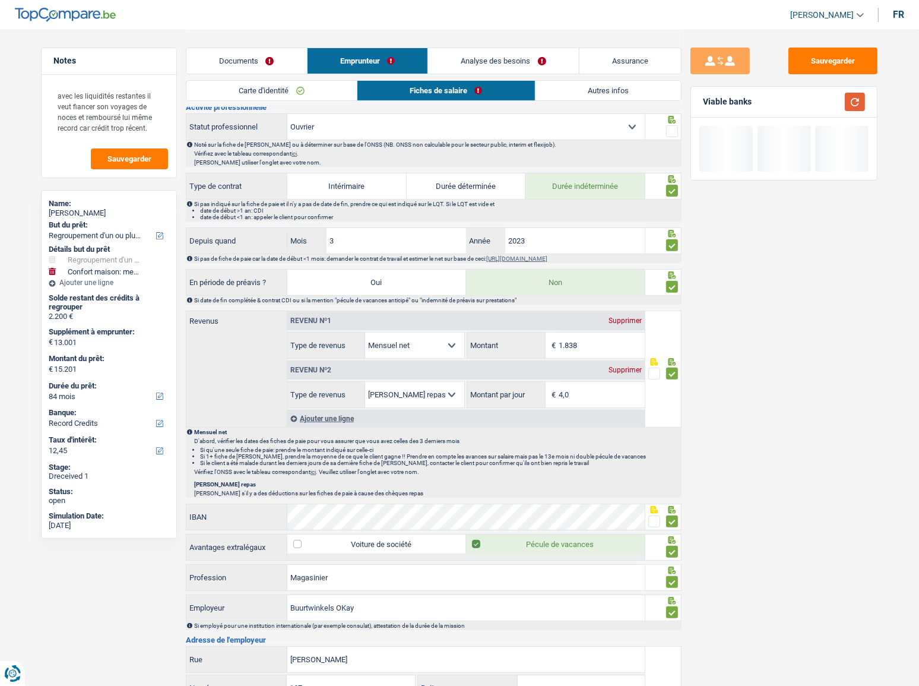
scroll to position [339, 0]
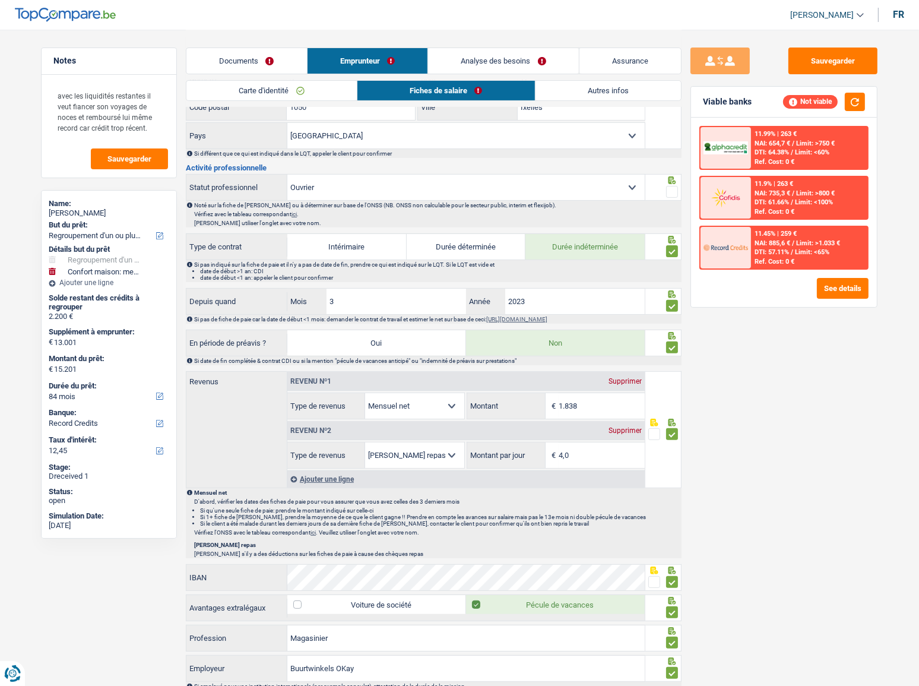
click at [676, 186] on span at bounding box center [672, 192] width 12 height 12
click at [0, 0] on input "radio" at bounding box center [0, 0] width 0 height 0
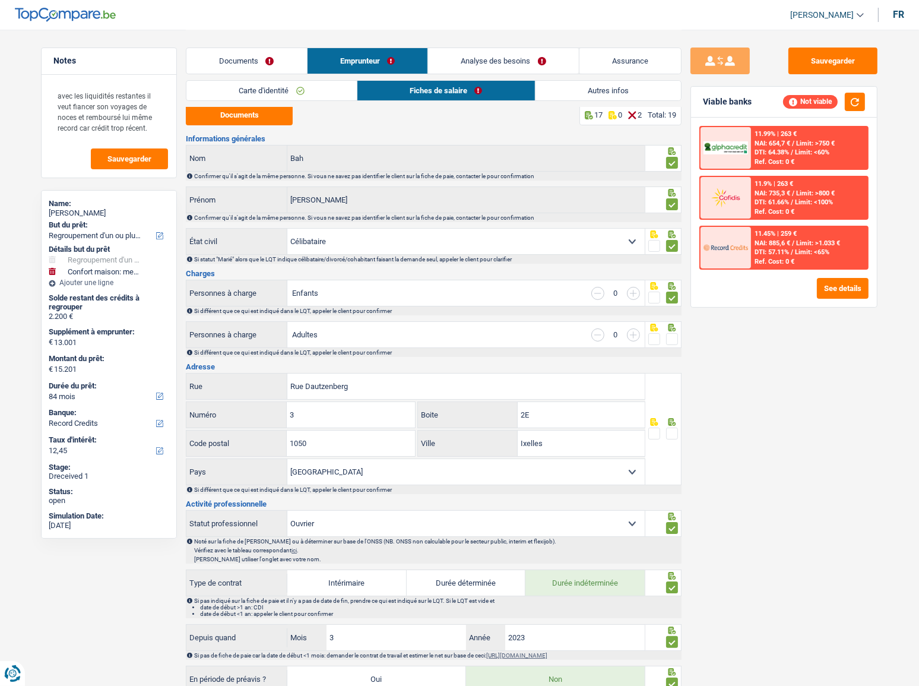
scroll to position [0, 0]
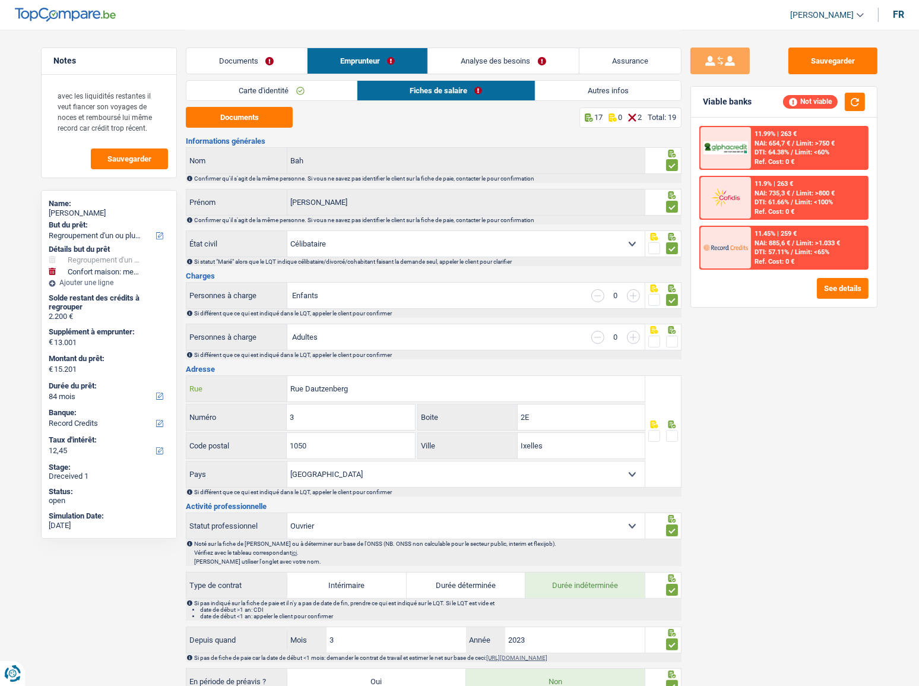
drag, startPoint x: 323, startPoint y: 388, endPoint x: 243, endPoint y: 390, distance: 80.2
click at [243, 390] on div "Rue Dautzenberg Rue" at bounding box center [415, 389] width 458 height 26
click at [665, 434] on fieldset at bounding box center [664, 436] width 30 height 15
click at [671, 437] on span at bounding box center [672, 436] width 12 height 12
click at [0, 0] on input "radio" at bounding box center [0, 0] width 0 height 0
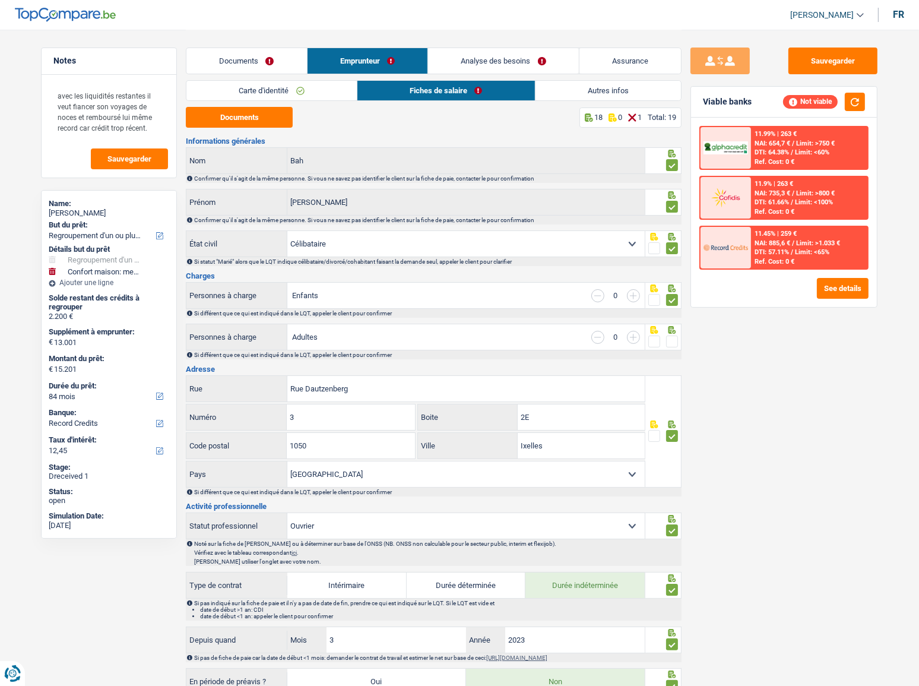
click at [672, 339] on span at bounding box center [672, 342] width 12 height 12
click at [0, 0] on input "radio" at bounding box center [0, 0] width 0 height 0
click at [554, 409] on input "2E" at bounding box center [581, 417] width 127 height 26
drag, startPoint x: 533, startPoint y: 410, endPoint x: 470, endPoint y: 410, distance: 63.0
click at [470, 410] on div "2E Boite" at bounding box center [531, 417] width 227 height 26
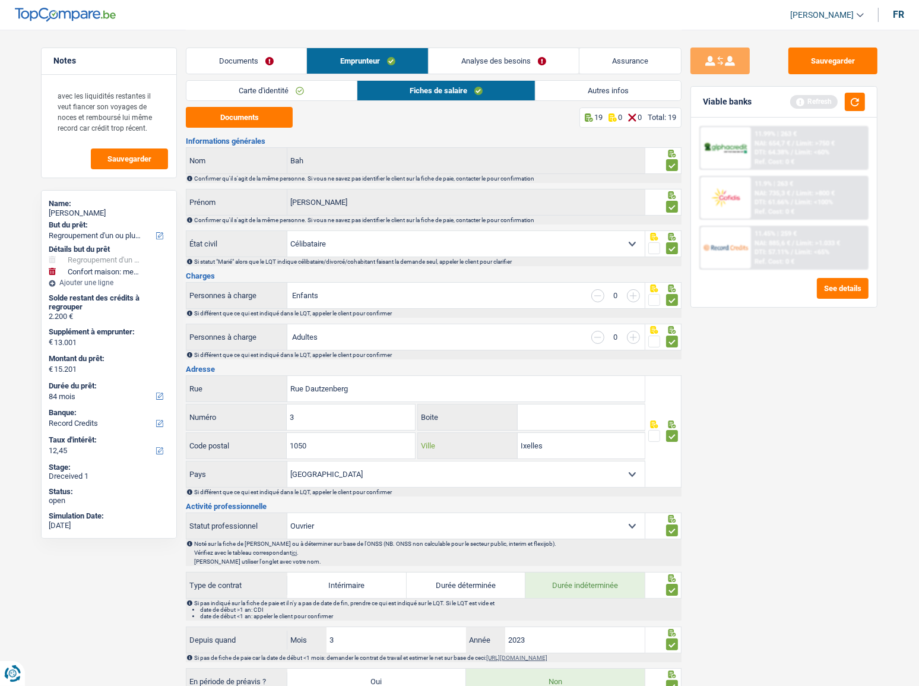
drag, startPoint x: 592, startPoint y: 447, endPoint x: 520, endPoint y: 443, distance: 71.9
click at [520, 443] on input "Ixelles" at bounding box center [581, 446] width 127 height 26
paste input "ELSENE"
type input "ELSENE"
click at [761, 502] on div "Sauvegarder Viable banks Refresh 11.99% | 263 € NAI: 654,7 € / Limit: >750 € DT…" at bounding box center [784, 357] width 205 height 619
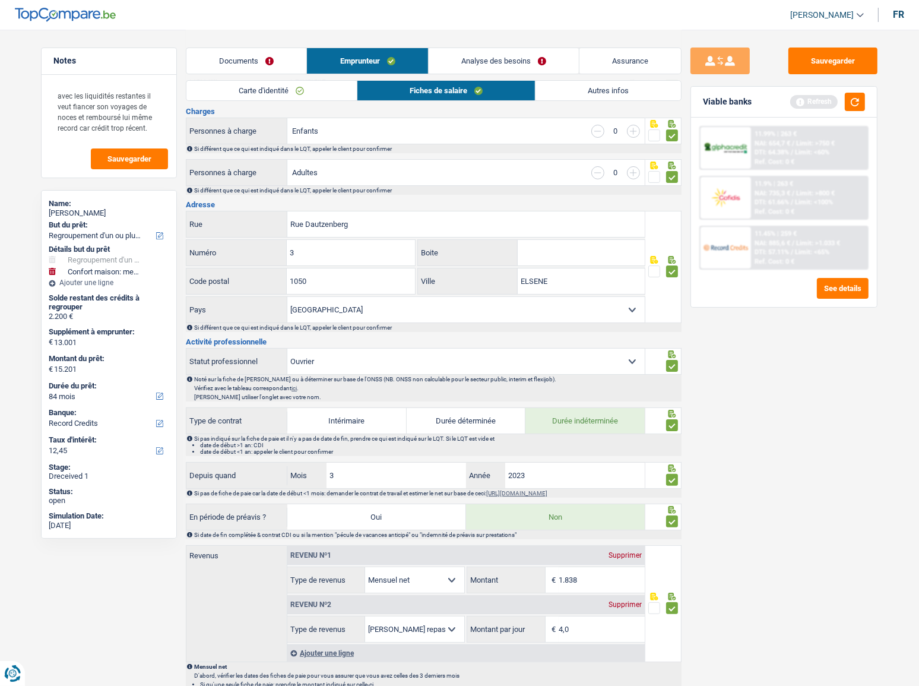
scroll to position [68, 0]
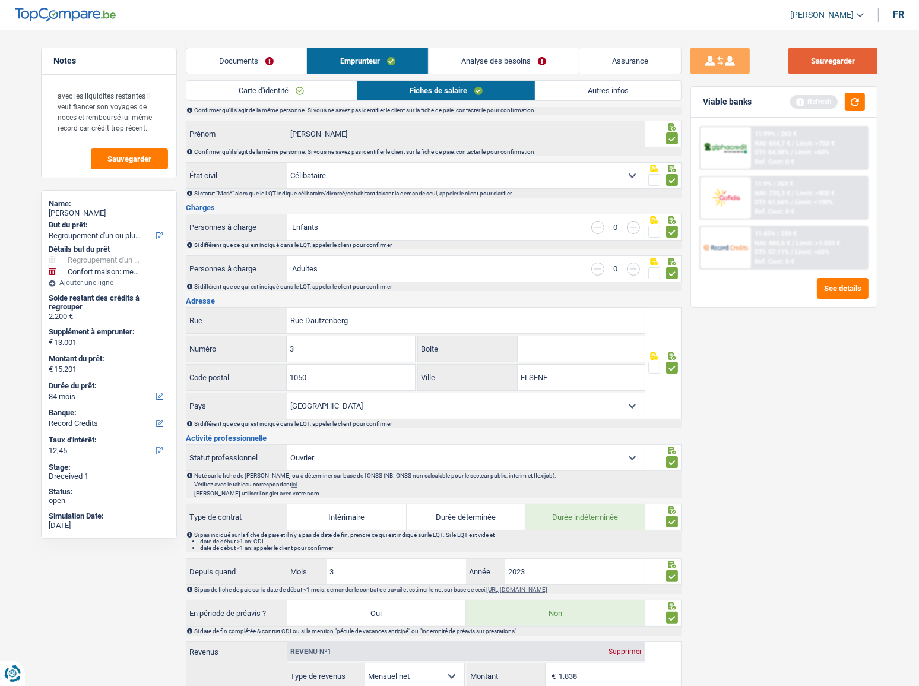
click at [858, 57] on button "Sauvegarder" at bounding box center [833, 61] width 89 height 27
click at [855, 101] on button "button" at bounding box center [855, 102] width 20 height 18
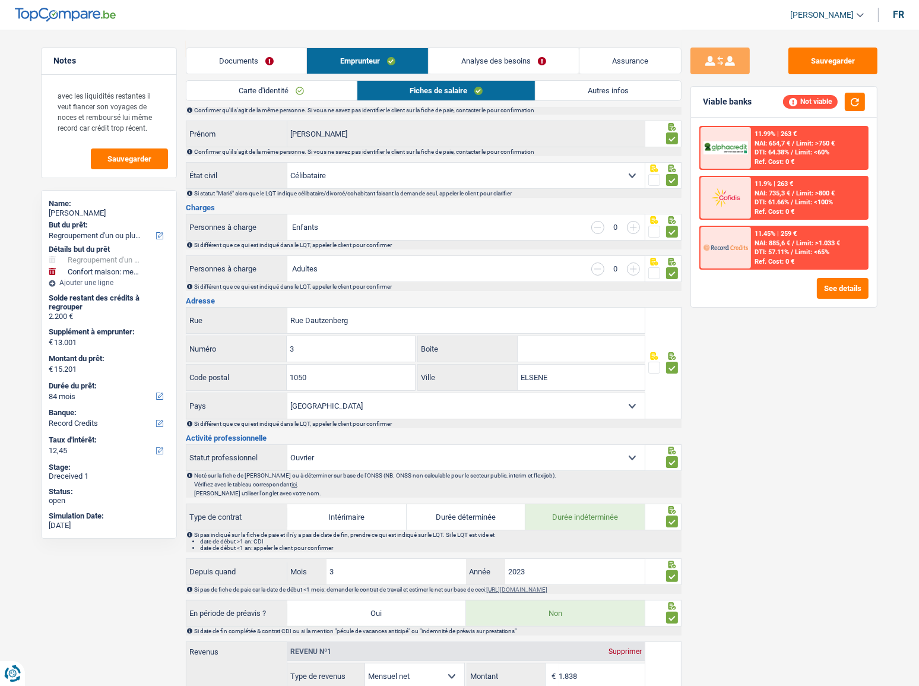
click at [590, 91] on link "Autres infos" at bounding box center [609, 91] width 146 height 20
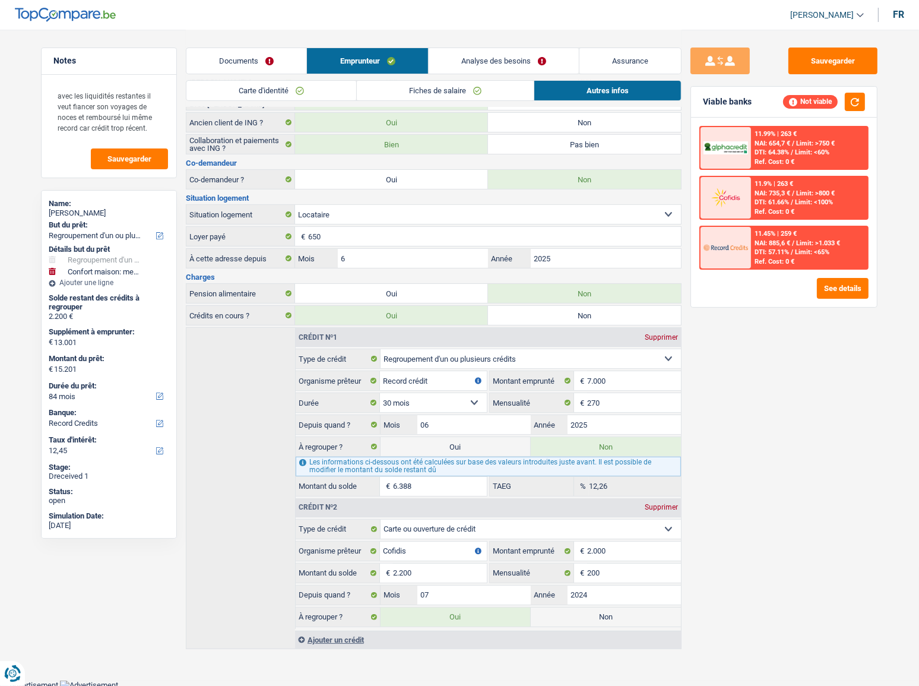
scroll to position [189, 0]
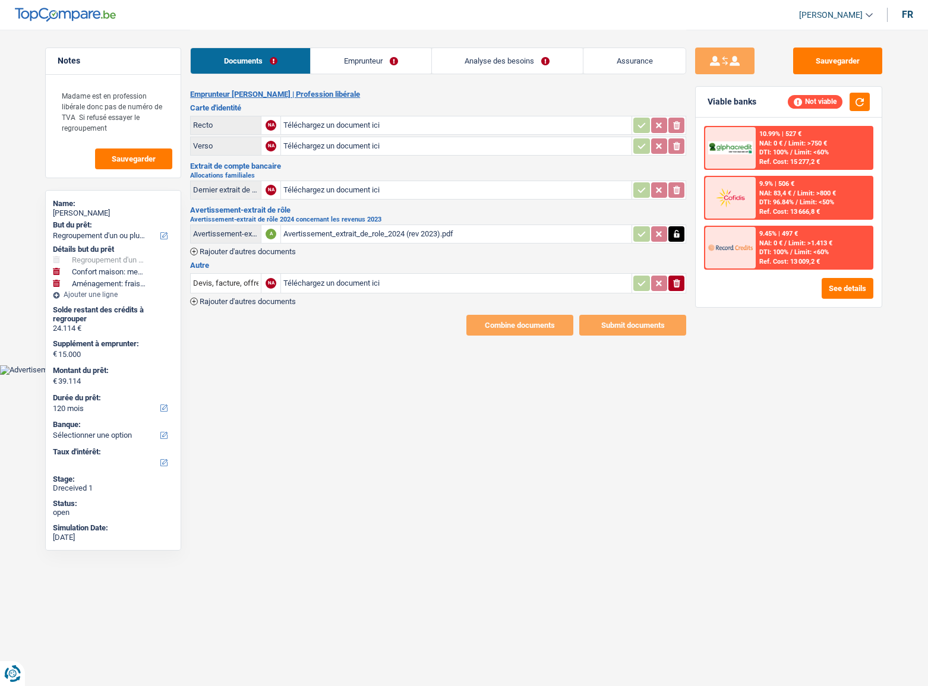
select select "refinancing"
select select "household"
select select "movingOrInstallation"
select select "120"
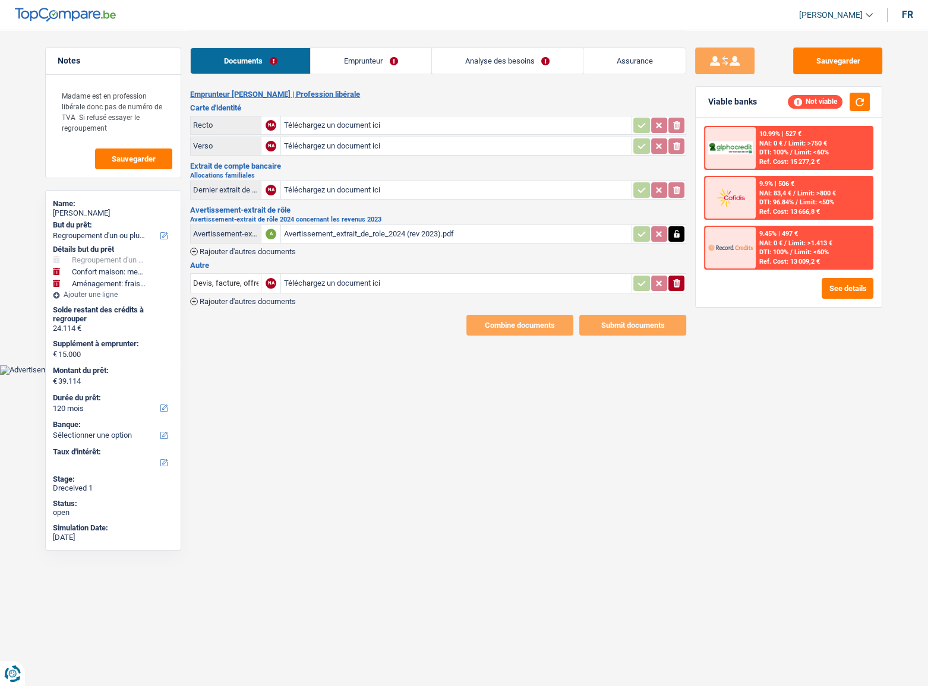
click at [374, 119] on input "Téléchargez un document ici" at bounding box center [456, 125] width 346 height 18
type input "C:\fakepath\IDDD.pdf"
click at [321, 121] on div "IDDD.pdf" at bounding box center [456, 125] width 346 height 18
click at [672, 282] on icon "ionicons-v5-e" at bounding box center [677, 283] width 10 height 12
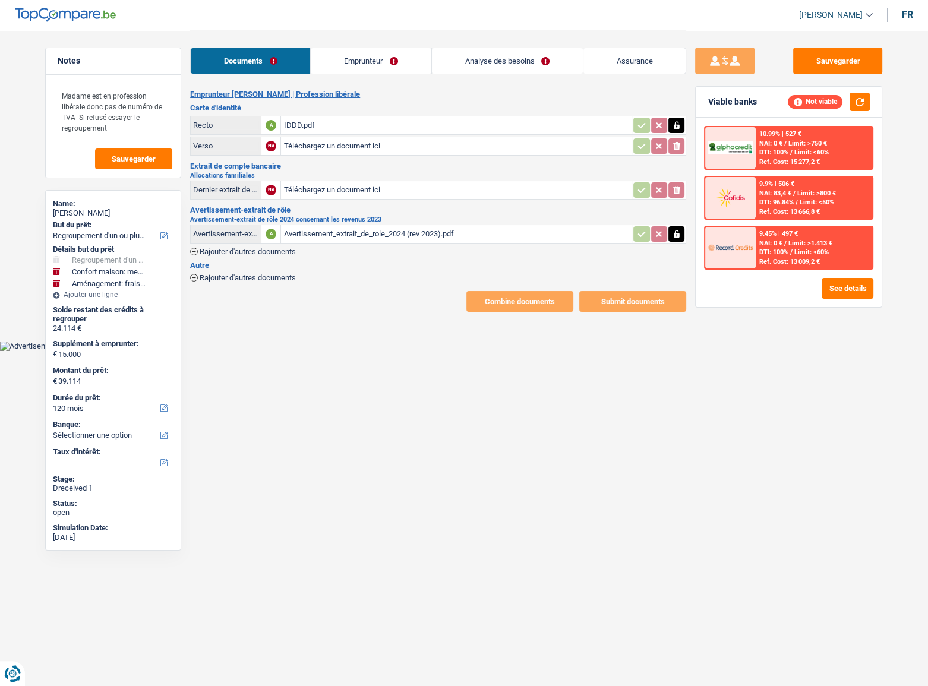
click at [341, 58] on link "Emprunteur" at bounding box center [371, 61] width 120 height 26
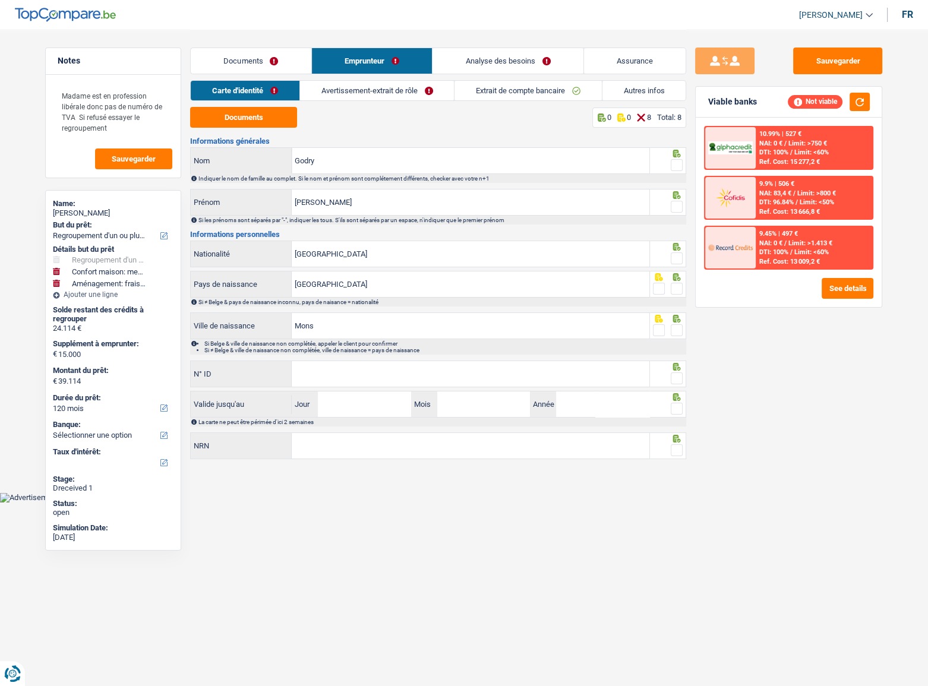
click at [249, 49] on link "Documents" at bounding box center [251, 61] width 121 height 26
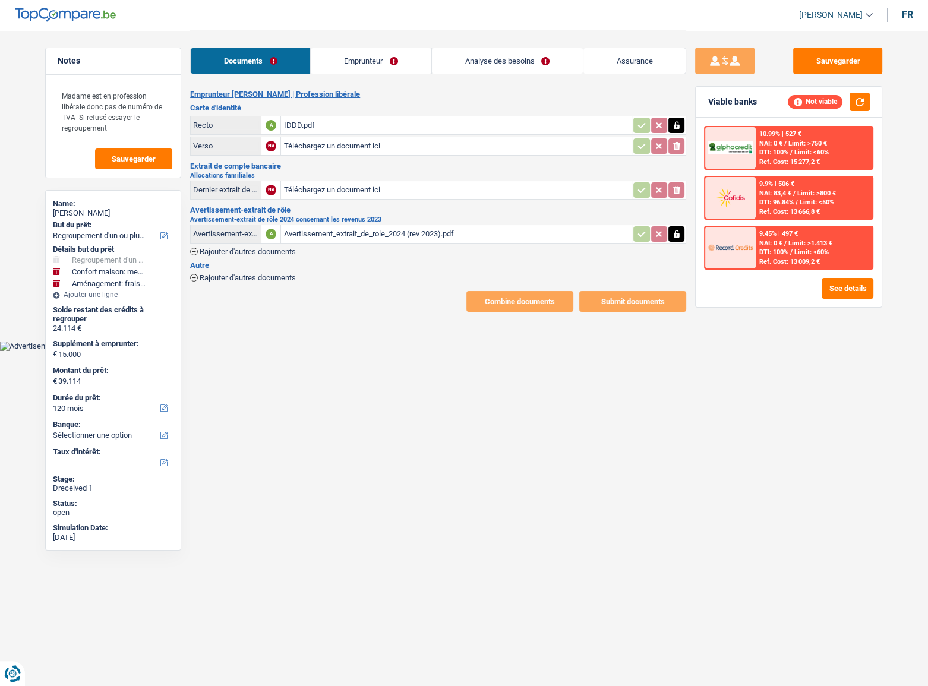
click at [342, 185] on input "Téléchargez un document ici" at bounding box center [456, 190] width 346 height 18
type input "C:\fakepath\IMG_3701.jpg"
click at [337, 68] on link "Emprunteur" at bounding box center [371, 61] width 120 height 26
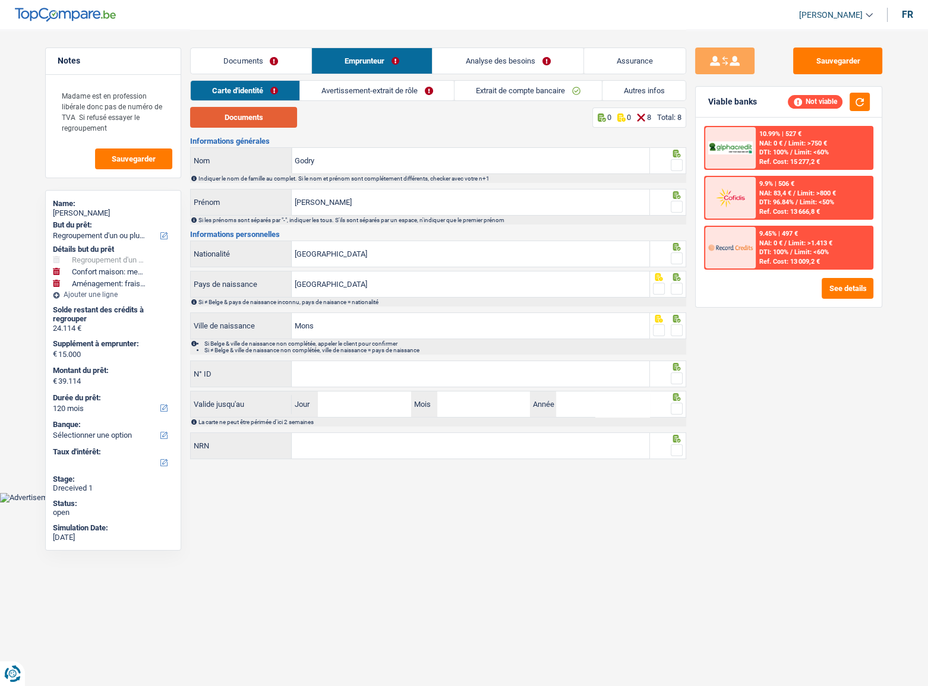
click at [274, 119] on button "Documents" at bounding box center [243, 117] width 107 height 21
click at [678, 162] on span at bounding box center [677, 165] width 12 height 12
click at [0, 0] on input "radio" at bounding box center [0, 0] width 0 height 0
drag, startPoint x: 679, startPoint y: 206, endPoint x: 670, endPoint y: 257, distance: 52.0
click at [678, 206] on span at bounding box center [677, 207] width 12 height 12
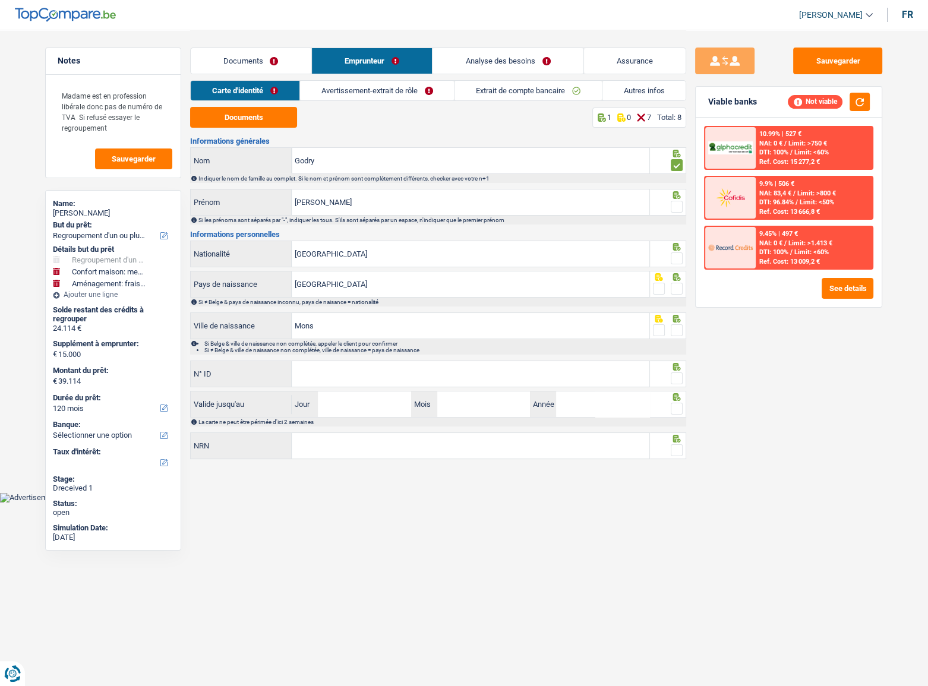
click at [0, 0] on input "radio" at bounding box center [0, 0] width 0 height 0
click at [673, 258] on span at bounding box center [677, 258] width 12 height 12
click at [0, 0] on input "radio" at bounding box center [0, 0] width 0 height 0
drag, startPoint x: 679, startPoint y: 286, endPoint x: 675, endPoint y: 312, distance: 26.5
click at [679, 286] on span at bounding box center [677, 289] width 12 height 12
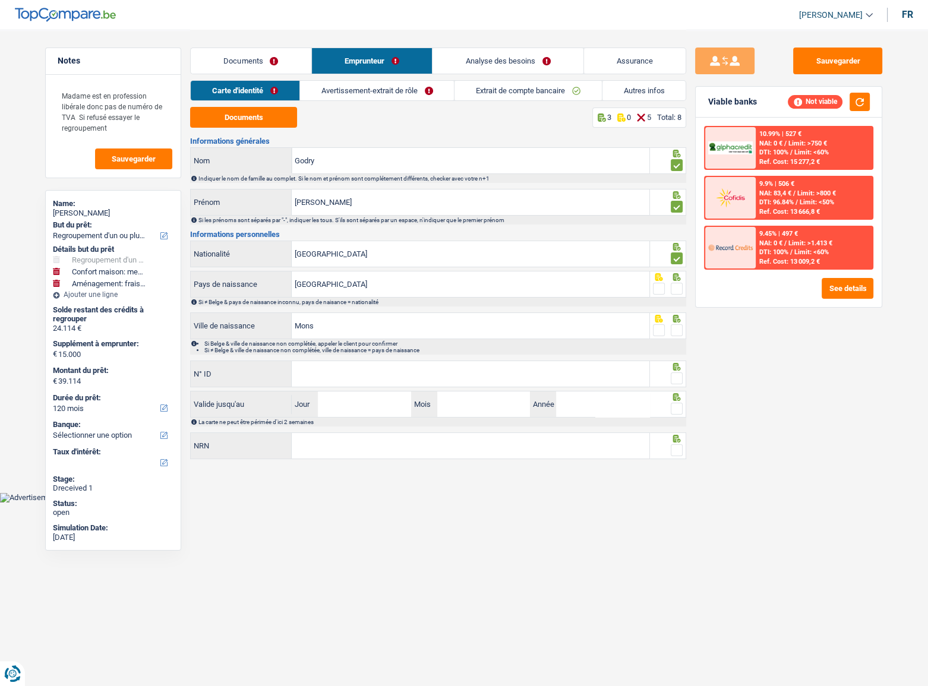
click at [0, 0] on input "radio" at bounding box center [0, 0] width 0 height 0
drag, startPoint x: 675, startPoint y: 330, endPoint x: 680, endPoint y: 369, distance: 39.6
click at [675, 331] on span at bounding box center [677, 330] width 12 height 12
click at [0, 0] on input "radio" at bounding box center [0, 0] width 0 height 0
drag, startPoint x: 678, startPoint y: 377, endPoint x: 566, endPoint y: 372, distance: 112.3
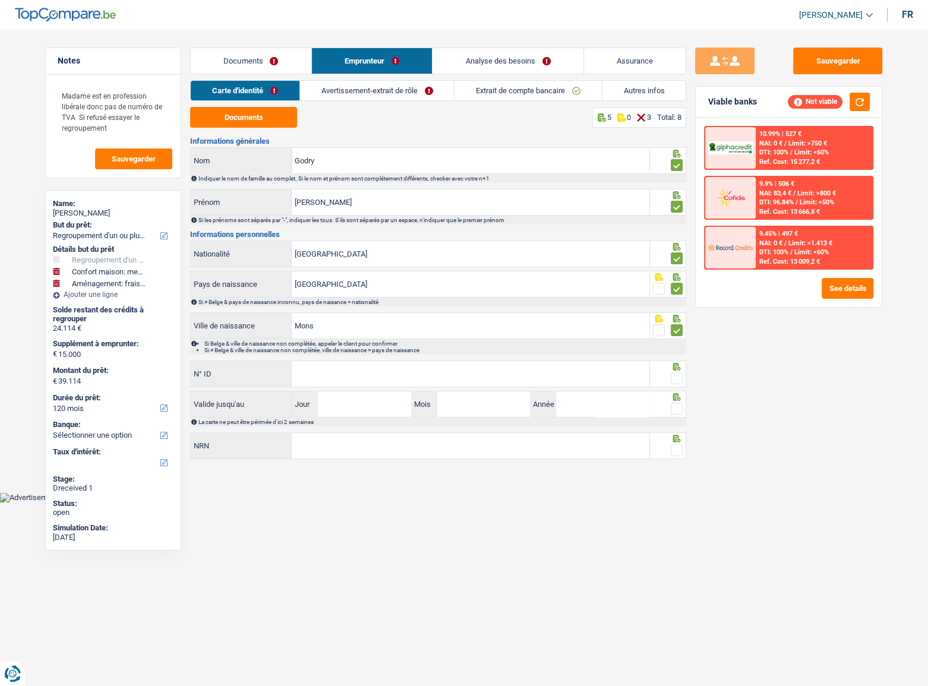
click at [678, 377] on span at bounding box center [677, 378] width 12 height 12
click at [0, 0] on input "radio" at bounding box center [0, 0] width 0 height 0
click at [566, 372] on input "N° ID" at bounding box center [471, 374] width 358 height 26
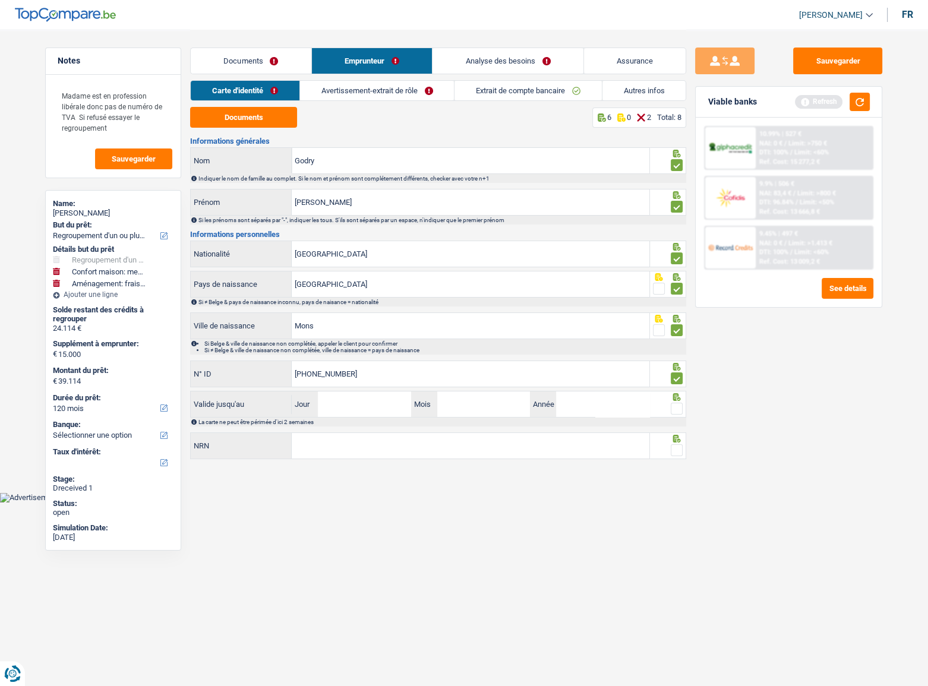
type input "[PHONE_NUMBER]"
click at [390, 403] on input "Jour" at bounding box center [364, 404] width 93 height 26
type input "18"
type input "10"
type input "2033"
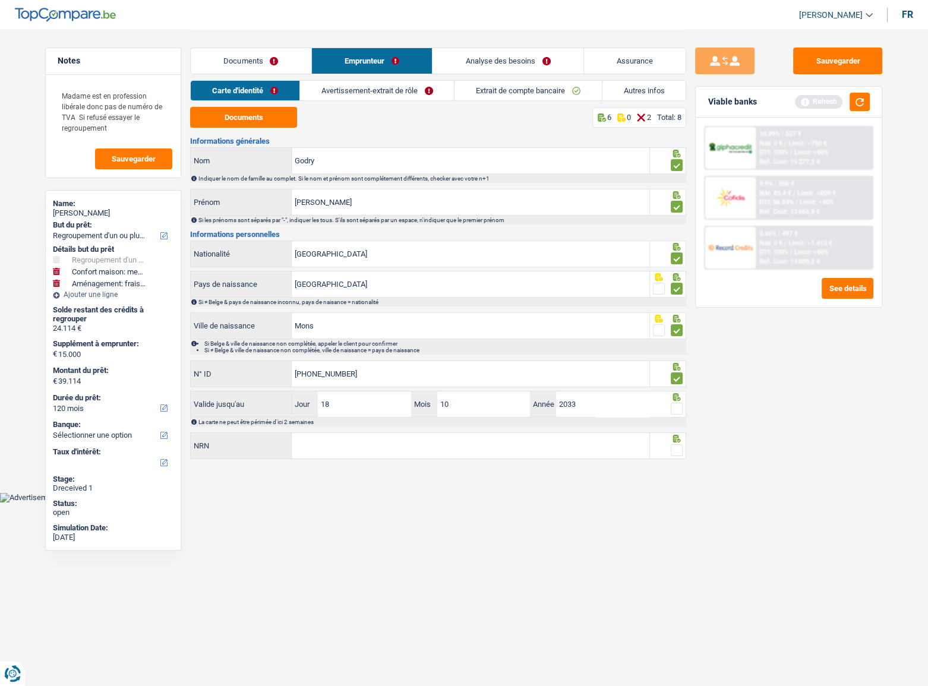
drag, startPoint x: 677, startPoint y: 408, endPoint x: 673, endPoint y: 415, distance: 8.3
click at [676, 408] on span at bounding box center [677, 409] width 12 height 12
click at [0, 0] on input "radio" at bounding box center [0, 0] width 0 height 0
click at [665, 450] on fieldset at bounding box center [668, 450] width 30 height 15
drag, startPoint x: 666, startPoint y: 450, endPoint x: 672, endPoint y: 450, distance: 6.0
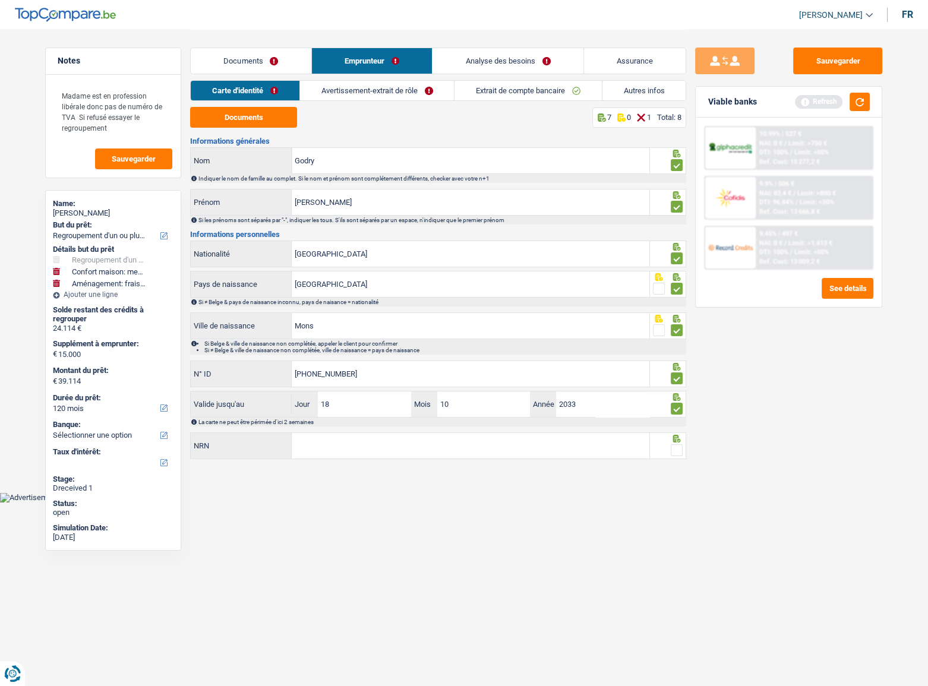
click at [667, 450] on fieldset at bounding box center [668, 450] width 30 height 15
click at [678, 450] on span at bounding box center [677, 450] width 12 height 12
click at [0, 0] on input "radio" at bounding box center [0, 0] width 0 height 0
click at [551, 437] on input "NRN" at bounding box center [471, 446] width 358 height 26
type input "75.03.21-294.90"
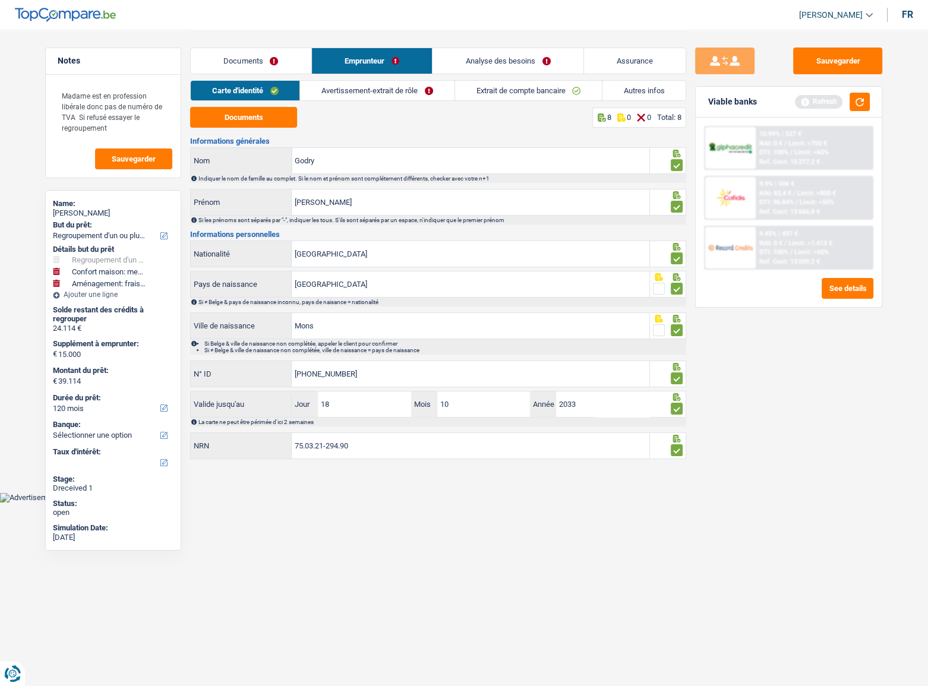
click at [415, 97] on link "Avertissement-extrait de rôle" at bounding box center [377, 91] width 154 height 20
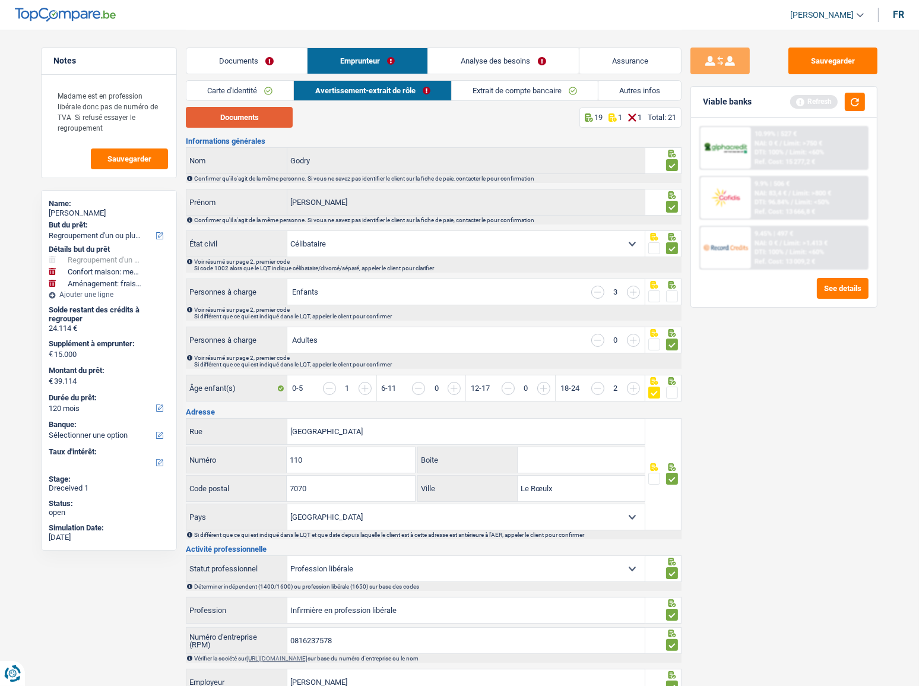
click at [252, 114] on button "Documents" at bounding box center [239, 117] width 107 height 21
click at [505, 88] on link "Extrait de compte bancaire" at bounding box center [525, 91] width 146 height 20
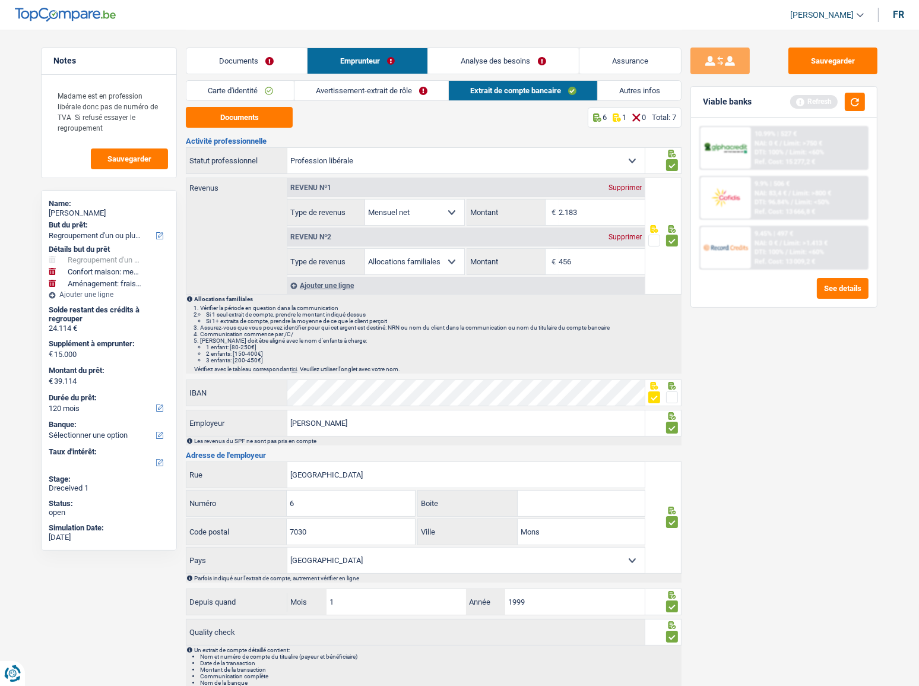
click at [371, 95] on link "Avertissement-extrait de rôle" at bounding box center [372, 91] width 154 height 20
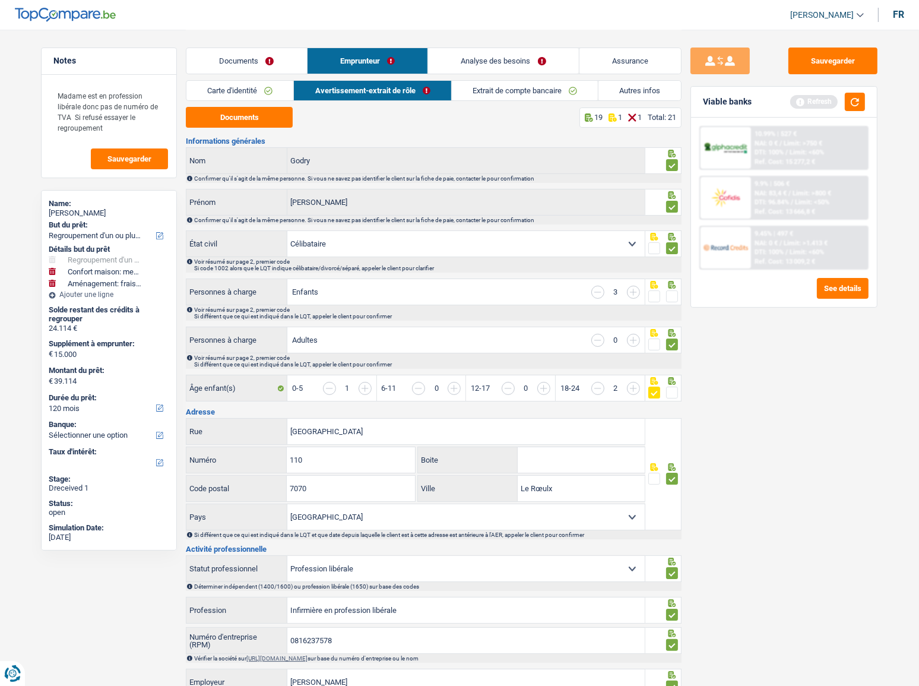
click at [539, 386] on input "button" at bounding box center [766, 395] width 458 height 26
click at [323, 384] on input "button" at bounding box center [329, 388] width 13 height 13
click at [543, 388] on input "button" at bounding box center [766, 395] width 458 height 26
click at [505, 93] on link "Extrait de compte bancaire" at bounding box center [525, 91] width 146 height 20
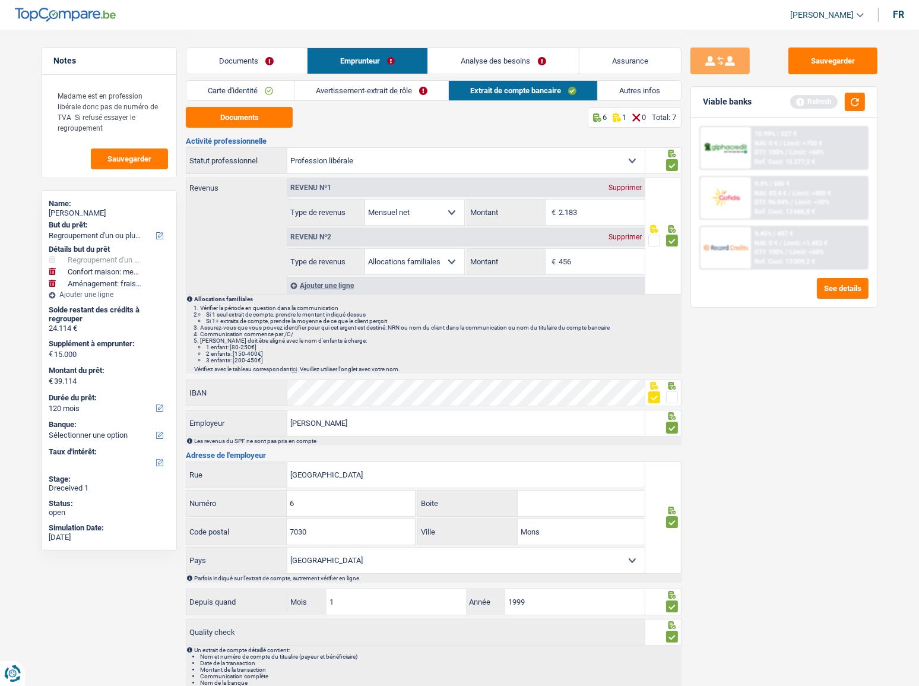
scroll to position [45, 0]
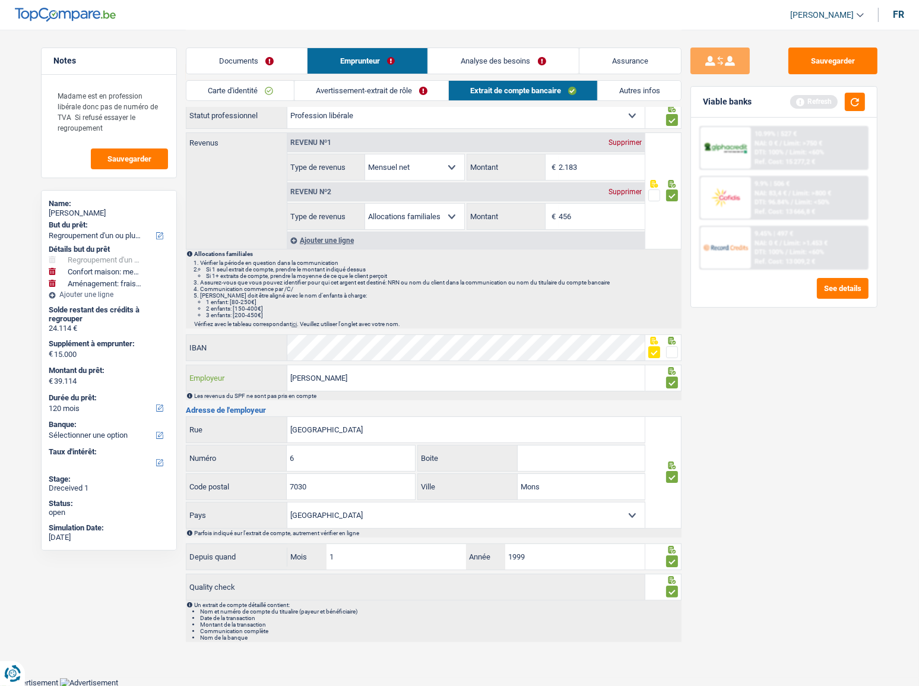
click at [316, 380] on input "Godry, Karen" at bounding box center [466, 378] width 358 height 26
click at [314, 376] on input "Godry, Karen" at bounding box center [466, 378] width 358 height 26
type input "Godry Karen"
click at [770, 453] on div "Sauvegarder Viable banks Refresh 10.99% | 527 € NAI: 0 € / Limit: >750 € DTI: 1…" at bounding box center [784, 357] width 205 height 619
click at [631, 86] on link "Autres infos" at bounding box center [639, 91] width 83 height 20
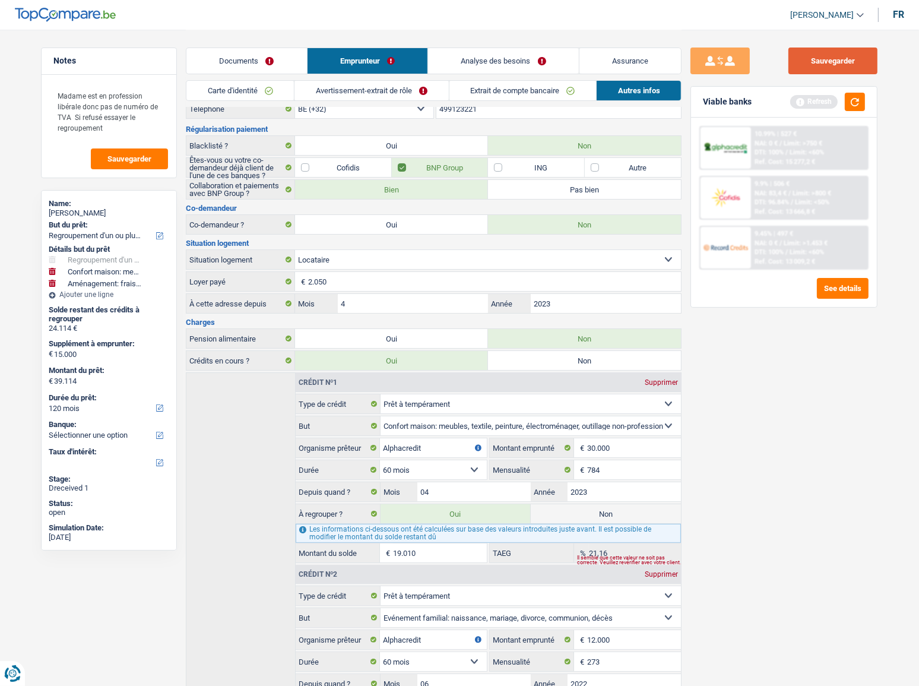
click at [848, 53] on button "Sauvegarder" at bounding box center [833, 61] width 89 height 27
click at [859, 97] on button "button" at bounding box center [855, 102] width 20 height 18
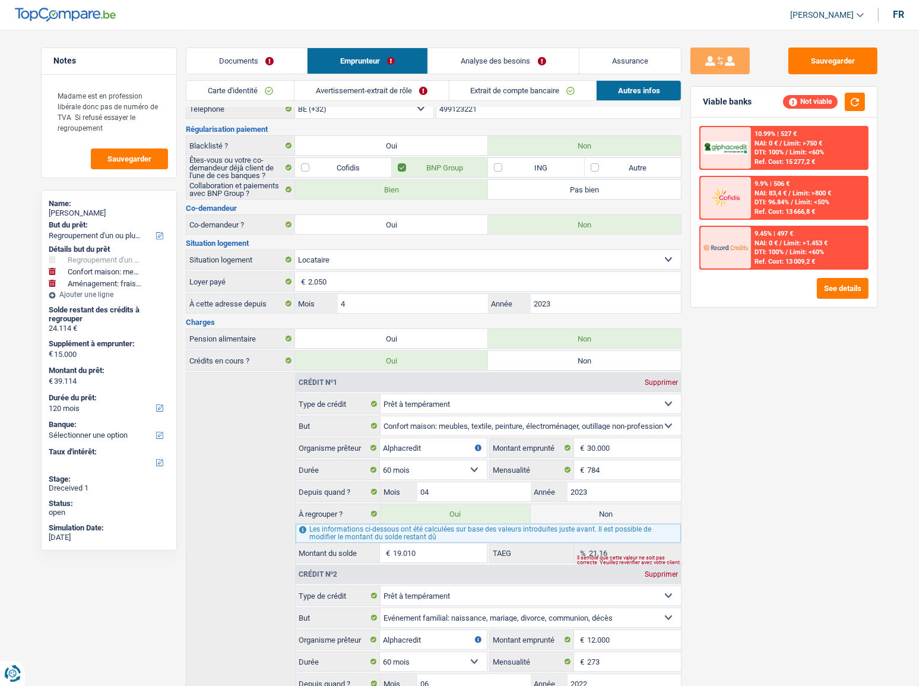
drag, startPoint x: 400, startPoint y: 74, endPoint x: 400, endPoint y: 80, distance: 6.6
click at [400, 75] on div "Documents Emprunteur Analyse des besoins Assurance" at bounding box center [434, 55] width 496 height 50
click at [400, 81] on link "Avertissement-extrait de rôle" at bounding box center [372, 91] width 154 height 20
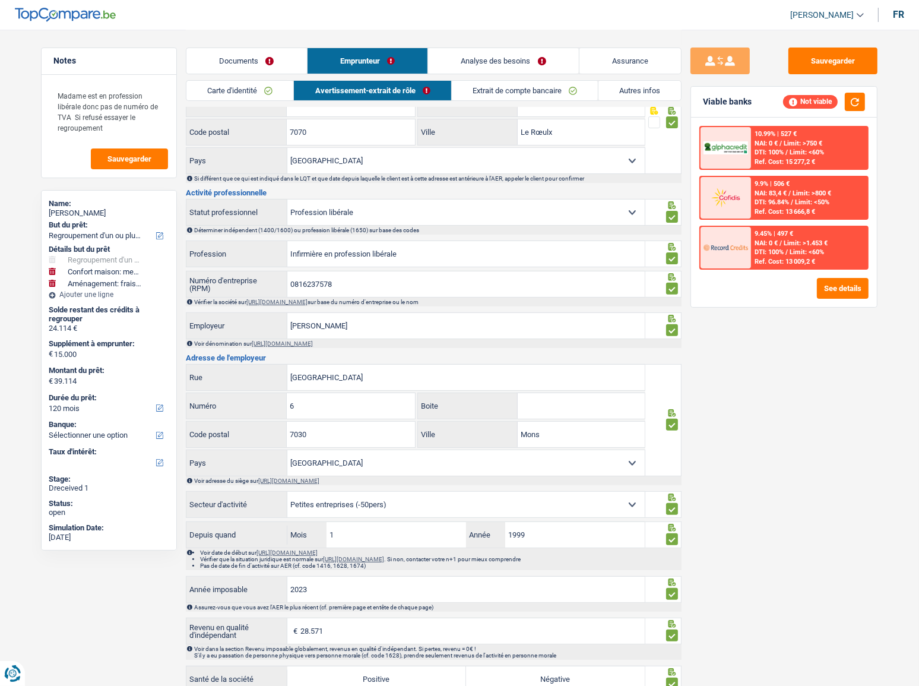
scroll to position [140, 0]
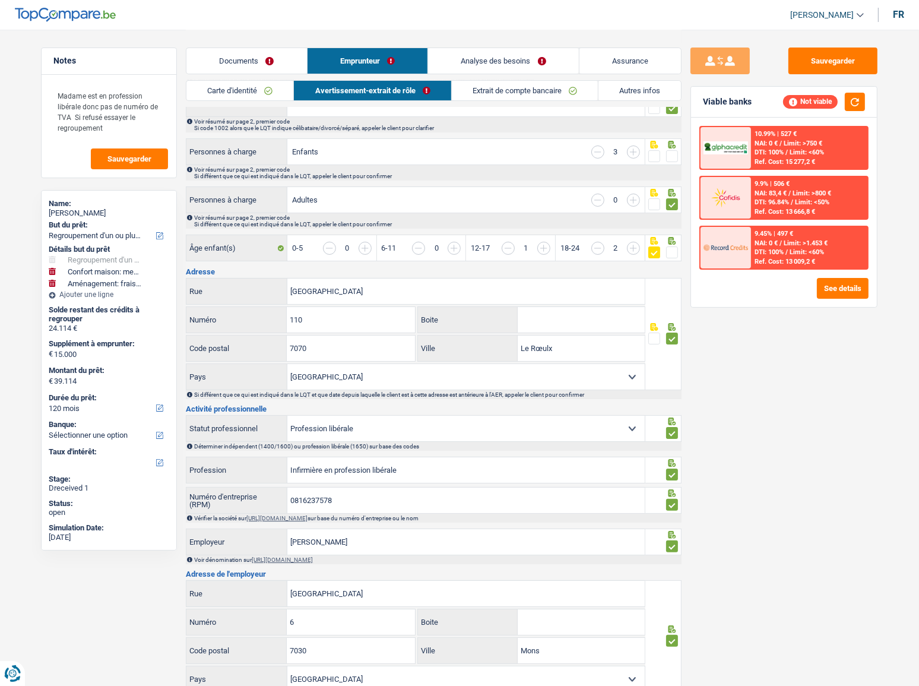
click at [626, 90] on link "Autres infos" at bounding box center [640, 91] width 83 height 20
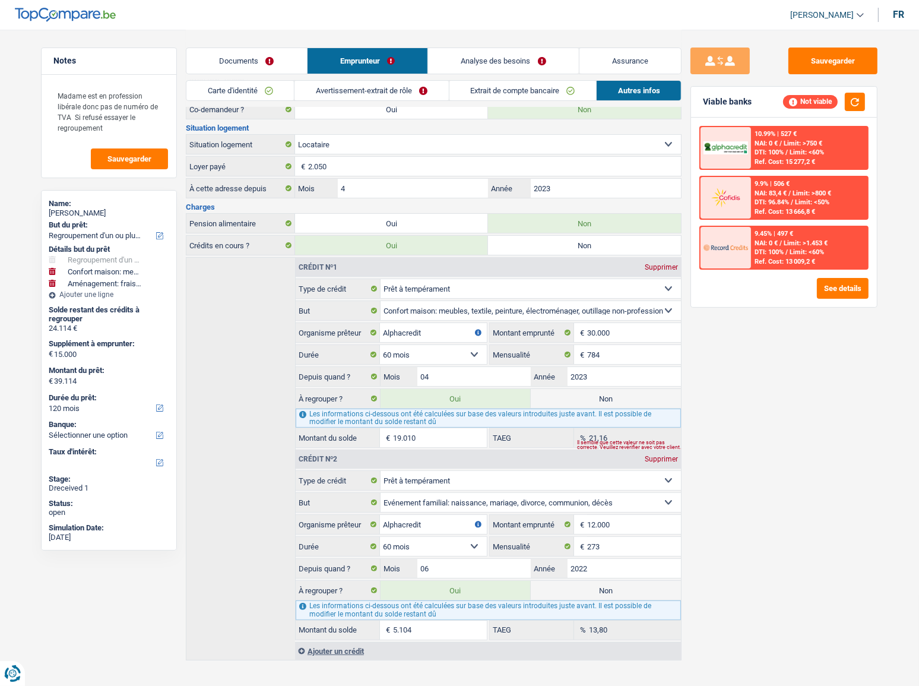
scroll to position [172, 0]
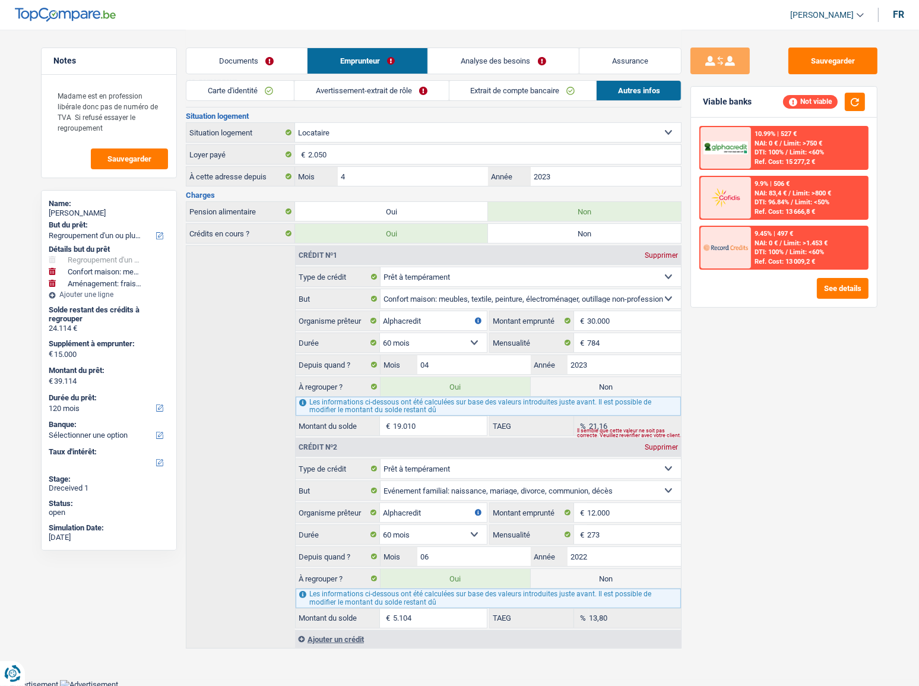
click at [620, 380] on label "Non" at bounding box center [606, 386] width 150 height 19
click at [620, 380] on input "Non" at bounding box center [606, 386] width 150 height 19
radio input "true"
type input "20.104"
radio input "false"
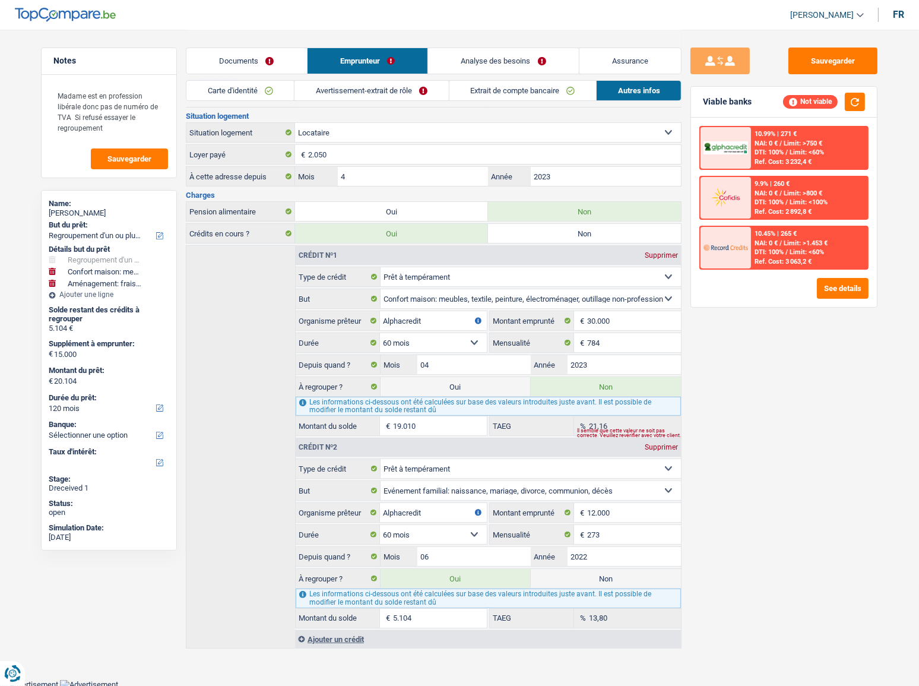
click at [605, 578] on label "Non" at bounding box center [606, 578] width 150 height 19
click at [605, 578] on input "Non" at bounding box center [606, 578] width 150 height 19
radio input "true"
select select "household"
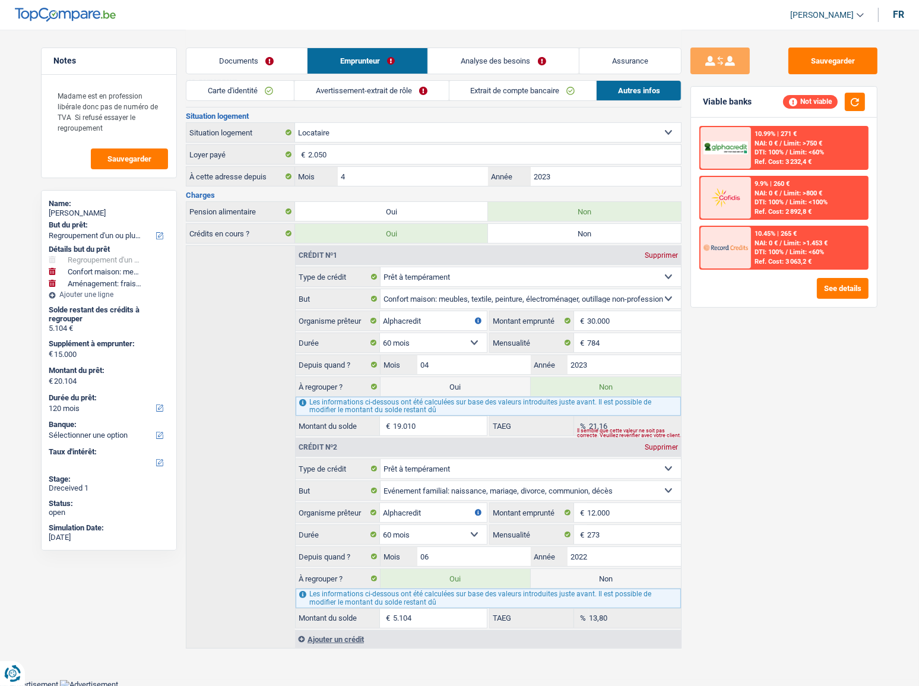
select select
select select "60"
radio input "false"
select select "movingOrInstallation"
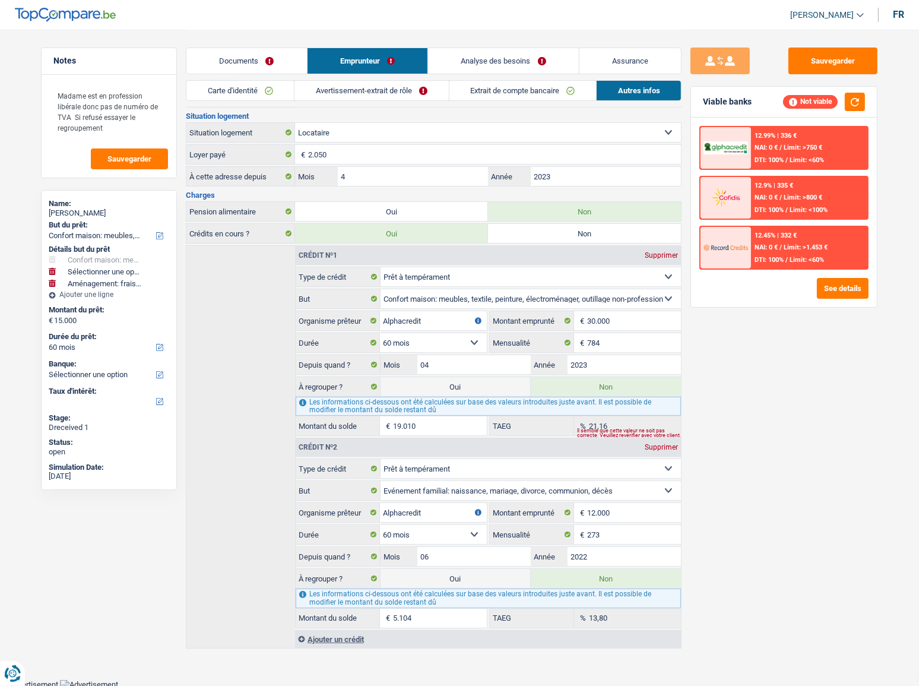
click at [469, 570] on label "Oui" at bounding box center [456, 578] width 150 height 19
click at [469, 570] on input "Oui" at bounding box center [456, 578] width 150 height 19
radio input "true"
radio input "false"
type input "20.104"
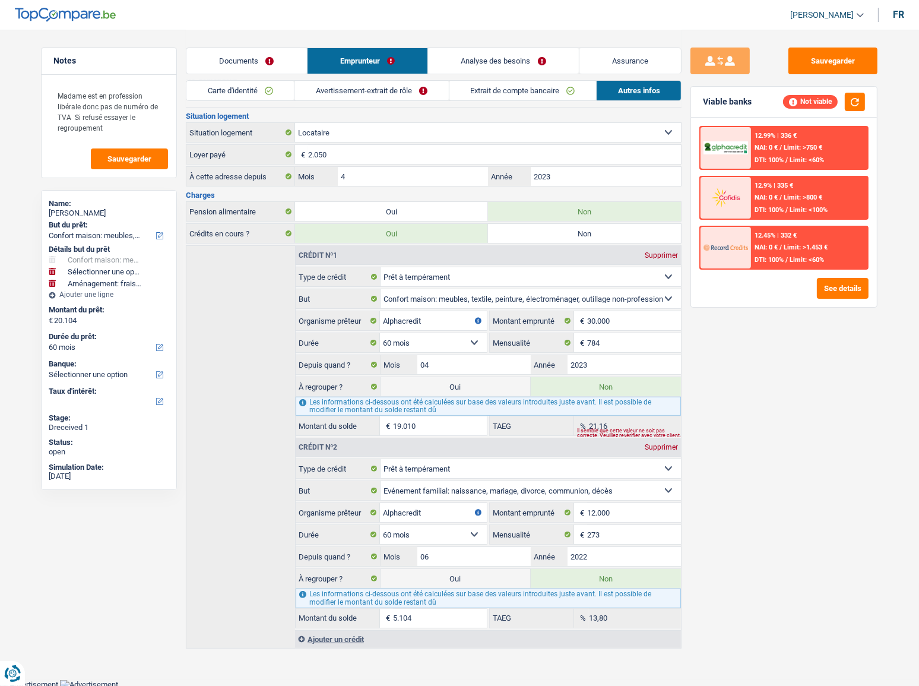
select select "refinancing"
select select "household"
select select "120"
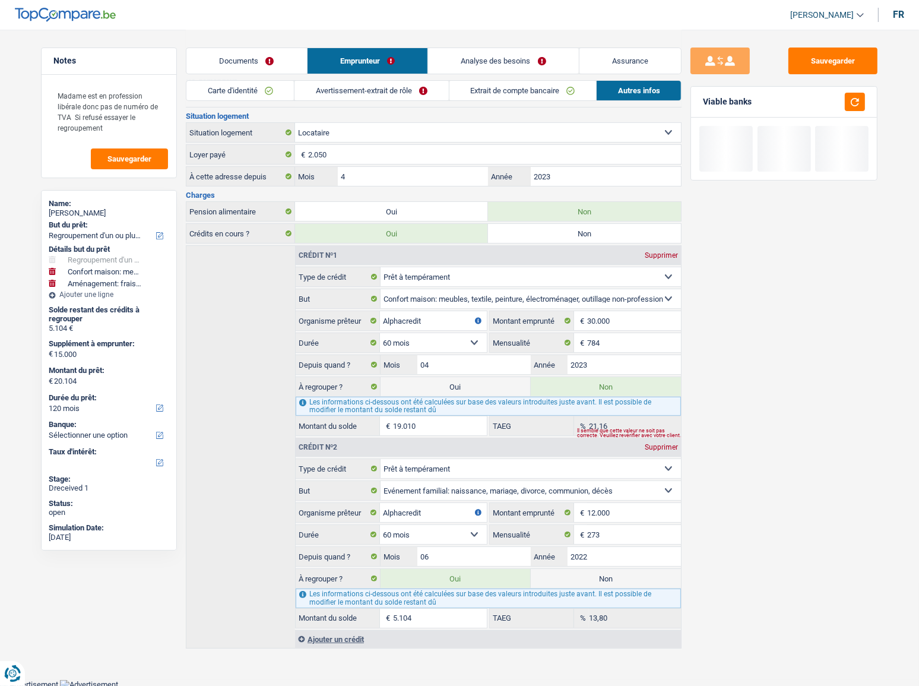
click at [507, 387] on label "Oui" at bounding box center [456, 386] width 150 height 19
click at [507, 387] on input "Oui" at bounding box center [456, 386] width 150 height 19
radio input "true"
radio input "false"
type input "39.114"
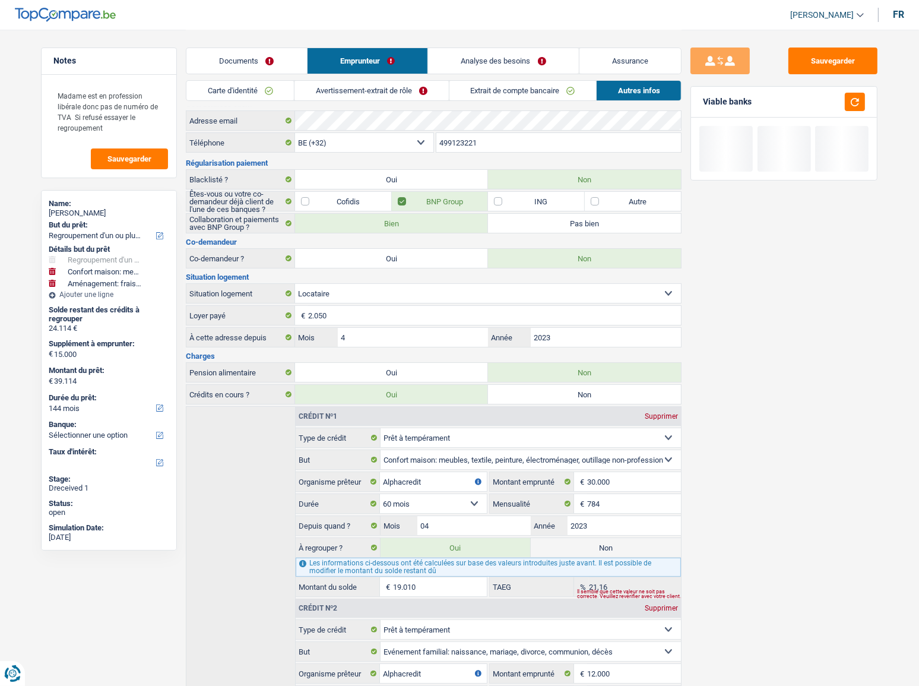
scroll to position [11, 0]
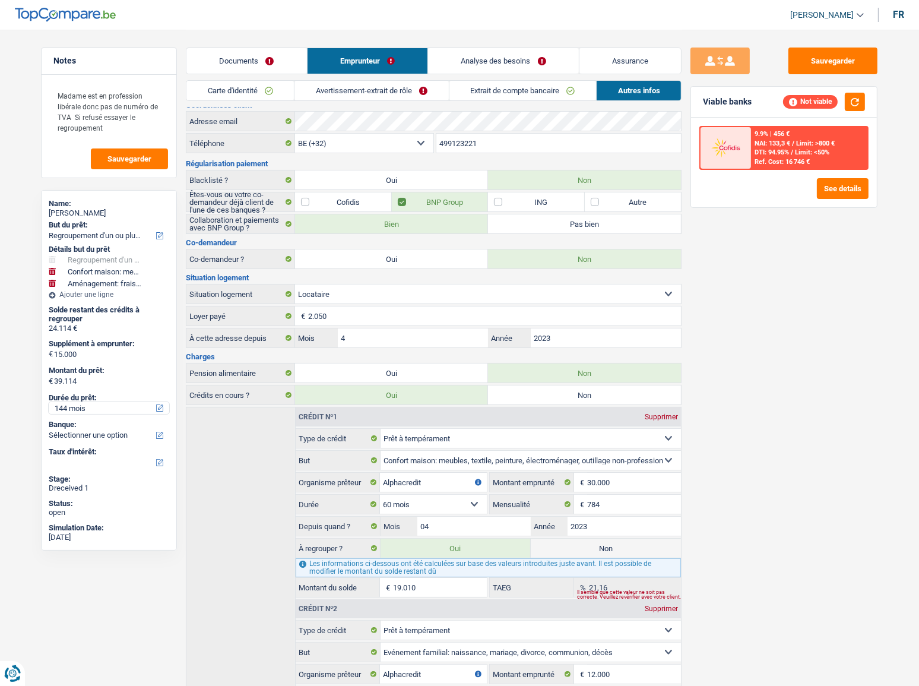
click at [108, 405] on select "12 mois 18 mois 24 mois 30 mois 36 mois 42 mois 48 mois 60 mois 72 mois 84 mois…" at bounding box center [109, 408] width 121 height 12
select select "120"
click at [49, 402] on select "12 mois 18 mois 24 mois 30 mois 36 mois 42 mois 48 mois 60 mois 72 mois 84 mois…" at bounding box center [109, 408] width 121 height 12
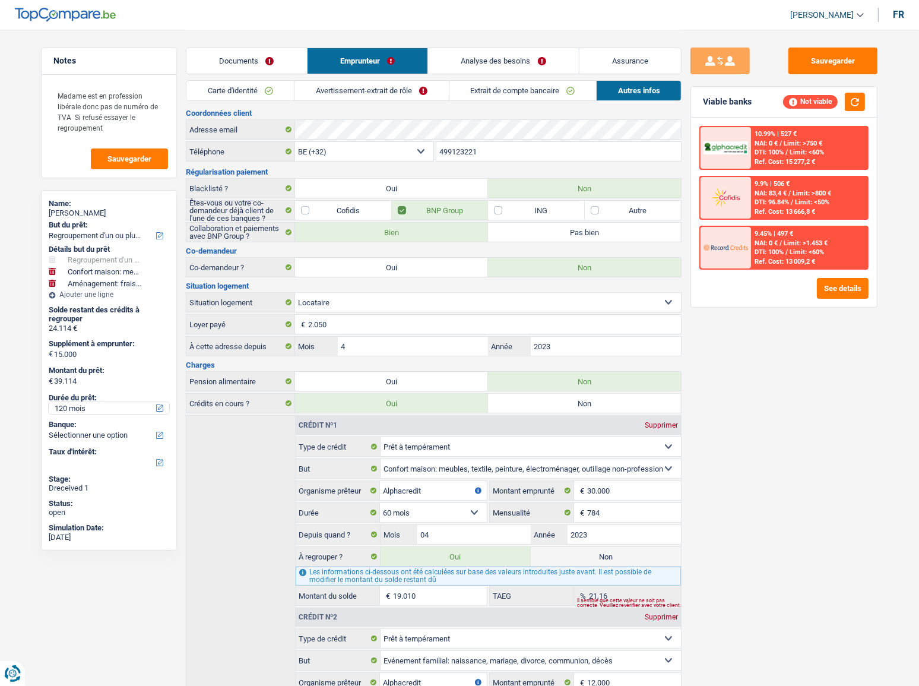
scroll to position [0, 0]
click at [280, 86] on link "Carte d'identité" at bounding box center [239, 91] width 107 height 20
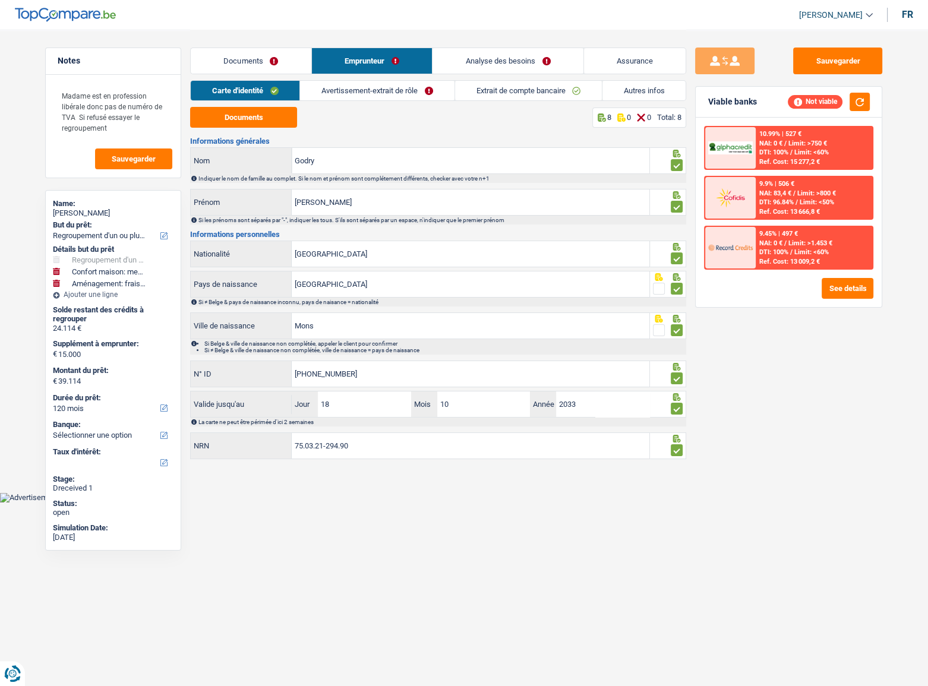
click at [362, 92] on link "Avertissement-extrait de rôle" at bounding box center [377, 91] width 154 height 20
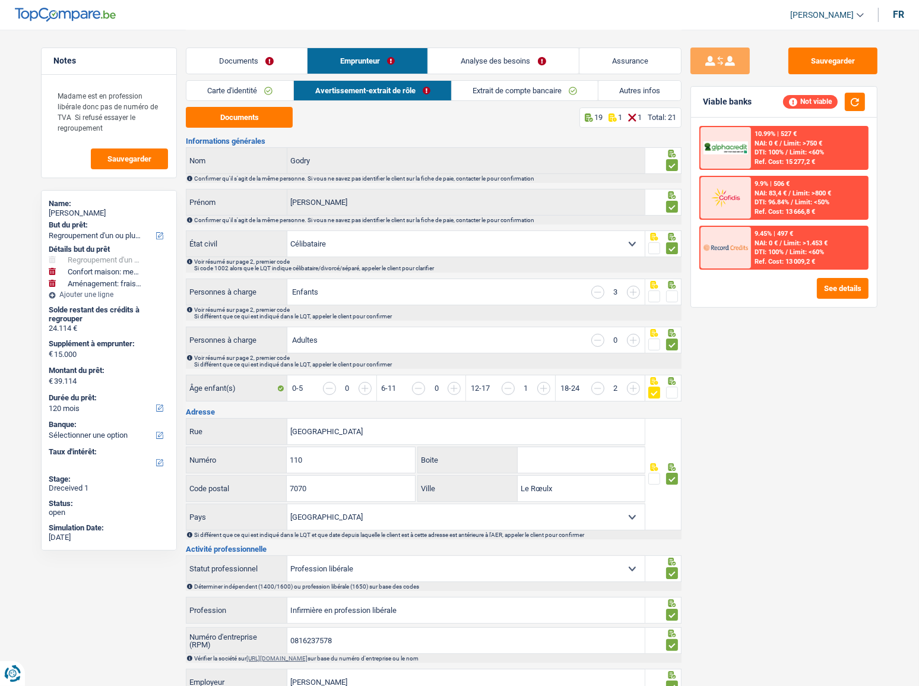
click at [528, 86] on link "Extrait de compte bancaire" at bounding box center [525, 91] width 146 height 20
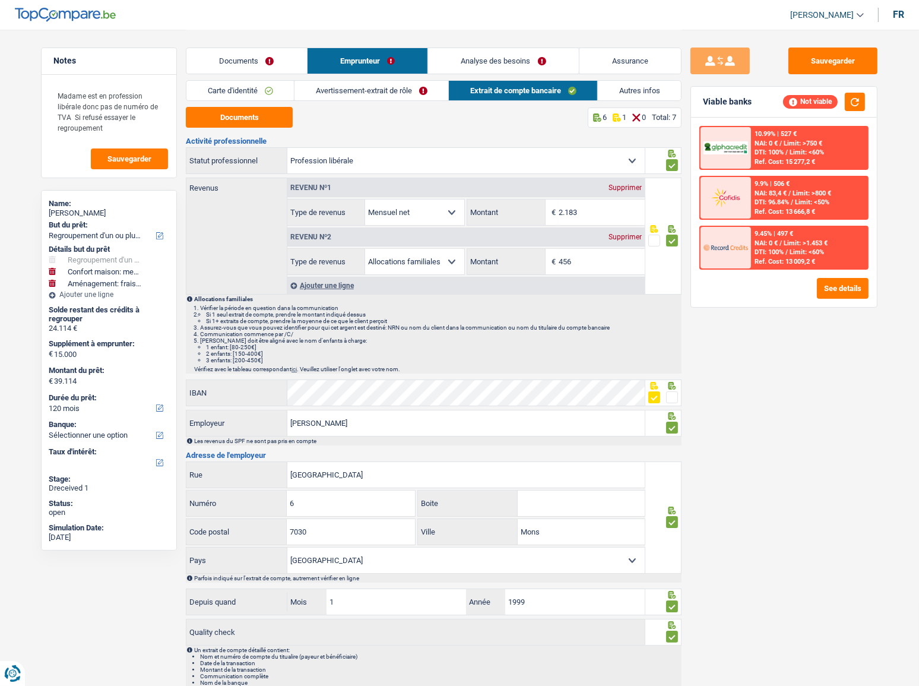
click at [646, 76] on div "Documents Emprunteur Analyse des besoins Assurance" at bounding box center [434, 55] width 496 height 50
click at [646, 86] on link "Autres infos" at bounding box center [639, 91] width 83 height 20
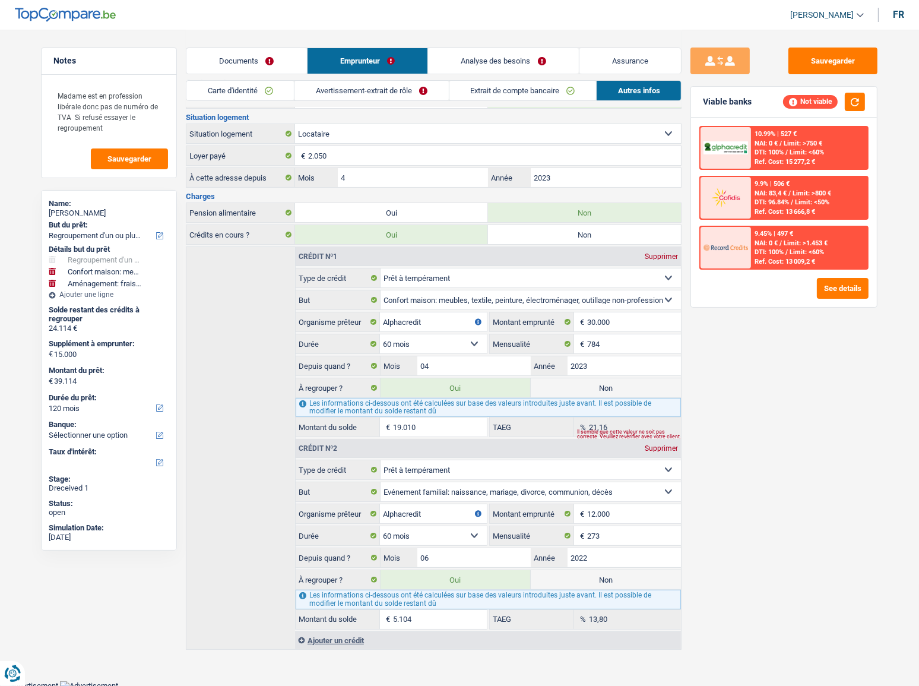
scroll to position [172, 0]
click at [288, 90] on link "Carte d'identité" at bounding box center [239, 91] width 107 height 20
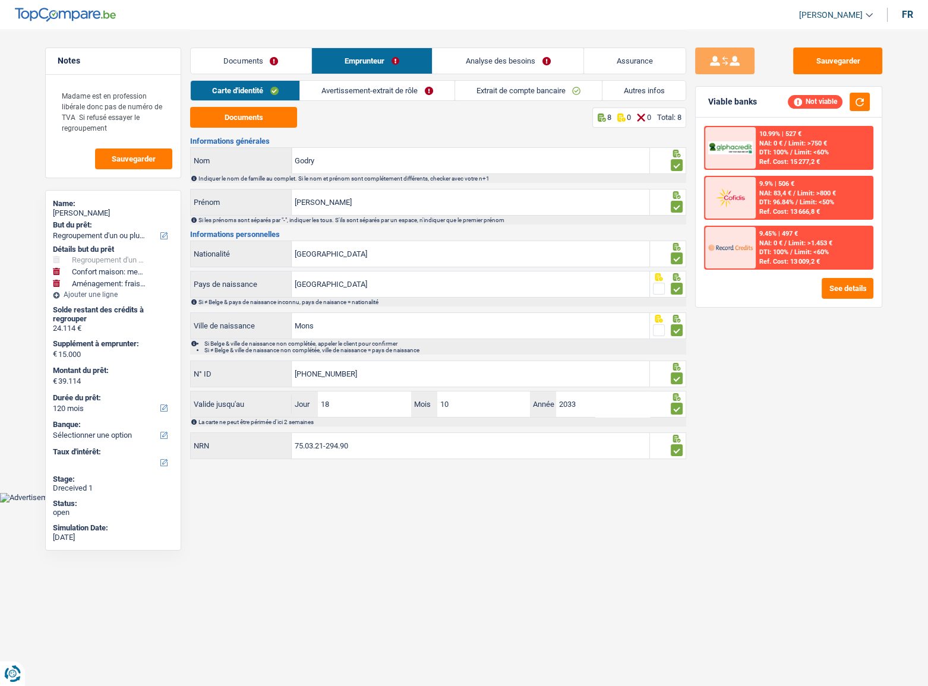
drag, startPoint x: 327, startPoint y: 90, endPoint x: 333, endPoint y: 89, distance: 6.1
click at [328, 90] on link "Avertissement-extrait de rôle" at bounding box center [377, 91] width 154 height 20
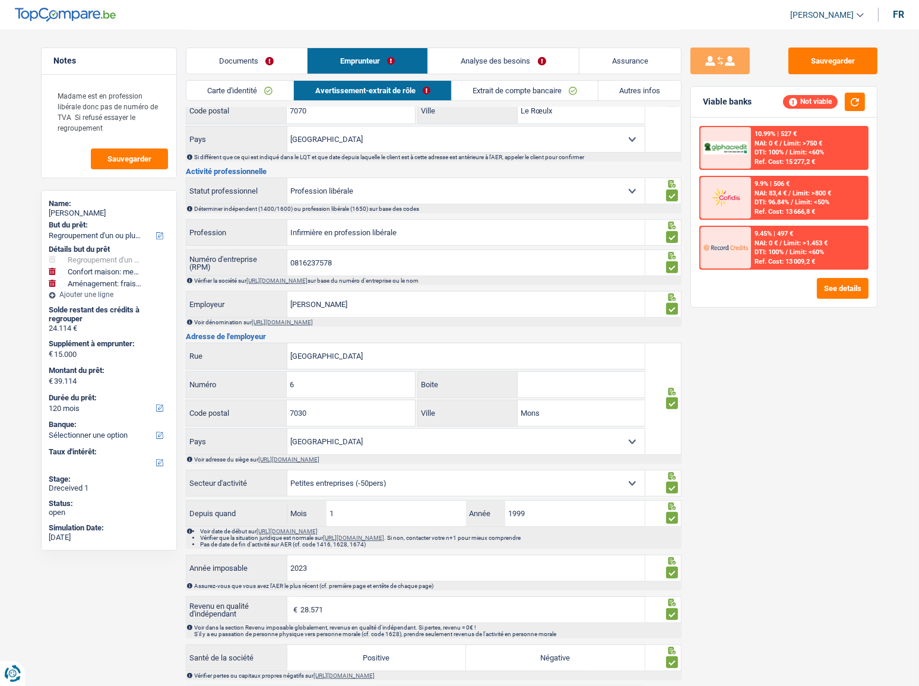
scroll to position [680, 0]
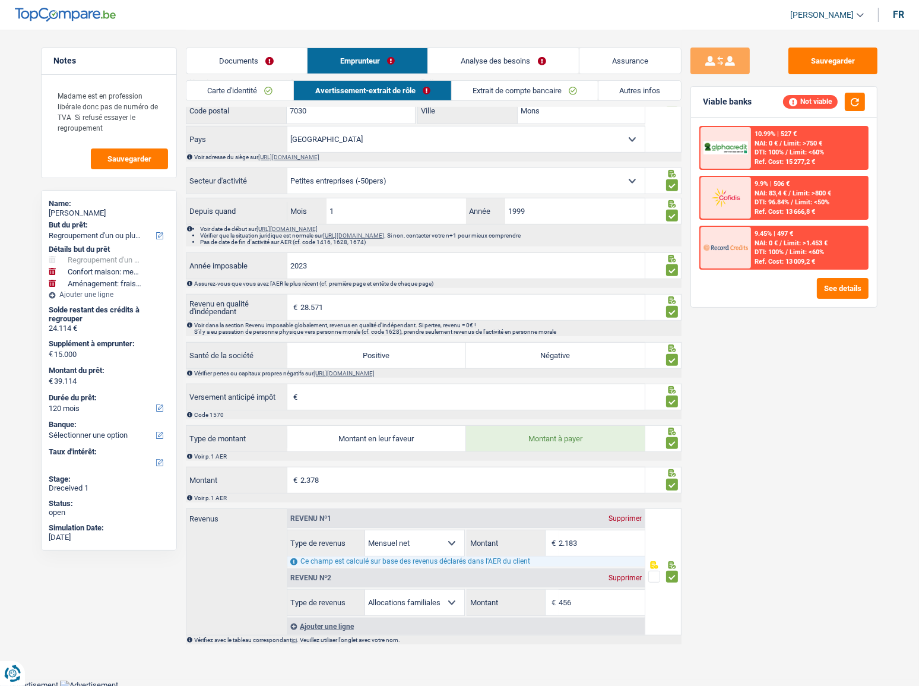
click at [498, 94] on link "Extrait de compte bancaire" at bounding box center [525, 91] width 146 height 20
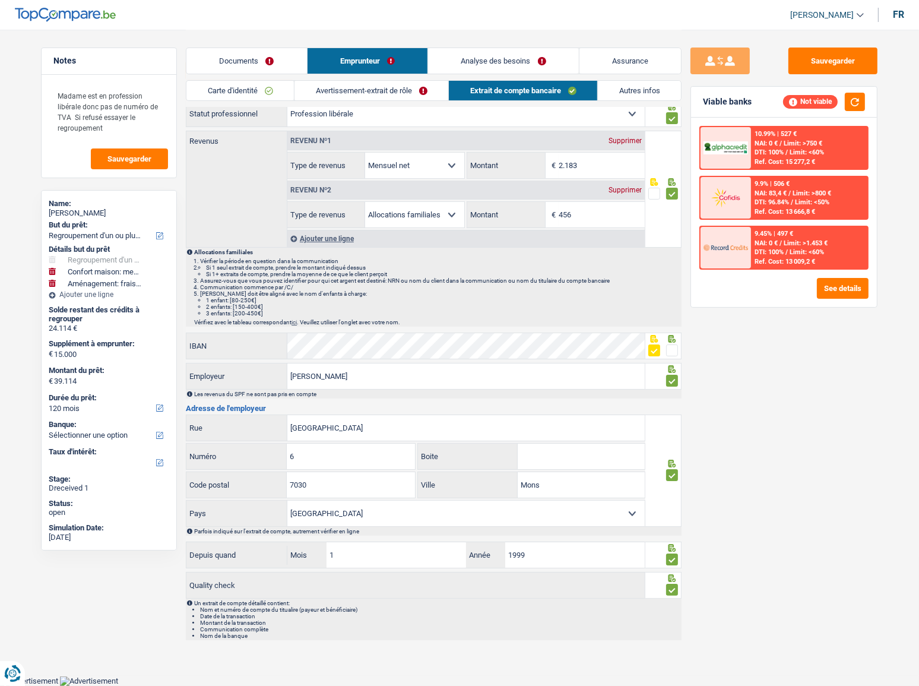
scroll to position [45, 0]
click at [639, 89] on link "Autres infos" at bounding box center [639, 91] width 83 height 20
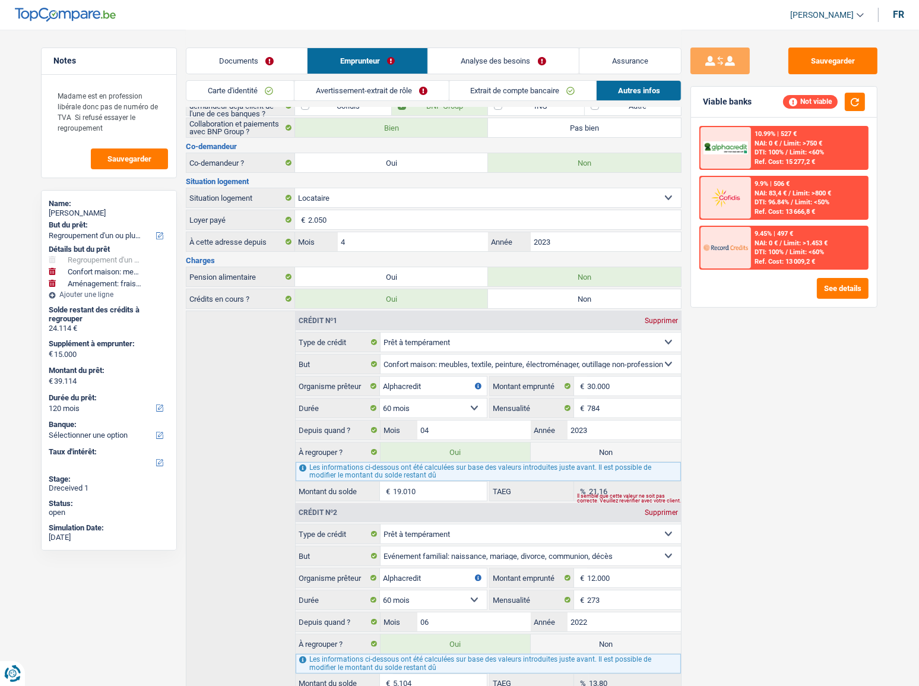
scroll to position [153, 0]
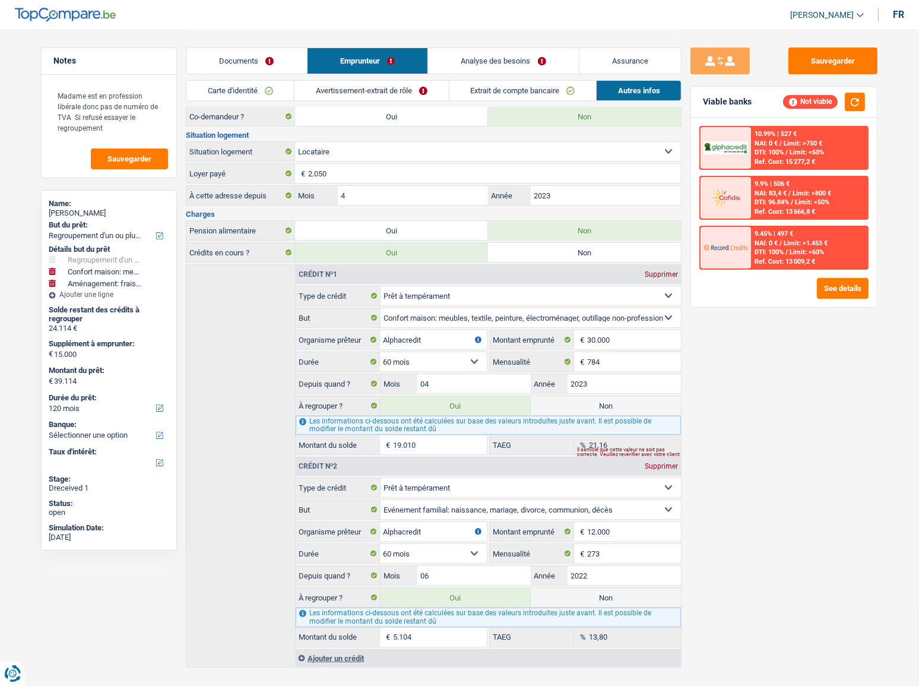
click at [416, 88] on link "Avertissement-extrait de rôle" at bounding box center [372, 91] width 154 height 20
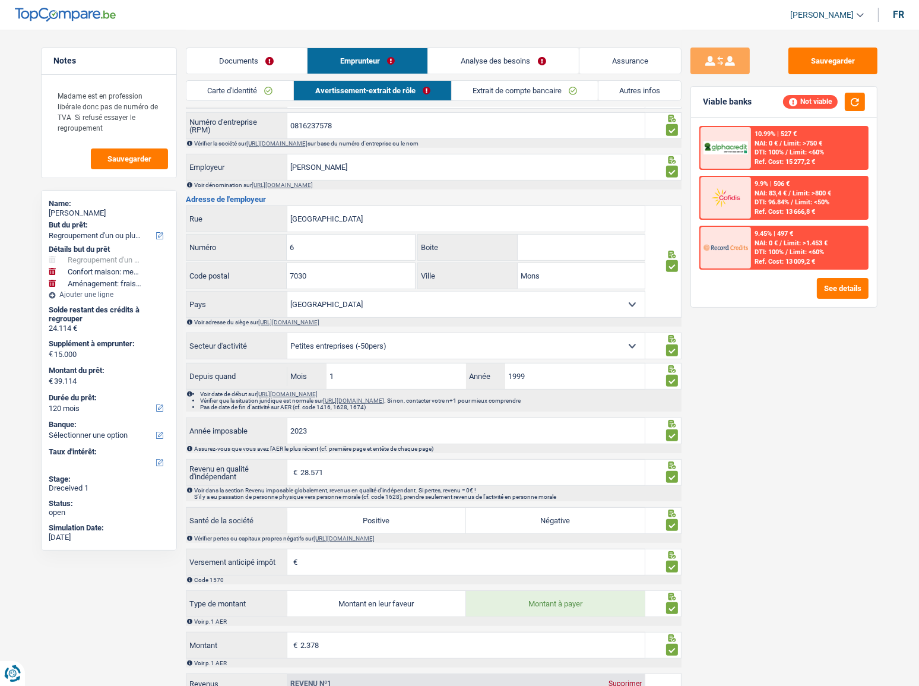
scroll to position [410, 0]
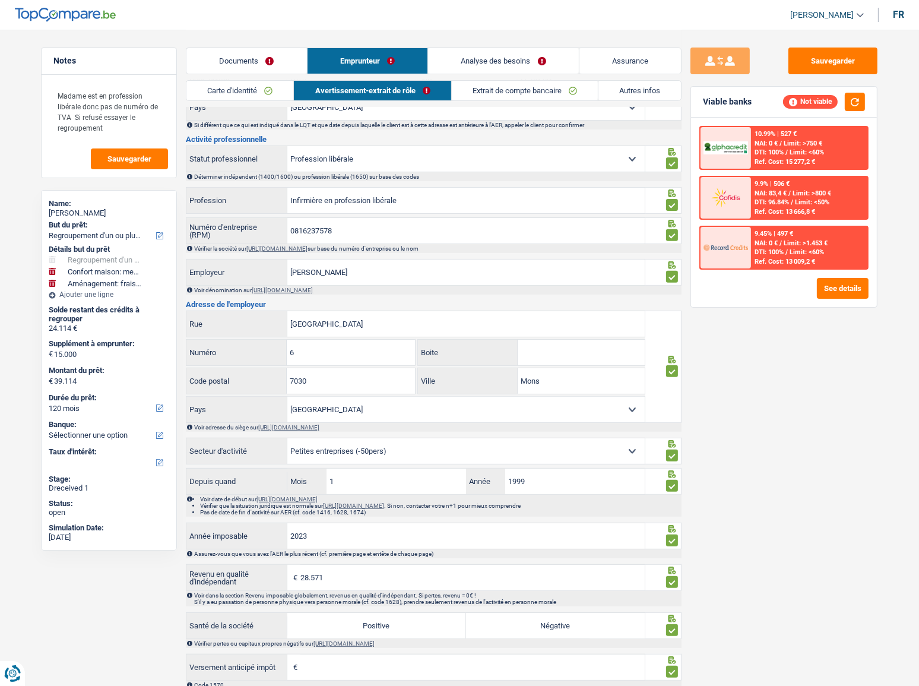
click at [507, 48] on link "Analyse des besoins" at bounding box center [503, 61] width 151 height 26
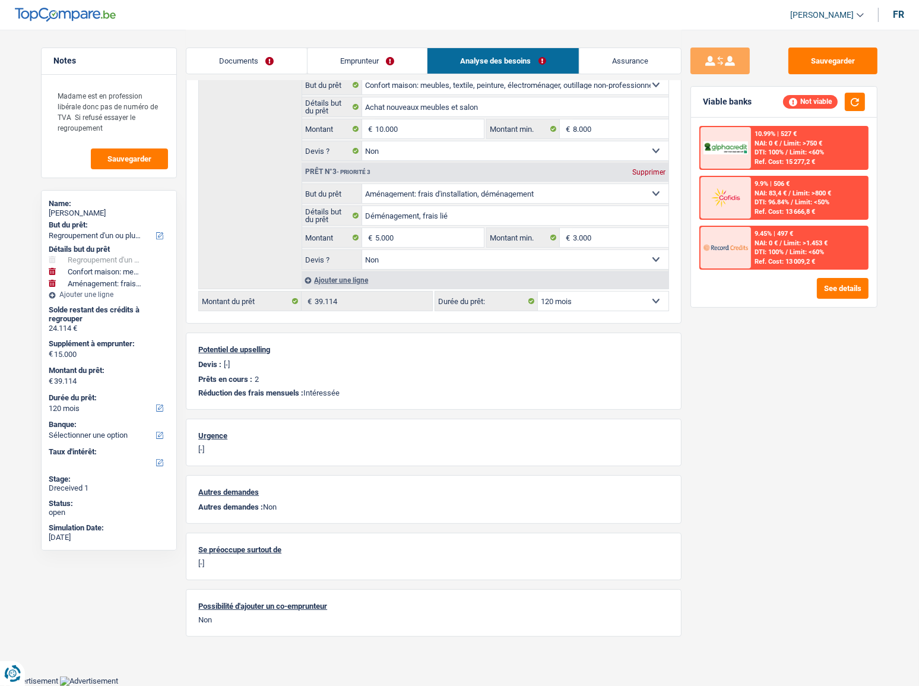
scroll to position [305, 0]
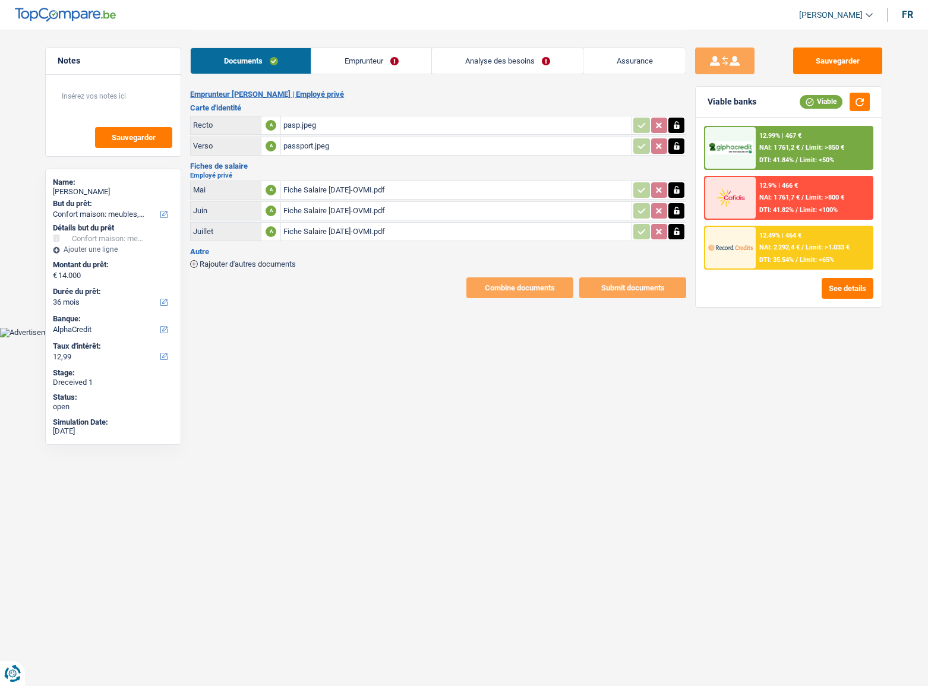
select select "household"
select select "36"
select select "alphacredit"
click at [339, 116] on div "pasp.jpeg" at bounding box center [456, 125] width 346 height 18
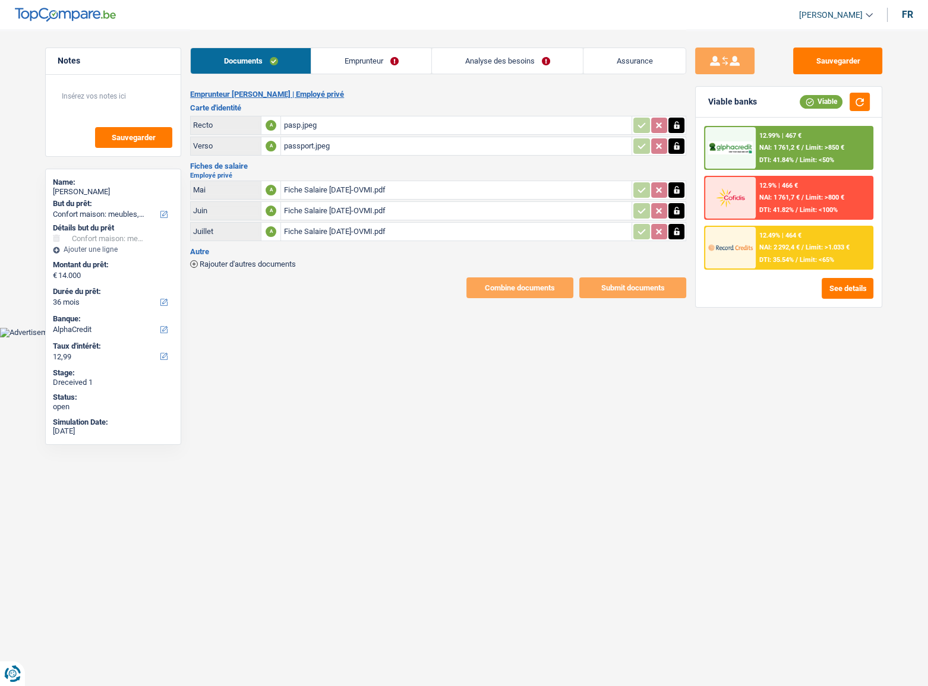
click at [334, 186] on div "Fiche Salaire [DATE]-OVMI.pdf" at bounding box center [456, 190] width 346 height 18
click at [347, 63] on link "Emprunteur" at bounding box center [371, 61] width 120 height 26
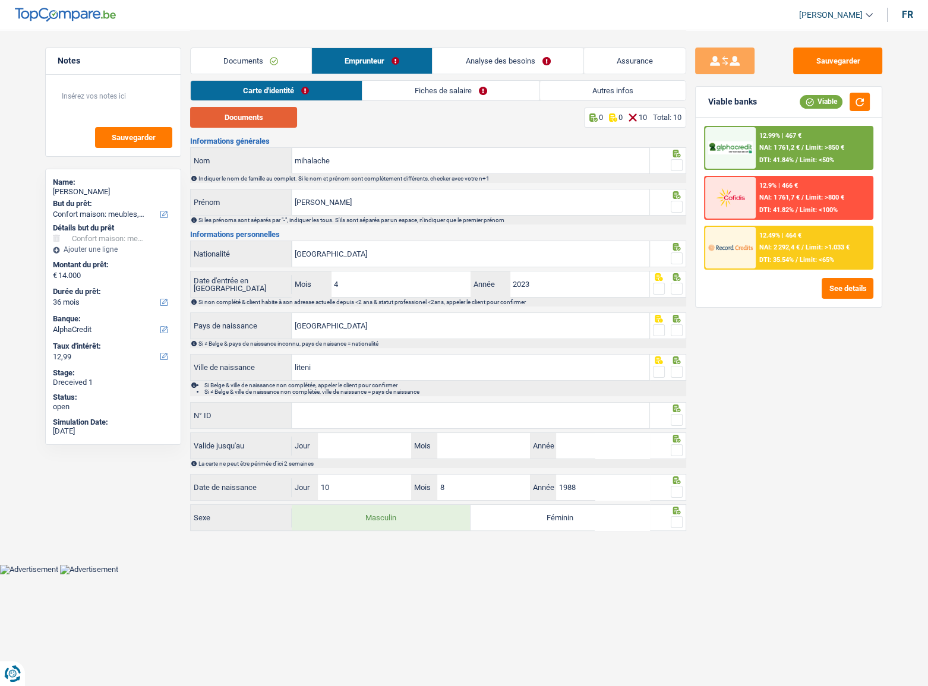
click at [264, 121] on button "Documents" at bounding box center [243, 117] width 107 height 21
drag, startPoint x: 681, startPoint y: 165, endPoint x: 672, endPoint y: 177, distance: 14.8
click at [681, 165] on span at bounding box center [677, 165] width 12 height 12
click at [0, 0] on input "radio" at bounding box center [0, 0] width 0 height 0
click at [672, 203] on span at bounding box center [677, 207] width 12 height 12
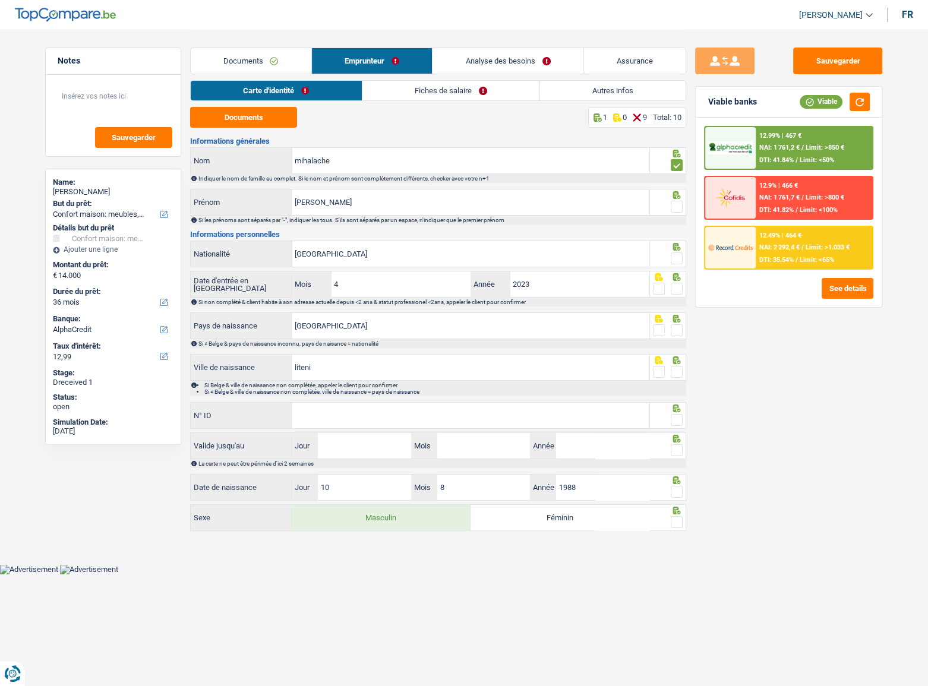
click at [0, 0] on input "radio" at bounding box center [0, 0] width 0 height 0
click at [438, 83] on link "Fiches de salaire" at bounding box center [450, 91] width 177 height 20
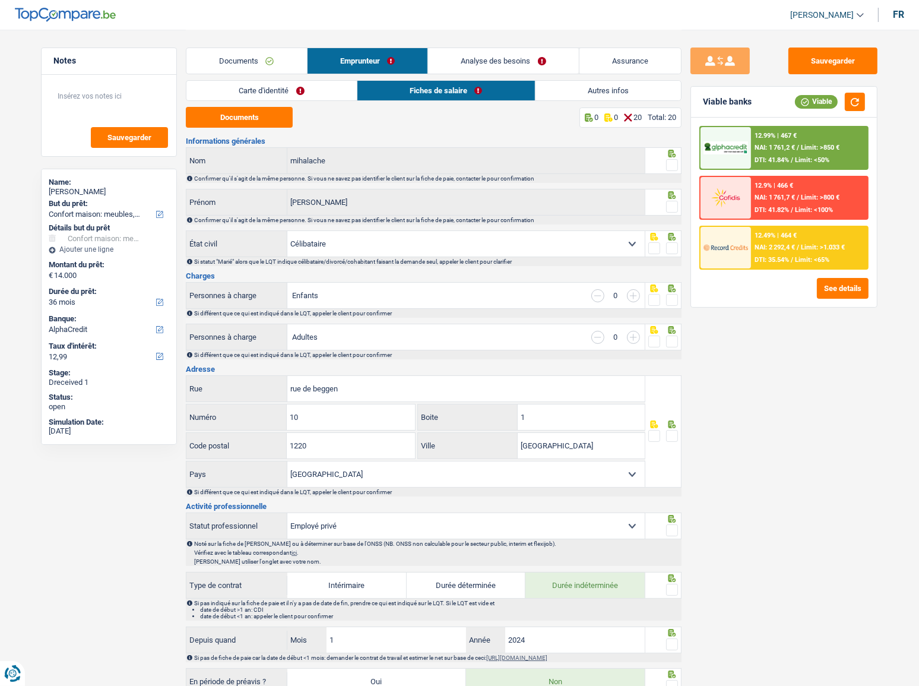
click at [264, 102] on div "Carte d'identité Fiches de salaire Autres infos" at bounding box center [434, 93] width 496 height 27
click at [278, 93] on link "Carte d'identité" at bounding box center [271, 91] width 170 height 20
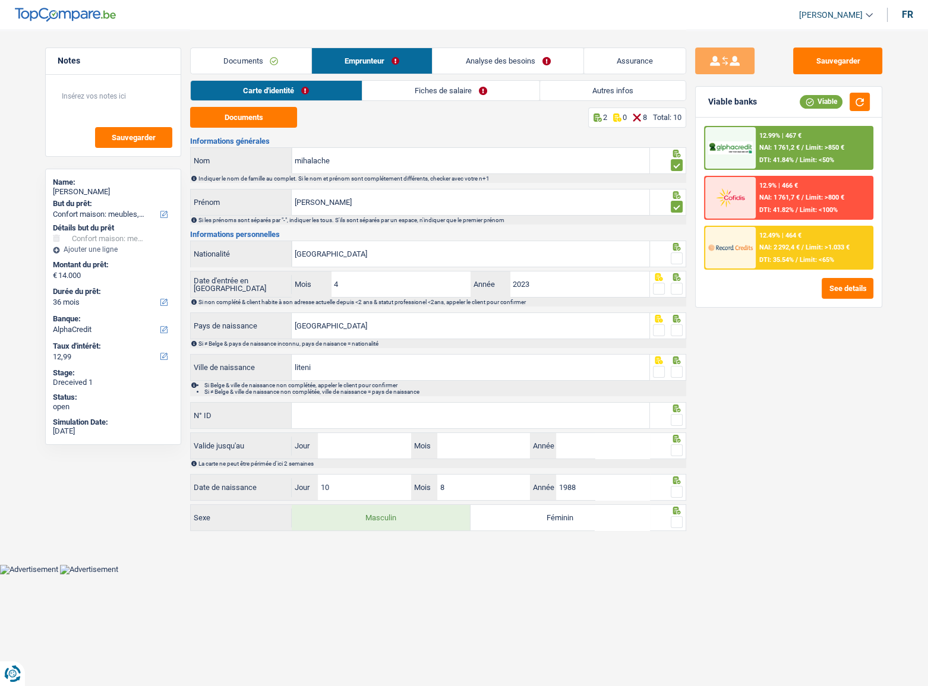
click at [679, 259] on span at bounding box center [677, 258] width 12 height 12
click at [0, 0] on input "radio" at bounding box center [0, 0] width 0 height 0
click at [672, 292] on span at bounding box center [677, 289] width 12 height 12
click at [0, 0] on input "radio" at bounding box center [0, 0] width 0 height 0
click at [679, 325] on div at bounding box center [677, 330] width 12 height 15
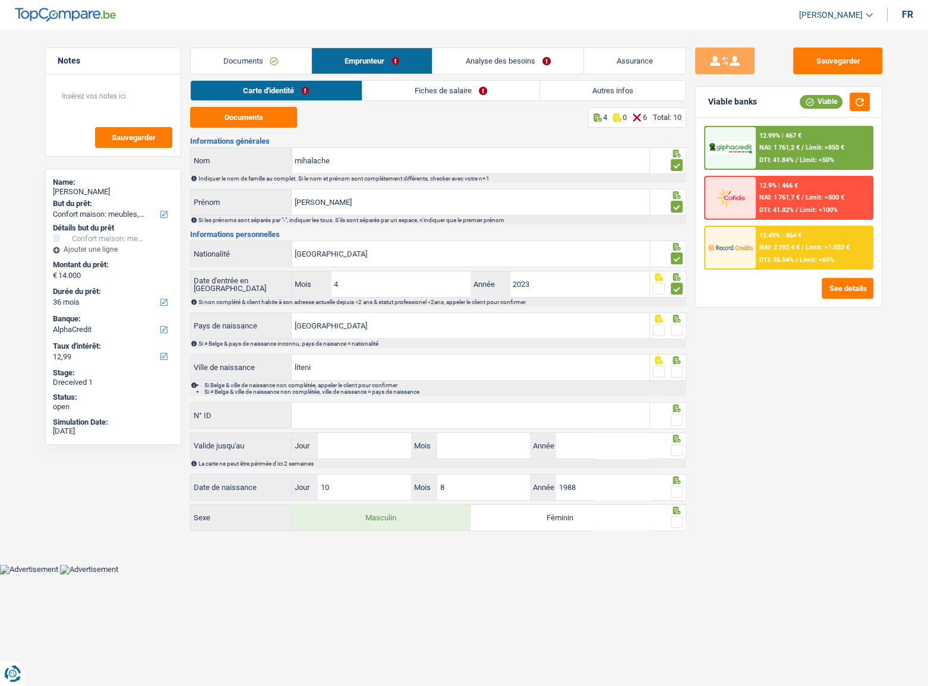
click at [683, 350] on div "Informations générales mihalache Nom Indiquer le nom de famille au complet. Si …" at bounding box center [438, 335] width 496 height 396
click at [674, 333] on span at bounding box center [677, 330] width 12 height 12
click at [0, 0] on input "radio" at bounding box center [0, 0] width 0 height 0
click at [673, 371] on span at bounding box center [677, 372] width 12 height 12
click at [0, 0] on input "radio" at bounding box center [0, 0] width 0 height 0
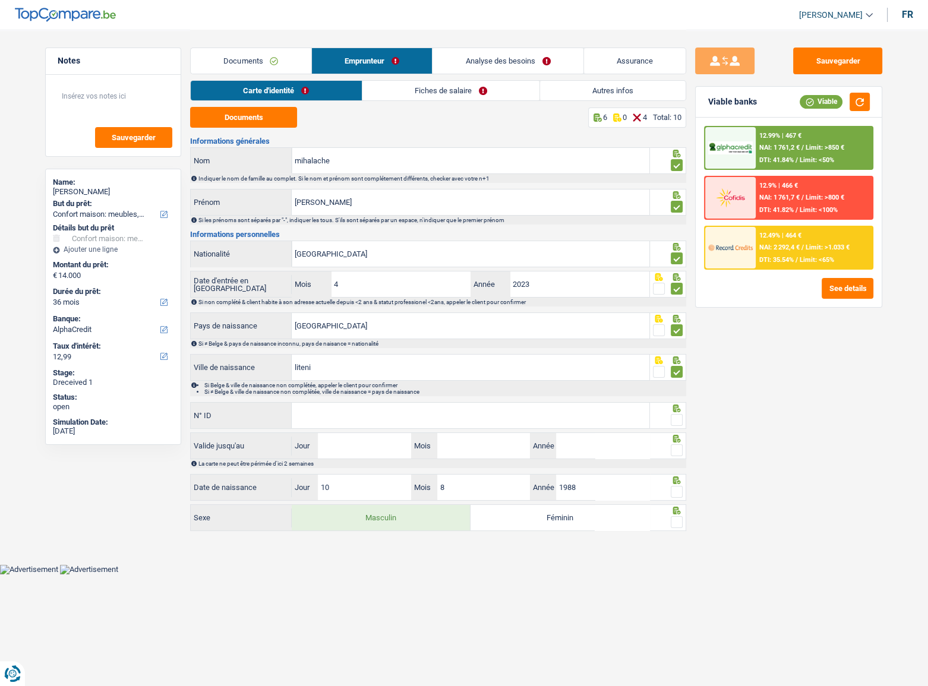
click at [613, 403] on input "N° ID" at bounding box center [471, 416] width 358 height 26
paste input "064507663"
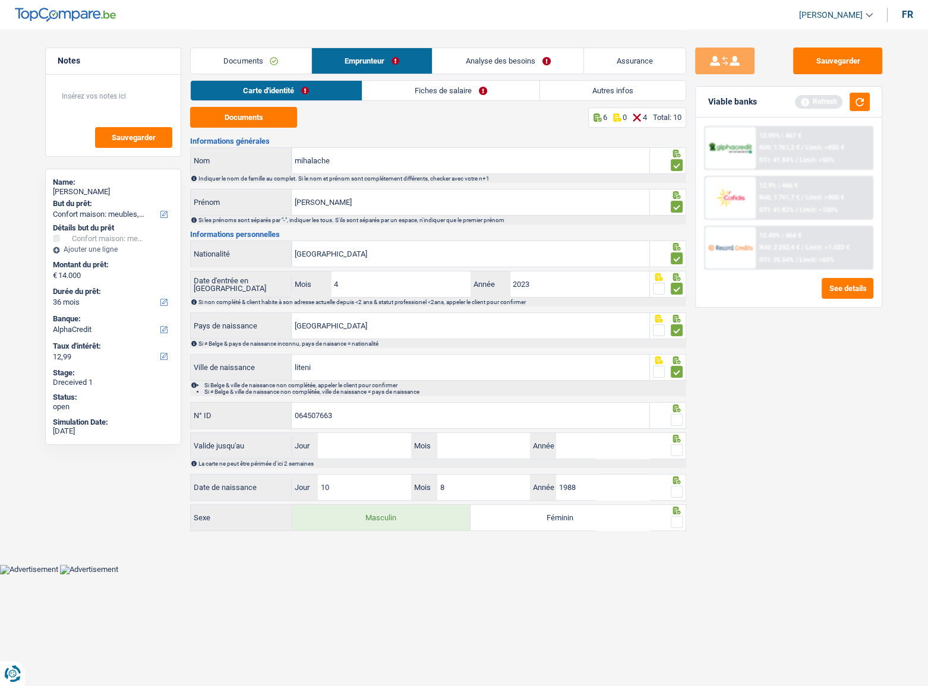
type input "064507663"
click at [677, 421] on span at bounding box center [677, 420] width 12 height 12
click at [0, 0] on input "radio" at bounding box center [0, 0] width 0 height 0
click at [666, 457] on div at bounding box center [668, 445] width 37 height 27
click at [677, 453] on span at bounding box center [677, 450] width 12 height 12
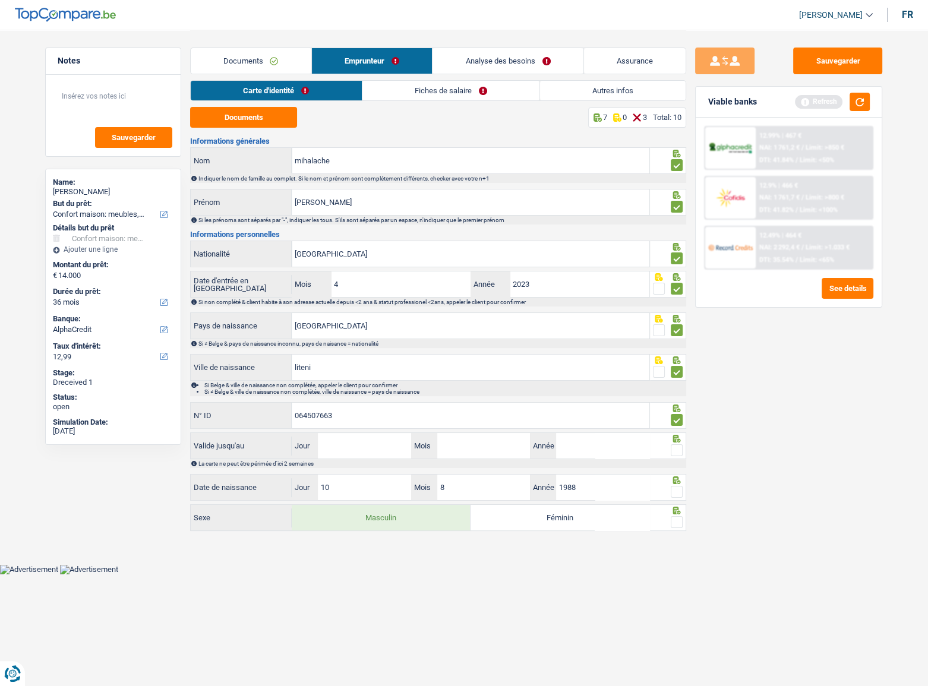
click at [0, 0] on input "radio" at bounding box center [0, 0] width 0 height 0
click at [325, 438] on input "Jour" at bounding box center [364, 446] width 93 height 26
type input "01"
type input "09"
type input "2033"
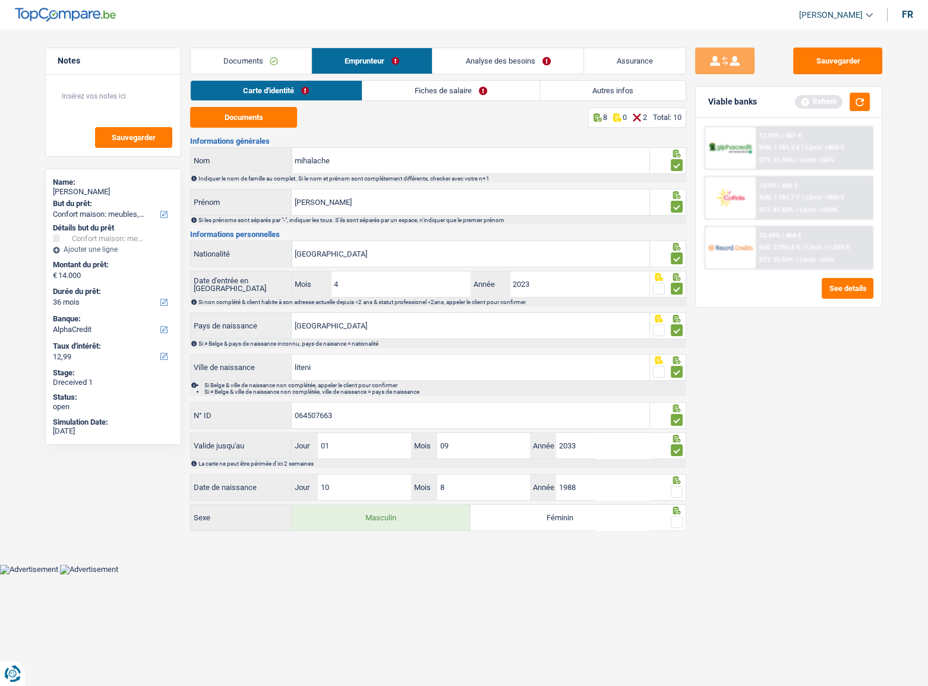
click at [677, 490] on span at bounding box center [677, 492] width 12 height 12
click at [0, 0] on input "radio" at bounding box center [0, 0] width 0 height 0
click at [681, 517] on span at bounding box center [677, 522] width 12 height 12
click at [0, 0] on input "radio" at bounding box center [0, 0] width 0 height 0
drag, startPoint x: 831, startPoint y: 81, endPoint x: 592, endPoint y: 64, distance: 240.0
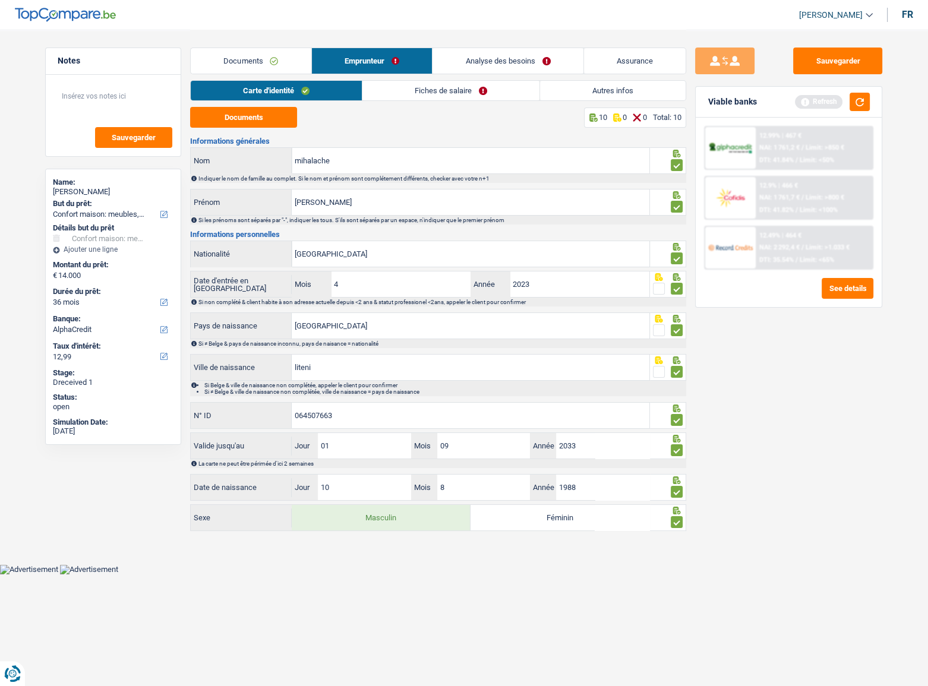
click at [829, 78] on div "Sauvegarder Viable banks Refresh 12.99% | 467 € NAI: 1 761,2 € / Limit: >850 € …" at bounding box center [788, 357] width 205 height 619
click at [429, 84] on link "Fiches de salaire" at bounding box center [450, 91] width 177 height 20
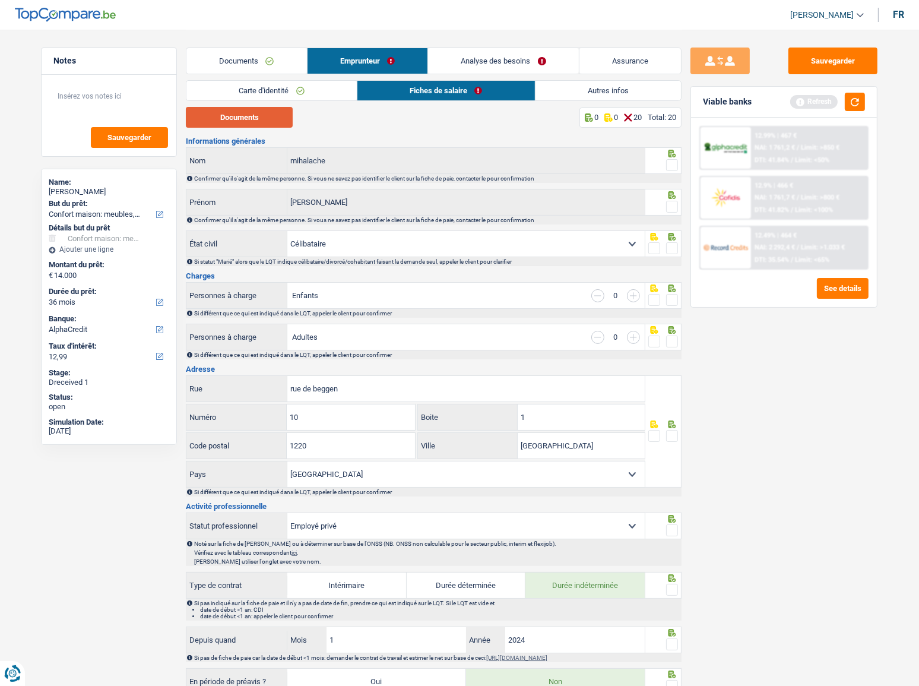
click at [255, 113] on button "Documents" at bounding box center [239, 117] width 107 height 21
click at [249, 113] on button "Documents" at bounding box center [239, 117] width 107 height 21
click at [672, 168] on span at bounding box center [672, 165] width 12 height 12
click at [0, 0] on input "radio" at bounding box center [0, 0] width 0 height 0
click at [672, 207] on span at bounding box center [672, 207] width 12 height 12
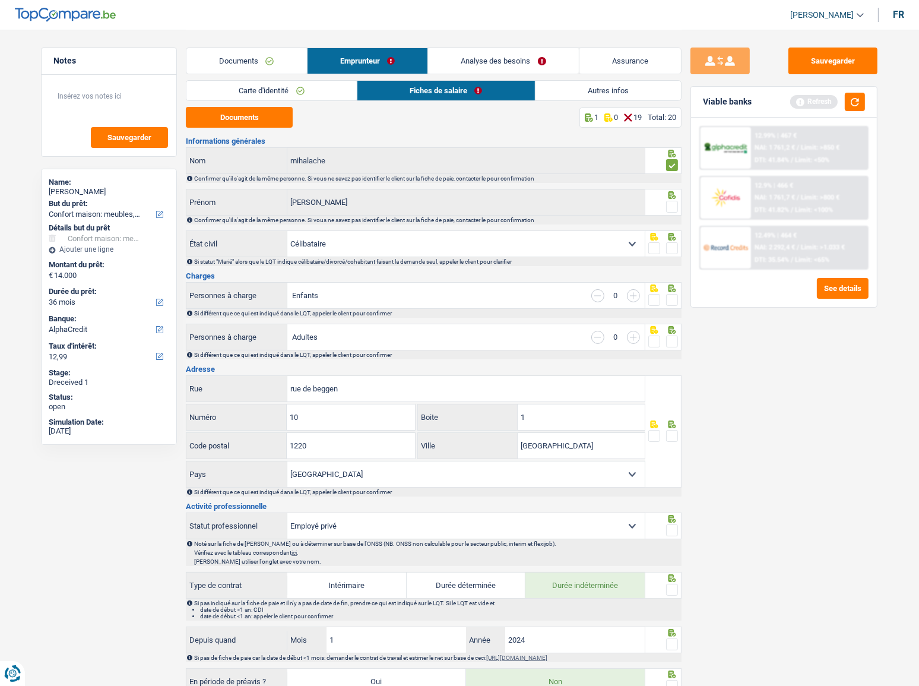
click at [0, 0] on input "radio" at bounding box center [0, 0] width 0 height 0
click at [255, 119] on button "Documents" at bounding box center [239, 117] width 107 height 21
click at [825, 67] on button "Sauvegarder" at bounding box center [833, 61] width 89 height 27
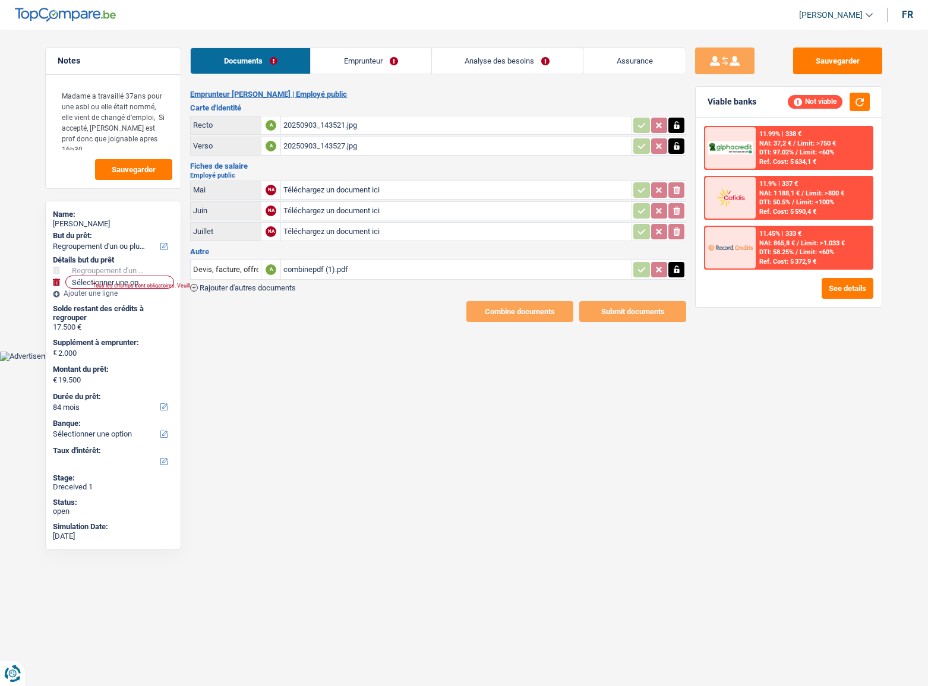
select select "refinancing"
select select "84"
click at [353, 54] on link "Emprunteur" at bounding box center [371, 61] width 120 height 26
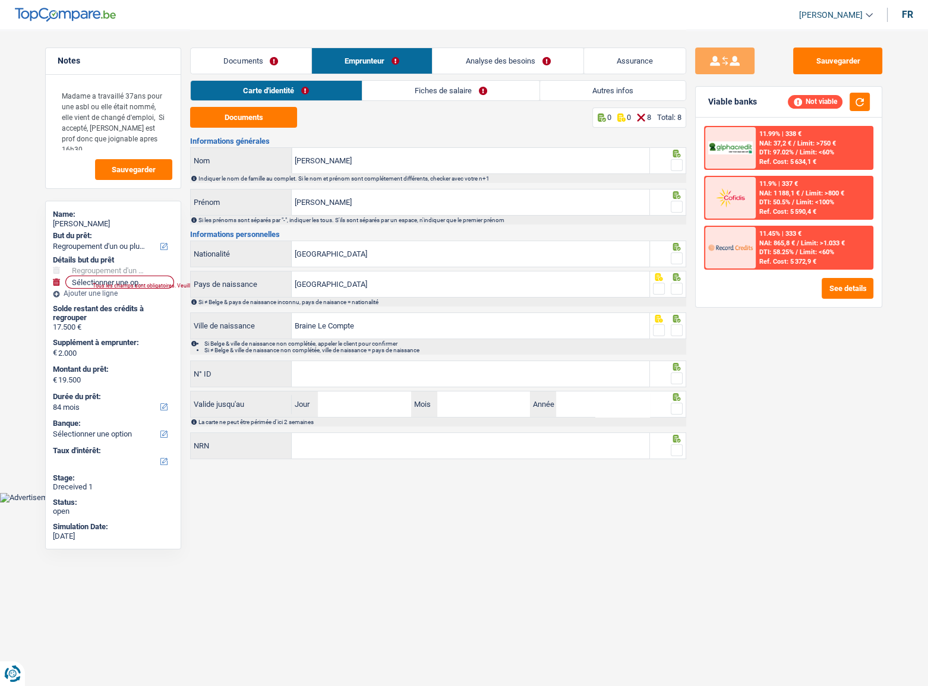
click at [394, 94] on link "Fiches de salaire" at bounding box center [450, 91] width 177 height 20
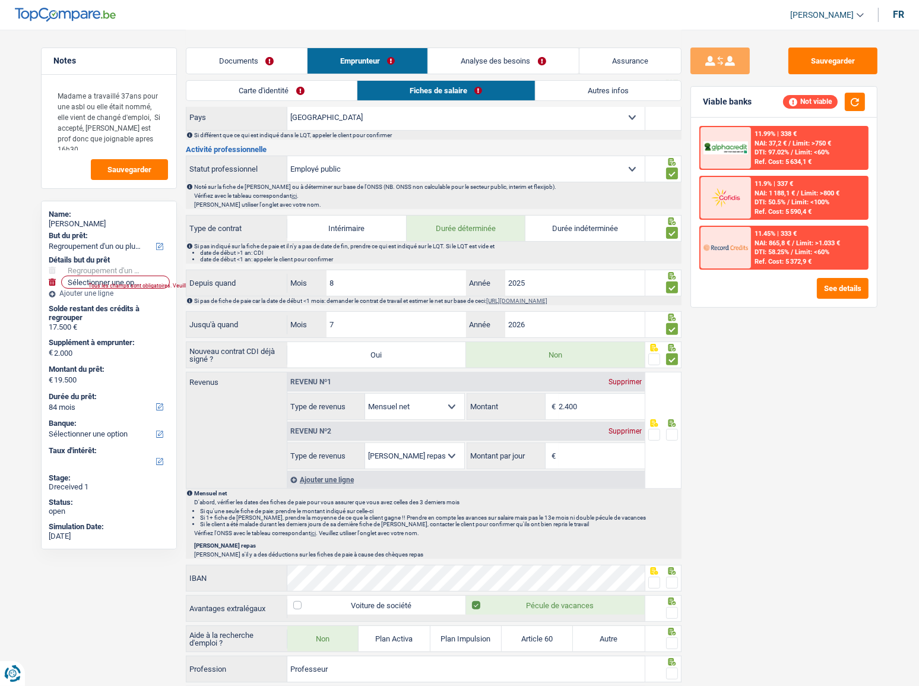
scroll to position [141, 0]
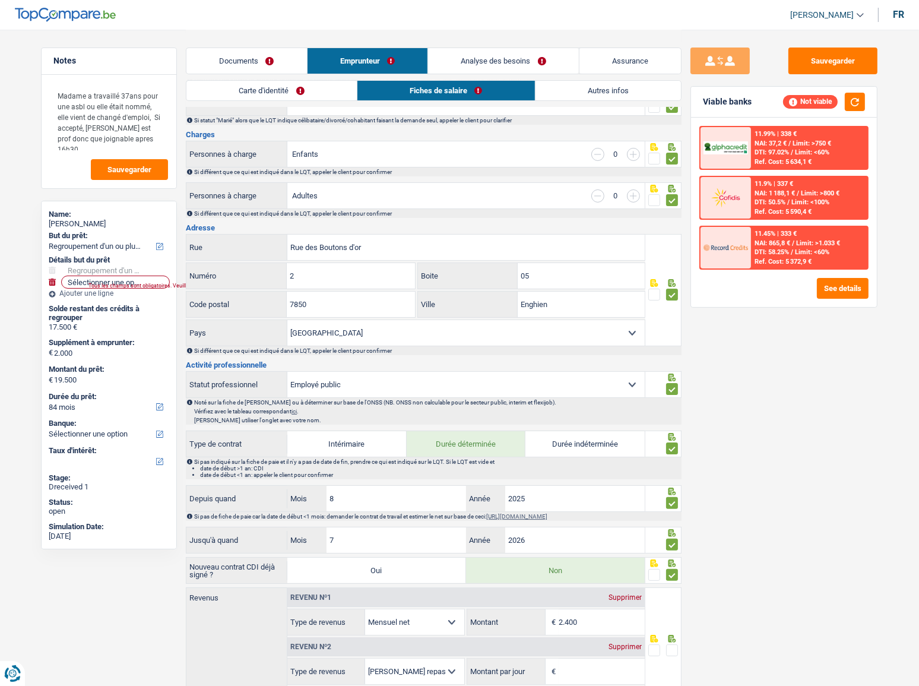
click at [283, 94] on link "Carte d'identité" at bounding box center [271, 91] width 170 height 20
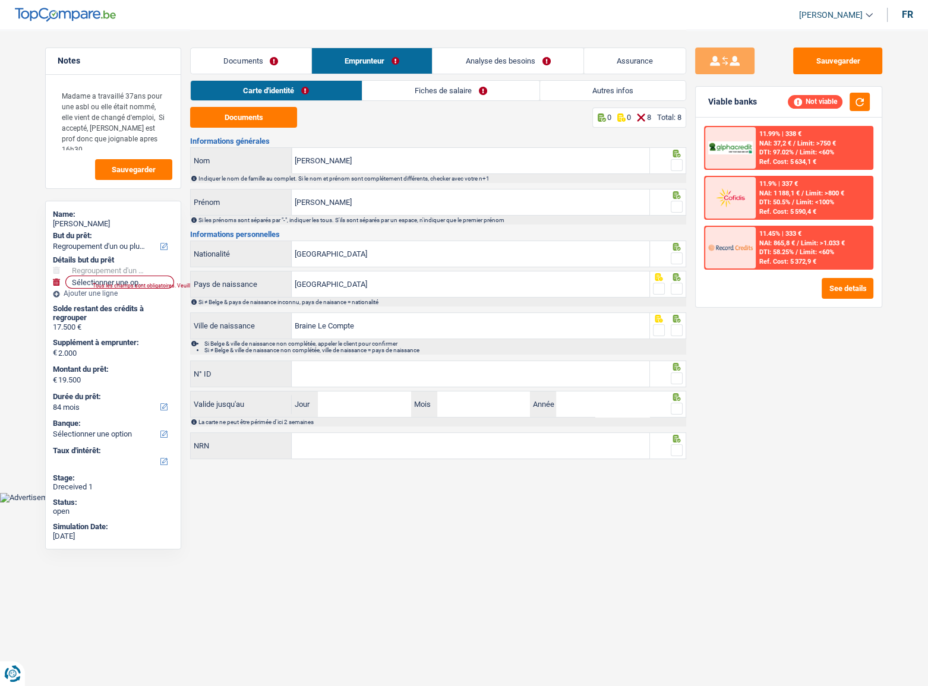
click at [477, 93] on link "Fiches de salaire" at bounding box center [450, 91] width 177 height 20
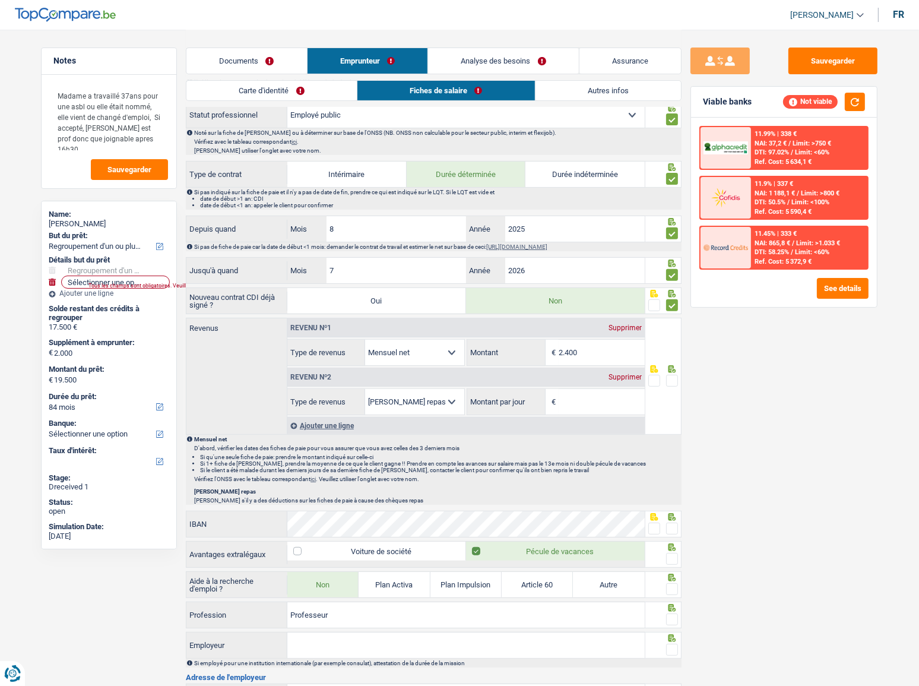
scroll to position [540, 0]
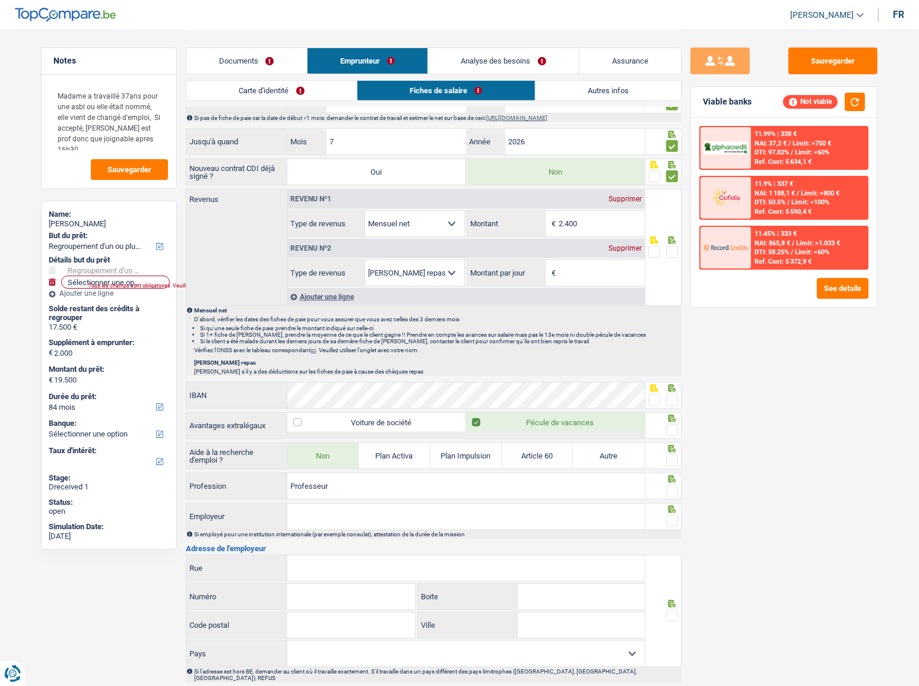
click at [316, 347] on link "ici" at bounding box center [313, 350] width 5 height 7
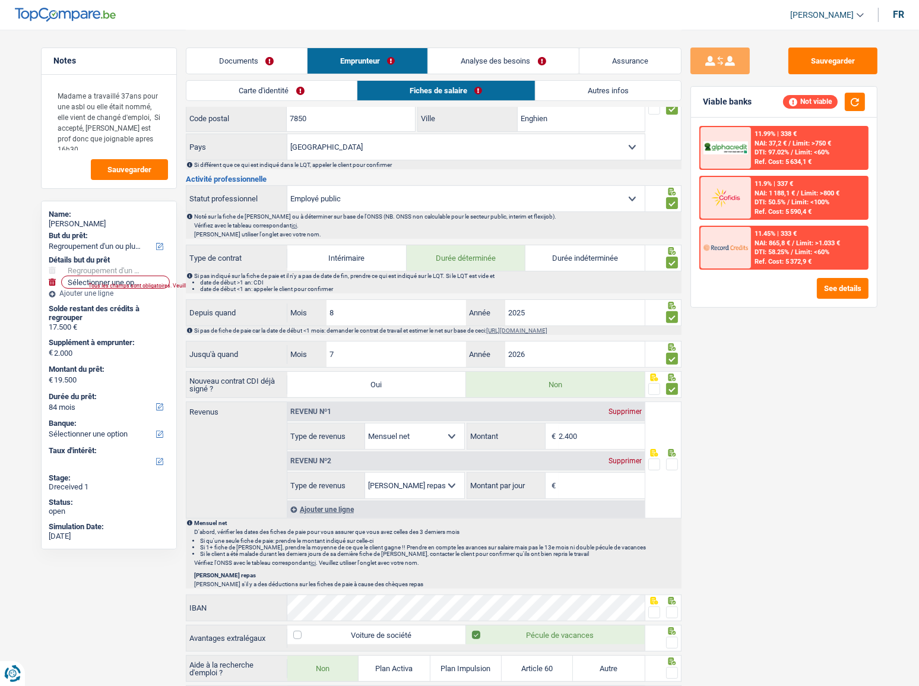
scroll to position [324, 0]
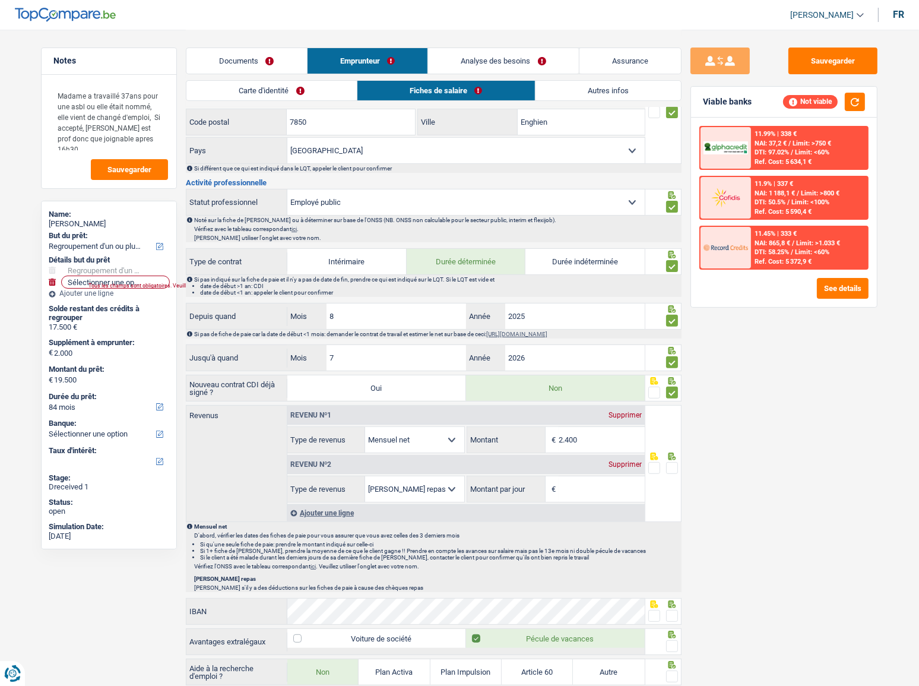
click at [277, 86] on link "Carte d'identité" at bounding box center [271, 91] width 170 height 20
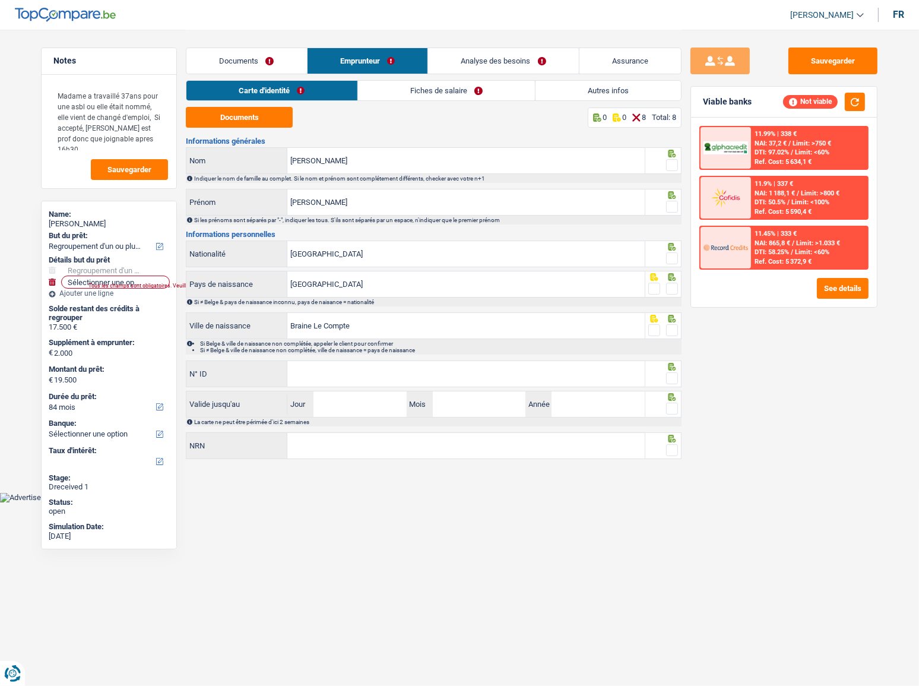
scroll to position [0, 0]
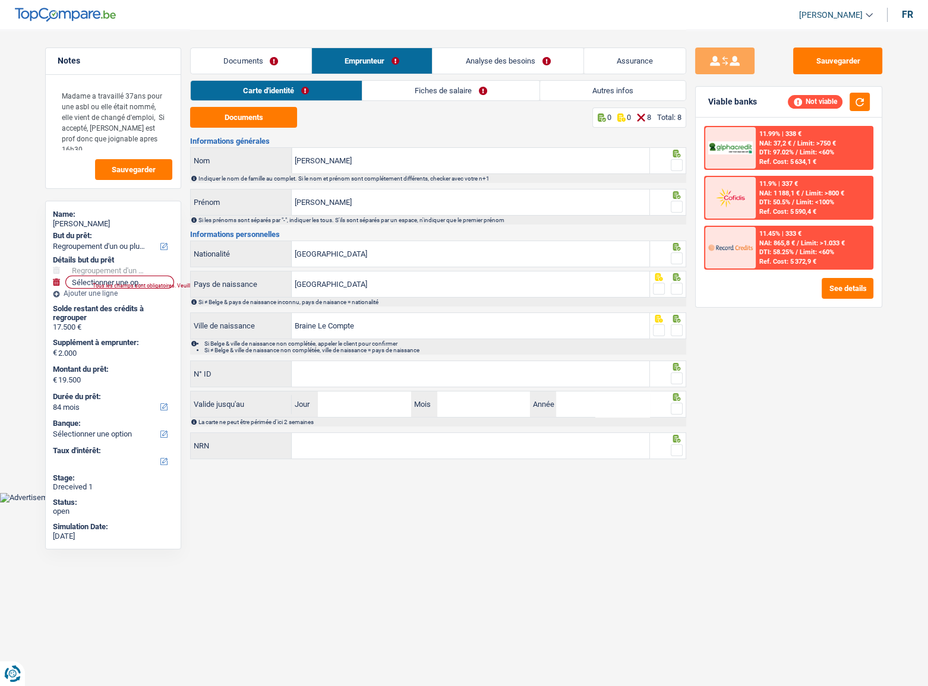
click at [410, 90] on link "Fiches de salaire" at bounding box center [450, 91] width 177 height 20
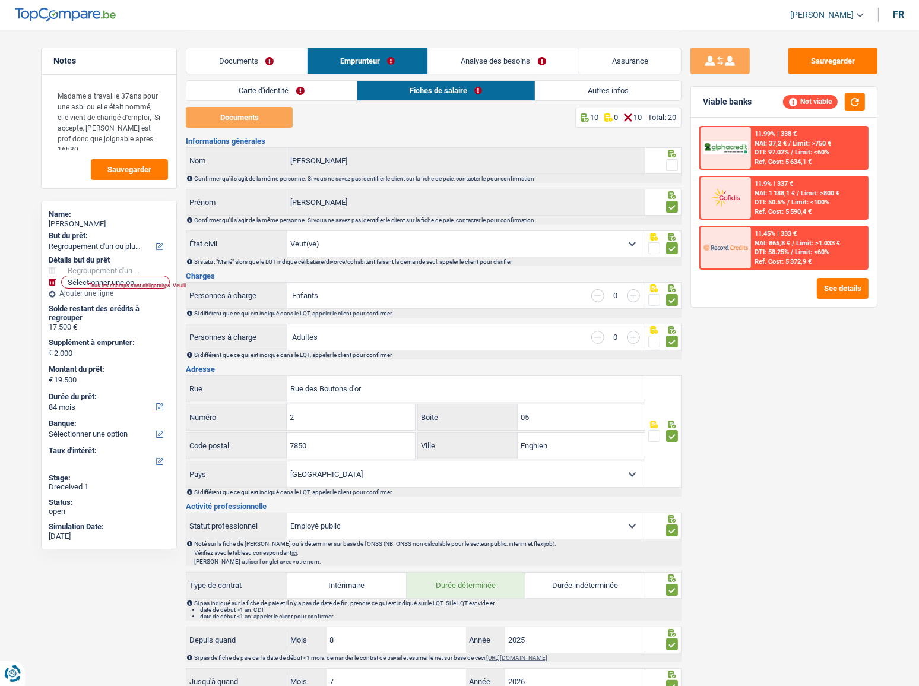
click at [672, 160] on span at bounding box center [672, 165] width 12 height 12
click at [0, 0] on input "radio" at bounding box center [0, 0] width 0 height 0
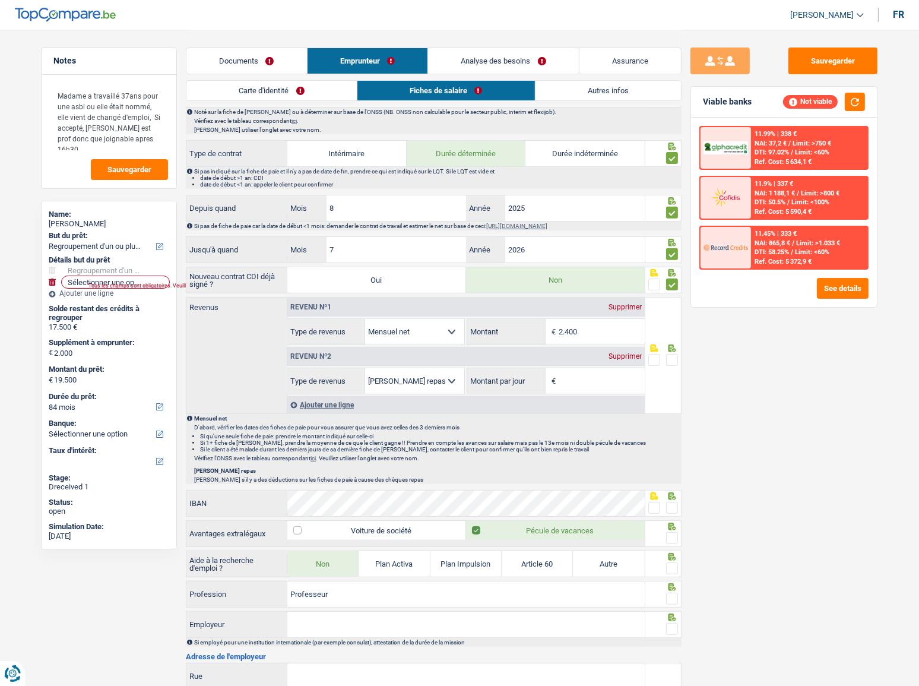
scroll to position [647, 0]
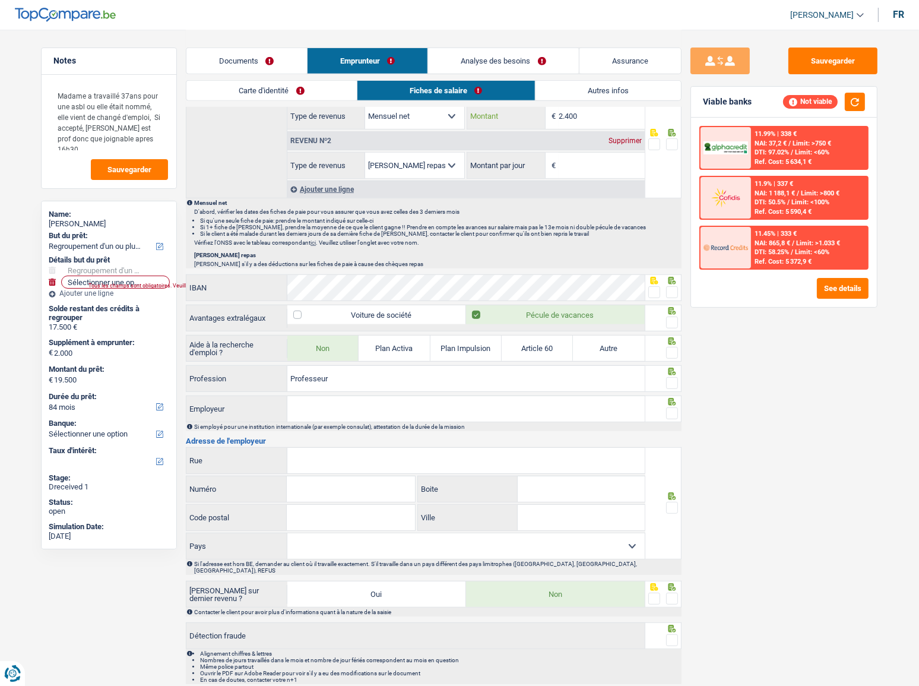
drag, startPoint x: 617, startPoint y: 115, endPoint x: 350, endPoint y: 112, distance: 266.7
click at [350, 112] on div "Allocation d'handicap Allocations chômage Allocations familiales Chèques repas …" at bounding box center [466, 116] width 358 height 27
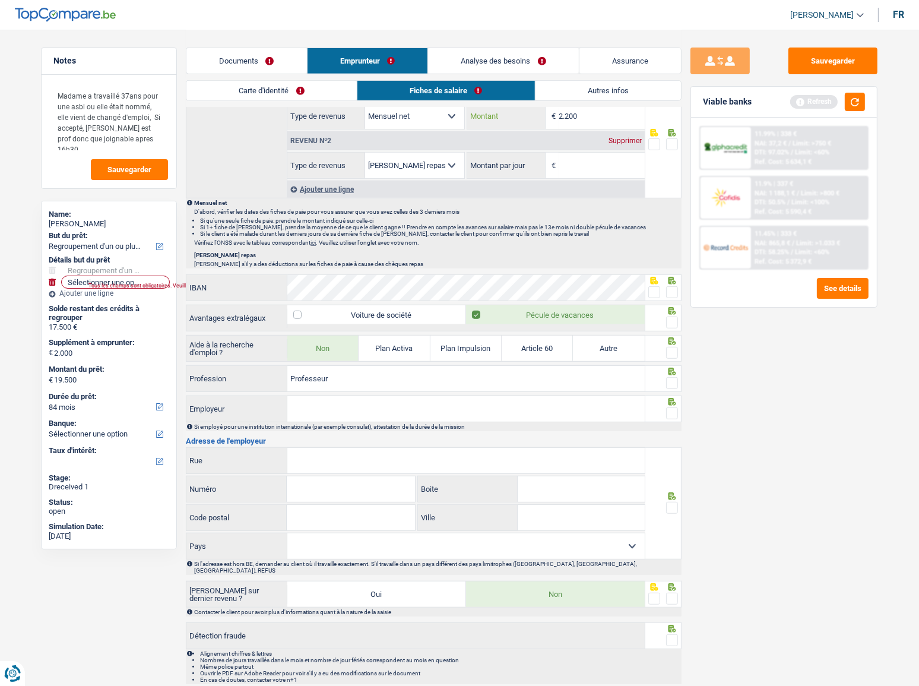
type input "2.200"
drag, startPoint x: 622, startPoint y: 137, endPoint x: 662, endPoint y: 135, distance: 39.8
click at [624, 137] on div "Supprimer" at bounding box center [625, 140] width 39 height 7
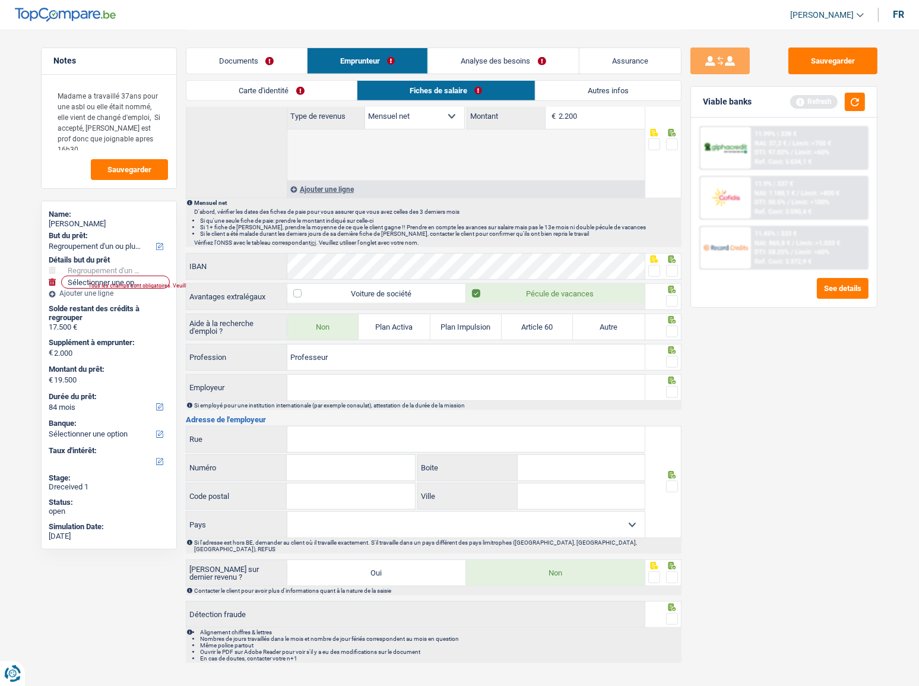
scroll to position [611, 0]
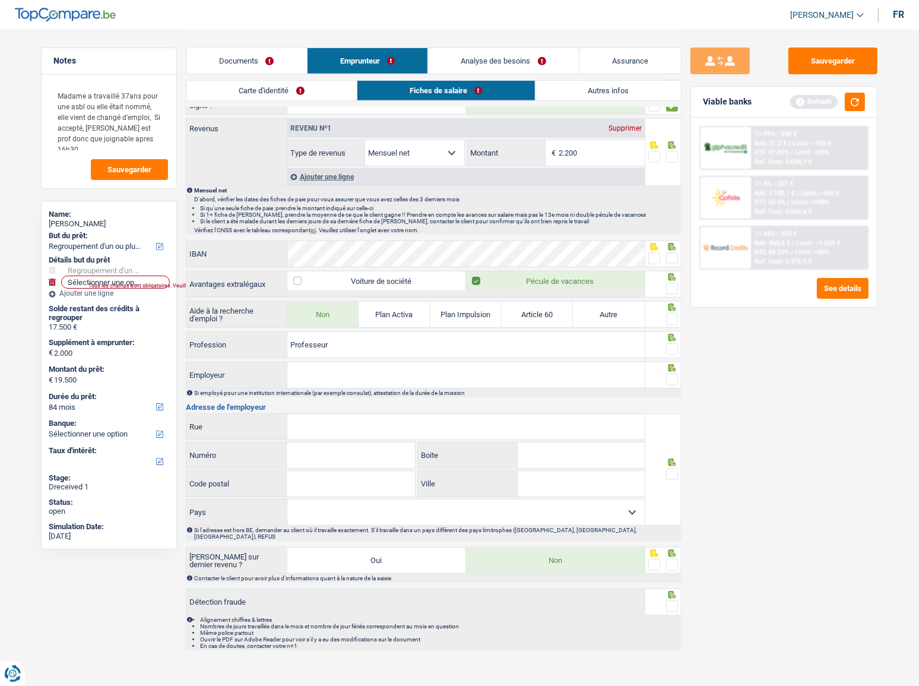
click at [669, 140] on div at bounding box center [672, 144] width 12 height 8
click at [672, 150] on div at bounding box center [672, 157] width 12 height 15
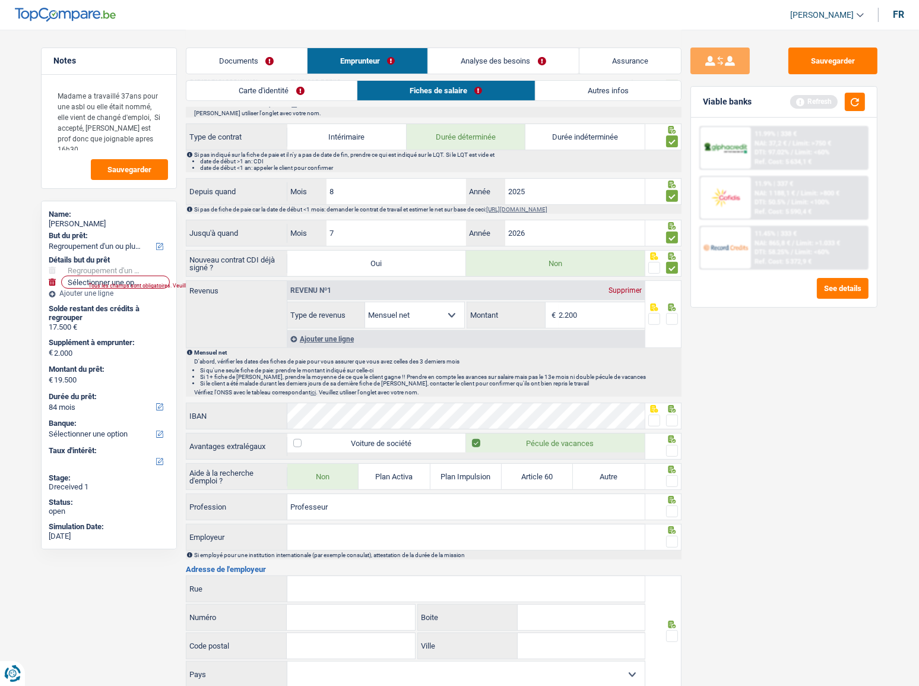
click at [674, 319] on span at bounding box center [672, 319] width 12 height 12
click at [0, 0] on input "radio" at bounding box center [0, 0] width 0 height 0
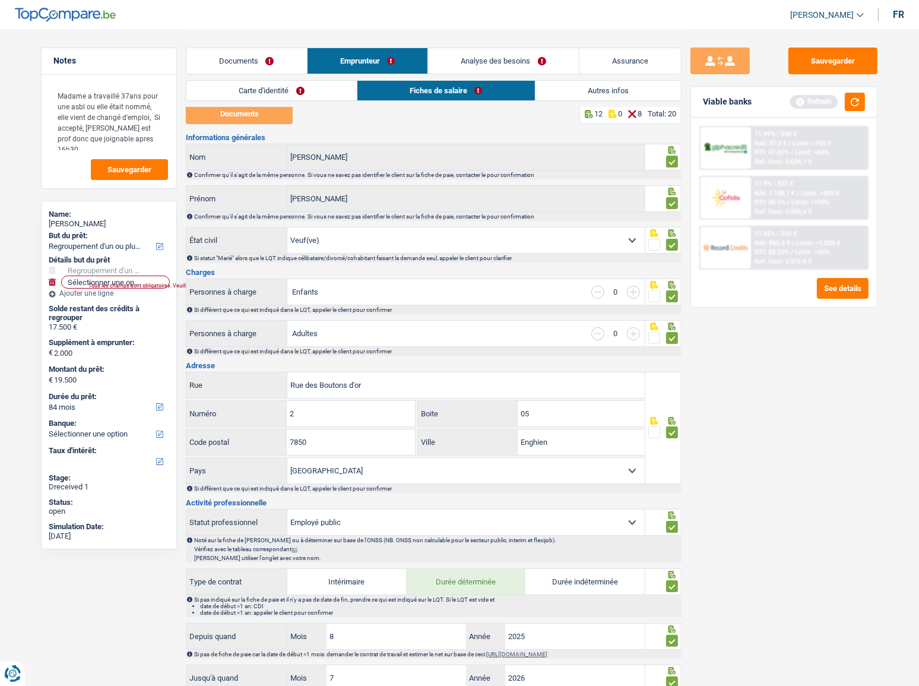
scroll to position [0, 0]
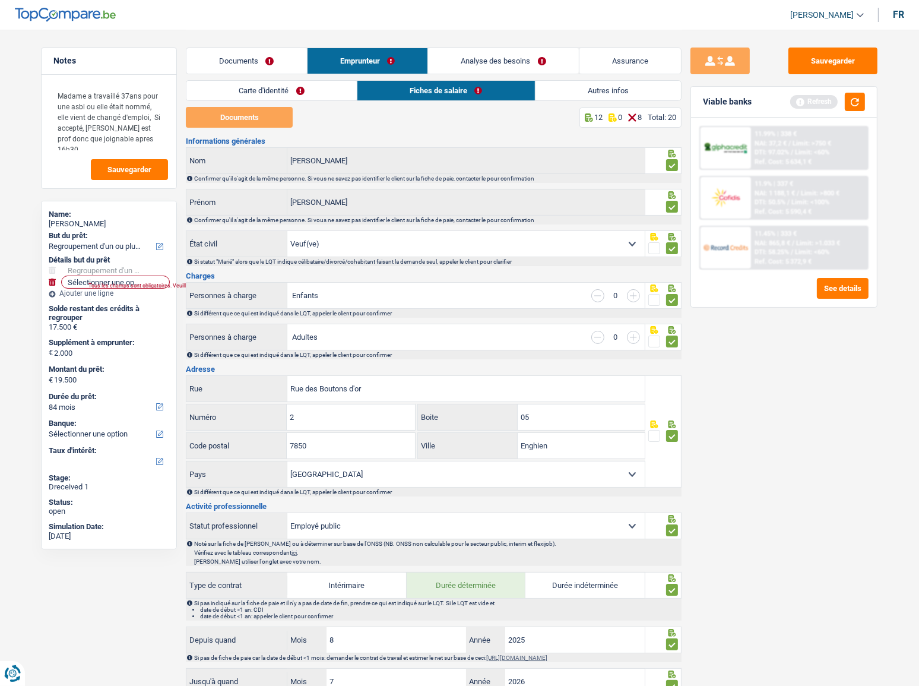
click at [256, 62] on link "Documents" at bounding box center [246, 61] width 121 height 26
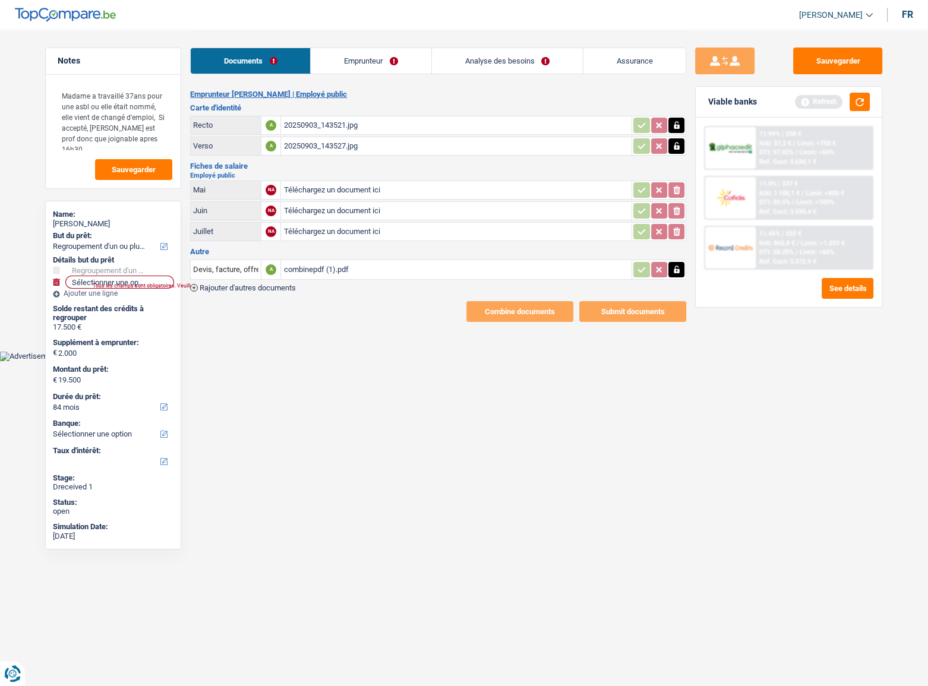
click at [302, 286] on div "Devis, facture, offre, bon de commande A combinepdf (1).pdf Rajouter d'autres d…" at bounding box center [438, 275] width 496 height 34
click at [317, 273] on div "combinepdf (1).pdf" at bounding box center [456, 270] width 346 height 18
click at [392, 55] on link "Emprunteur" at bounding box center [371, 61] width 120 height 26
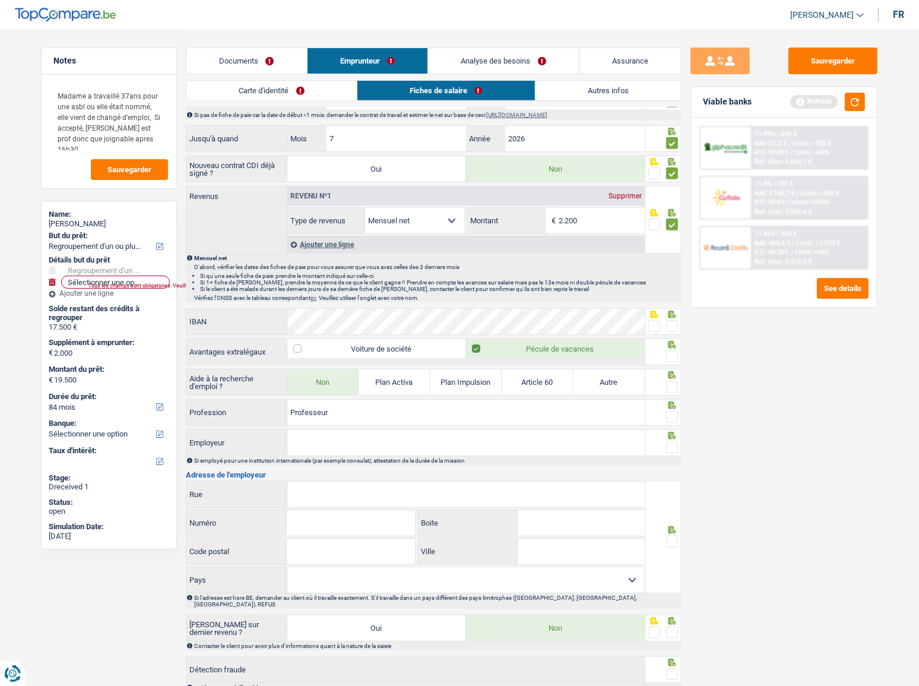
scroll to position [611, 0]
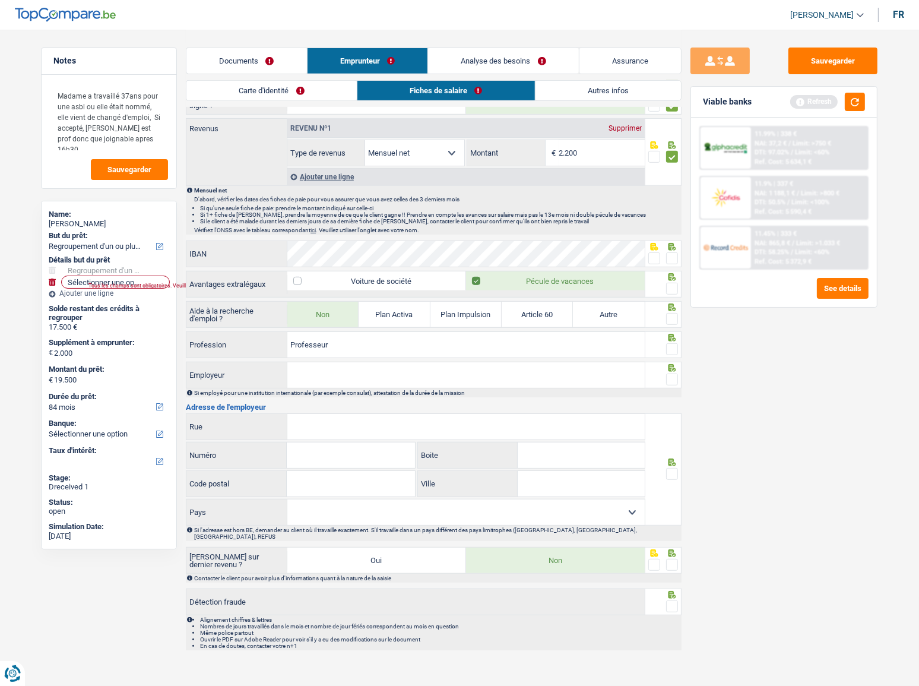
paste input "Ecole secondalre active de Brugelette"
type input "Ecole secondalre active de Brugelette"
paste input "Place Maurice Sébastien, 8 7940 Brugelette"
click at [388, 425] on input "Place Maurice Sébastien, 8 7940 Brugelette" at bounding box center [466, 427] width 358 height 26
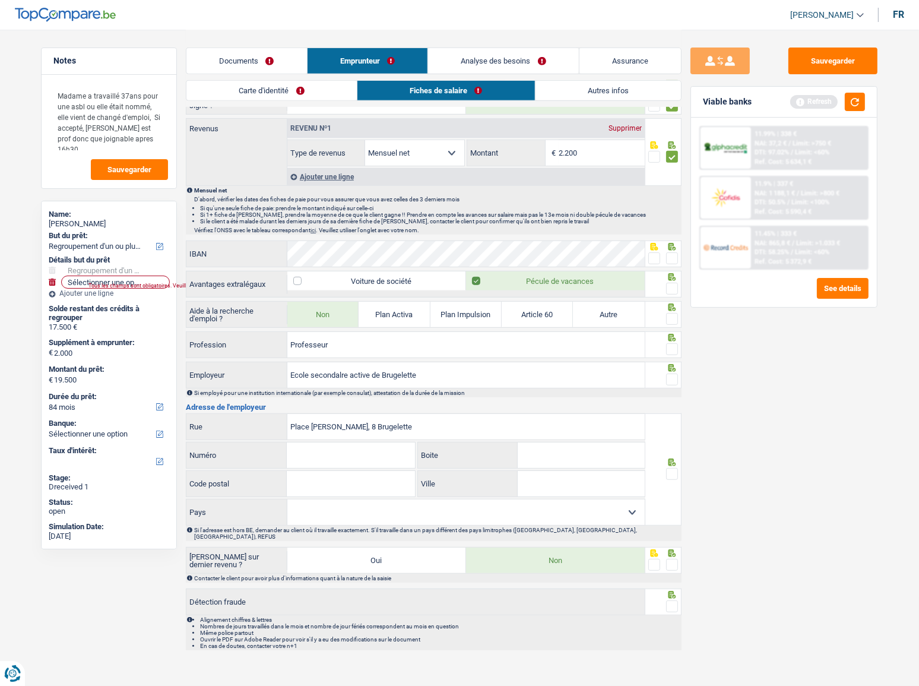
type input "Place Maurice Sébastien, 8 Brugelette"
click at [302, 481] on input "Code postal" at bounding box center [351, 484] width 128 height 26
paste input "7940"
type input "7940"
click at [400, 419] on input "Place Maurice Sébastien, 8 Brugelette" at bounding box center [466, 427] width 358 height 26
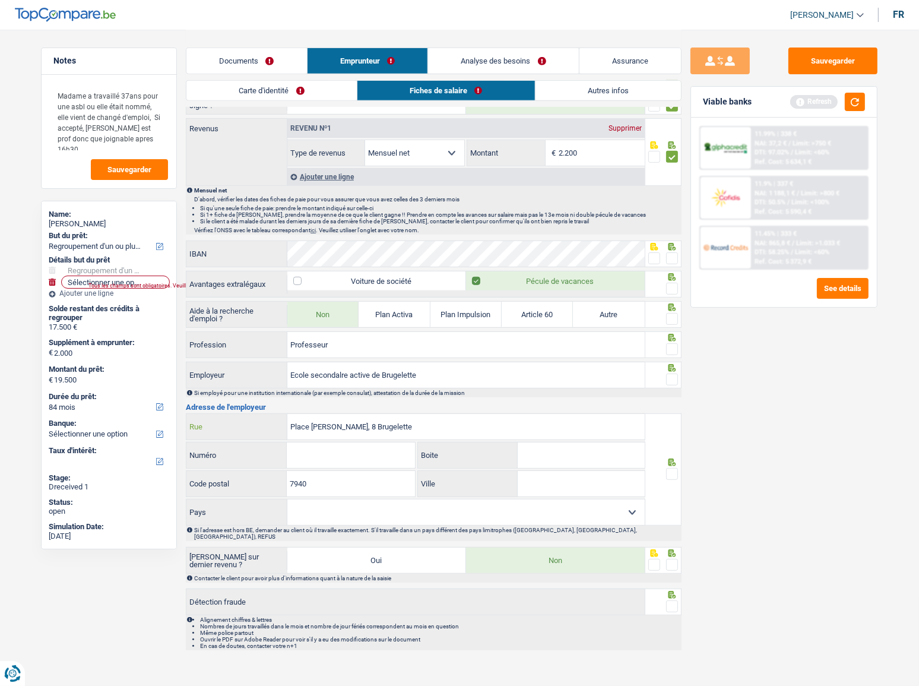
click at [400, 419] on input "Place Maurice Sébastien, 8 Brugelette" at bounding box center [466, 427] width 358 height 26
type input "Place Maurice Sébastien, 8"
click at [550, 482] on input "Ville" at bounding box center [581, 484] width 127 height 26
paste input "Brugelette"
type input "Brugelette"
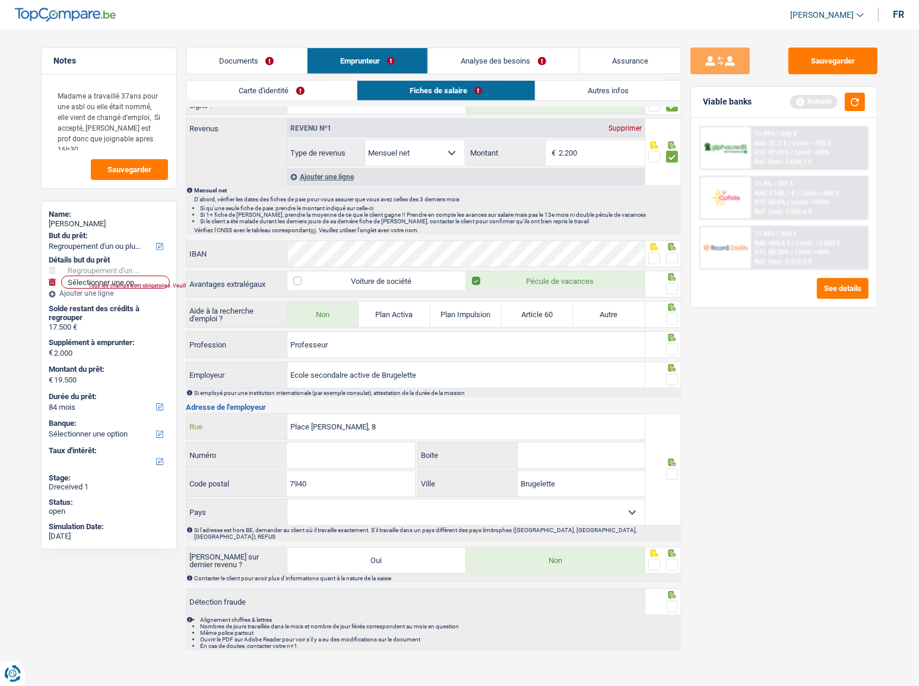
click at [379, 419] on input "Place Maurice Sébastien, 8" at bounding box center [466, 427] width 358 height 26
type input "Place Maurice Sébastien,"
drag, startPoint x: 349, startPoint y: 453, endPoint x: 368, endPoint y: 439, distance: 23.4
click at [349, 453] on input "Numéro" at bounding box center [351, 455] width 128 height 26
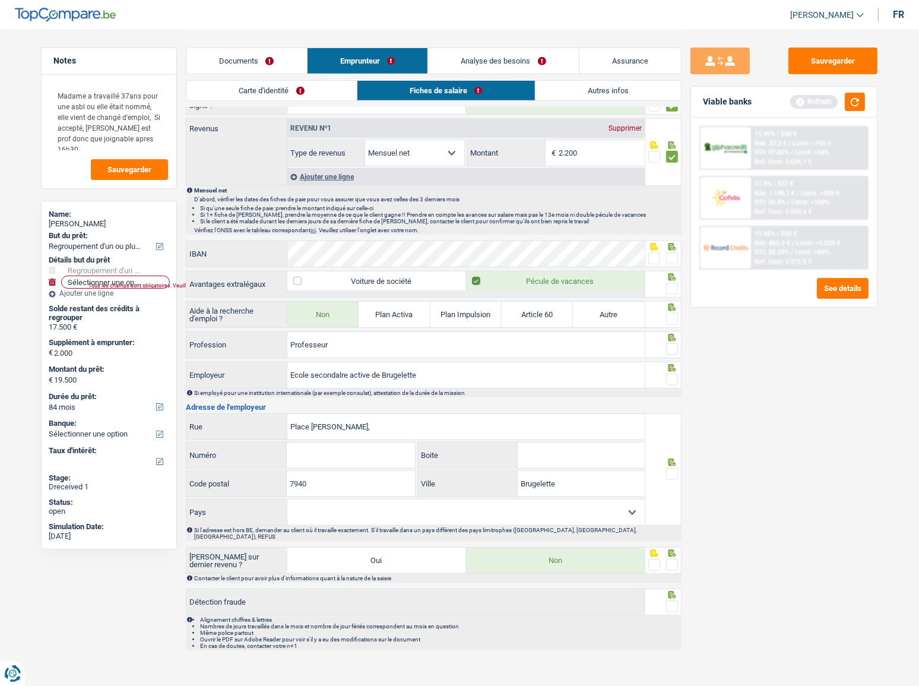
paste input "8"
type input "8"
click at [401, 426] on input "Place Maurice Sébastien," at bounding box center [466, 427] width 358 height 26
type input "Place Maurice Sébastien"
click at [390, 513] on select "Belgique France Allemagne Italie Luxembourg Pays-Bas Espagne Suisse Sélectionne…" at bounding box center [466, 512] width 358 height 26
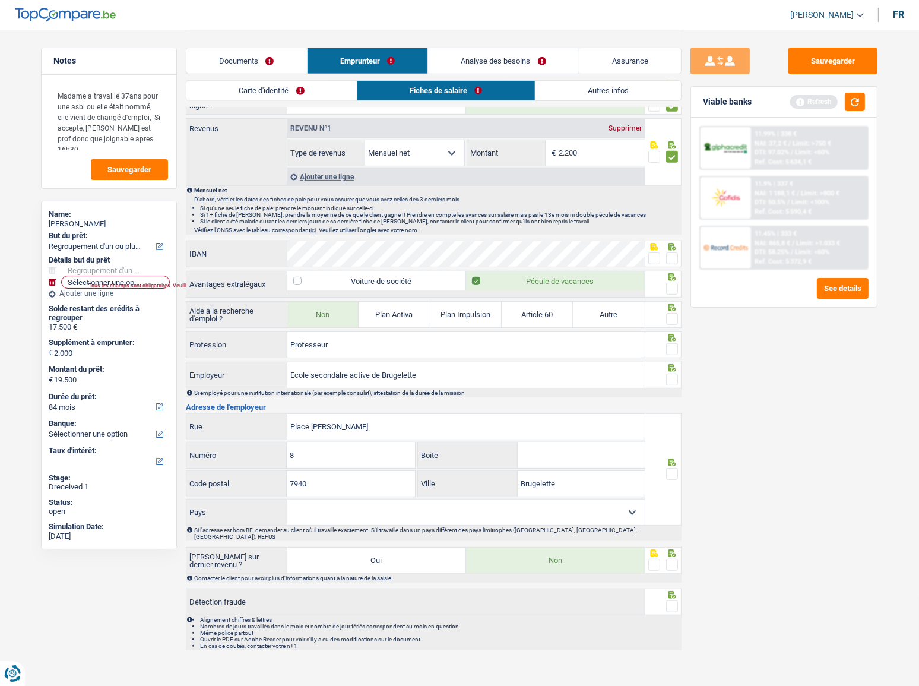
select select "BE"
click at [287, 499] on select "Belgique France Allemagne Italie Luxembourg Pays-Bas Espagne Suisse Sélectionne…" at bounding box center [466, 512] width 358 height 26
click at [672, 463] on div at bounding box center [664, 469] width 37 height 112
click at [672, 471] on span at bounding box center [672, 474] width 12 height 12
click at [0, 0] on input "radio" at bounding box center [0, 0] width 0 height 0
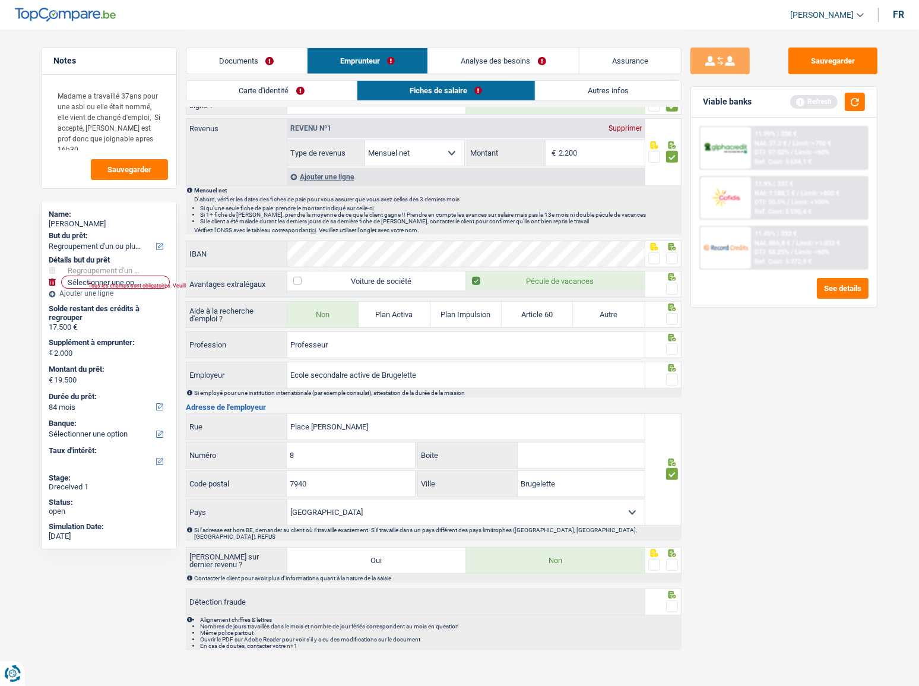
drag, startPoint x: 672, startPoint y: 549, endPoint x: 672, endPoint y: 558, distance: 8.3
click at [672, 559] on span at bounding box center [672, 565] width 12 height 12
click at [0, 0] on input "radio" at bounding box center [0, 0] width 0 height 0
click at [672, 600] on span at bounding box center [672, 606] width 12 height 12
click at [0, 0] on input "radio" at bounding box center [0, 0] width 0 height 0
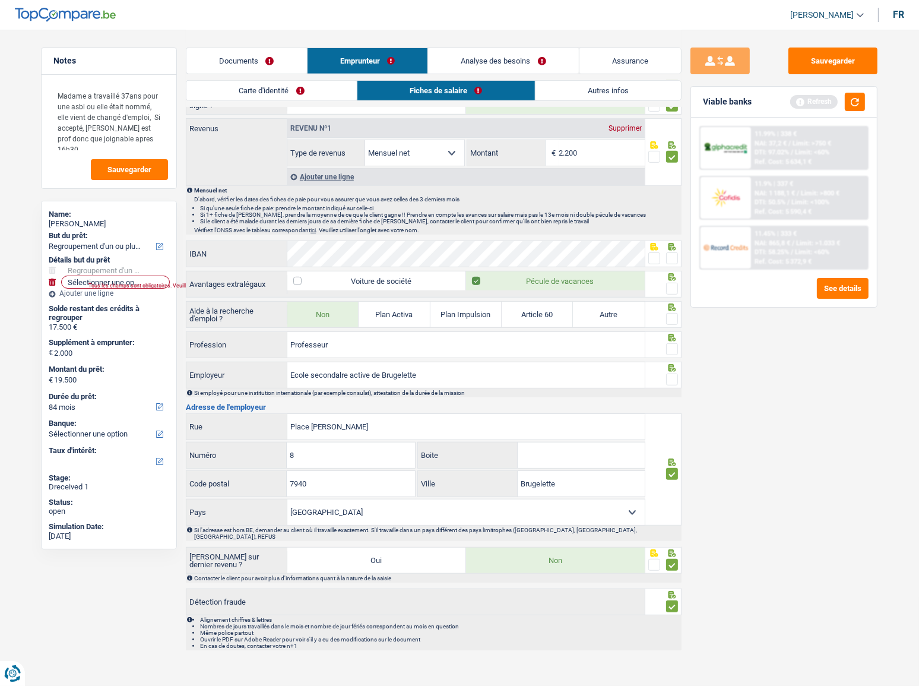
click at [672, 374] on span at bounding box center [672, 380] width 12 height 12
click at [0, 0] on input "radio" at bounding box center [0, 0] width 0 height 0
click at [676, 352] on span at bounding box center [672, 349] width 12 height 12
click at [0, 0] on input "radio" at bounding box center [0, 0] width 0 height 0
click at [672, 321] on span at bounding box center [672, 319] width 12 height 12
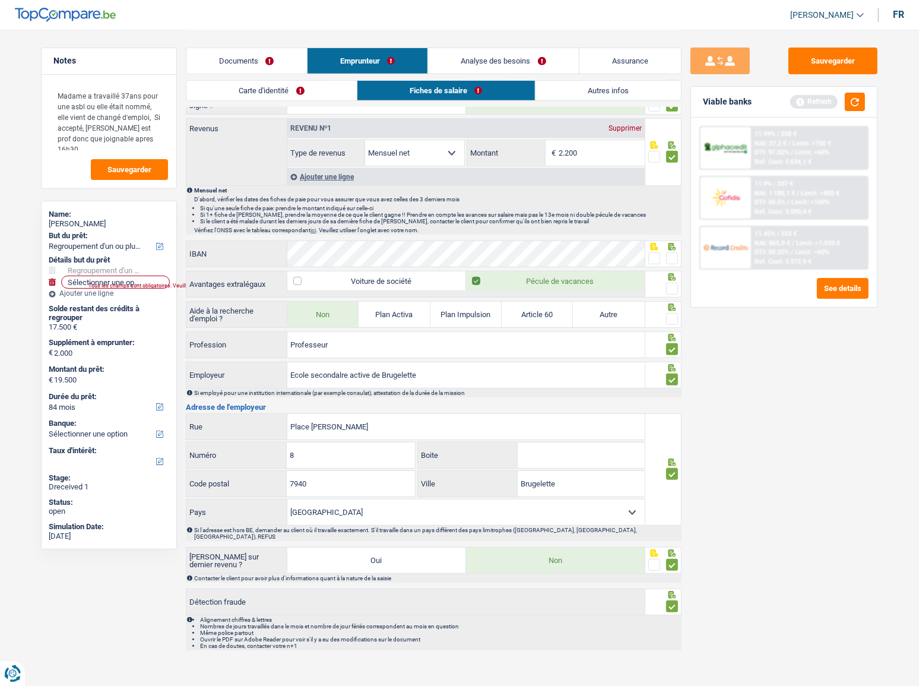
click at [0, 0] on input "radio" at bounding box center [0, 0] width 0 height 0
click at [678, 288] on span at bounding box center [672, 289] width 12 height 12
click at [0, 0] on input "radio" at bounding box center [0, 0] width 0 height 0
click at [656, 253] on span at bounding box center [655, 258] width 12 height 12
click at [0, 0] on input "radio" at bounding box center [0, 0] width 0 height 0
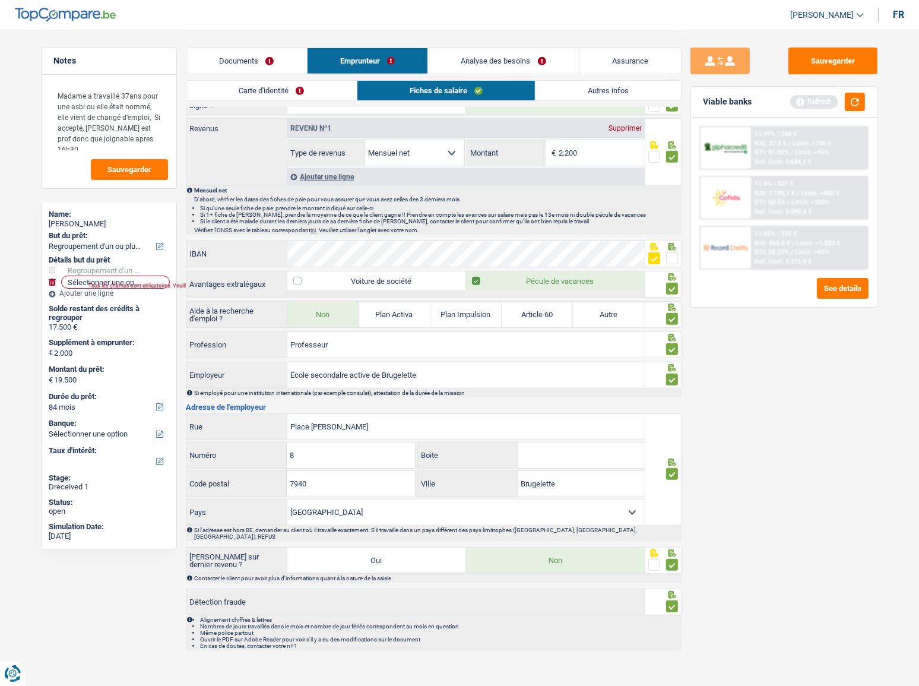
scroll to position [448, 0]
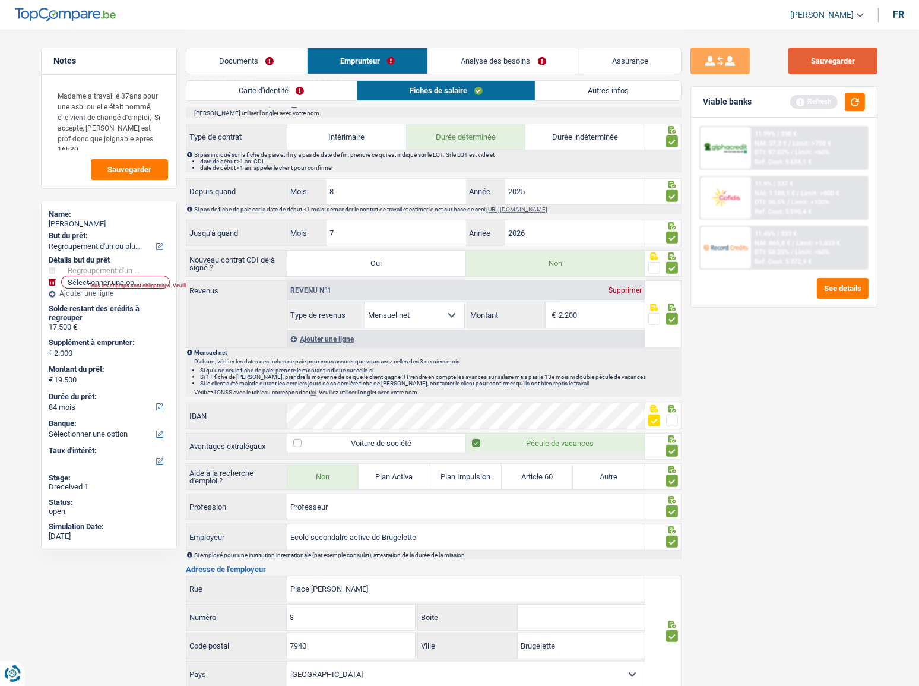
click at [818, 69] on button "Sauvegarder" at bounding box center [833, 61] width 89 height 27
click at [588, 95] on link "Autres infos" at bounding box center [609, 91] width 146 height 20
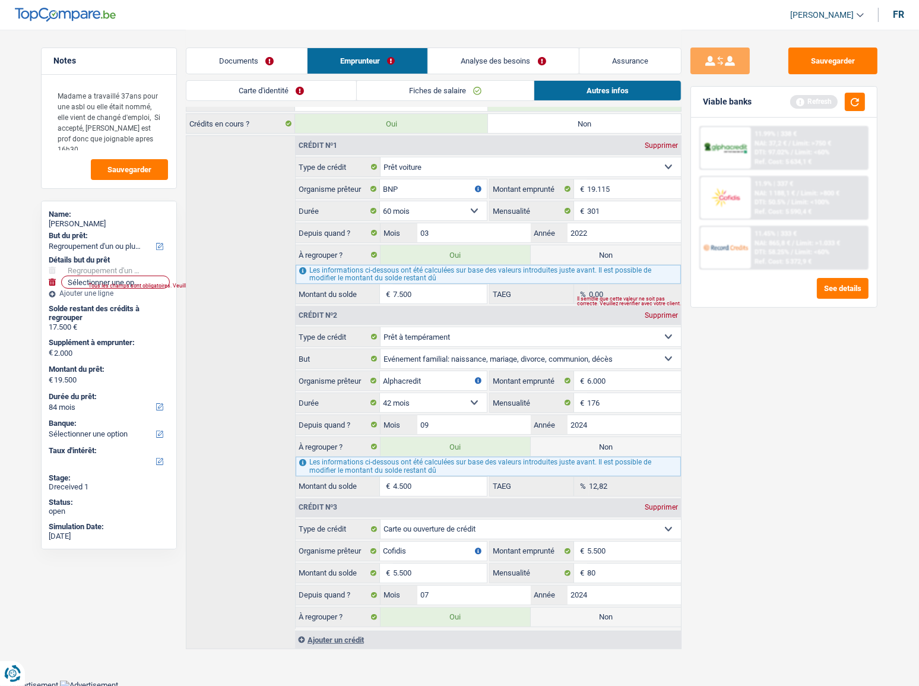
click at [119, 287] on div "Tous les champs sont obligatoires. Veuillez fournir une réponse plus longue" at bounding box center [124, 285] width 72 height 5
click at [121, 282] on select "Confort maison: meubles, textile, peinture, électroménager, outillage non-profe…" at bounding box center [115, 282] width 107 height 12
click at [260, 67] on link "Documents" at bounding box center [246, 61] width 121 height 26
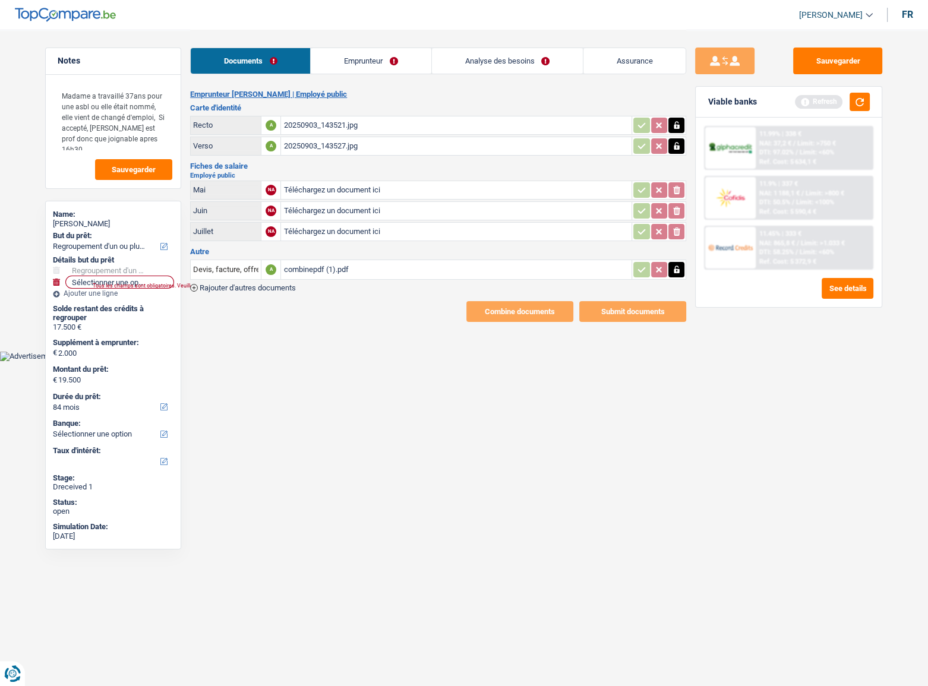
click at [570, 53] on link "Analyse des besoins" at bounding box center [507, 61] width 151 height 26
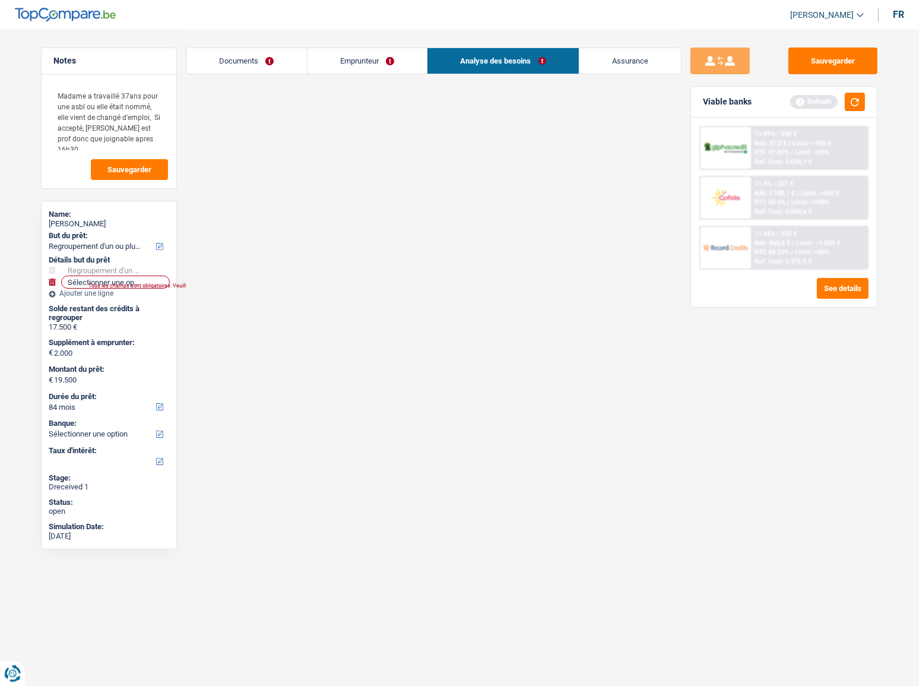
click at [548, 53] on link "Analyse des besoins" at bounding box center [503, 61] width 151 height 26
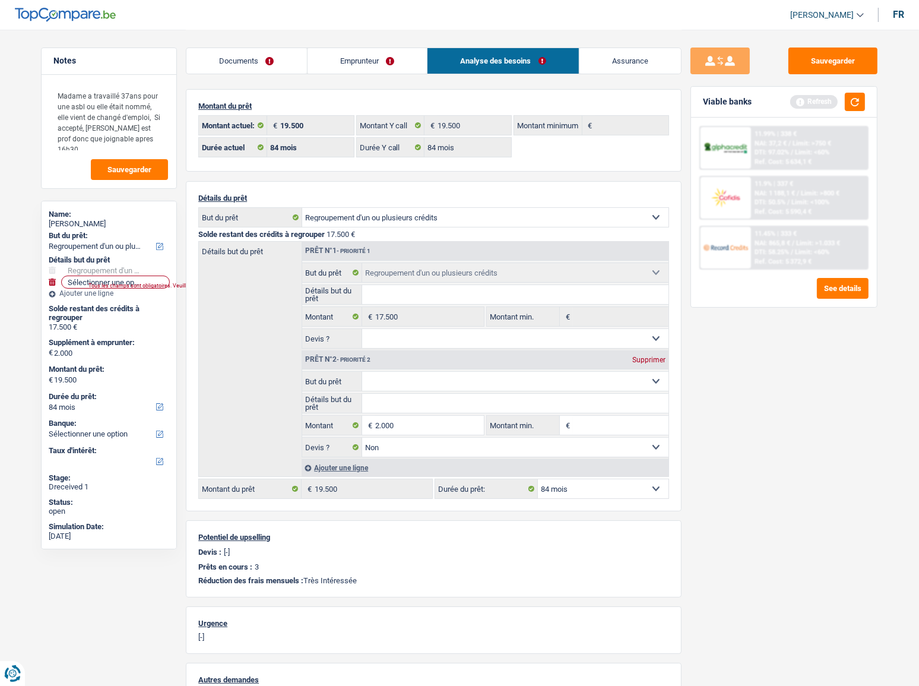
click at [430, 381] on select "Confort maison: meubles, textile, peinture, électroménager, outillage non-profe…" at bounding box center [515, 381] width 307 height 19
select select "household"
click at [362, 373] on select "Confort maison: meubles, textile, peinture, électroménager, outillage non-profe…" at bounding box center [515, 381] width 307 height 19
select select "household"
type input "0"
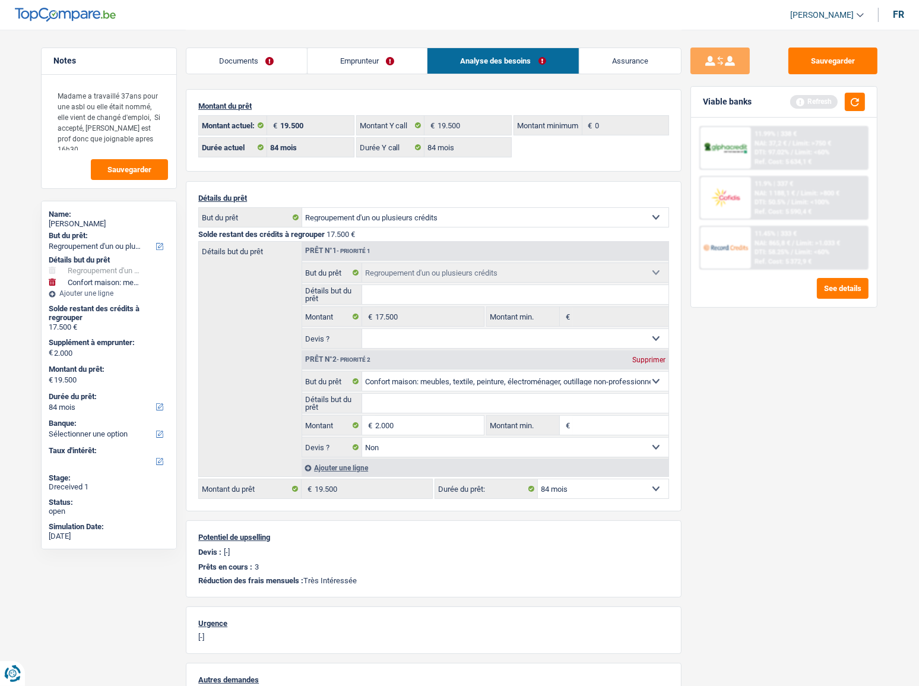
click at [779, 371] on div "Sauvegarder Viable banks Refresh 11.99% | 338 € NAI: 37,2 € / Limit: >750 € DTI…" at bounding box center [784, 357] width 205 height 619
click at [828, 64] on button "Sauvegarder" at bounding box center [833, 61] width 89 height 27
click at [861, 95] on button "button" at bounding box center [855, 102] width 20 height 18
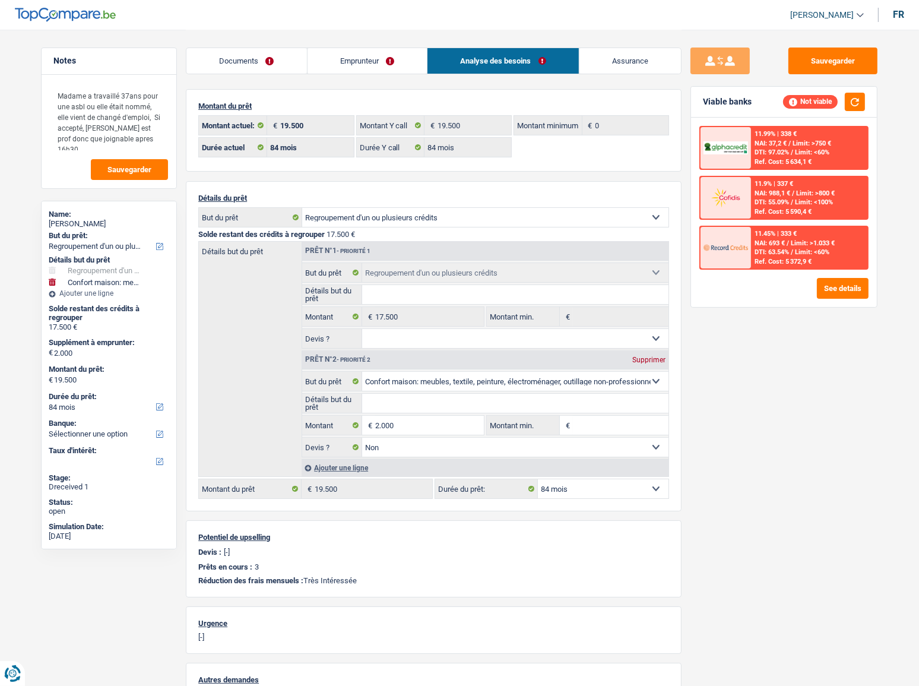
click at [384, 63] on link "Emprunteur" at bounding box center [368, 61] width 120 height 26
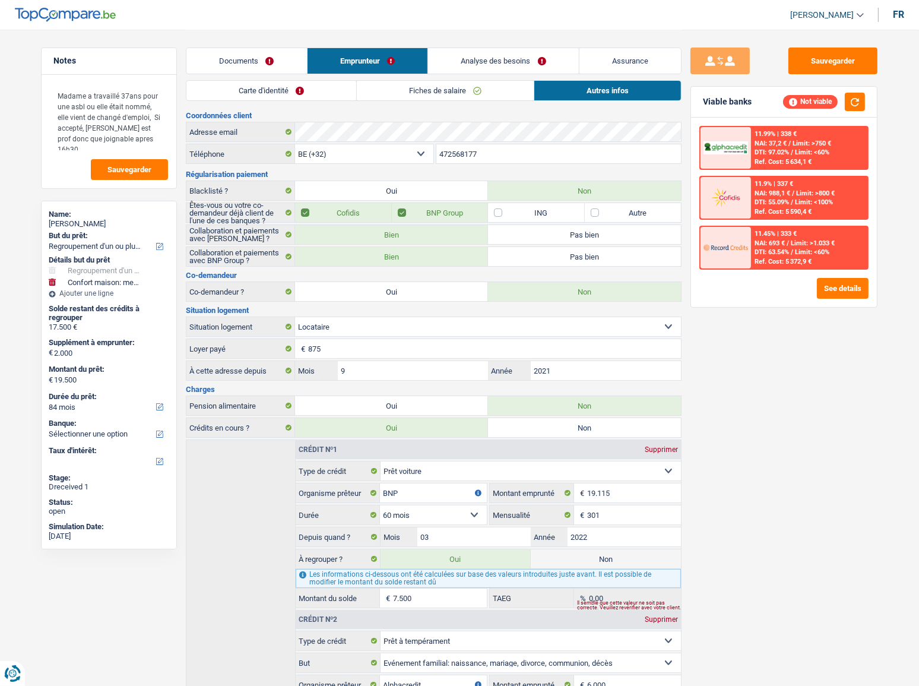
click at [513, 95] on link "Fiches de salaire" at bounding box center [445, 91] width 177 height 20
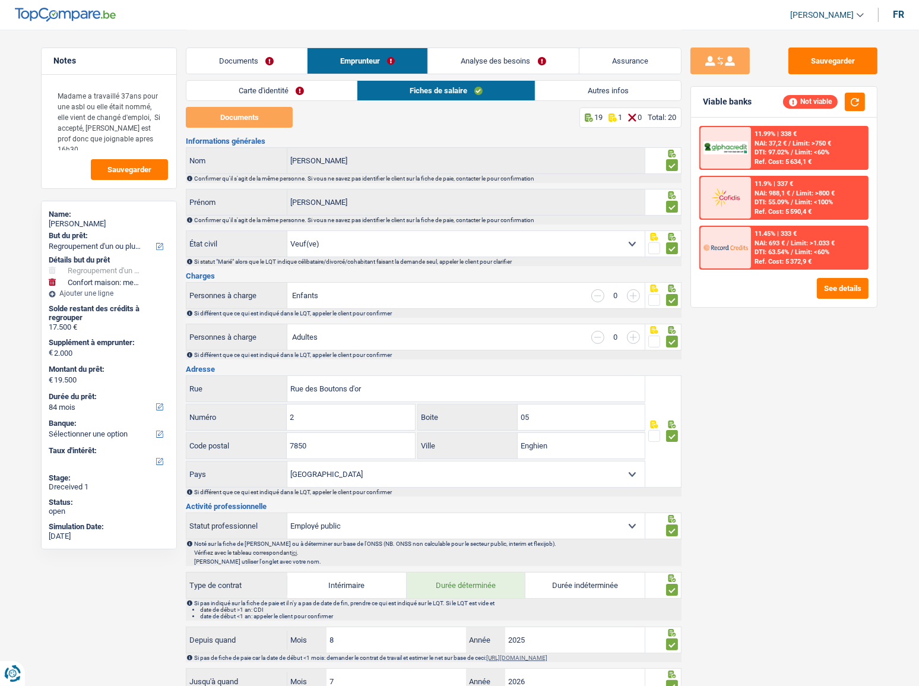
click at [576, 91] on link "Autres infos" at bounding box center [609, 91] width 146 height 20
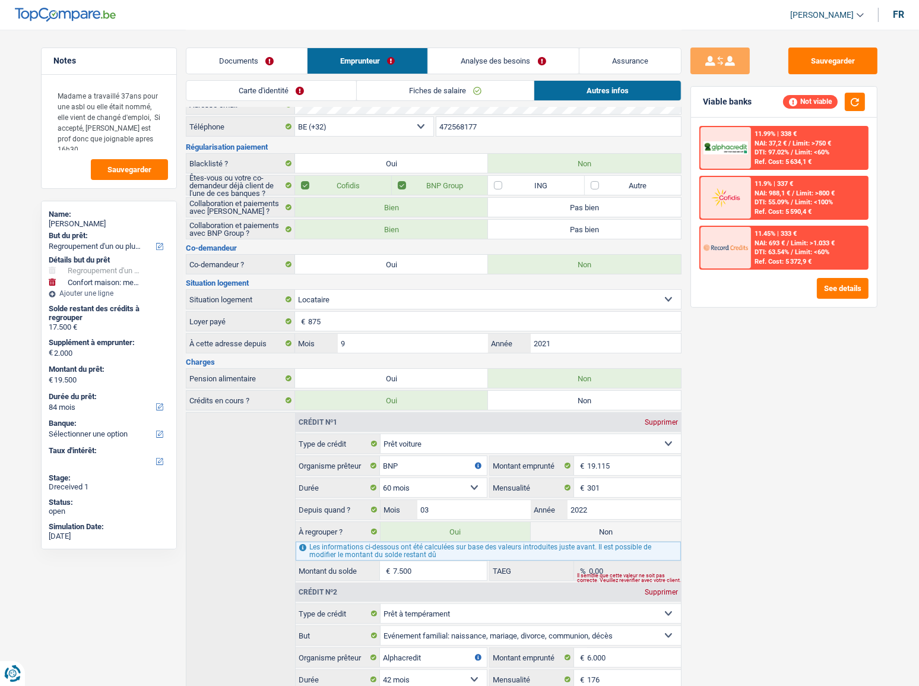
scroll to position [53, 0]
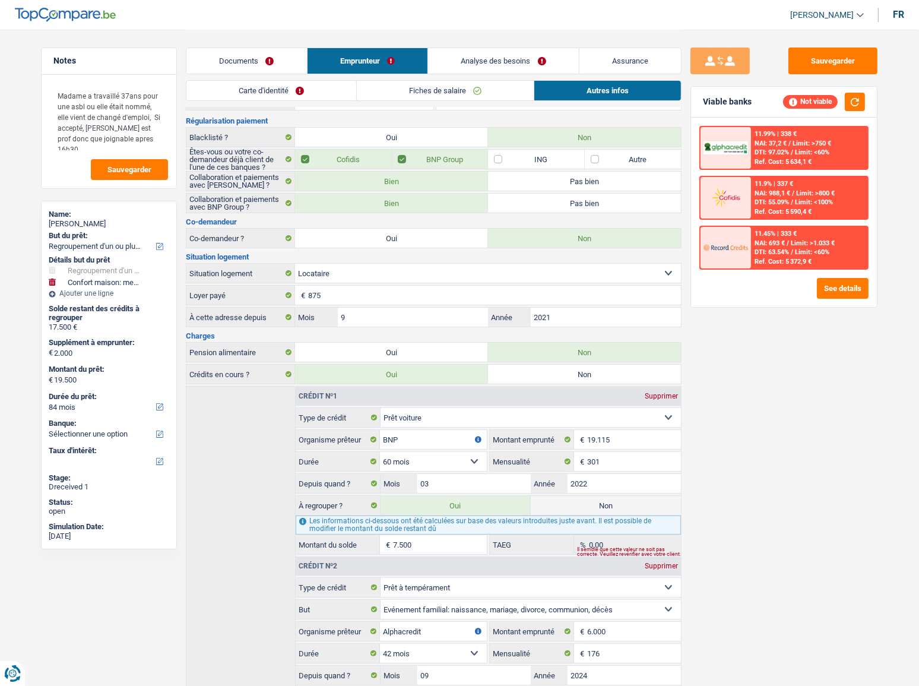
click at [253, 64] on link "Documents" at bounding box center [246, 61] width 121 height 26
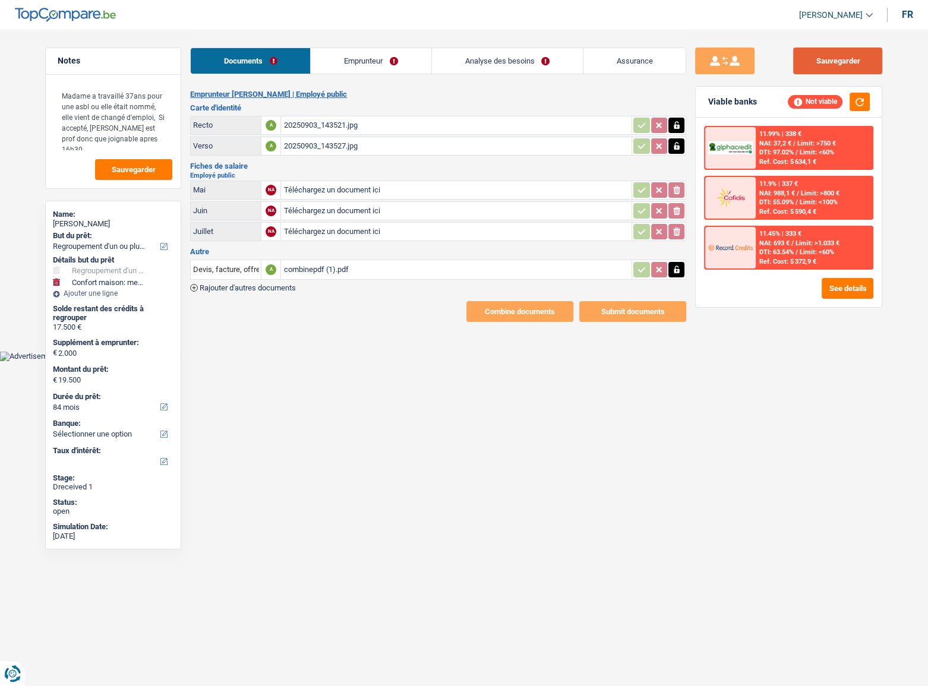
click at [865, 50] on button "Sauvegarder" at bounding box center [837, 61] width 89 height 27
click at [384, 70] on link "Emprunteur" at bounding box center [371, 61] width 120 height 26
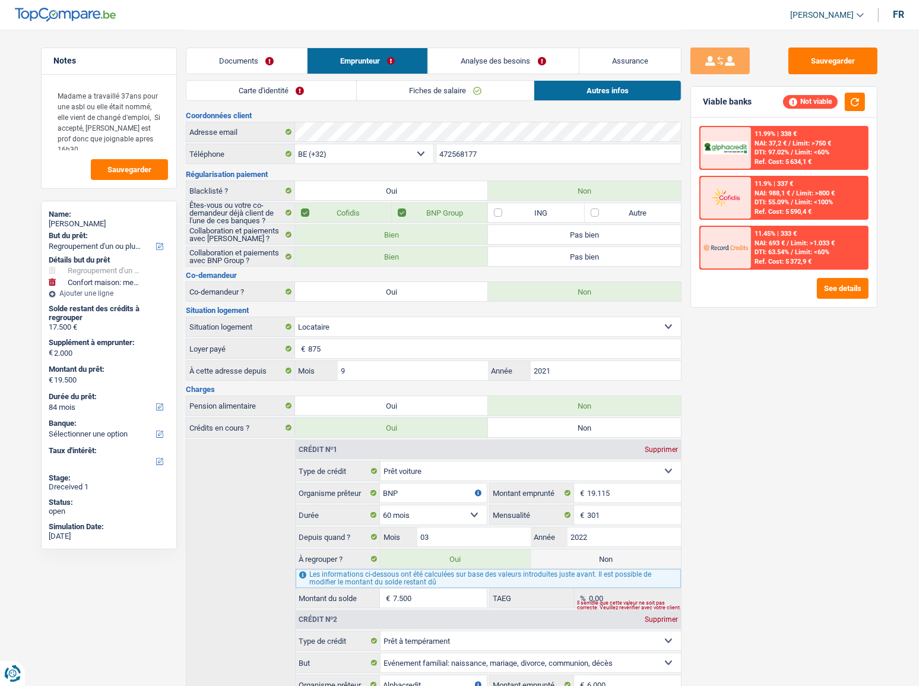
click at [432, 99] on link "Fiches de salaire" at bounding box center [445, 91] width 177 height 20
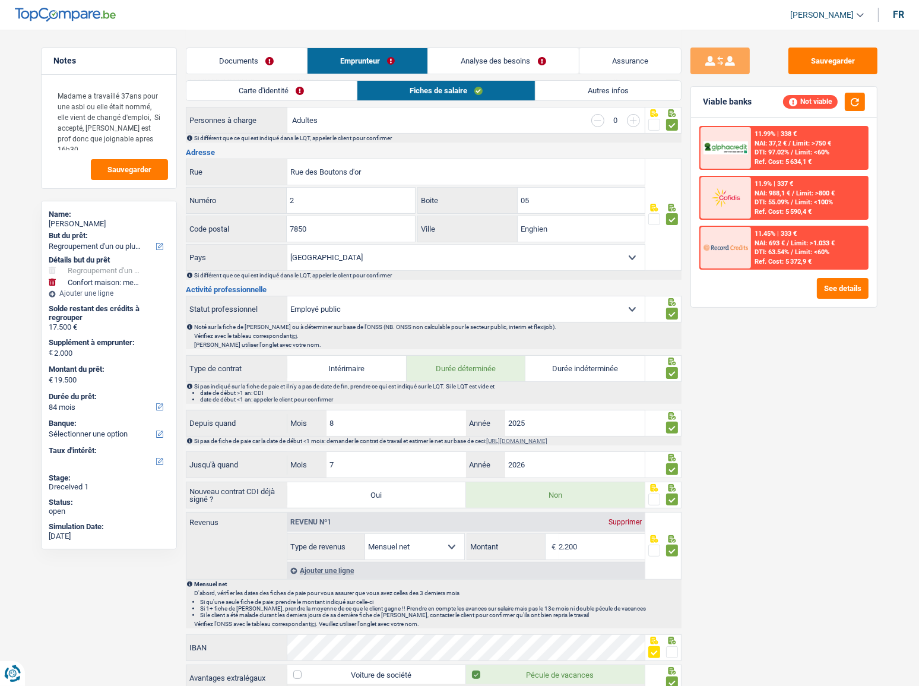
scroll to position [324, 0]
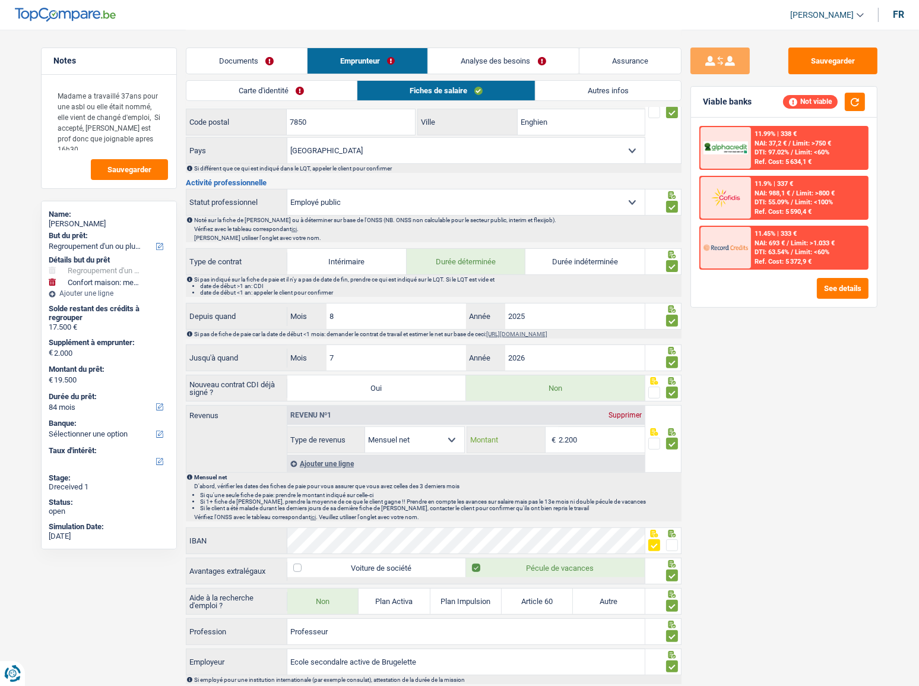
drag, startPoint x: 599, startPoint y: 437, endPoint x: 364, endPoint y: 406, distance: 236.6
click at [373, 409] on div "Revenu nº1 Supprimer Allocation d'handicap Allocations chômage Allocations fami…" at bounding box center [466, 430] width 358 height 48
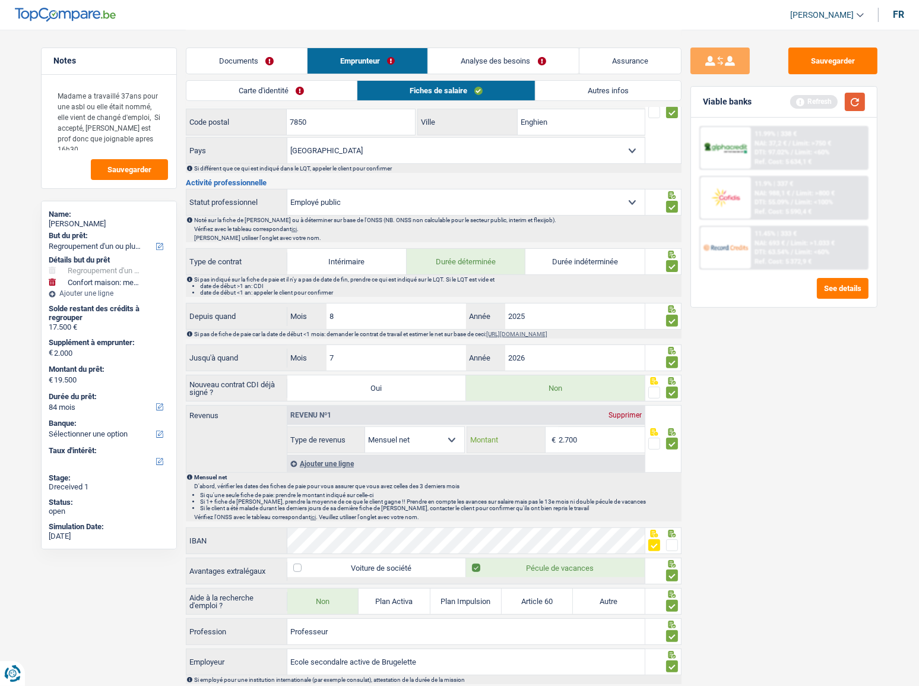
type input "2.700"
click at [855, 101] on button "button" at bounding box center [855, 102] width 20 height 18
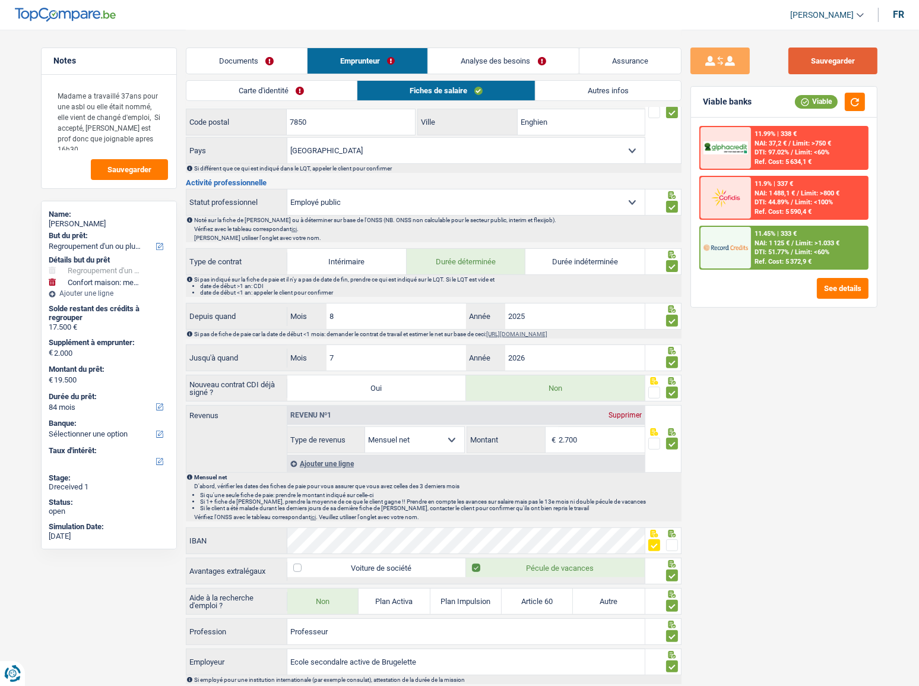
drag, startPoint x: 815, startPoint y: 59, endPoint x: 843, endPoint y: 95, distance: 44.9
click at [815, 59] on button "Sauvegarder" at bounding box center [833, 61] width 89 height 27
click at [860, 96] on button "button" at bounding box center [855, 102] width 20 height 18
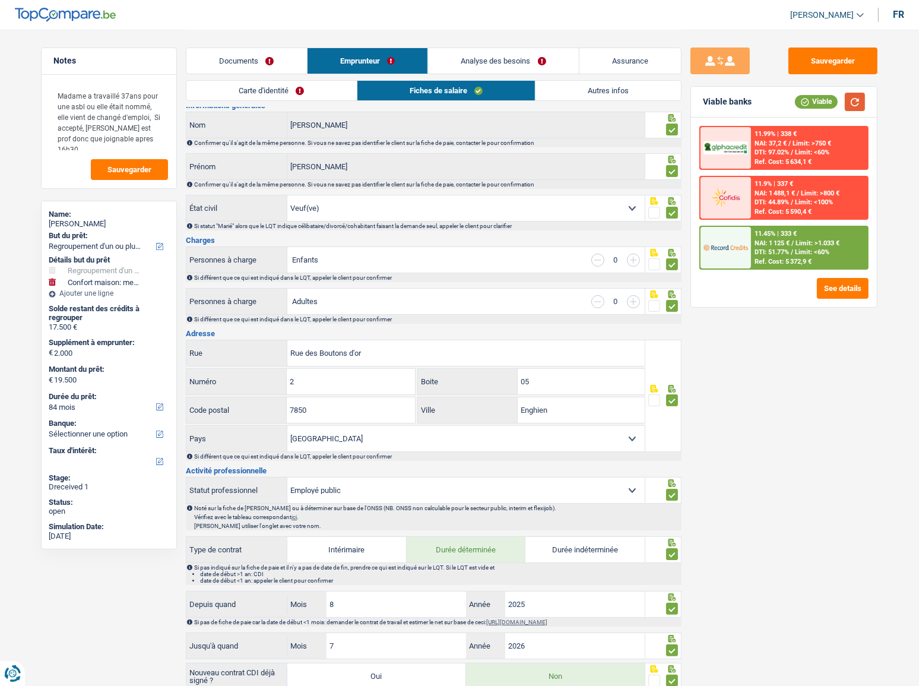
scroll to position [0, 0]
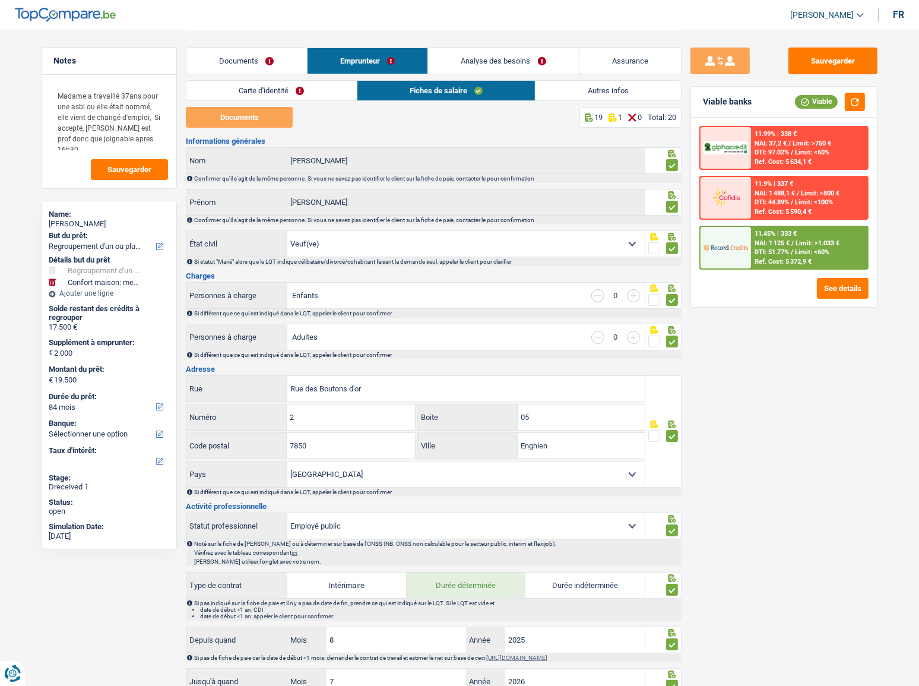
click at [589, 87] on link "Autres infos" at bounding box center [609, 91] width 146 height 20
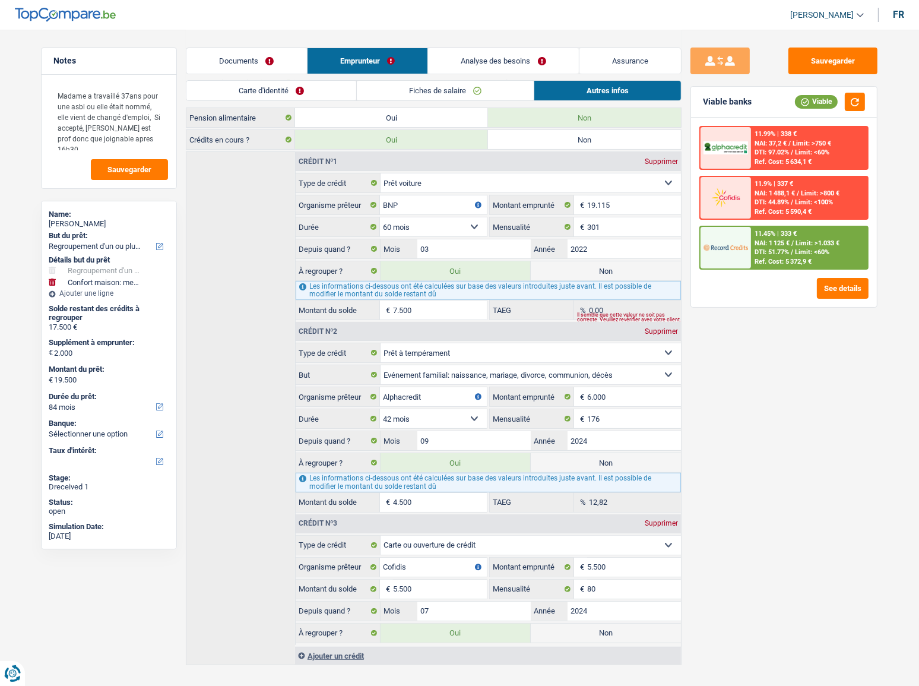
scroll to position [304, 0]
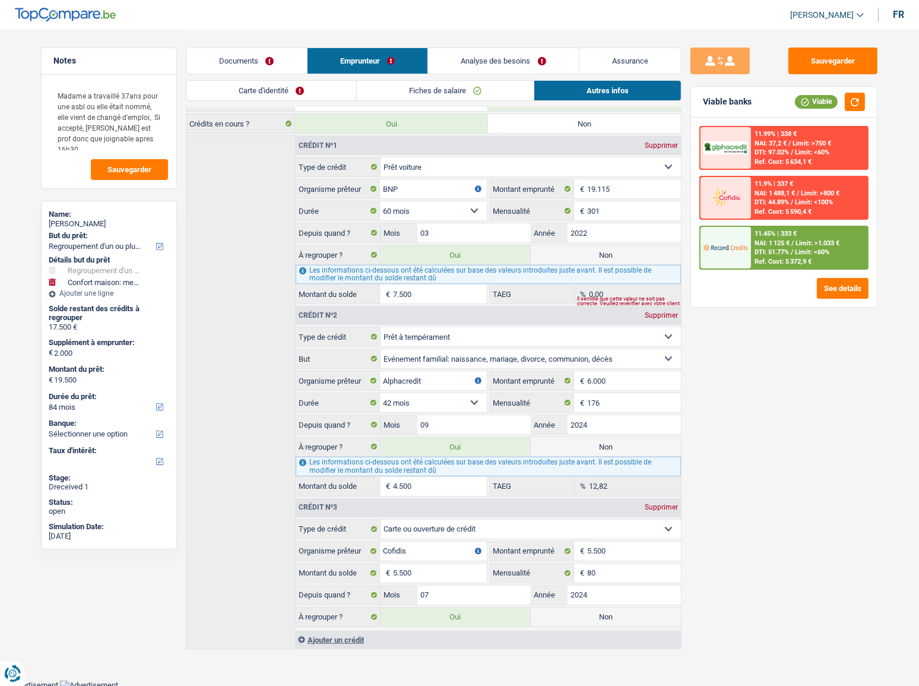
click at [790, 258] on div "Ref. Cost: 5 372,9 €" at bounding box center [783, 262] width 57 height 8
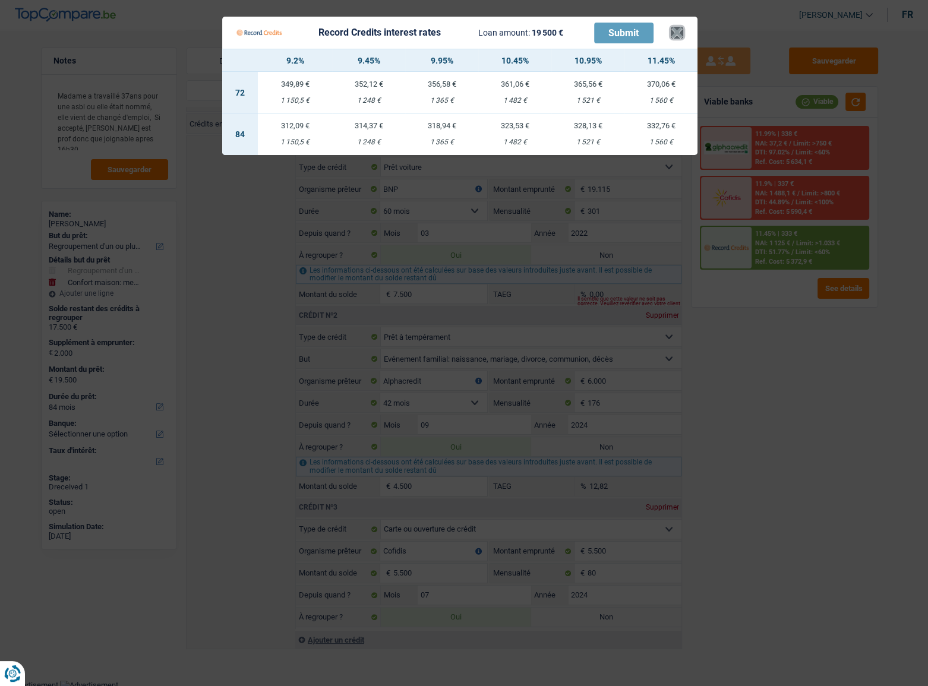
click at [681, 29] on button "×" at bounding box center [677, 33] width 12 height 12
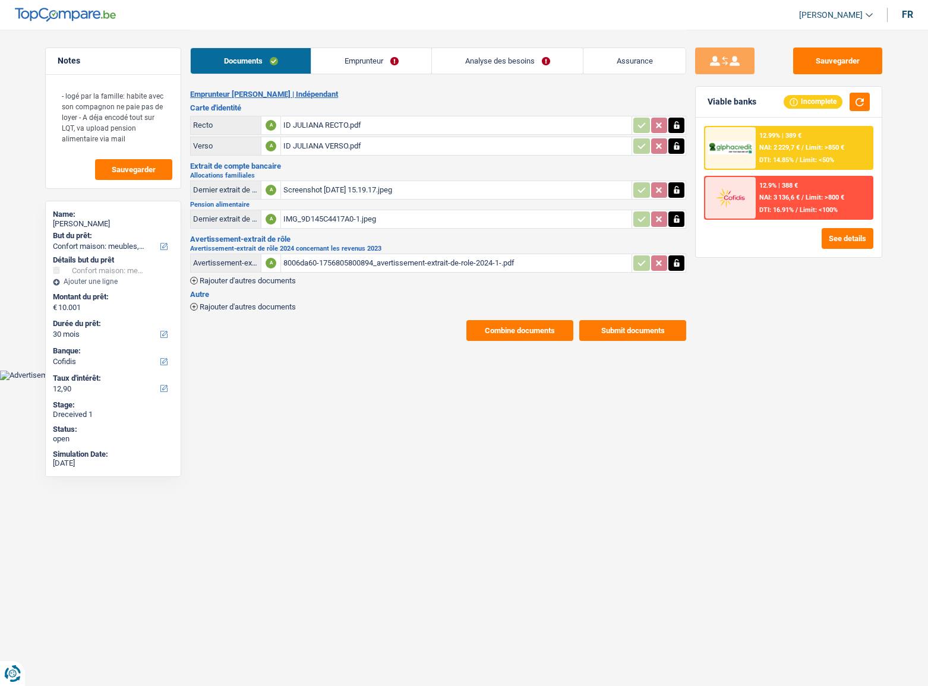
select select "household"
select select "30"
select select "cofidis"
select select "single"
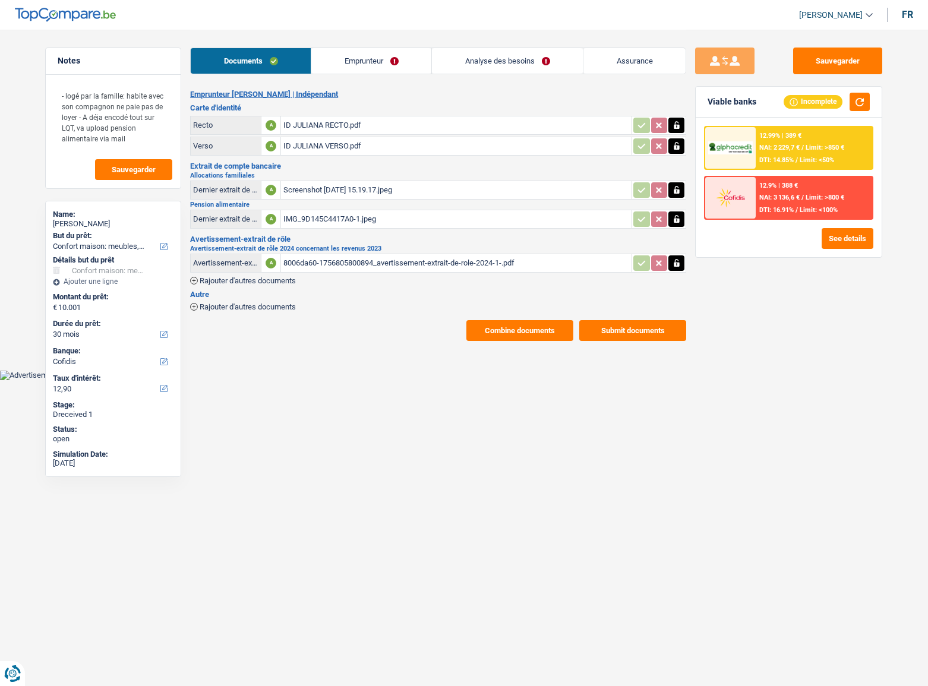
select select "BE"
select select "independent"
select select "BE"
select select "familyAllowances"
select select "netSalary"
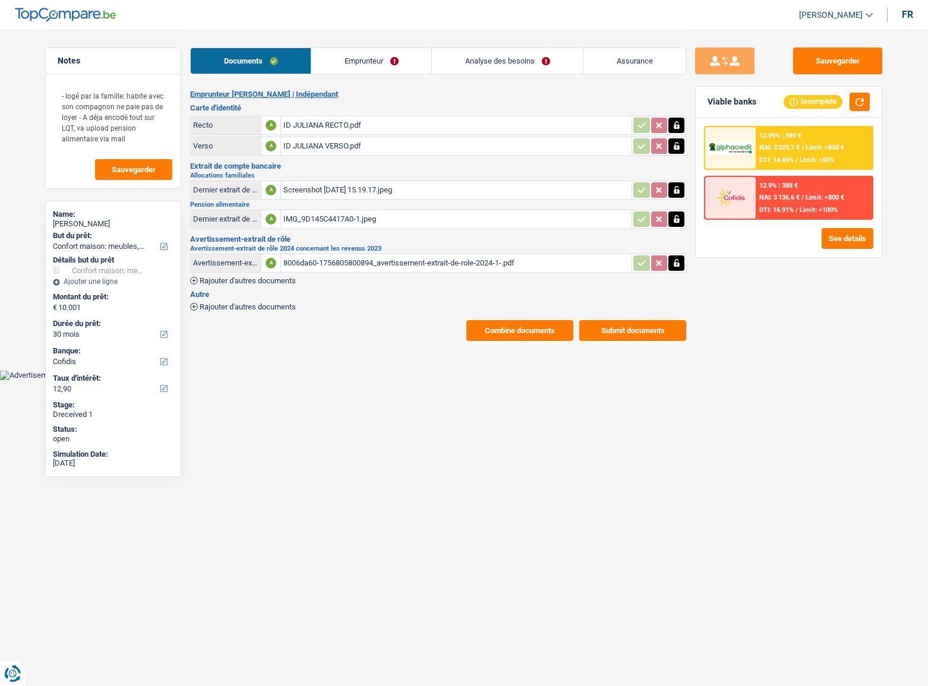
select select "alimony"
click at [356, 62] on link "Emprunteur" at bounding box center [371, 61] width 120 height 26
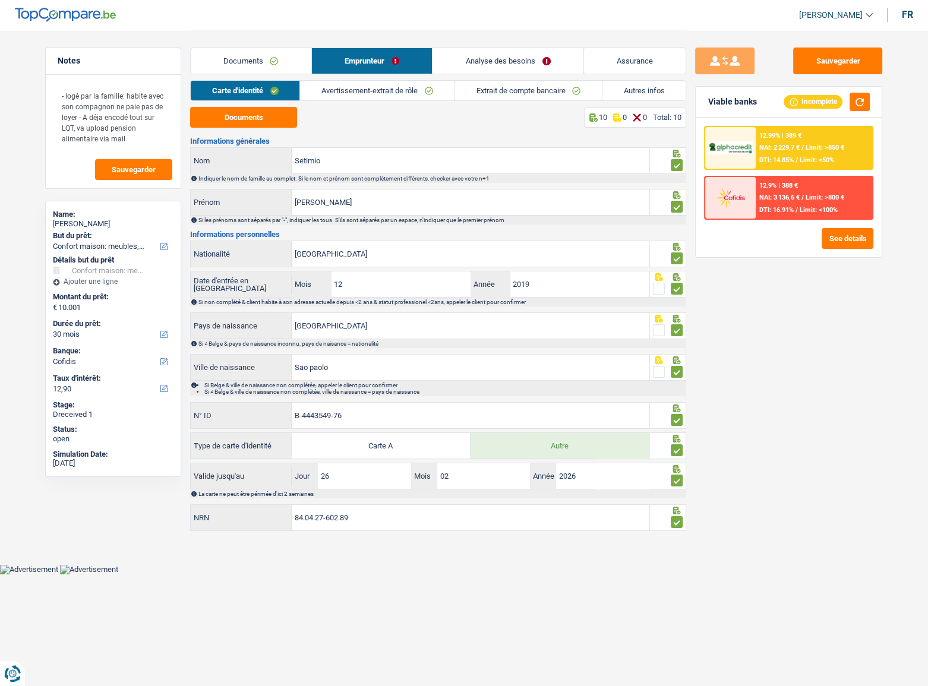
click at [333, 92] on link "Avertissement-extrait de rôle" at bounding box center [377, 91] width 154 height 20
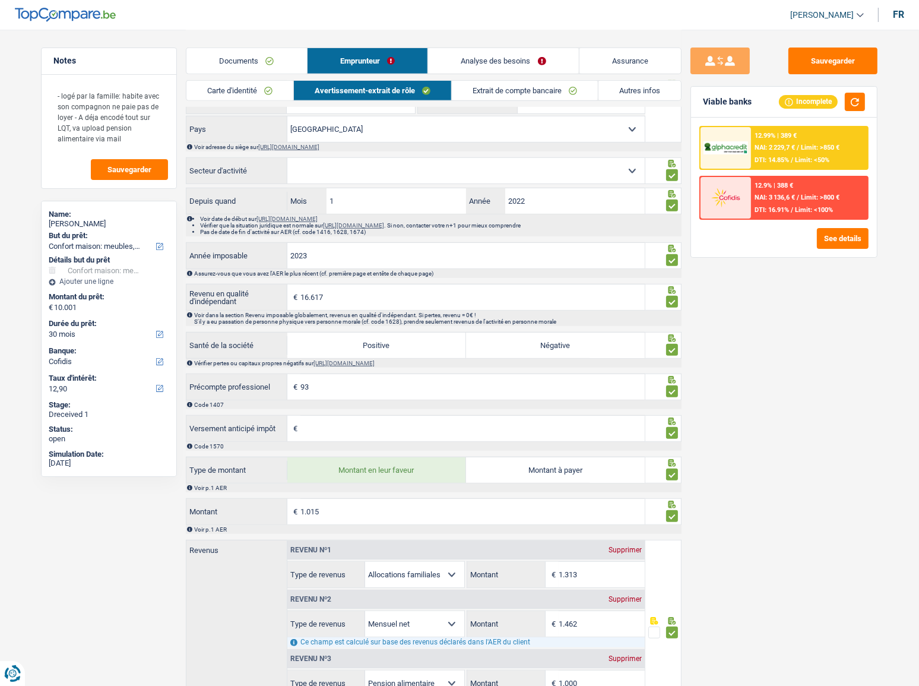
scroll to position [819, 0]
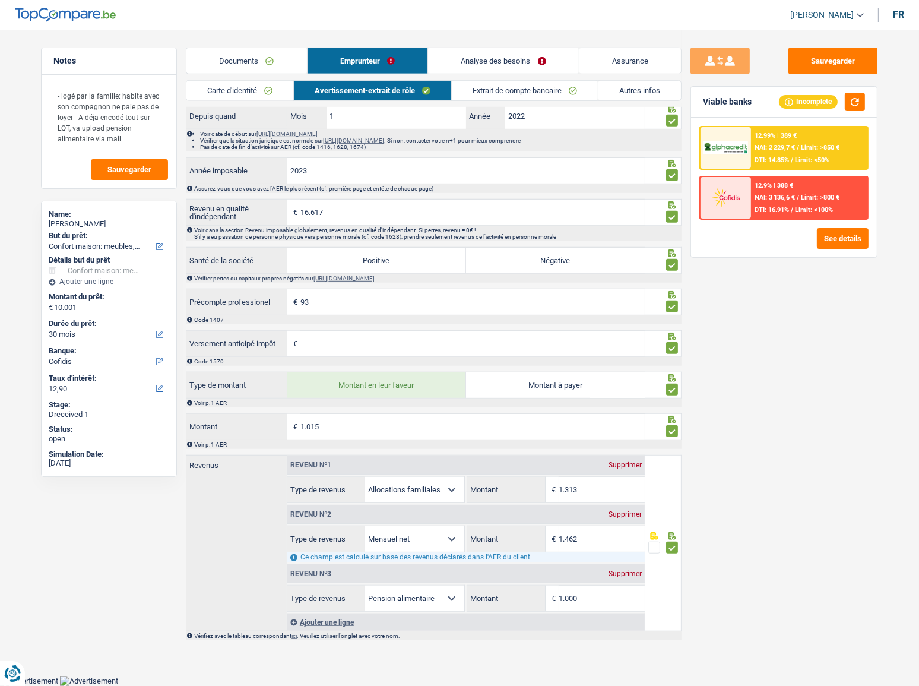
click at [630, 575] on div "Supprimer" at bounding box center [625, 573] width 39 height 7
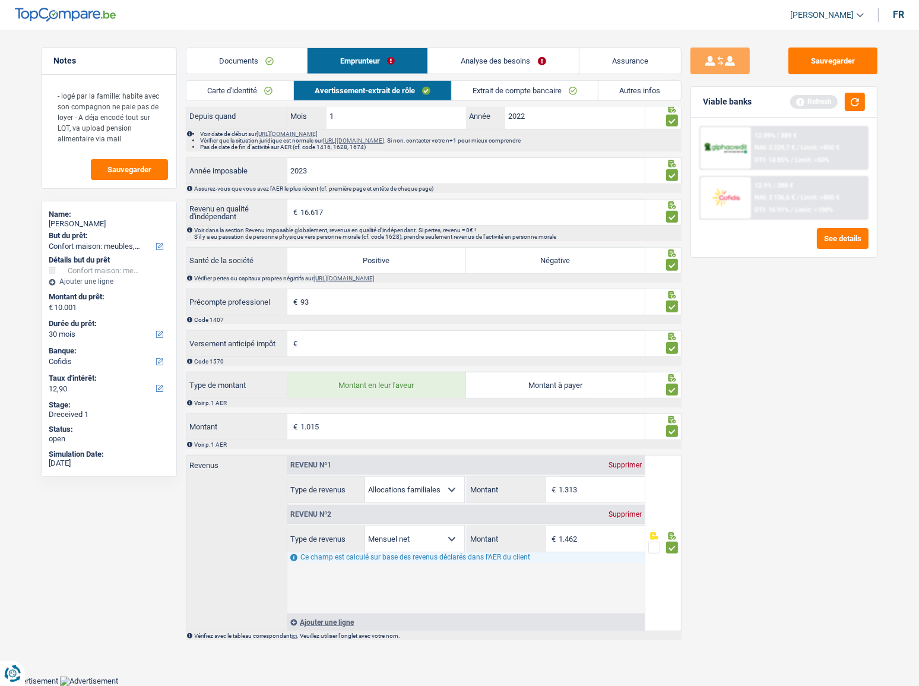
scroll to position [770, 0]
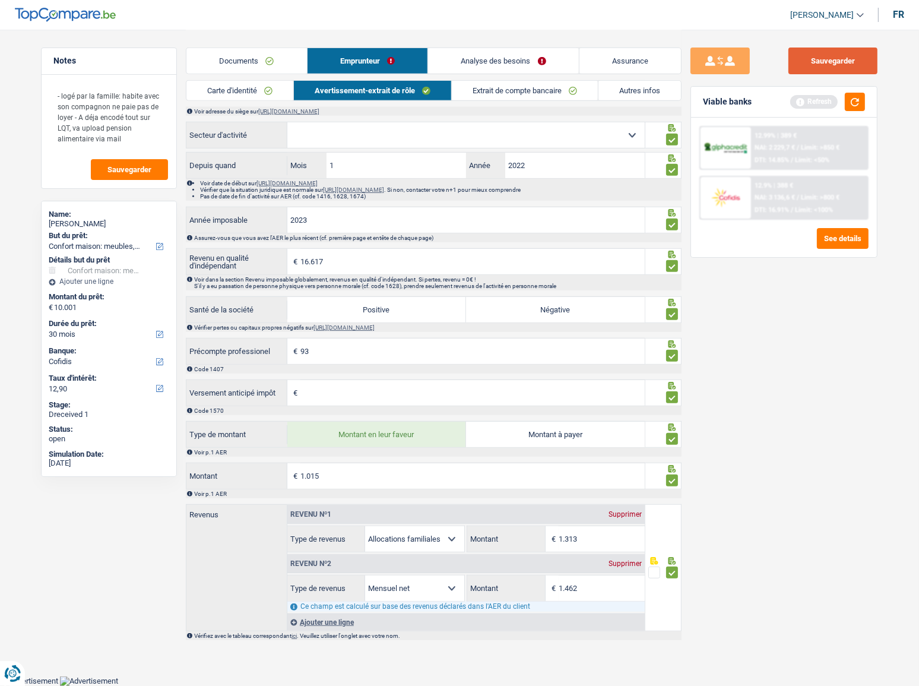
click at [843, 65] on button "Sauvegarder" at bounding box center [833, 61] width 89 height 27
click at [861, 103] on button "button" at bounding box center [855, 102] width 20 height 18
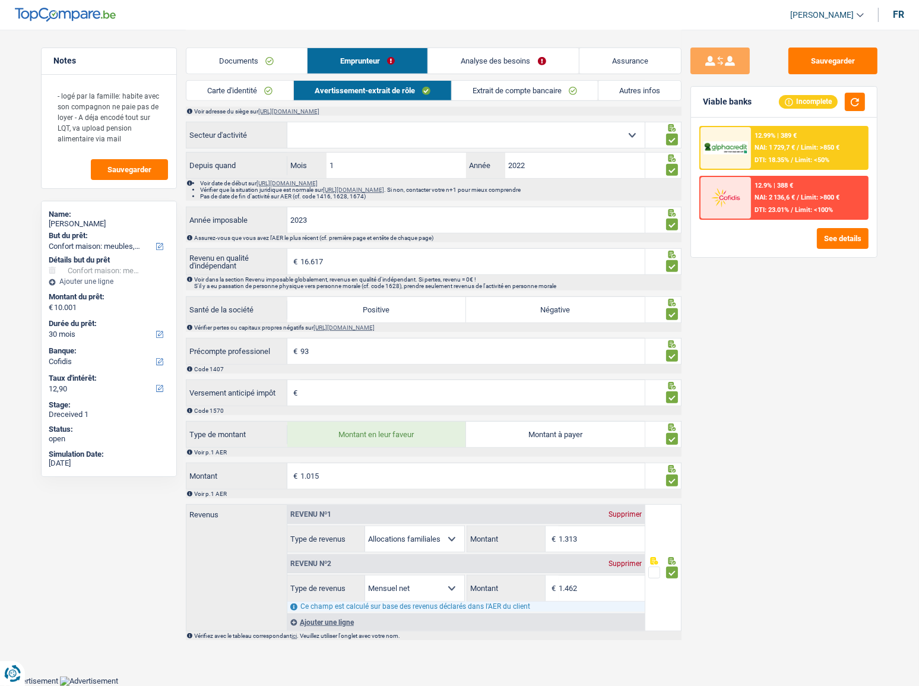
click at [467, 90] on link "Extrait de compte bancaire" at bounding box center [525, 91] width 146 height 20
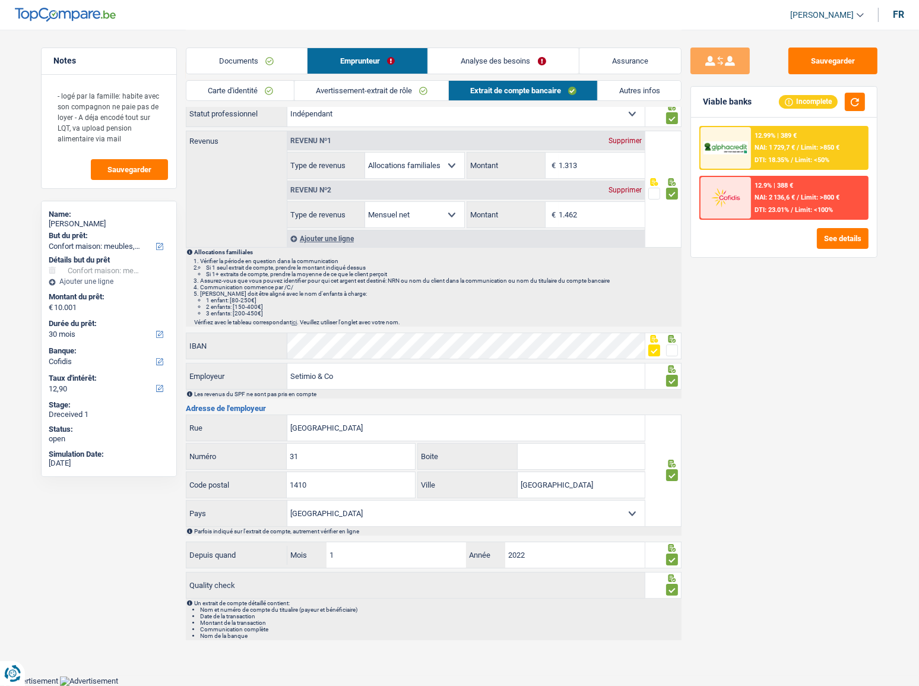
scroll to position [45, 0]
click at [327, 83] on link "Avertissement-extrait de rôle" at bounding box center [372, 91] width 154 height 20
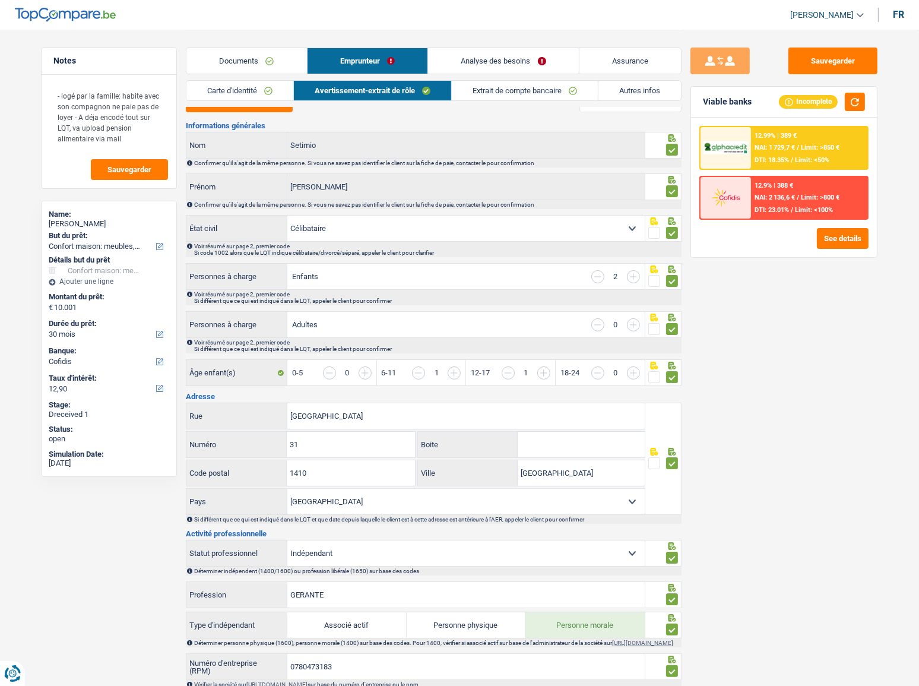
scroll to position [0, 0]
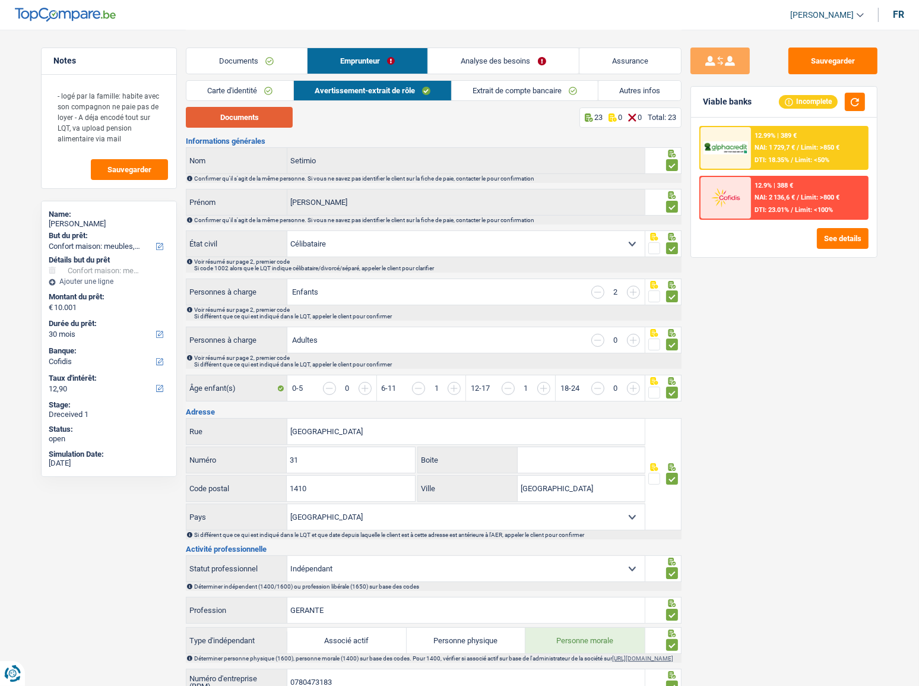
click at [240, 116] on button "Documents" at bounding box center [239, 117] width 107 height 21
click at [494, 90] on link "Extrait de compte bancaire" at bounding box center [525, 91] width 146 height 20
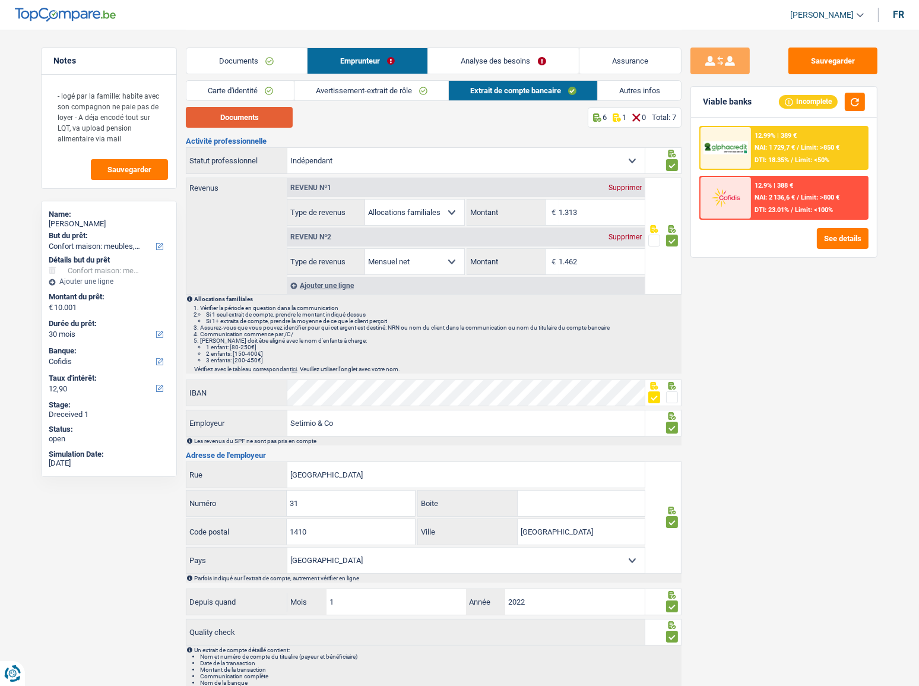
click at [257, 113] on button "Documents" at bounding box center [239, 117] width 107 height 21
click at [626, 97] on link "Autres infos" at bounding box center [639, 91] width 83 height 20
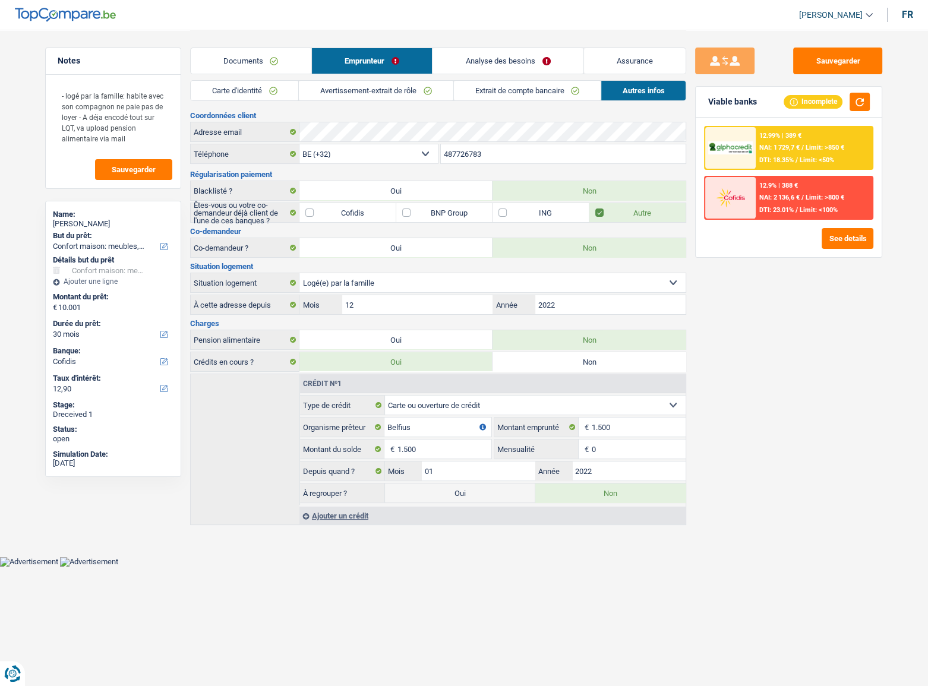
click at [804, 147] on div "NAI: 1 729,7 € / Limit: >850 €" at bounding box center [801, 148] width 85 height 8
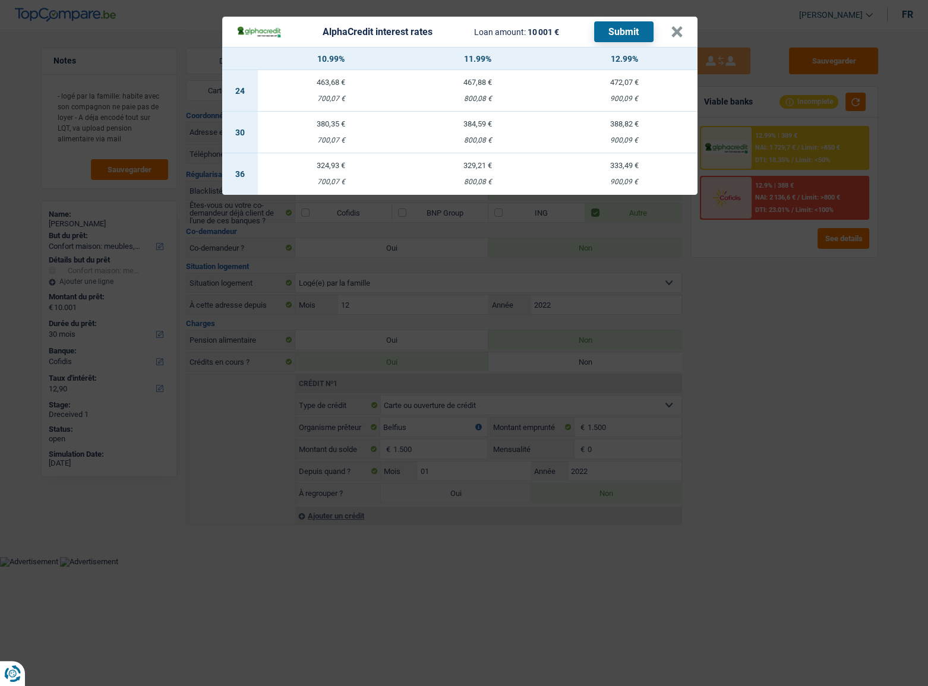
click at [597, 139] on div "900,09 €" at bounding box center [624, 141] width 147 height 8
select select "alphacredit"
type input "12,99"
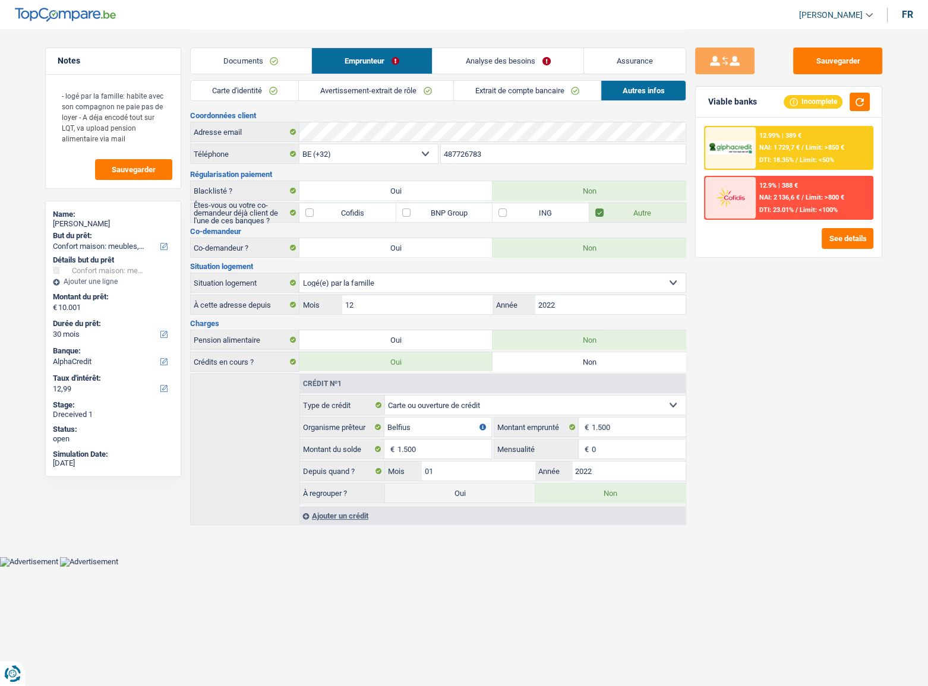
click at [837, 142] on div "12.99% | 389 € NAI: 1 729,7 € / Limit: >850 € DTI: 18.35% / Limit: <50%" at bounding box center [813, 148] width 117 height 42
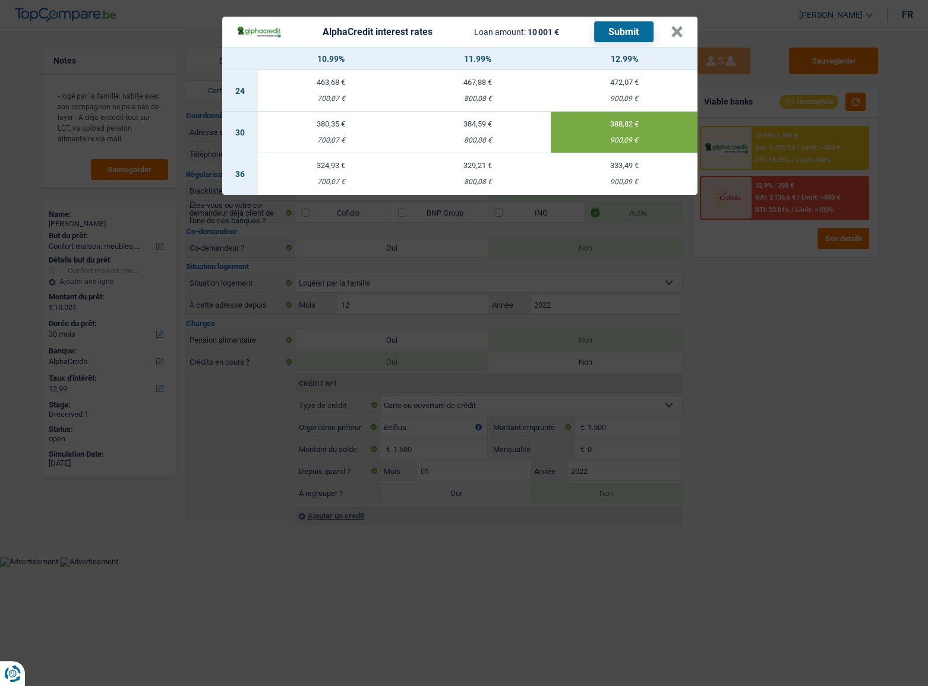
click at [613, 39] on button "Submit" at bounding box center [623, 31] width 59 height 21
click at [678, 27] on button "×" at bounding box center [677, 32] width 12 height 12
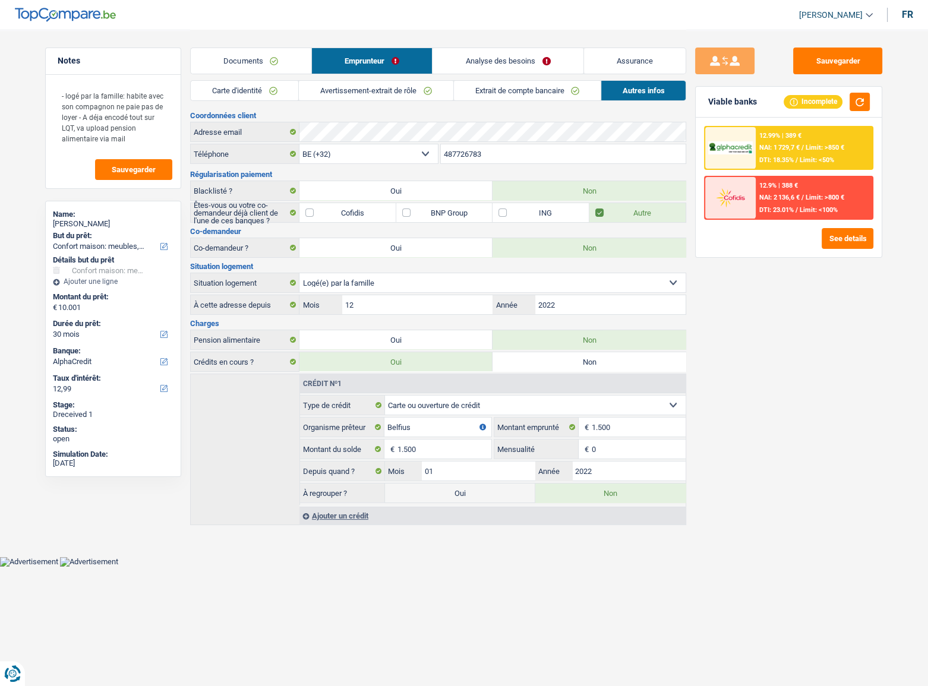
click at [95, 222] on div "[PERSON_NAME]" at bounding box center [113, 224] width 121 height 10
copy div "Setimio"
click at [118, 328] on select "12 mois 18 mois 24 mois 30 mois 36 mois 42 mois 48 mois 60 mois Sélectionner un…" at bounding box center [113, 334] width 121 height 12
click at [501, 63] on link "Analyse des besoins" at bounding box center [507, 61] width 151 height 26
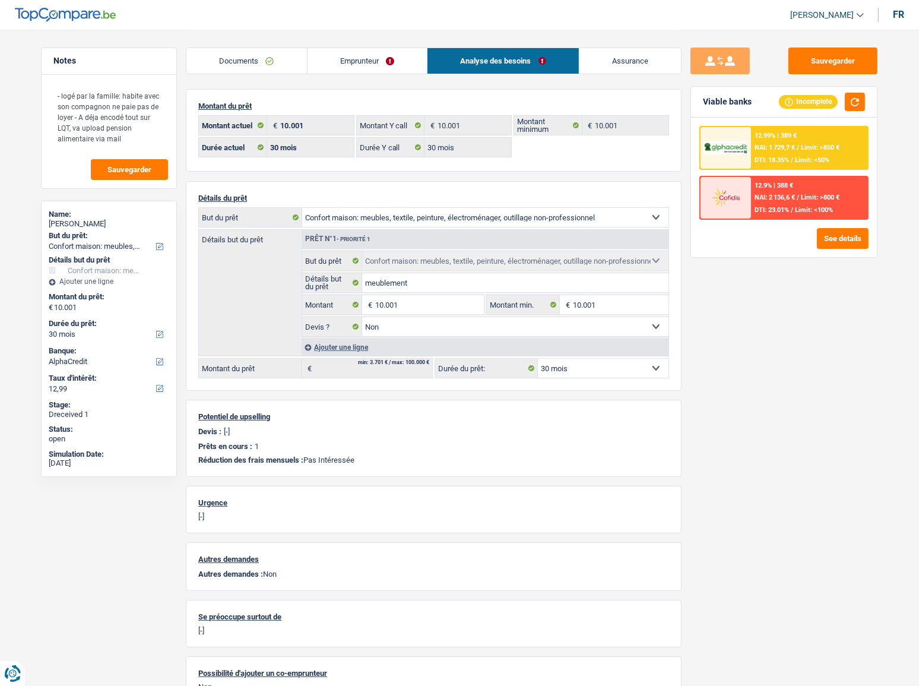
scroll to position [77, 0]
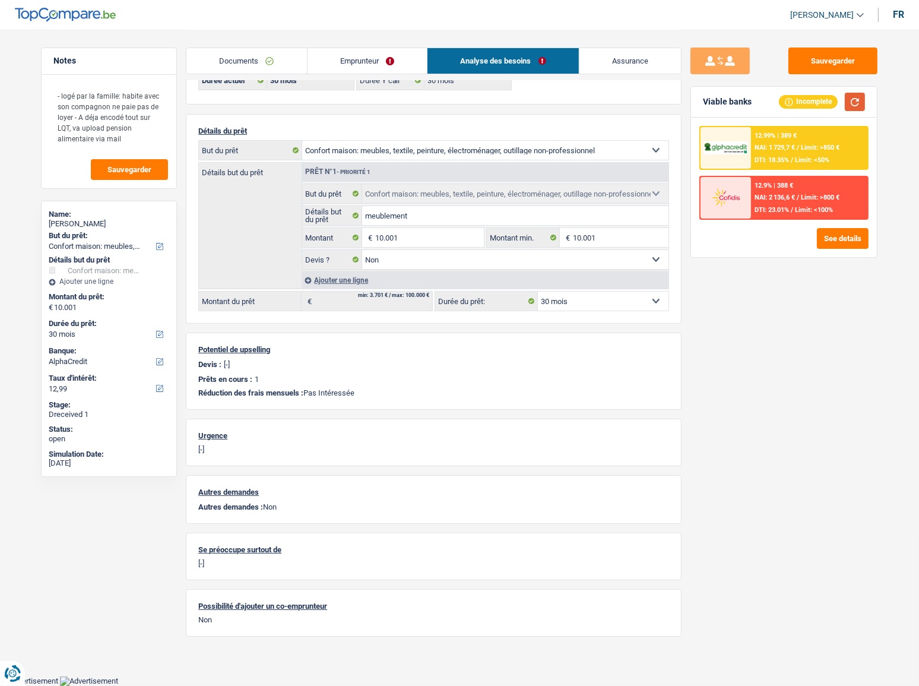
click at [855, 99] on button "button" at bounding box center [855, 102] width 20 height 18
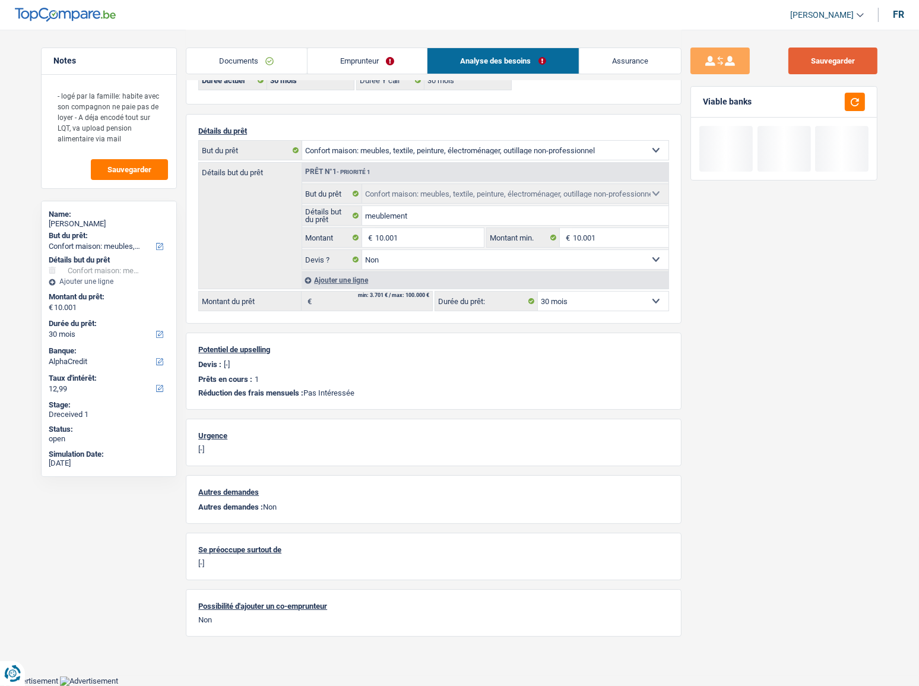
click at [847, 63] on button "Sauvegarder" at bounding box center [833, 61] width 89 height 27
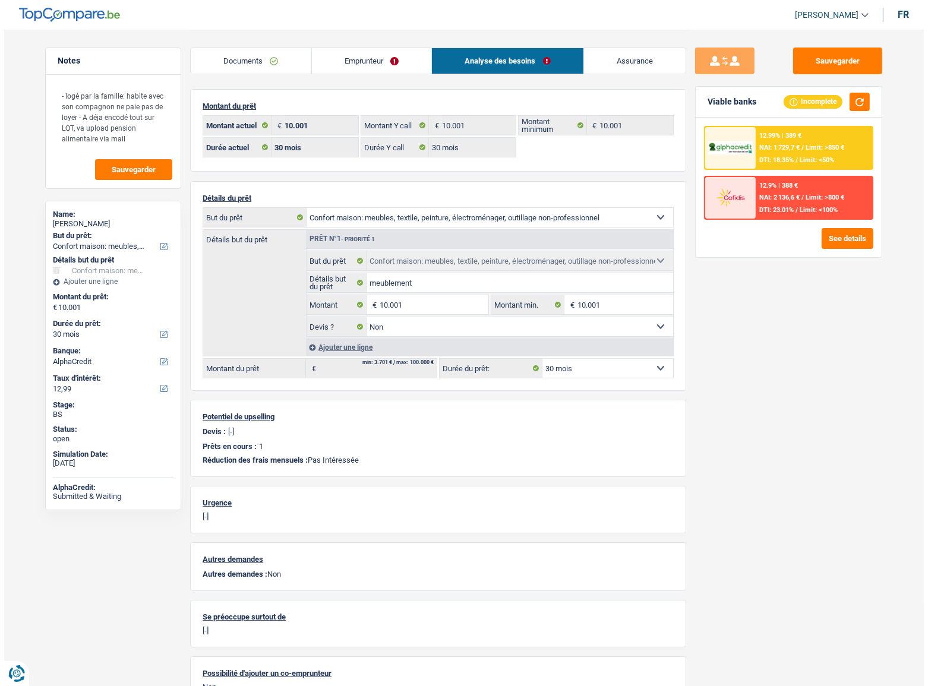
scroll to position [0, 0]
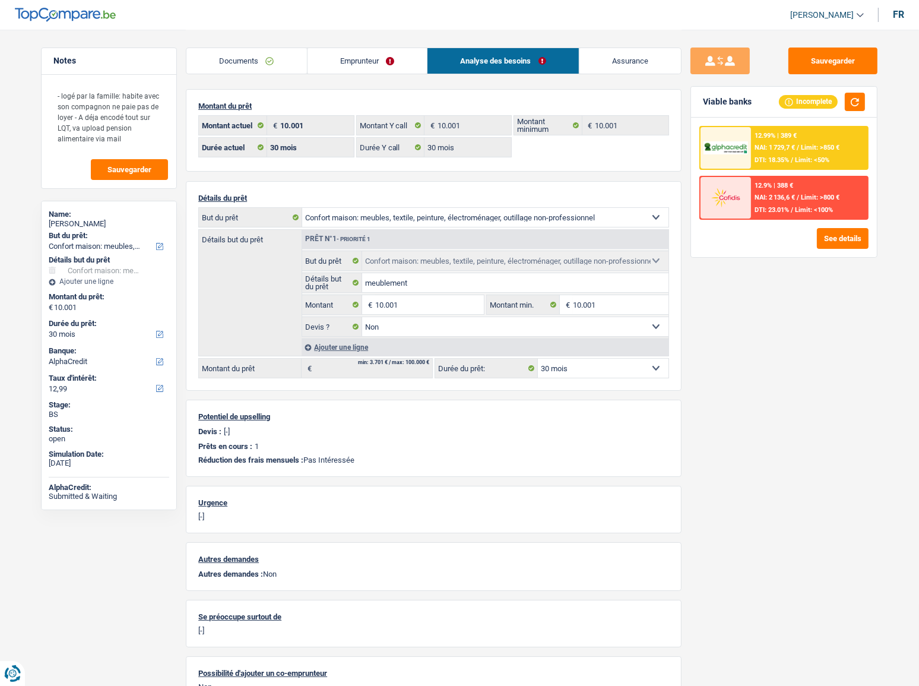
drag, startPoint x: 362, startPoint y: 71, endPoint x: 354, endPoint y: 71, distance: 7.7
click at [361, 71] on link "Emprunteur" at bounding box center [368, 61] width 120 height 26
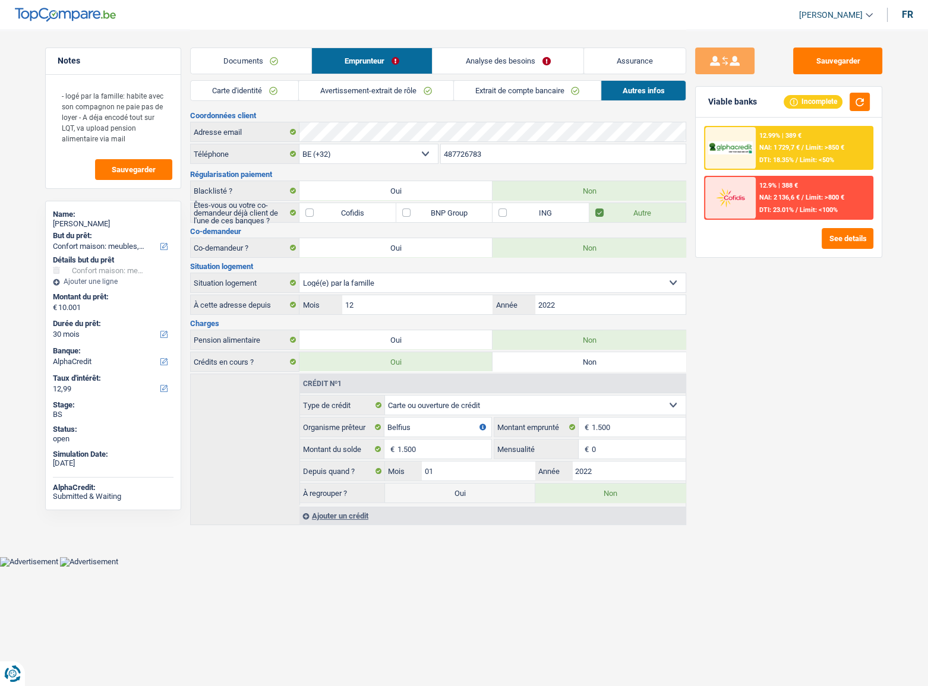
click at [341, 91] on link "Avertissement-extrait de rôle" at bounding box center [376, 91] width 154 height 20
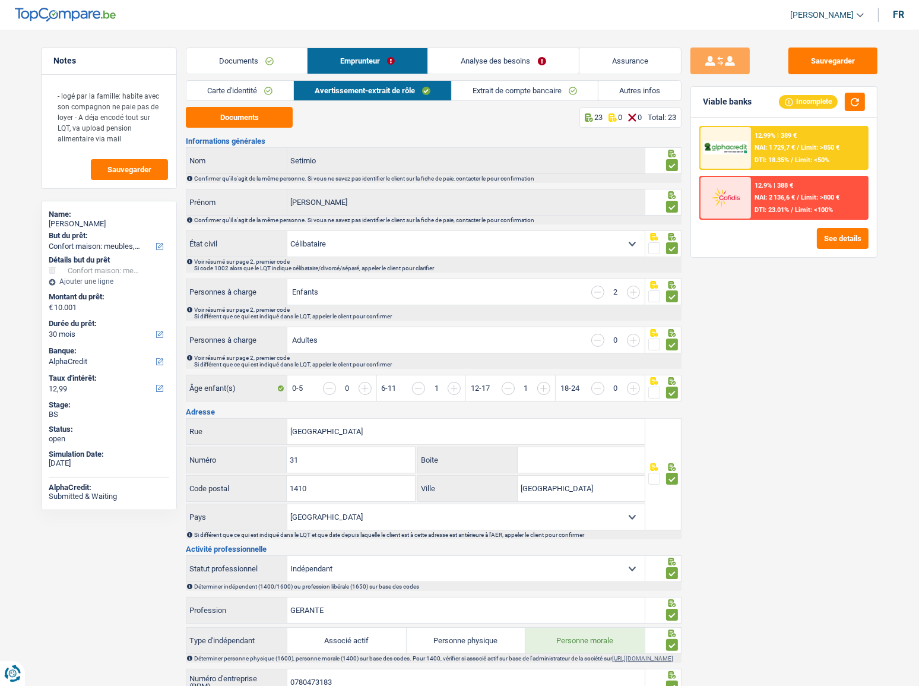
click at [504, 91] on link "Extrait de compte bancaire" at bounding box center [525, 91] width 146 height 20
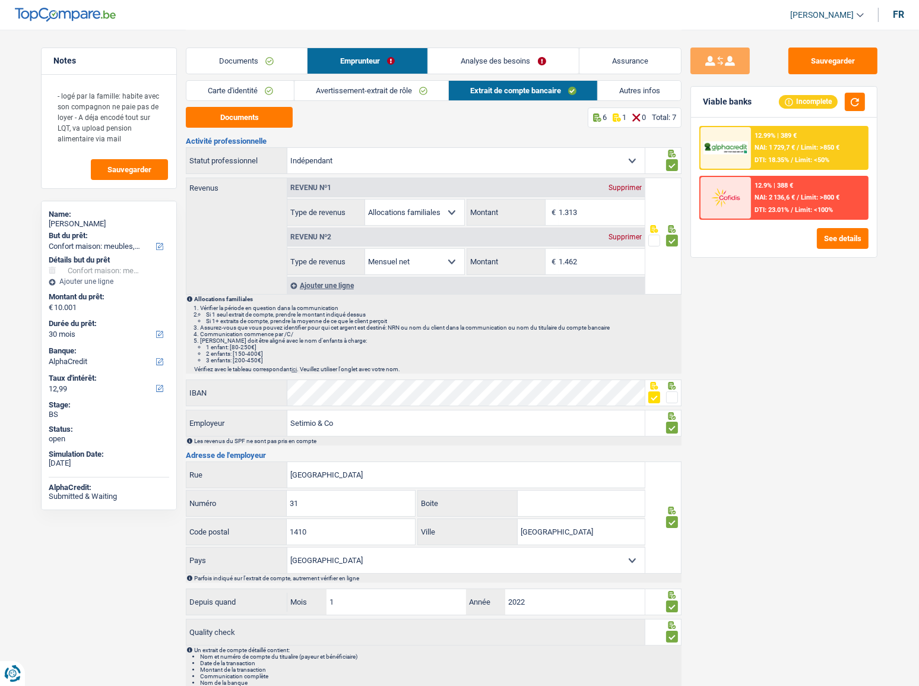
click at [616, 96] on link "Autres infos" at bounding box center [639, 91] width 83 height 20
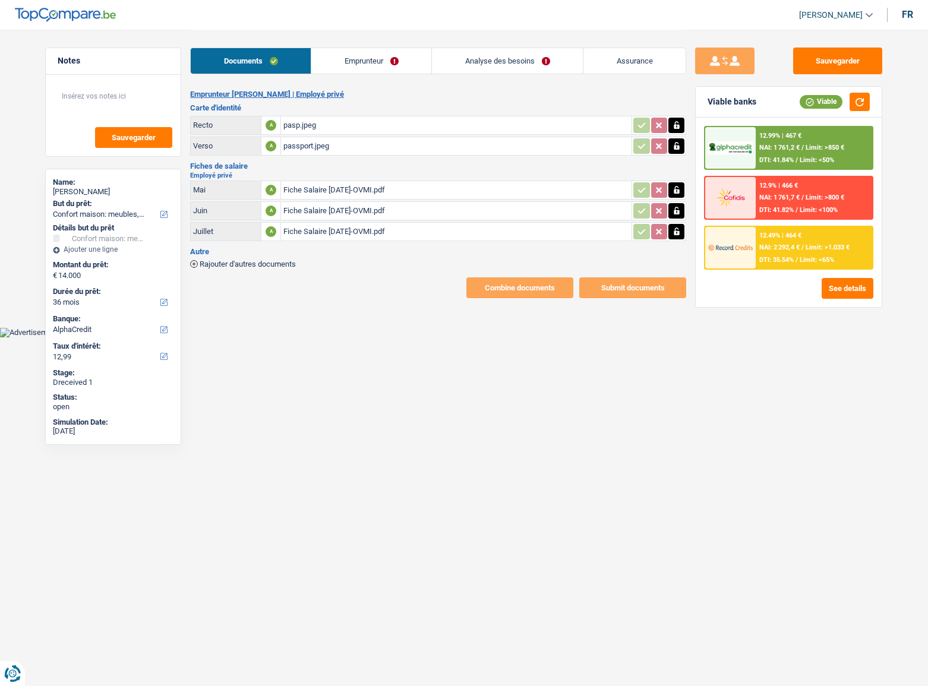
select select "household"
select select "36"
select select "alphacredit"
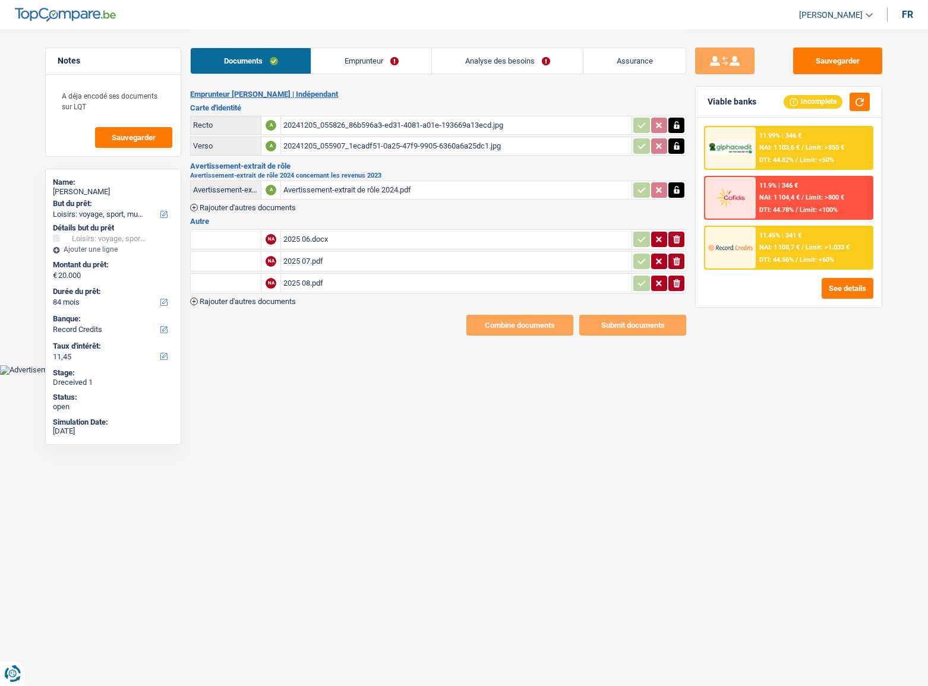
select select "hobbies"
select select "84"
select select "record credits"
click at [339, 235] on div "2025 06.docx" at bounding box center [456, 239] width 346 height 18
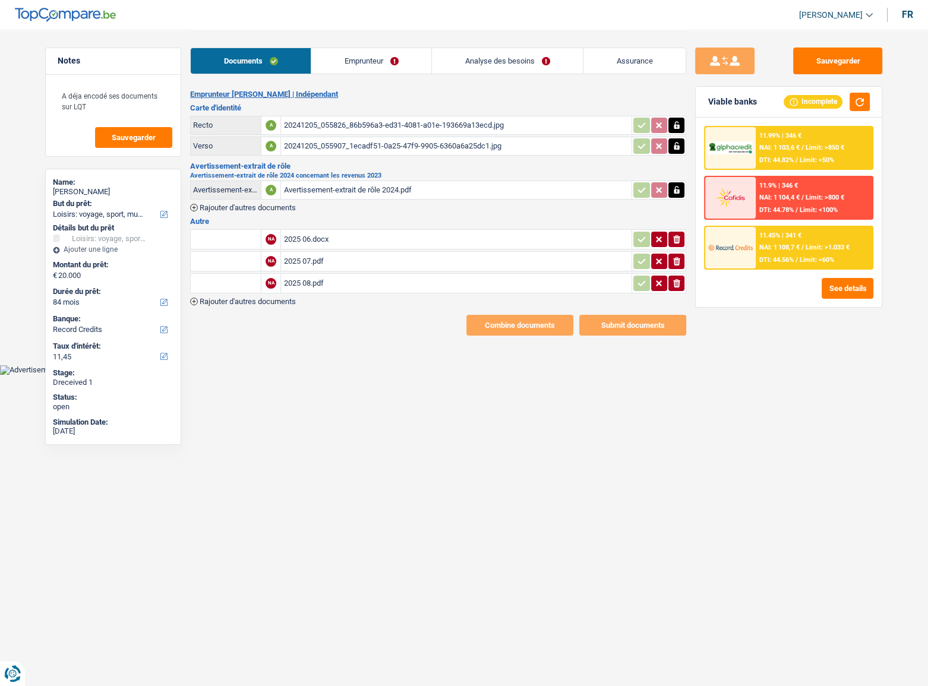
click at [308, 259] on div "2025 07.pdf" at bounding box center [456, 261] width 346 height 18
click at [392, 274] on div "2025 08.pdf" at bounding box center [456, 283] width 346 height 18
click at [347, 77] on div "Documents Emprunteur Analyse des besoins Assurance" at bounding box center [438, 55] width 496 height 50
click at [355, 63] on link "Emprunteur" at bounding box center [371, 61] width 120 height 26
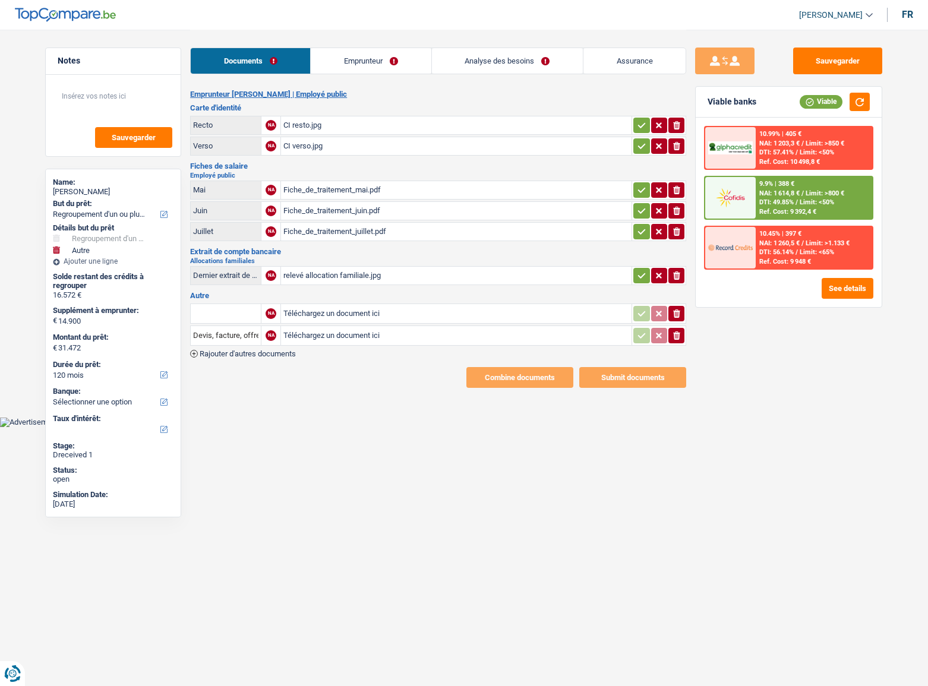
select select "refinancing"
select select "other"
select select "120"
click at [338, 116] on div "CI resto.jpg" at bounding box center [456, 125] width 346 height 18
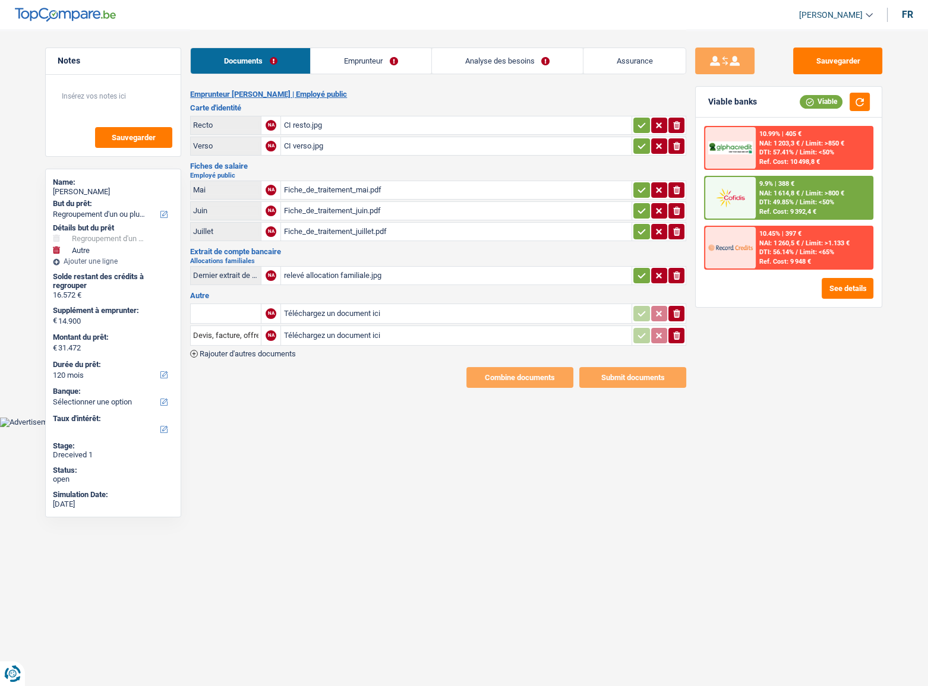
click at [651, 146] on button "button" at bounding box center [659, 145] width 16 height 15
click at [640, 121] on icon "button" at bounding box center [642, 125] width 10 height 12
click at [635, 147] on button "button" at bounding box center [641, 145] width 16 height 15
drag, startPoint x: 634, startPoint y: 184, endPoint x: 637, endPoint y: 202, distance: 18.6
click at [634, 185] on button "button" at bounding box center [641, 189] width 16 height 15
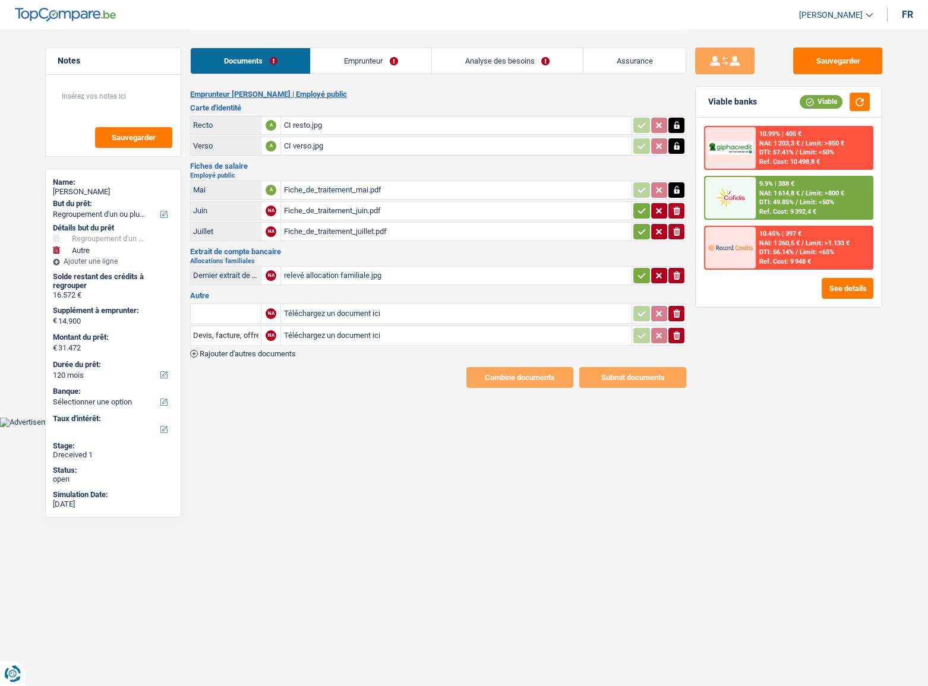
click at [637, 220] on table "Mai A Fiche_de_traitement_mai.pdf Juin NA Fiche_de_traitement_juin.pdf ionicons…" at bounding box center [438, 211] width 496 height 64
click at [637, 232] on icon "button" at bounding box center [642, 232] width 10 height 12
click at [638, 208] on icon "button" at bounding box center [642, 211] width 10 height 12
click at [429, 191] on div "Fiche_de_traitement_mai.pdf" at bounding box center [456, 190] width 346 height 18
click at [357, 208] on div "Fiche_de_traitement_juin.pdf" at bounding box center [456, 211] width 346 height 18
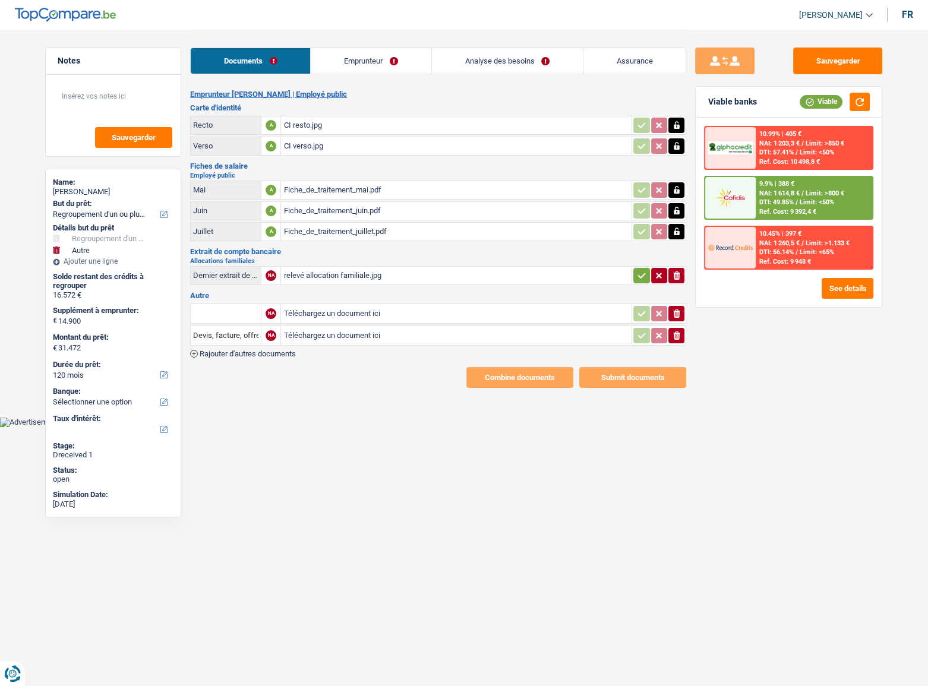
click at [393, 225] on div "Fiche_de_traitement_juillet.pdf" at bounding box center [456, 232] width 346 height 18
click at [419, 276] on div "relevé allocation familiale.jpg" at bounding box center [456, 276] width 346 height 18
click at [678, 334] on icon "button" at bounding box center [676, 335] width 7 height 8
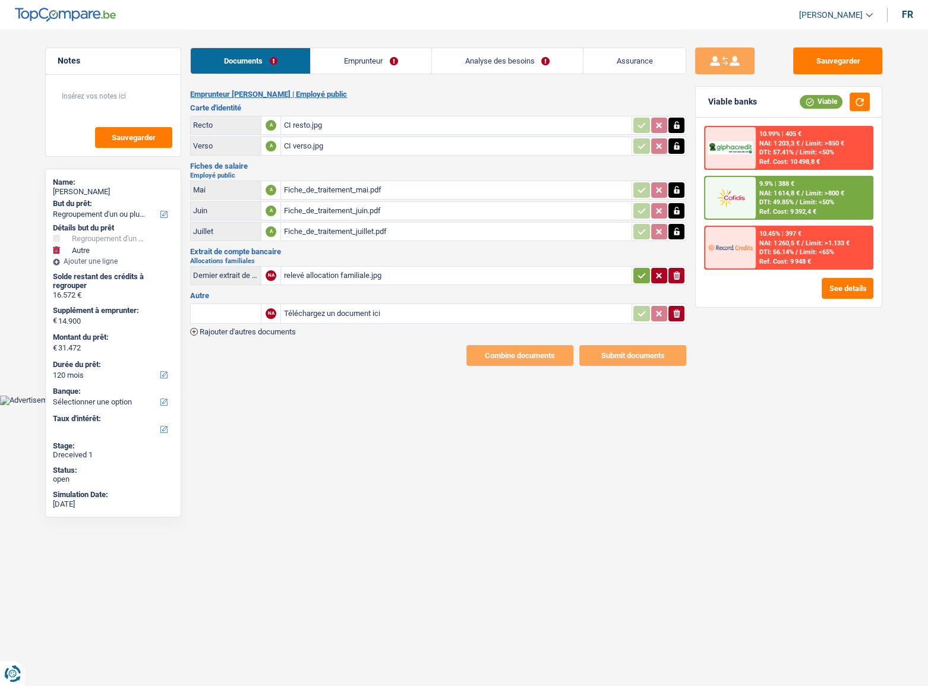
click at [677, 317] on button "ionicons-v5-e" at bounding box center [676, 313] width 16 height 15
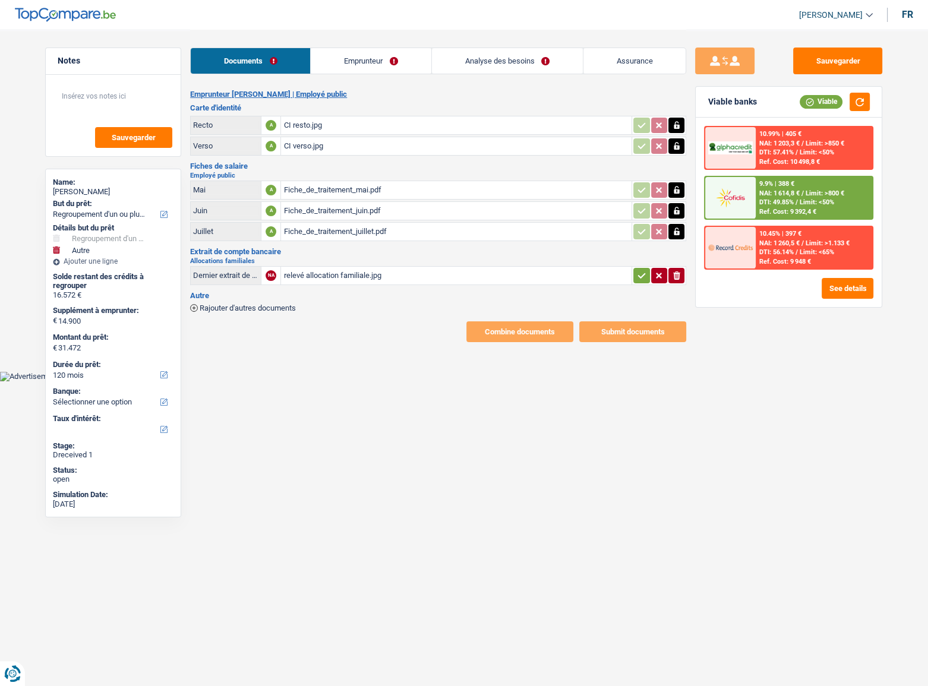
click at [644, 273] on icon "button" at bounding box center [642, 276] width 10 height 12
click at [341, 69] on link "Emprunteur" at bounding box center [371, 61] width 120 height 26
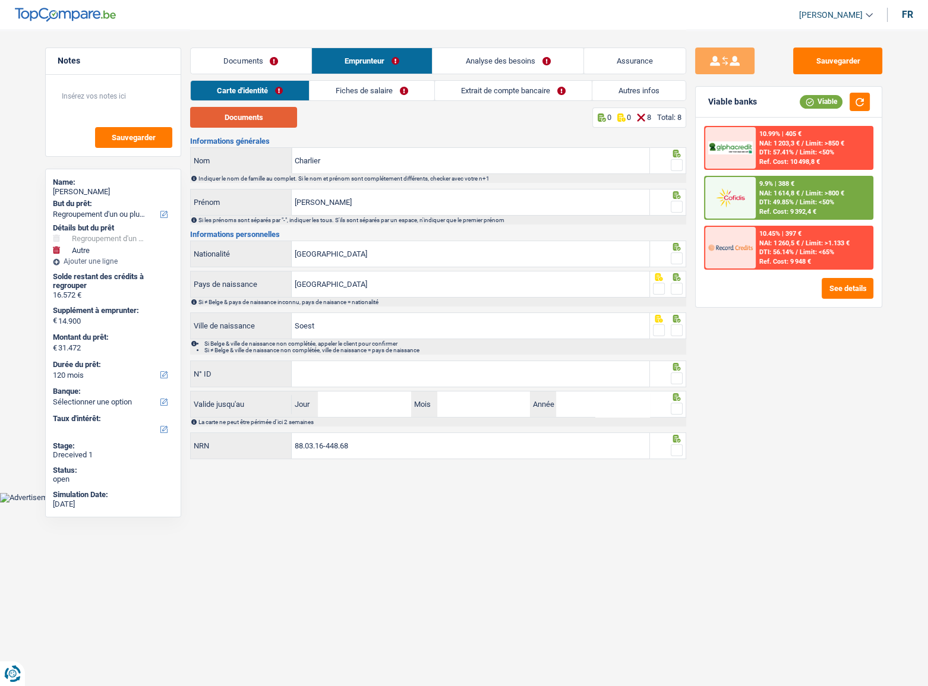
click at [246, 109] on button "Documents" at bounding box center [243, 117] width 107 height 21
drag, startPoint x: 676, startPoint y: 159, endPoint x: 679, endPoint y: 196, distance: 36.9
click at [676, 160] on span at bounding box center [677, 165] width 12 height 12
click at [0, 0] on input "radio" at bounding box center [0, 0] width 0 height 0
drag, startPoint x: 679, startPoint y: 199, endPoint x: 677, endPoint y: 206, distance: 7.3
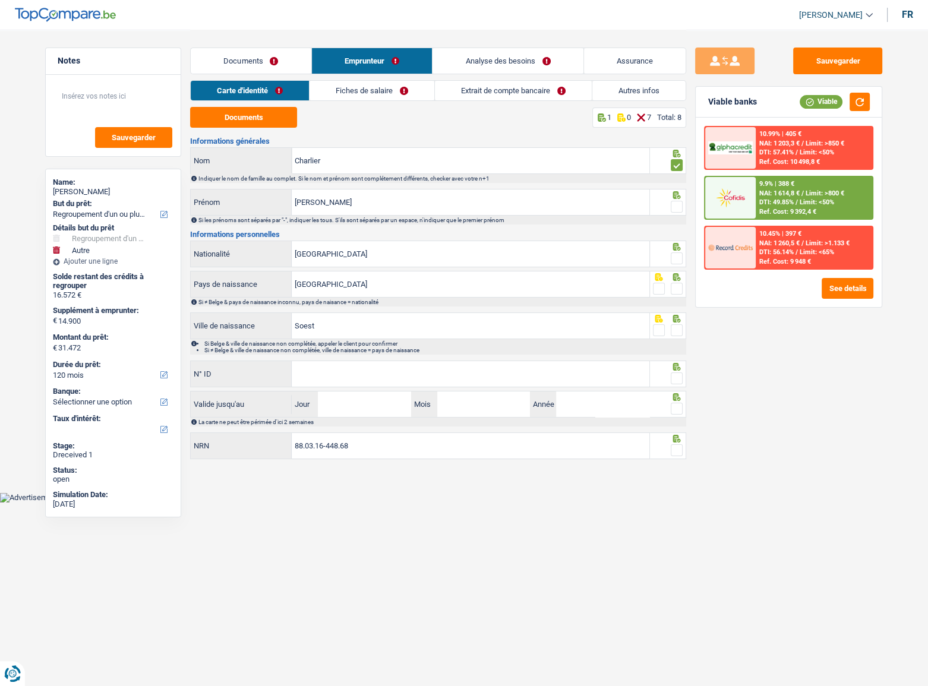
click at [679, 201] on div at bounding box center [677, 207] width 12 height 15
click at [677, 249] on icon at bounding box center [677, 247] width 8 height 8
click at [676, 255] on span at bounding box center [677, 258] width 12 height 12
click at [0, 0] on input "radio" at bounding box center [0, 0] width 0 height 0
click at [673, 201] on div at bounding box center [677, 207] width 12 height 15
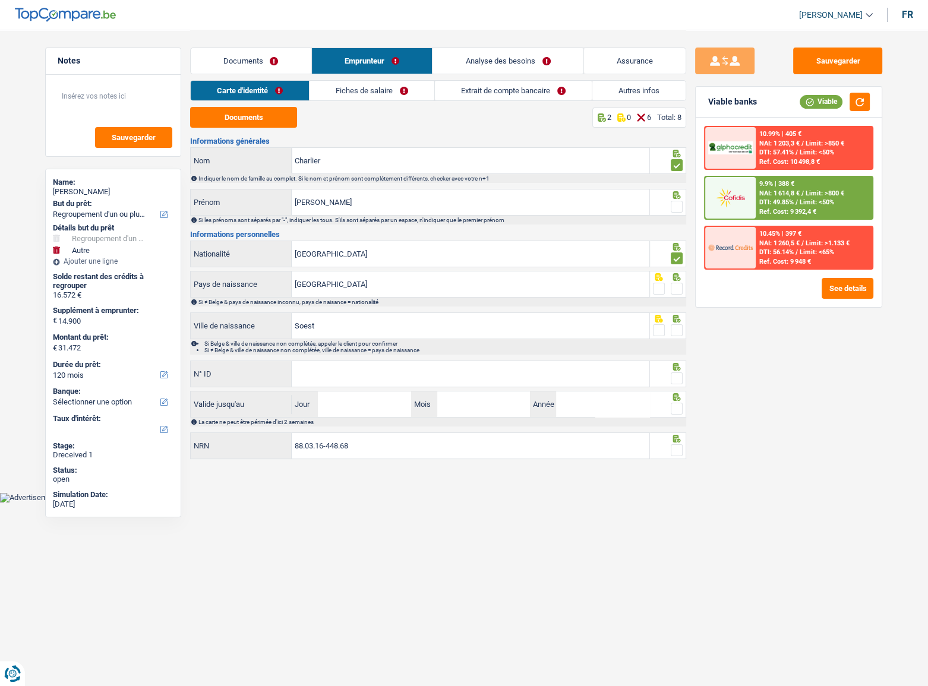
click at [675, 205] on span at bounding box center [677, 207] width 12 height 12
click at [0, 0] on input "radio" at bounding box center [0, 0] width 0 height 0
click at [677, 288] on span at bounding box center [677, 289] width 12 height 12
click at [0, 0] on input "radio" at bounding box center [0, 0] width 0 height 0
click at [688, 325] on div "Sauvegarder Viable banks Viable 10.99% | 405 € NAI: 1 203,3 € / Limit: >850 € D…" at bounding box center [788, 357] width 205 height 619
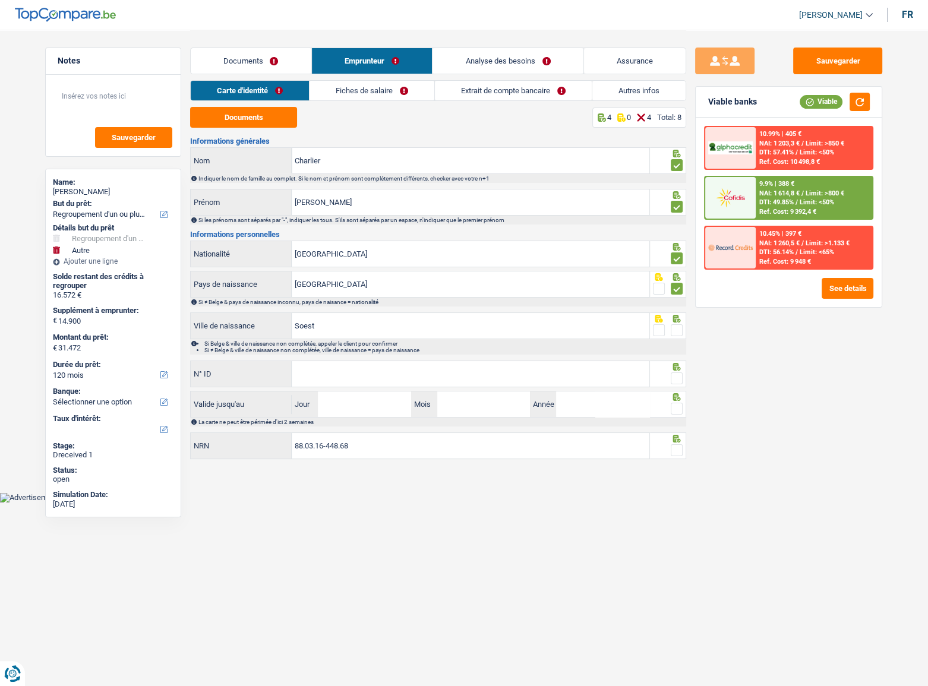
click at [679, 327] on span at bounding box center [677, 330] width 12 height 12
click at [0, 0] on input "radio" at bounding box center [0, 0] width 0 height 0
paste input "[CREDIT_CARD_NUMBER]"
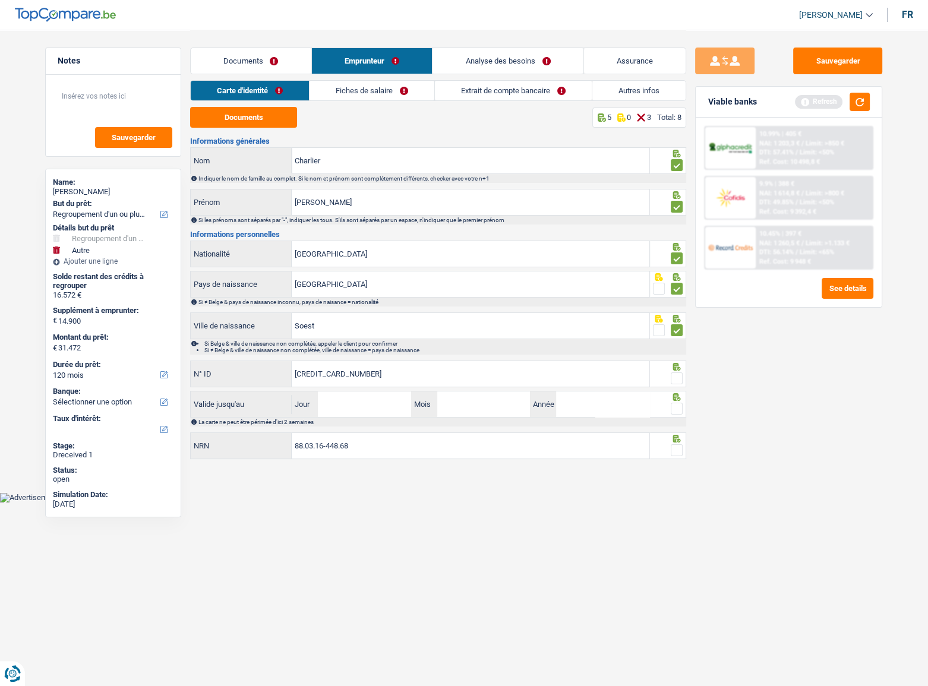
type input "[CREDIT_CARD_NUMBER]"
click at [674, 378] on span at bounding box center [677, 378] width 12 height 12
click at [0, 0] on input "radio" at bounding box center [0, 0] width 0 height 0
click at [678, 408] on span at bounding box center [677, 409] width 12 height 12
click at [0, 0] on input "radio" at bounding box center [0, 0] width 0 height 0
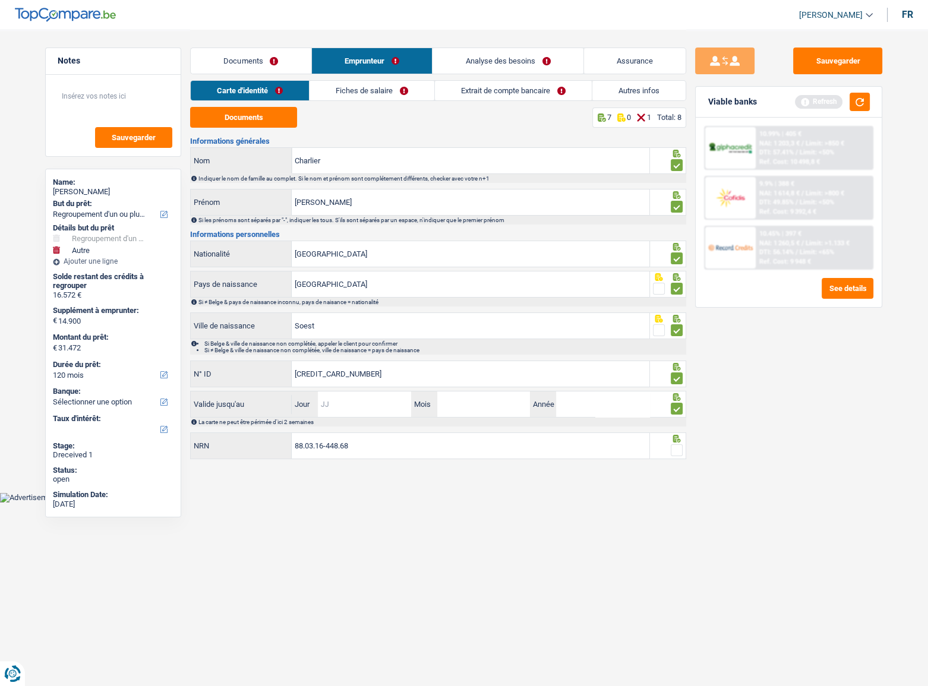
click at [343, 407] on input "Jour" at bounding box center [364, 404] width 93 height 26
type input "16"
type input "06"
type input "2028"
click at [680, 450] on span at bounding box center [677, 450] width 12 height 12
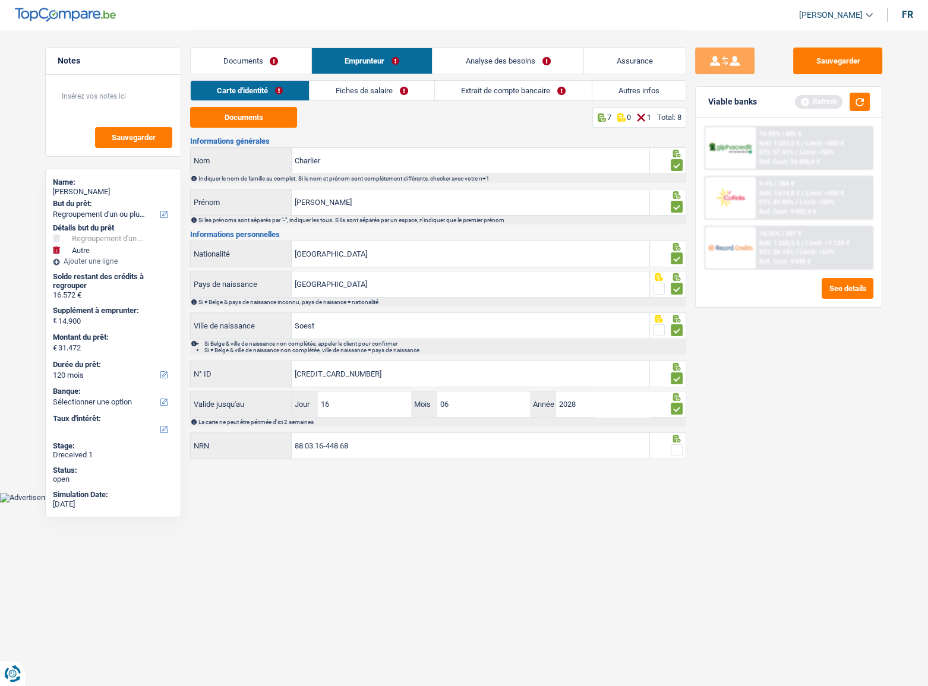
click at [0, 0] on input "radio" at bounding box center [0, 0] width 0 height 0
click at [375, 100] on li "Fiches de salaire" at bounding box center [371, 90] width 125 height 21
drag, startPoint x: 389, startPoint y: 94, endPoint x: 293, endPoint y: 130, distance: 102.8
click at [389, 93] on link "Fiches de salaire" at bounding box center [372, 91] width 125 height 20
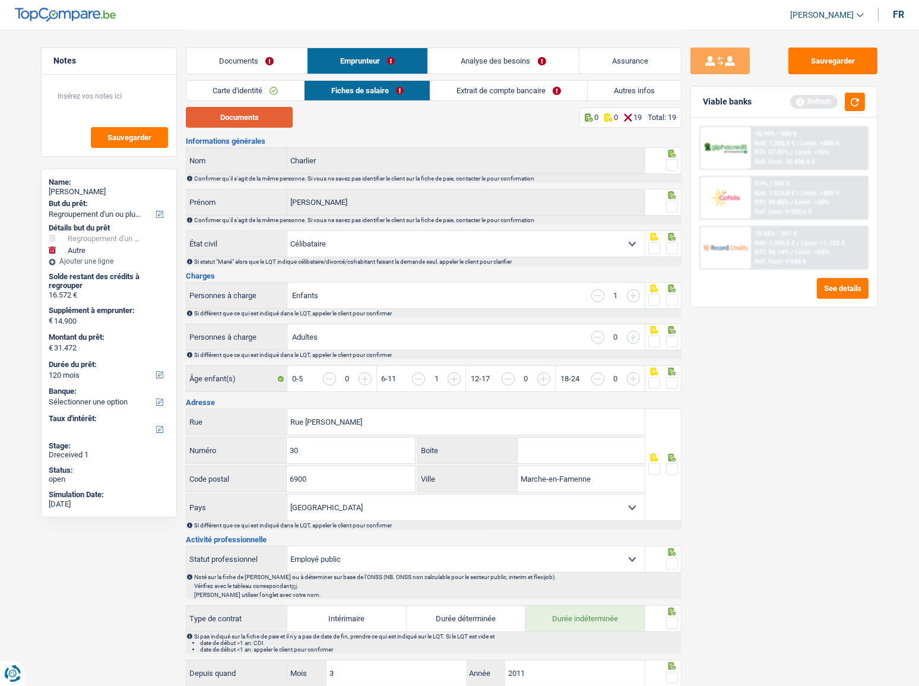
click at [286, 125] on button "Documents" at bounding box center [239, 117] width 107 height 21
click at [683, 163] on div "Sauvegarder Viable banks Refresh 10.99% | 405 € NAI: 1 203,3 € / Limit: >850 € …" at bounding box center [784, 357] width 205 height 619
click at [677, 165] on span at bounding box center [672, 165] width 12 height 12
click at [0, 0] on input "radio" at bounding box center [0, 0] width 0 height 0
drag, startPoint x: 677, startPoint y: 207, endPoint x: 675, endPoint y: 234, distance: 27.4
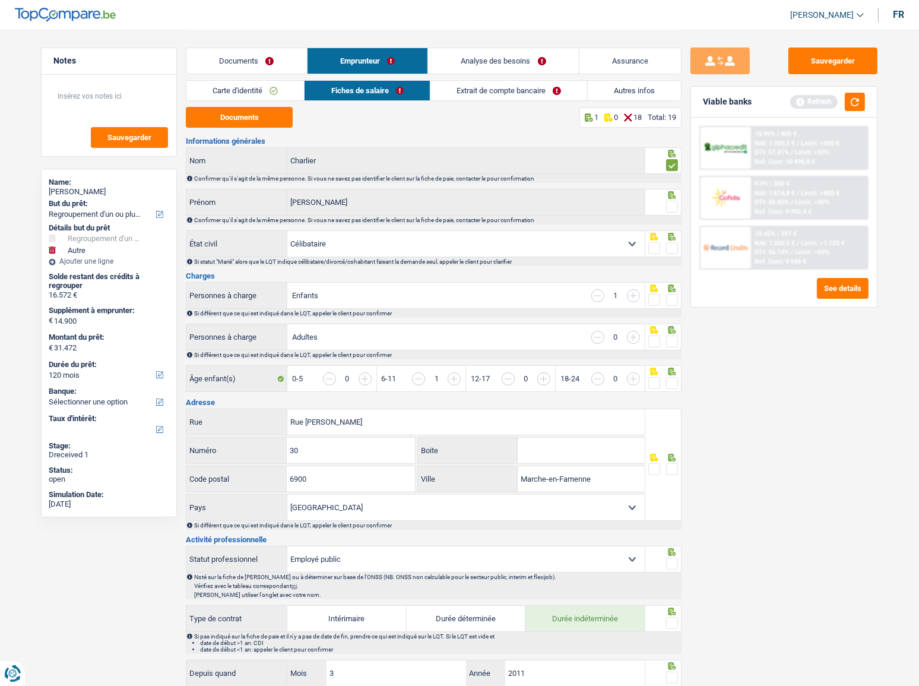
click at [677, 207] on span at bounding box center [672, 207] width 12 height 12
click at [0, 0] on input "radio" at bounding box center [0, 0] width 0 height 0
drag, startPoint x: 674, startPoint y: 255, endPoint x: 676, endPoint y: 245, distance: 10.3
click at [675, 254] on div at bounding box center [664, 243] width 37 height 27
click at [676, 245] on span at bounding box center [672, 248] width 12 height 12
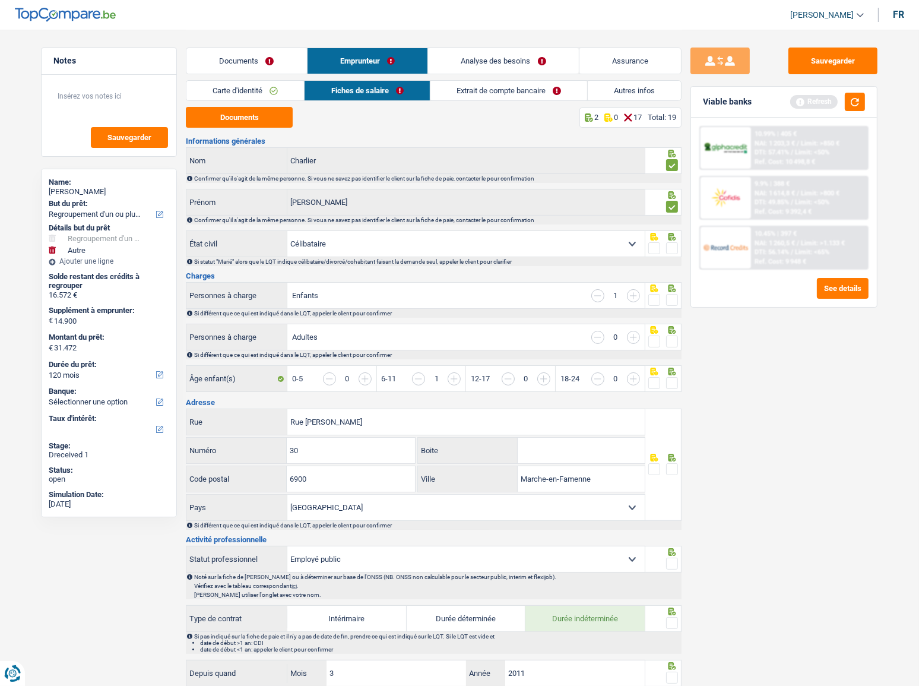
click at [0, 0] on input "radio" at bounding box center [0, 0] width 0 height 0
click at [680, 299] on div at bounding box center [664, 295] width 37 height 27
drag, startPoint x: 676, startPoint y: 338, endPoint x: 670, endPoint y: 359, distance: 21.8
click at [675, 341] on span at bounding box center [672, 342] width 12 height 12
click at [0, 0] on input "radio" at bounding box center [0, 0] width 0 height 0
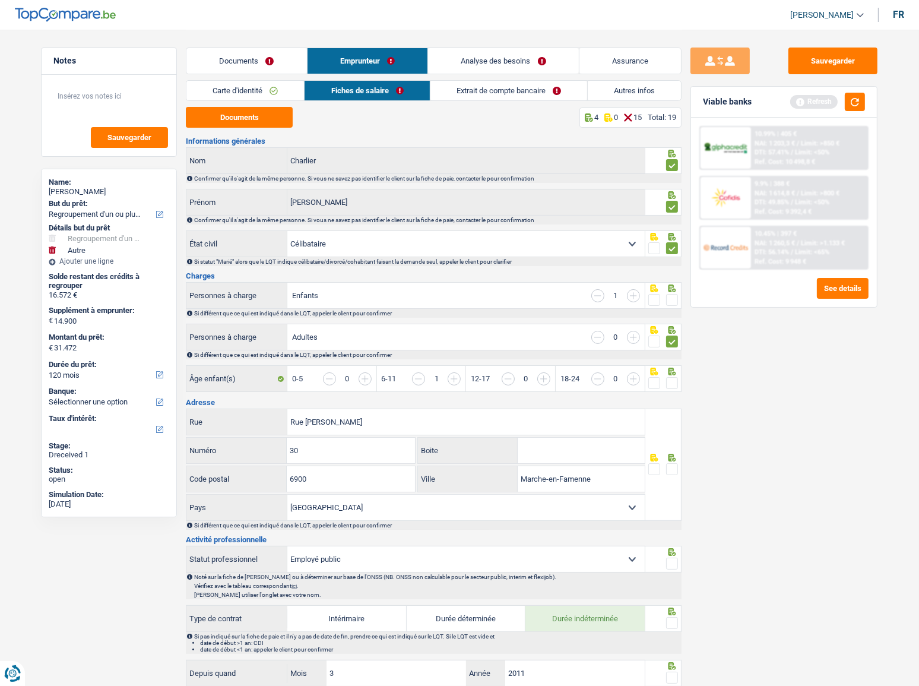
click at [670, 372] on input "button" at bounding box center [856, 385] width 458 height 26
click at [671, 299] on span at bounding box center [672, 300] width 12 height 12
click at [0, 0] on input "radio" at bounding box center [0, 0] width 0 height 0
click at [673, 380] on span at bounding box center [672, 383] width 12 height 12
click at [0, 0] on input "radio" at bounding box center [0, 0] width 0 height 0
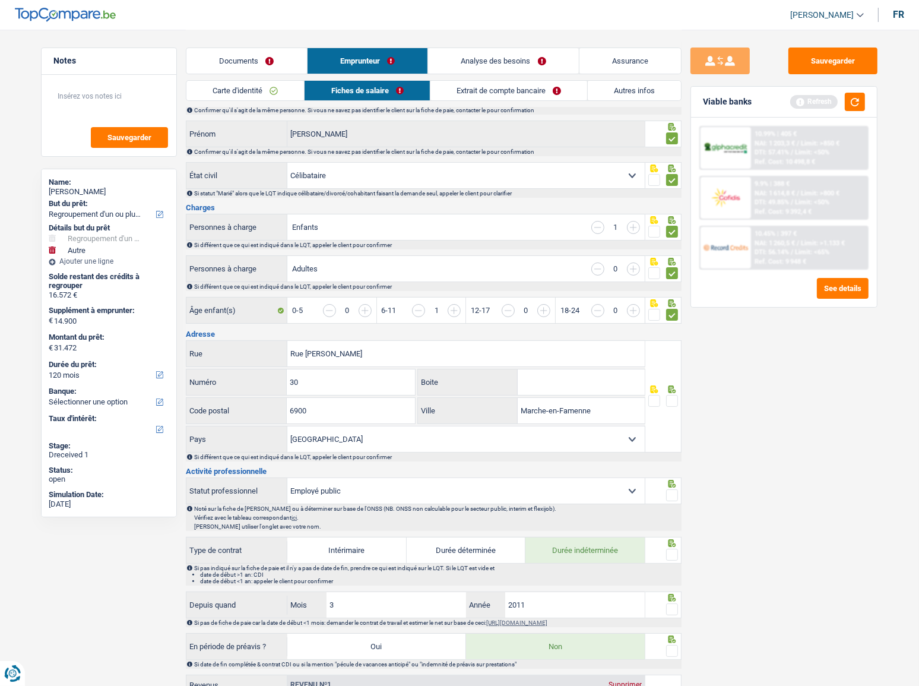
scroll to position [162, 0]
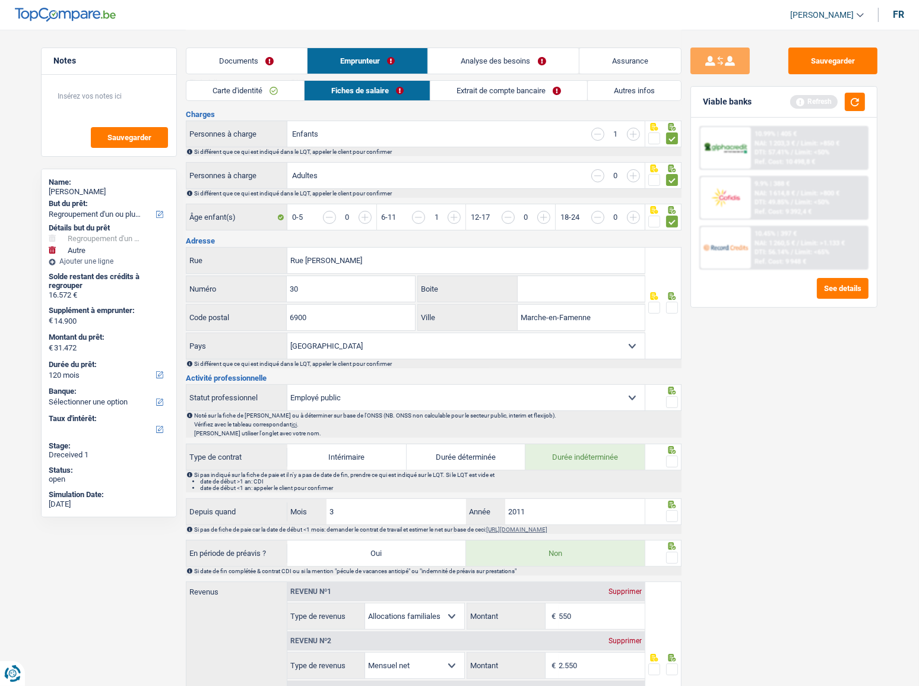
click at [673, 305] on span at bounding box center [672, 308] width 12 height 12
click at [0, 0] on input "radio" at bounding box center [0, 0] width 0 height 0
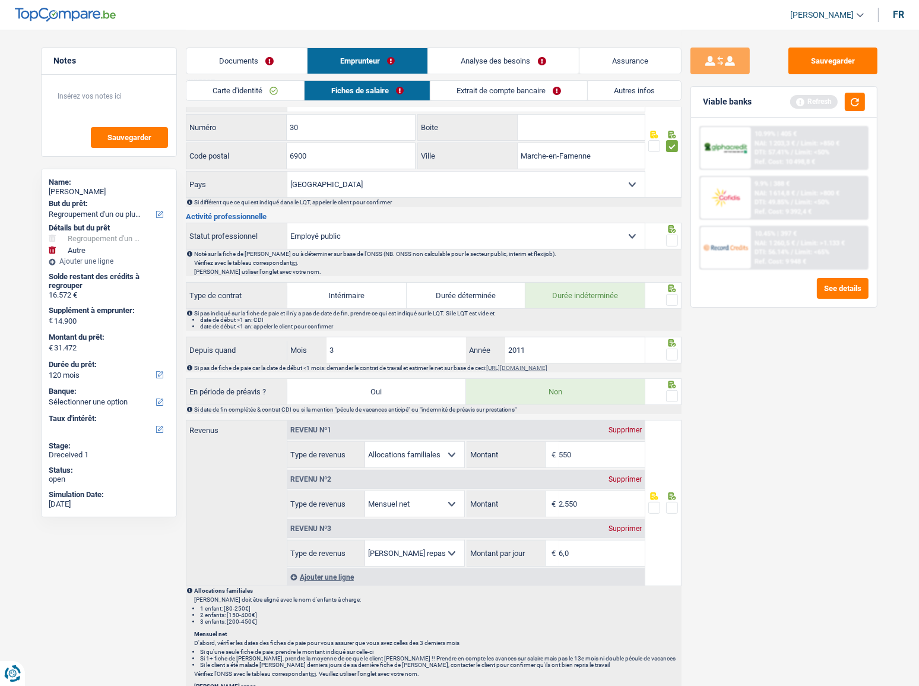
scroll to position [324, 0]
click at [672, 238] on span at bounding box center [672, 240] width 12 height 12
click at [0, 0] on input "radio" at bounding box center [0, 0] width 0 height 0
drag, startPoint x: 599, startPoint y: 495, endPoint x: 571, endPoint y: 495, distance: 28.5
click at [571, 495] on input "2.550" at bounding box center [602, 504] width 86 height 26
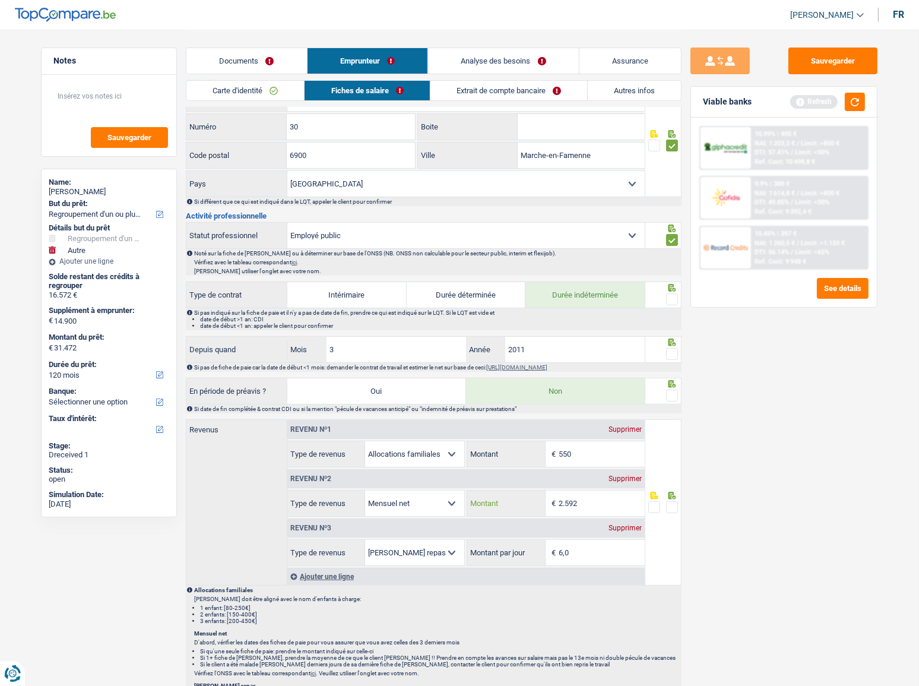
type input "2.592"
drag, startPoint x: 599, startPoint y: 557, endPoint x: 482, endPoint y: 557, distance: 117.6
click at [487, 557] on div "6,0 € Montant par jour" at bounding box center [555, 553] width 177 height 26
type input "4,0"
drag, startPoint x: 668, startPoint y: 501, endPoint x: 675, endPoint y: 504, distance: 8.0
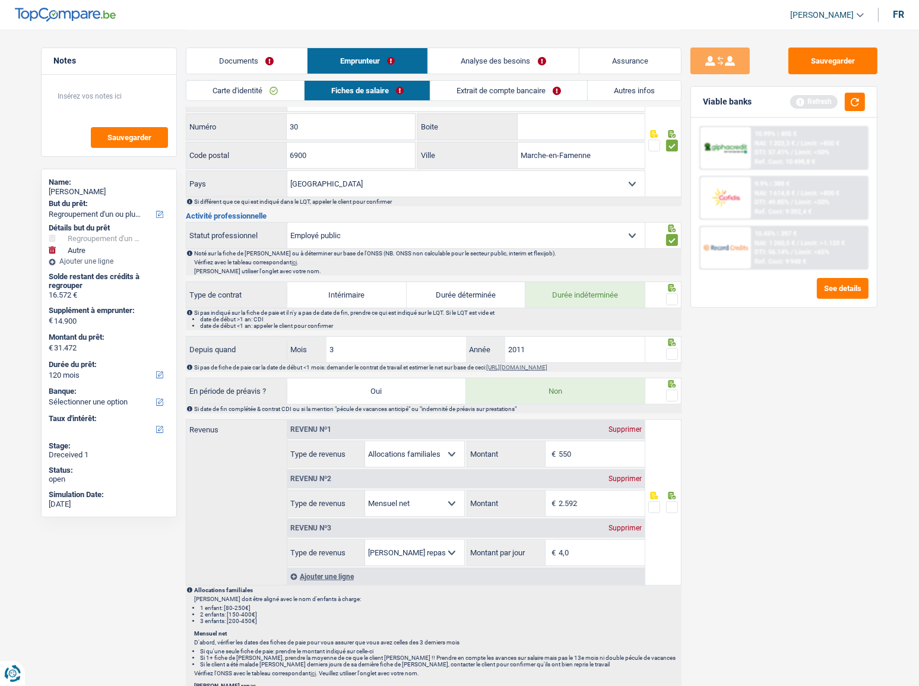
click at [671, 502] on span at bounding box center [672, 507] width 12 height 12
click at [0, 0] on input "radio" at bounding box center [0, 0] width 0 height 0
click at [676, 394] on span at bounding box center [672, 396] width 12 height 12
click at [0, 0] on input "radio" at bounding box center [0, 0] width 0 height 0
drag, startPoint x: 388, startPoint y: 349, endPoint x: 257, endPoint y: 348, distance: 131.8
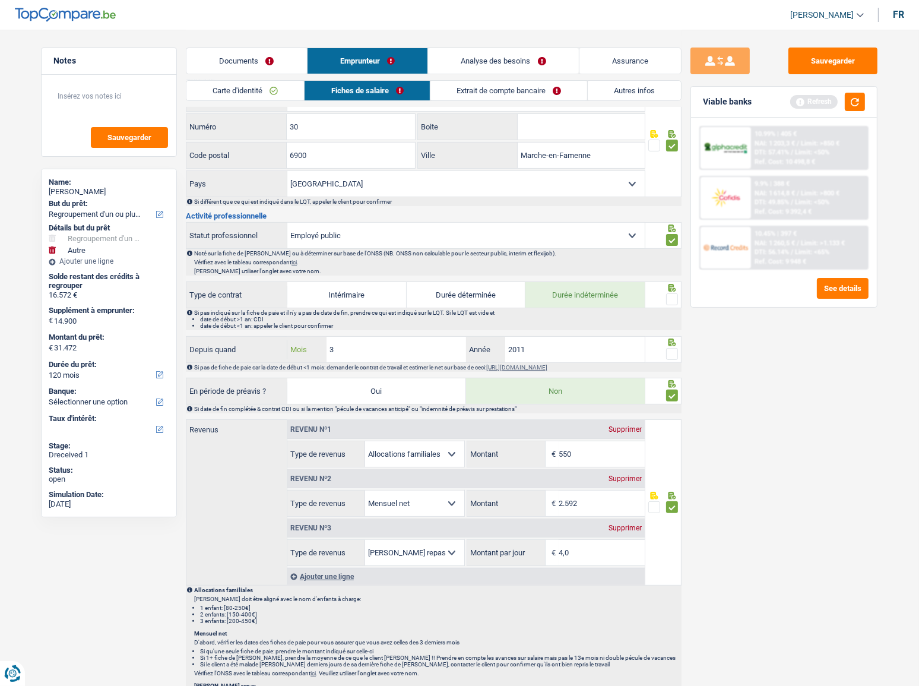
click at [276, 349] on div "Depuis quand 3 Mois / 2011 Année" at bounding box center [415, 350] width 458 height 26
type input "4"
click at [675, 352] on span at bounding box center [672, 354] width 12 height 12
click at [0, 0] on input "radio" at bounding box center [0, 0] width 0 height 0
click at [669, 293] on span at bounding box center [672, 299] width 12 height 12
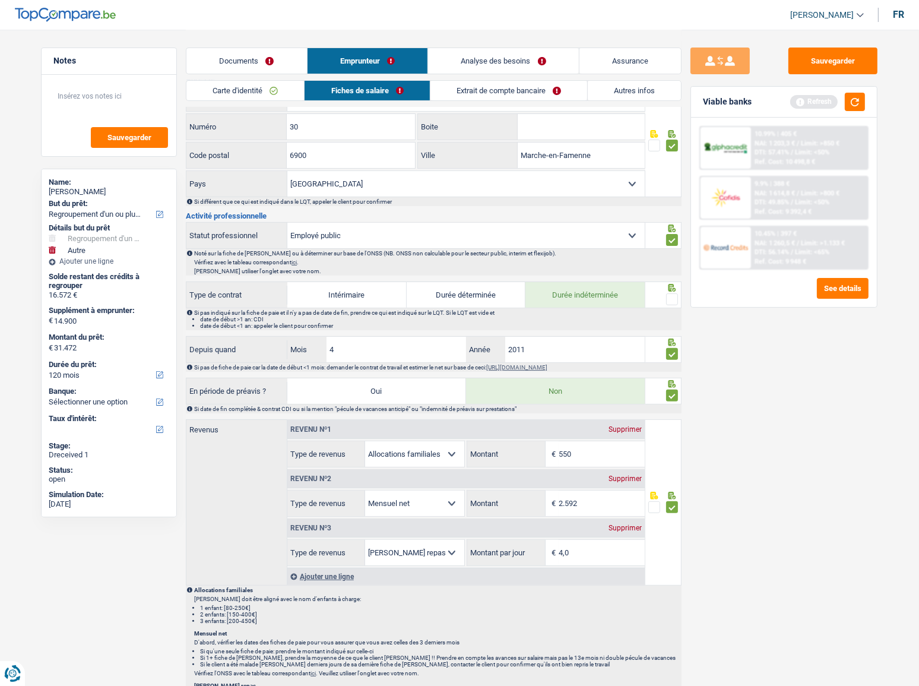
click at [0, 0] on input "radio" at bounding box center [0, 0] width 0 height 0
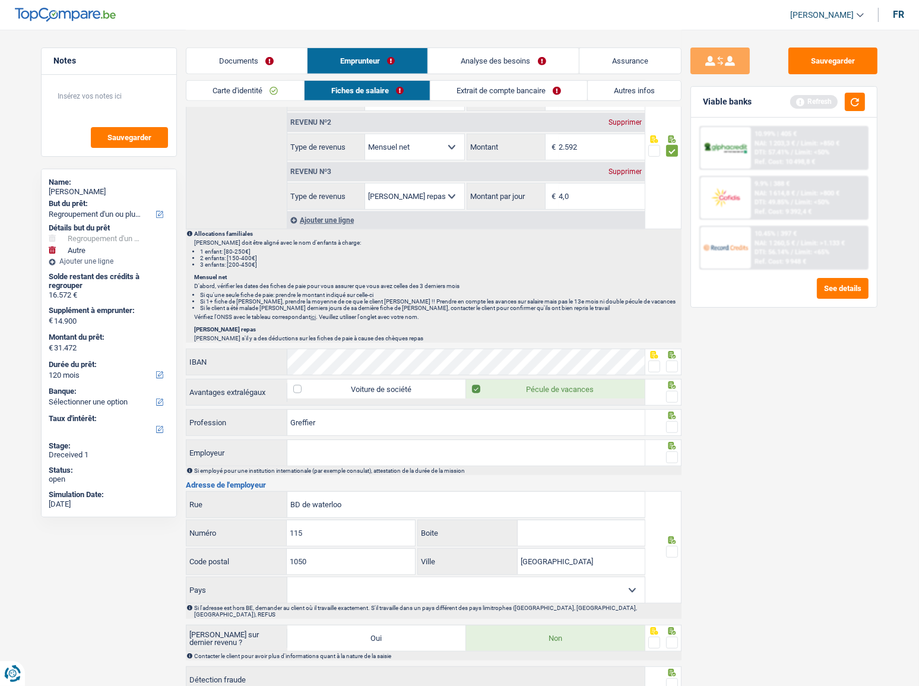
scroll to position [758, 0]
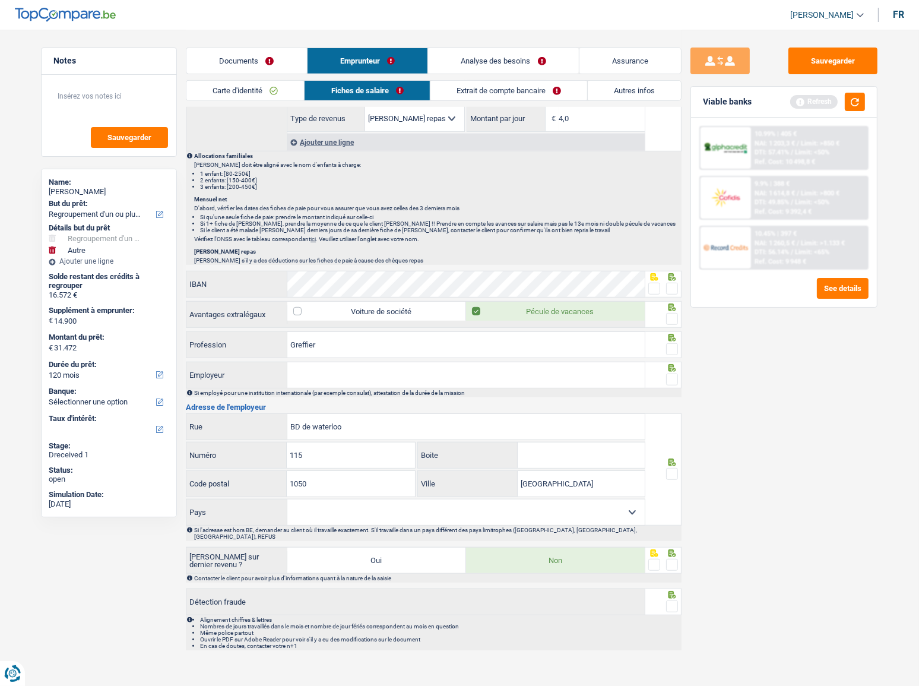
drag, startPoint x: 671, startPoint y: 284, endPoint x: 676, endPoint y: 310, distance: 26.1
click at [672, 285] on span at bounding box center [672, 289] width 12 height 12
click at [0, 0] on input "radio" at bounding box center [0, 0] width 0 height 0
click at [676, 316] on span at bounding box center [672, 319] width 12 height 12
click at [0, 0] on input "radio" at bounding box center [0, 0] width 0 height 0
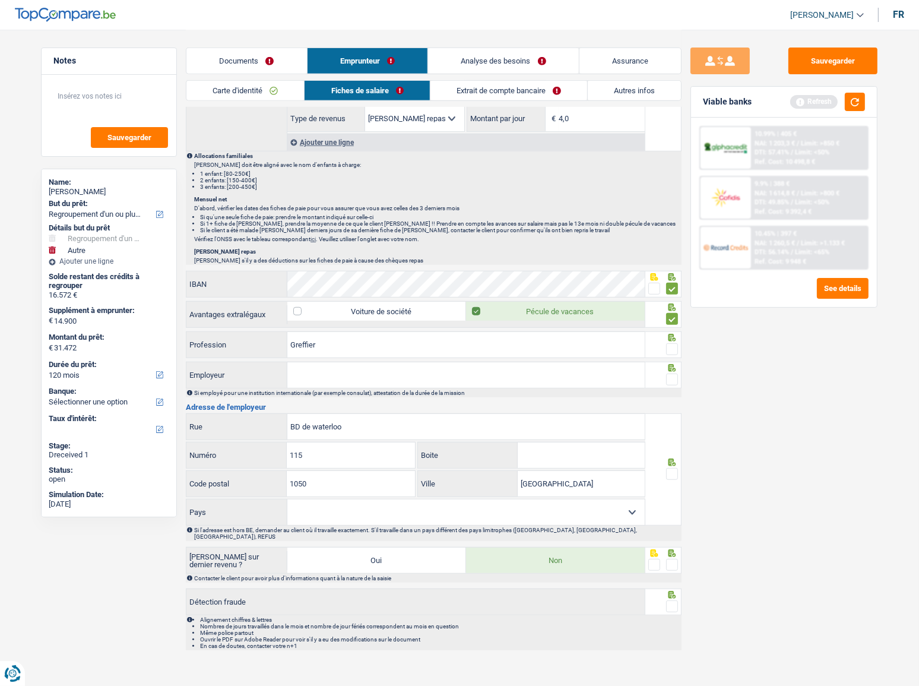
click at [673, 343] on span at bounding box center [672, 349] width 12 height 12
click at [0, 0] on input "radio" at bounding box center [0, 0] width 0 height 0
click at [674, 375] on span at bounding box center [672, 380] width 12 height 12
click at [0, 0] on input "radio" at bounding box center [0, 0] width 0 height 0
paste input "SPF Justice"
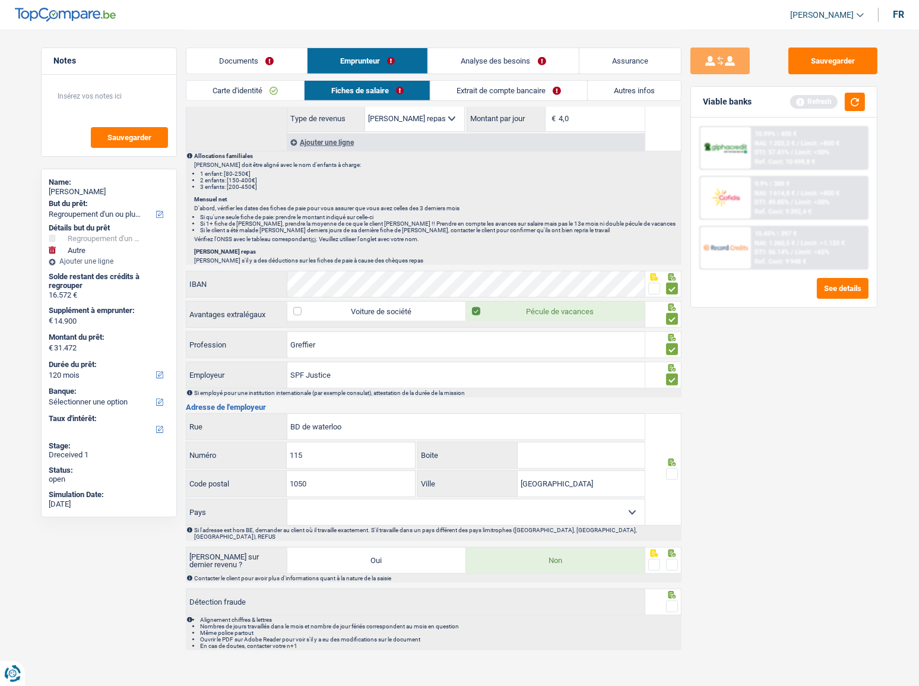
type input "SPF Justice"
click at [551, 517] on select "[GEOGRAPHIC_DATA] [GEOGRAPHIC_DATA] [GEOGRAPHIC_DATA] [GEOGRAPHIC_DATA] [GEOGRA…" at bounding box center [466, 512] width 358 height 26
select select "BE"
click at [287, 499] on select "[GEOGRAPHIC_DATA] [GEOGRAPHIC_DATA] [GEOGRAPHIC_DATA] [GEOGRAPHIC_DATA] [GEOGRA…" at bounding box center [466, 512] width 358 height 26
click at [669, 468] on span at bounding box center [672, 474] width 12 height 12
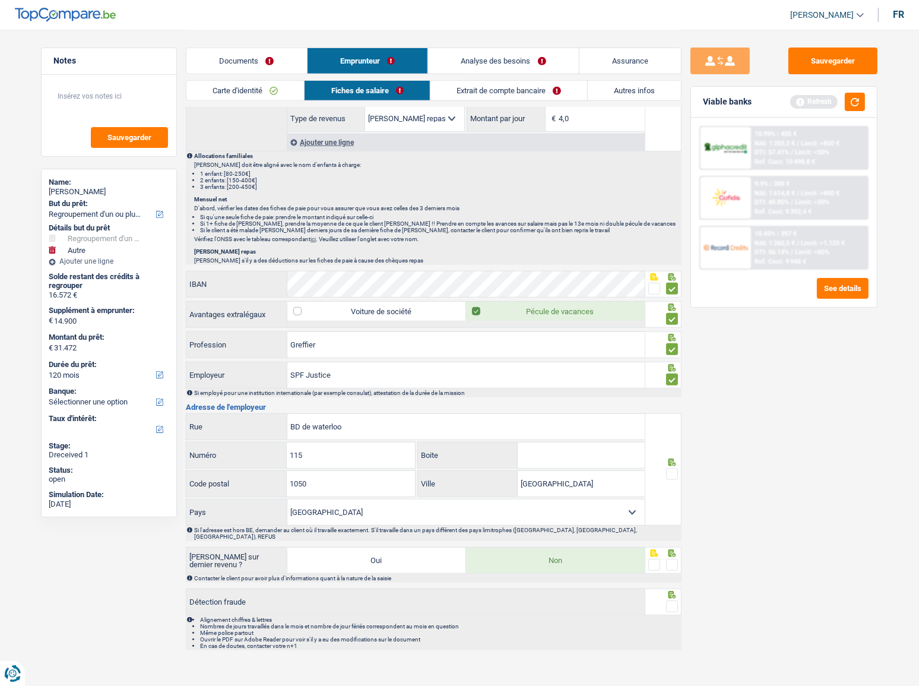
click at [0, 0] on input "radio" at bounding box center [0, 0] width 0 height 0
click at [675, 559] on span at bounding box center [672, 565] width 12 height 12
click at [0, 0] on input "radio" at bounding box center [0, 0] width 0 height 0
click at [669, 600] on span at bounding box center [672, 606] width 12 height 12
click at [0, 0] on input "radio" at bounding box center [0, 0] width 0 height 0
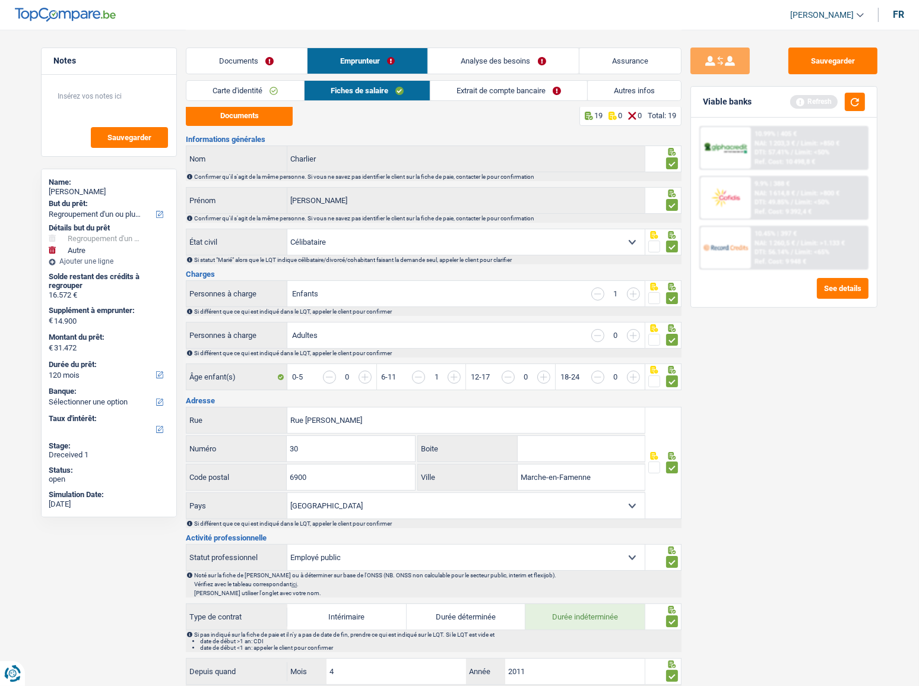
scroll to position [0, 0]
click at [518, 84] on link "Extrait de compte bancaire" at bounding box center [509, 91] width 157 height 20
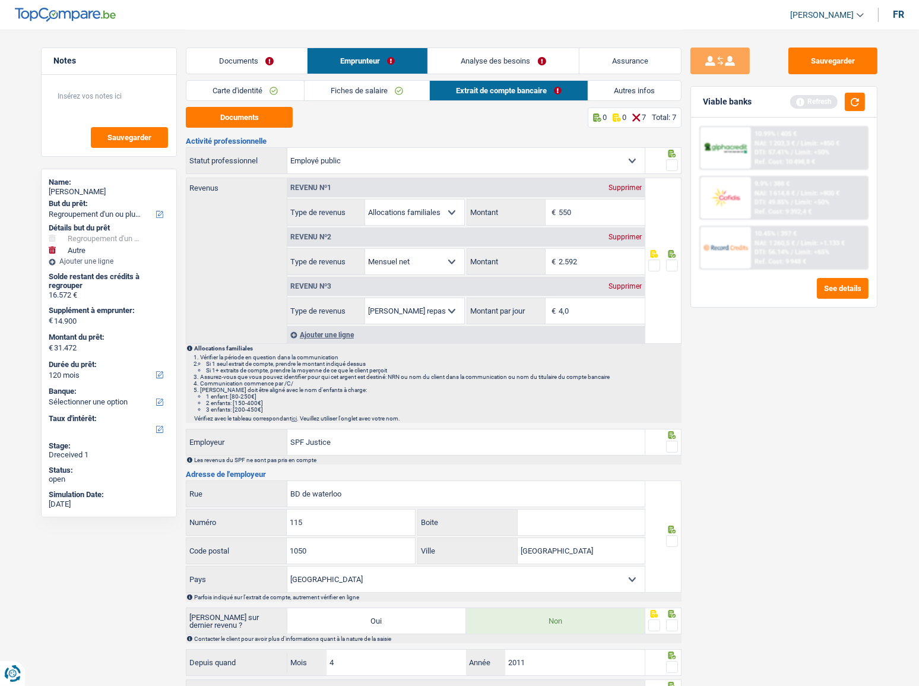
click at [674, 162] on span at bounding box center [672, 165] width 12 height 12
click at [0, 0] on input "radio" at bounding box center [0, 0] width 0 height 0
click at [226, 126] on button "Documents" at bounding box center [239, 117] width 107 height 21
drag, startPoint x: 566, startPoint y: 212, endPoint x: 618, endPoint y: 217, distance: 52.5
click at [639, 220] on input "550" at bounding box center [602, 213] width 86 height 26
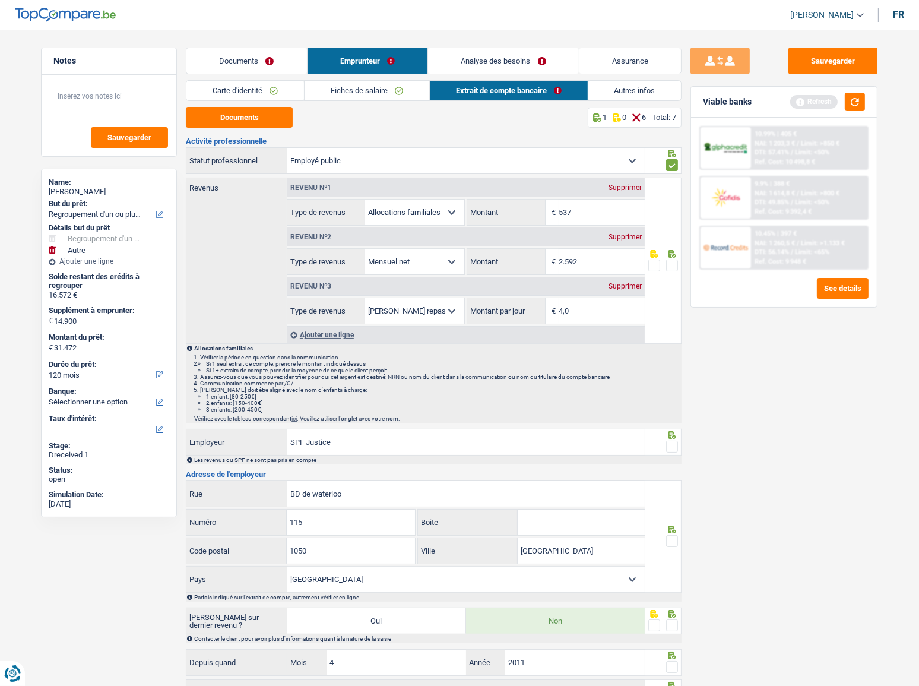
type input "537"
click at [671, 267] on span at bounding box center [672, 266] width 12 height 12
click at [0, 0] on input "radio" at bounding box center [0, 0] width 0 height 0
click at [678, 446] on div at bounding box center [664, 442] width 37 height 27
click at [678, 446] on span at bounding box center [672, 447] width 12 height 12
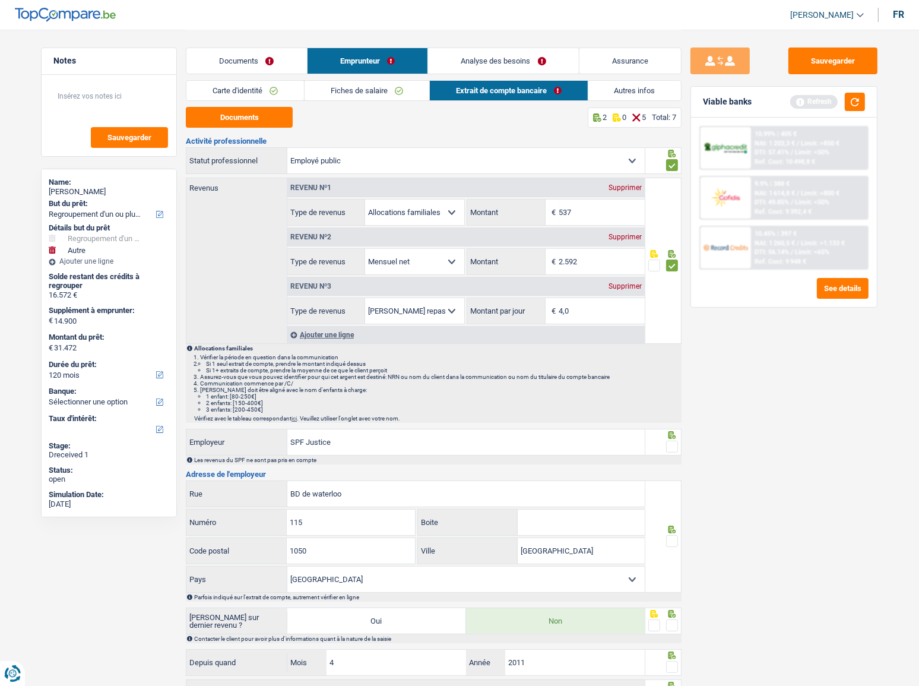
click at [0, 0] on input "radio" at bounding box center [0, 0] width 0 height 0
click at [672, 535] on span at bounding box center [672, 541] width 12 height 12
click at [0, 0] on input "radio" at bounding box center [0, 0] width 0 height 0
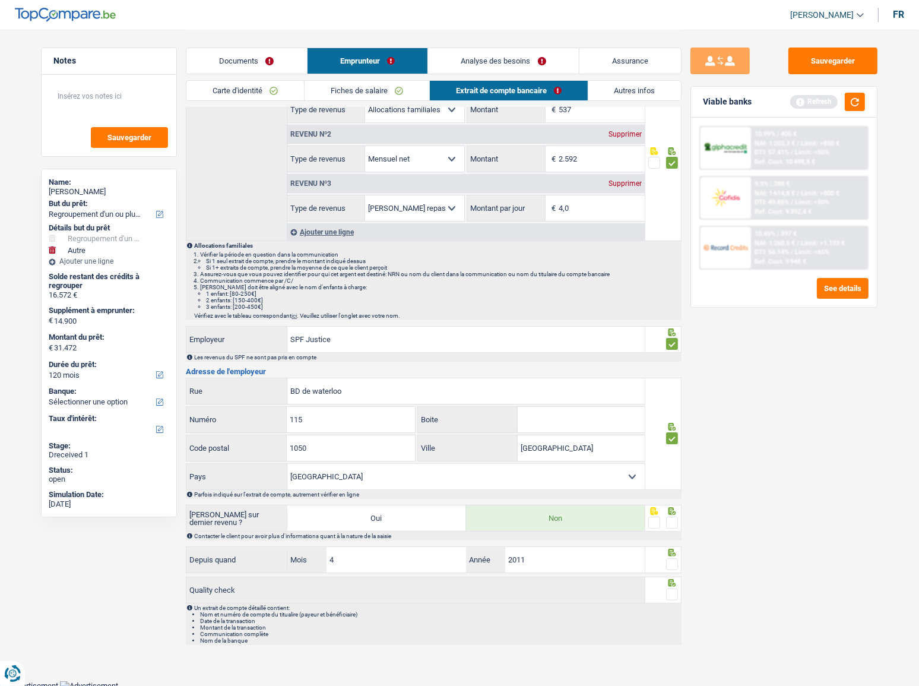
scroll to position [106, 0]
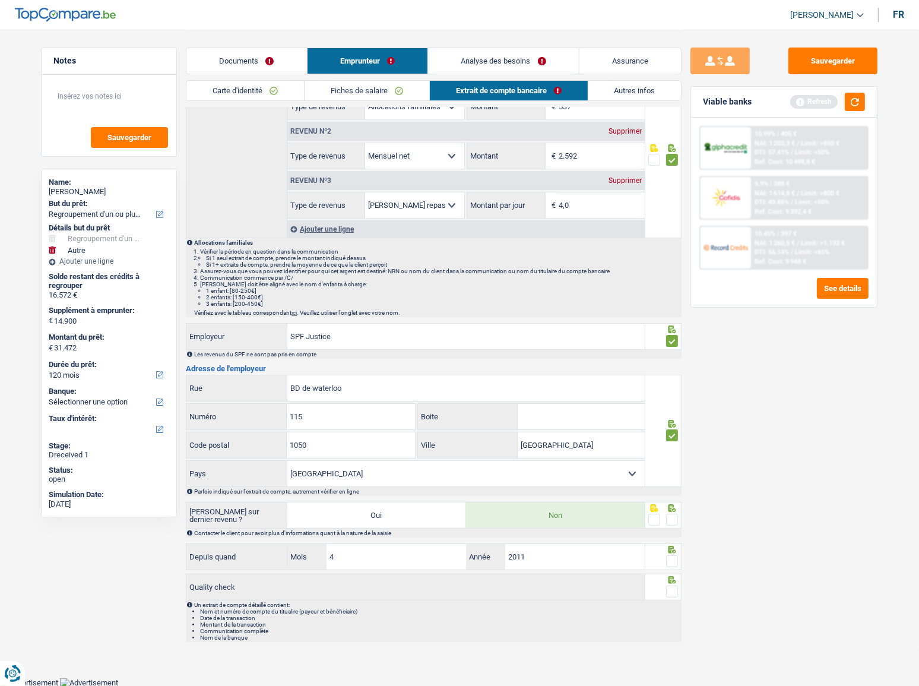
click at [678, 517] on span at bounding box center [672, 520] width 12 height 12
click at [0, 0] on input "radio" at bounding box center [0, 0] width 0 height 0
click at [669, 559] on span at bounding box center [672, 561] width 12 height 12
click at [0, 0] on input "radio" at bounding box center [0, 0] width 0 height 0
click at [675, 586] on span at bounding box center [672, 592] width 12 height 12
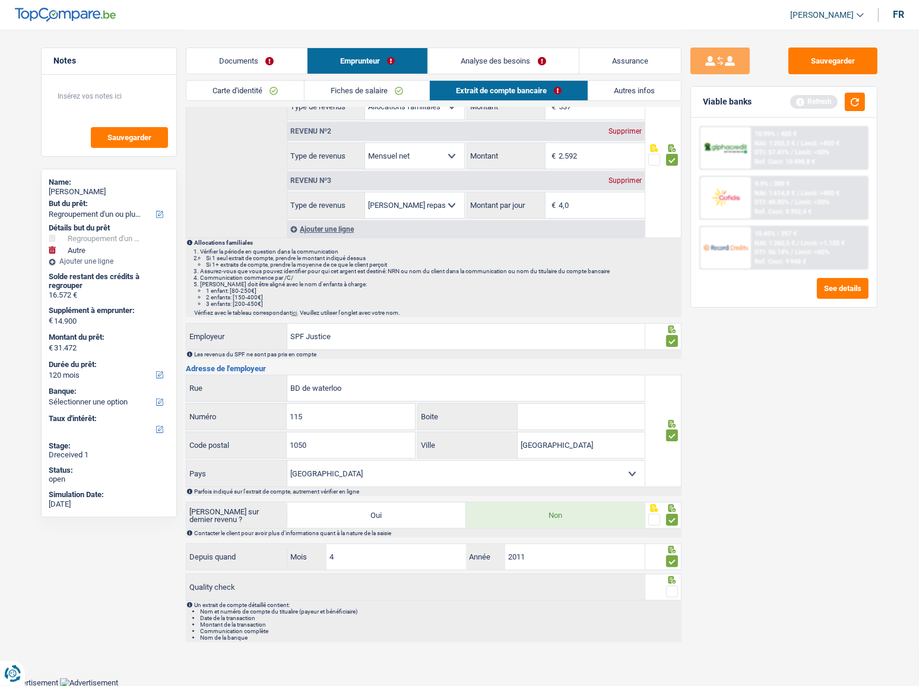
click at [0, 0] on input "radio" at bounding box center [0, 0] width 0 height 0
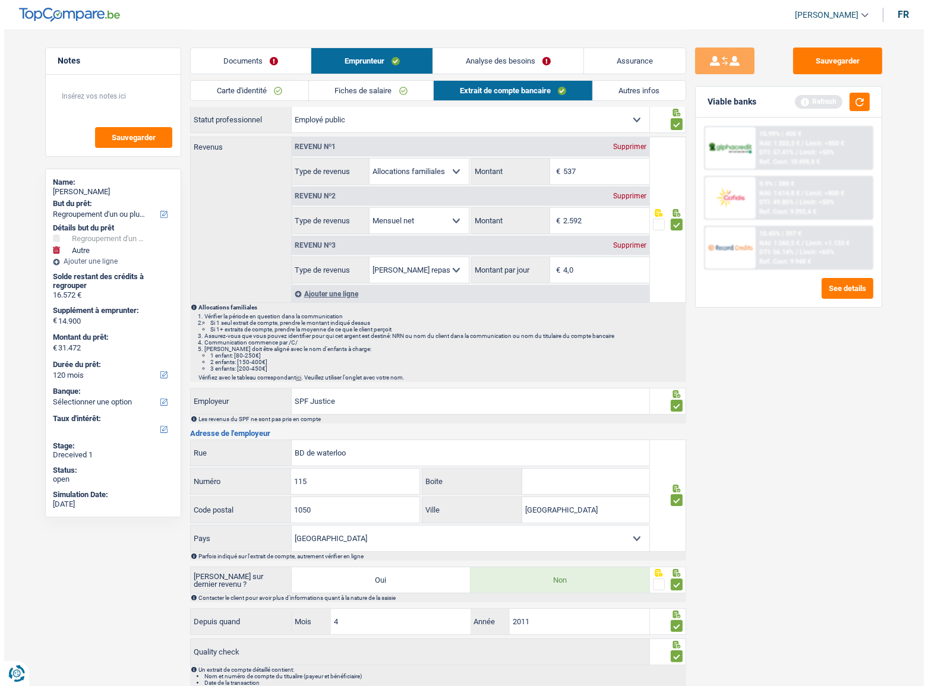
scroll to position [0, 0]
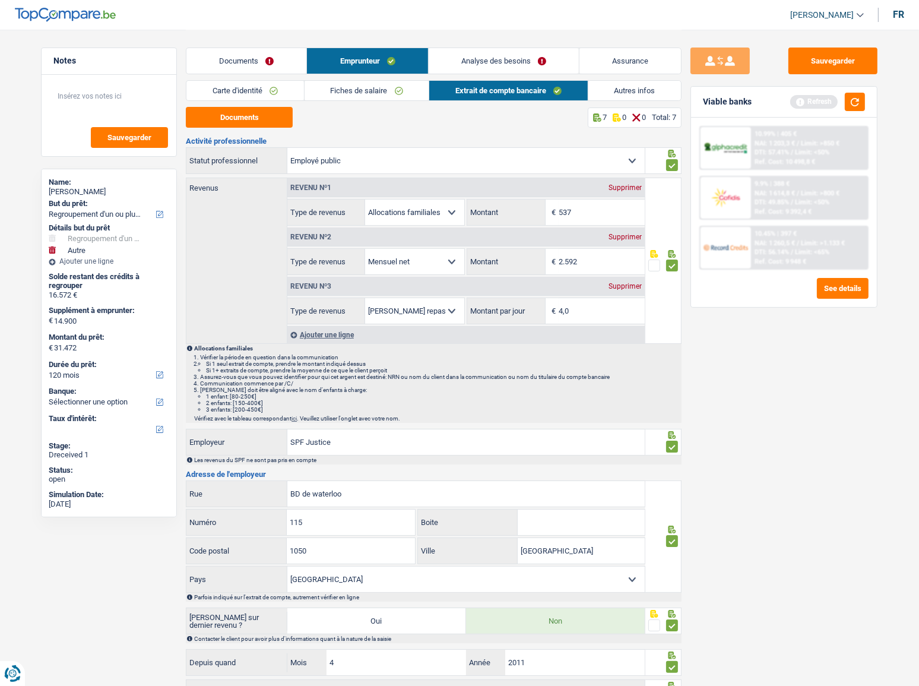
click at [653, 94] on link "Autres infos" at bounding box center [635, 91] width 93 height 20
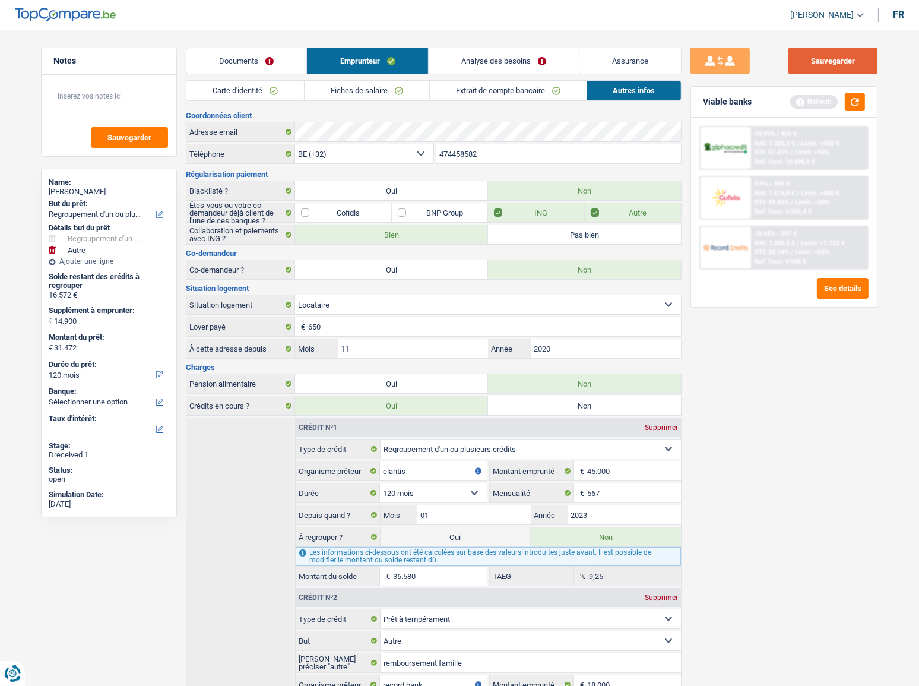
click at [827, 69] on button "Sauvegarder" at bounding box center [833, 61] width 89 height 27
click at [849, 105] on button "button" at bounding box center [855, 102] width 20 height 18
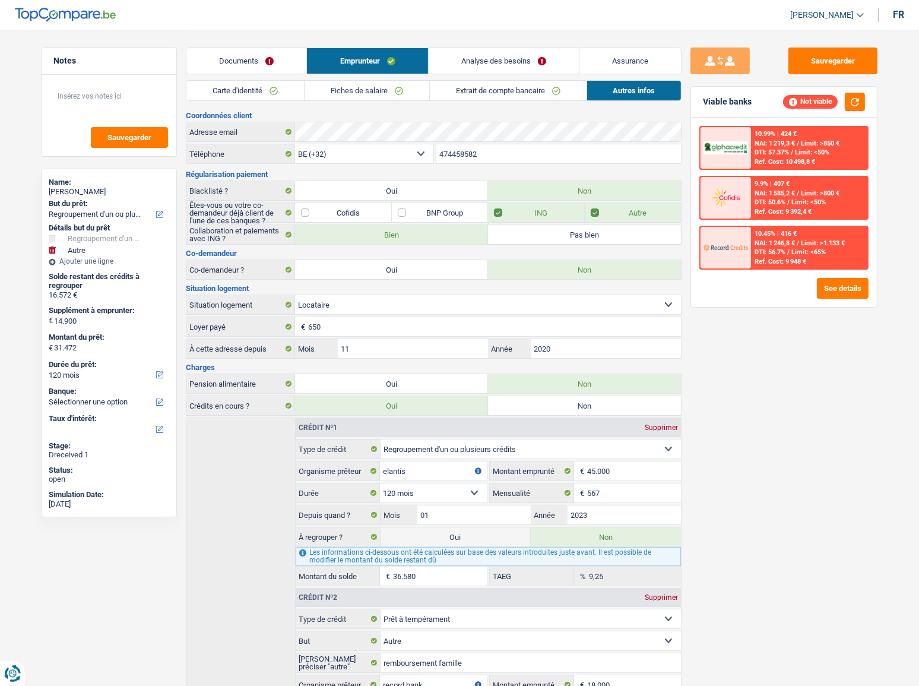
click at [825, 142] on span "Limit: >850 €" at bounding box center [820, 144] width 39 height 8
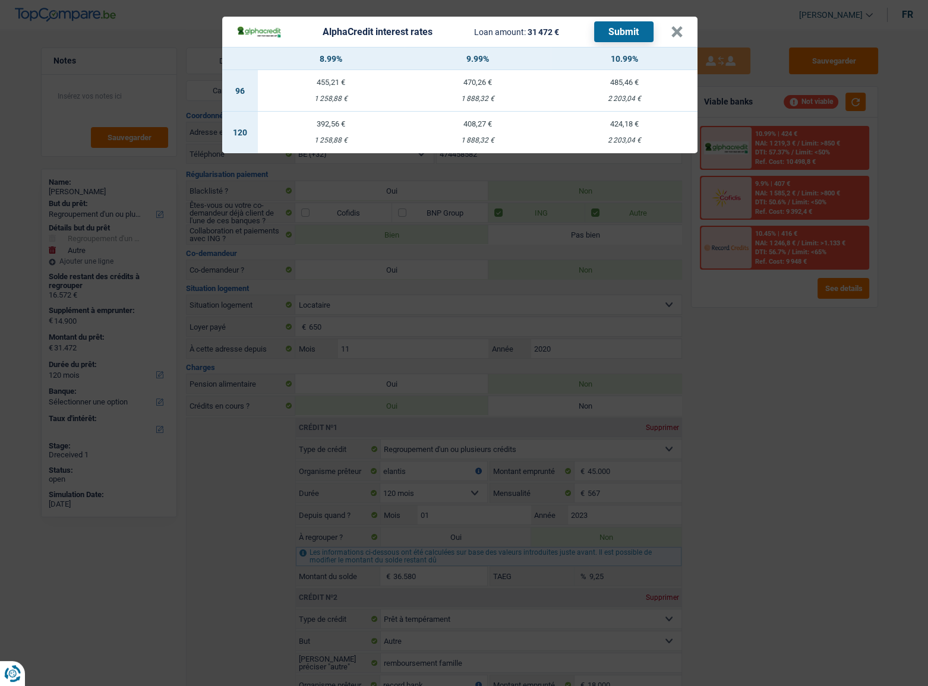
click at [306, 142] on div "1 258,88 €" at bounding box center [331, 141] width 147 height 8
select select "alphacredit"
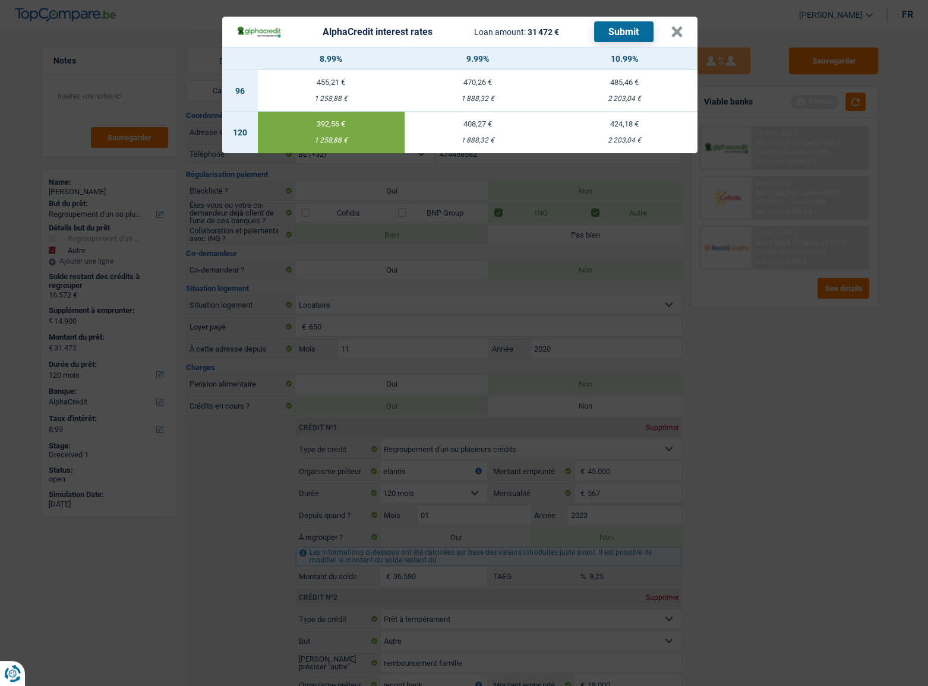
click at [492, 135] on td "408,27 € 1 888,32 €" at bounding box center [477, 133] width 147 height 42
type input "9,99"
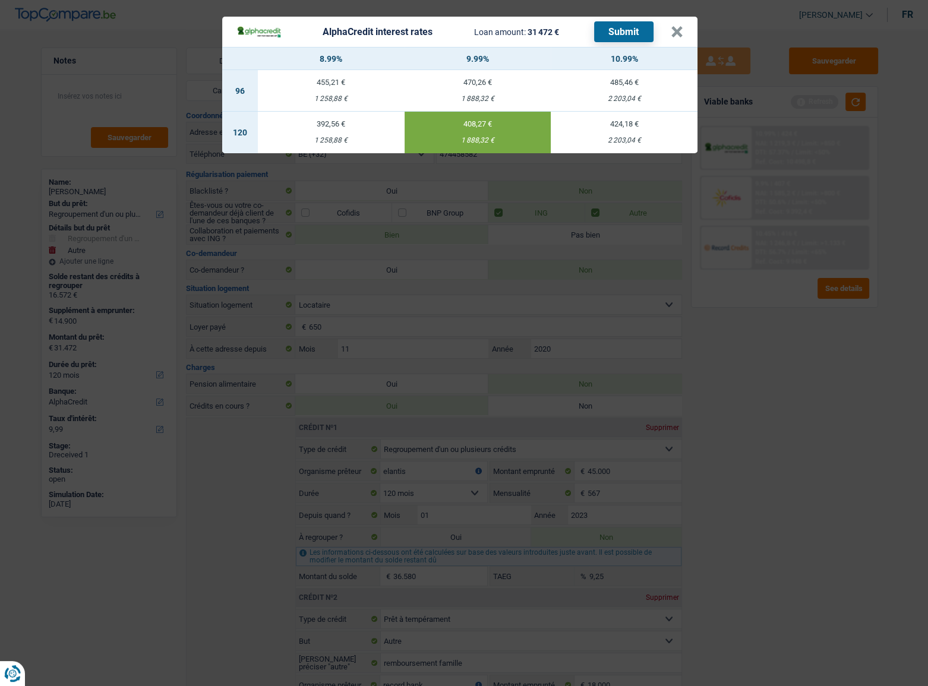
click at [626, 31] on button "Submit" at bounding box center [623, 31] width 59 height 21
click at [672, 30] on button "×" at bounding box center [677, 32] width 12 height 12
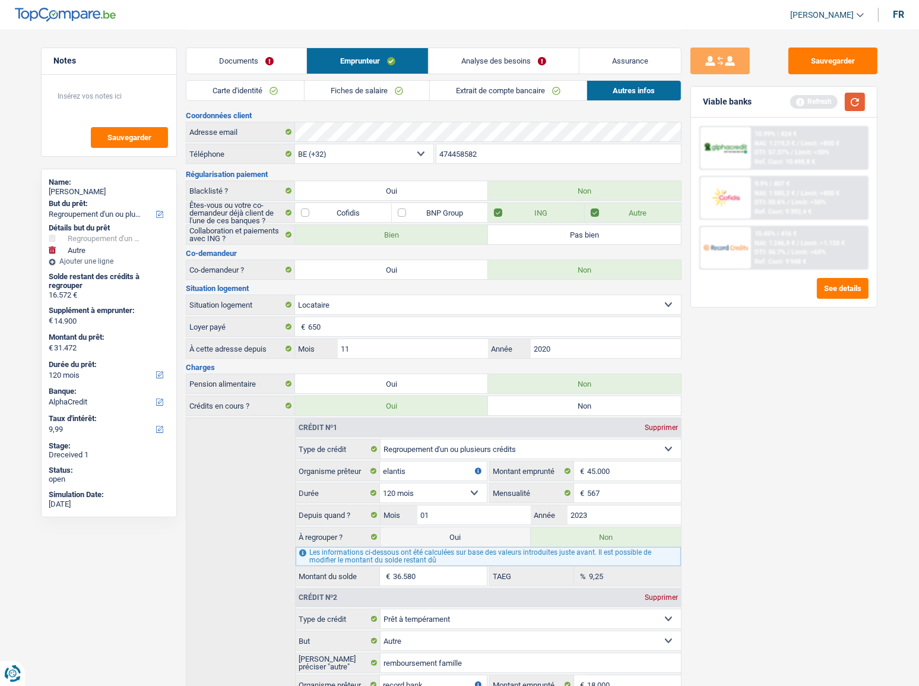
click at [852, 99] on button "button" at bounding box center [855, 102] width 20 height 18
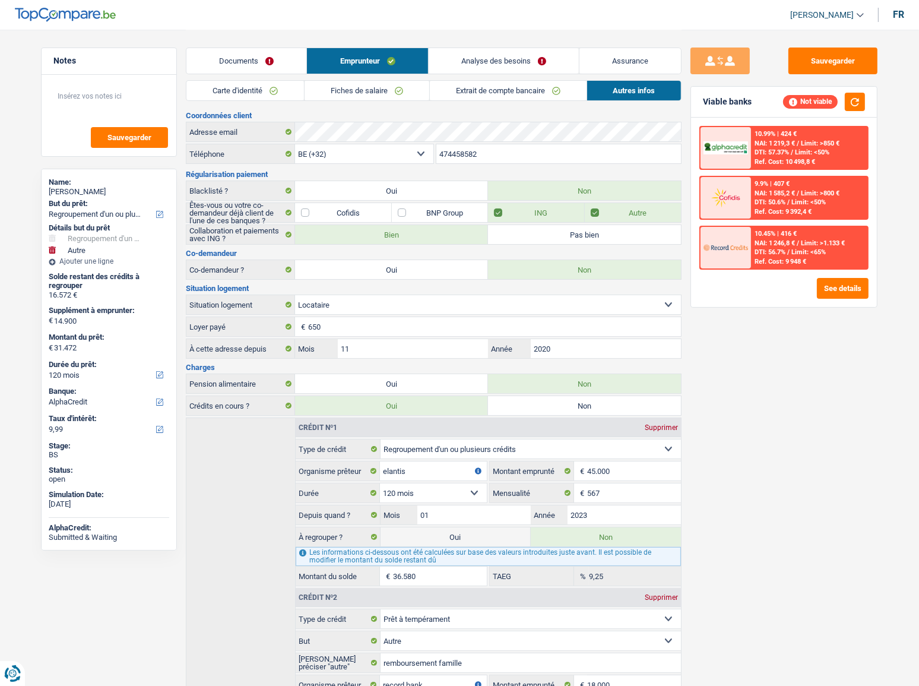
click at [834, 245] on span "Limit: >1.133 €" at bounding box center [823, 243] width 44 height 8
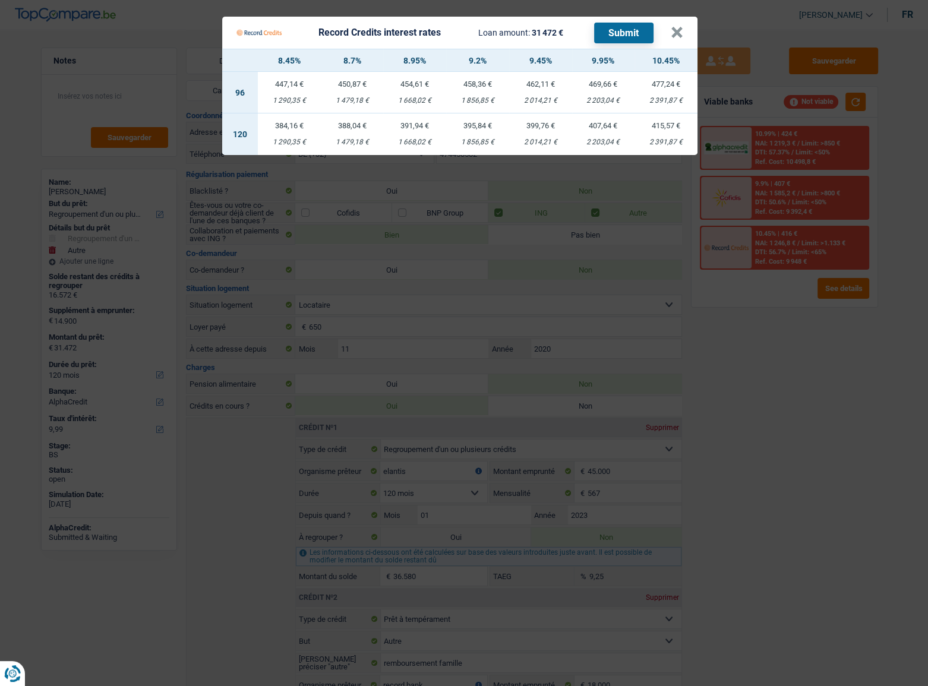
drag, startPoint x: 599, startPoint y: 140, endPoint x: 647, endPoint y: 145, distance: 48.3
click at [600, 140] on div "2 203,04 €" at bounding box center [603, 142] width 63 height 8
select select "record credits"
type input "9,95"
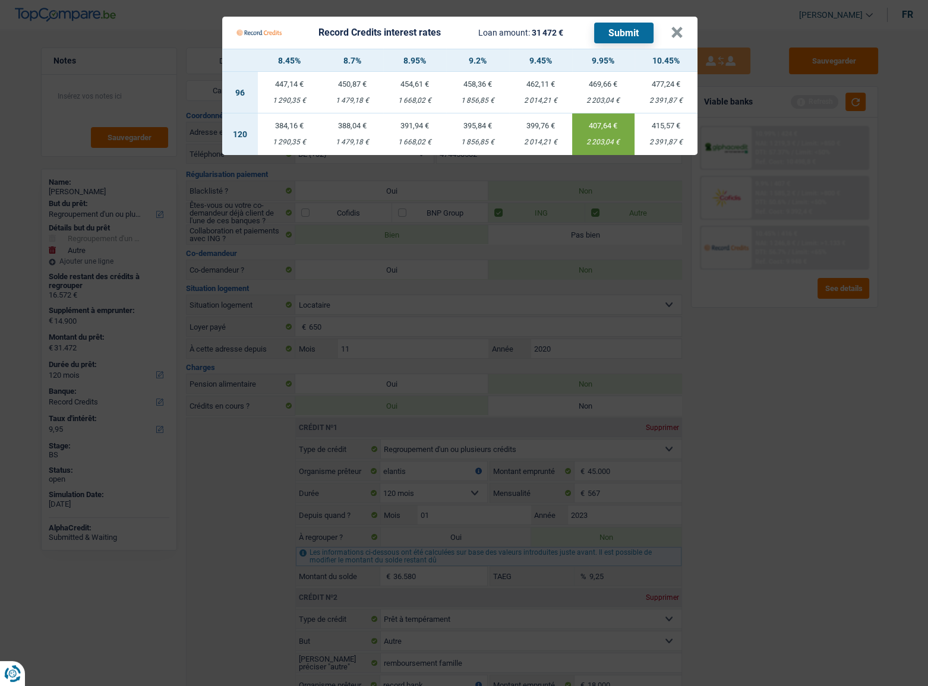
click at [621, 37] on button "Submit" at bounding box center [623, 33] width 59 height 21
